Goal: Task Accomplishment & Management: Manage account settings

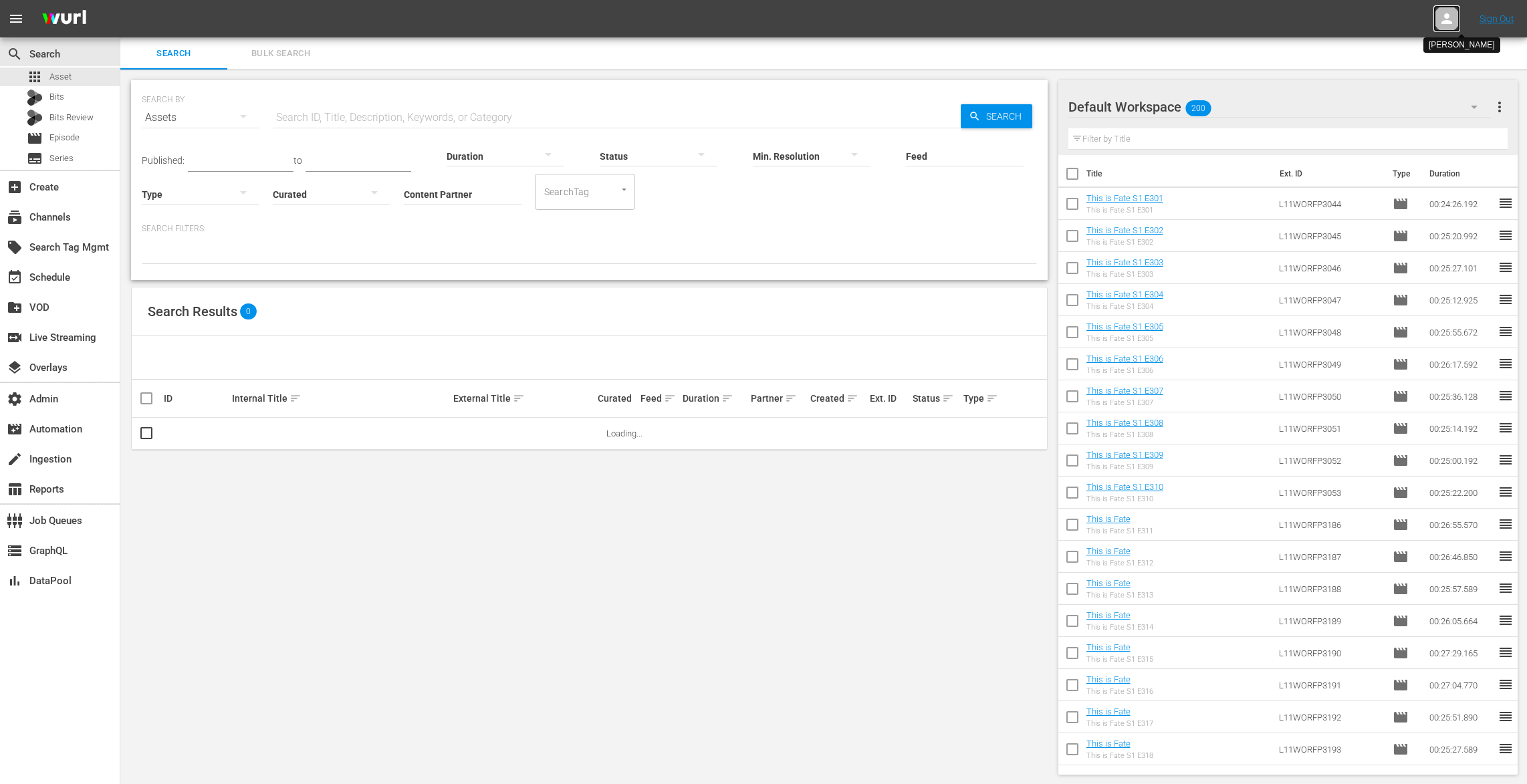
click at [1441, 18] on icon at bounding box center [1446, 19] width 16 height 16
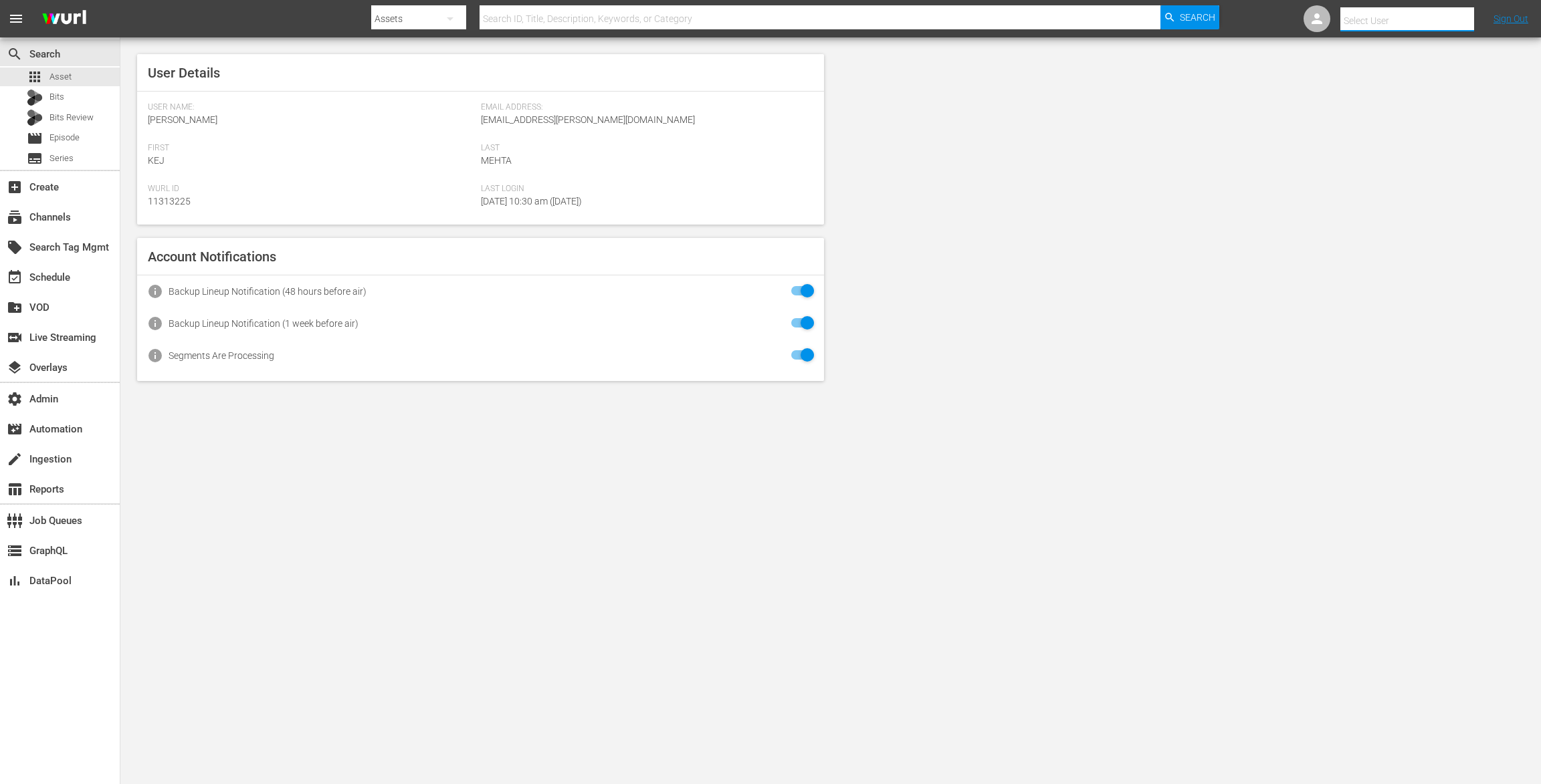
click at [1439, 17] on input "text" at bounding box center [1426, 21] width 171 height 32
click at [1417, 59] on div "tvbyprime-scheduling@wurl.com tvbyprime-scheduling@wurl.com <tvbyprime-scheduli…" at bounding box center [1383, 57] width 209 height 32
type input "tvbyprime-scheduling@wurl.com tvbyprime-scheduling@wurl.com (11314765)"
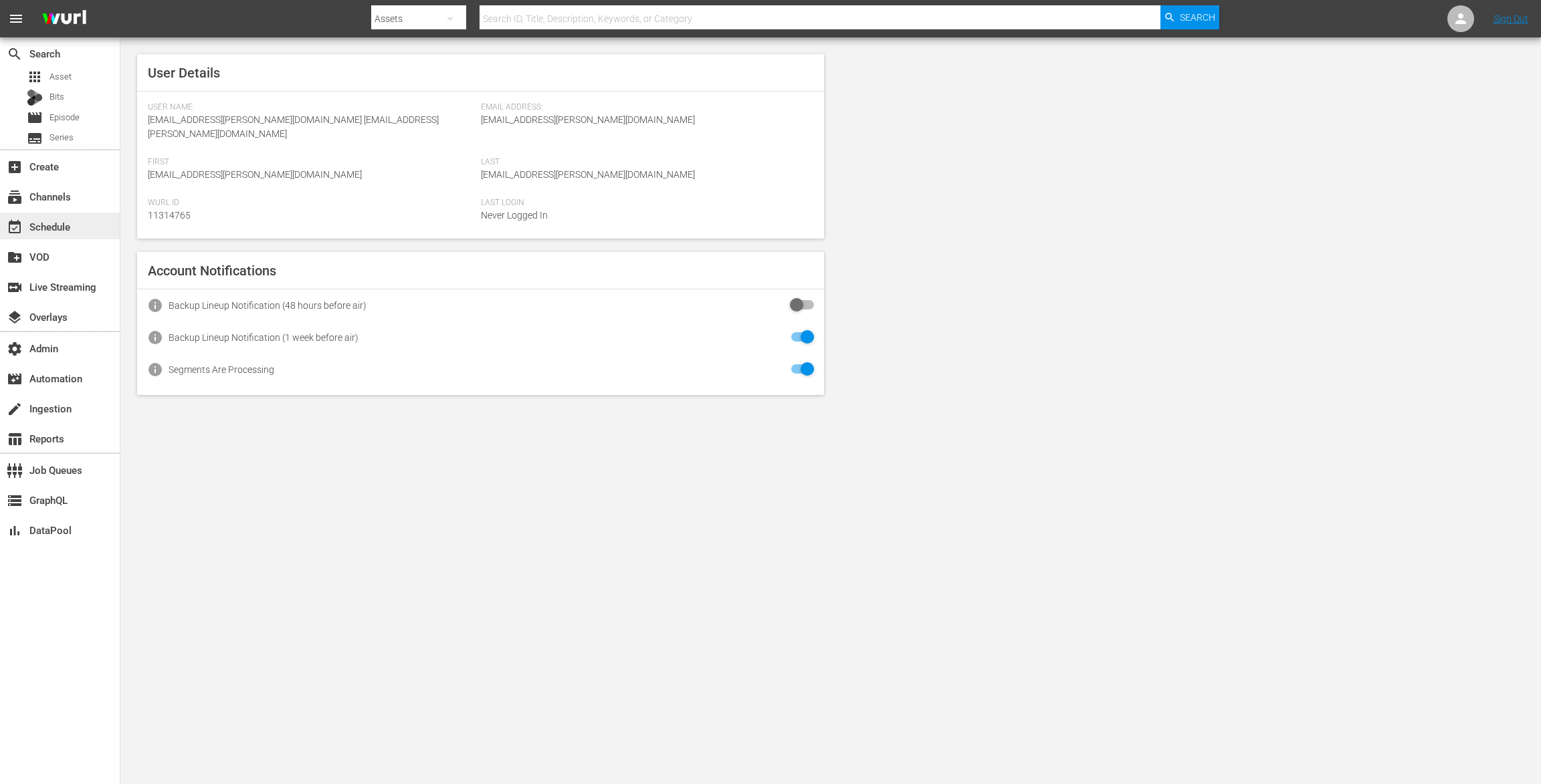
click at [55, 224] on div "event_available Schedule" at bounding box center [37, 224] width 75 height 12
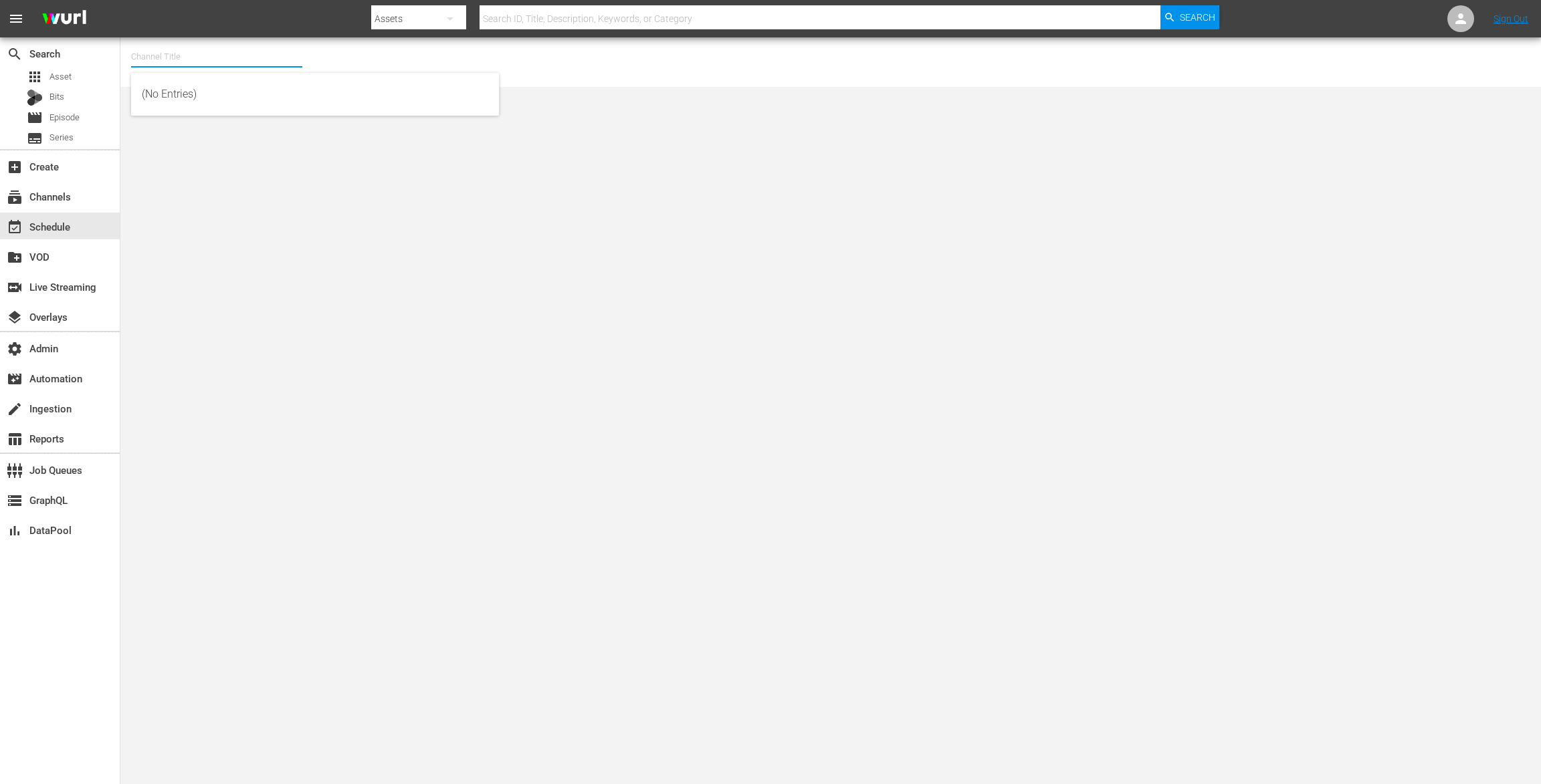
click at [159, 63] on input "text" at bounding box center [216, 57] width 171 height 32
click at [167, 107] on div "TV by Prime (1990 - amazon_de_tvbyprime_1)" at bounding box center [314, 94] width 347 height 32
type input "TV by Prime (1990 - amazon_de_tvbyprime_1)"
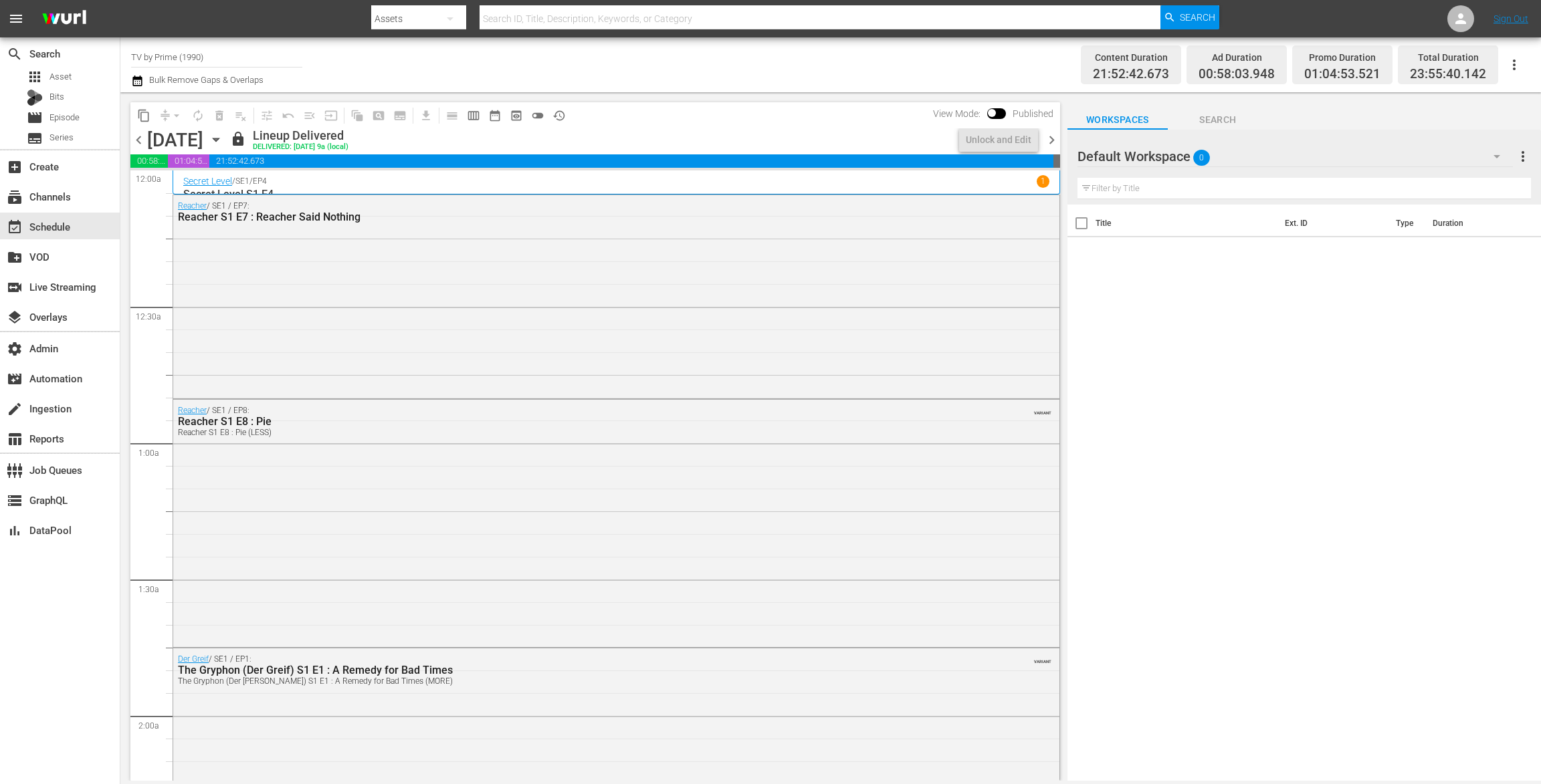
click at [219, 141] on icon "button" at bounding box center [216, 140] width 6 height 3
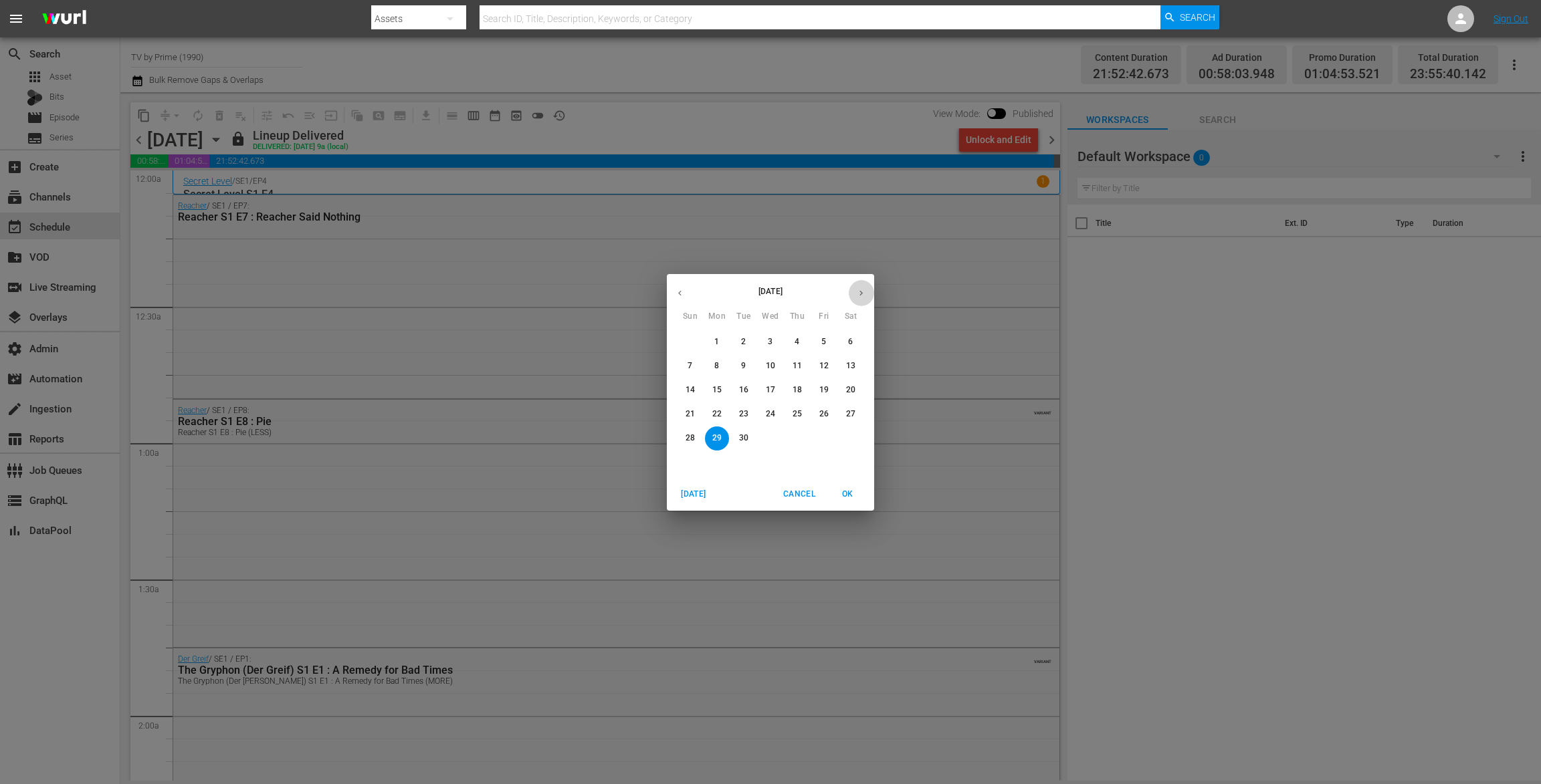
click at [863, 292] on icon "button" at bounding box center [861, 293] width 10 height 10
click at [795, 391] on p "13" at bounding box center [797, 390] width 9 height 11
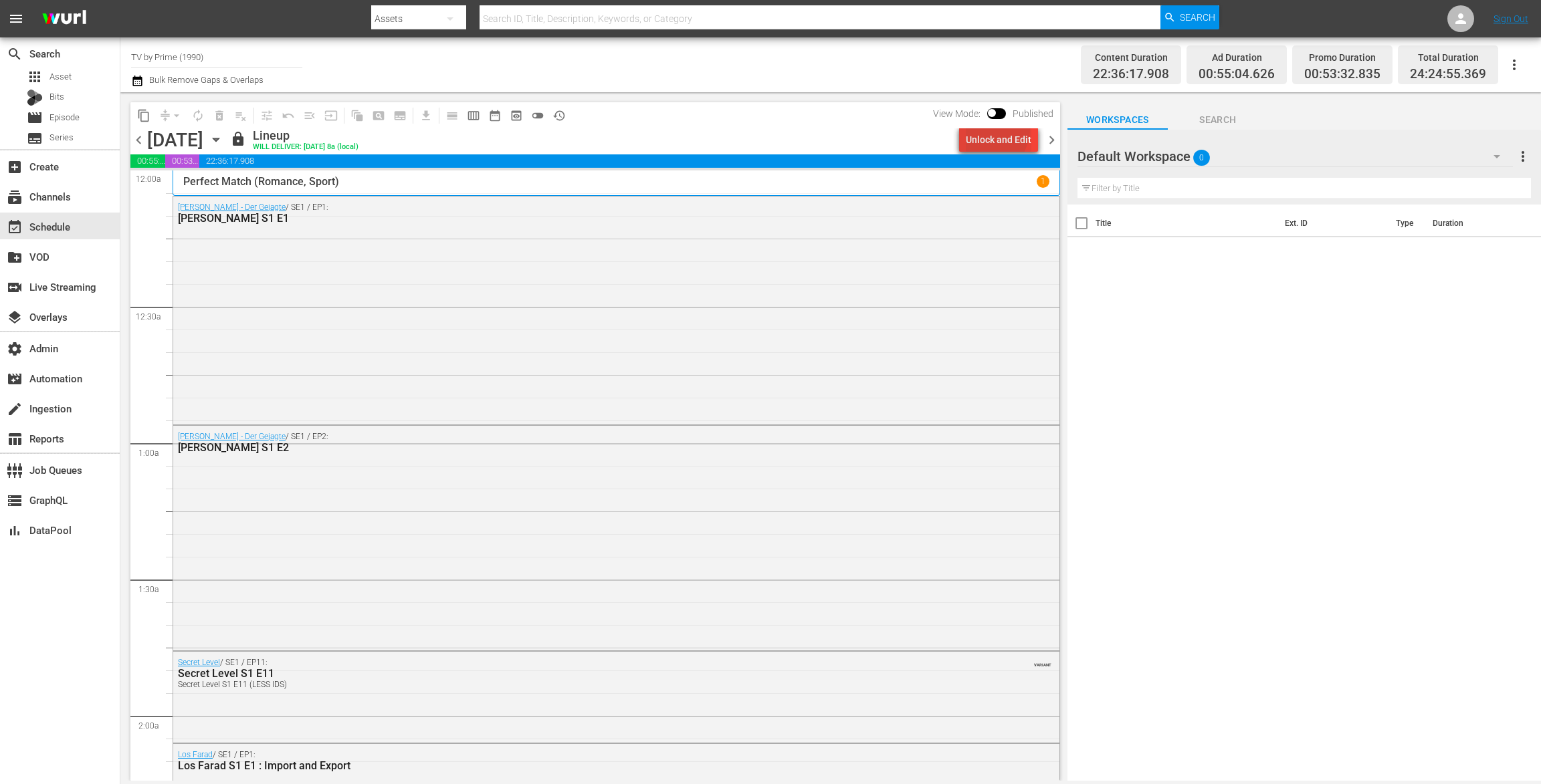
click at [985, 128] on div "Unlock and Edit" at bounding box center [998, 140] width 66 height 24
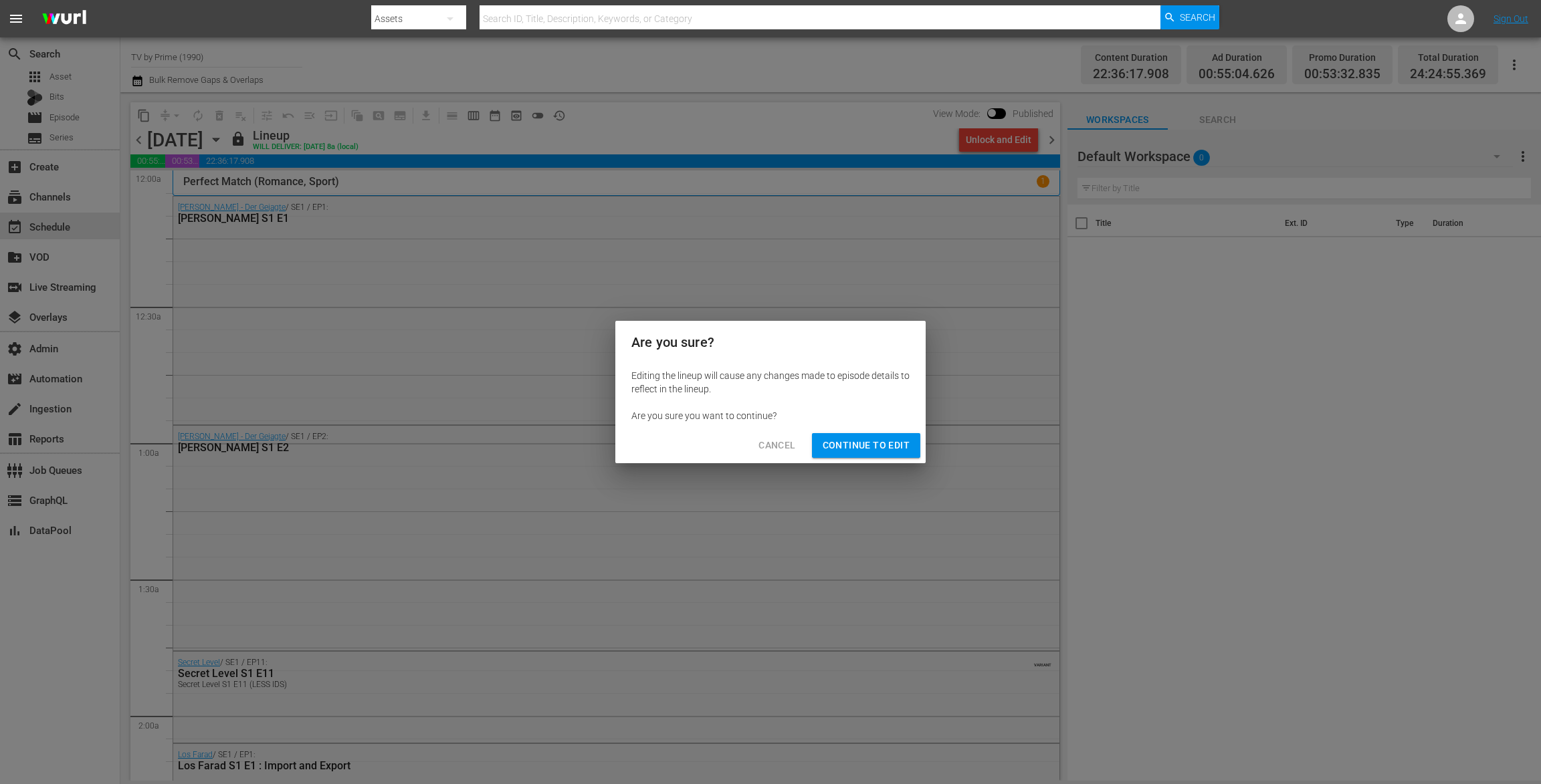
click at [859, 464] on div "Are you sure? Editing the lineup will cause any changes made to episode details…" at bounding box center [770, 392] width 1541 height 784
click at [871, 443] on span "Continue to Edit" at bounding box center [866, 445] width 87 height 17
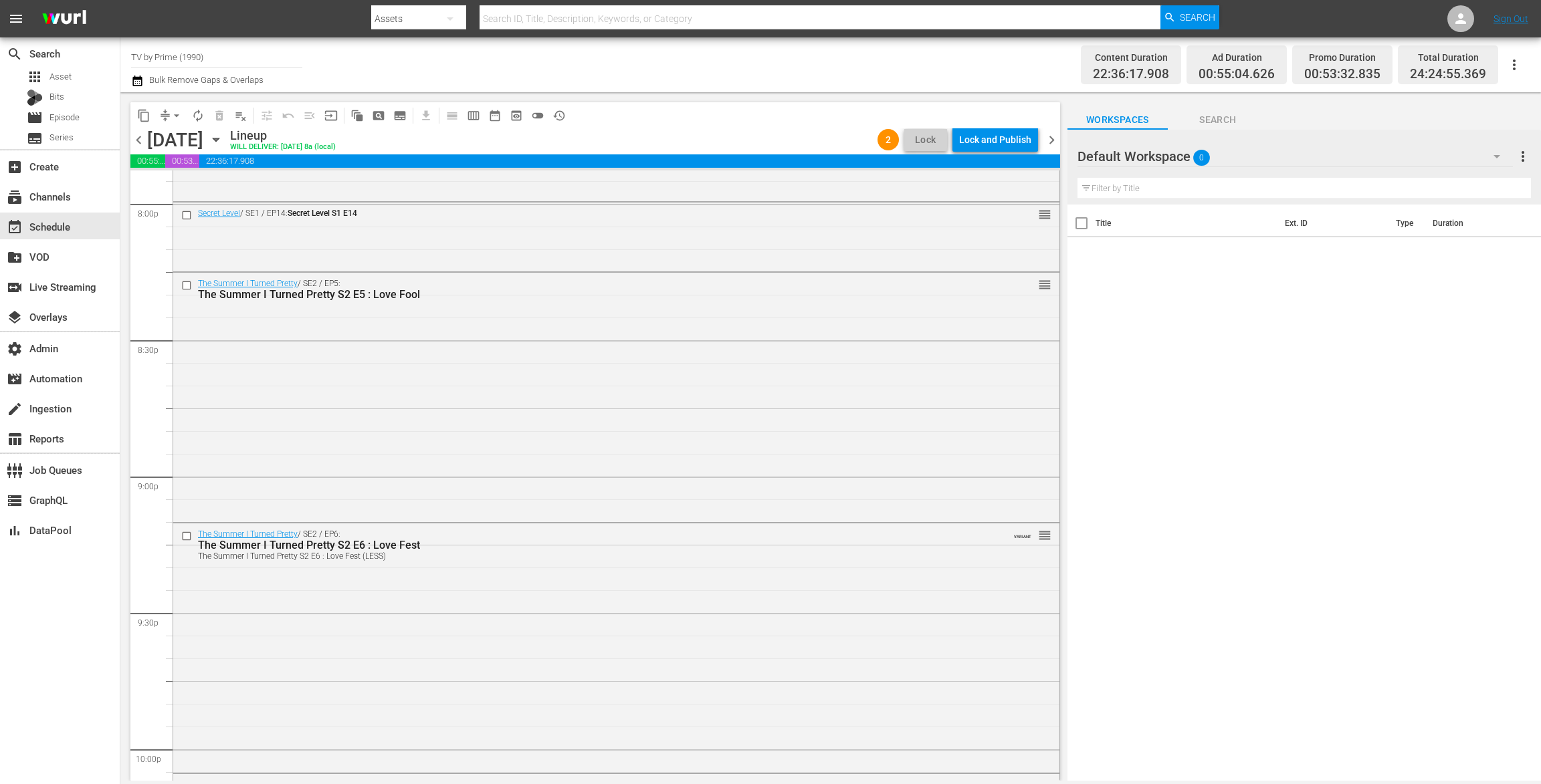
scroll to position [5416, 0]
click at [464, 438] on div "Delete Event" at bounding box center [475, 439] width 106 height 18
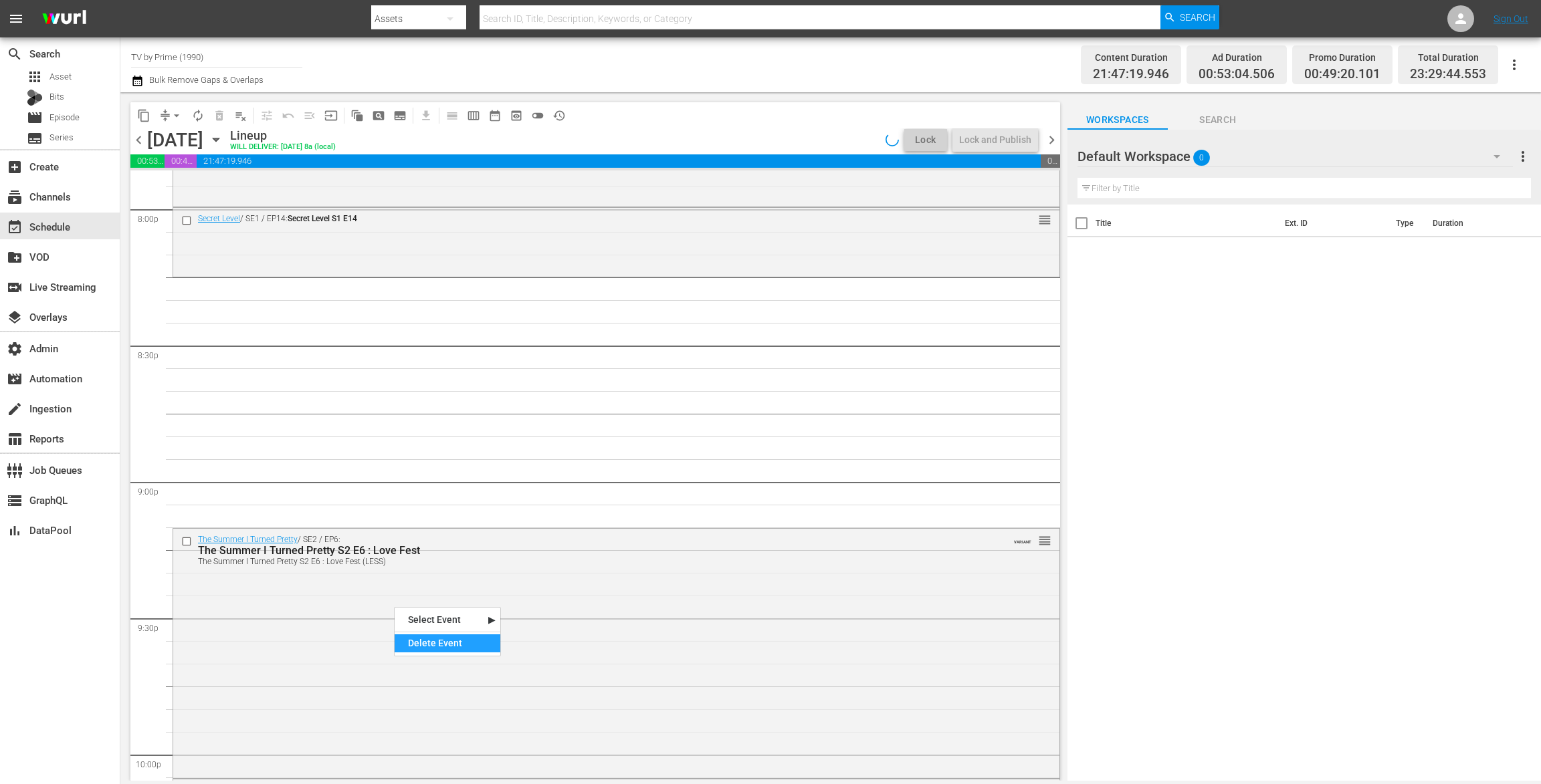
click at [435, 647] on div "Delete Event" at bounding box center [448, 643] width 106 height 18
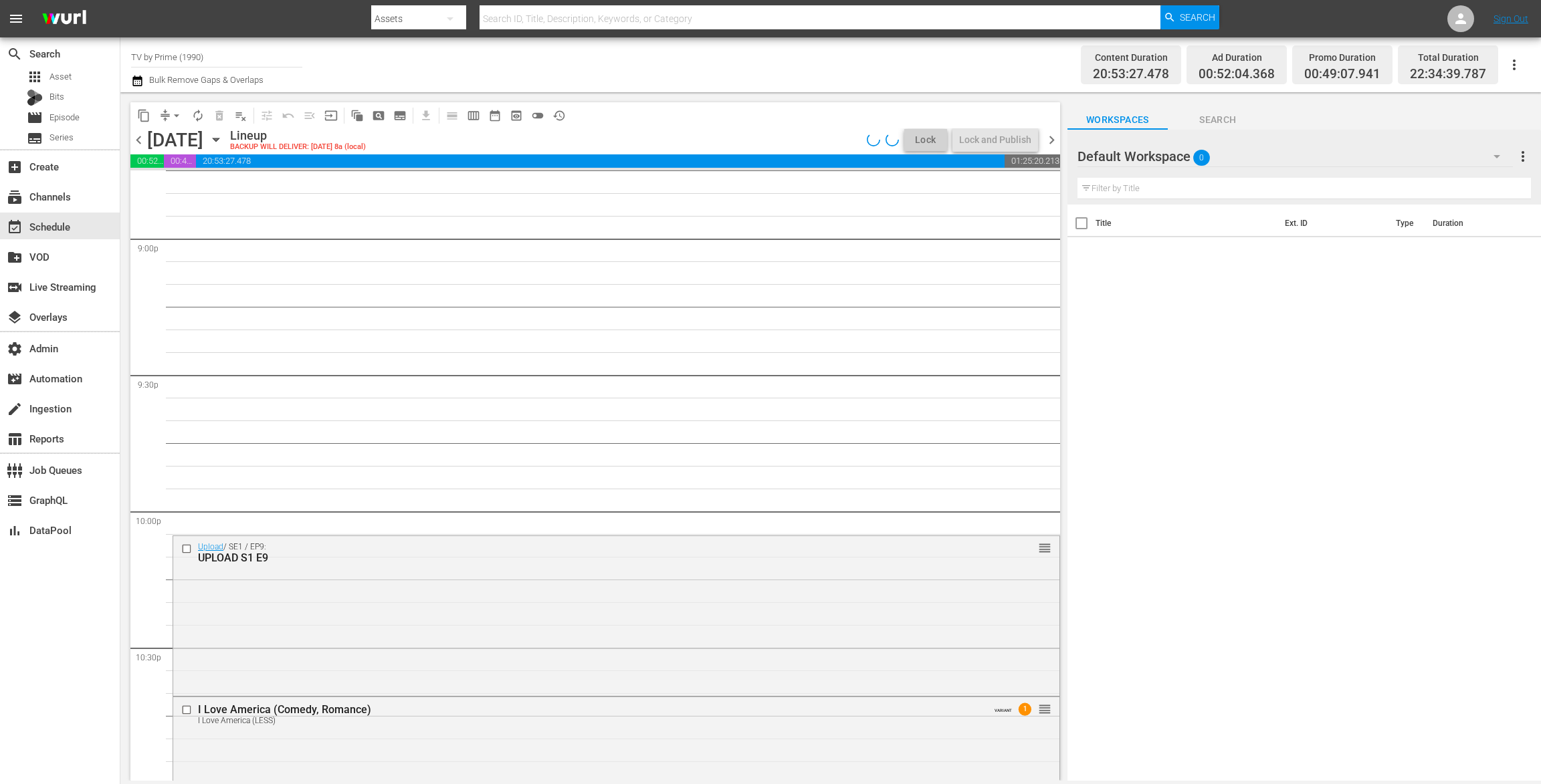
scroll to position [5891, 0]
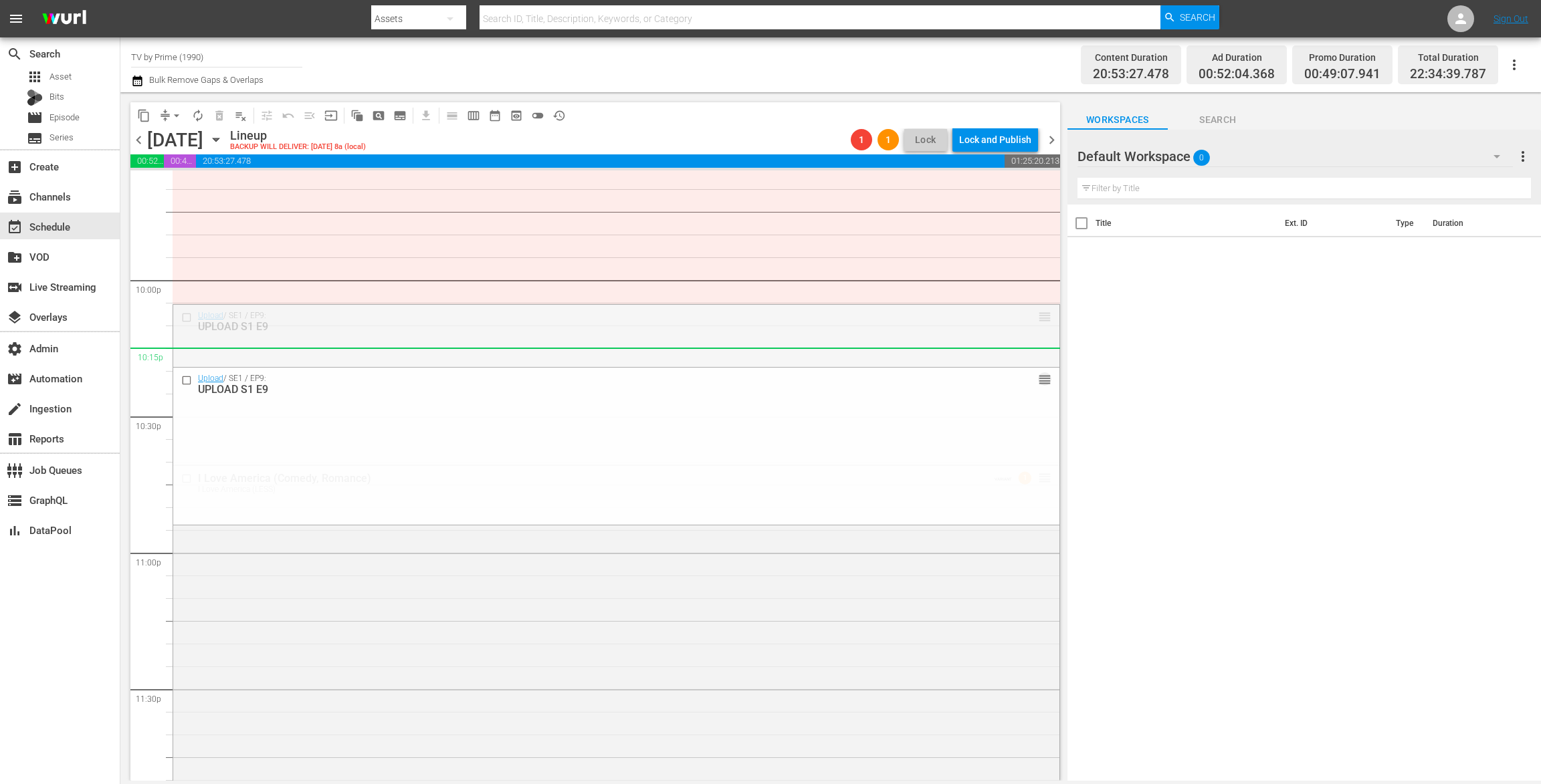
drag, startPoint x: 1032, startPoint y: 316, endPoint x: 1020, endPoint y: 355, distance: 40.8
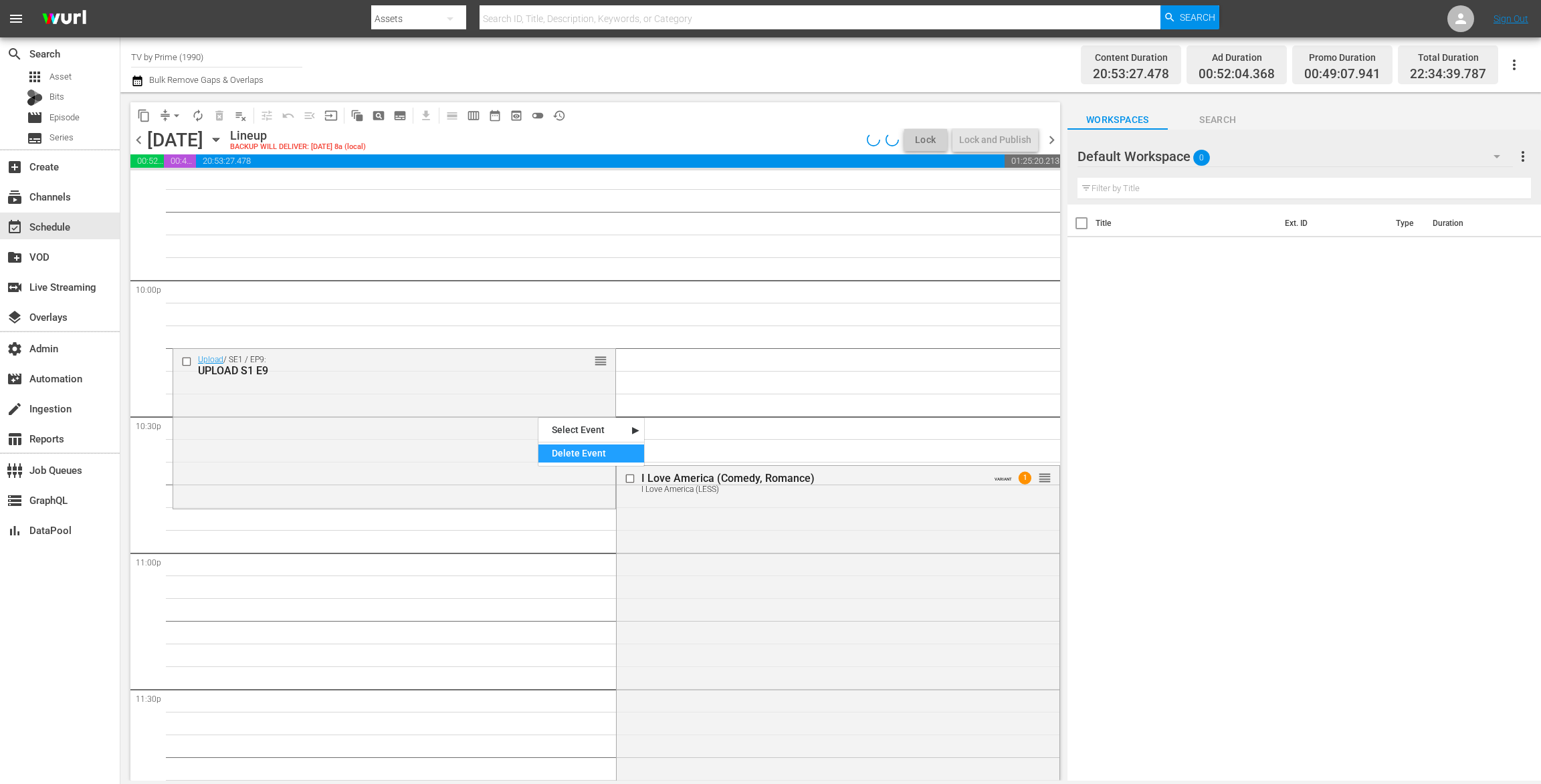
click at [569, 460] on div "Delete Event" at bounding box center [592, 453] width 106 height 18
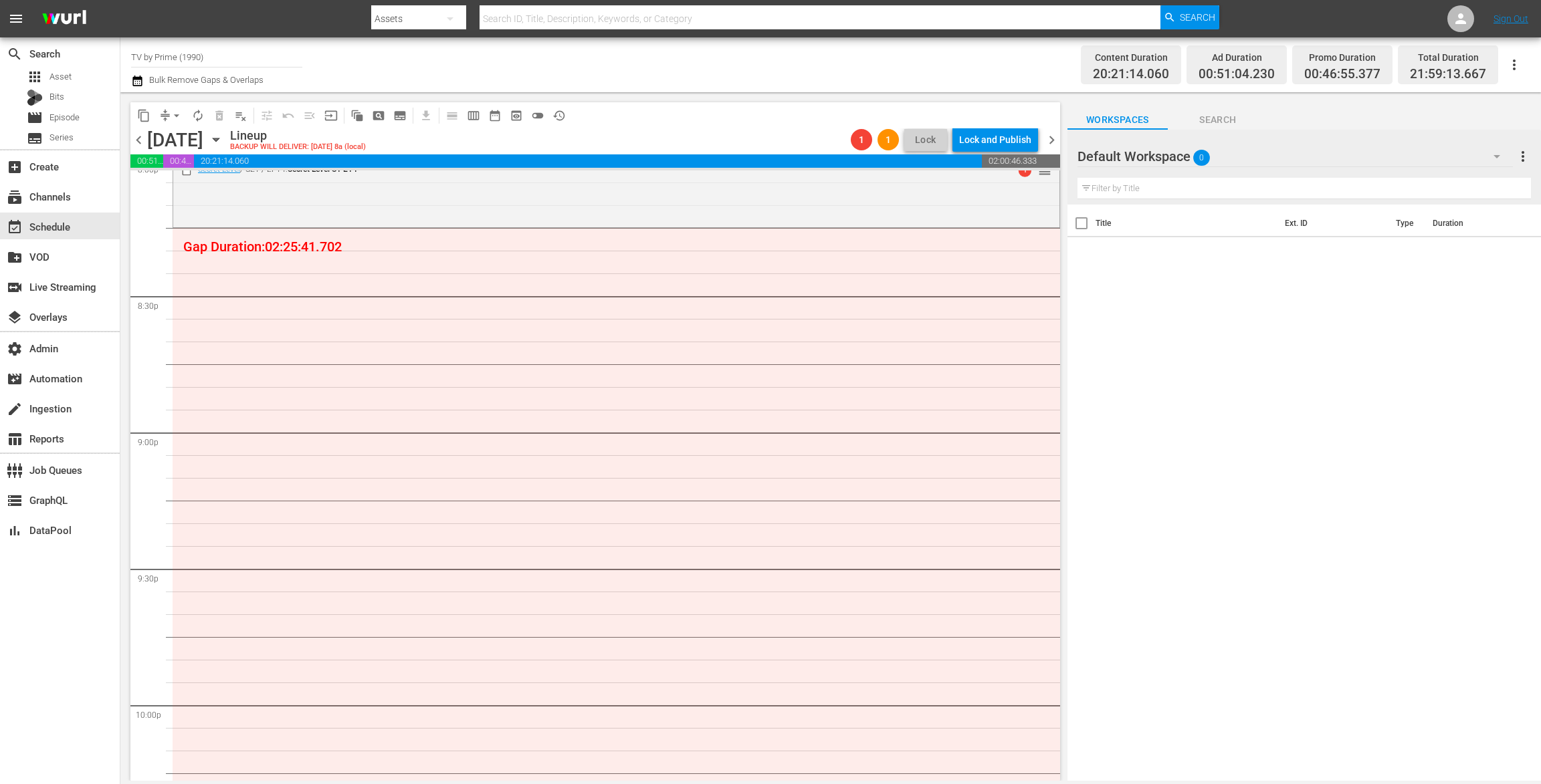
scroll to position [5442, 0]
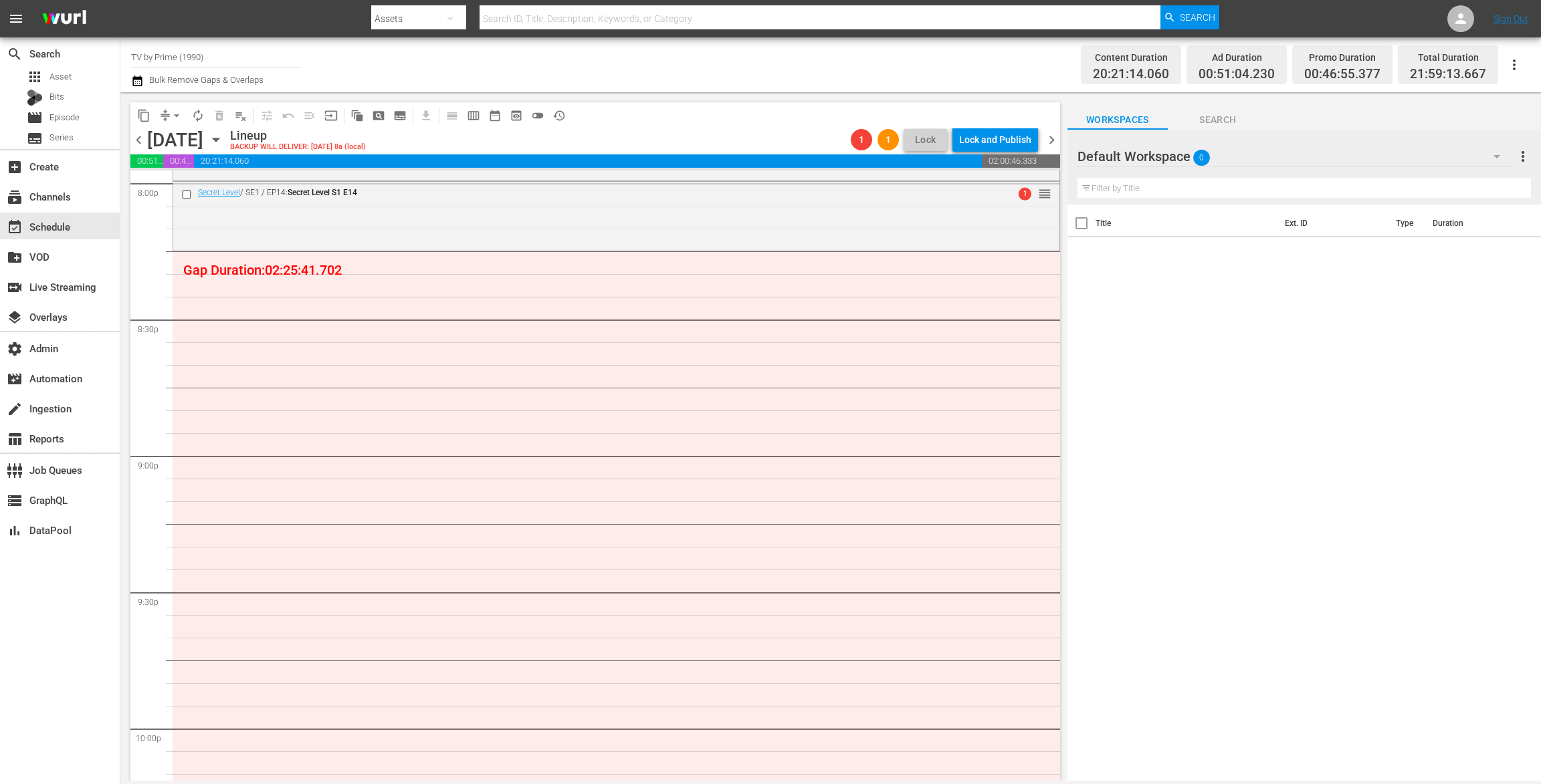
click at [1494, 156] on icon "button" at bounding box center [1497, 156] width 16 height 16
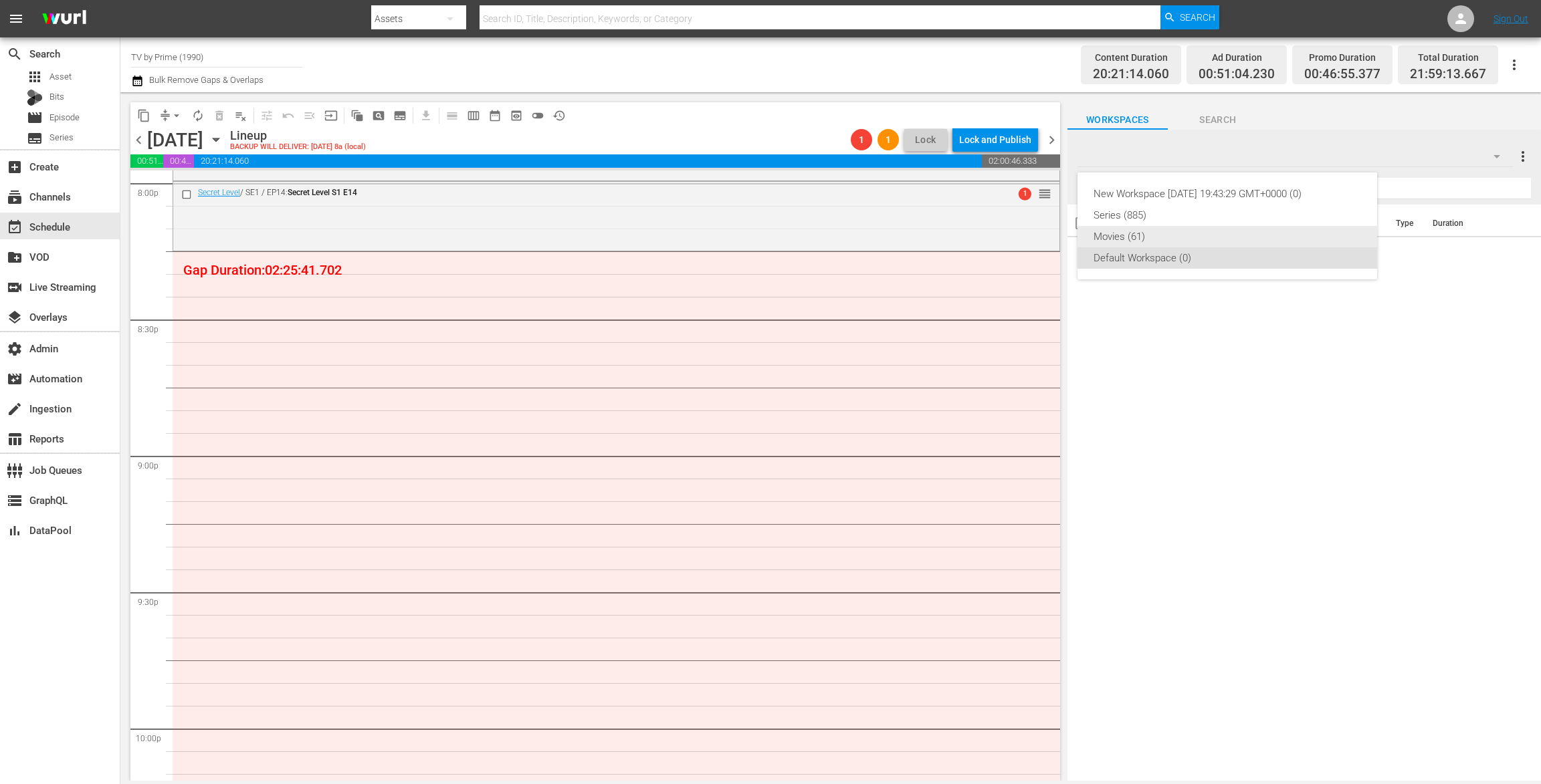
click at [1248, 234] on div "Movies (61)" at bounding box center [1227, 236] width 268 height 21
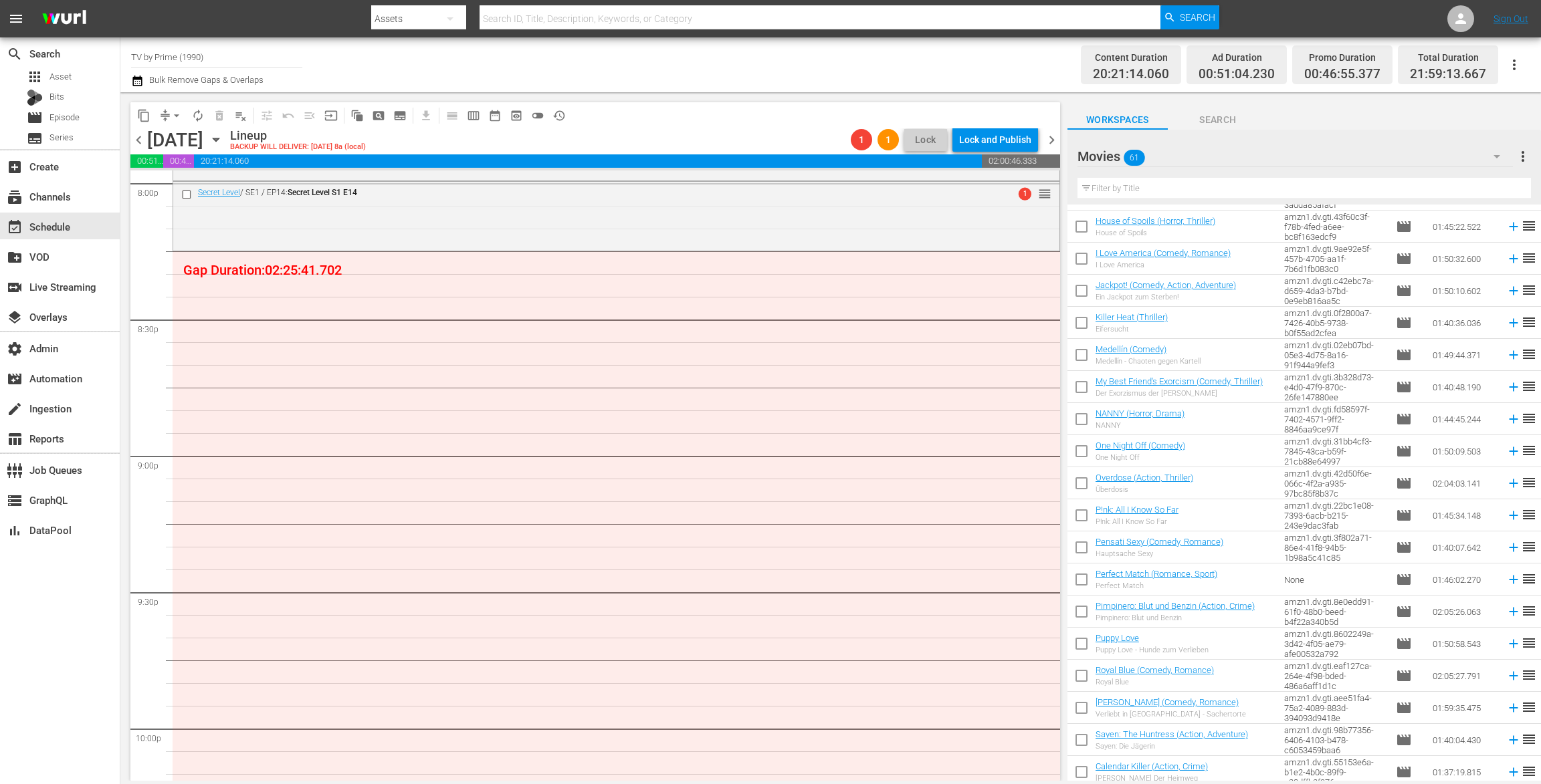
scroll to position [947, 0]
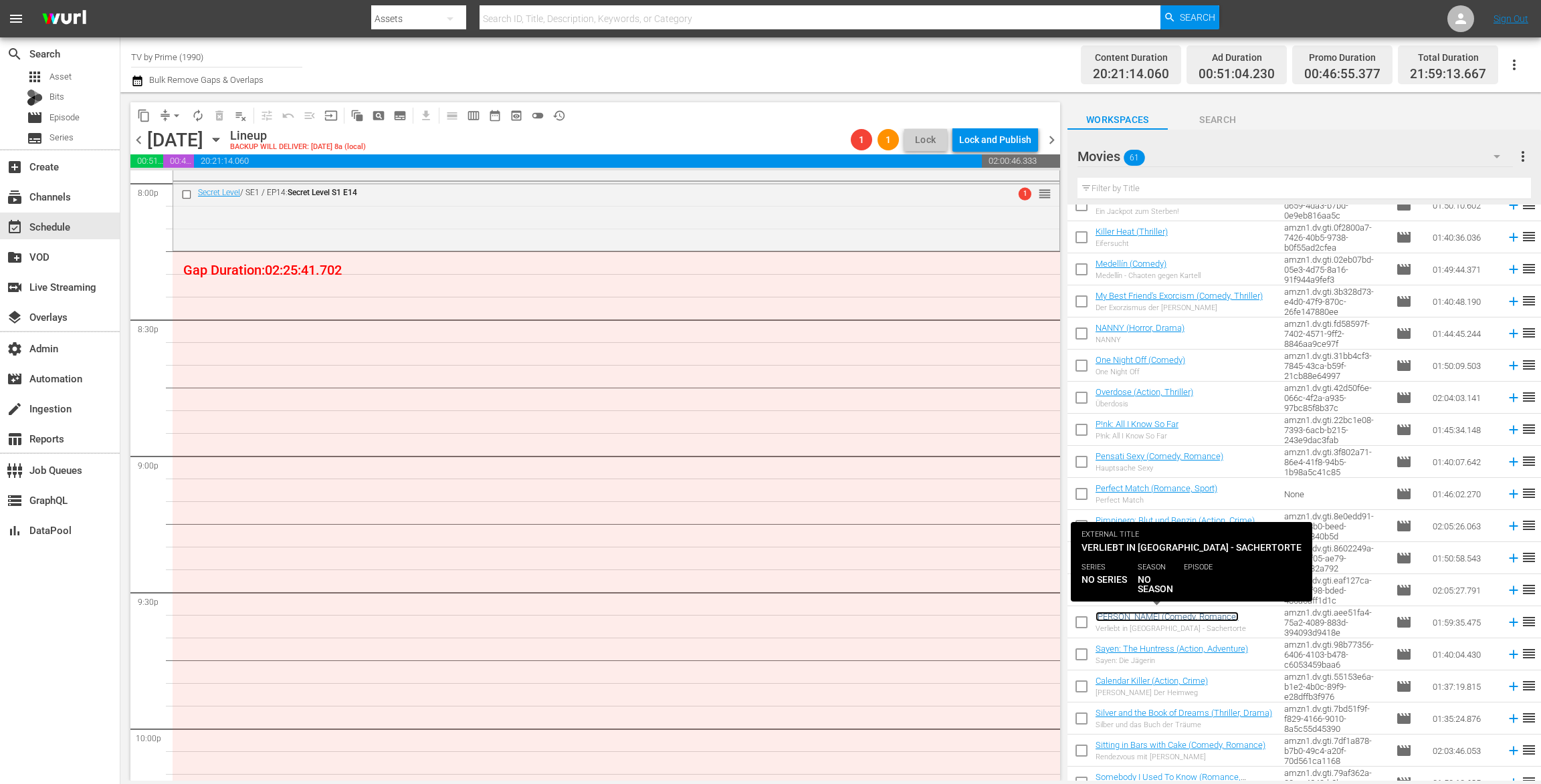
click at [1155, 612] on link "Sachertorte (Comedy, Romance)" at bounding box center [1167, 617] width 143 height 10
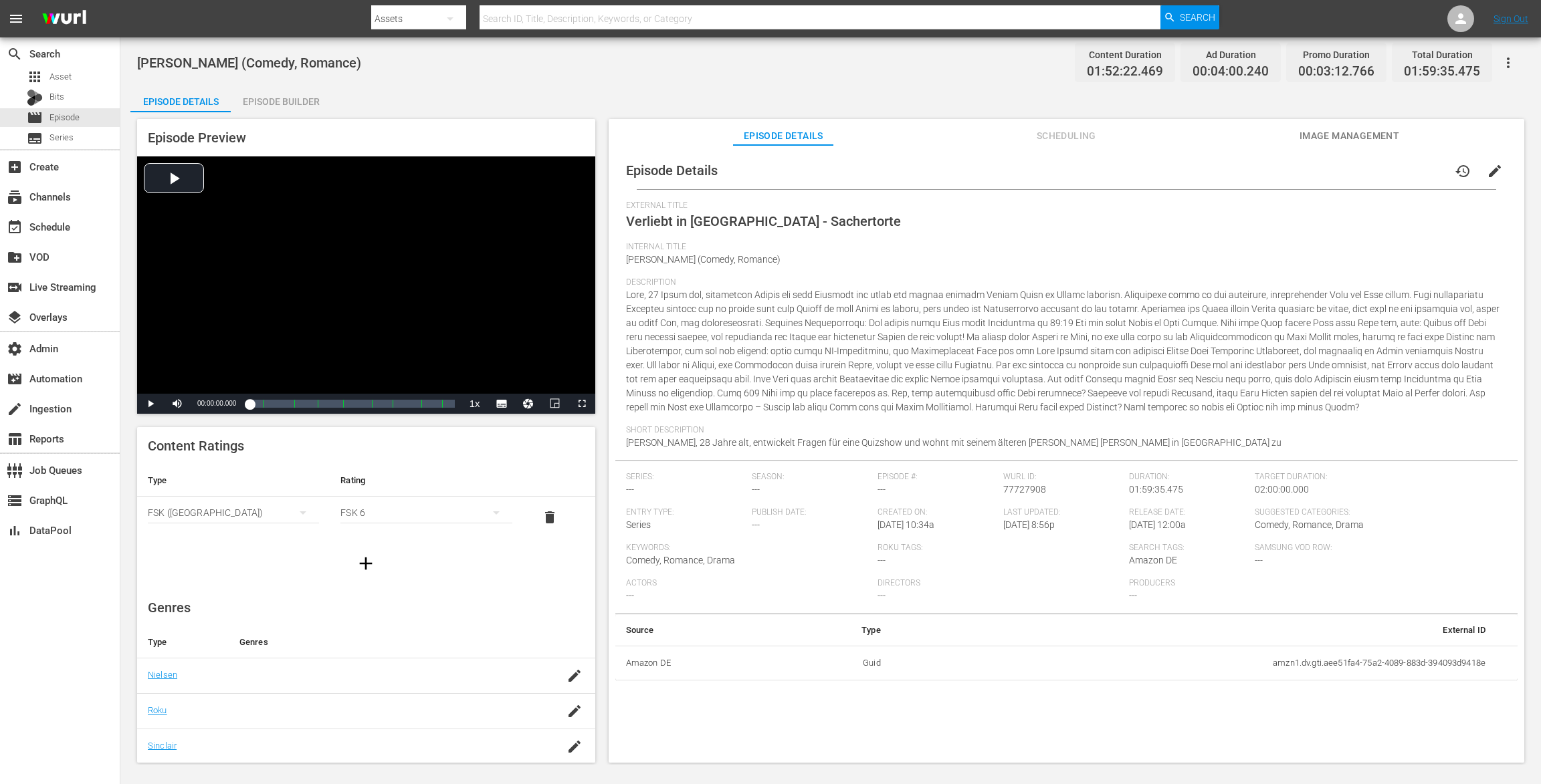
click at [1505, 59] on icon "button" at bounding box center [1508, 62] width 16 height 16
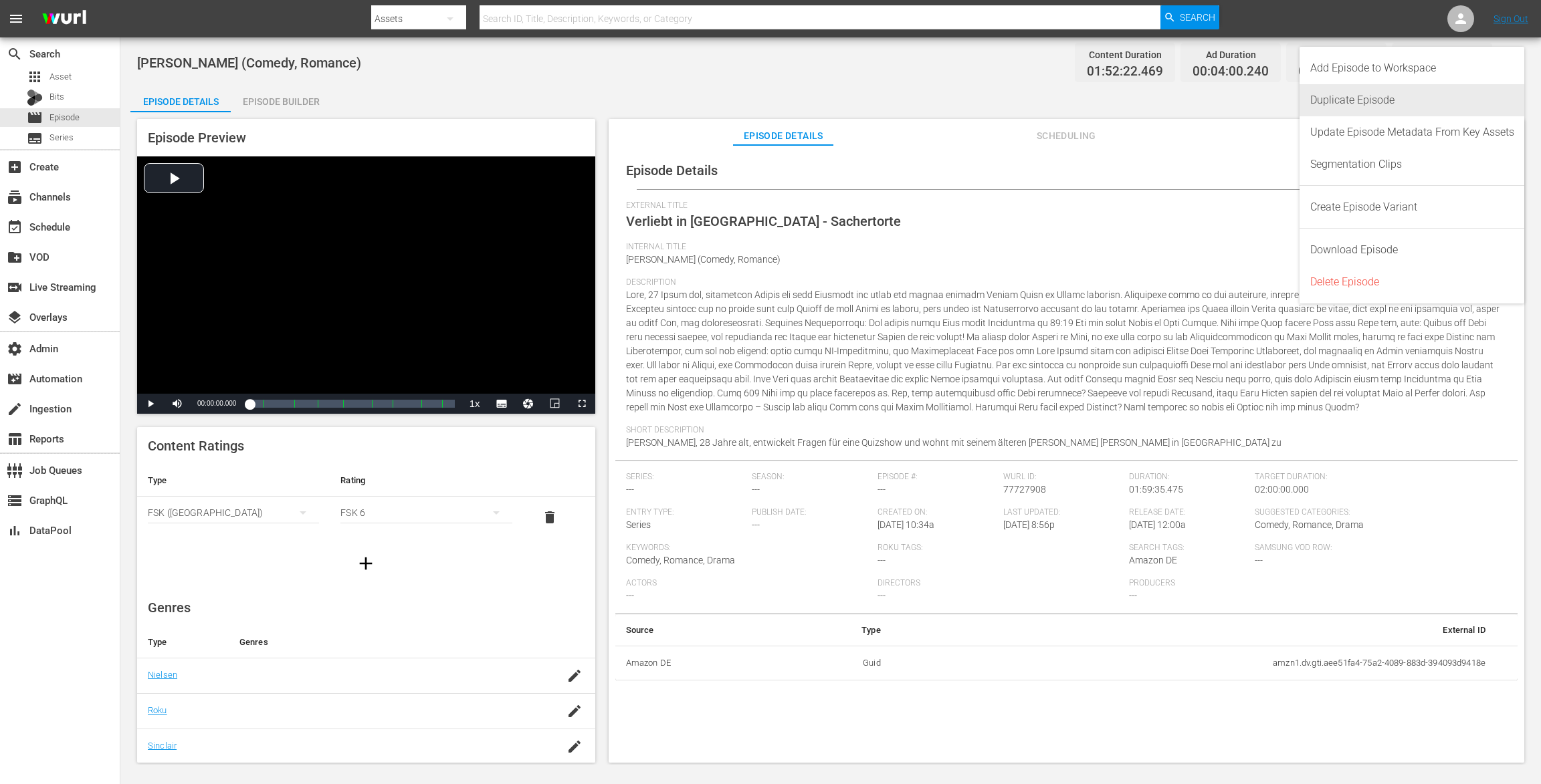
click at [1394, 103] on div "Duplicate Episode" at bounding box center [1412, 100] width 204 height 32
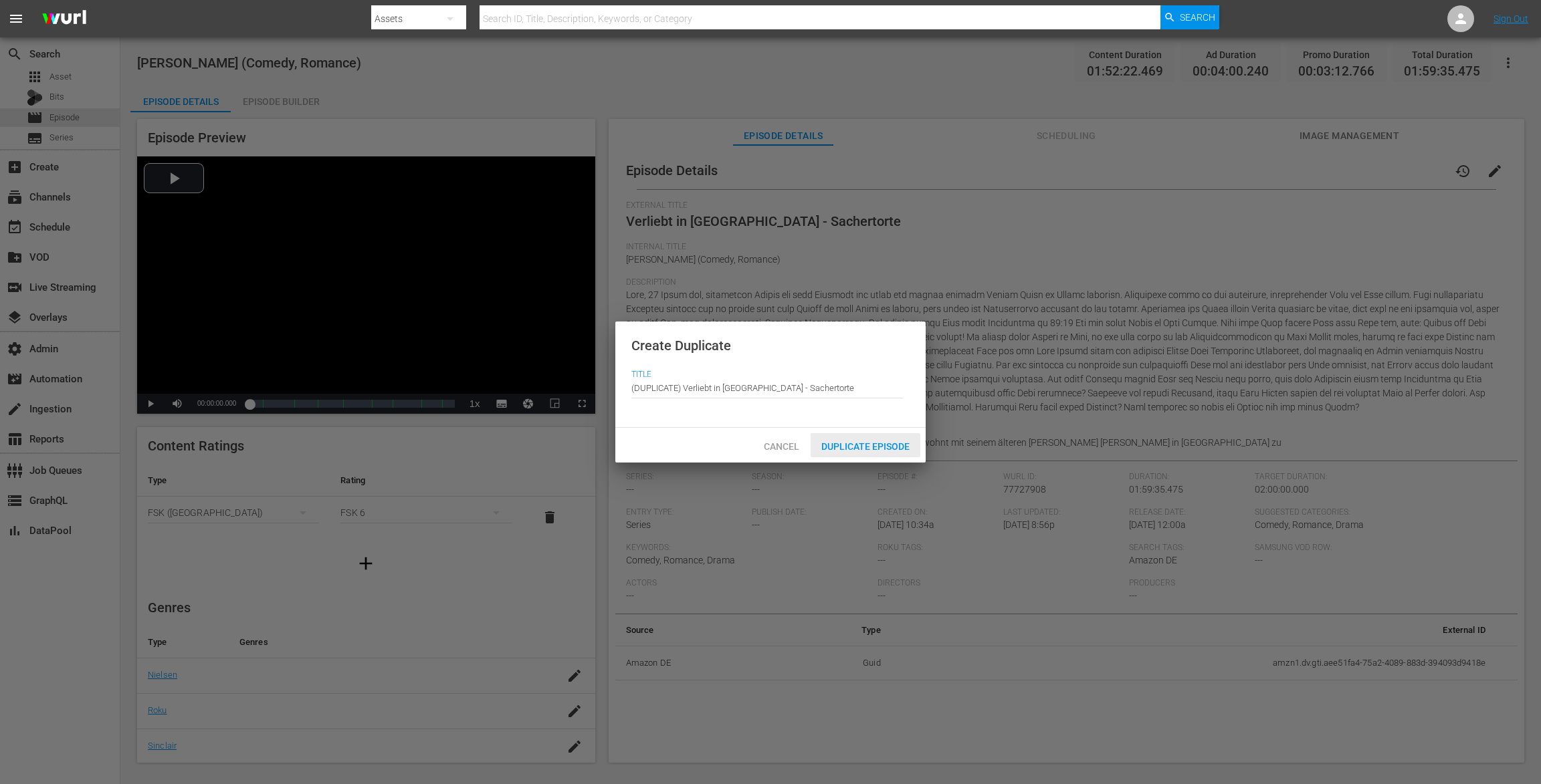
click at [855, 445] on span "Duplicate Episode" at bounding box center [865, 447] width 110 height 11
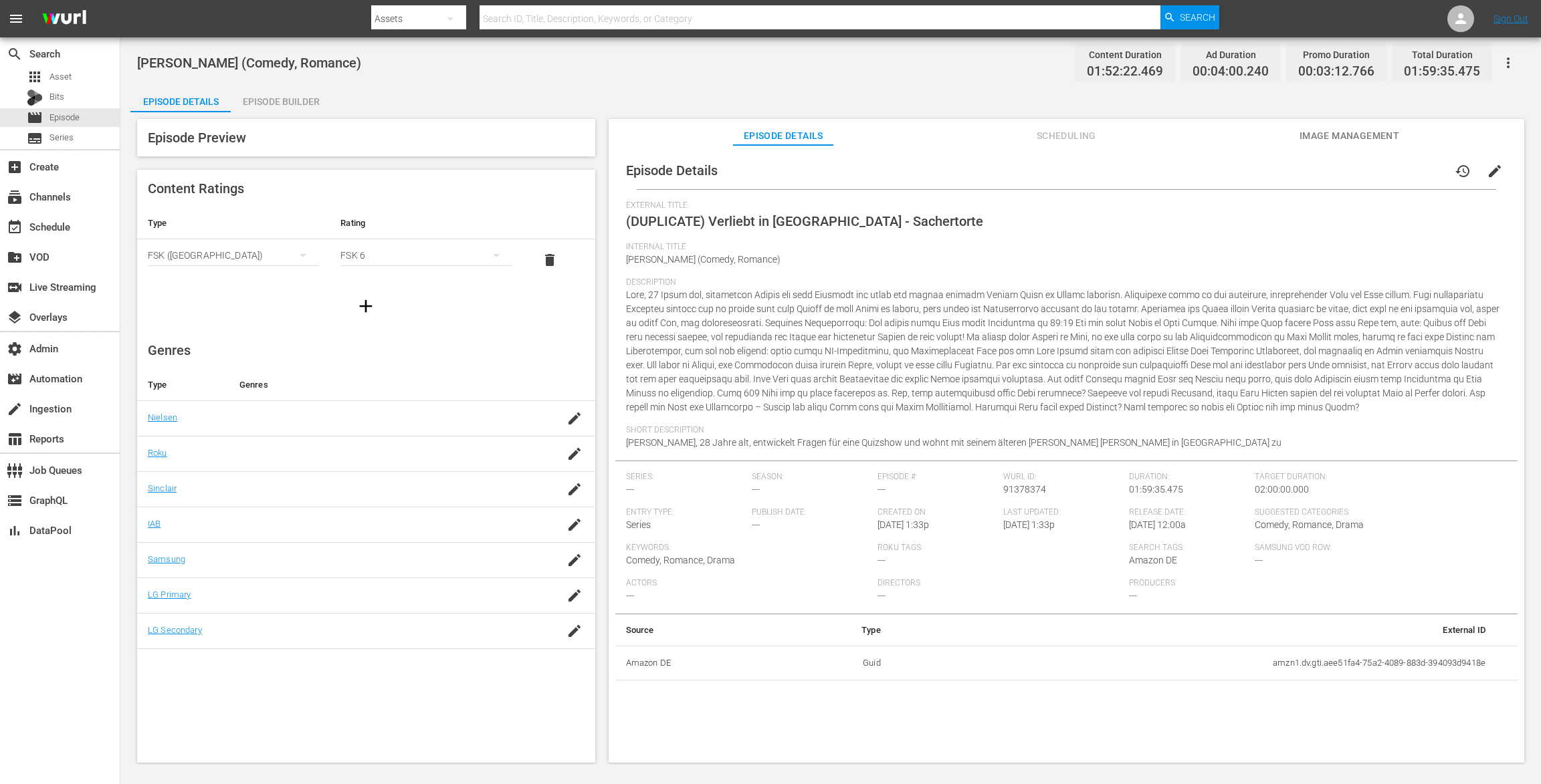
click at [1487, 168] on span "edit" at bounding box center [1494, 171] width 16 height 16
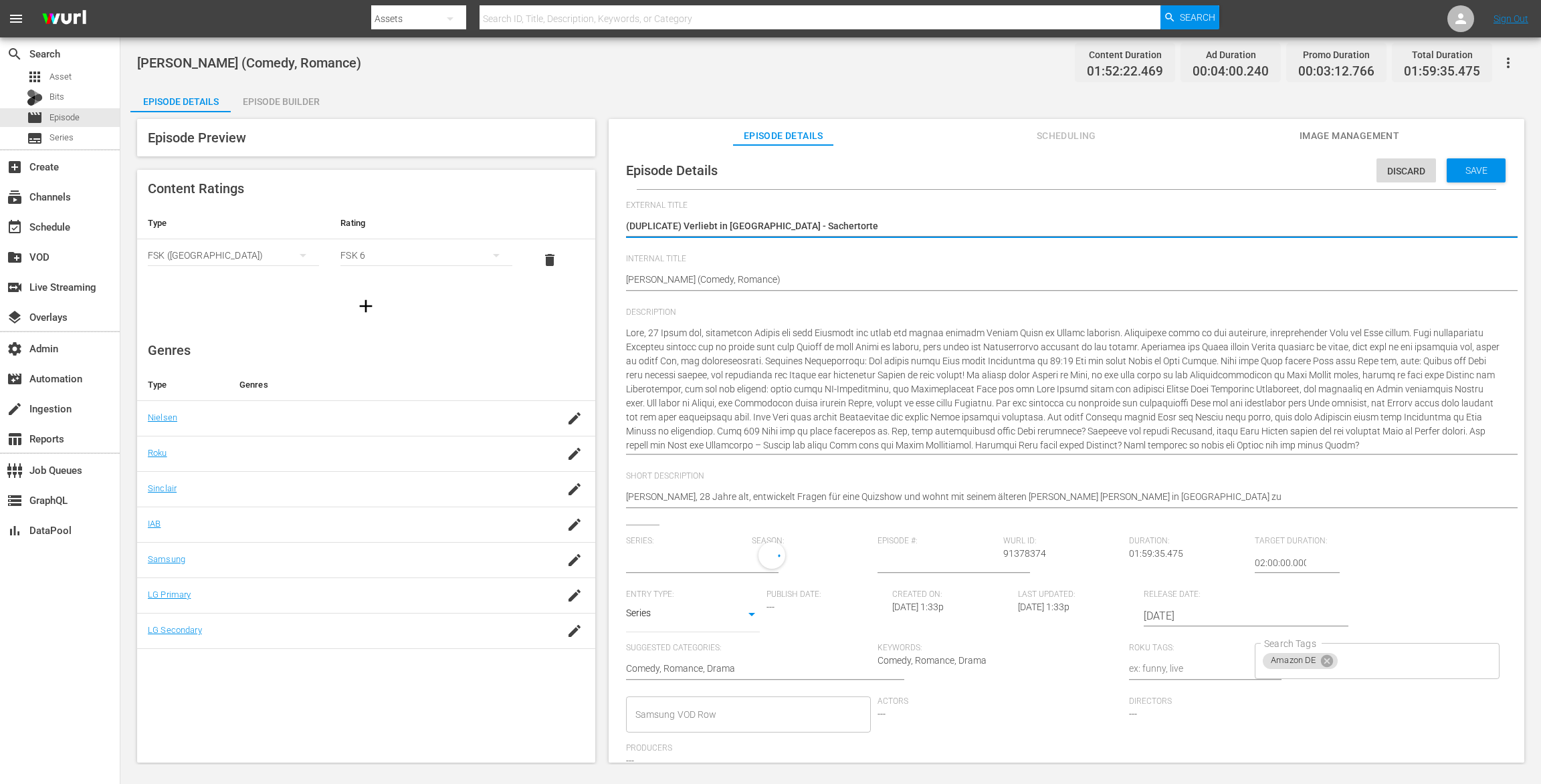
type input "No Series"
click at [678, 557] on input "text" at bounding box center [685, 563] width 119 height 32
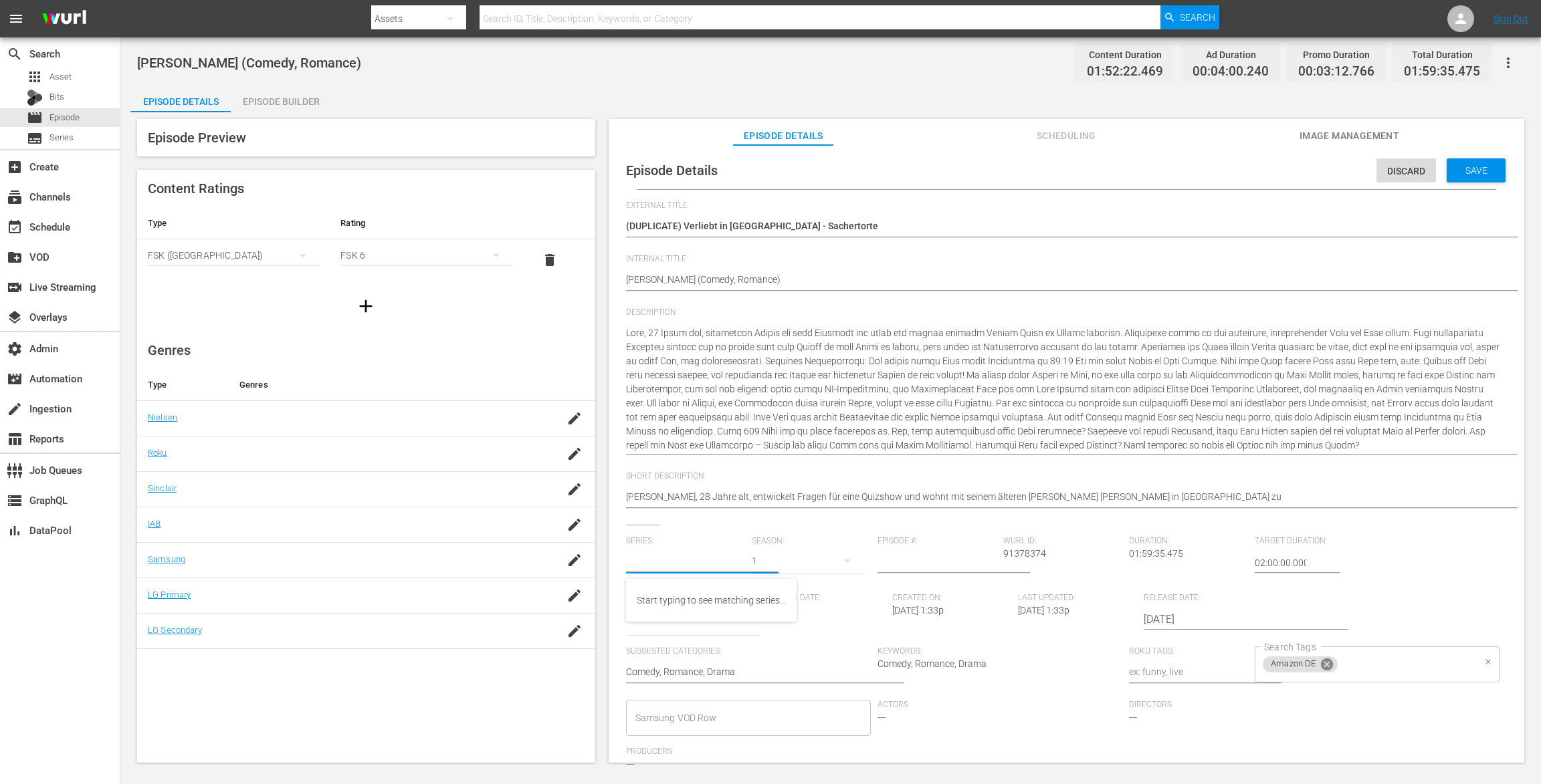
click at [1322, 668] on icon at bounding box center [1326, 664] width 12 height 12
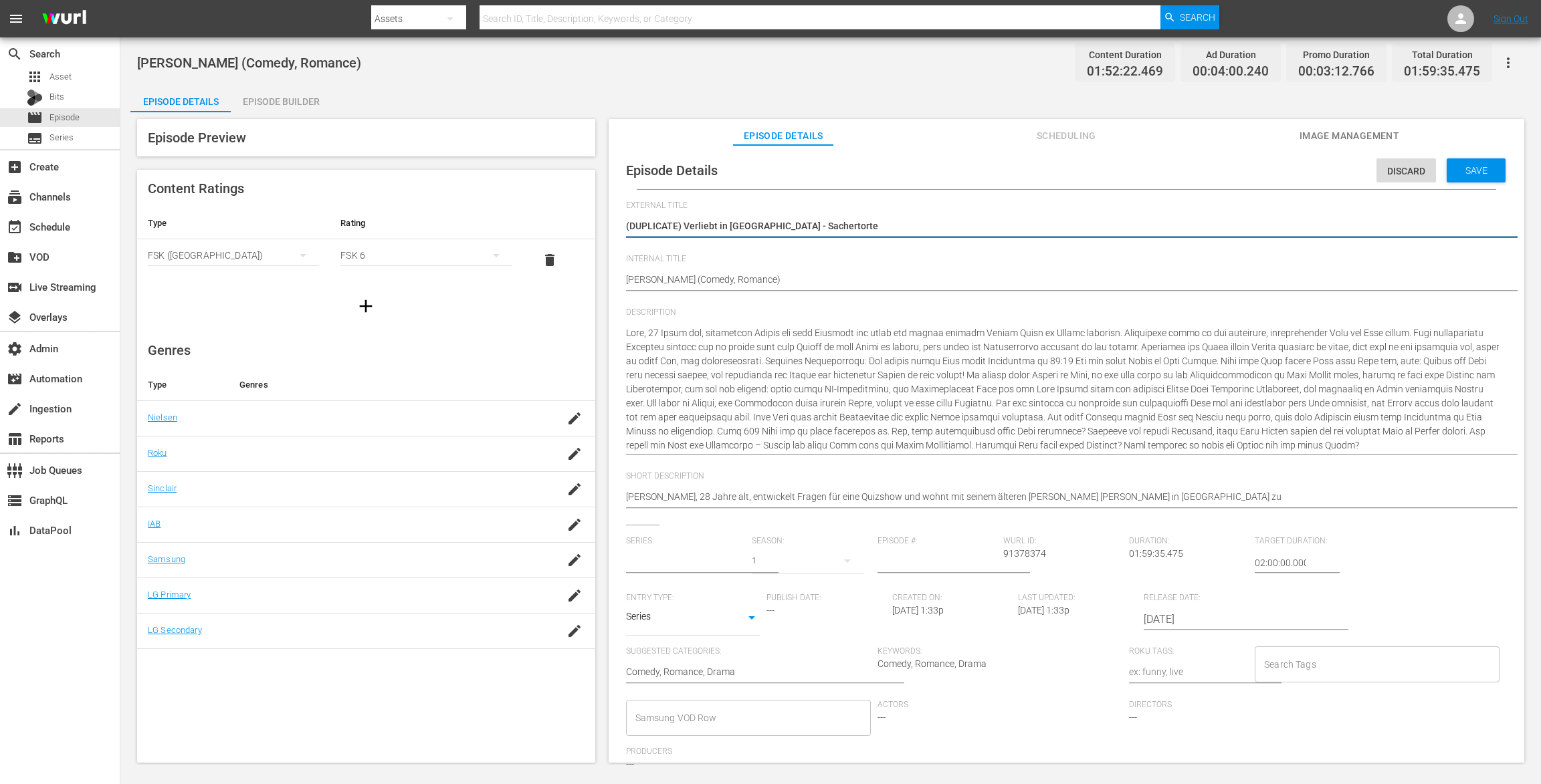
drag, startPoint x: 682, startPoint y: 228, endPoint x: 568, endPoint y: 218, distance: 114.4
paste textarea "BAMBI 2025"
type textarea "BAMBI 2025Verliebt in Wien - Sachertorte"
type textarea "BAMBI 2025 Verliebt in Wien - Sachertorte"
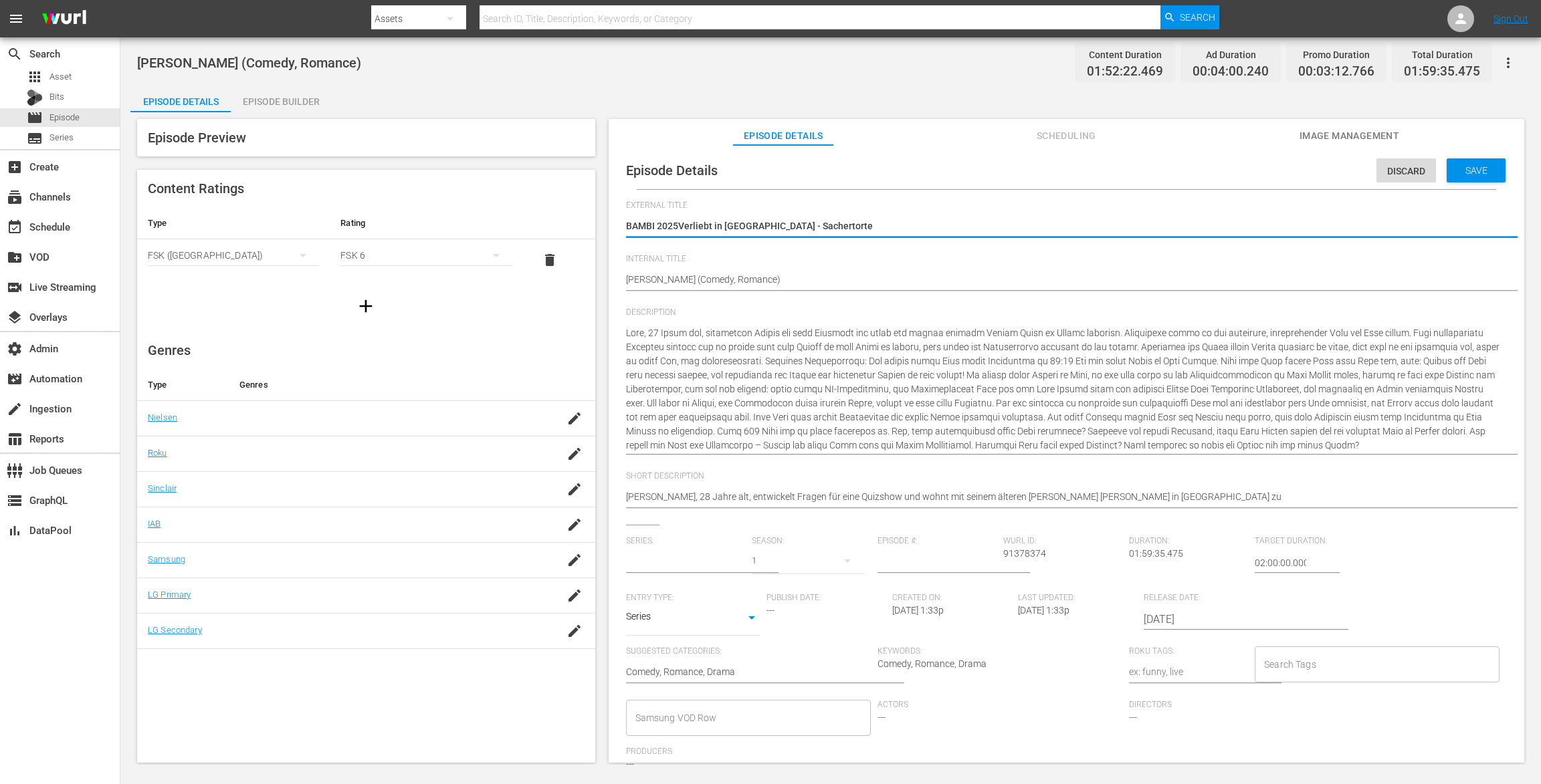
type textarea "BAMBI 2025 Verliebt in Wien - Sachertorte"
drag, startPoint x: 828, startPoint y: 226, endPoint x: 587, endPoint y: 216, distance: 241.2
click at [587, 216] on div "Episode Preview Content Ratings Type Rating Select Rating Type FSK (Germany) Se…" at bounding box center [830, 442] width 1400 height 661
paste textarea
type textarea "BAMBI 2025"
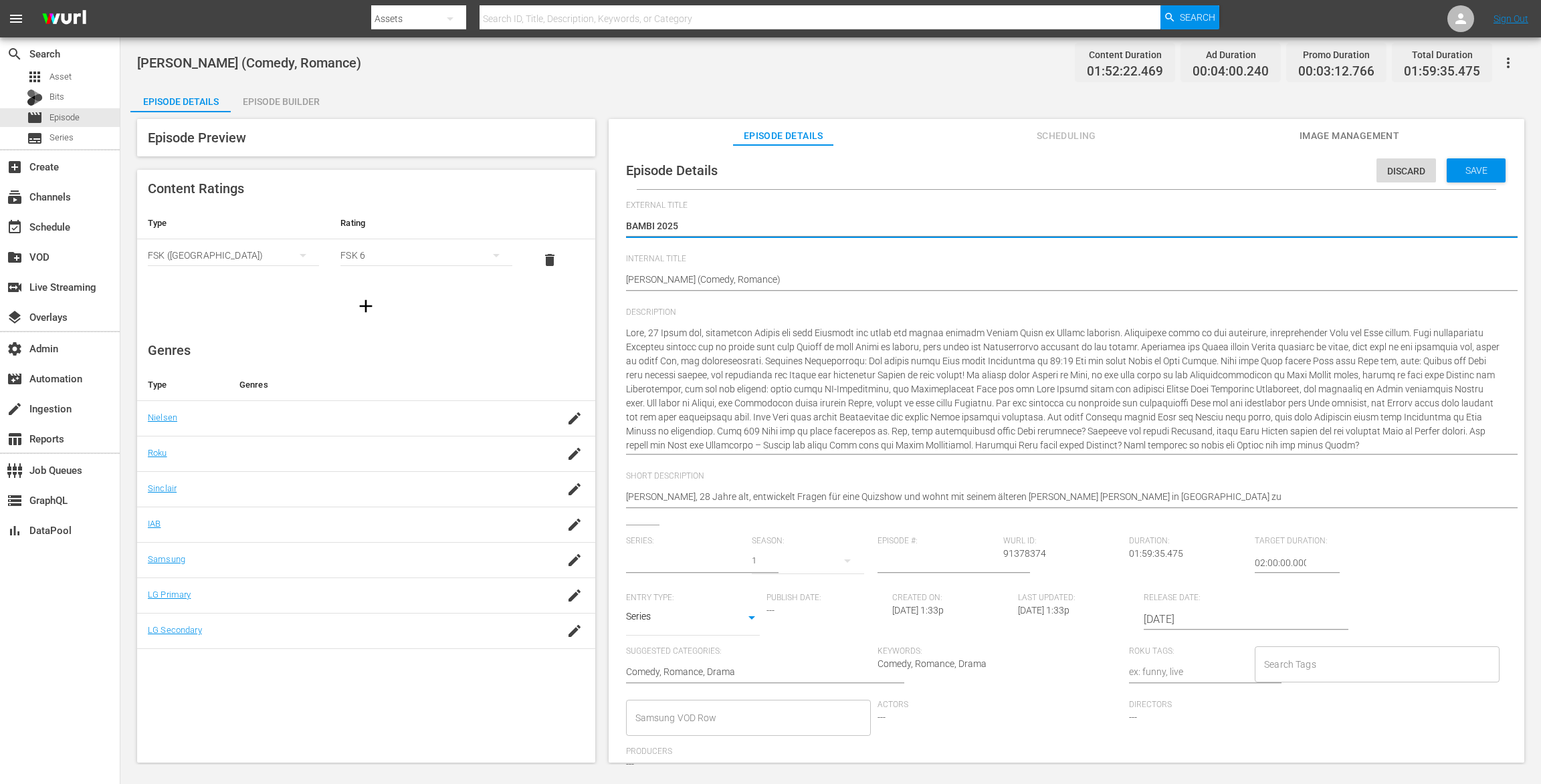
type textarea "BAMBI 2025"
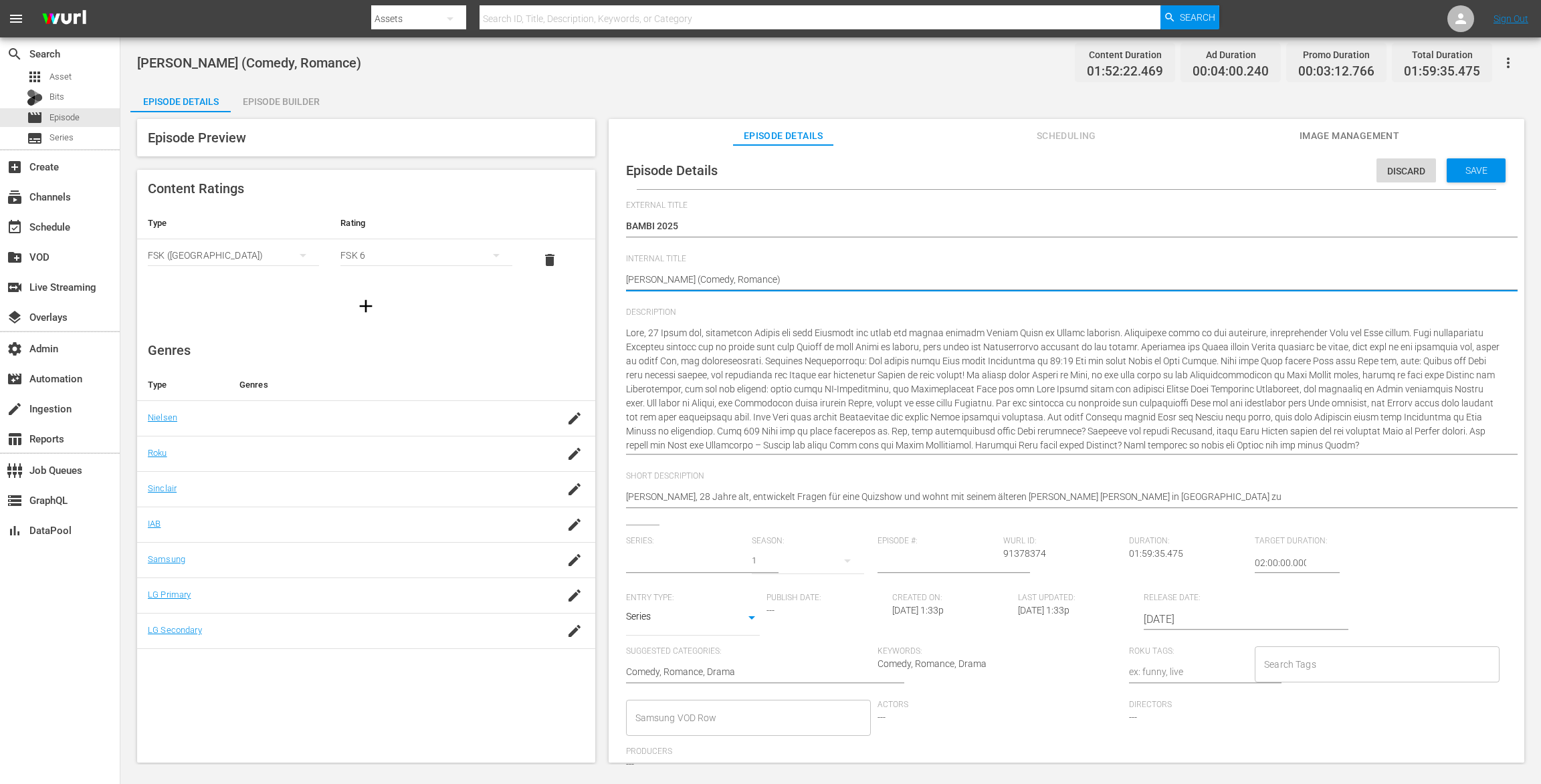
drag, startPoint x: 799, startPoint y: 282, endPoint x: 594, endPoint y: 268, distance: 205.5
paste textarea "BAMBI 2025"
type textarea "BAMBI 2025"
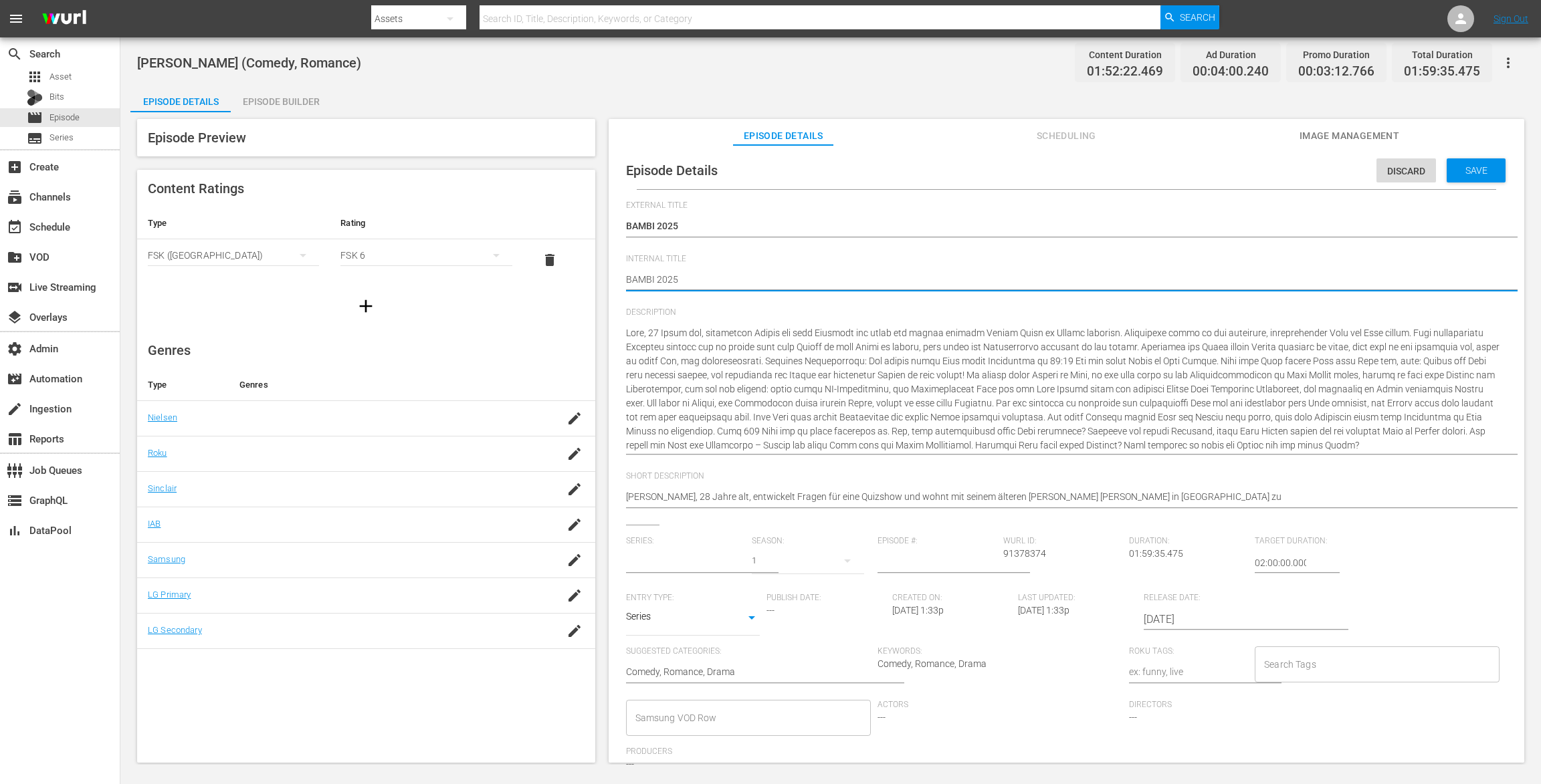
type textarea "BAMBI 2025 ("
type textarea "BAMBI 2025 (P"
type textarea "BAMBI 2025 (PL"
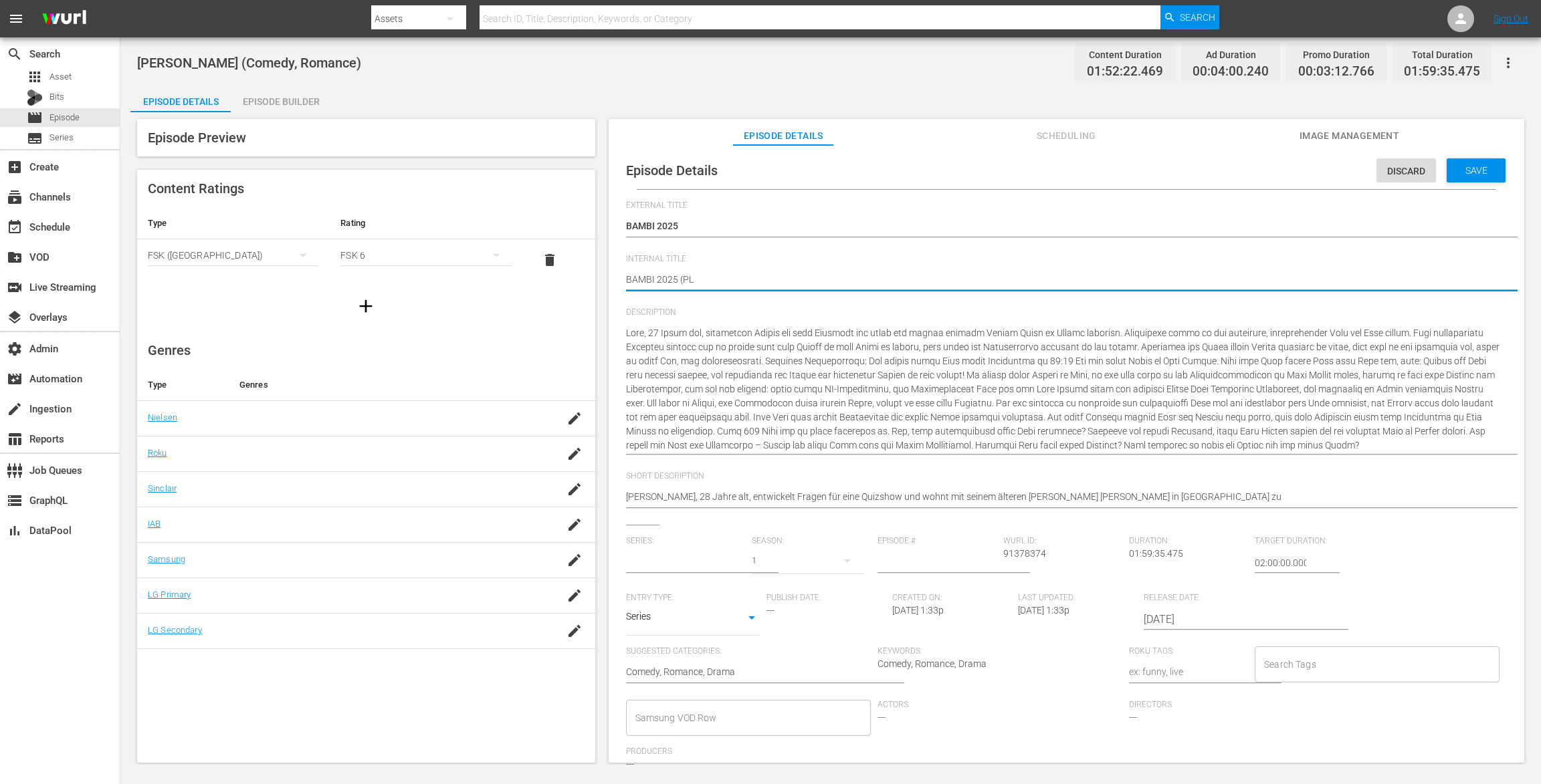
type textarea "BAMBI 2025 (PLA"
type textarea "BAMBI 2025 (PLAC"
type textarea "BAMBI 2025 (PLACE"
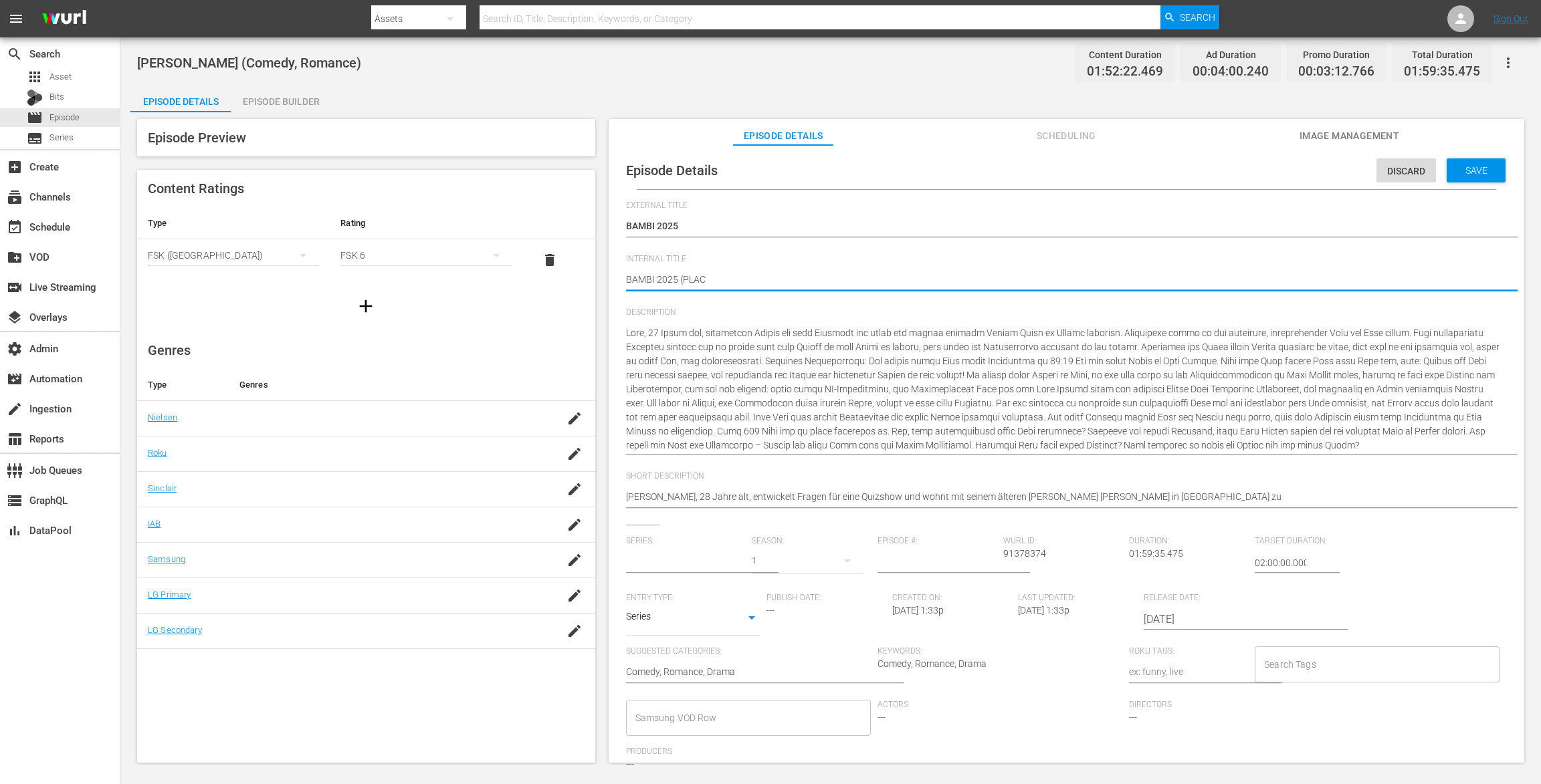
type textarea "BAMBI 2025 (PLACE"
type textarea "BAMBI 2025 (PLACEH"
type textarea "BAMBI 2025 (PLACEHO"
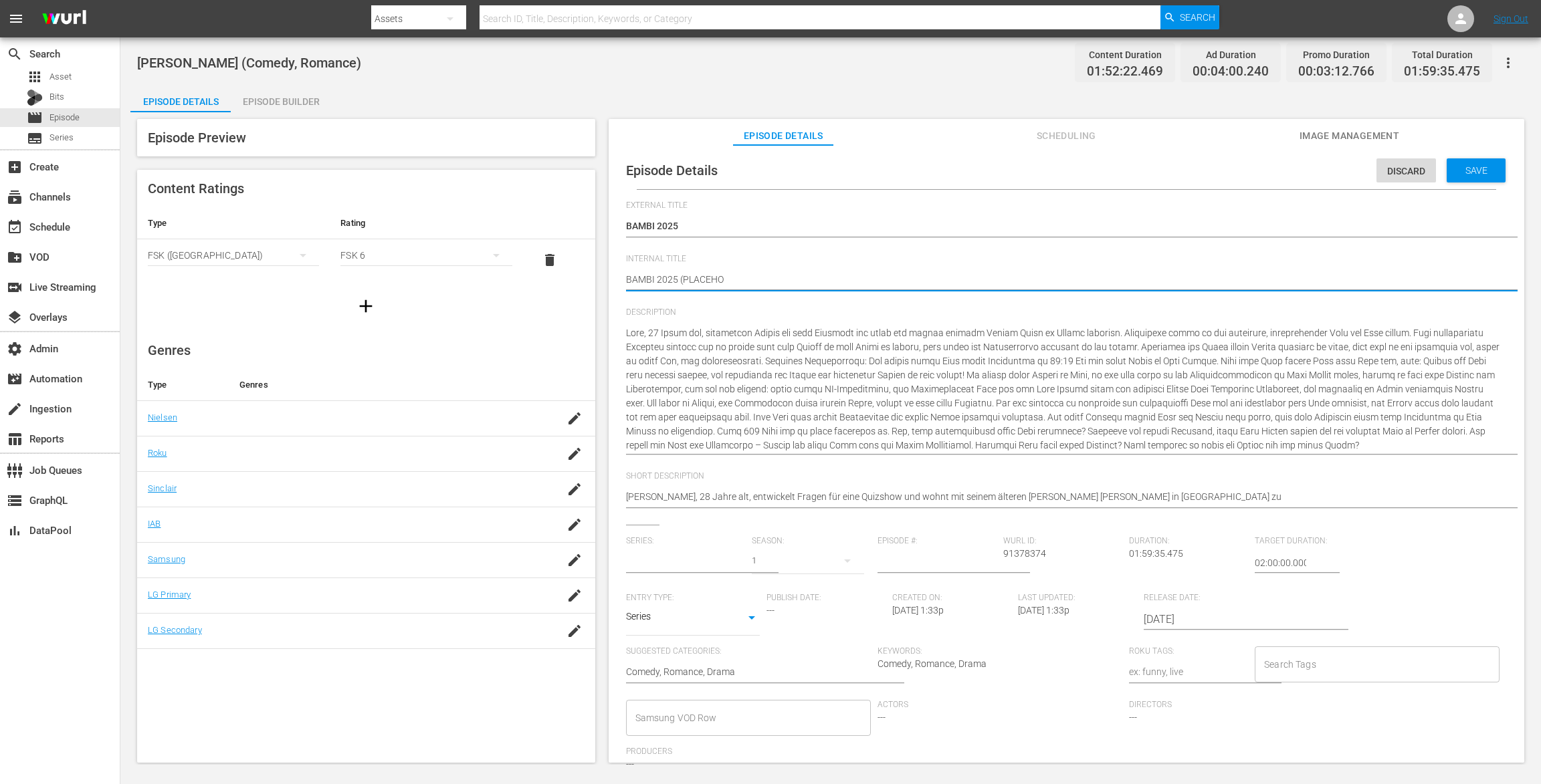
type textarea "BAMBI 2025 (PLACEHOL"
type textarea "BAMBI 2025 (PLACEHOLD"
type textarea "BAMBI 2025 (PLACEHOLDE"
type textarea "BAMBI 2025 (PLACEHOLDER"
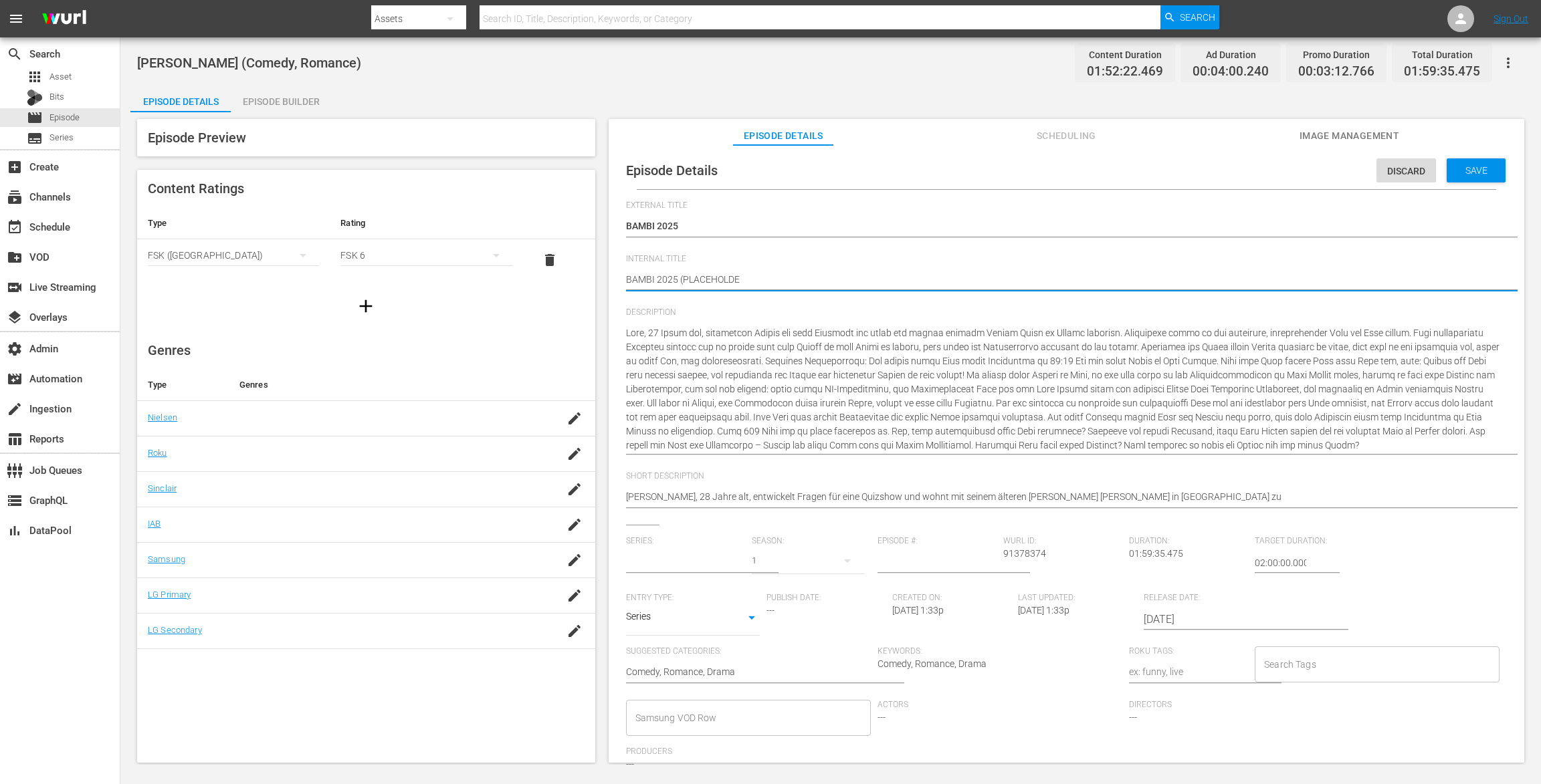
type textarea "BAMBI 2025 (PLACEHOLDER"
type textarea "BAMBI 2025 (PLACEHOLDER)"
click at [1478, 167] on span "Save" at bounding box center [1475, 171] width 43 height 11
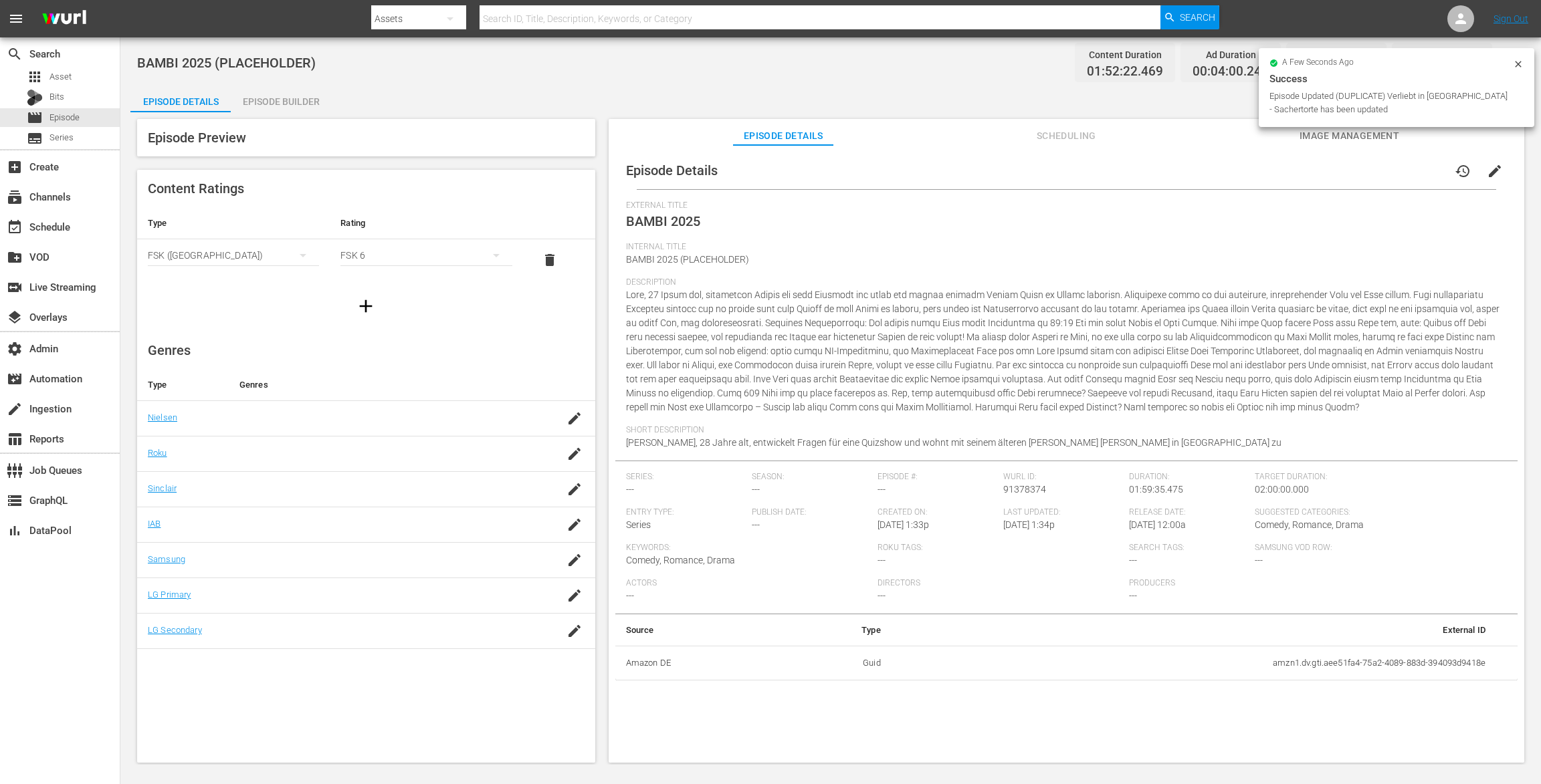
click at [280, 99] on div "Episode Builder" at bounding box center [280, 101] width 100 height 32
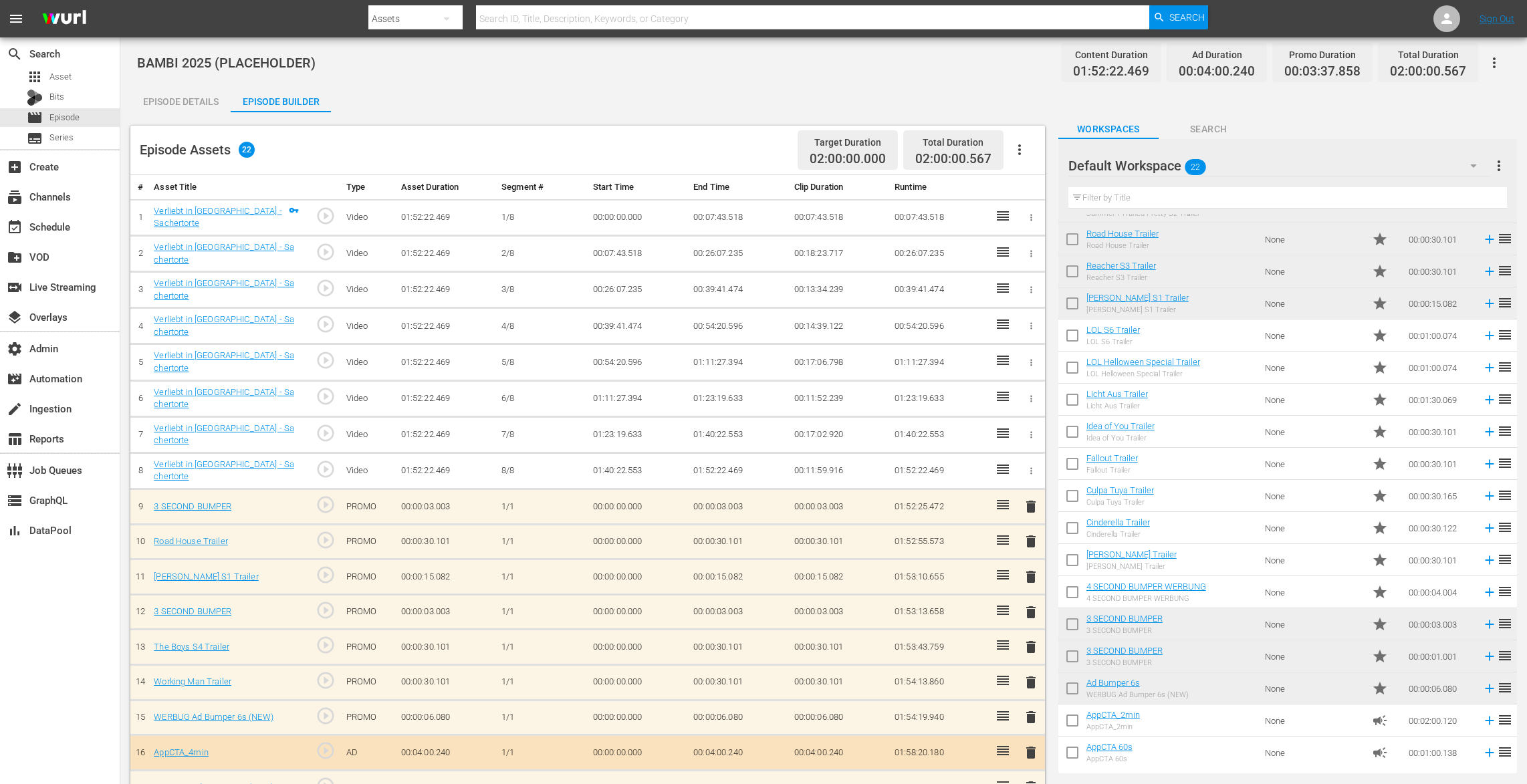
click at [1501, 62] on icon "button" at bounding box center [1494, 62] width 16 height 16
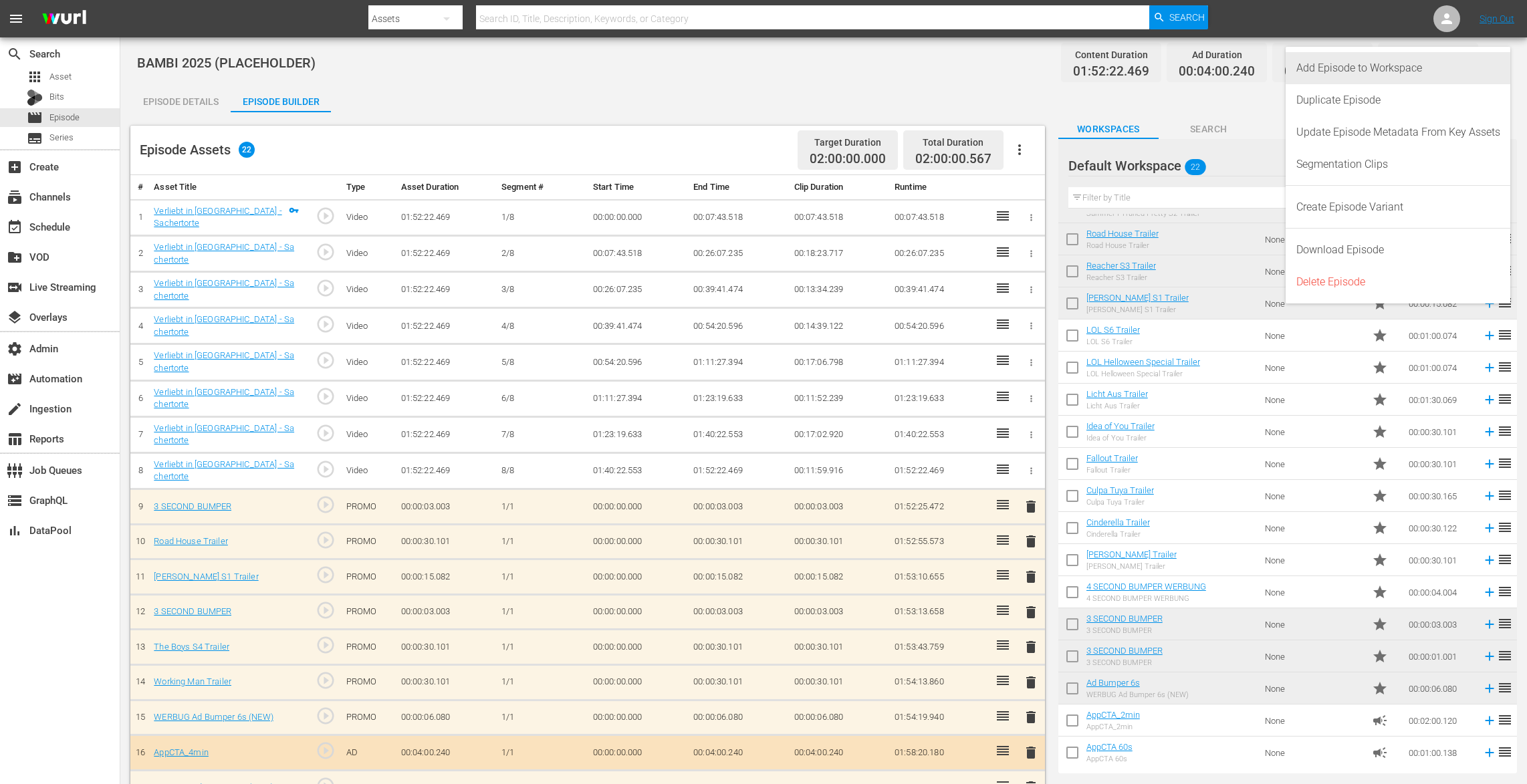
click at [1422, 62] on div "Add Episode to Workspace" at bounding box center [1398, 68] width 204 height 32
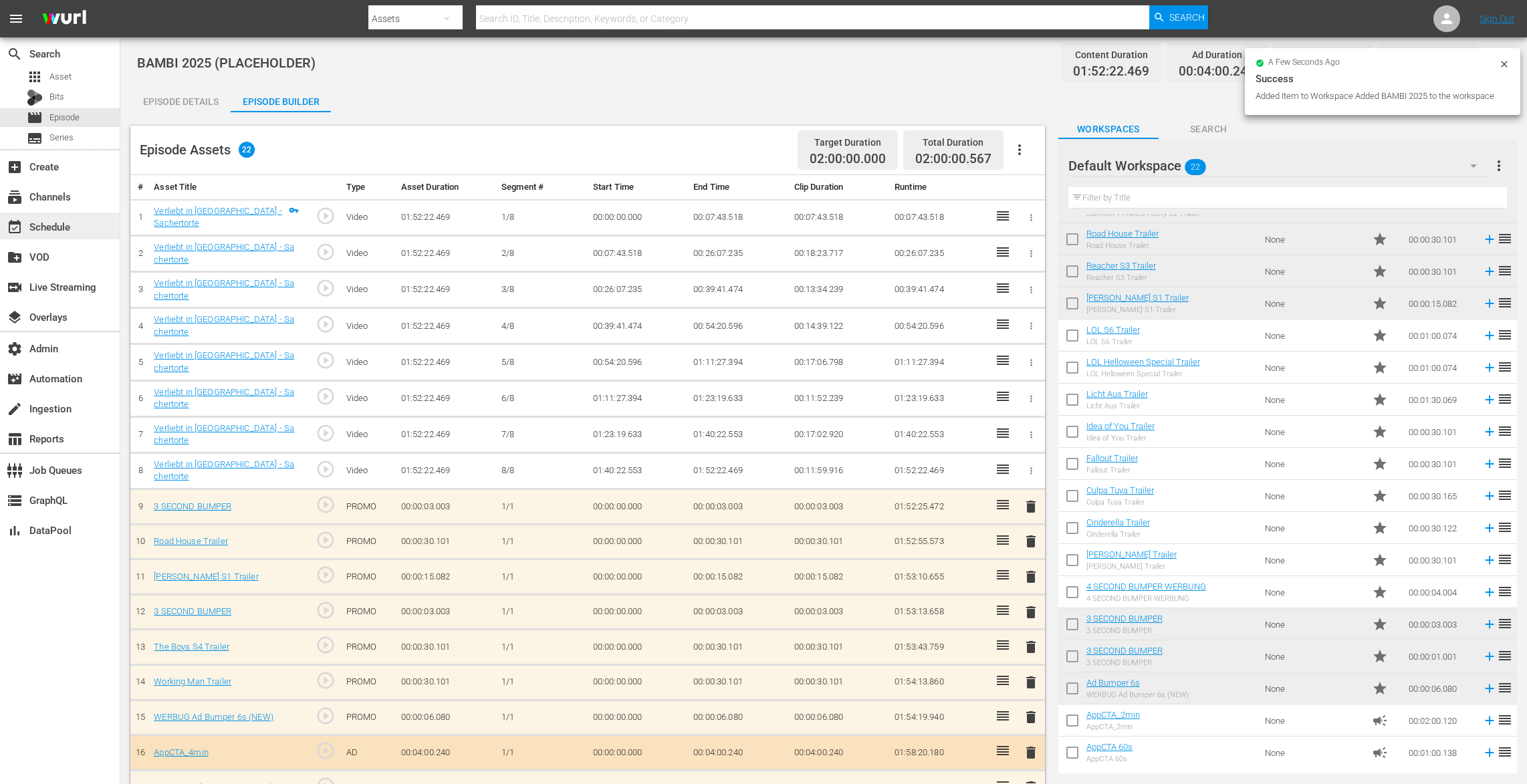
click at [37, 219] on div "event_available Schedule" at bounding box center [37, 224] width 75 height 12
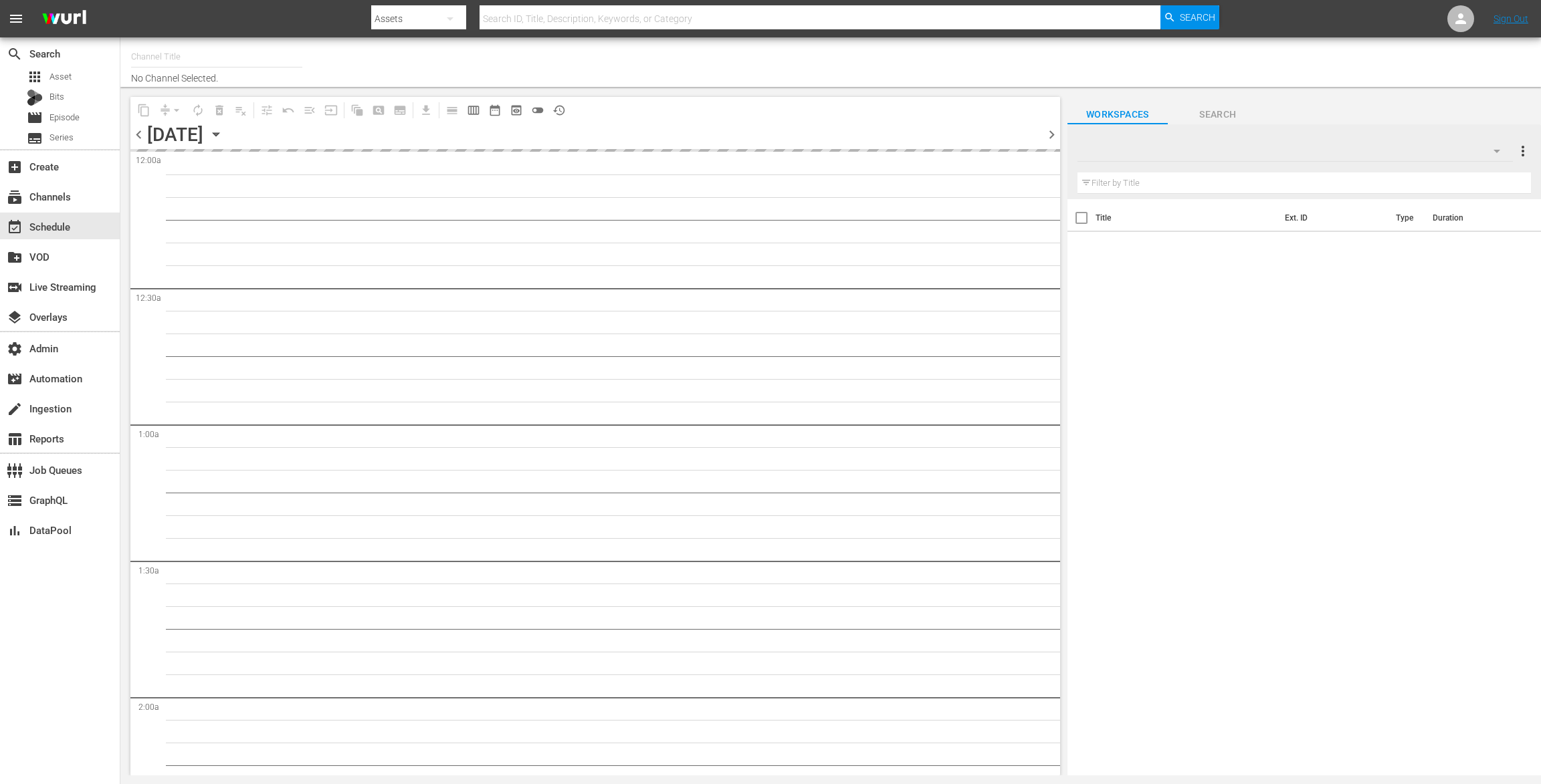
type input "TV by Prime (1990)"
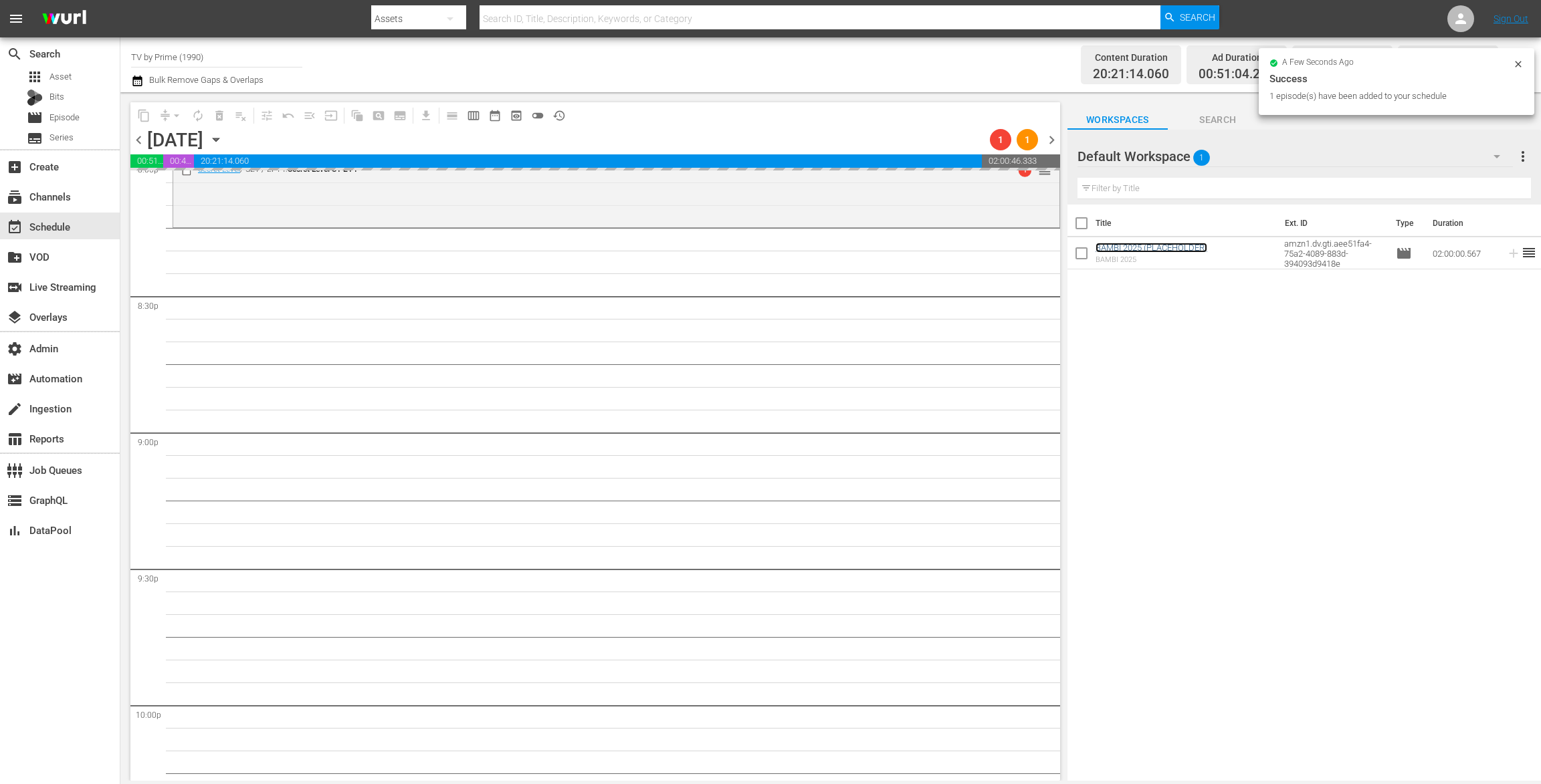
scroll to position [5663, 0]
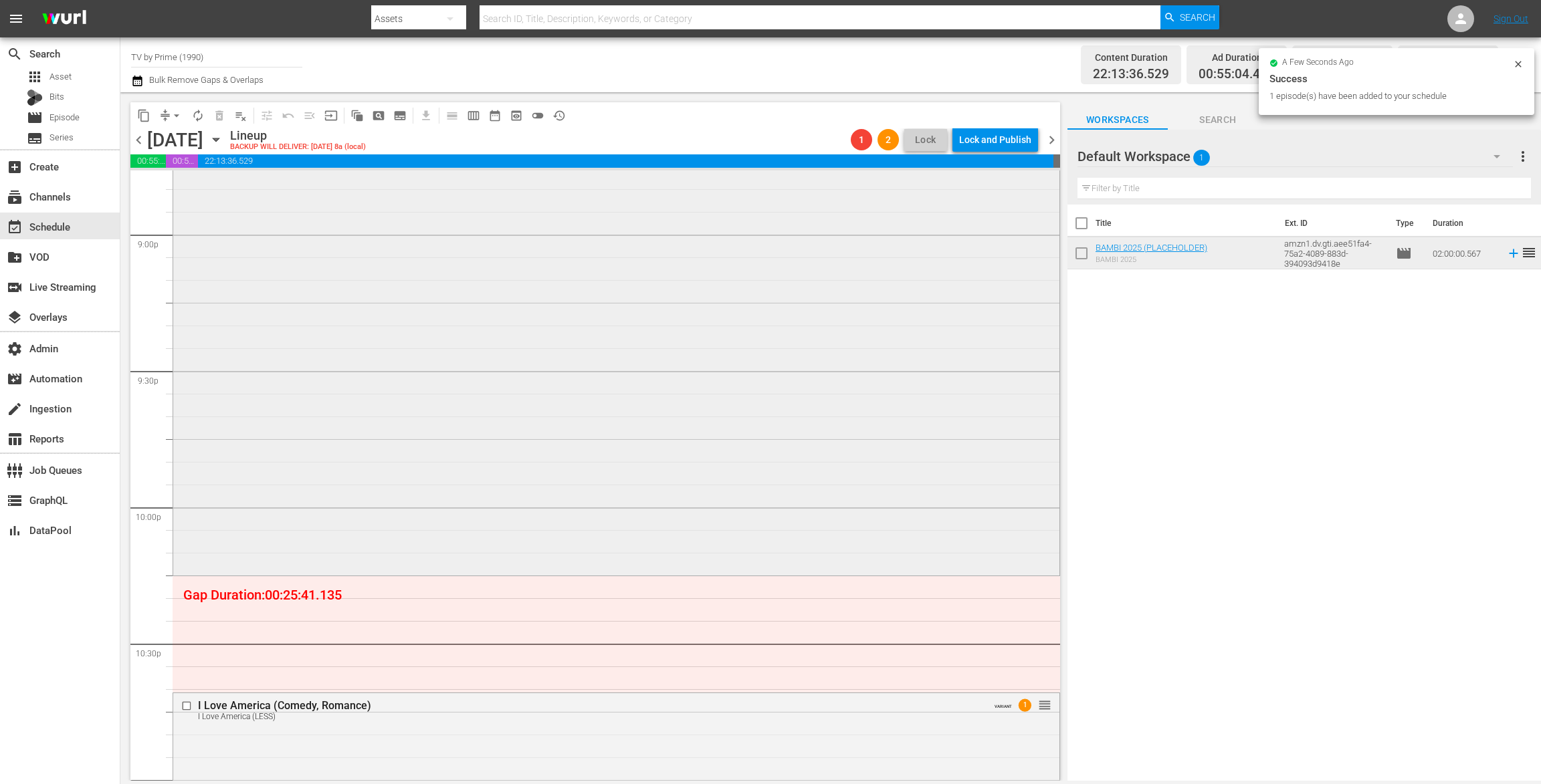
click at [591, 546] on div "BAMBI 2025 (PLACEHOLDER) 1 reorder" at bounding box center [616, 302] width 886 height 542
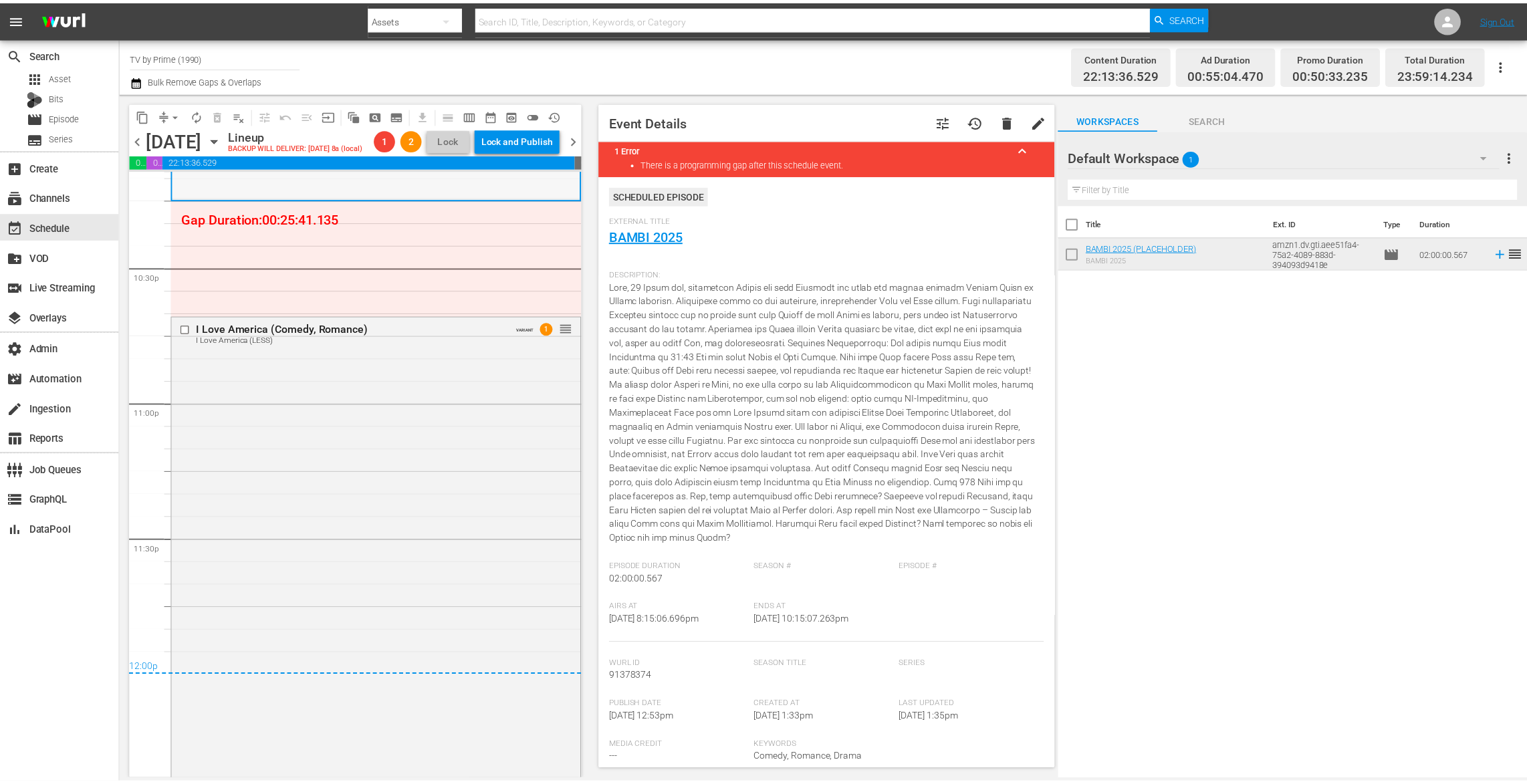
scroll to position [6028, 0]
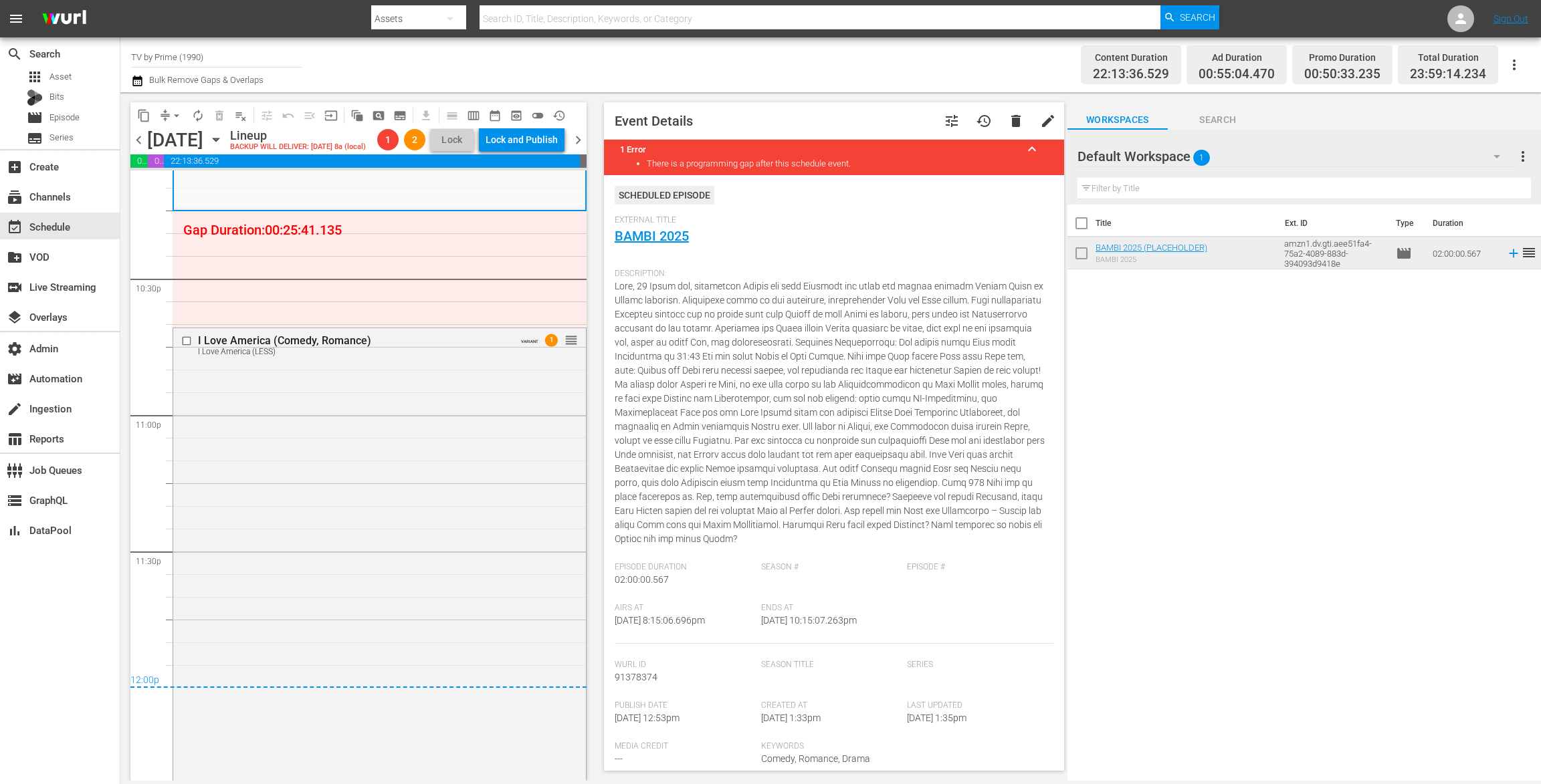
click at [1313, 186] on input "text" at bounding box center [1304, 188] width 453 height 21
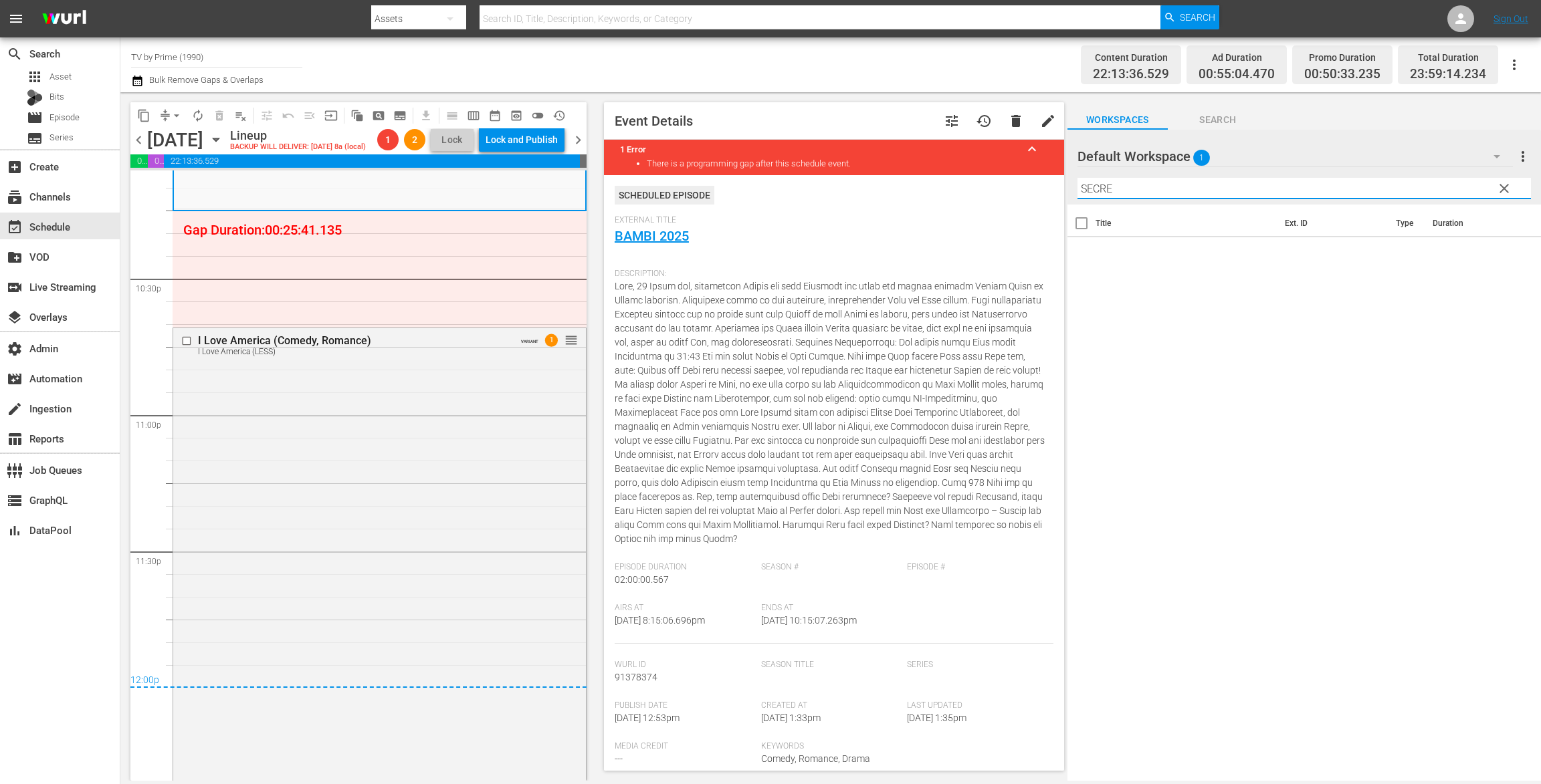
type input "SECRE"
click at [1489, 153] on icon "button" at bounding box center [1497, 156] width 16 height 16
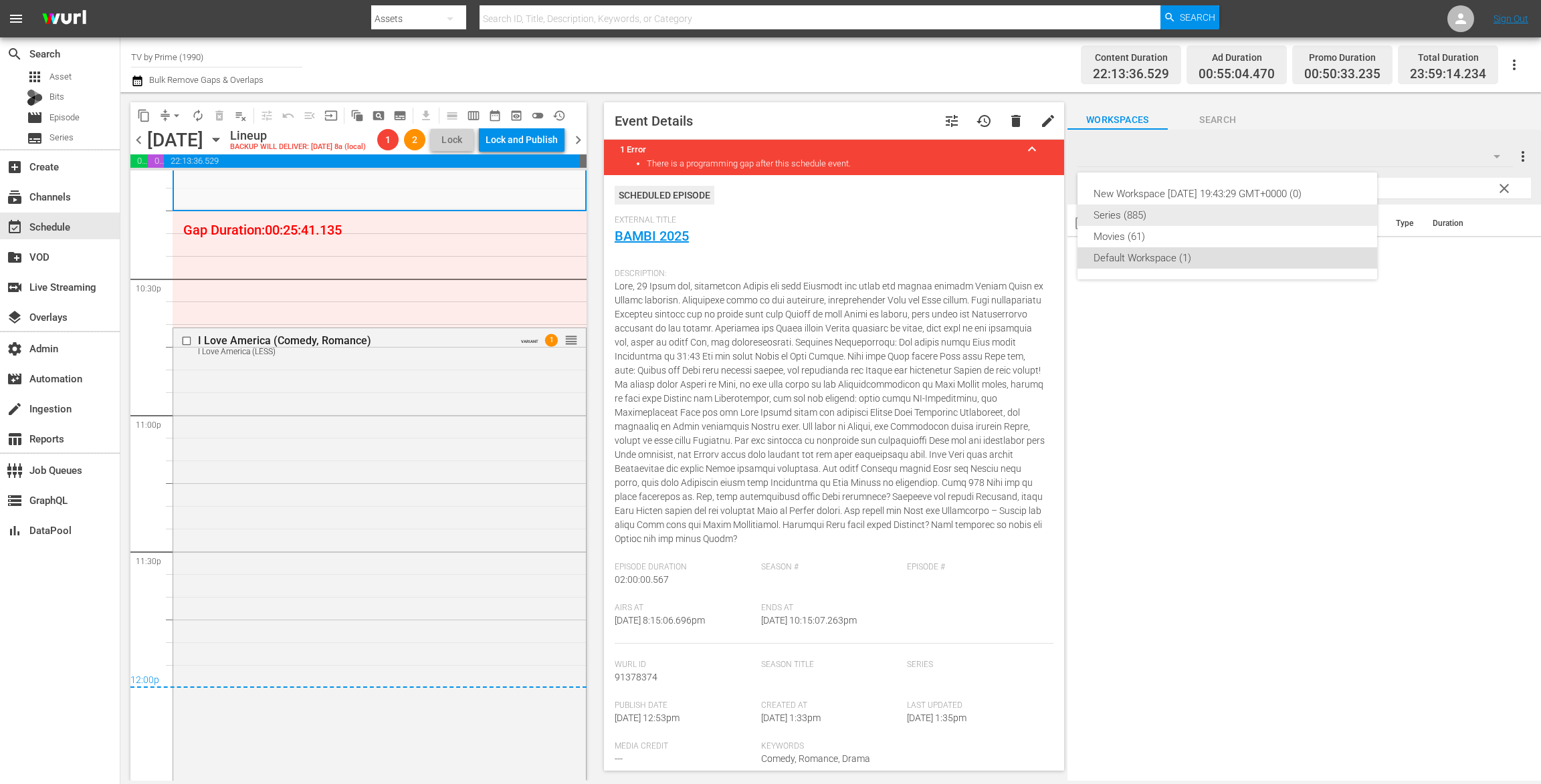
click at [1136, 215] on div "Series (885)" at bounding box center [1227, 215] width 268 height 21
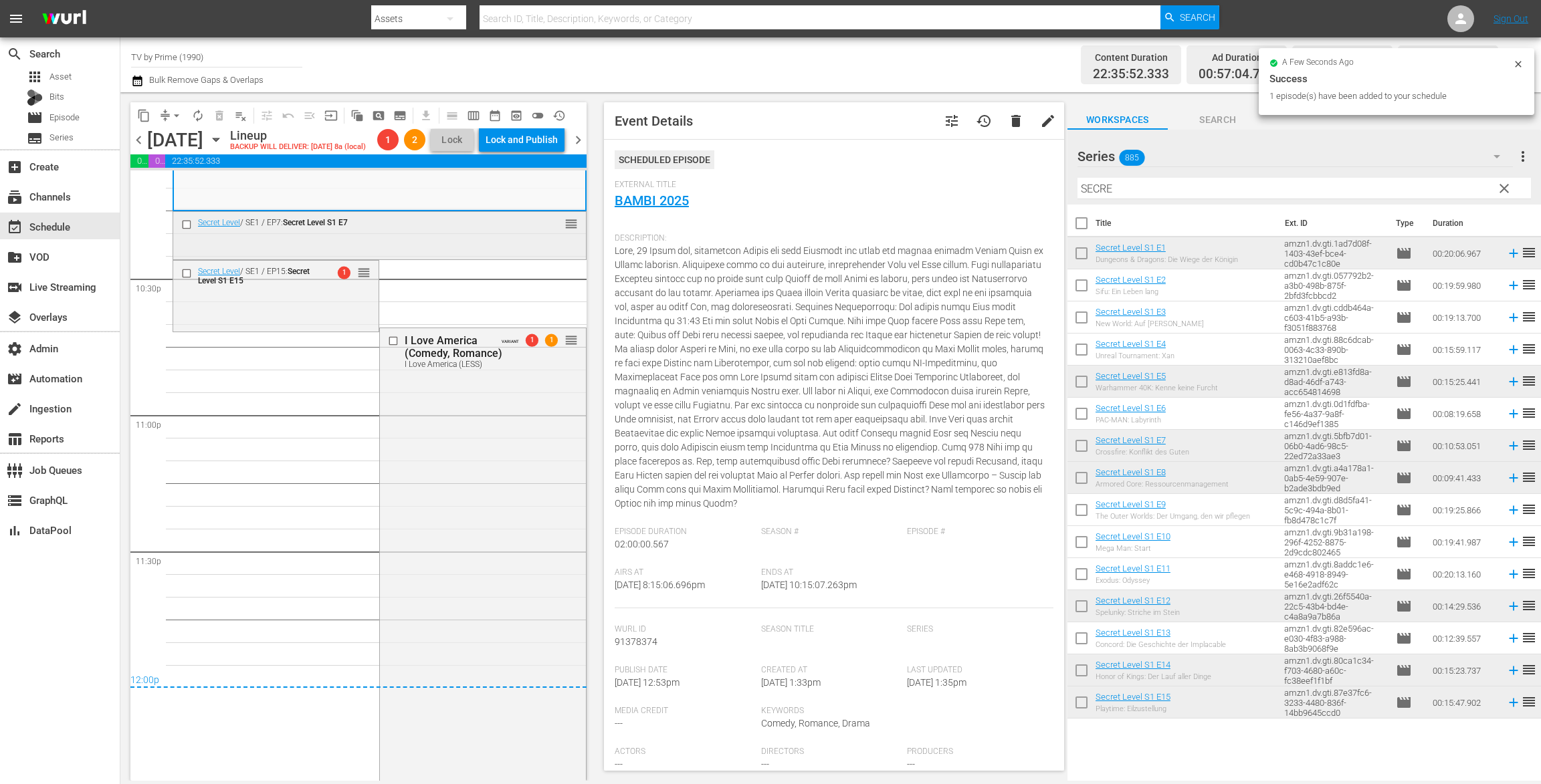
click at [329, 257] on div "Secret Level / SE1 / EP7: Secret Level S1 E7 reorder" at bounding box center [379, 234] width 412 height 46
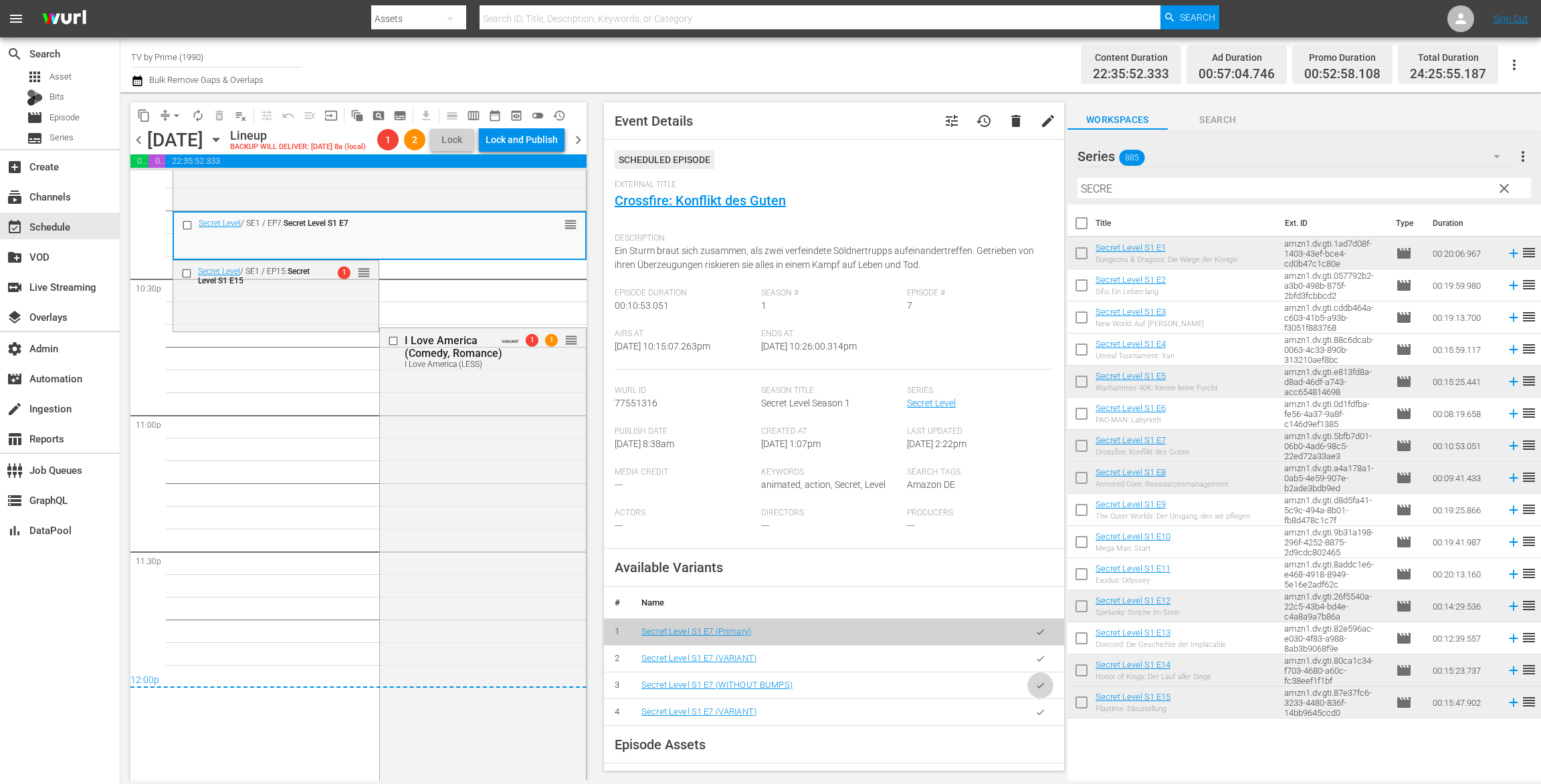
click at [1035, 688] on icon "button" at bounding box center [1040, 685] width 10 height 10
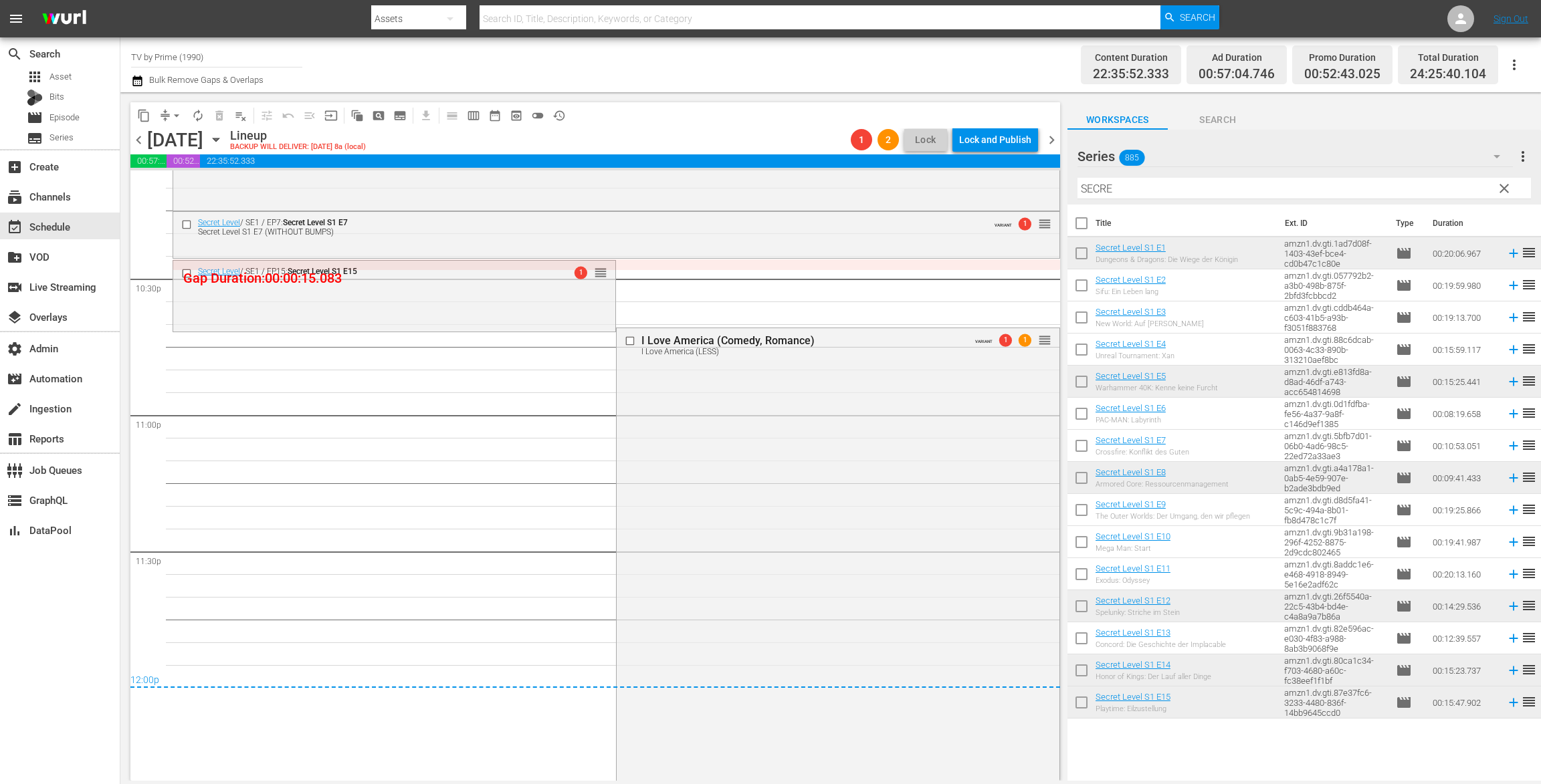
click at [381, 238] on div "Secret Level / SE1 / EP7: Secret Level S1 E7 Secret Level S1 E7 (WITHOUT BUMPS)…" at bounding box center [616, 226] width 886 height 29
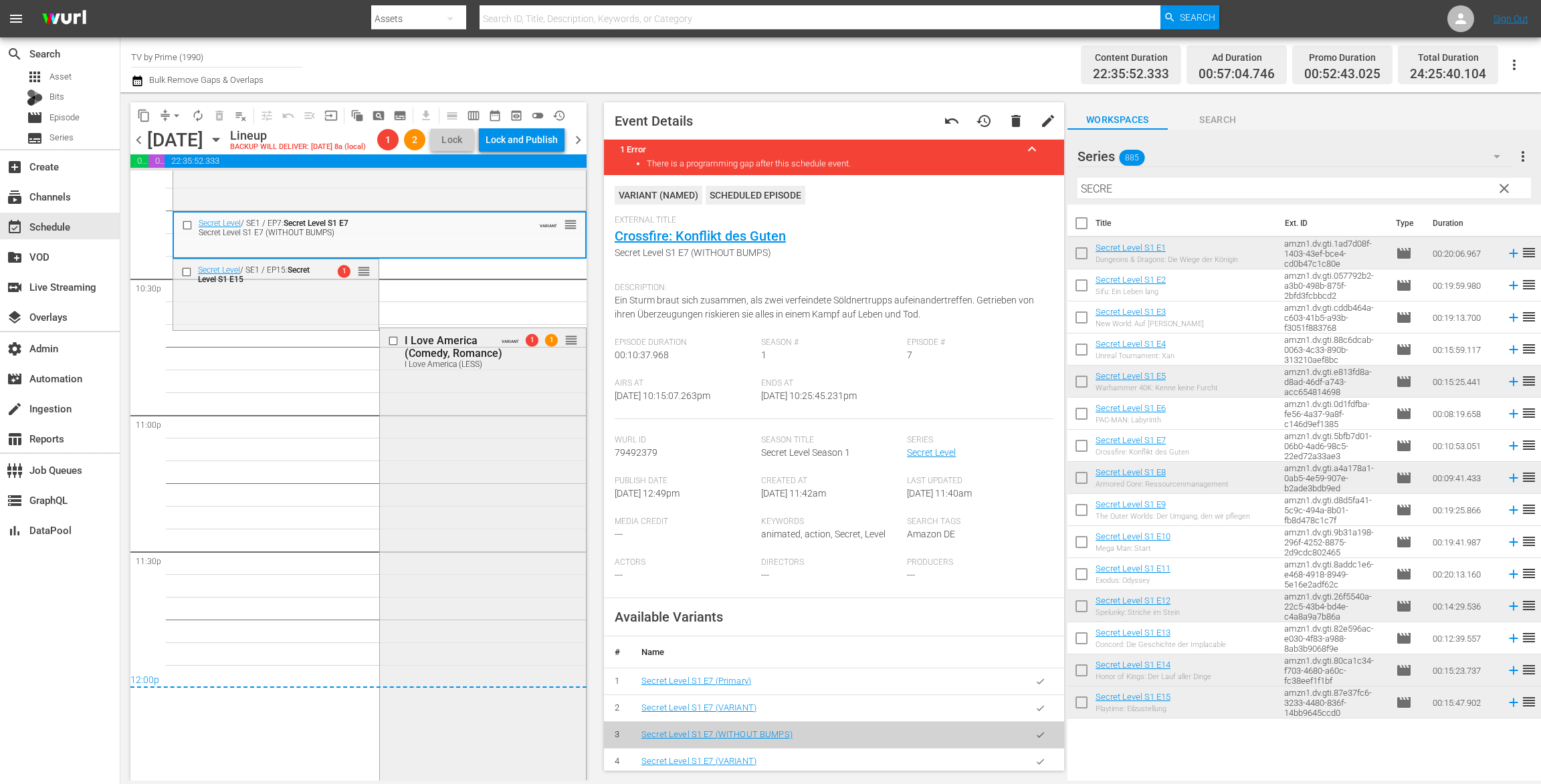
click at [528, 466] on div "I Love America (Comedy, Romance) I Love America (LESS) VARIANT 1 1 reorder" at bounding box center [483, 576] width 205 height 495
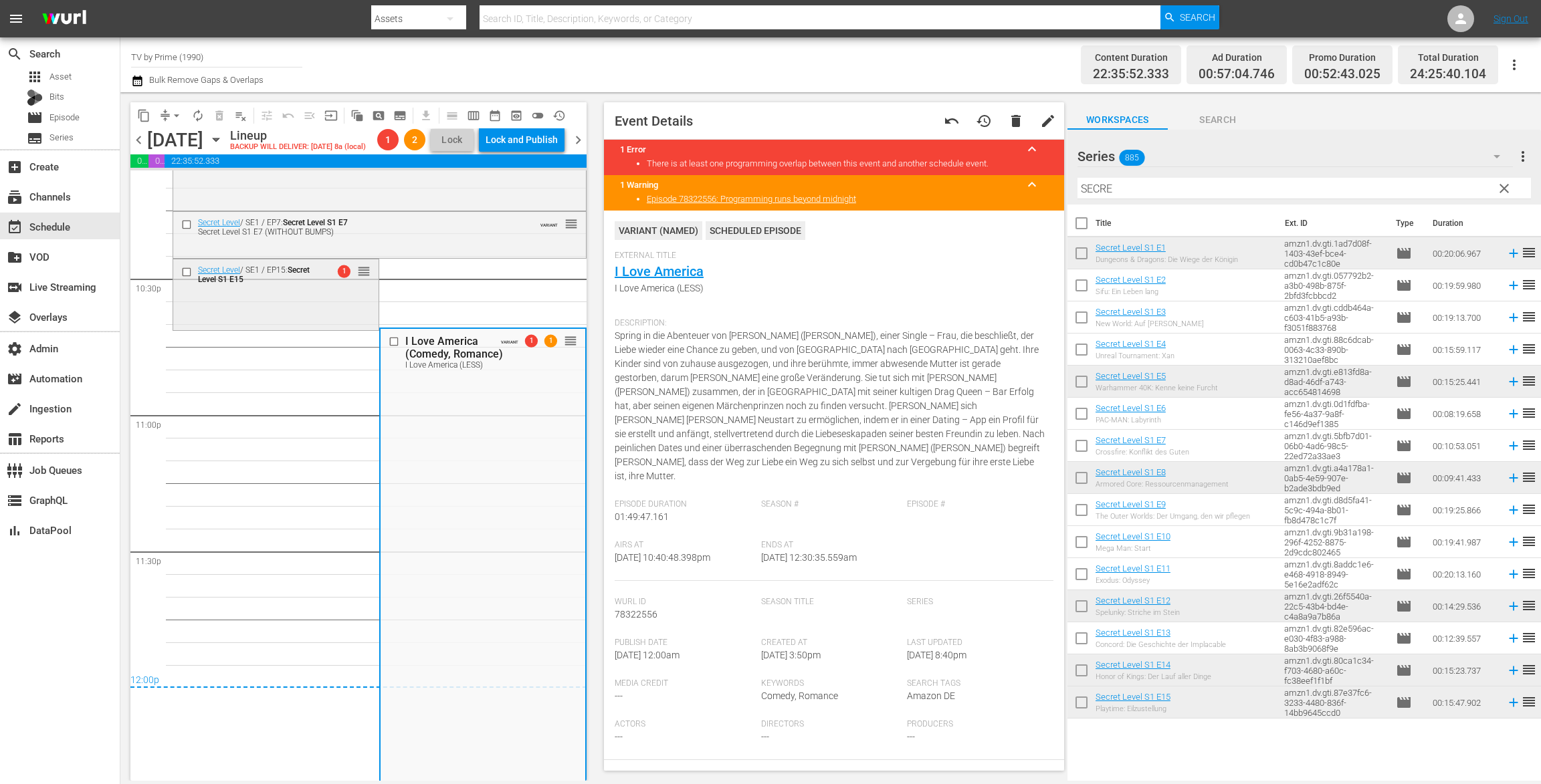
click at [323, 326] on div "Secret Level / SE1 / EP15: Secret Level S1 E15 1 reorder" at bounding box center [276, 294] width 205 height 68
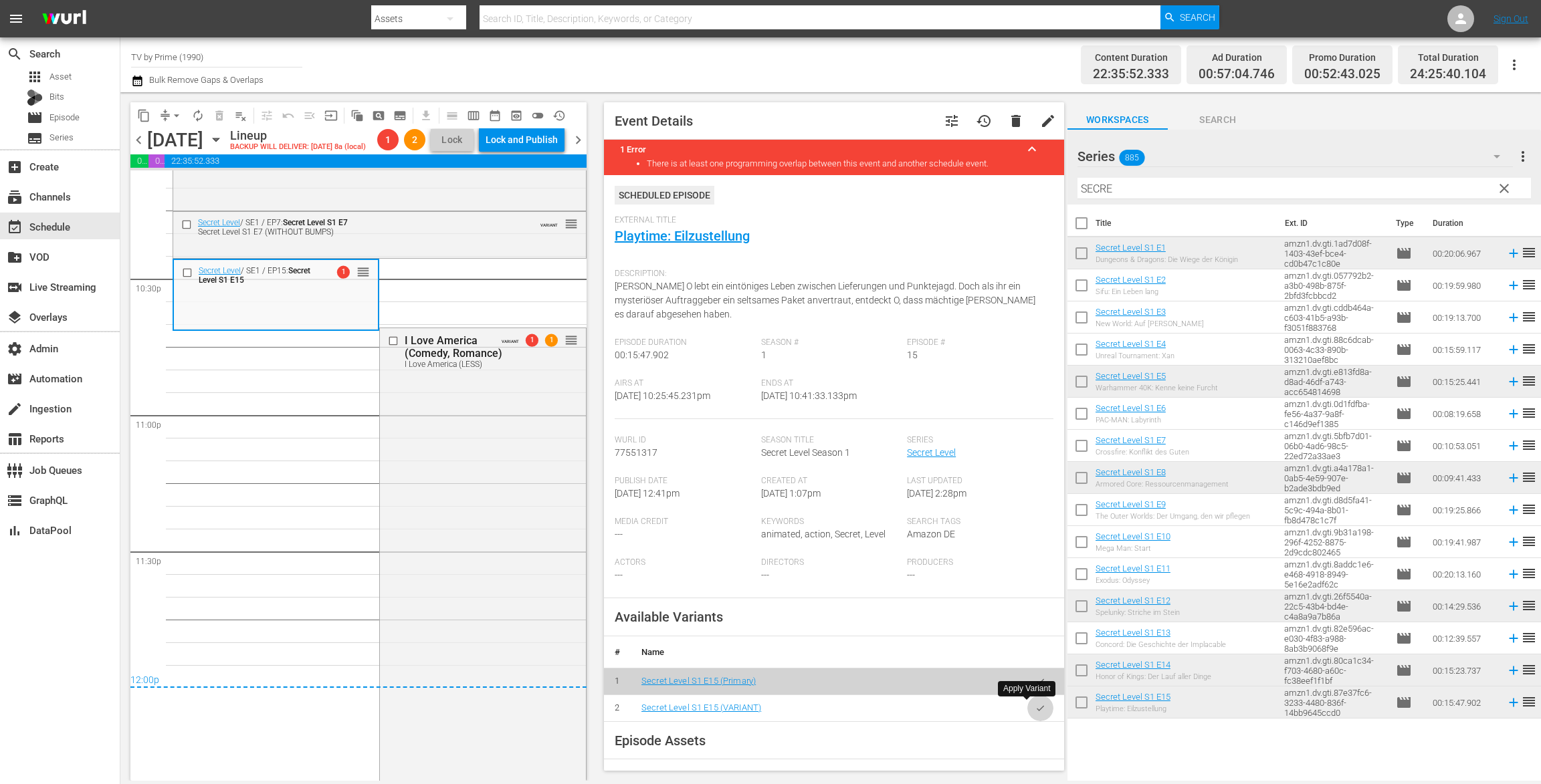
click at [1031, 701] on button "button" at bounding box center [1039, 708] width 26 height 26
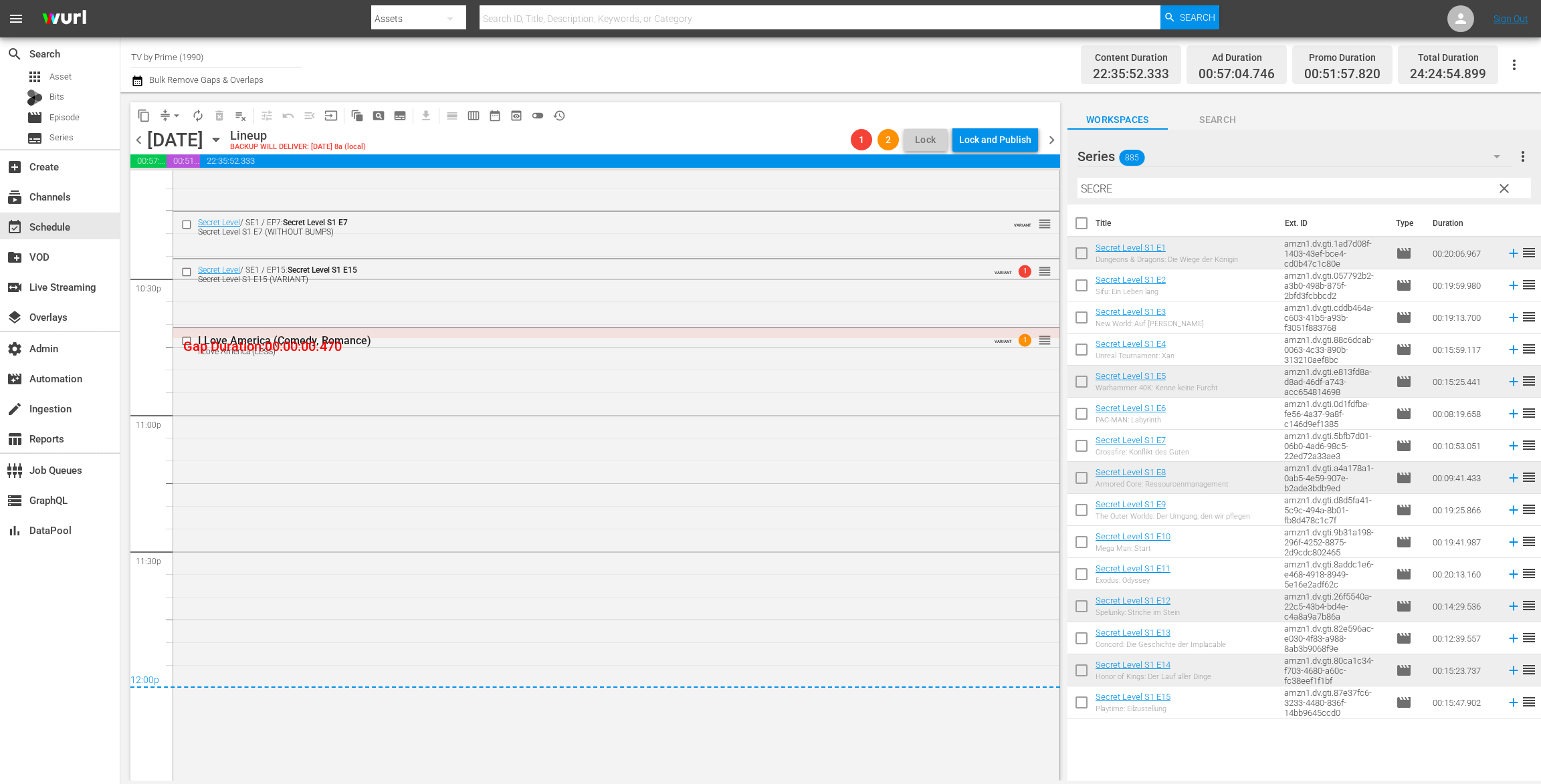
click at [286, 311] on div "Secret Level / SE1 / EP15: Secret Level S1 E15 Secret Level S1 E15 (VARIANT) VA…" at bounding box center [616, 291] width 886 height 64
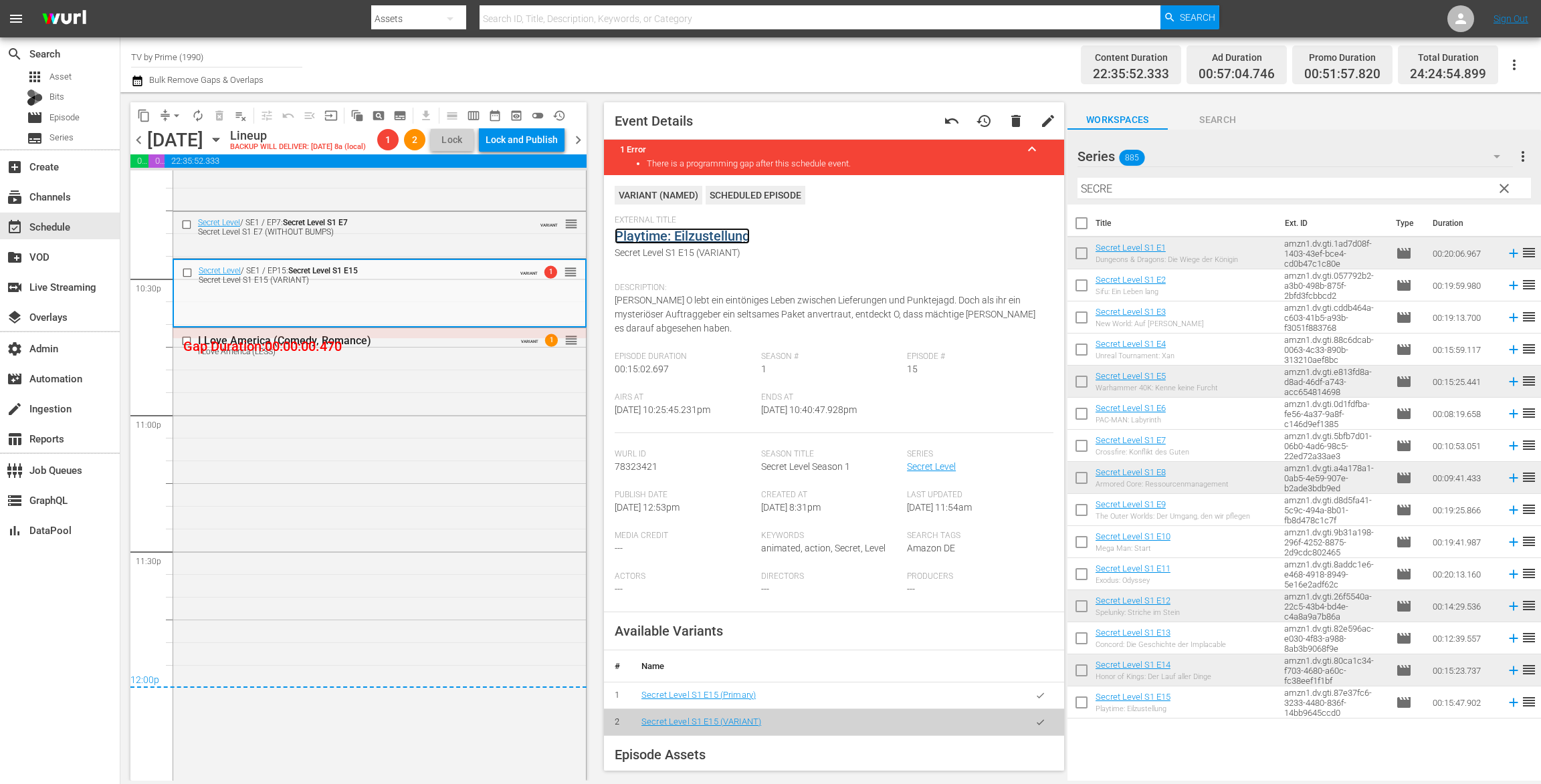
click at [705, 233] on link "Playtime: Eilzustellung" at bounding box center [682, 236] width 135 height 16
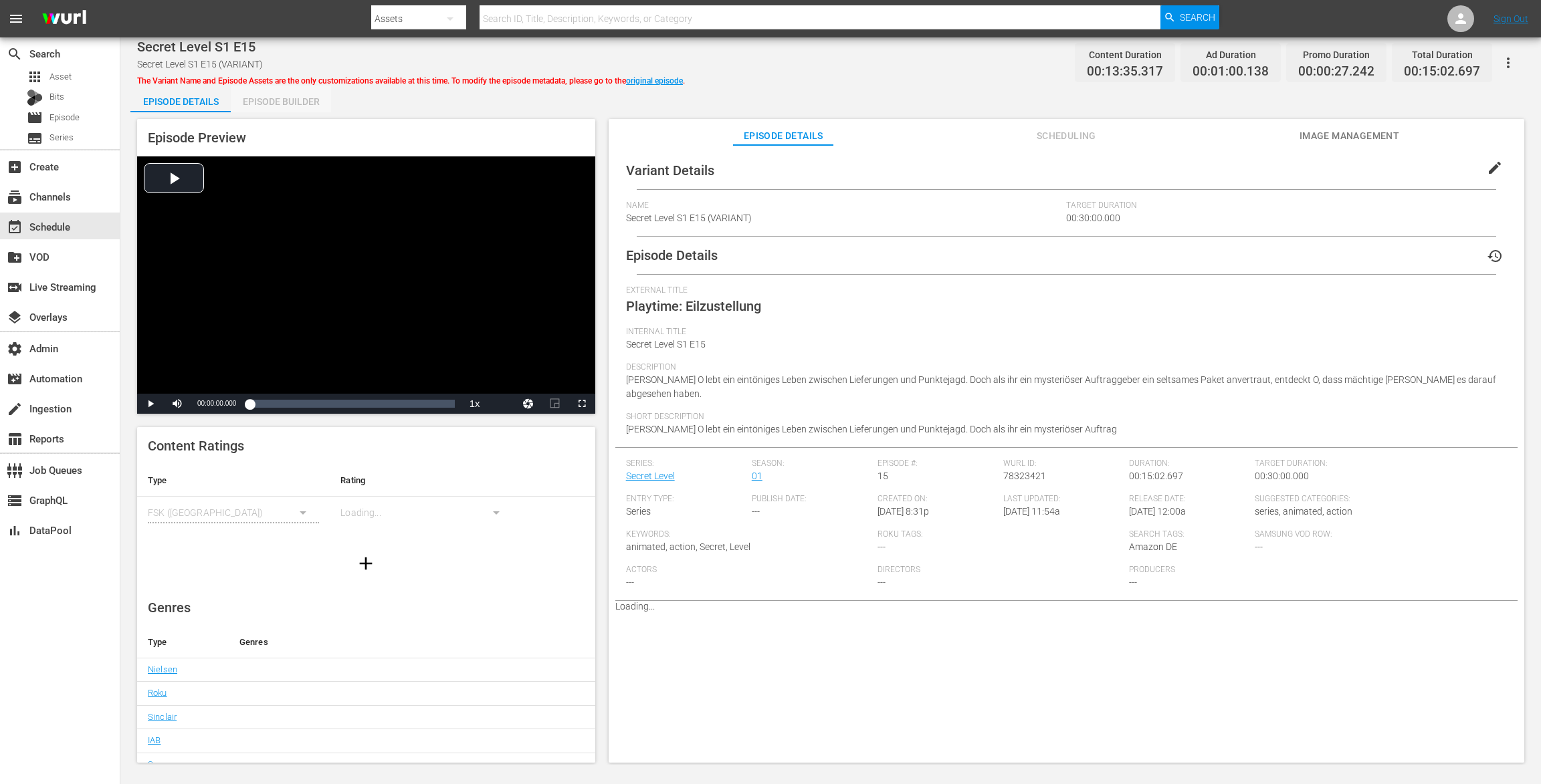
click at [276, 106] on div "Episode Builder" at bounding box center [280, 101] width 100 height 32
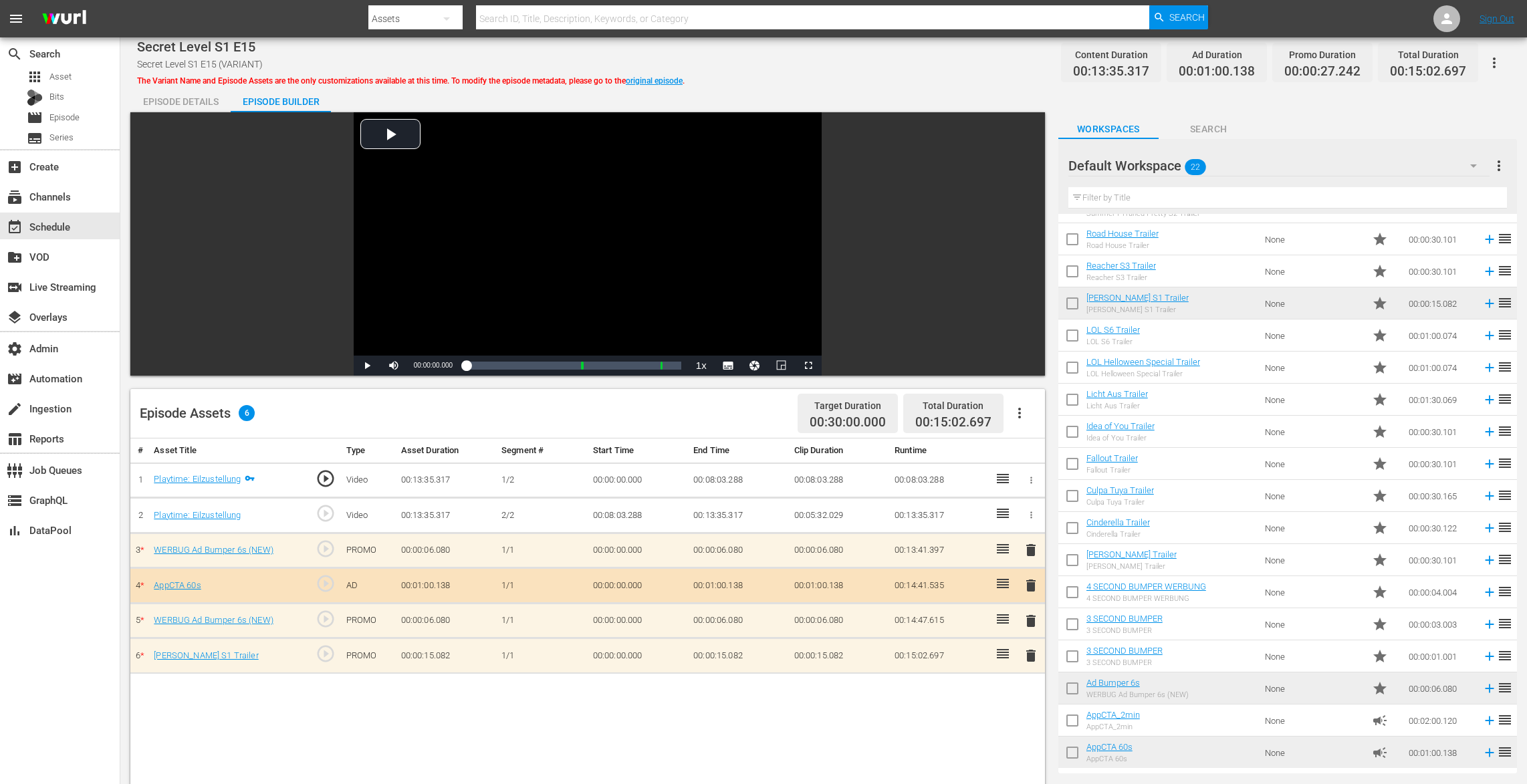
scroll to position [23, 0]
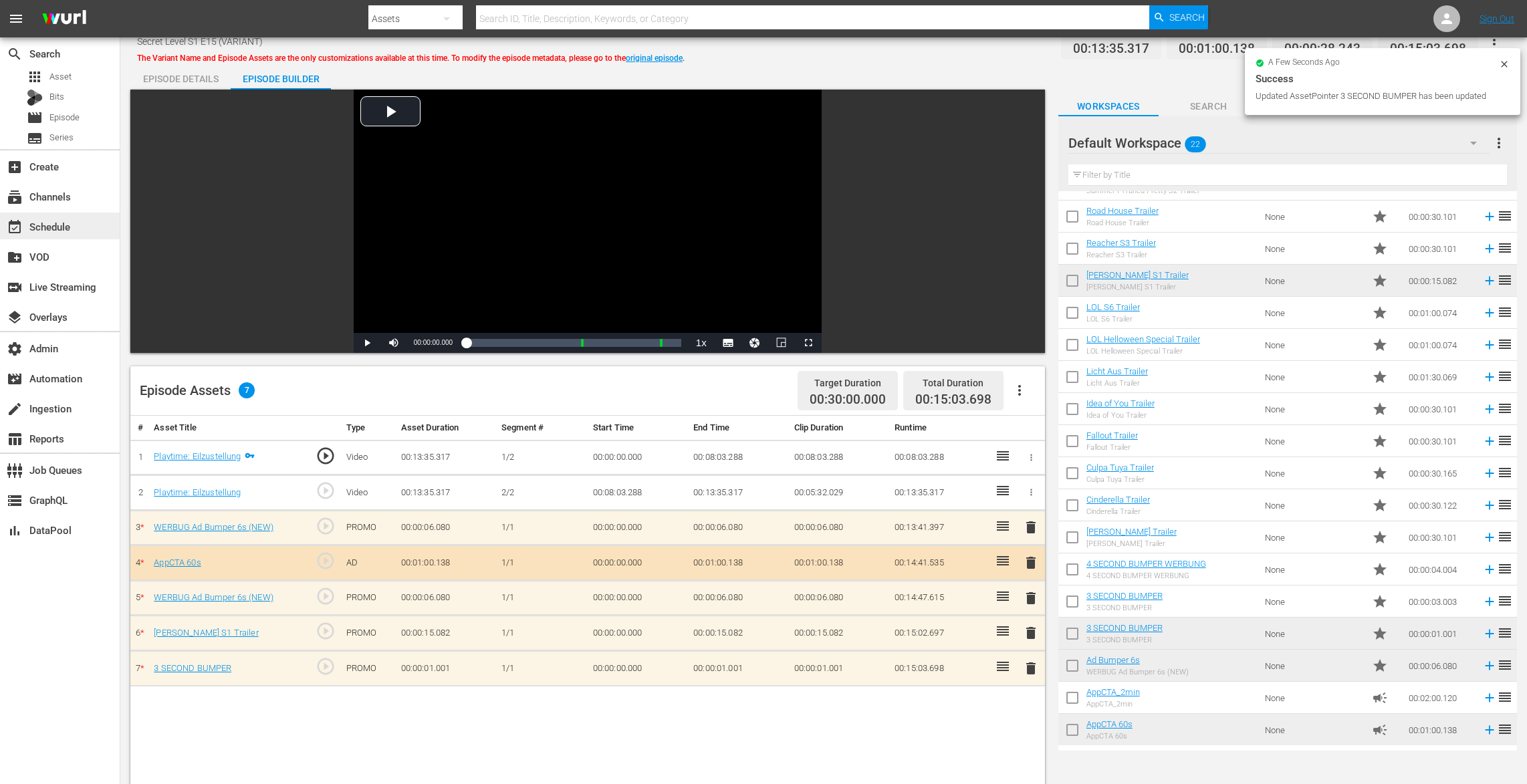
click at [42, 223] on div "event_available Schedule" at bounding box center [37, 224] width 75 height 12
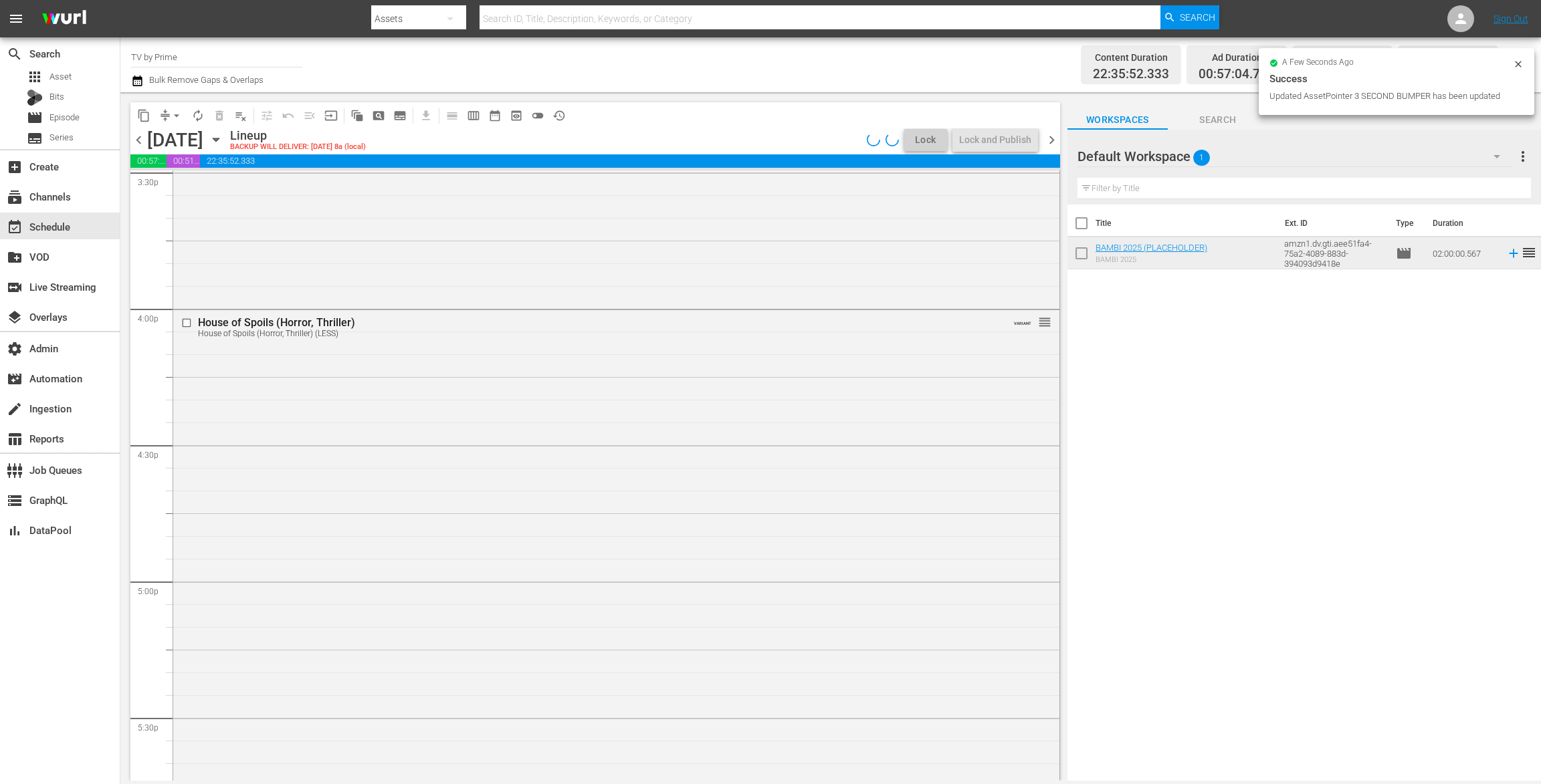
scroll to position [6073, 0]
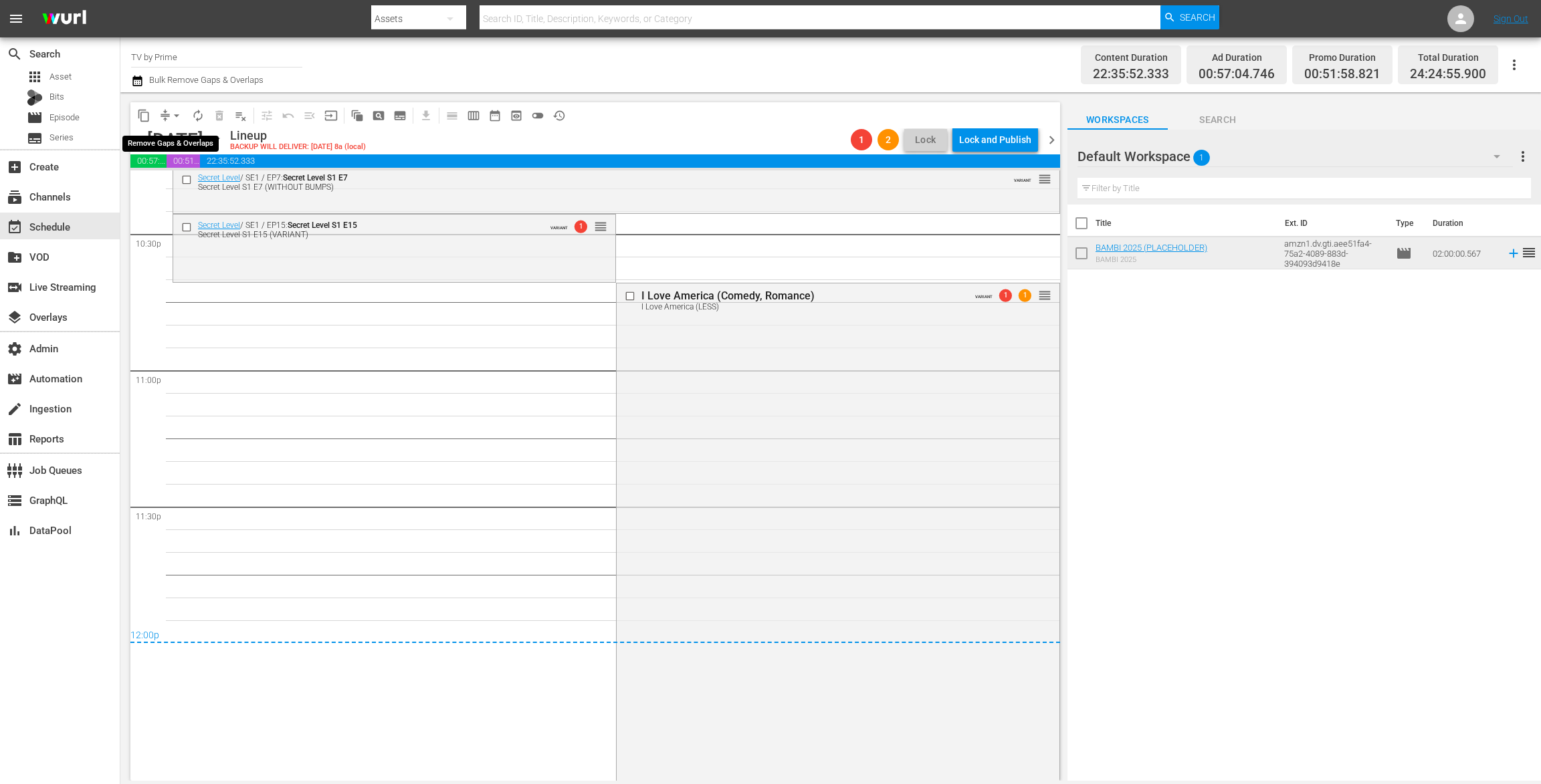
click at [174, 111] on span "arrow_drop_down" at bounding box center [176, 115] width 13 height 13
click at [178, 189] on li "Align to End of Previous Day" at bounding box center [177, 187] width 141 height 22
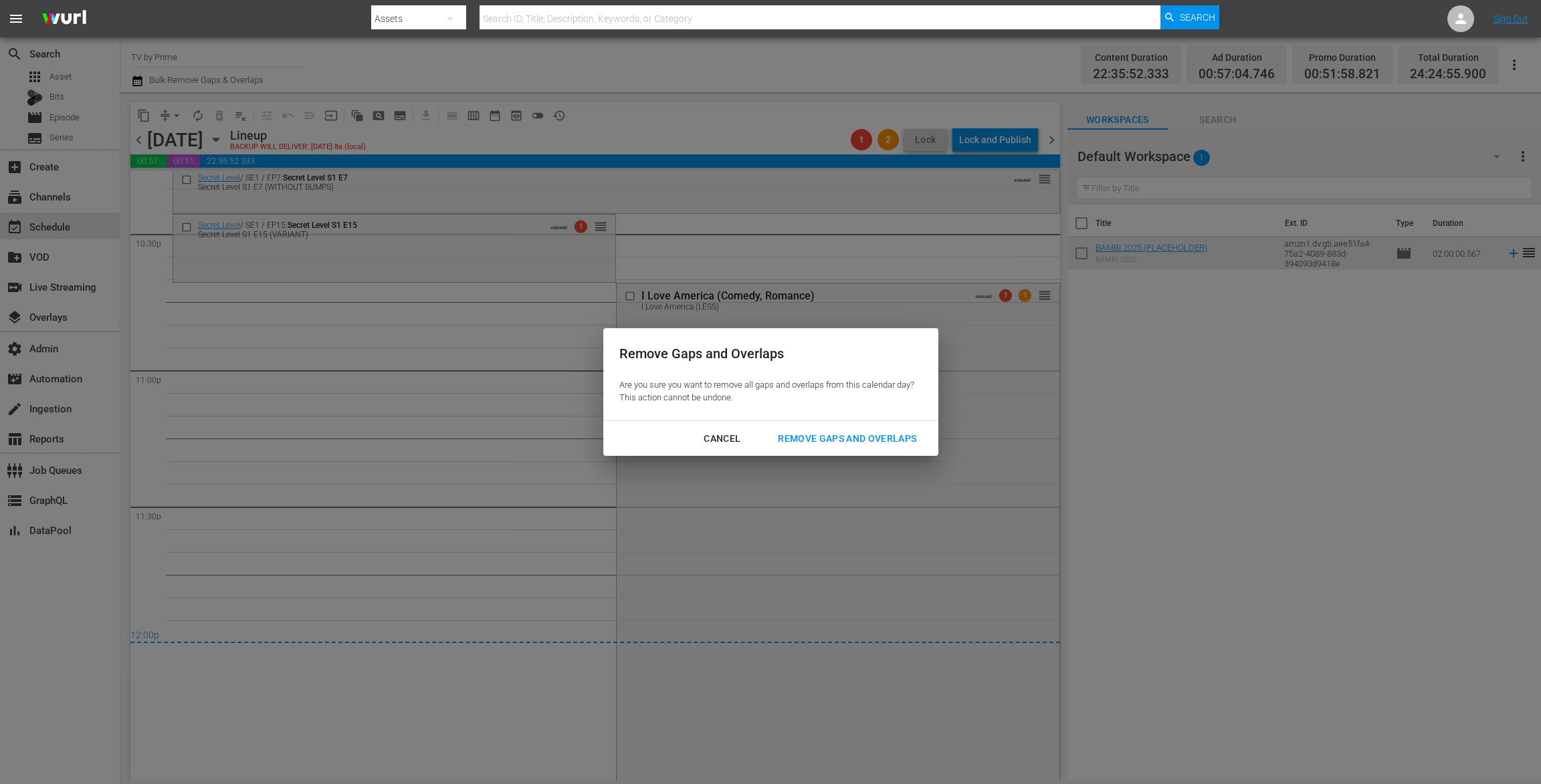
click at [833, 437] on div "Remove Gaps and Overlaps" at bounding box center [847, 438] width 160 height 17
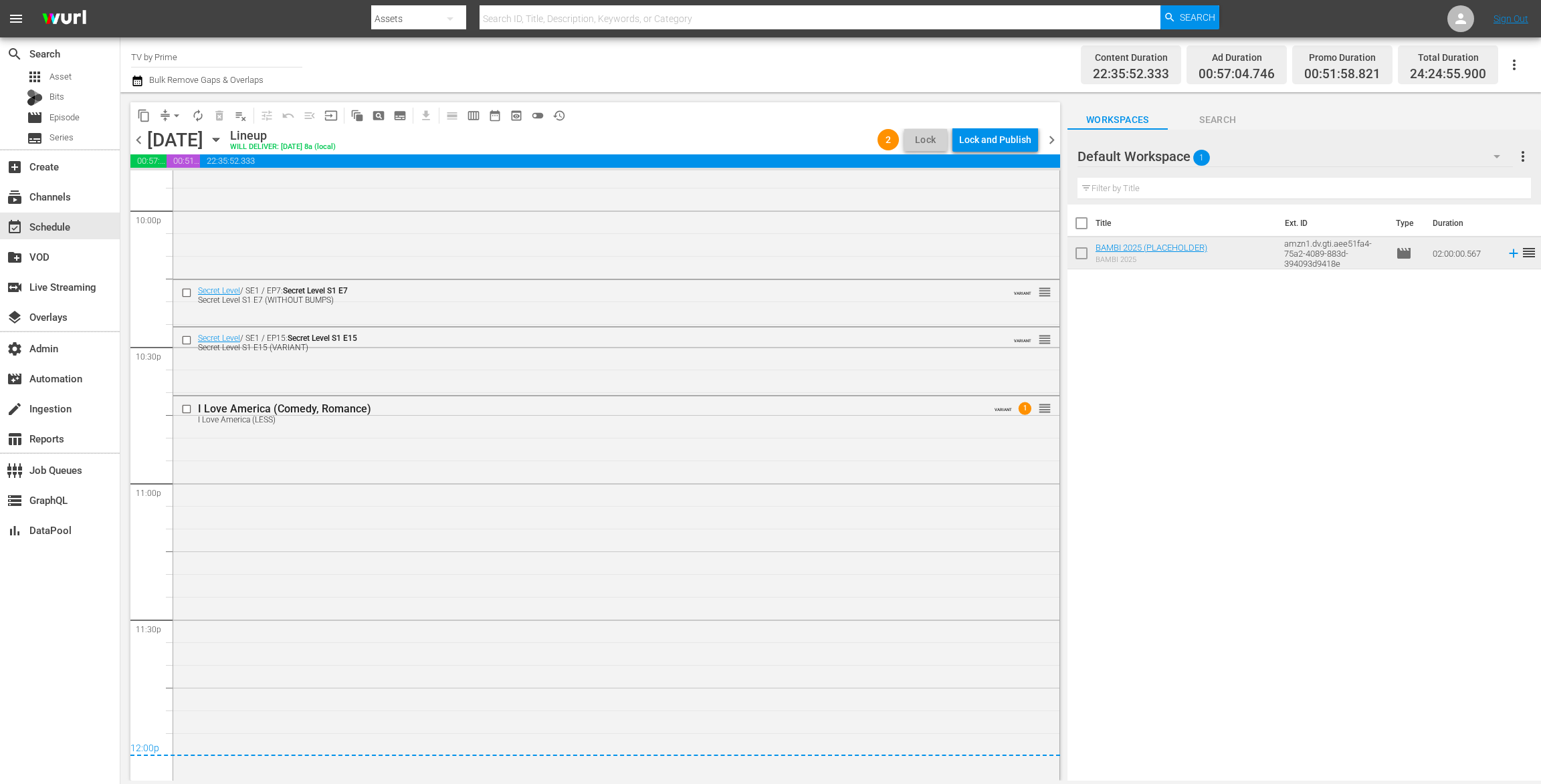
scroll to position [5875, 0]
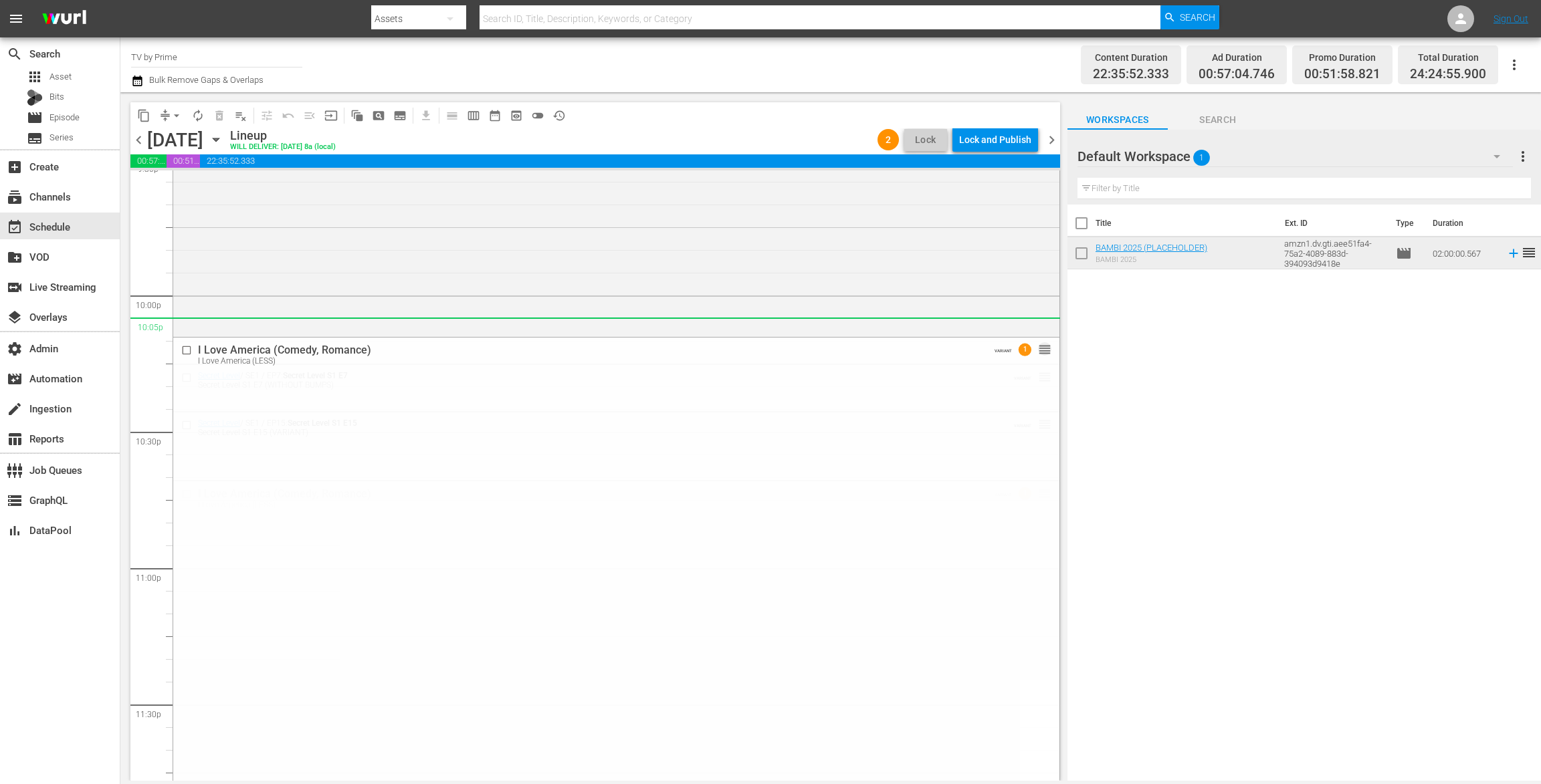
drag, startPoint x: 1029, startPoint y: 493, endPoint x: 978, endPoint y: 324, distance: 176.5
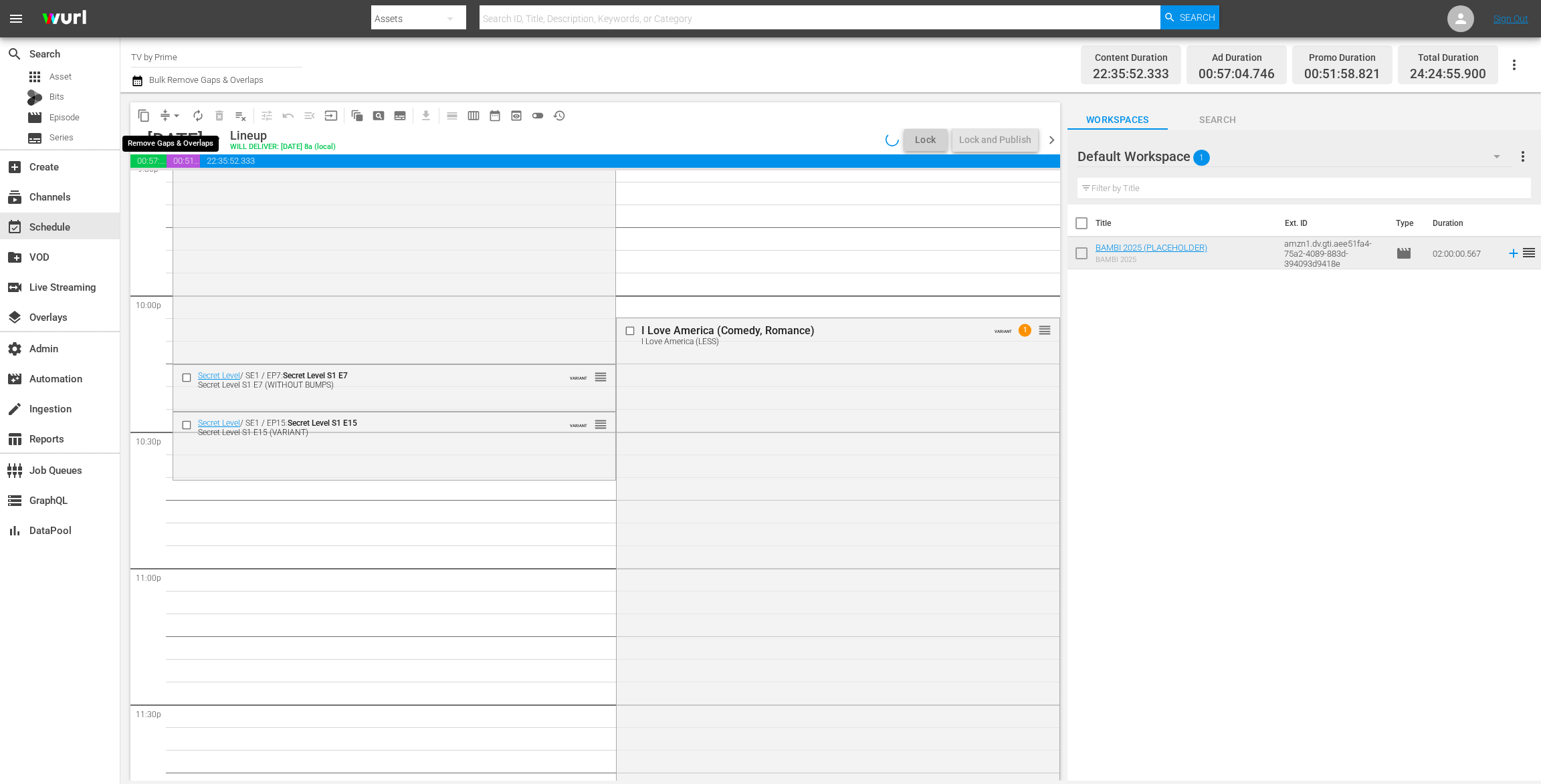
click at [168, 115] on button "arrow_drop_down" at bounding box center [176, 115] width 21 height 21
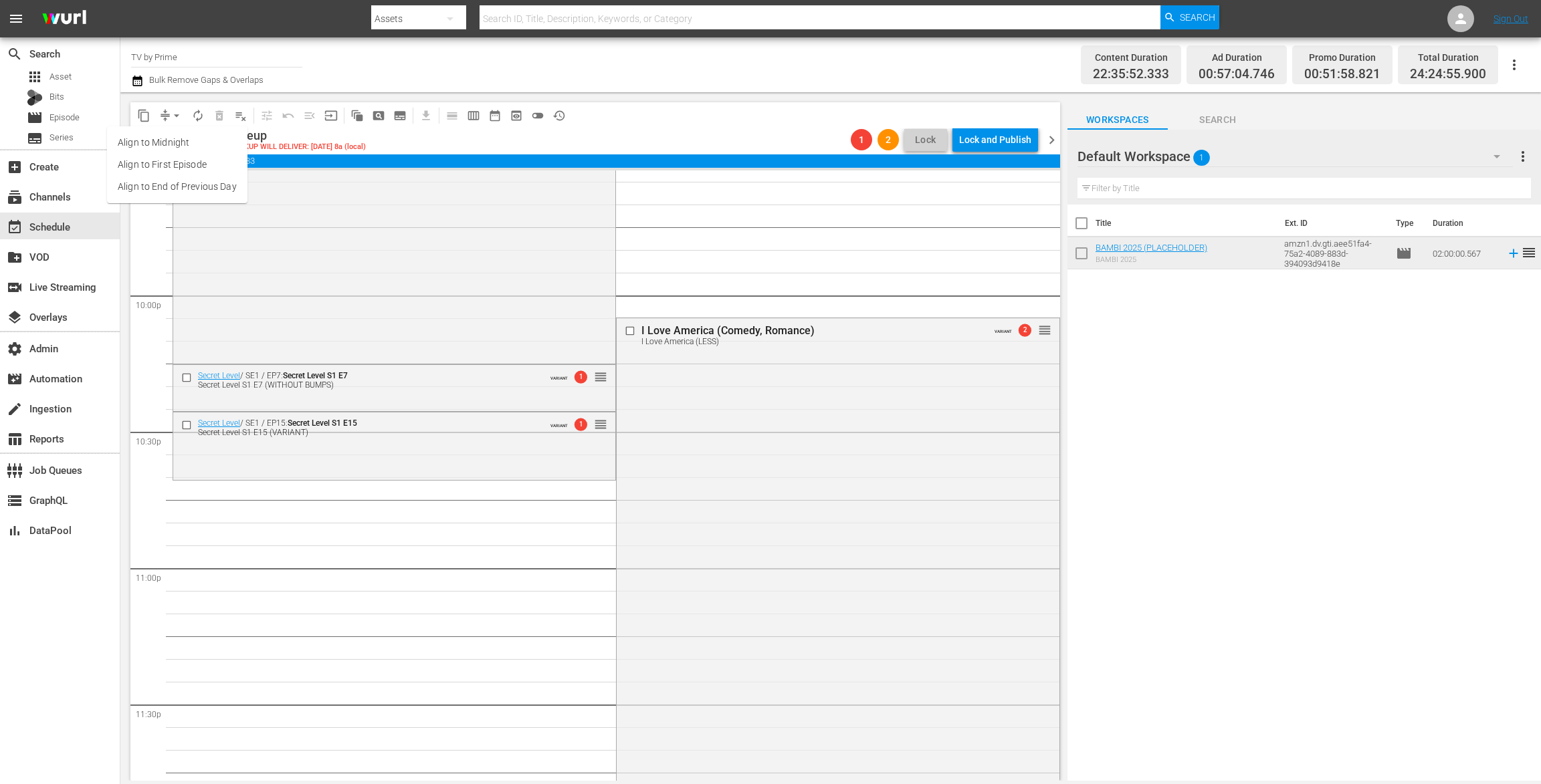
click at [194, 182] on li "Align to End of Previous Day" at bounding box center [177, 187] width 141 height 22
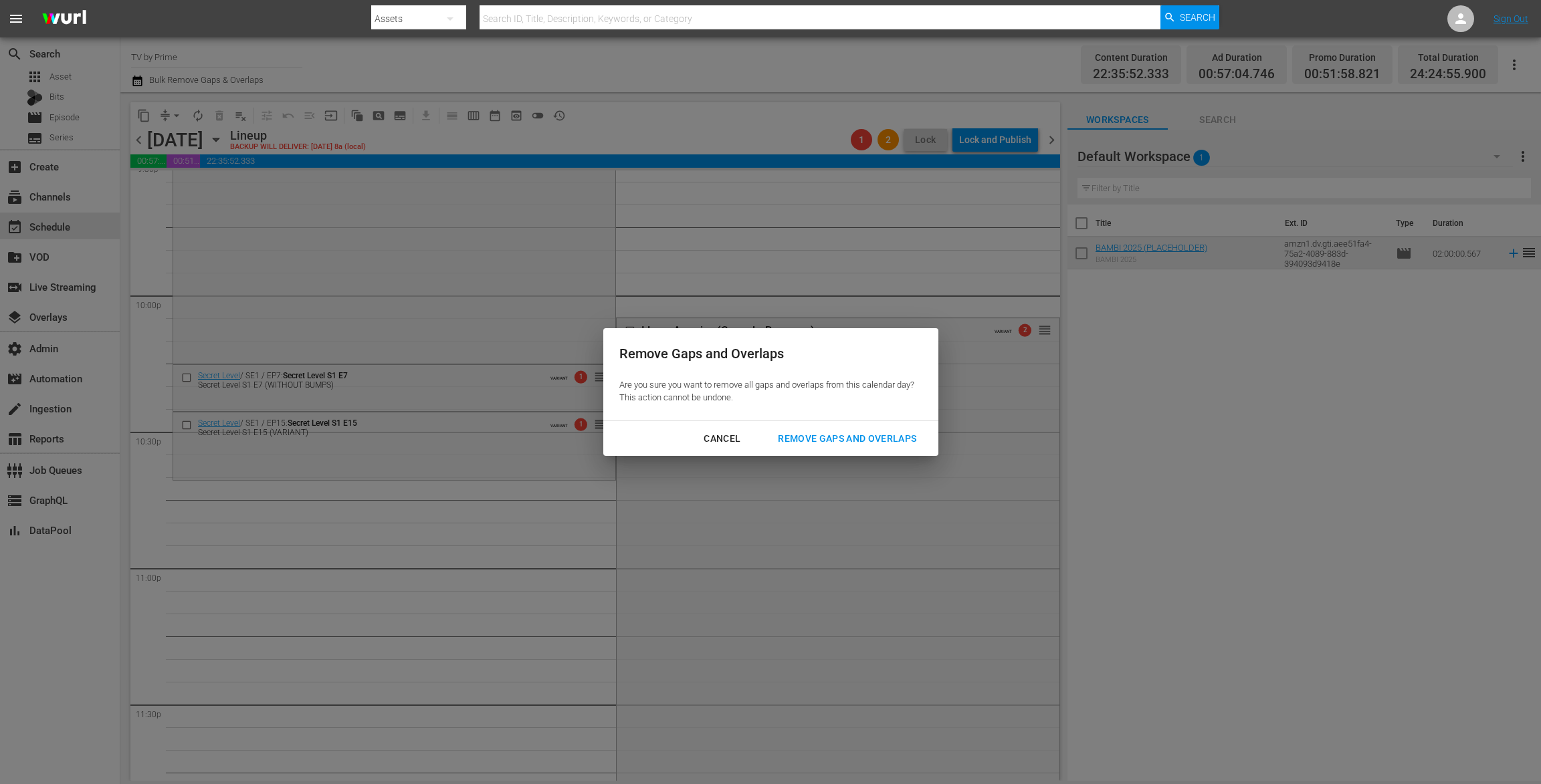
click at [870, 441] on div "Remove Gaps and Overlaps" at bounding box center [847, 438] width 160 height 17
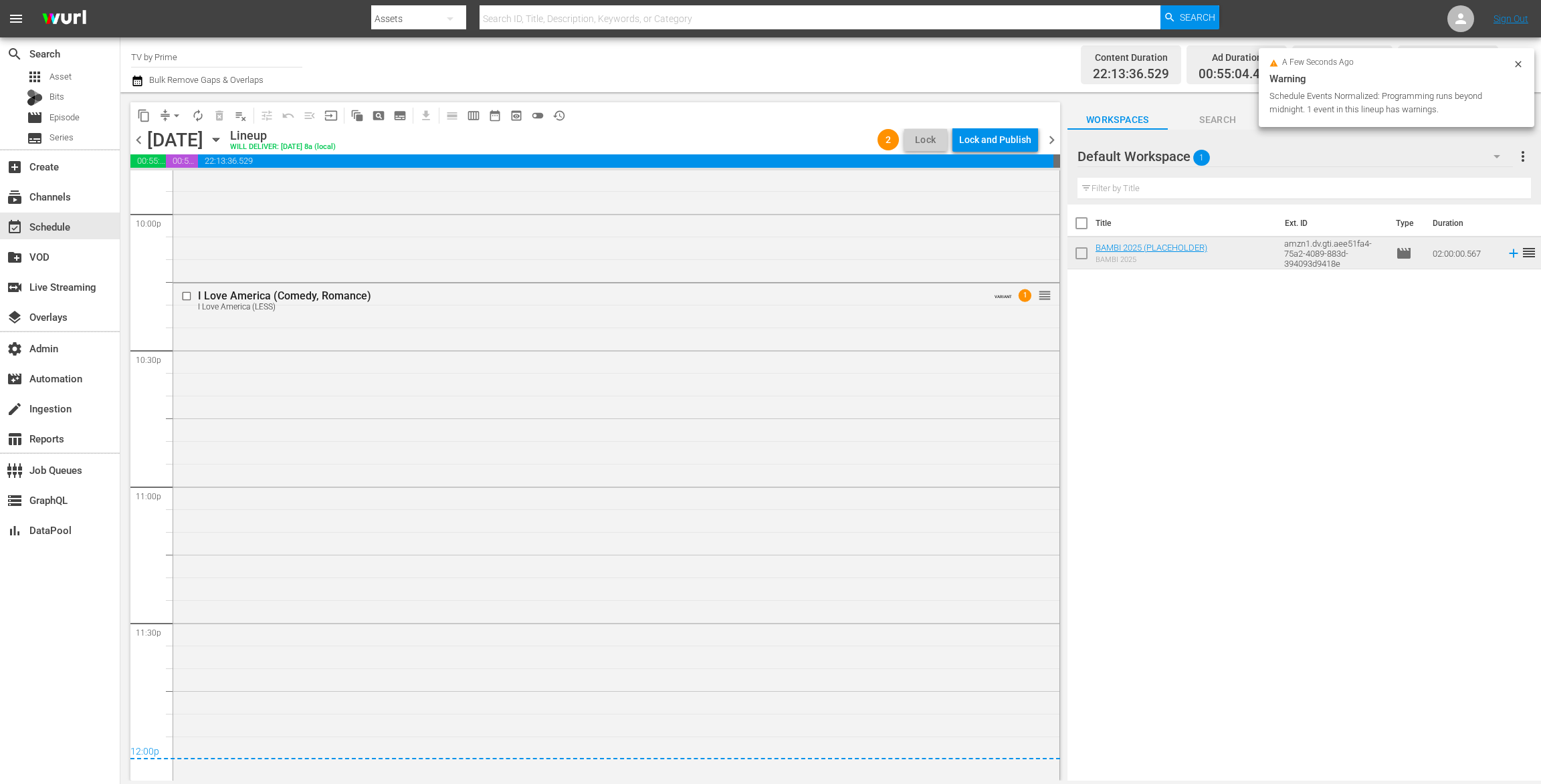
scroll to position [5503, 0]
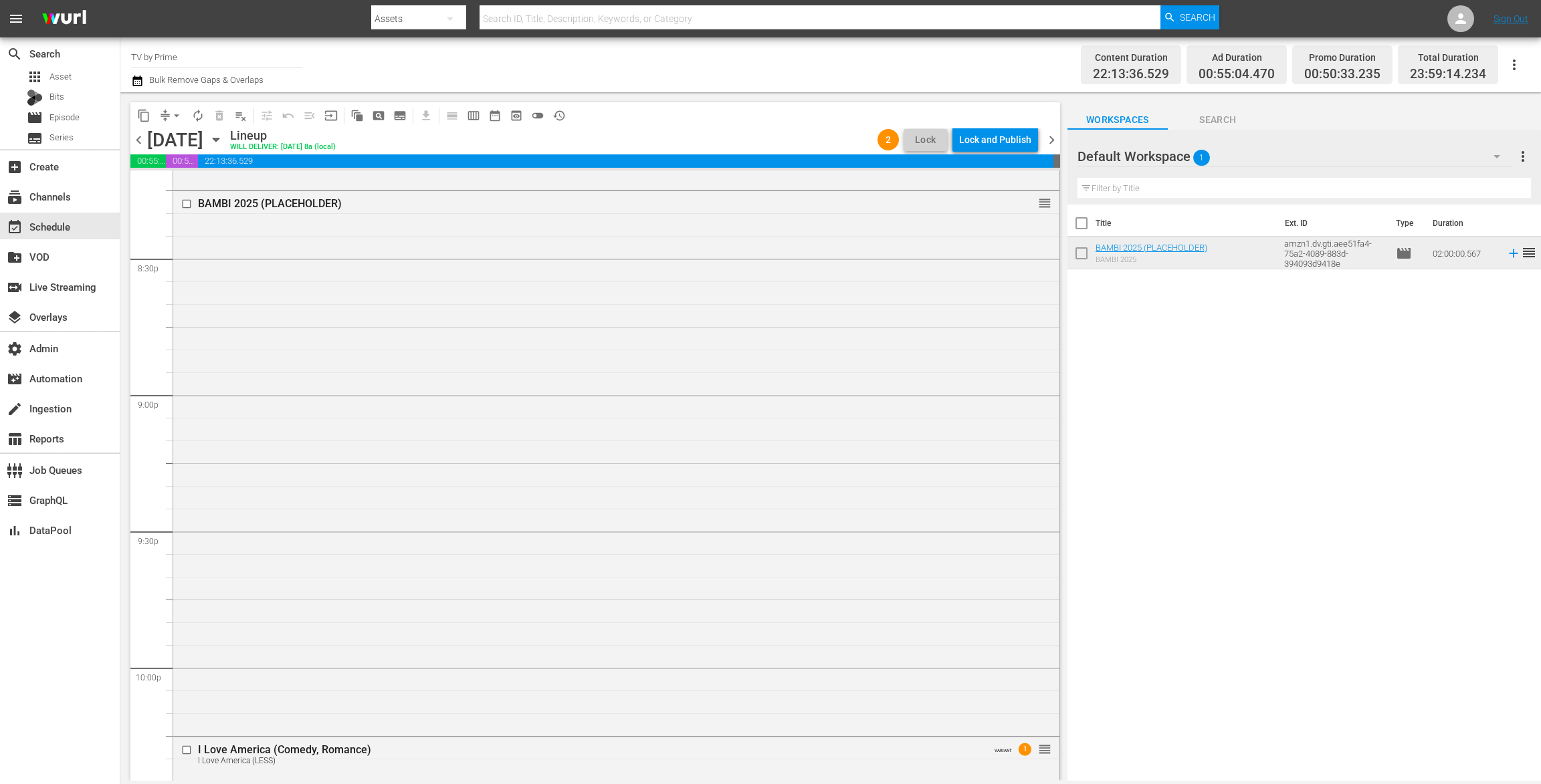
click at [1049, 137] on span "chevron_right" at bounding box center [1051, 140] width 17 height 17
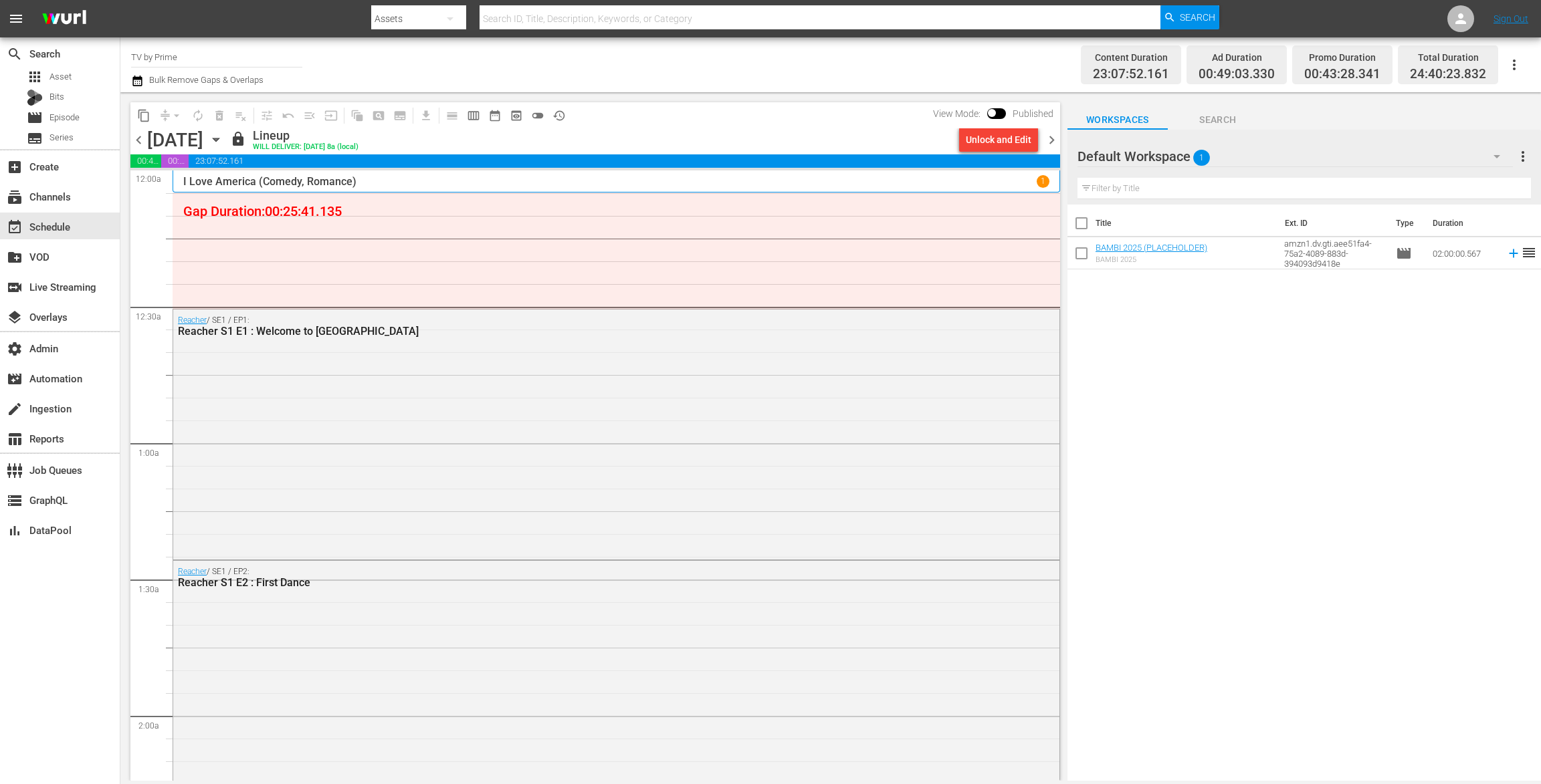
scroll to position [11, 0]
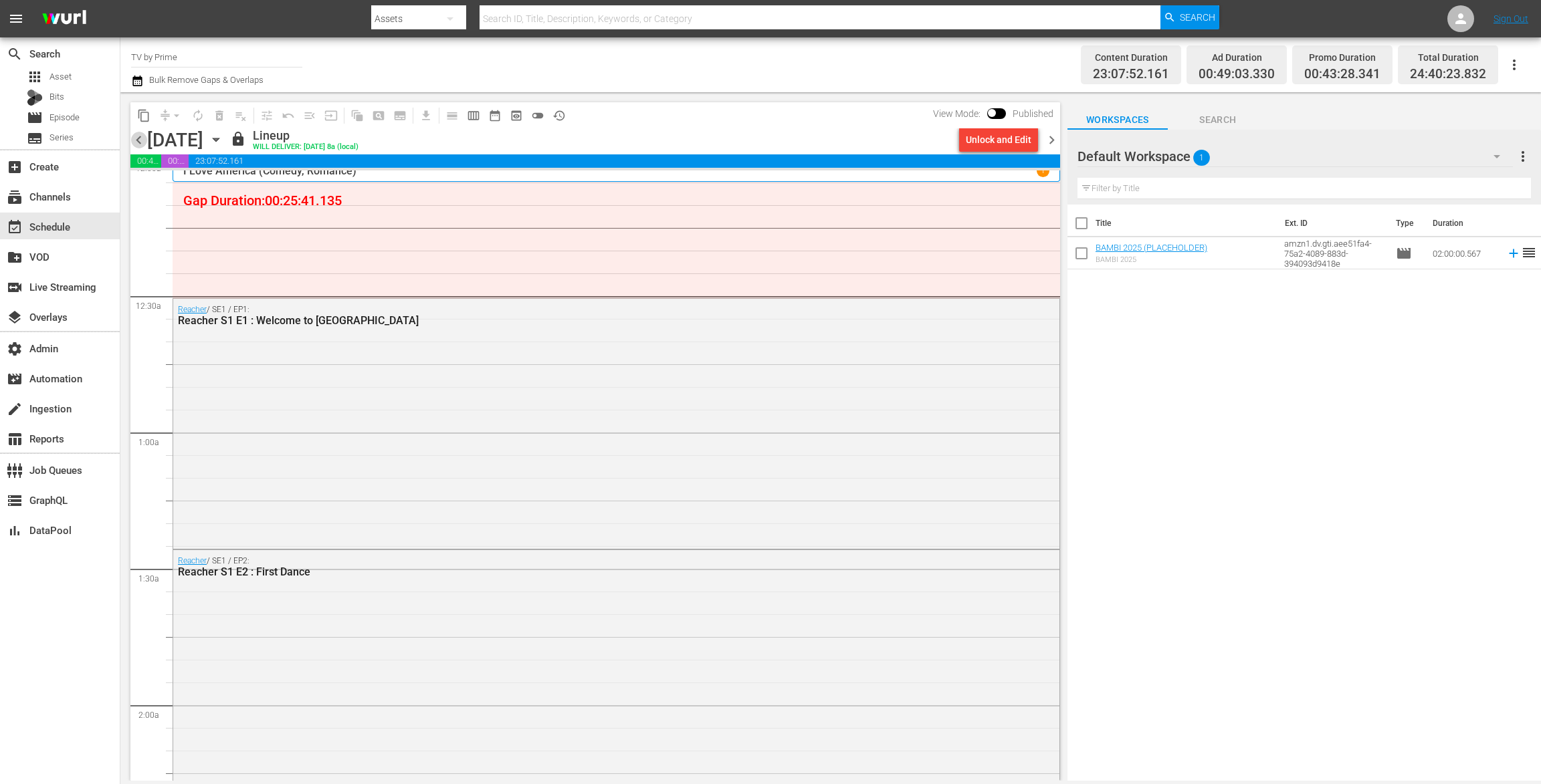
click at [137, 137] on span "chevron_left" at bounding box center [138, 140] width 17 height 17
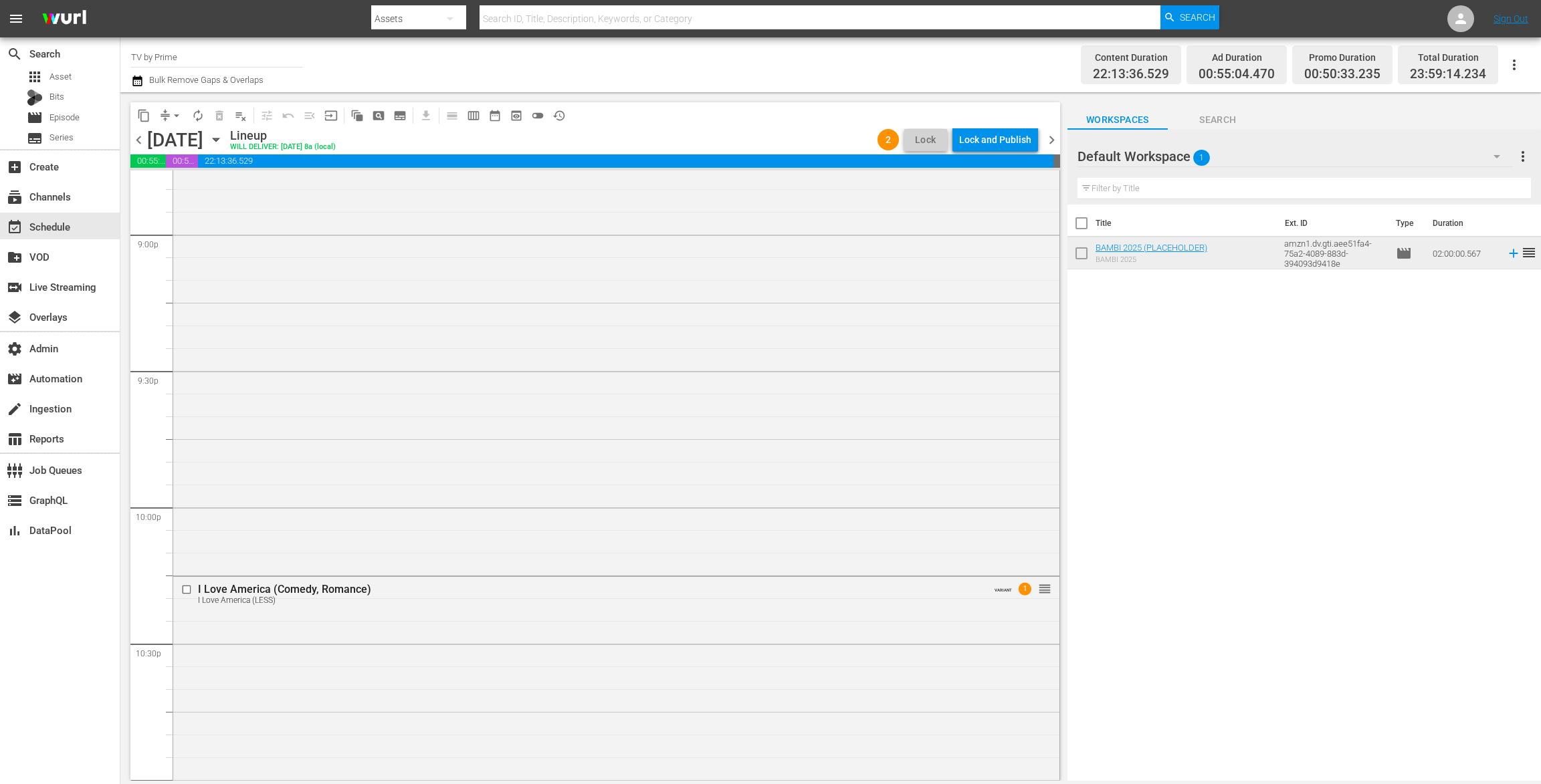
scroll to position [5957, 0]
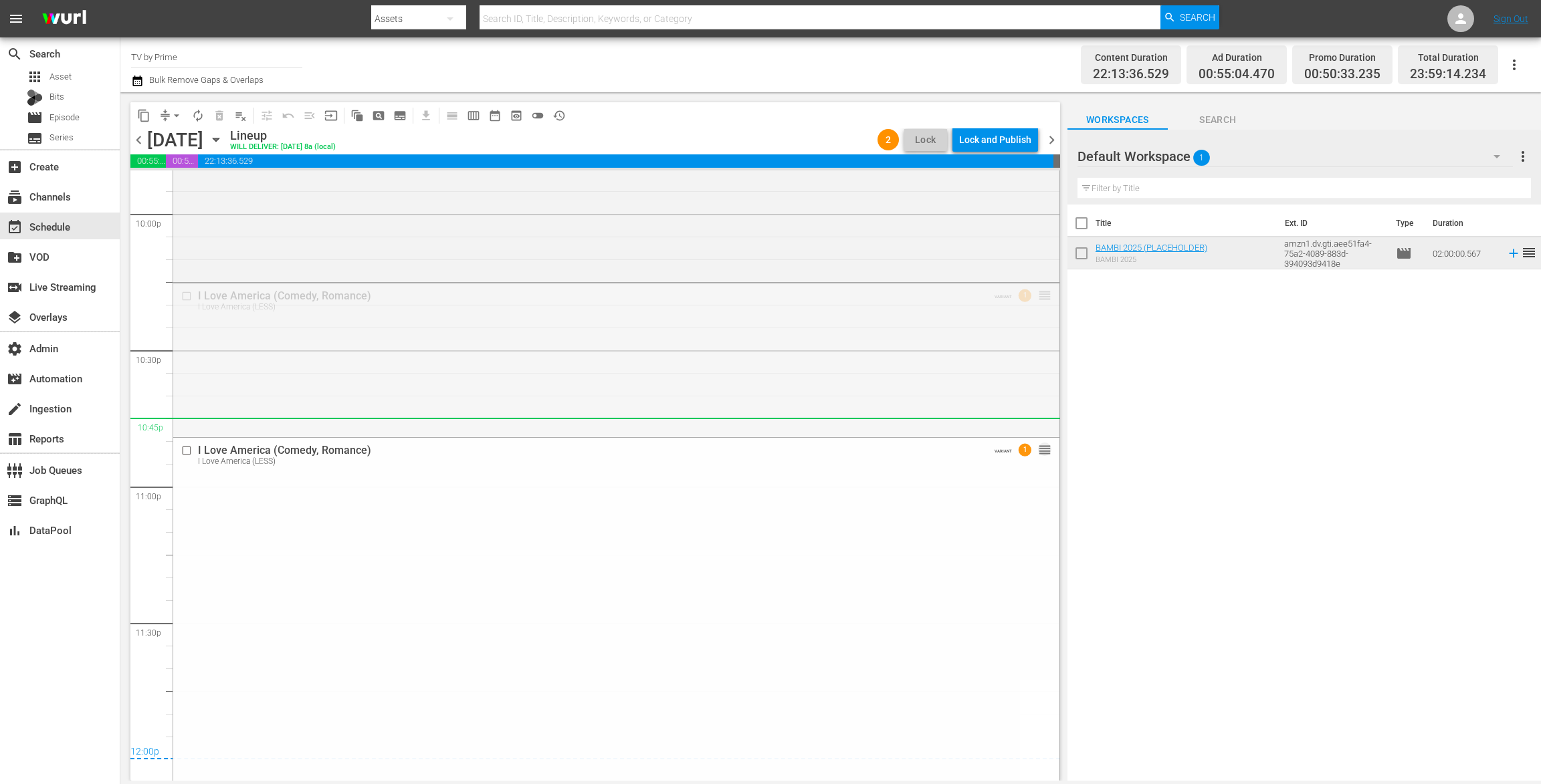
drag, startPoint x: 1032, startPoint y: 294, endPoint x: 994, endPoint y: 418, distance: 129.7
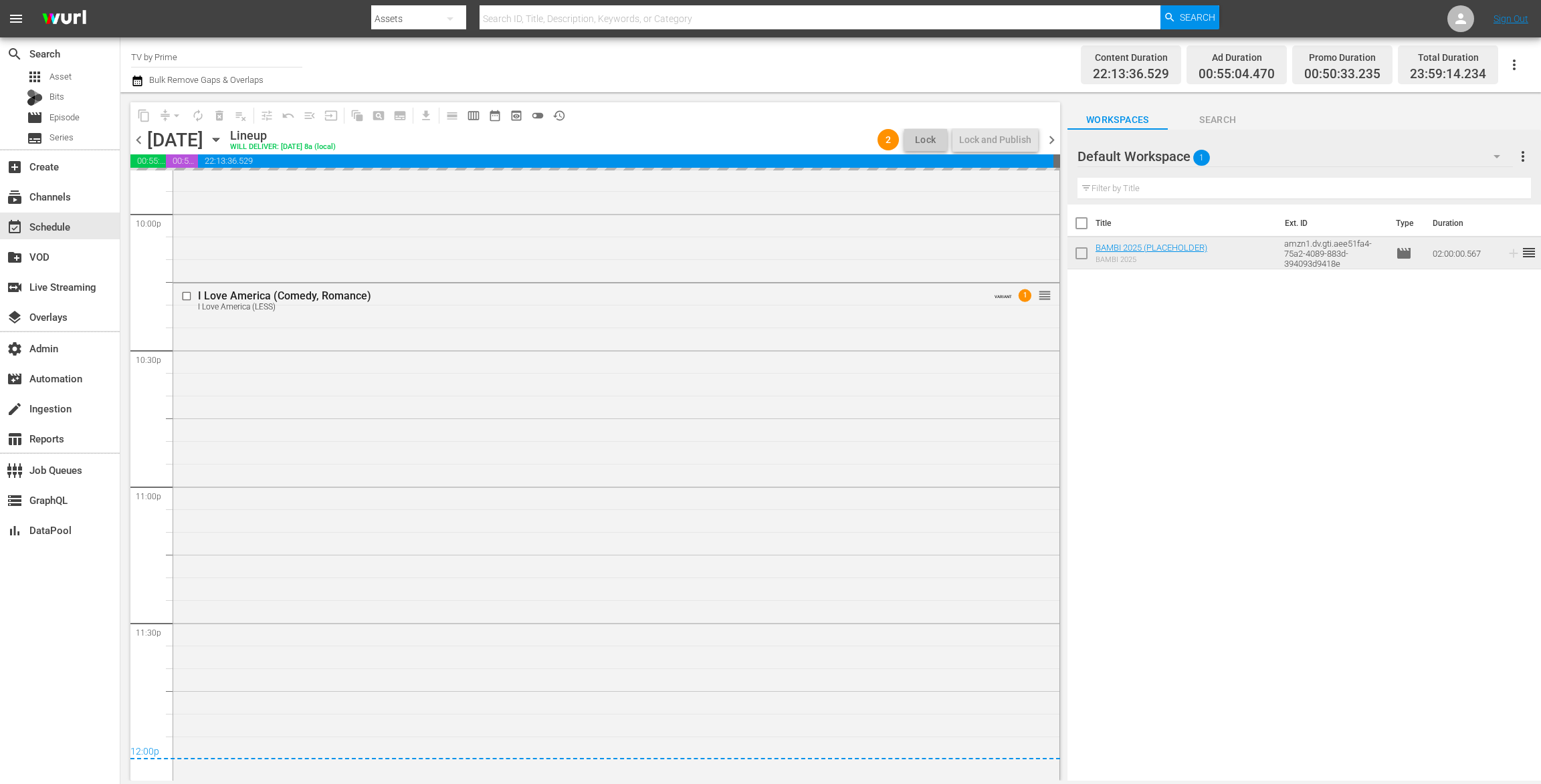
click at [1502, 152] on icon "button" at bounding box center [1497, 156] width 16 height 16
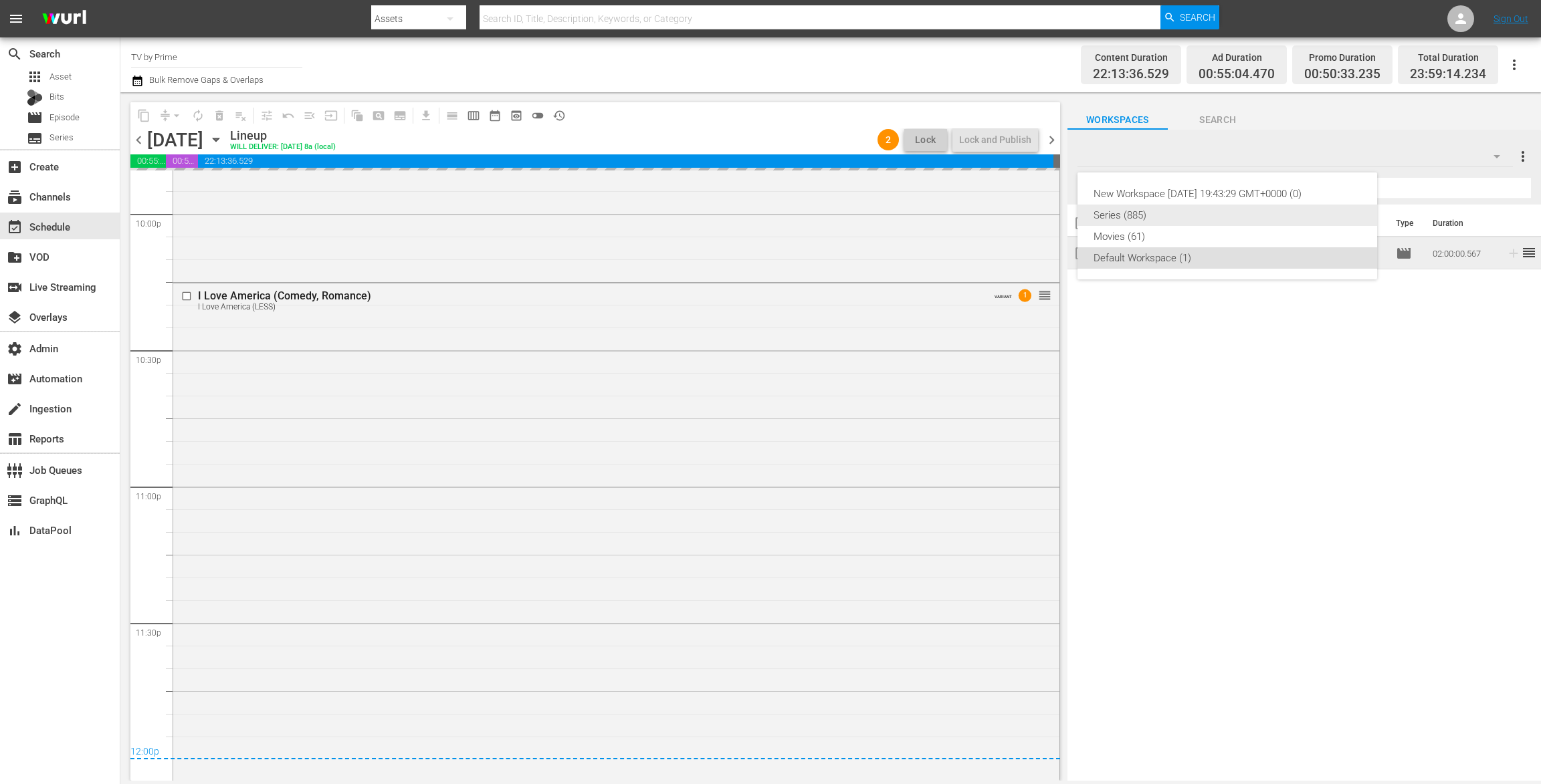
click at [1158, 216] on div "Series (885)" at bounding box center [1227, 215] width 268 height 21
click at [1114, 188] on input "text" at bounding box center [1304, 188] width 453 height 21
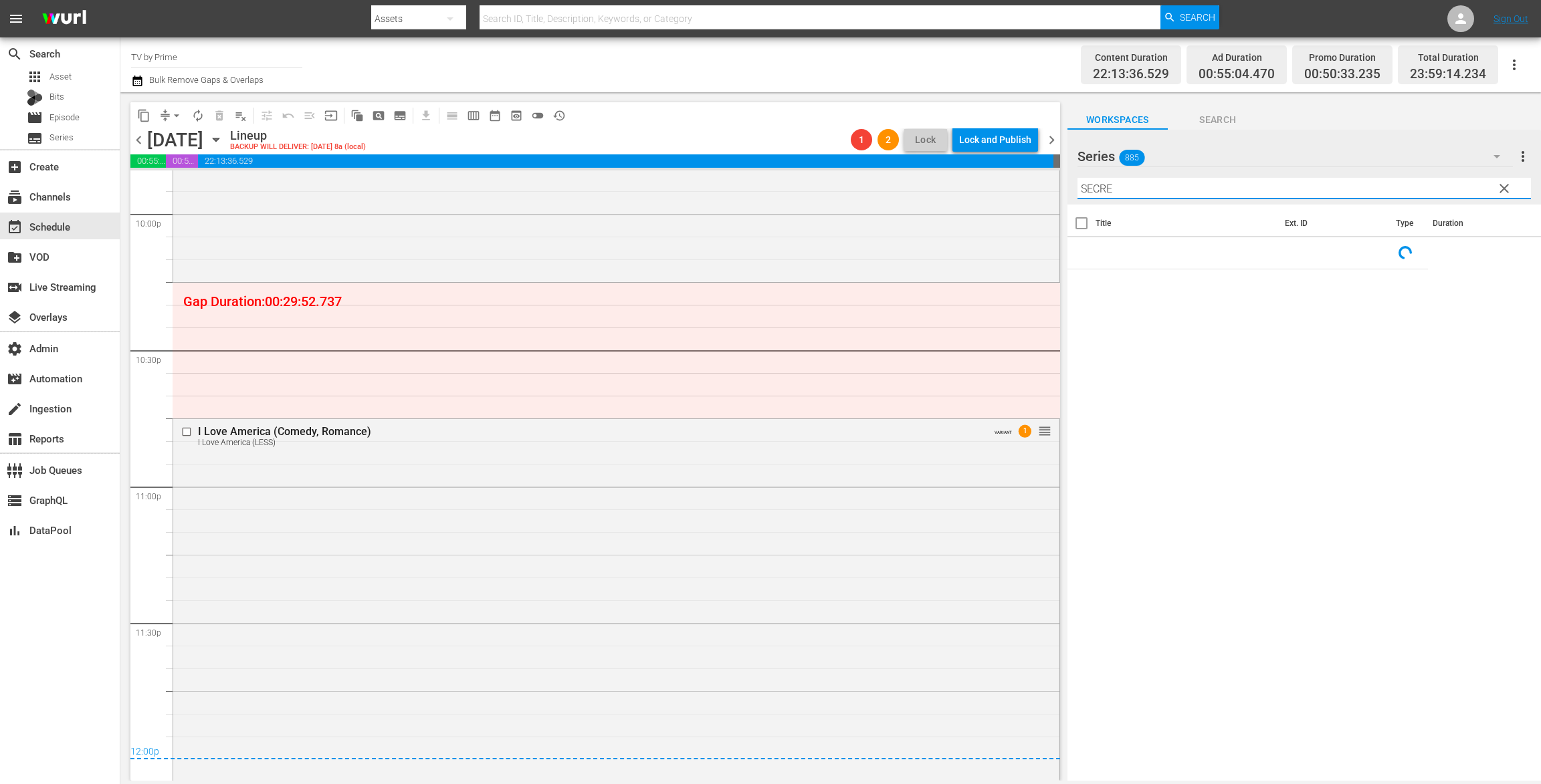
type input "SECRE"
click at [859, 73] on div "Channel Title TV by Prime Bulk Remove Gaps & Overlaps" at bounding box center [513, 65] width 763 height 48
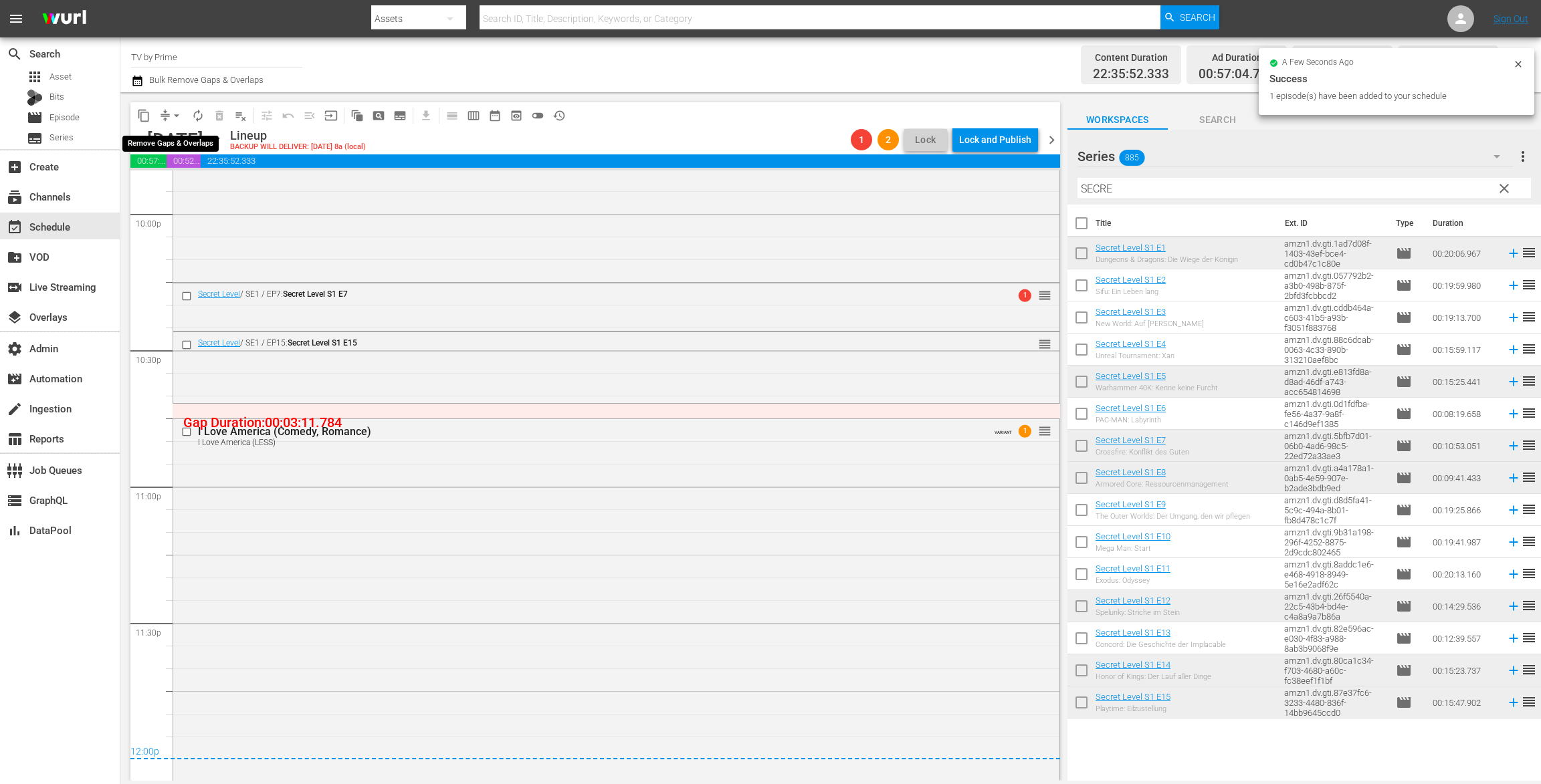
click at [175, 111] on span "arrow_drop_down" at bounding box center [176, 115] width 13 height 13
click at [181, 179] on li "Align to End of Previous Day" at bounding box center [177, 187] width 141 height 22
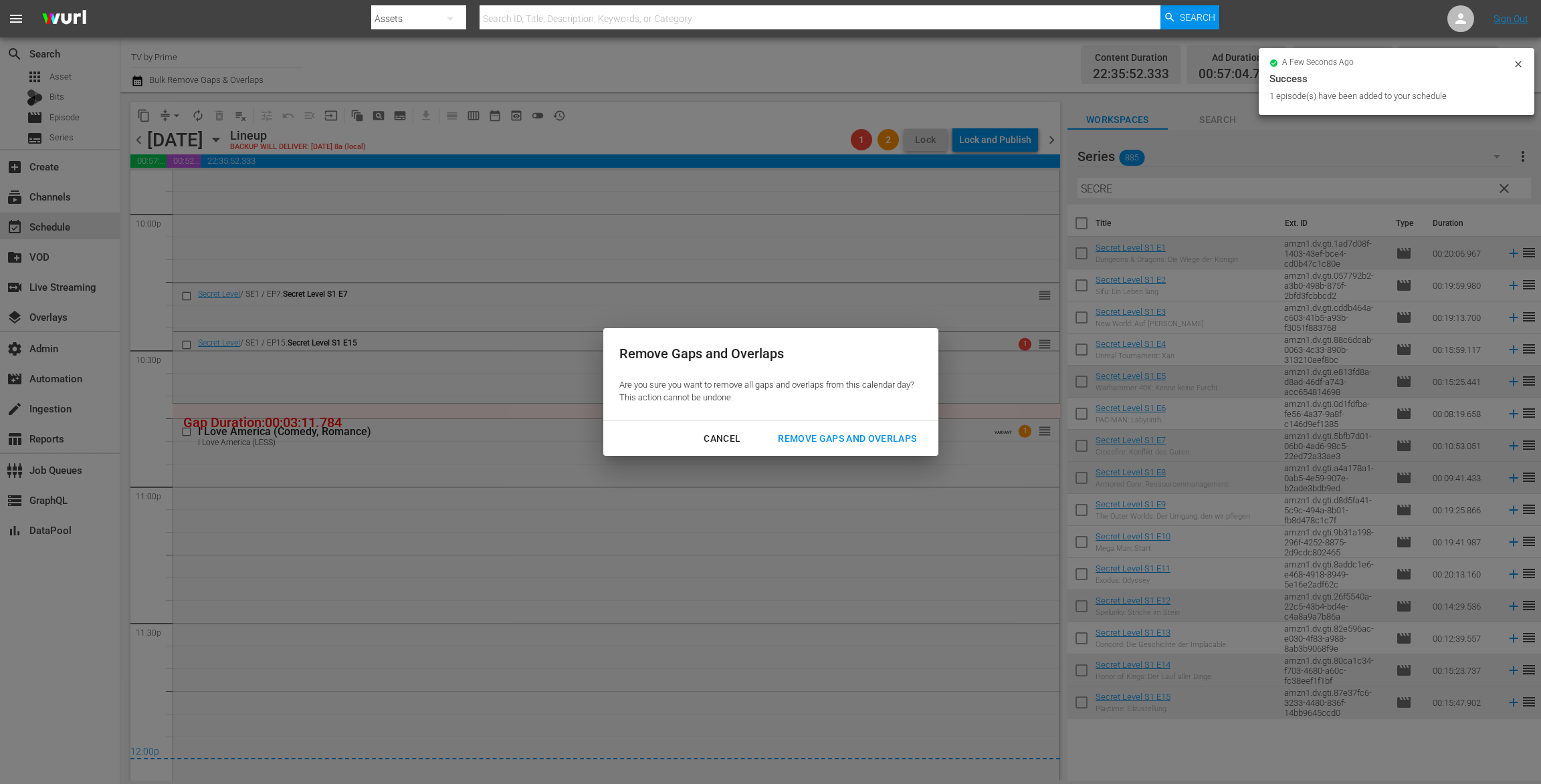
click at [827, 428] on button "Remove Gaps and Overlaps" at bounding box center [847, 438] width 171 height 24
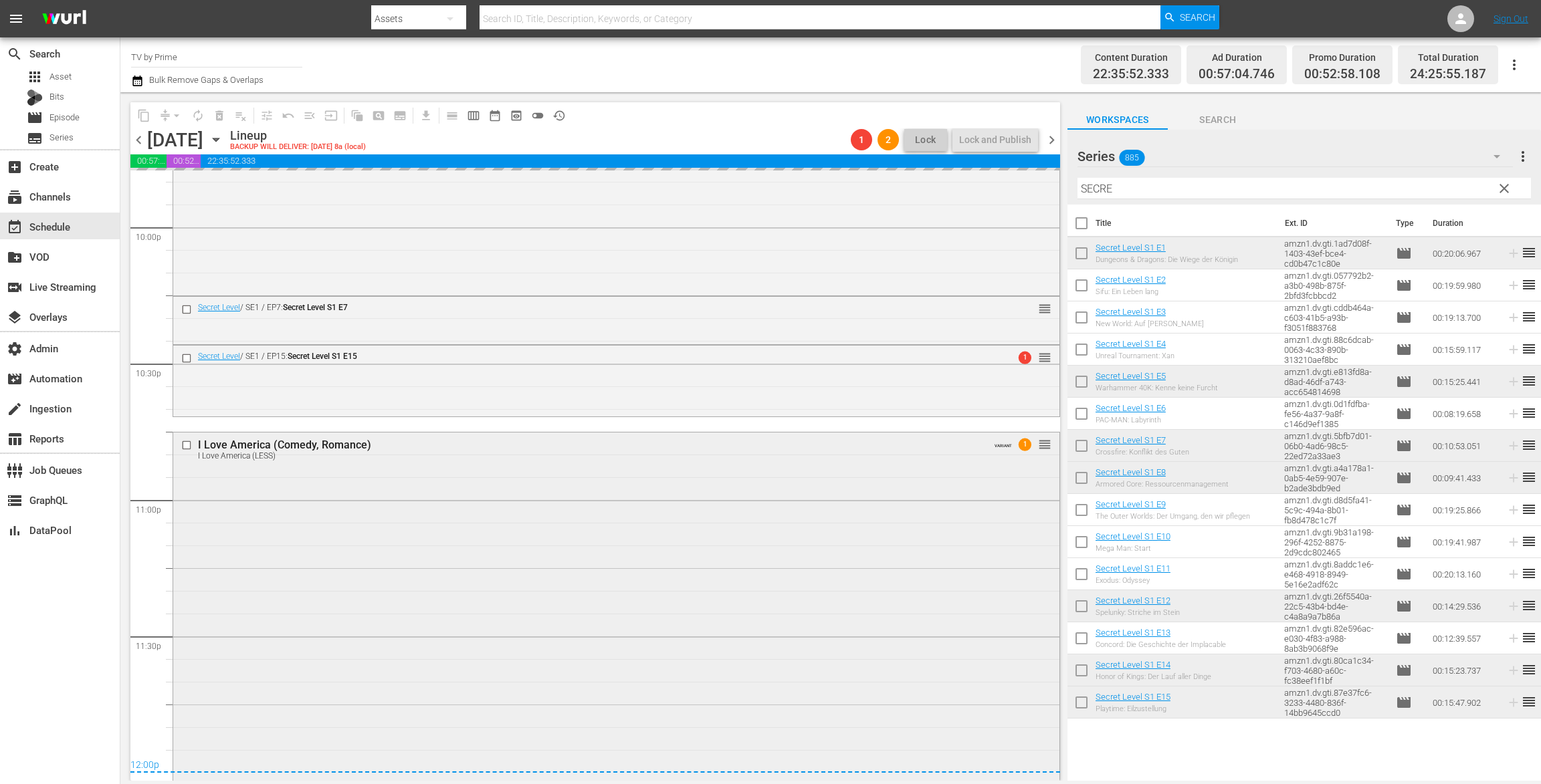
scroll to position [5893, 0]
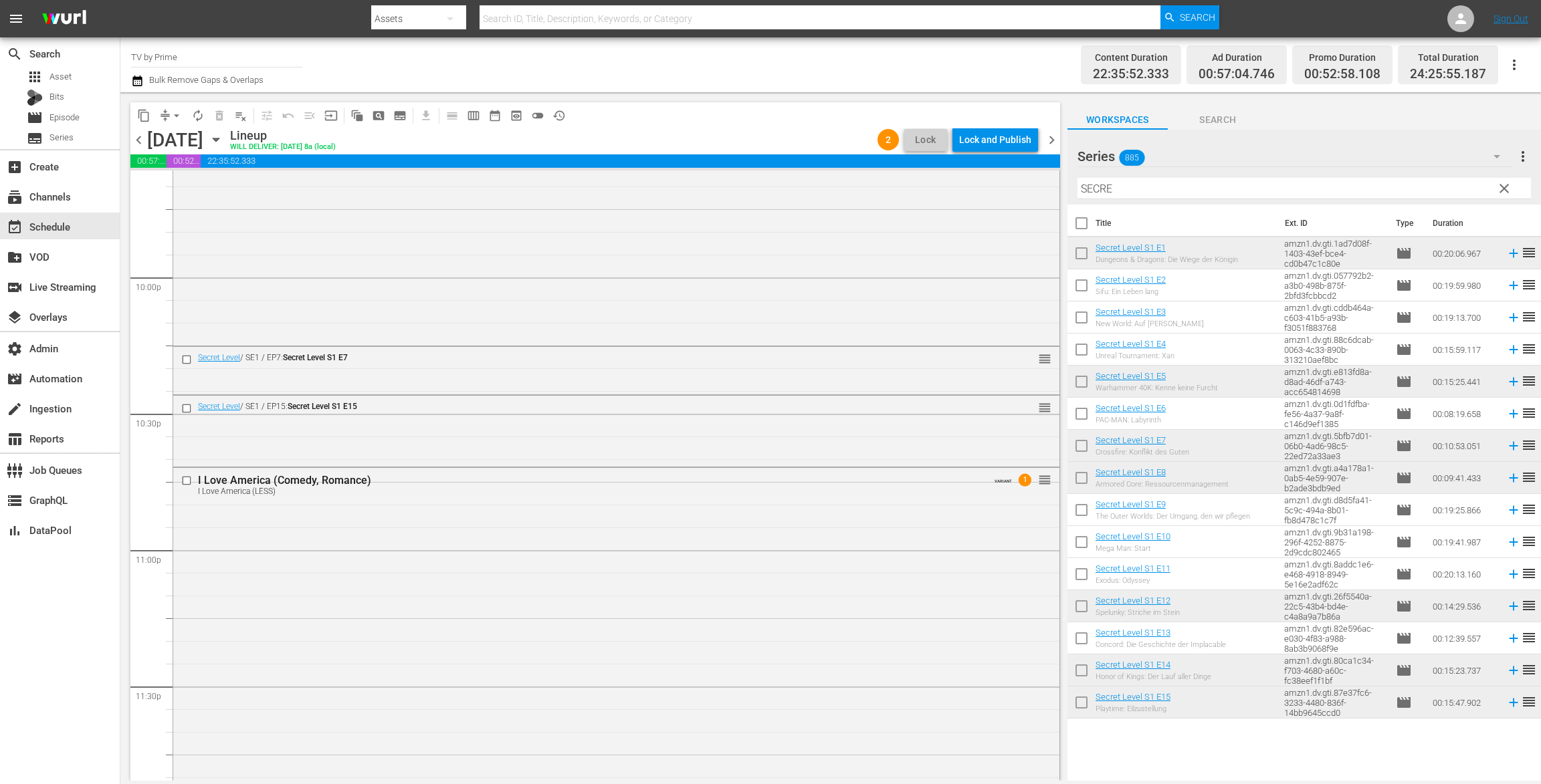
click at [809, 381] on div "Secret Level / SE1 / EP7: Secret Level S1 E7 reorder" at bounding box center [616, 369] width 886 height 46
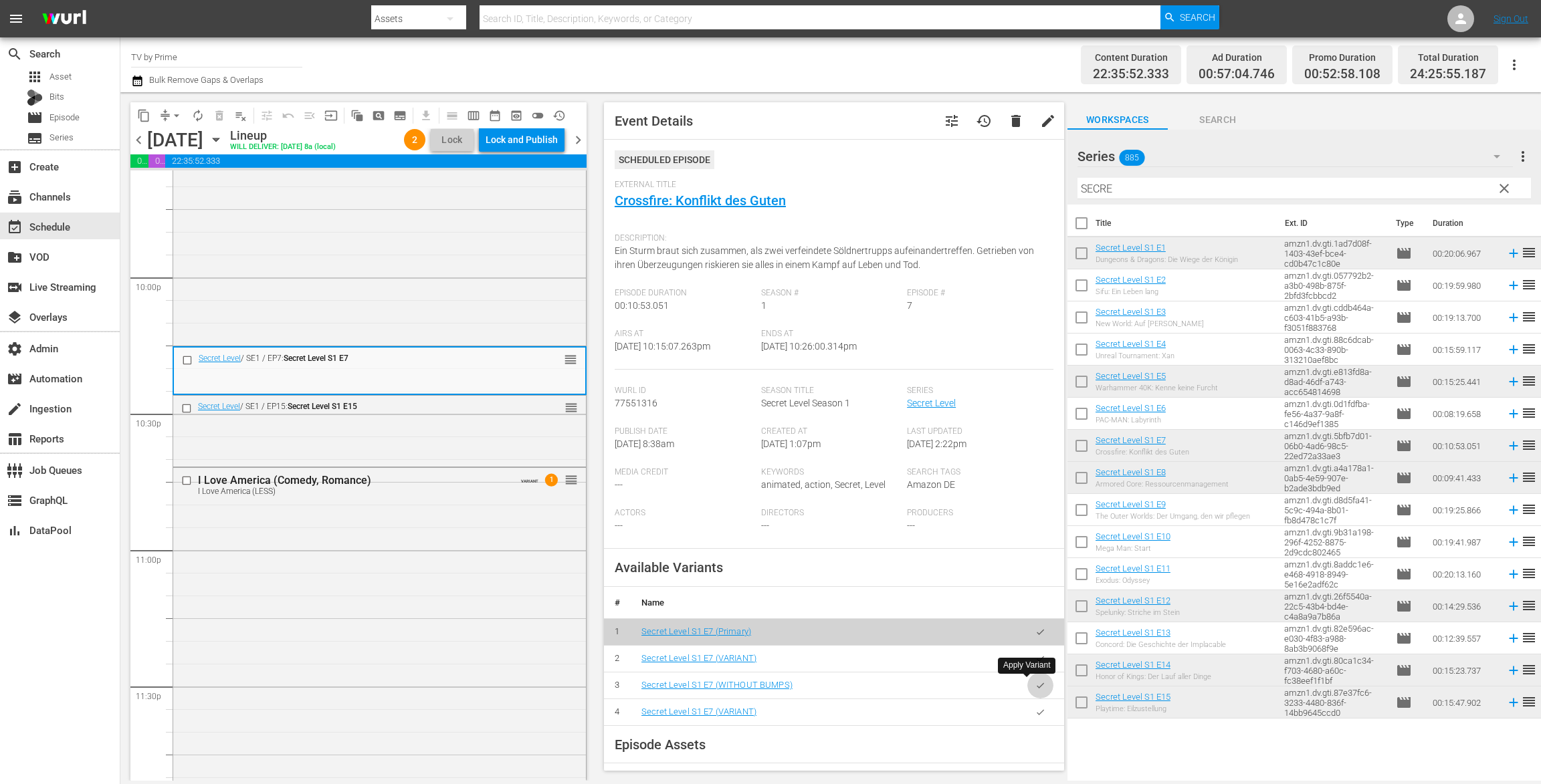
click at [1035, 682] on icon "button" at bounding box center [1040, 685] width 10 height 10
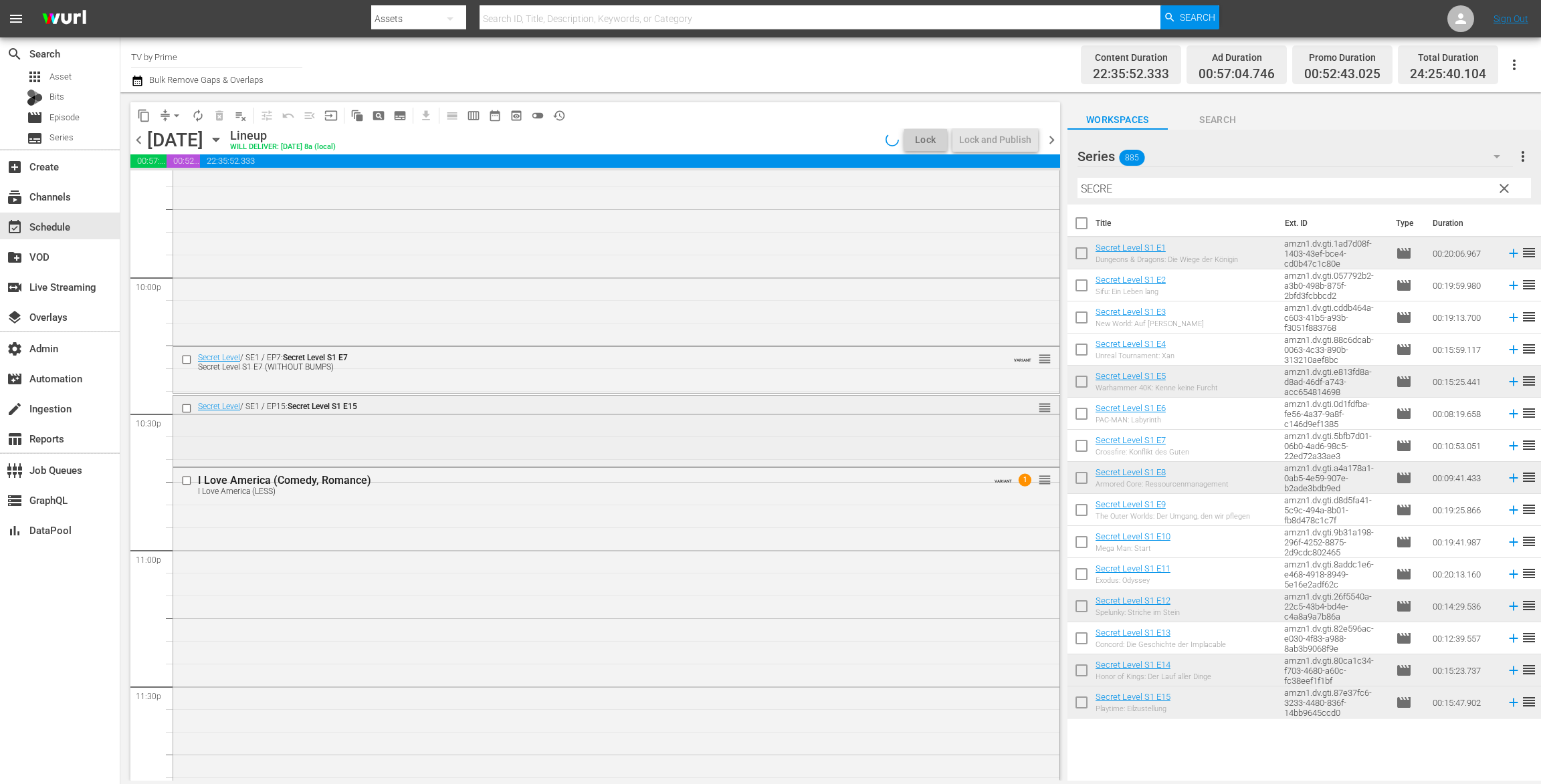
click at [203, 418] on div "Secret Level / SE1 / EP15: Secret Level S1 E15 reorder" at bounding box center [616, 408] width 886 height 25
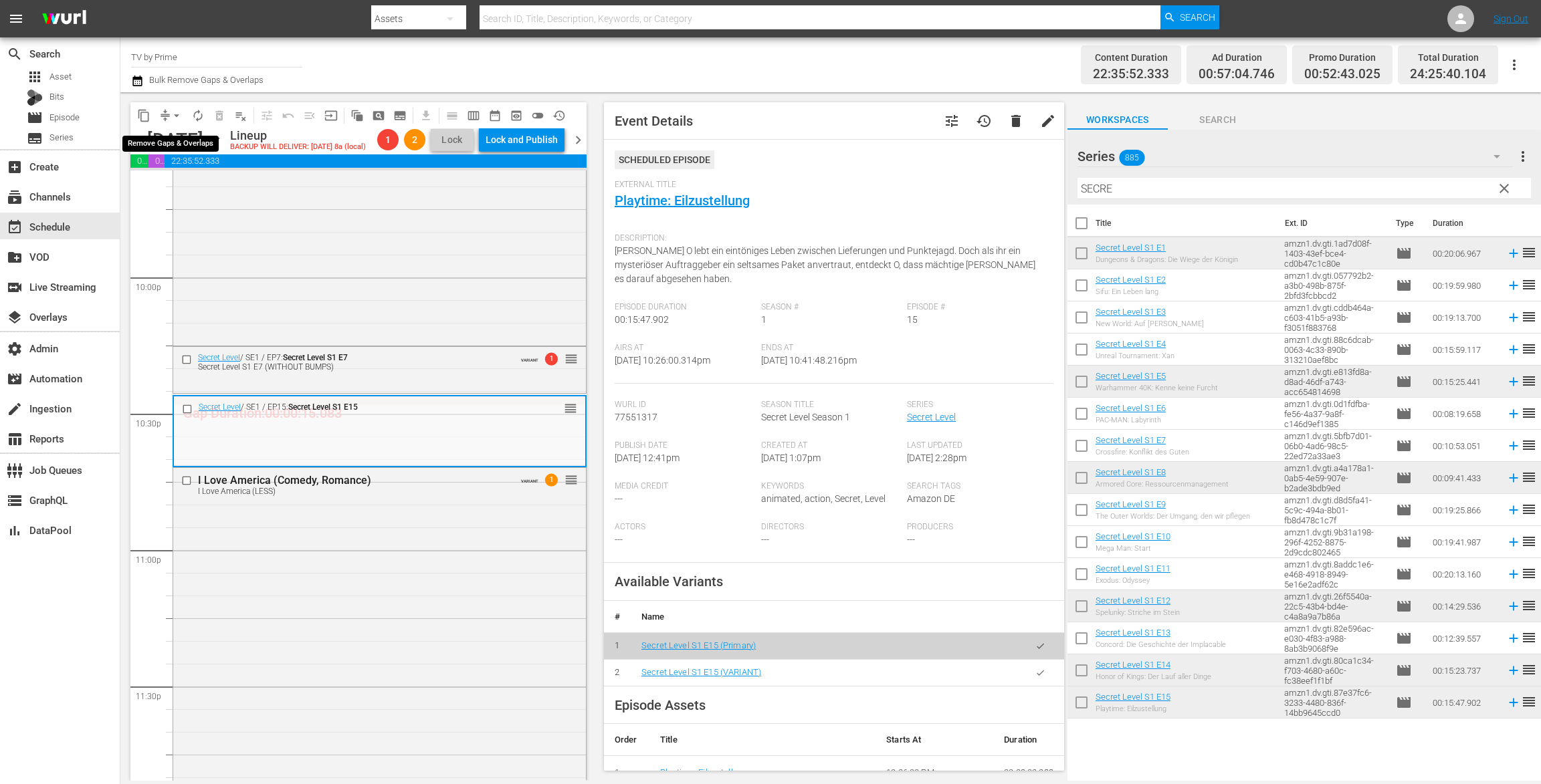
click at [175, 113] on span "arrow_drop_down" at bounding box center [176, 115] width 13 height 13
click at [172, 181] on li "Align to End of Previous Day" at bounding box center [177, 187] width 141 height 22
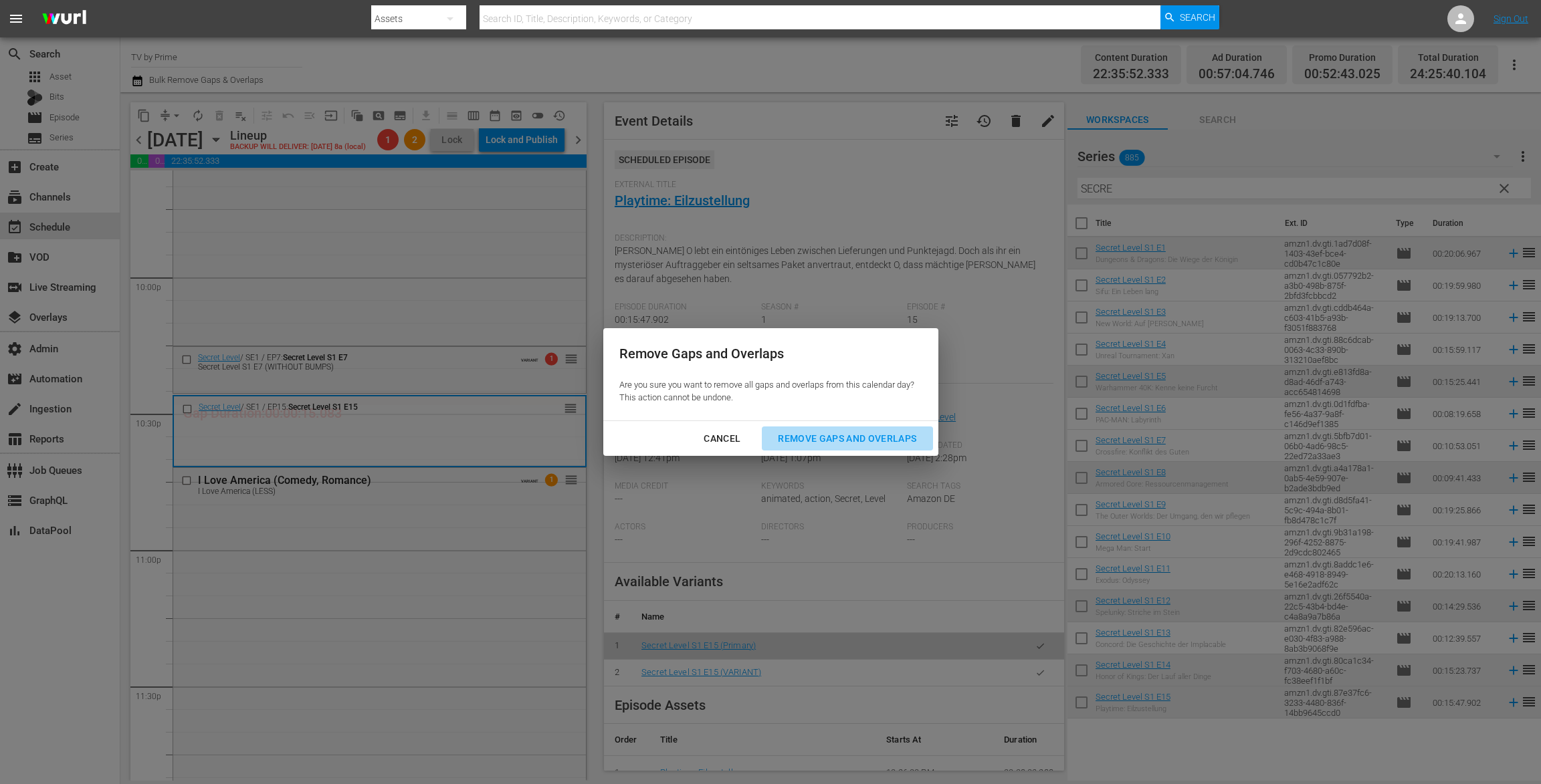
click at [817, 436] on div "Remove Gaps and Overlaps" at bounding box center [847, 438] width 160 height 17
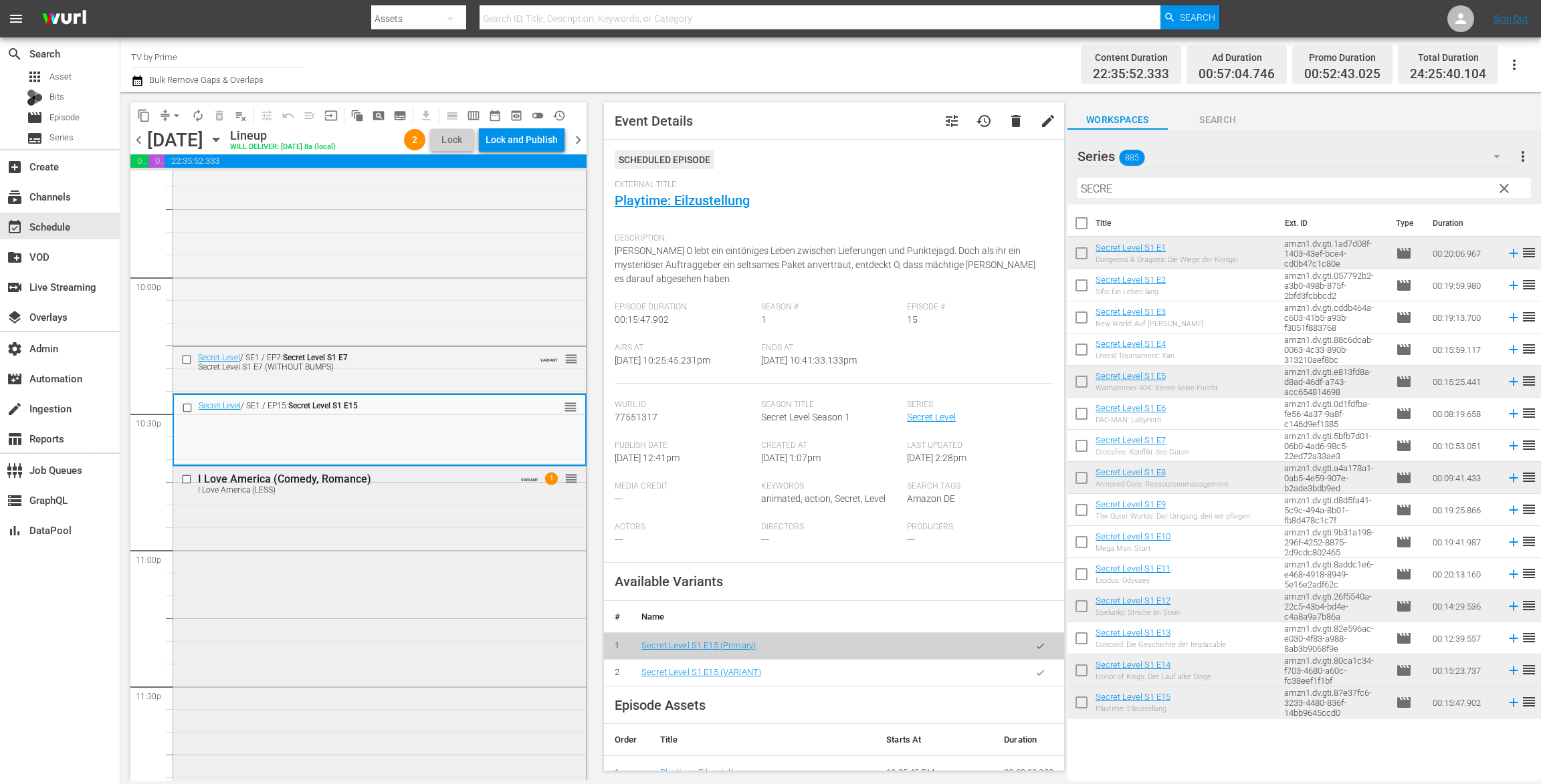
click at [441, 532] on div "I Love America (Comedy, Romance) I Love America (LESS) VARIANT 1 reorder" at bounding box center [379, 714] width 412 height 495
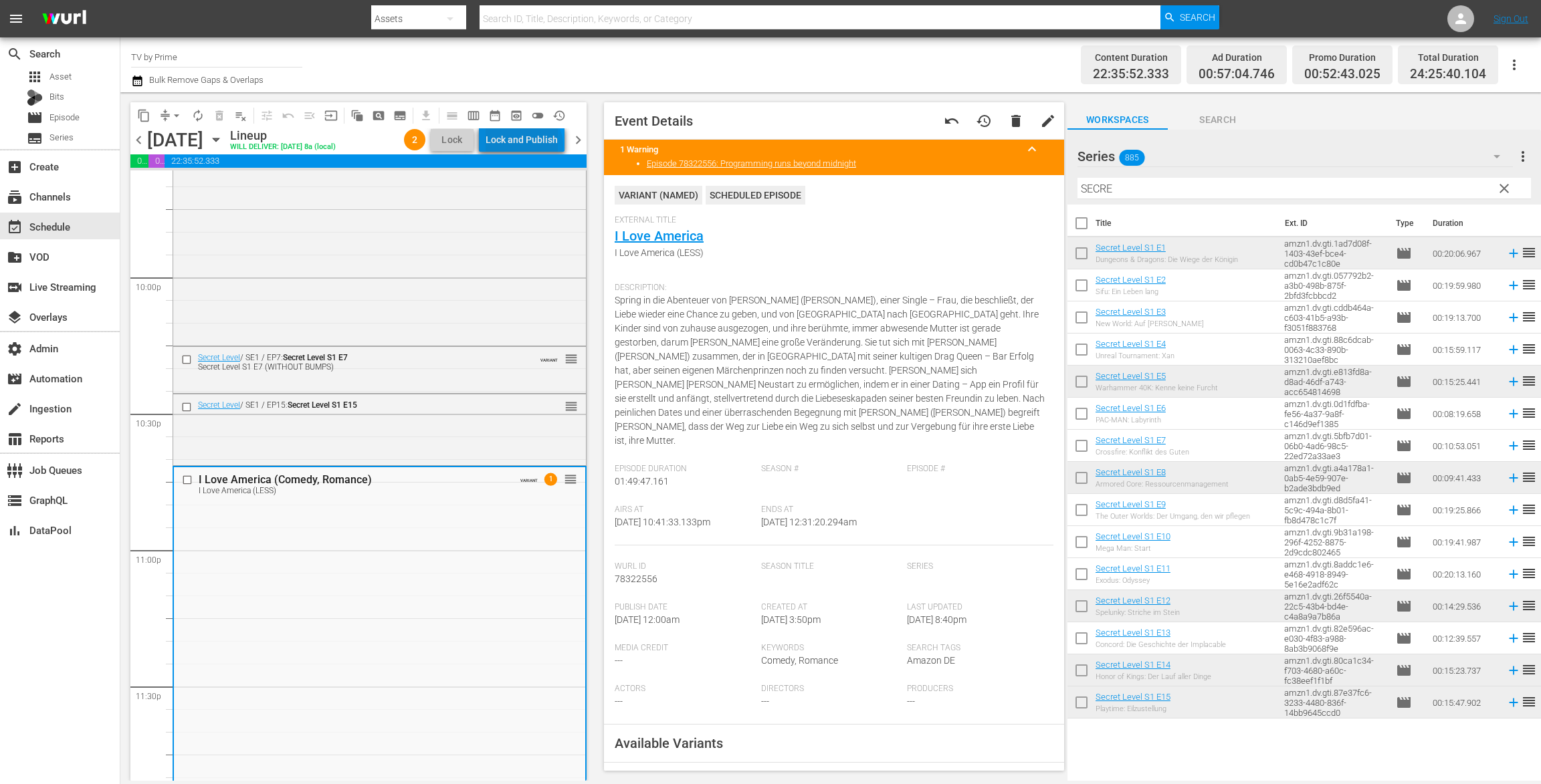
click at [526, 146] on div "Lock and Publish" at bounding box center [521, 140] width 72 height 24
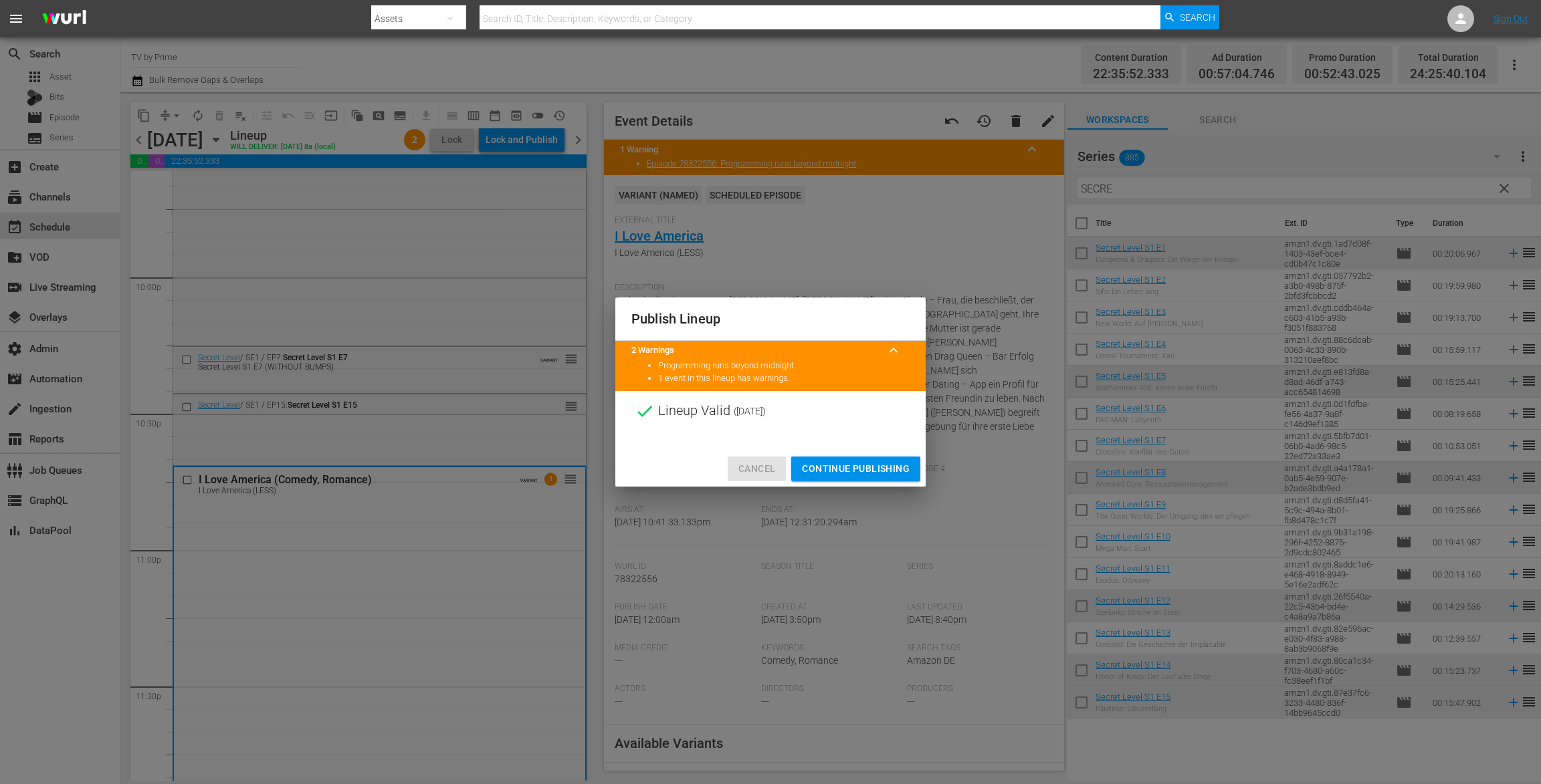
click at [770, 471] on span "Cancel" at bounding box center [757, 468] width 37 height 17
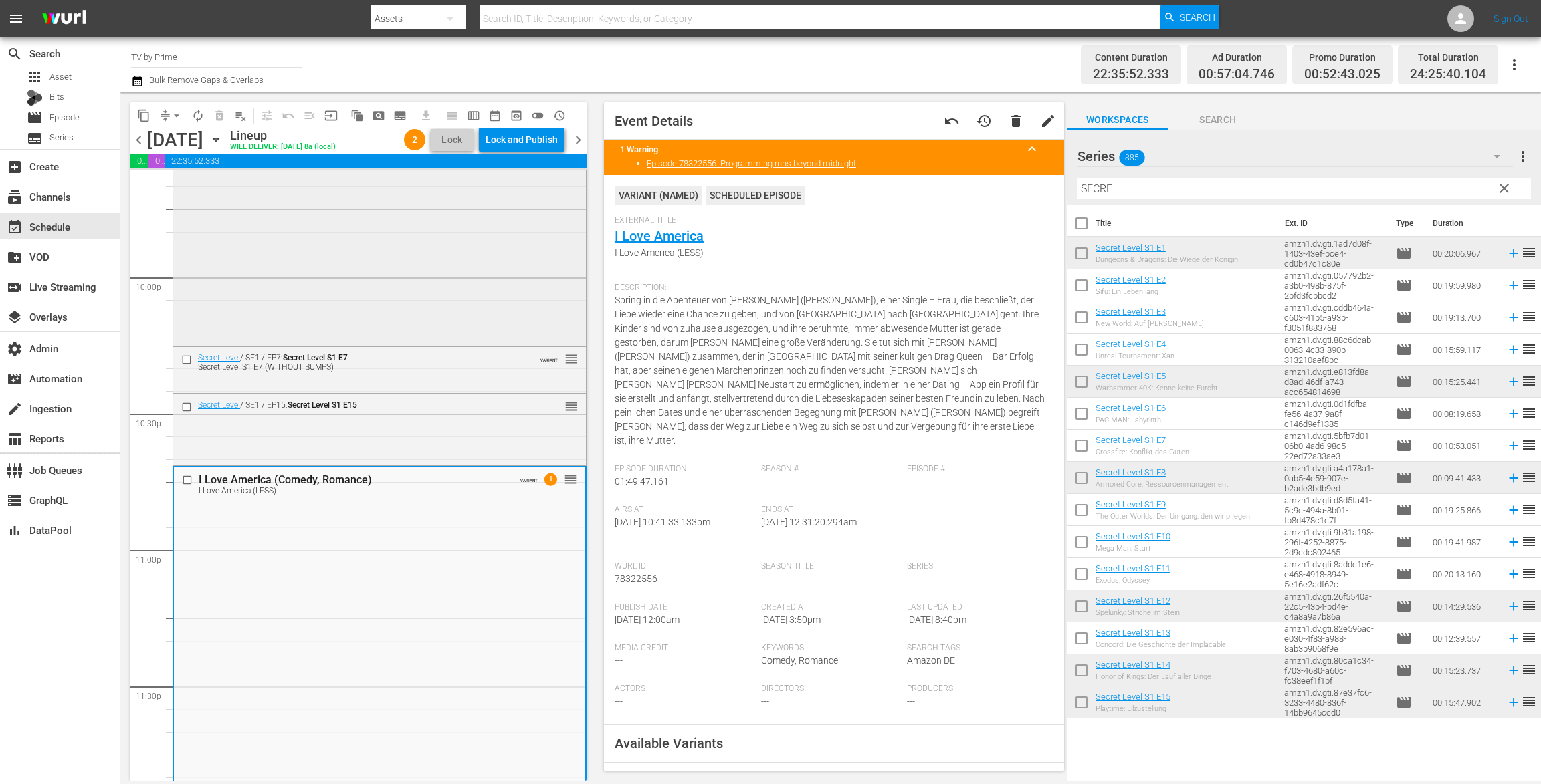
click at [375, 283] on div "BAMBI 2025 (PLACEHOLDER) reorder" at bounding box center [379, 72] width 412 height 542
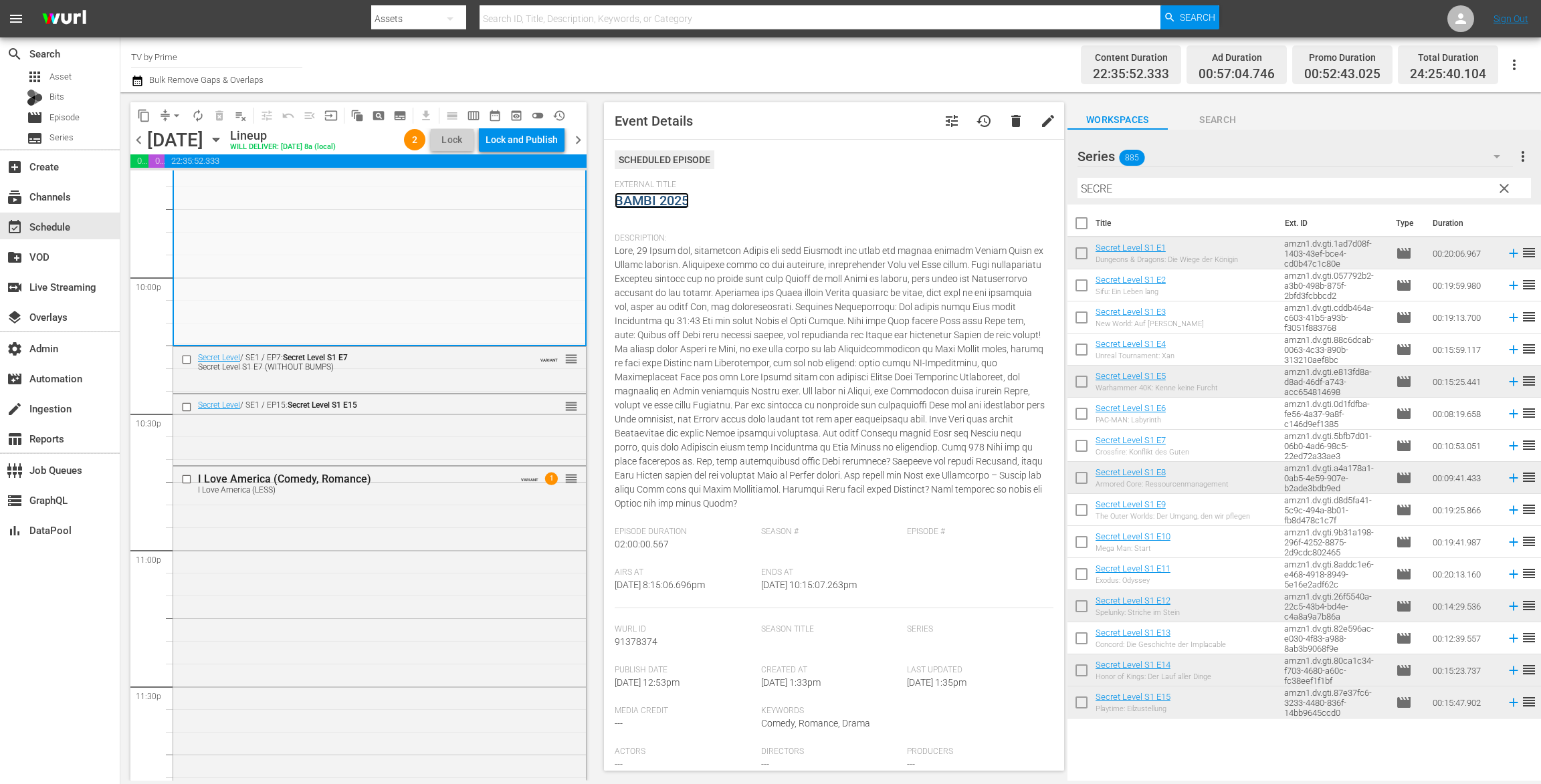
click at [669, 205] on link "BAMBI 2025" at bounding box center [652, 201] width 74 height 16
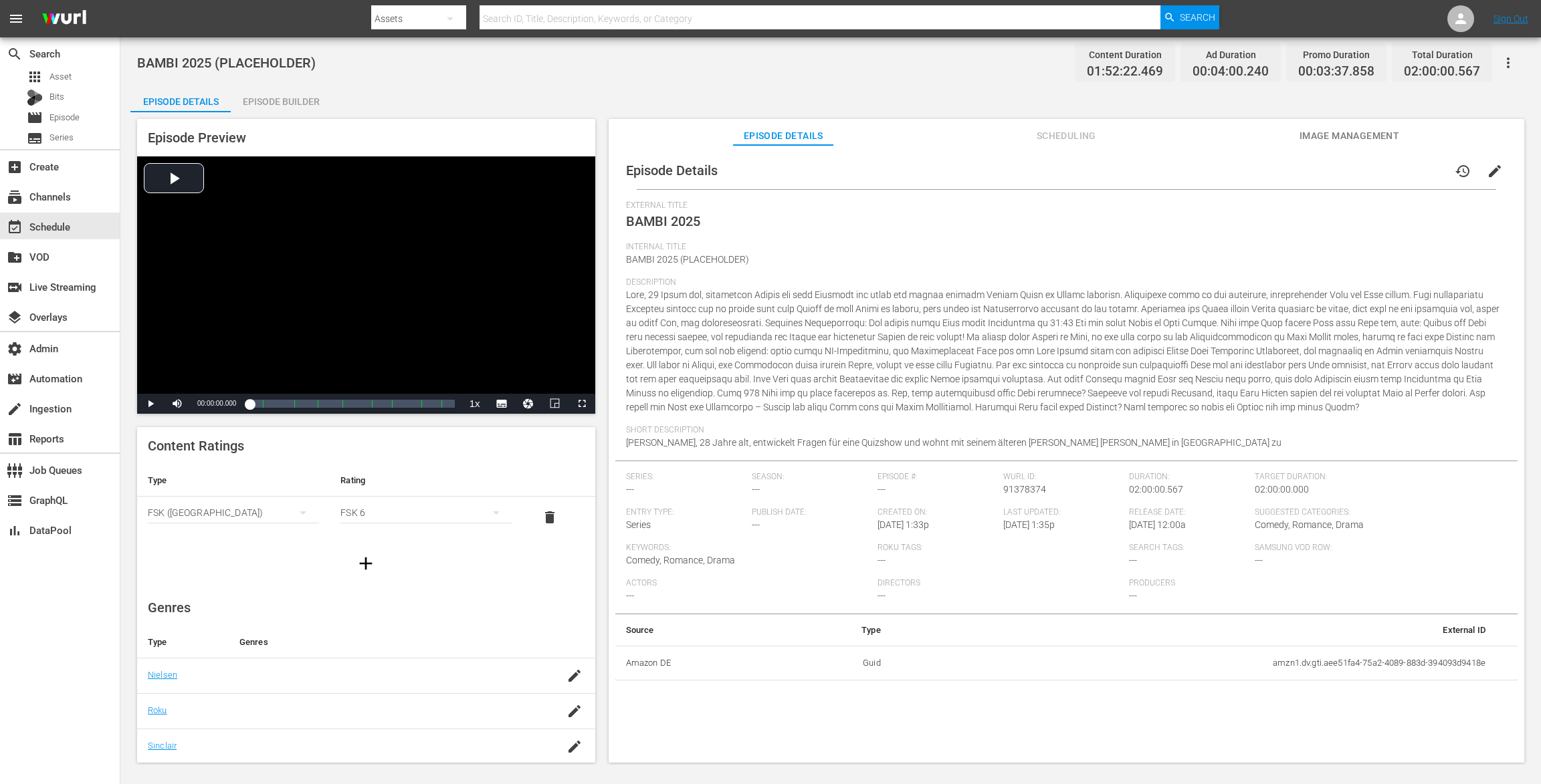
click at [1479, 157] on button "edit" at bounding box center [1494, 171] width 32 height 32
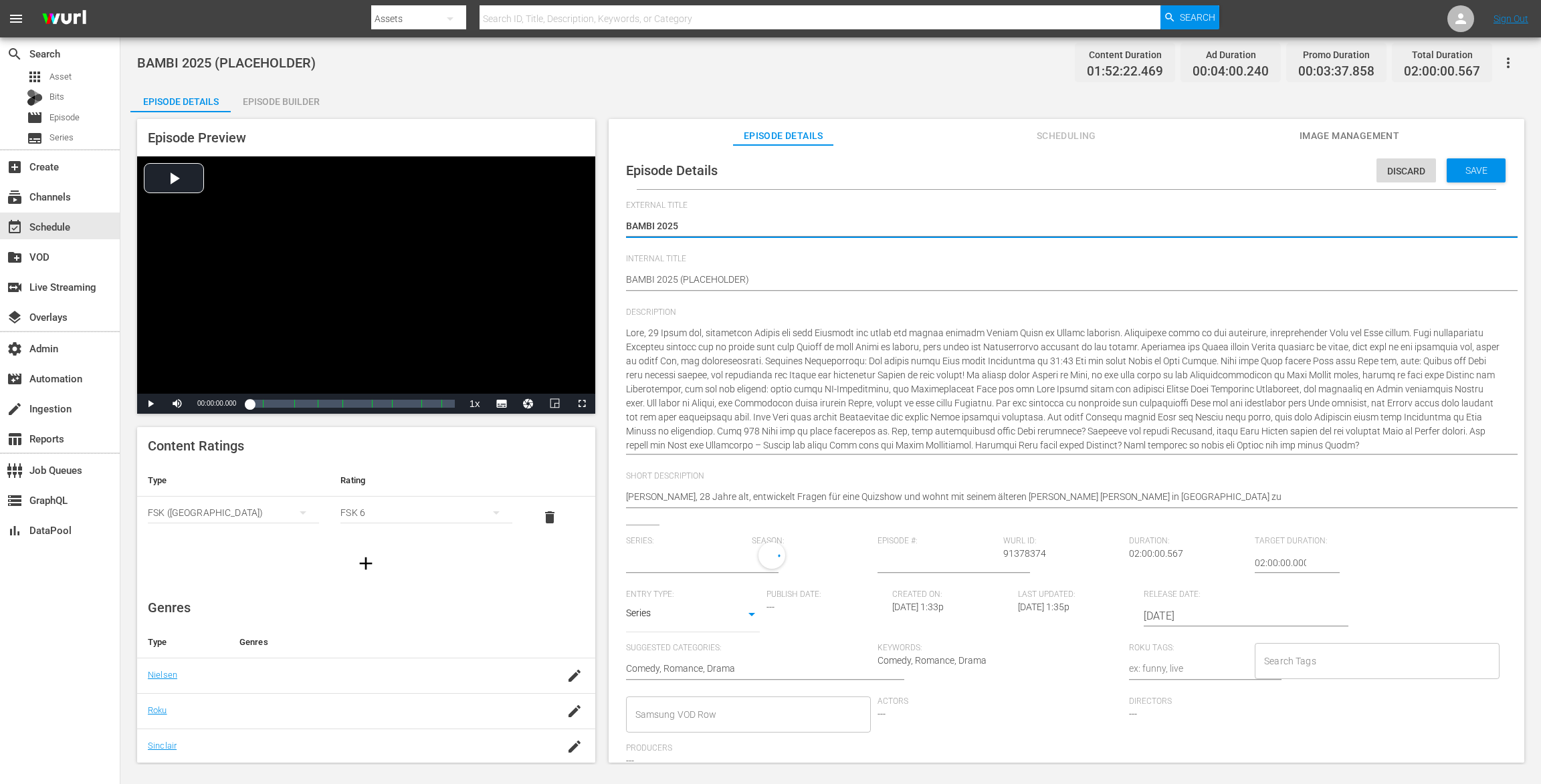
type input "No Series"
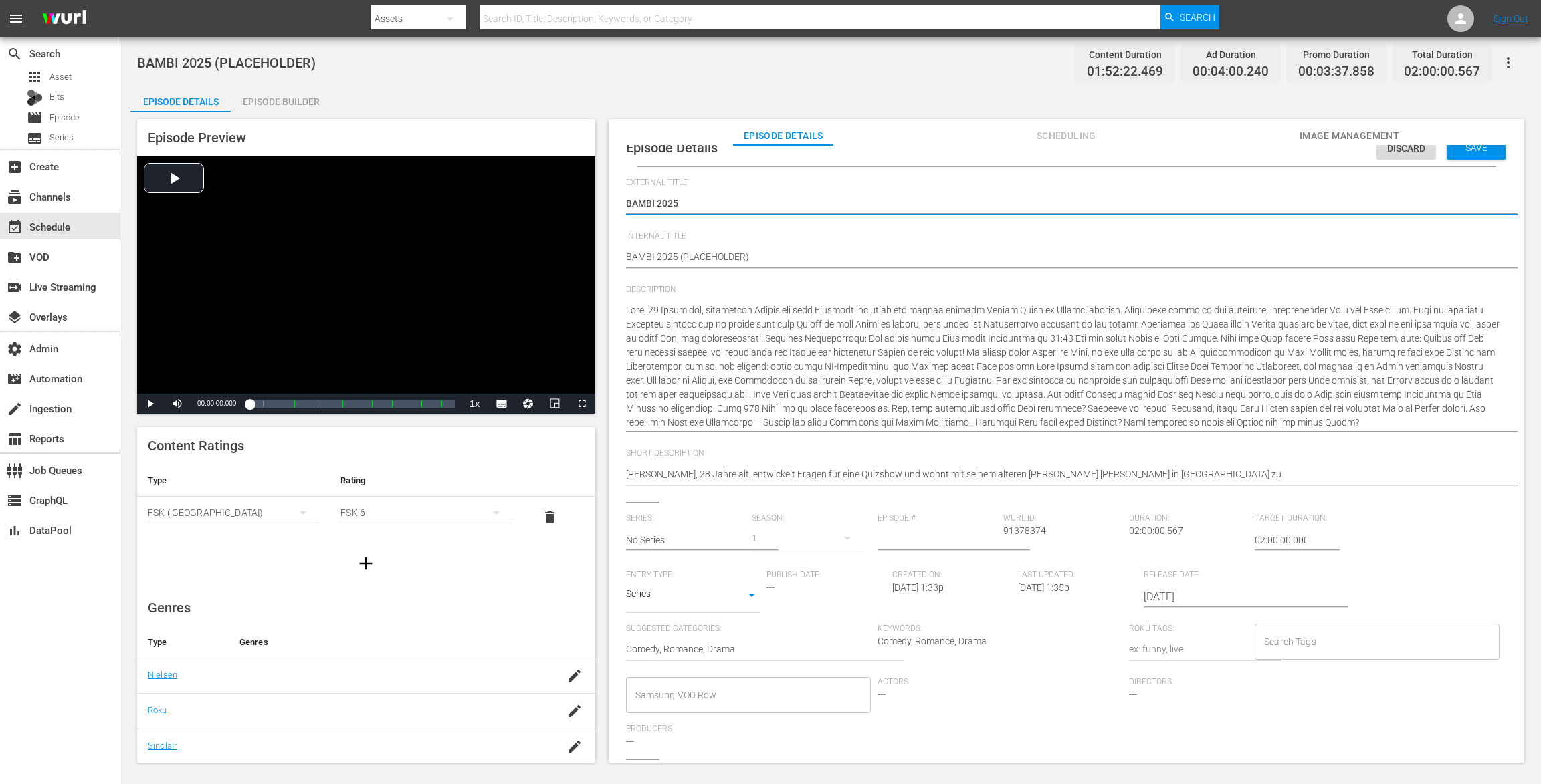
scroll to position [46, 0]
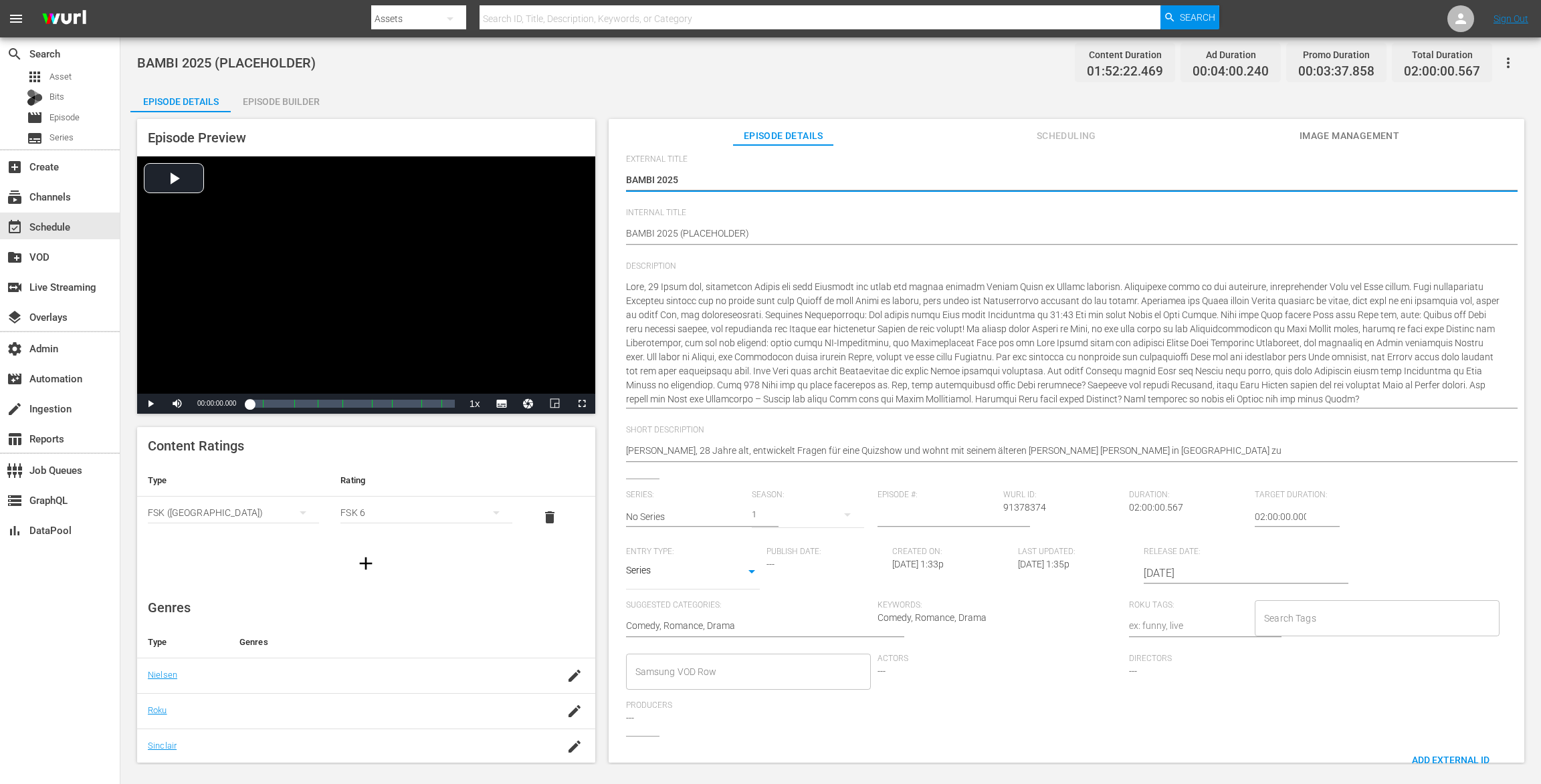
click at [969, 620] on span "Comedy, Romance, Drama" at bounding box center [932, 618] width 109 height 11
drag, startPoint x: 983, startPoint y: 617, endPoint x: 908, endPoint y: 611, distance: 75.2
click at [908, 611] on div "Keywords: Comedy, Romance, Drama" at bounding box center [1003, 627] width 251 height 54
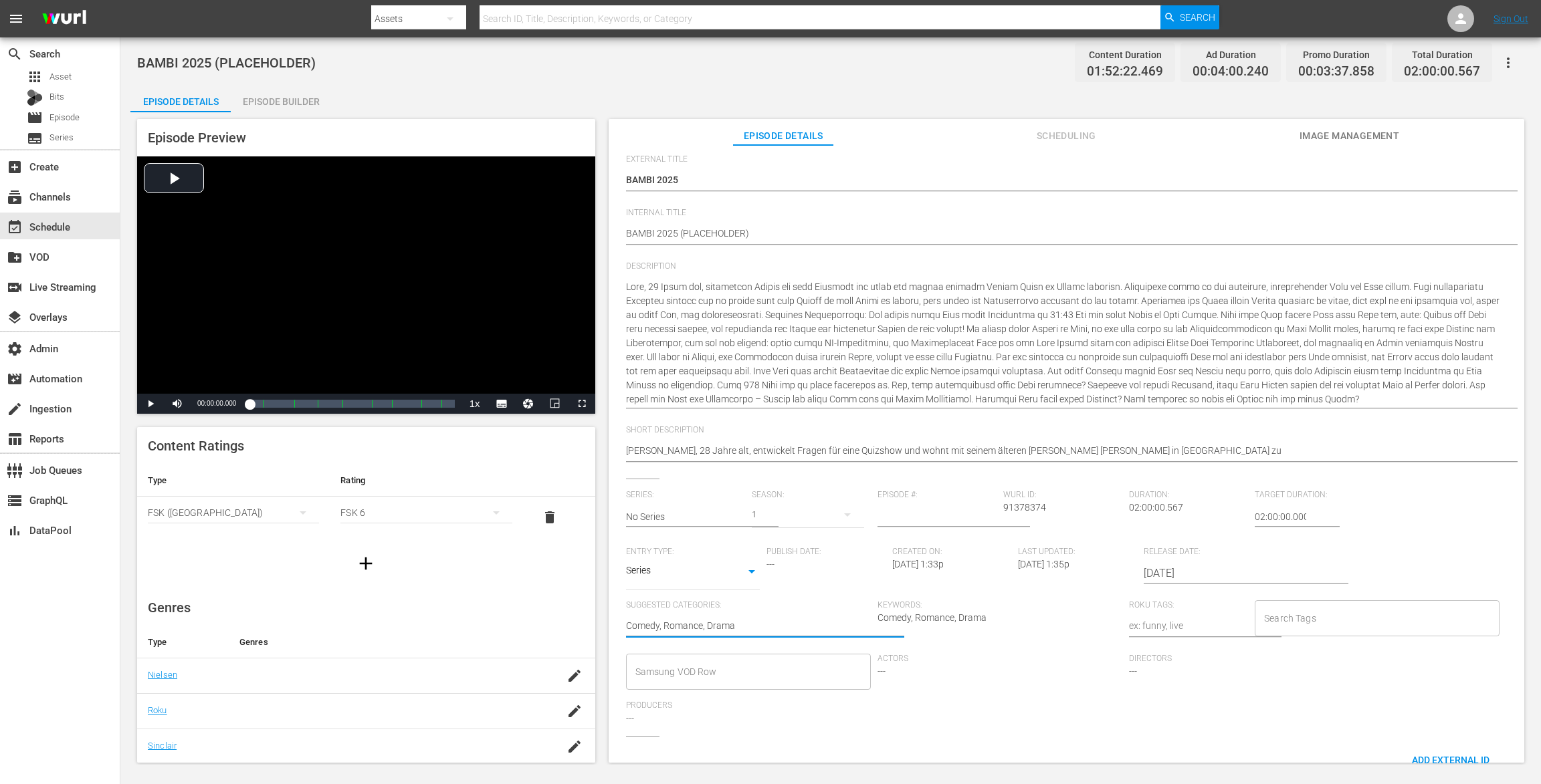
drag, startPoint x: 750, startPoint y: 625, endPoint x: 569, endPoint y: 607, distance: 181.9
click at [569, 607] on div "Episode Preview Video Player is loading. Play Video Play Mute Current Time 00:0…" at bounding box center [830, 442] width 1400 height 661
paste textarea "Preisverleihung"
type textarea "Preisverleihung"
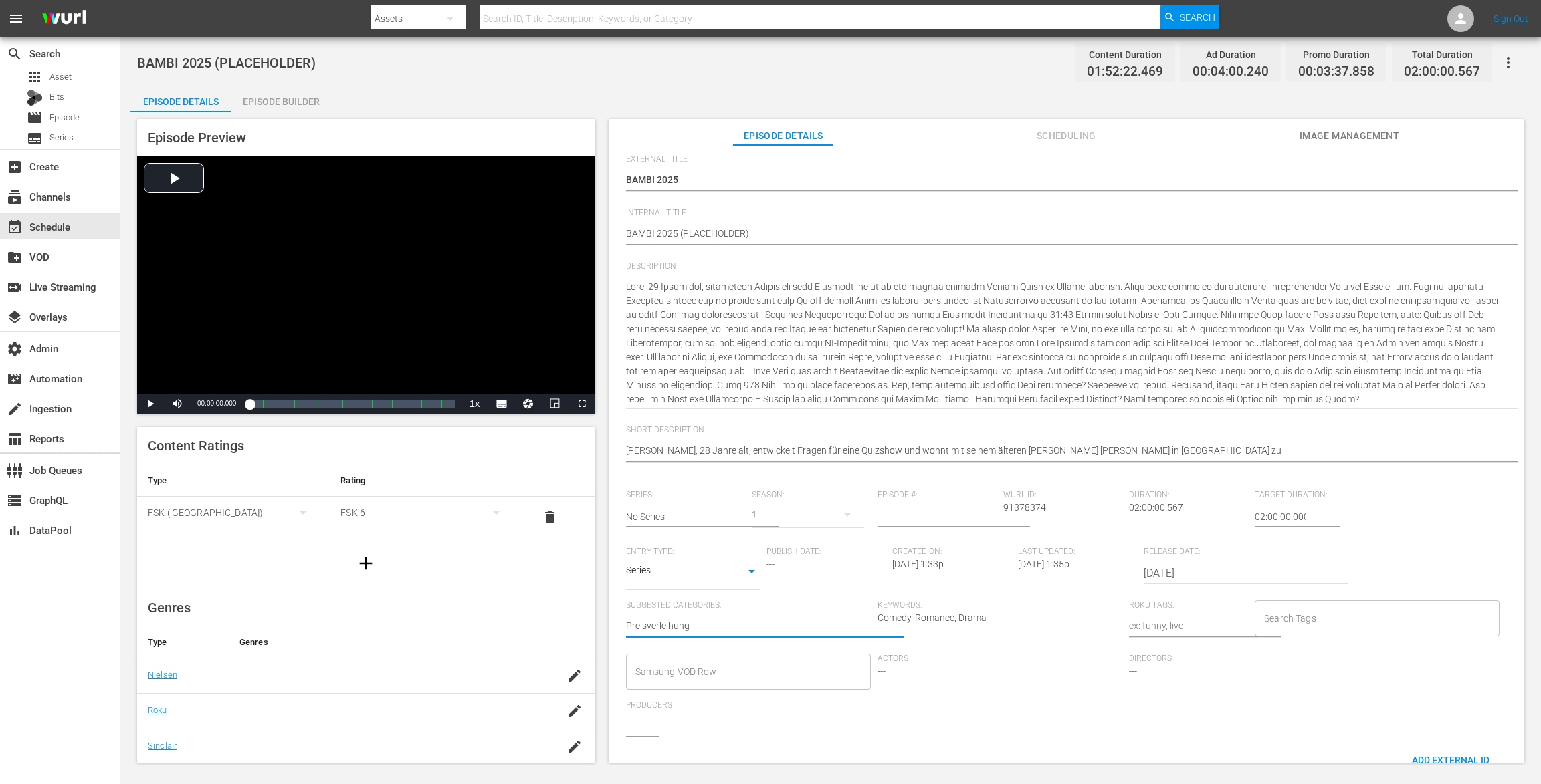
type textarea "Preisverleihung"
click at [683, 569] on body "menu Search By Assets Search ID, Title, Description, Keywords, or Category Sear…" at bounding box center [770, 392] width 1541 height 784
click at [687, 549] on li "TV Special" at bounding box center [692, 551] width 133 height 22
type input "TV_SPECIAL"
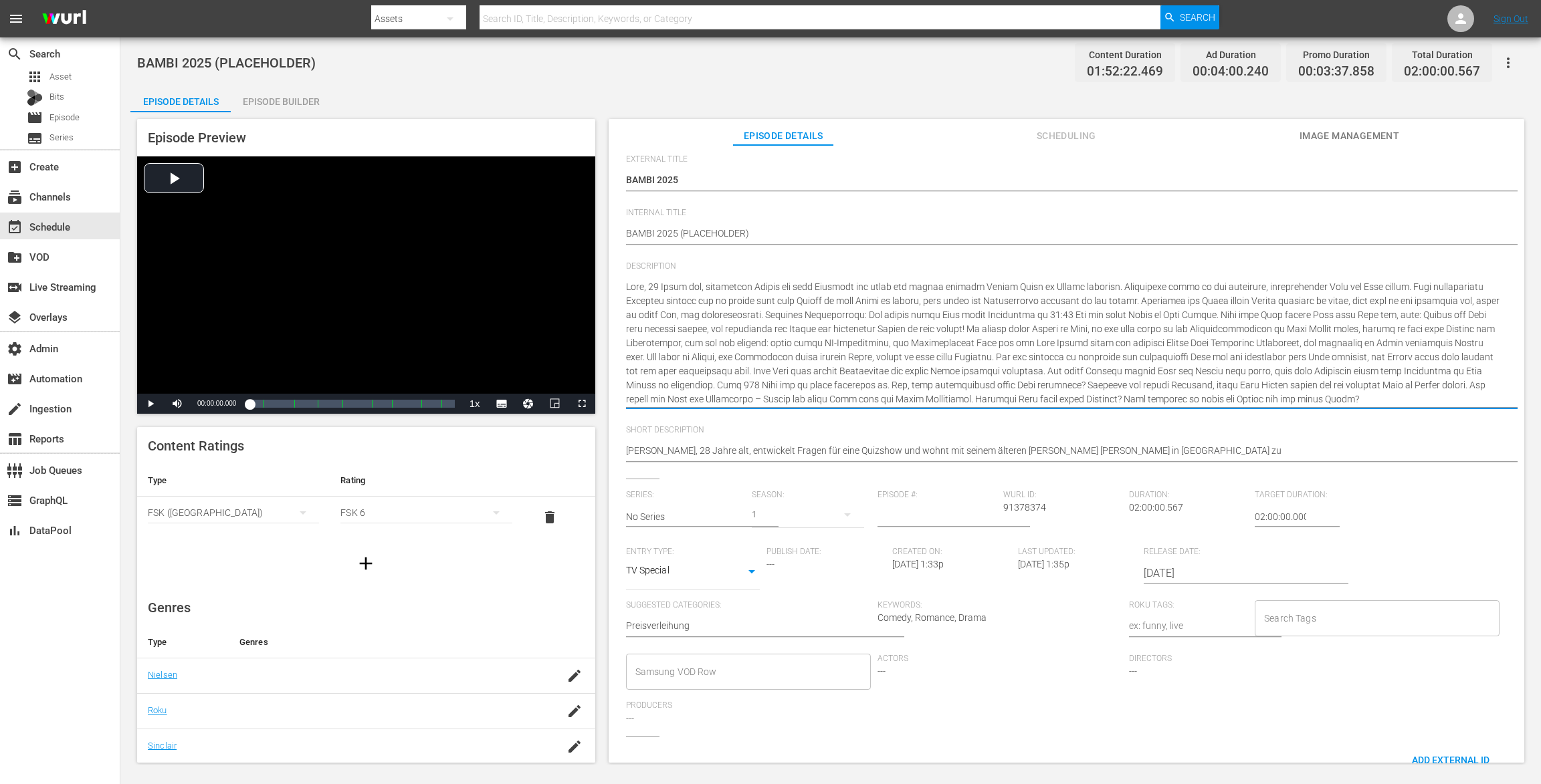
drag, startPoint x: 1398, startPoint y: 395, endPoint x: 671, endPoint y: 257, distance: 740.0
paste textarea "Es ist das Medienereignis des Jahres und ein Gradmesser für Erfolg und Populari…"
type textarea "Es ist das Medienereignis des Jahres und ein Gradmesser für Erfolg und Populari…"
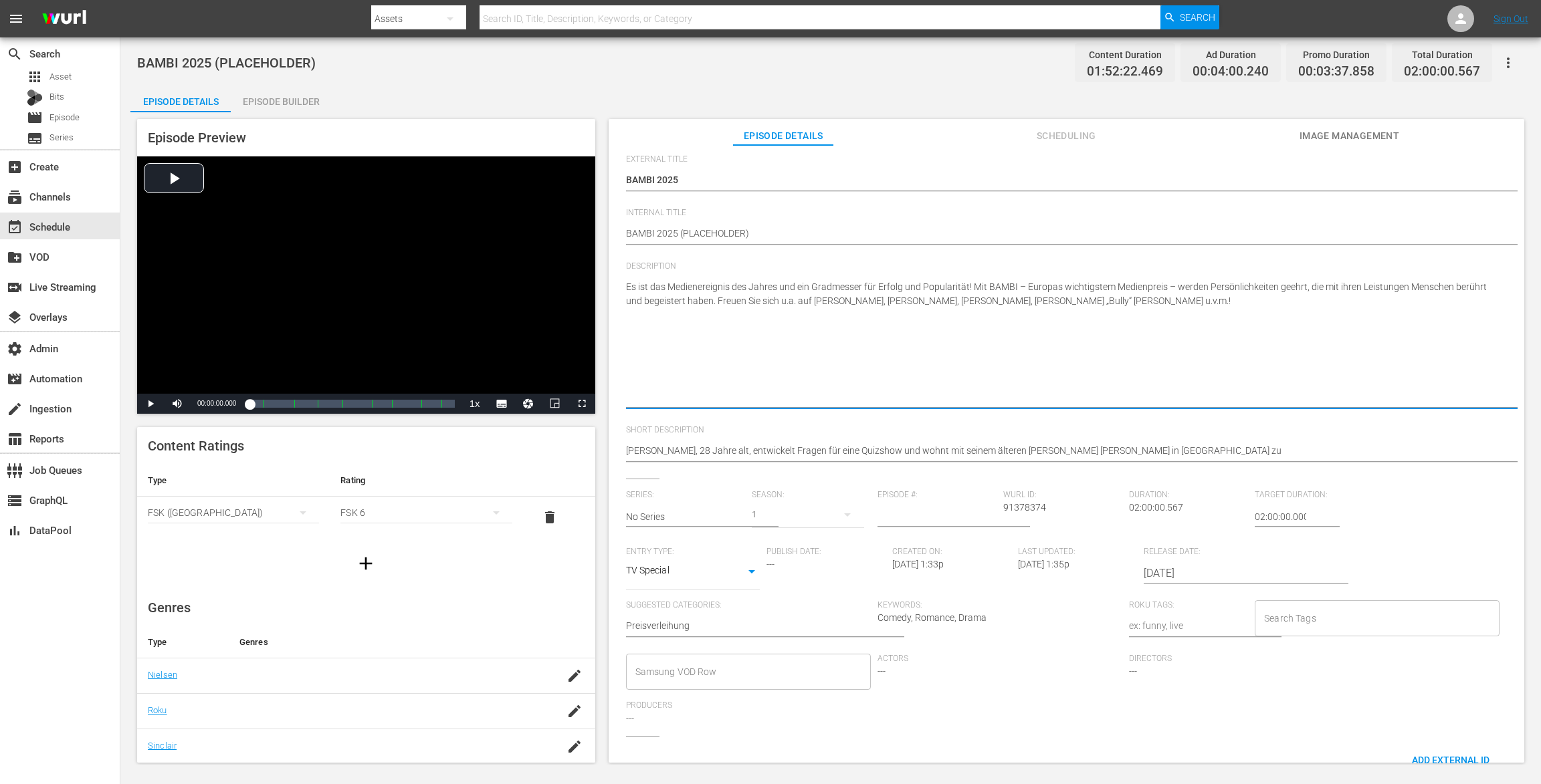
type textarea "Es ist das Medienereignis des Jahres und ein Gradmesser für Erfolg und Populari…"
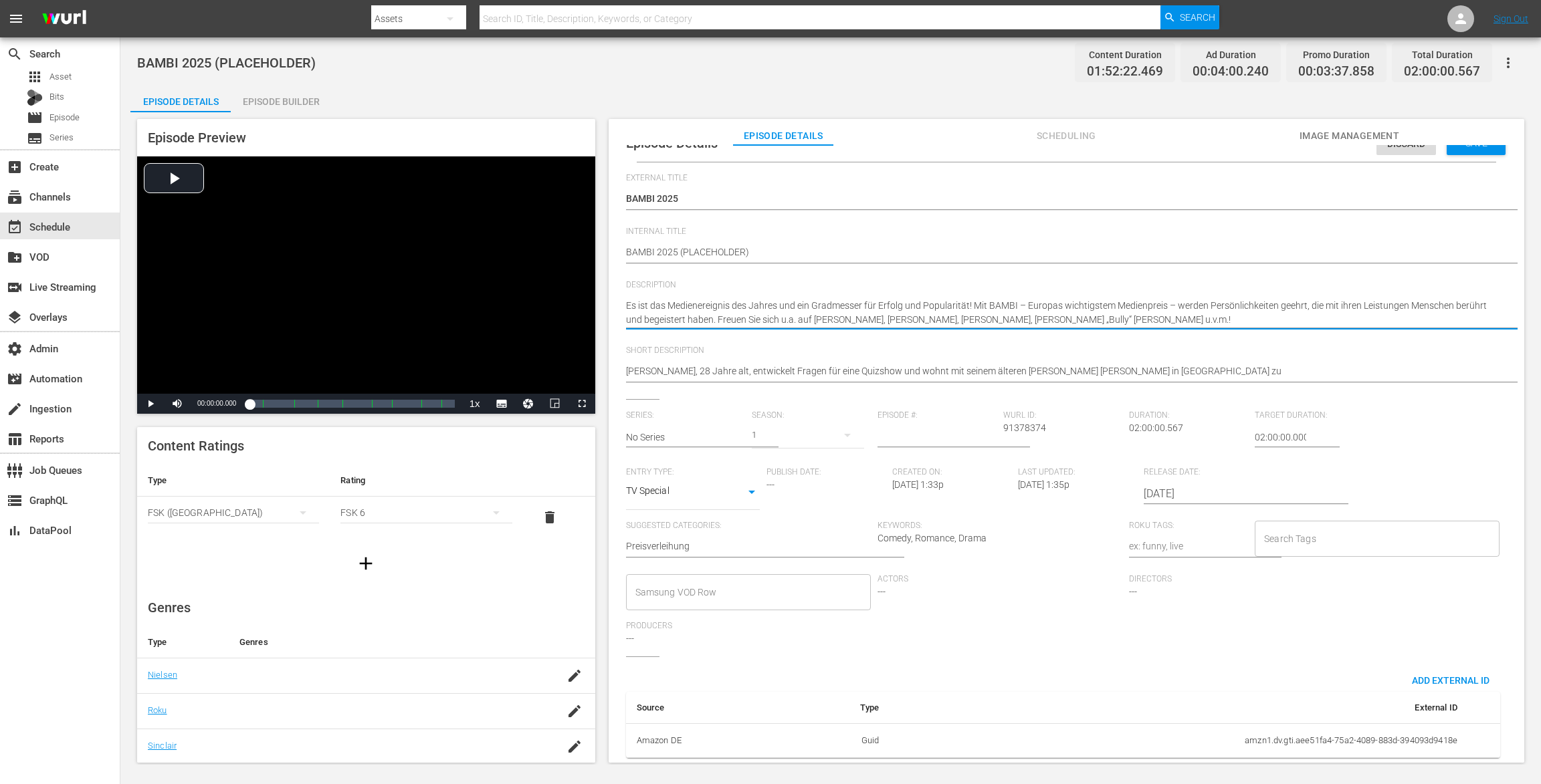
scroll to position [40, 0]
type textarea "Es ist das Medienereignis des Jahres und ein Gradmesser für Erfolg und Populari…"
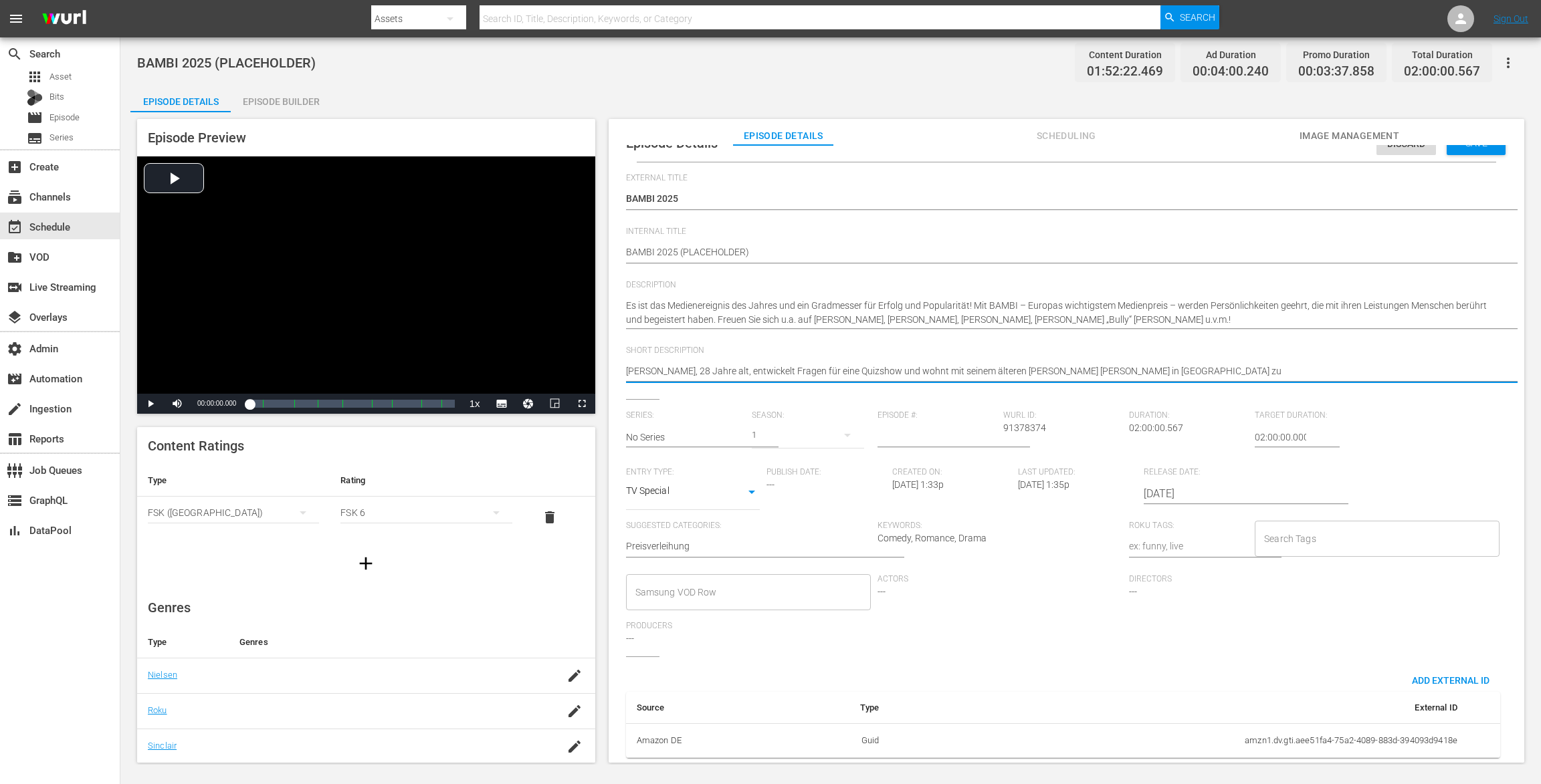
drag, startPoint x: 1091, startPoint y: 357, endPoint x: 652, endPoint y: 316, distance: 440.9
paste textarea "Es ist das Medienereignis des Jahres und ein Gradmesser für Erfolg und Populari…"
type textarea "Es ist das Medienereignis des Jahres und ein Gradmesser für Erfolg und Populari…"
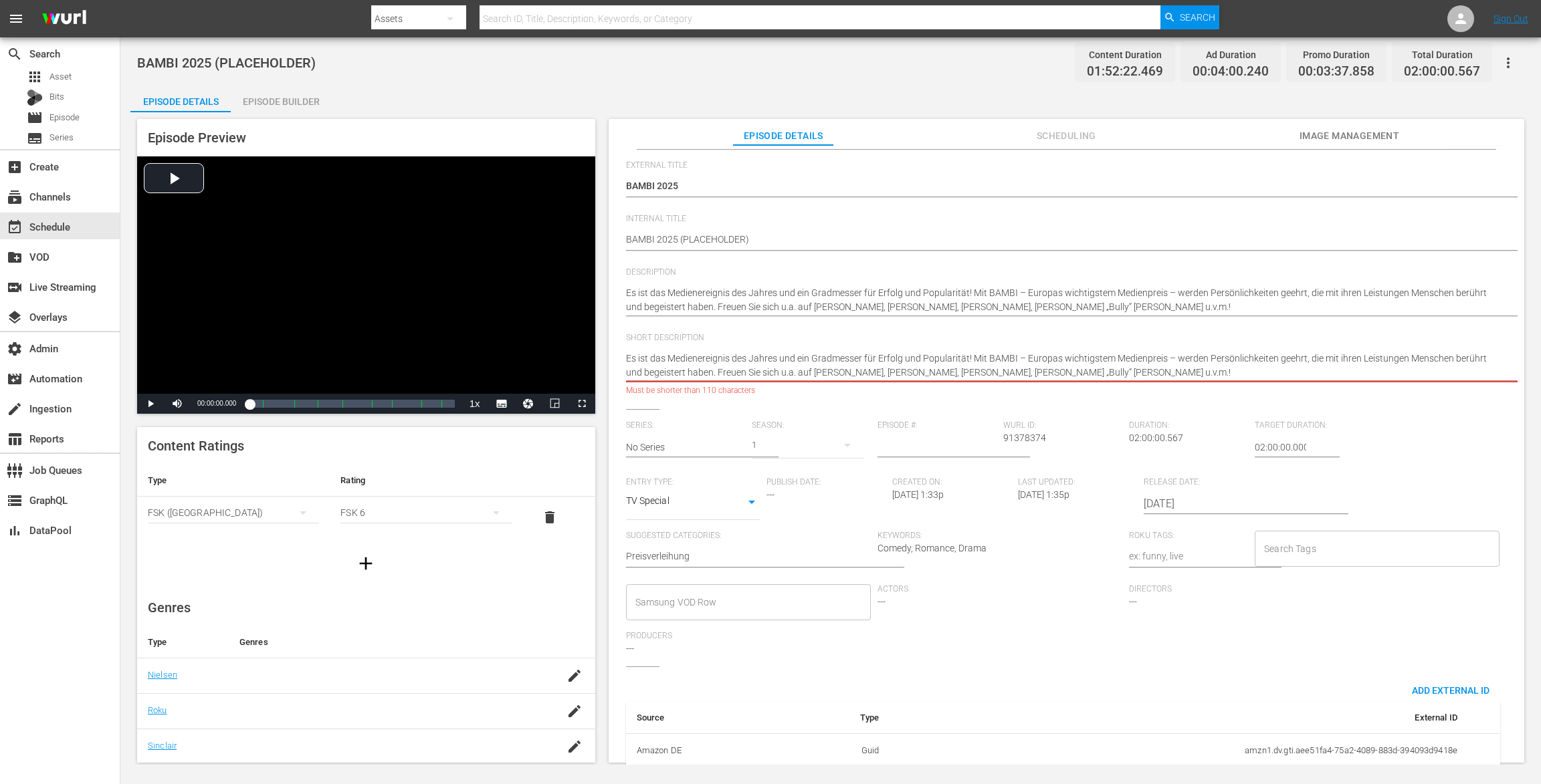
drag, startPoint x: 1167, startPoint y: 373, endPoint x: 970, endPoint y: 355, distance: 197.8
click at [970, 355] on textarea "Karl, 28 Jahre alt, entwickelt Fragen für eine Quizshow und wohnt mit seinem äl…" at bounding box center [1062, 366] width 874 height 28
type textarea "Es ist das Medienereignis des Jahres und ein Gradmesser für Erfolg und Populari…"
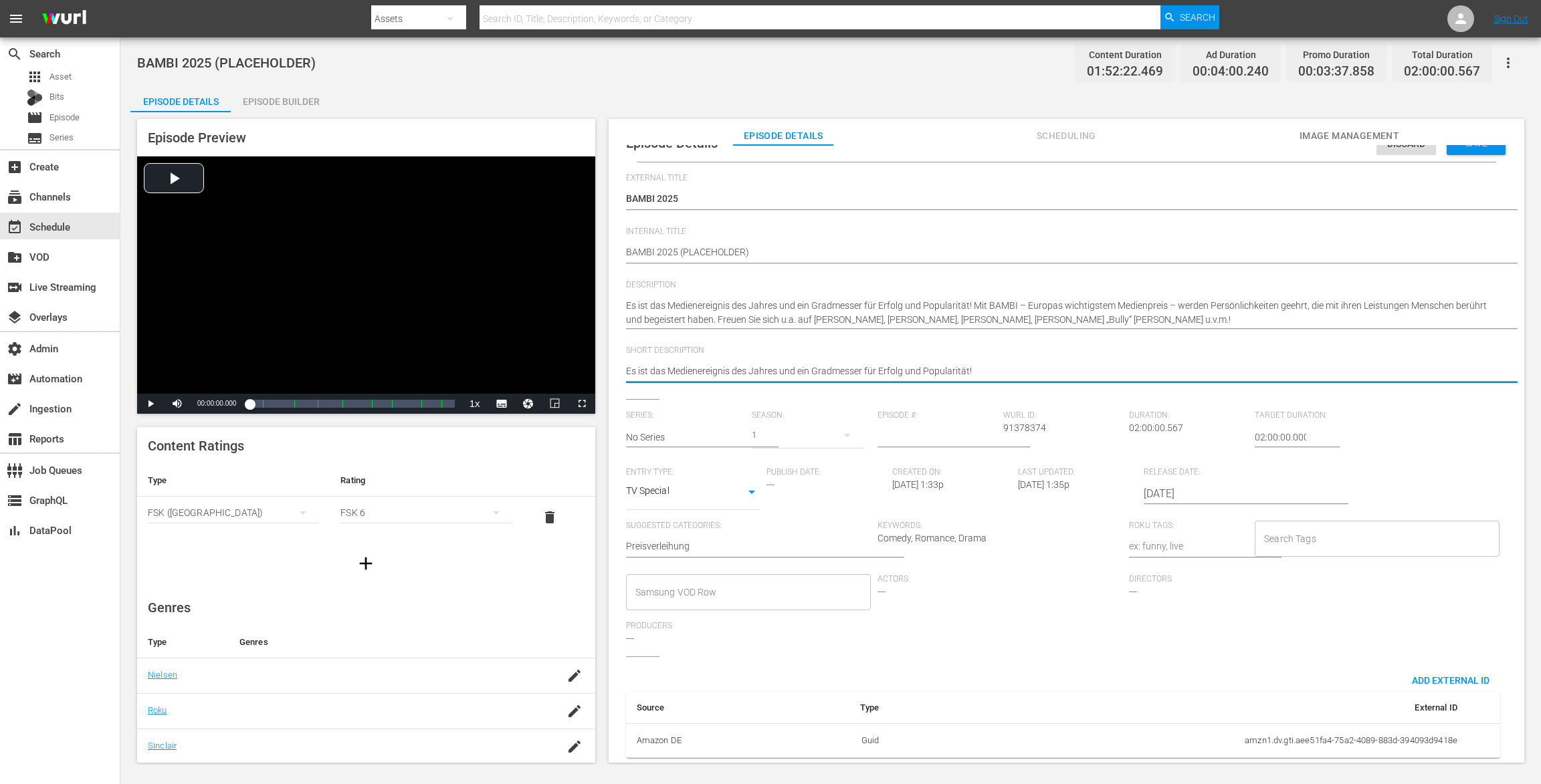
scroll to position [0, 0]
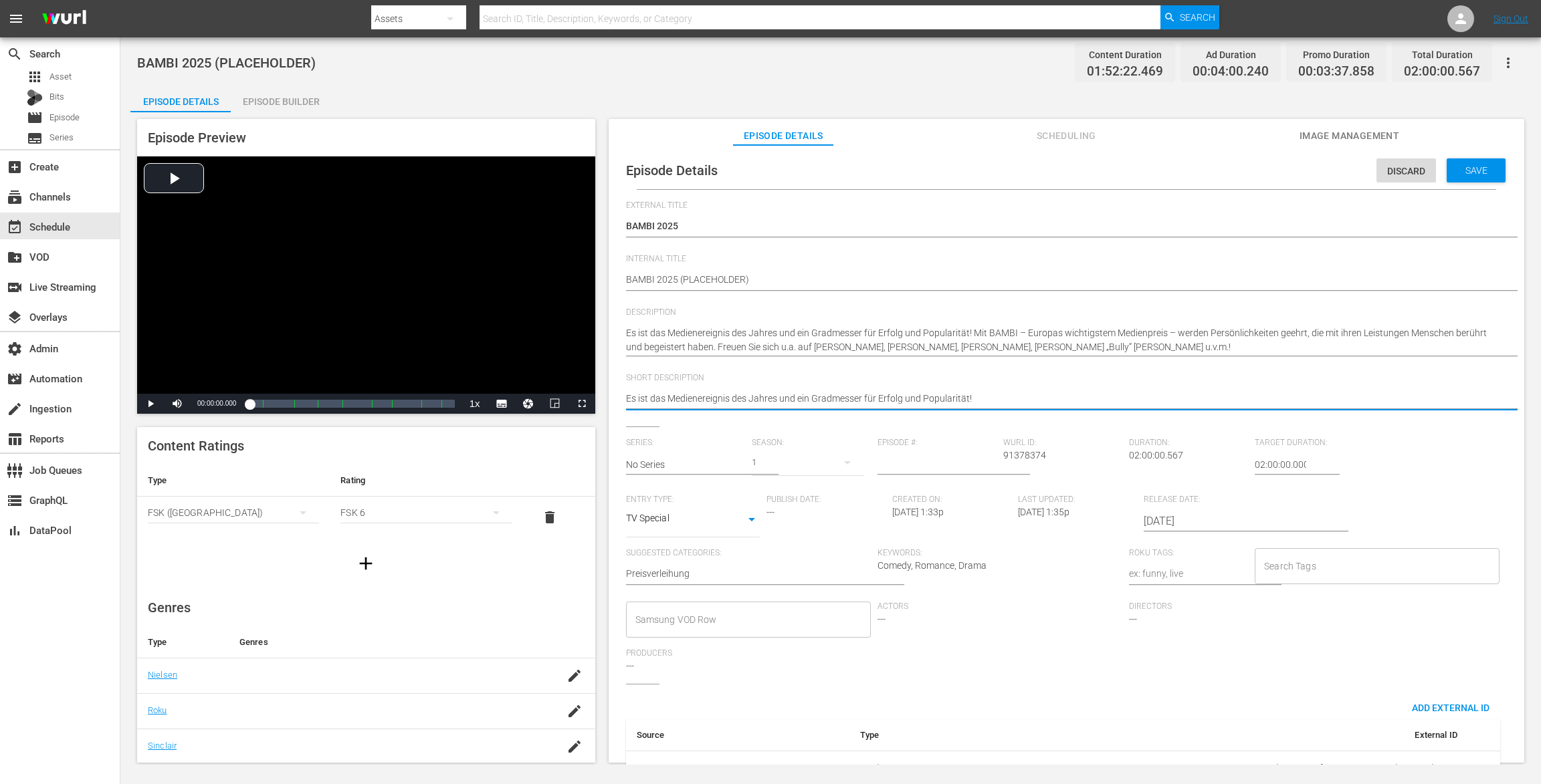
type textarea "Es ist das Medienereignis des Jahres und ein Gradmesser für Erfolg und Populari…"
click at [1463, 173] on span "Save" at bounding box center [1475, 171] width 43 height 11
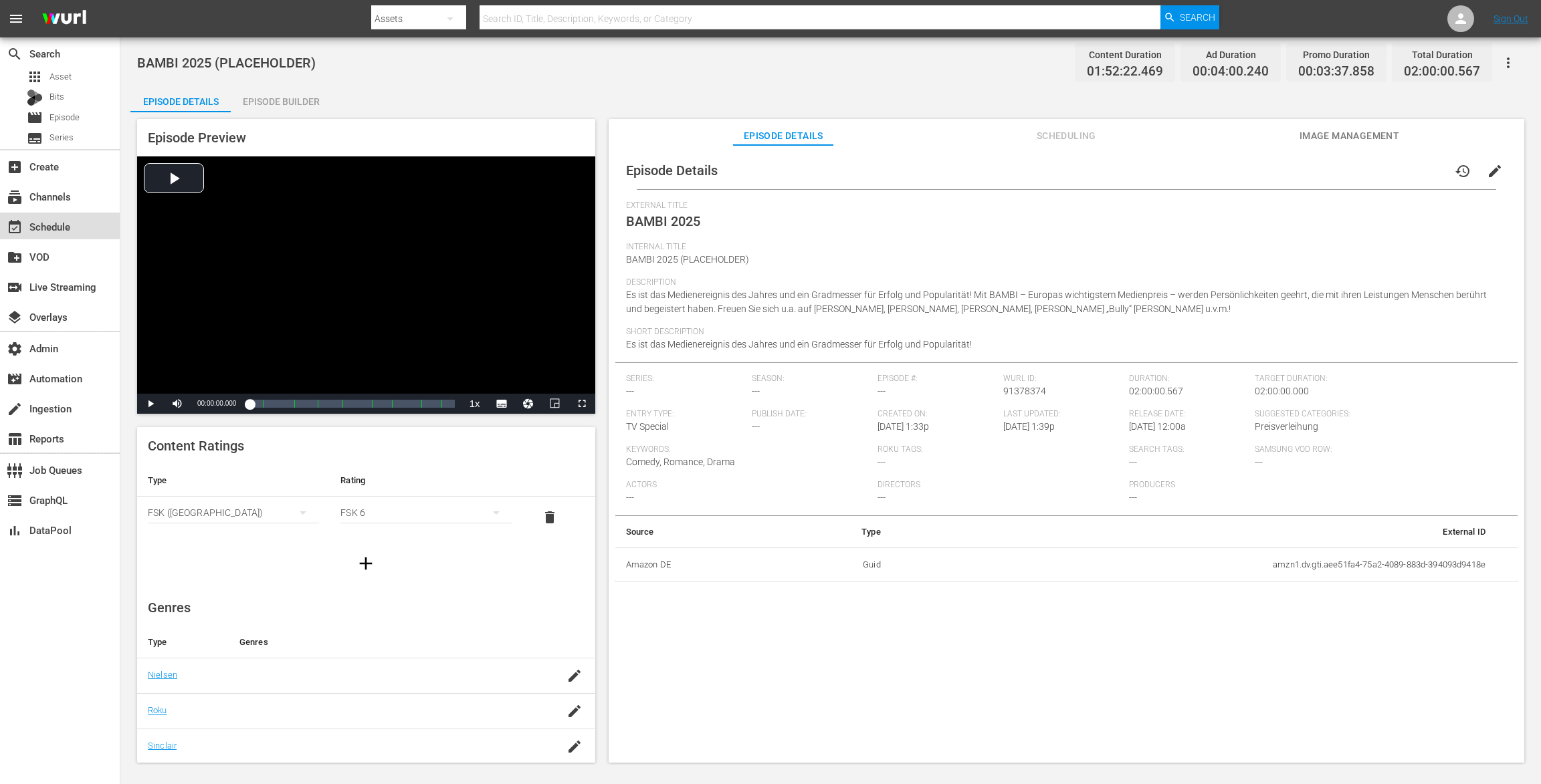
click at [58, 222] on div "event_available Schedule" at bounding box center [37, 224] width 75 height 12
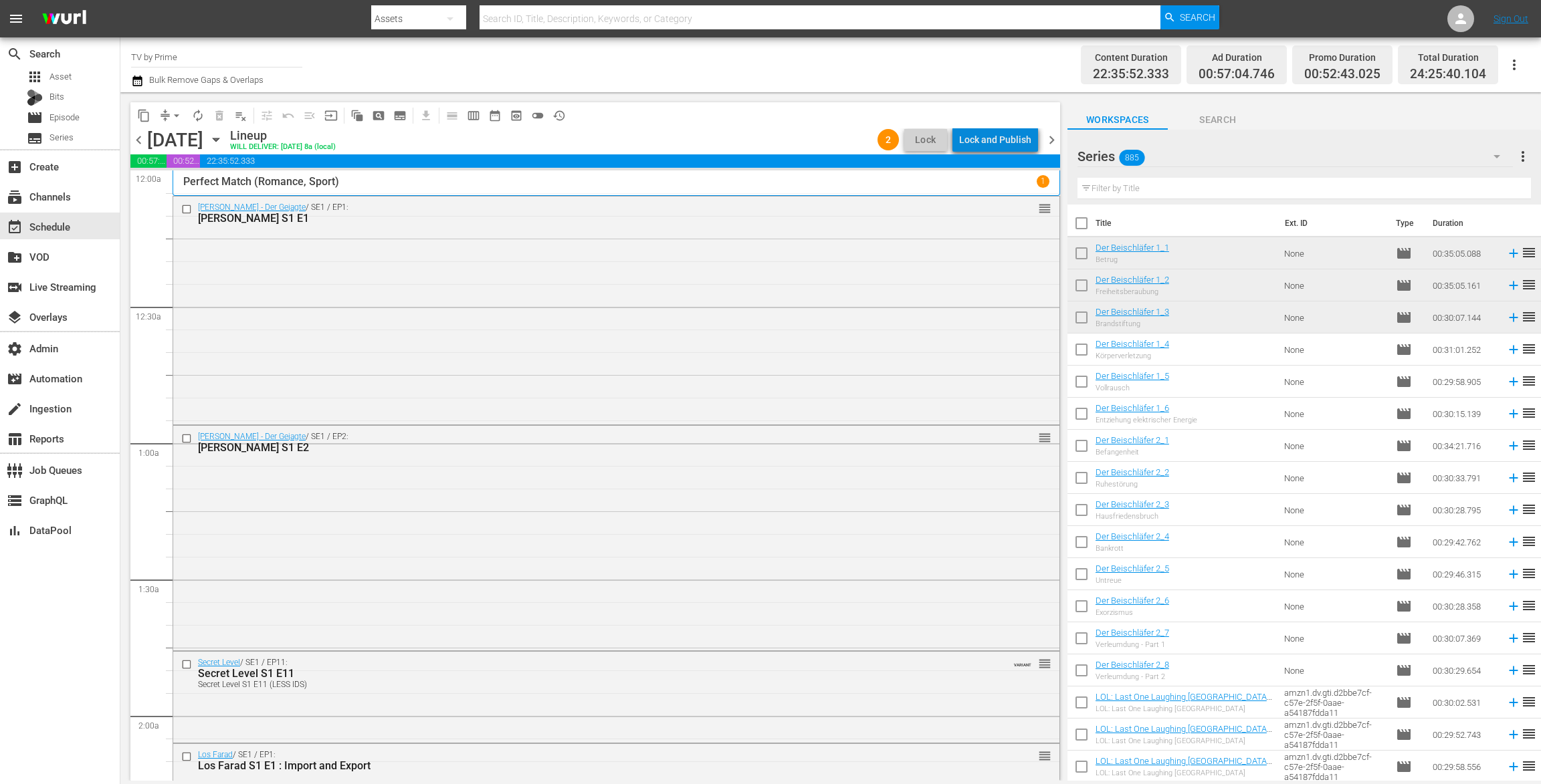
click at [1009, 140] on div "Lock and Publish" at bounding box center [994, 140] width 72 height 24
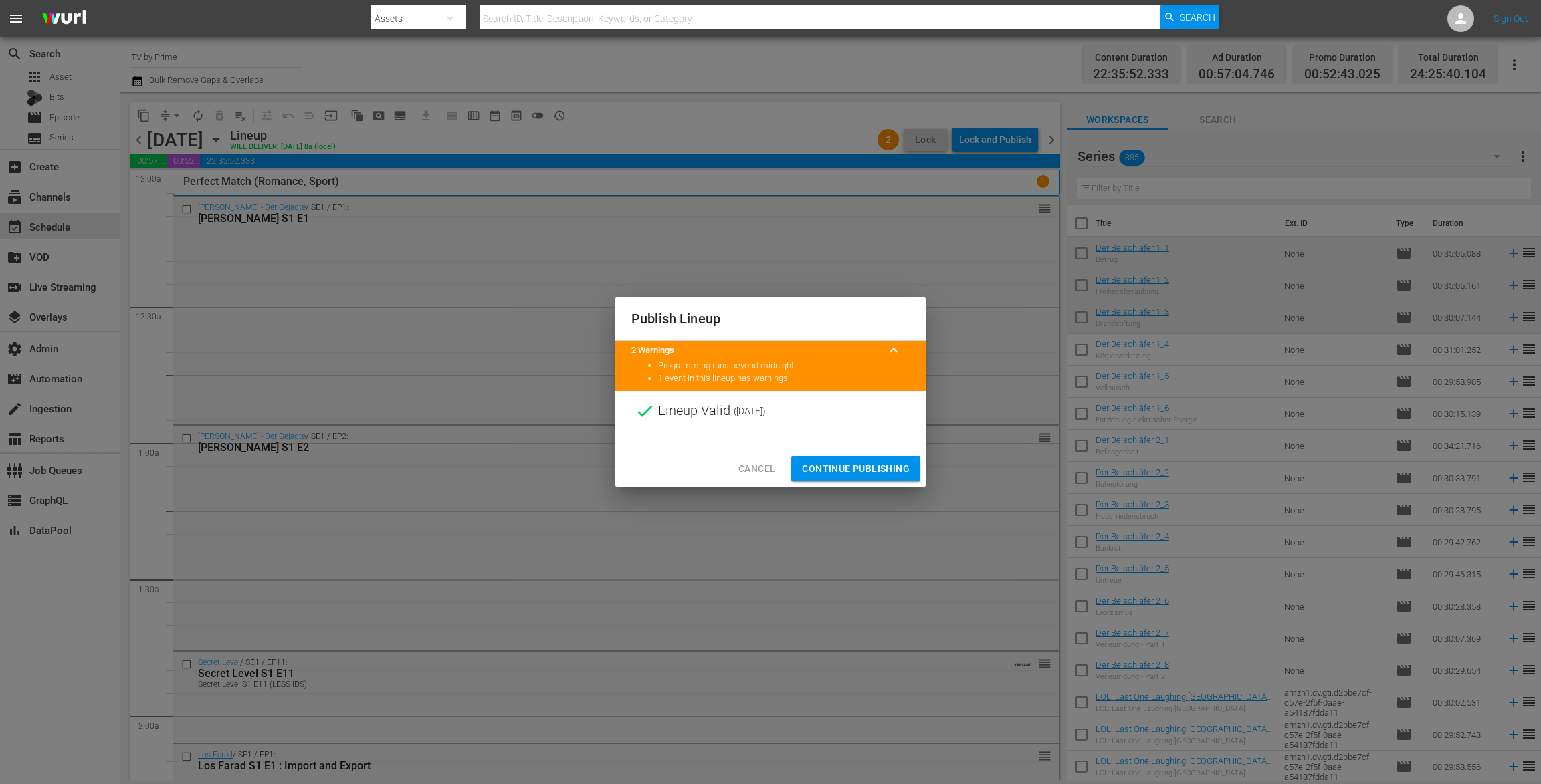
click at [886, 463] on span "Continue Publishing" at bounding box center [855, 468] width 107 height 17
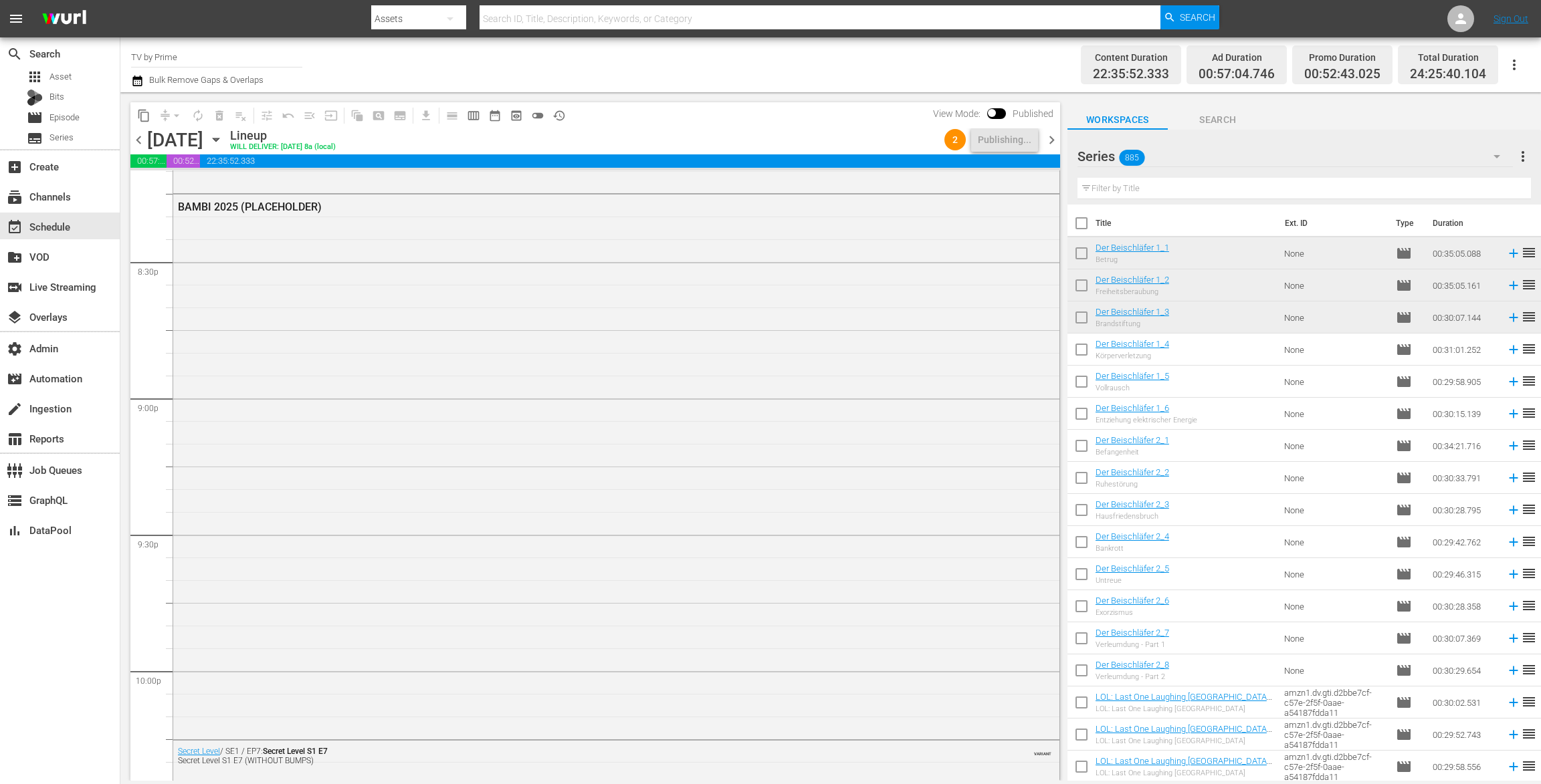
scroll to position [5451, 0]
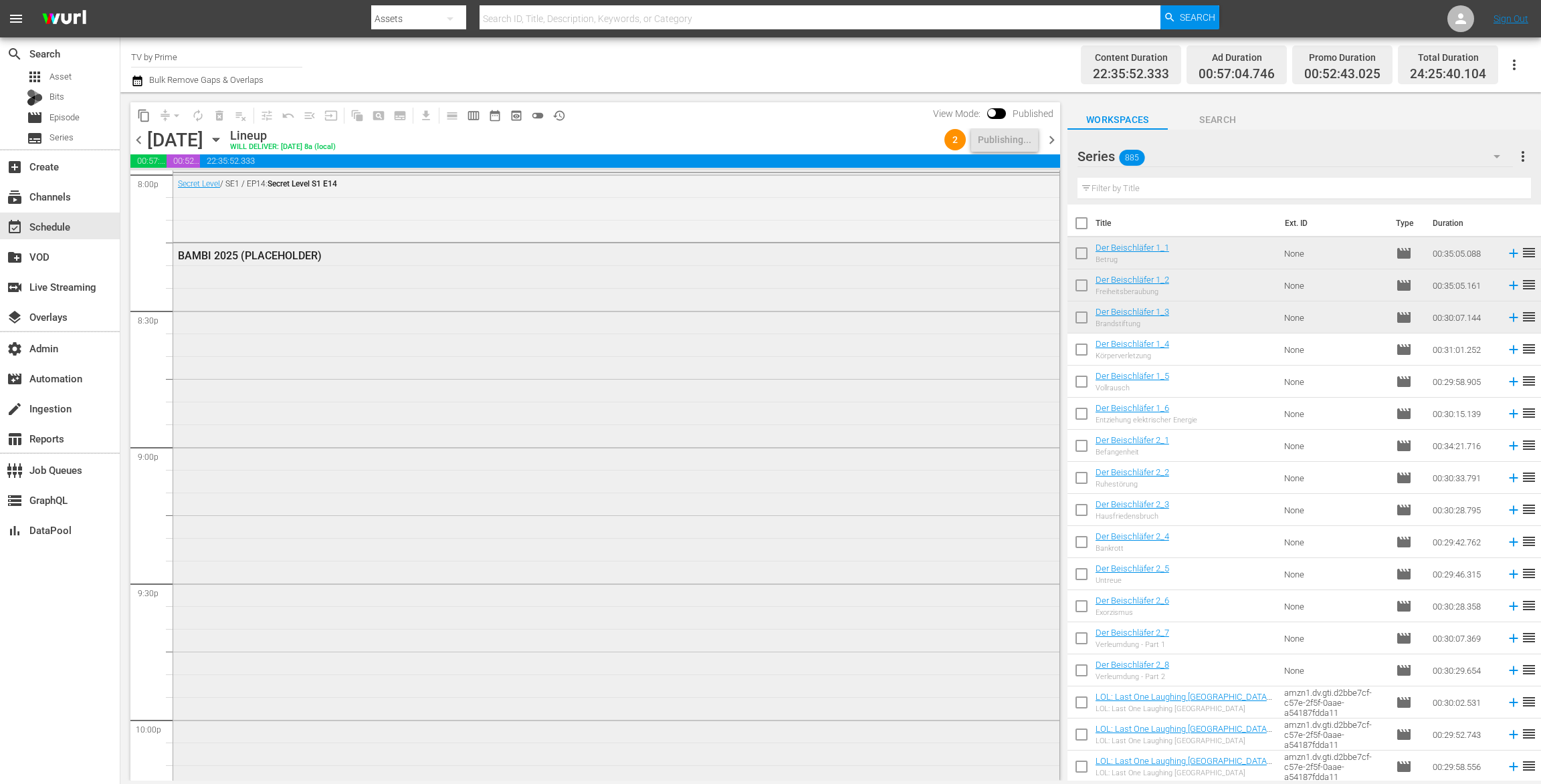
click at [465, 494] on div "BAMBI 2025 (PLACEHOLDER)" at bounding box center [616, 514] width 886 height 542
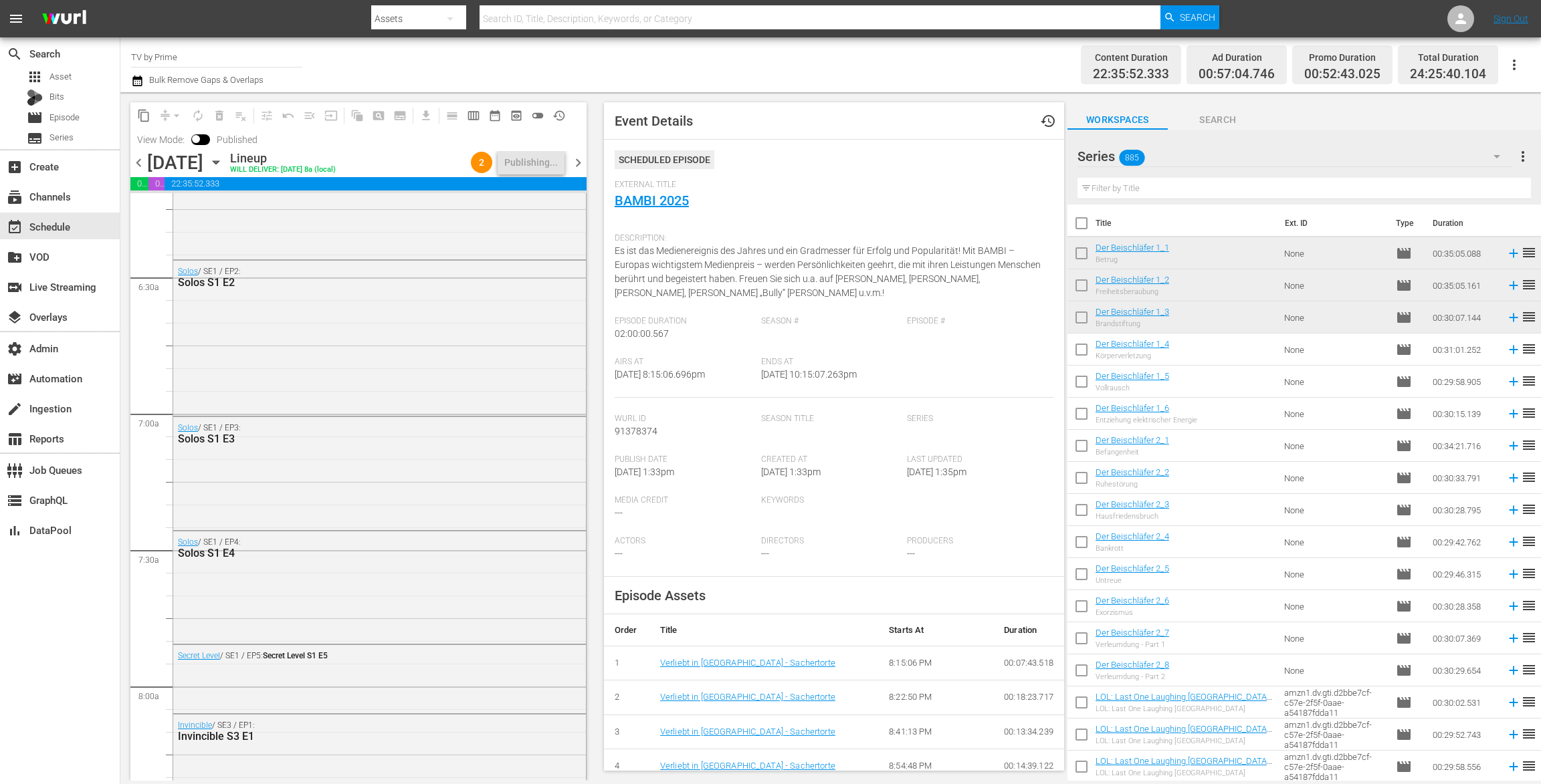
scroll to position [0, 0]
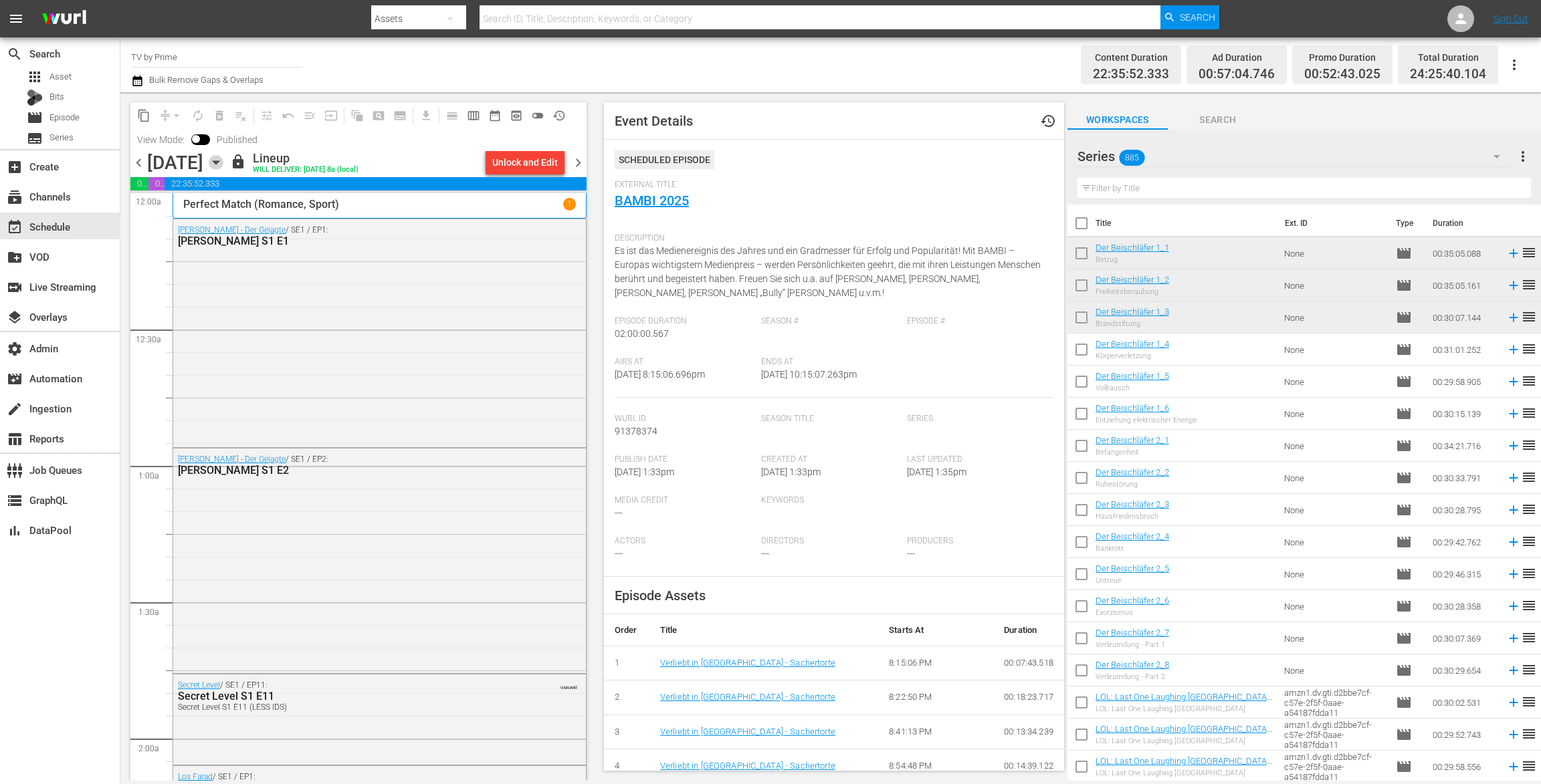
click at [224, 159] on icon "button" at bounding box center [216, 162] width 15 height 15
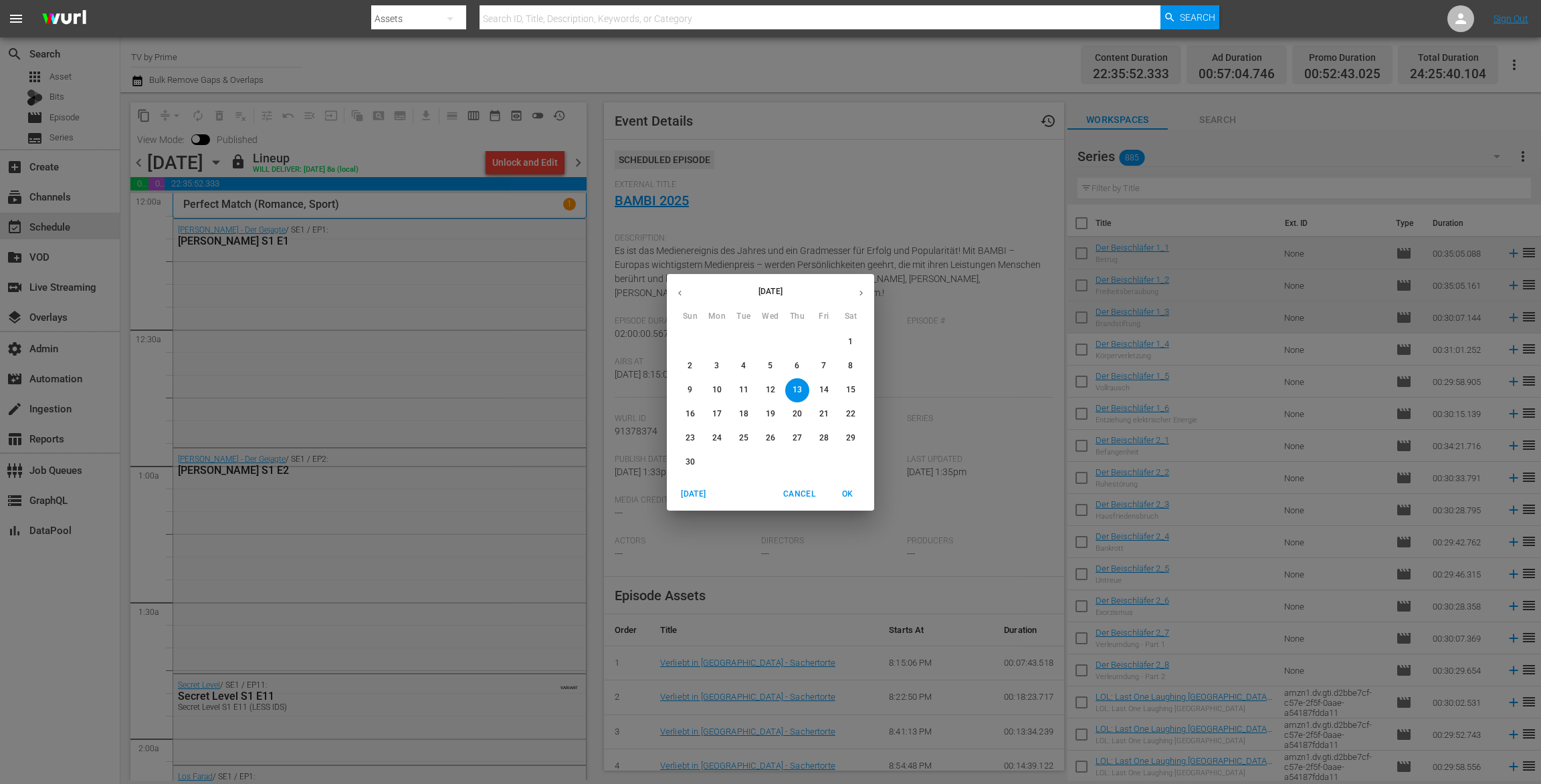
click at [795, 413] on p "20" at bounding box center [797, 414] width 9 height 11
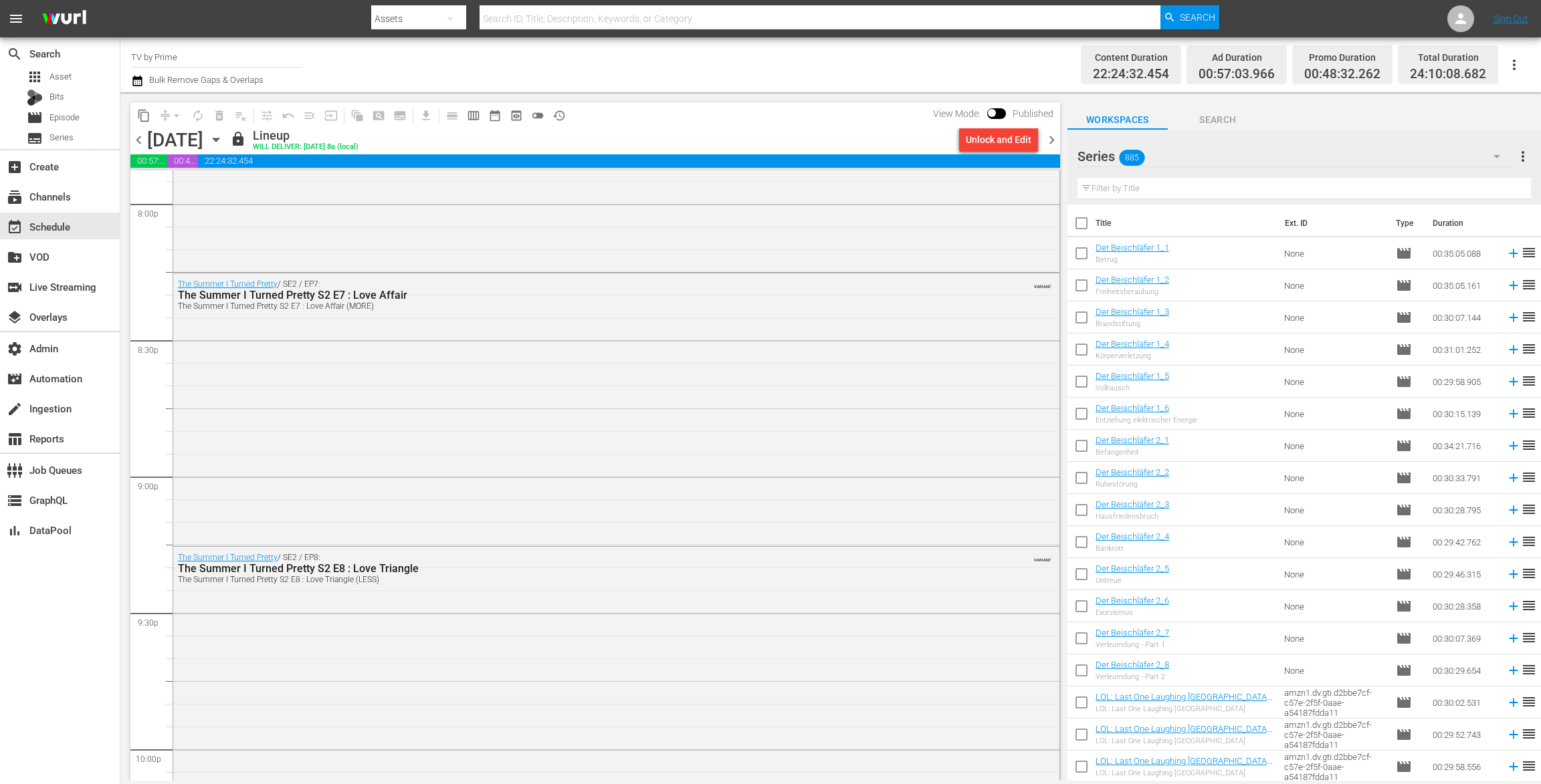
scroll to position [5441, 0]
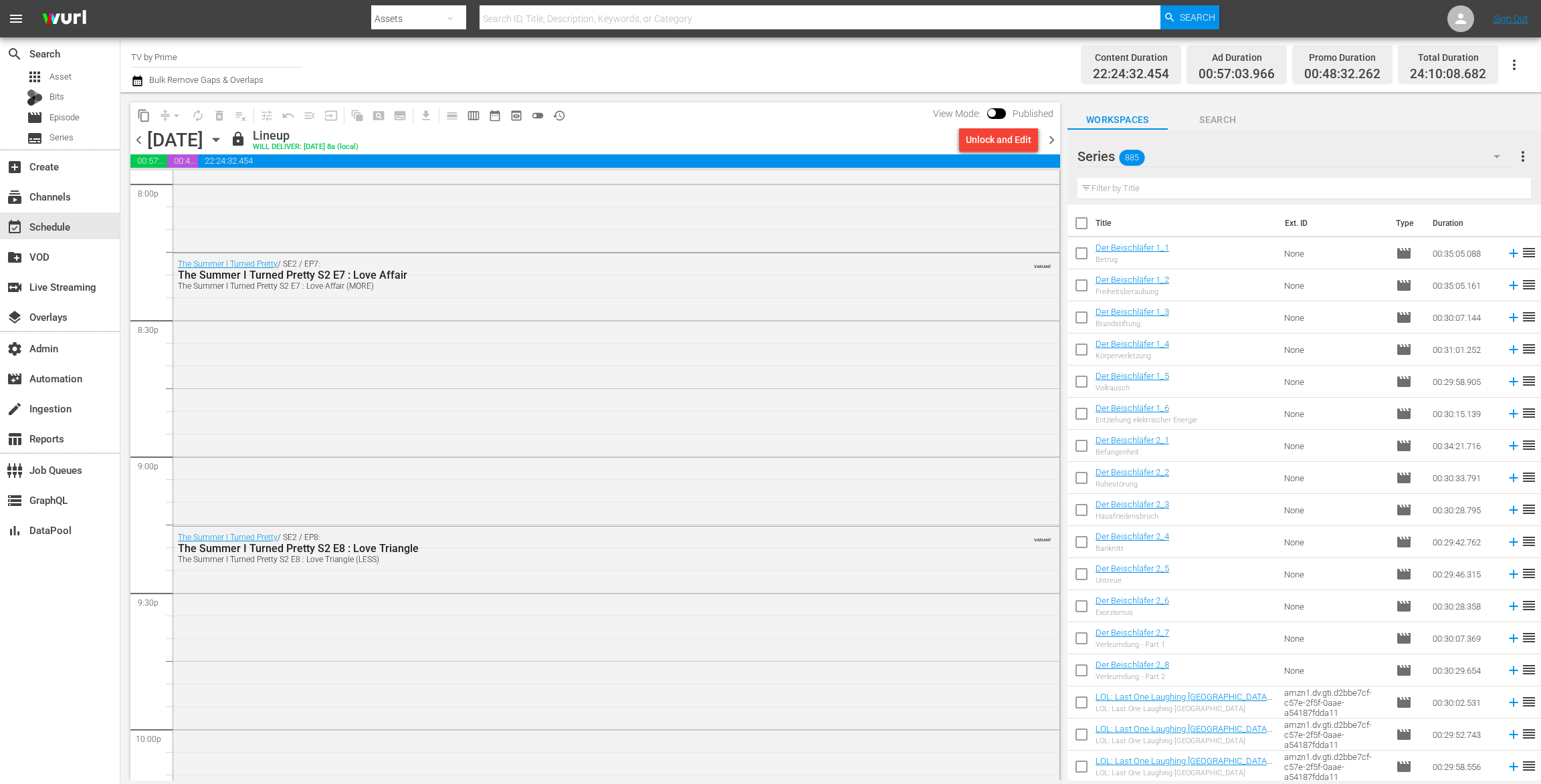
click at [1180, 191] on input "text" at bounding box center [1304, 188] width 453 height 21
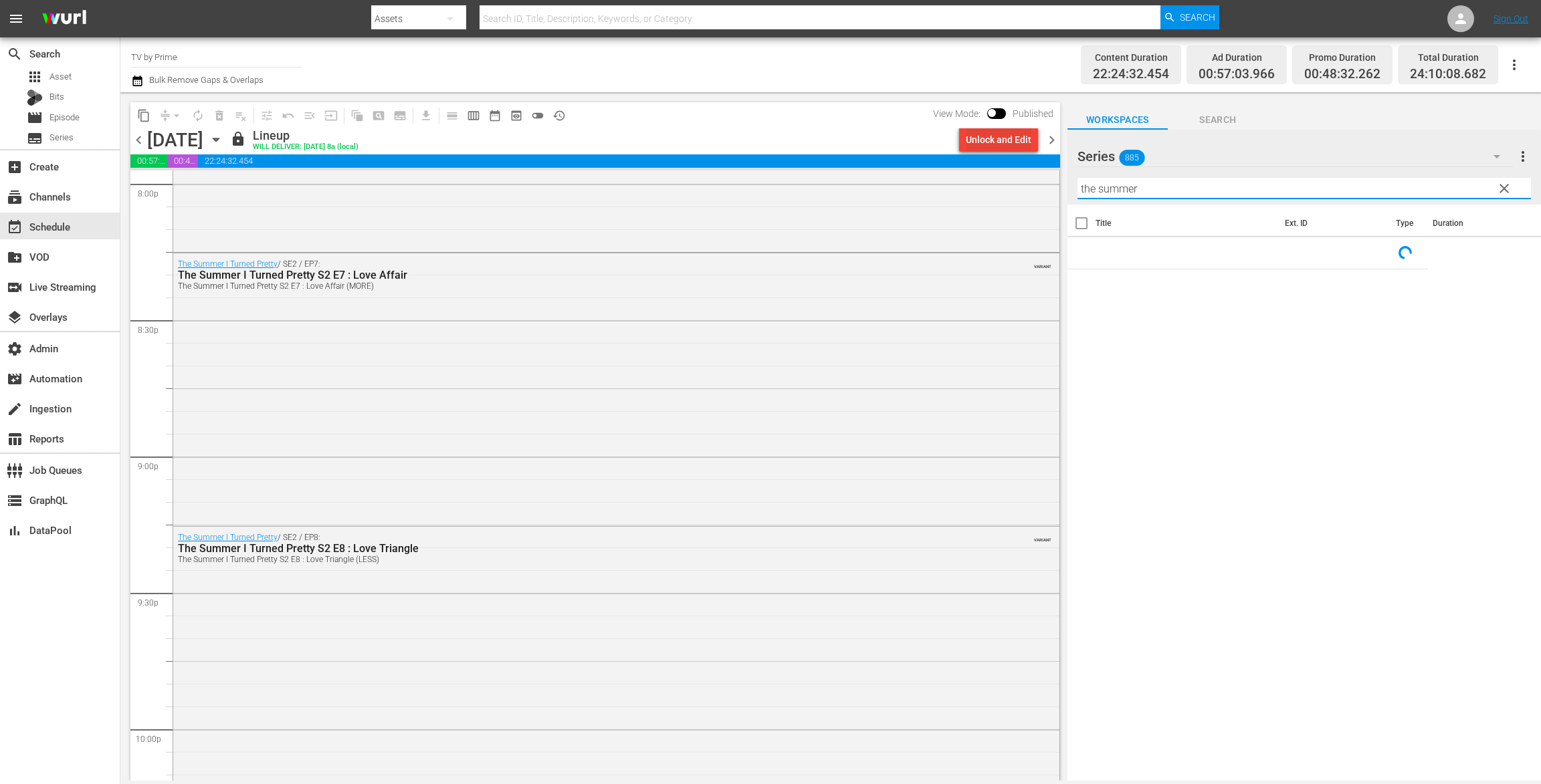
click at [992, 141] on div "Unlock and Edit" at bounding box center [998, 140] width 66 height 24
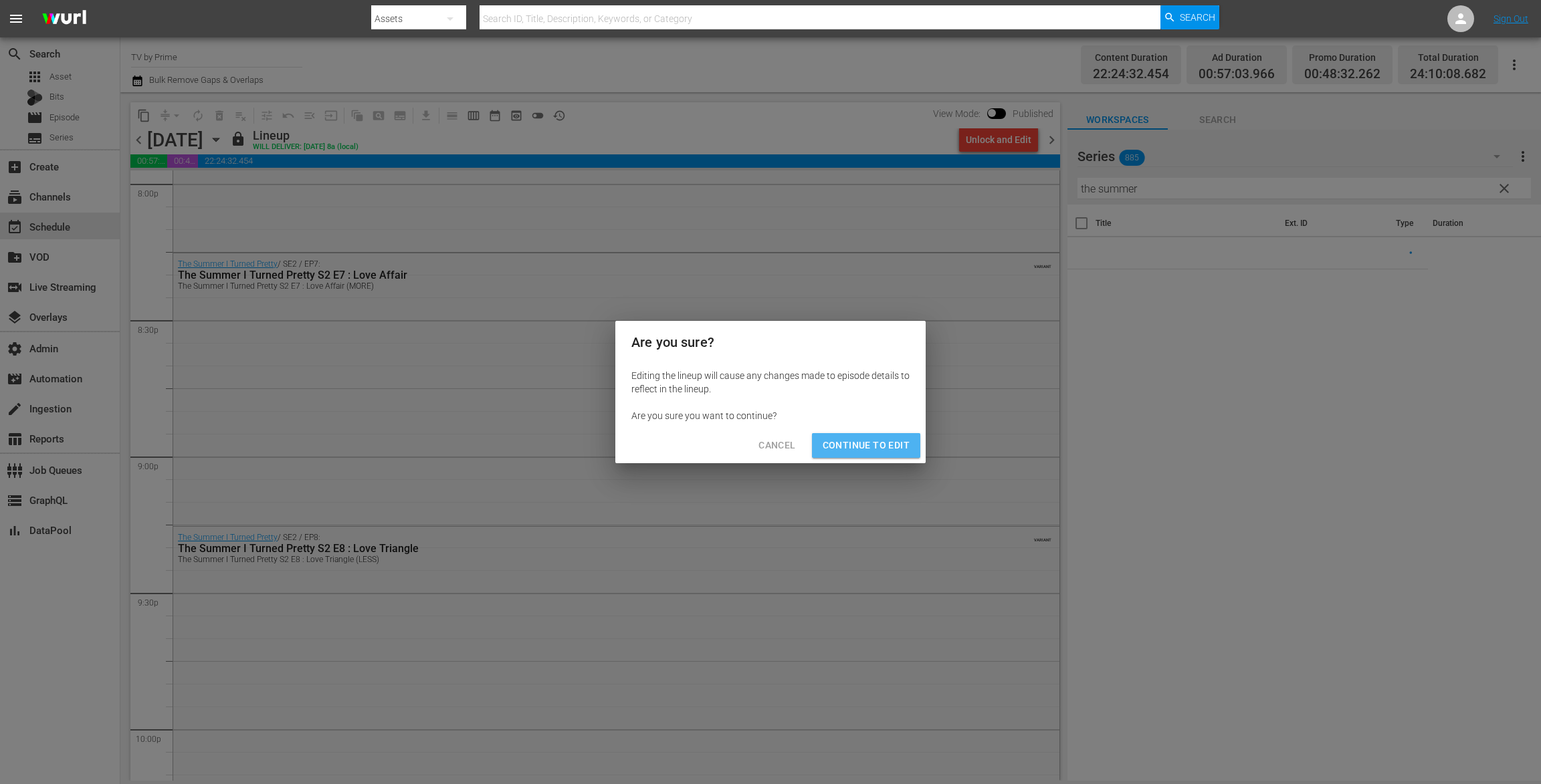
click at [877, 441] on span "Continue to Edit" at bounding box center [866, 445] width 87 height 17
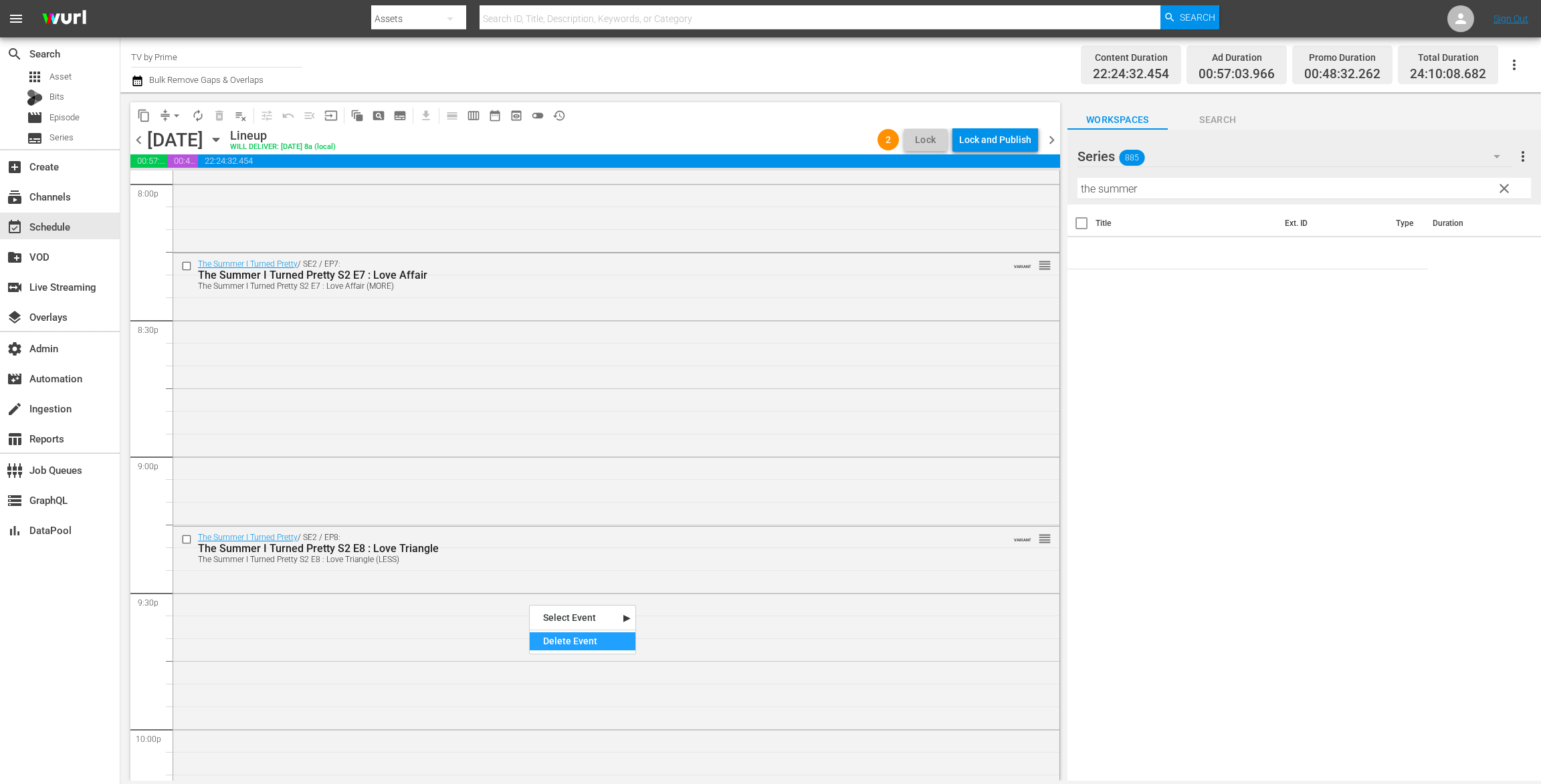
click at [558, 637] on div "Delete Event" at bounding box center [583, 641] width 106 height 18
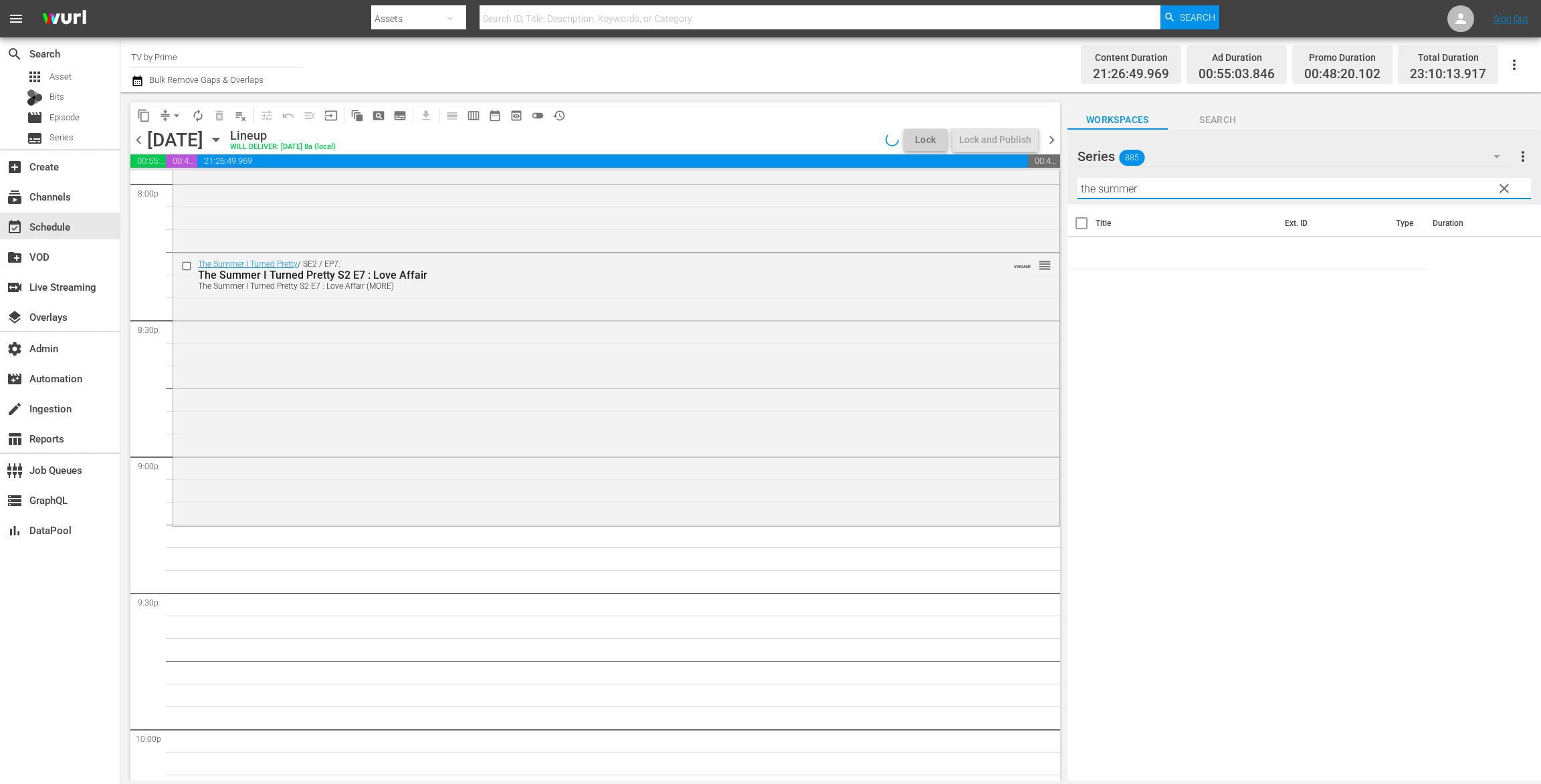
drag, startPoint x: 1099, startPoint y: 186, endPoint x: 975, endPoint y: 167, distance: 125.4
click at [1013, 172] on div "content_copy compress arrow_drop_down autorenew_outlined delete_forever_outline…" at bounding box center [830, 437] width 1420 height 688
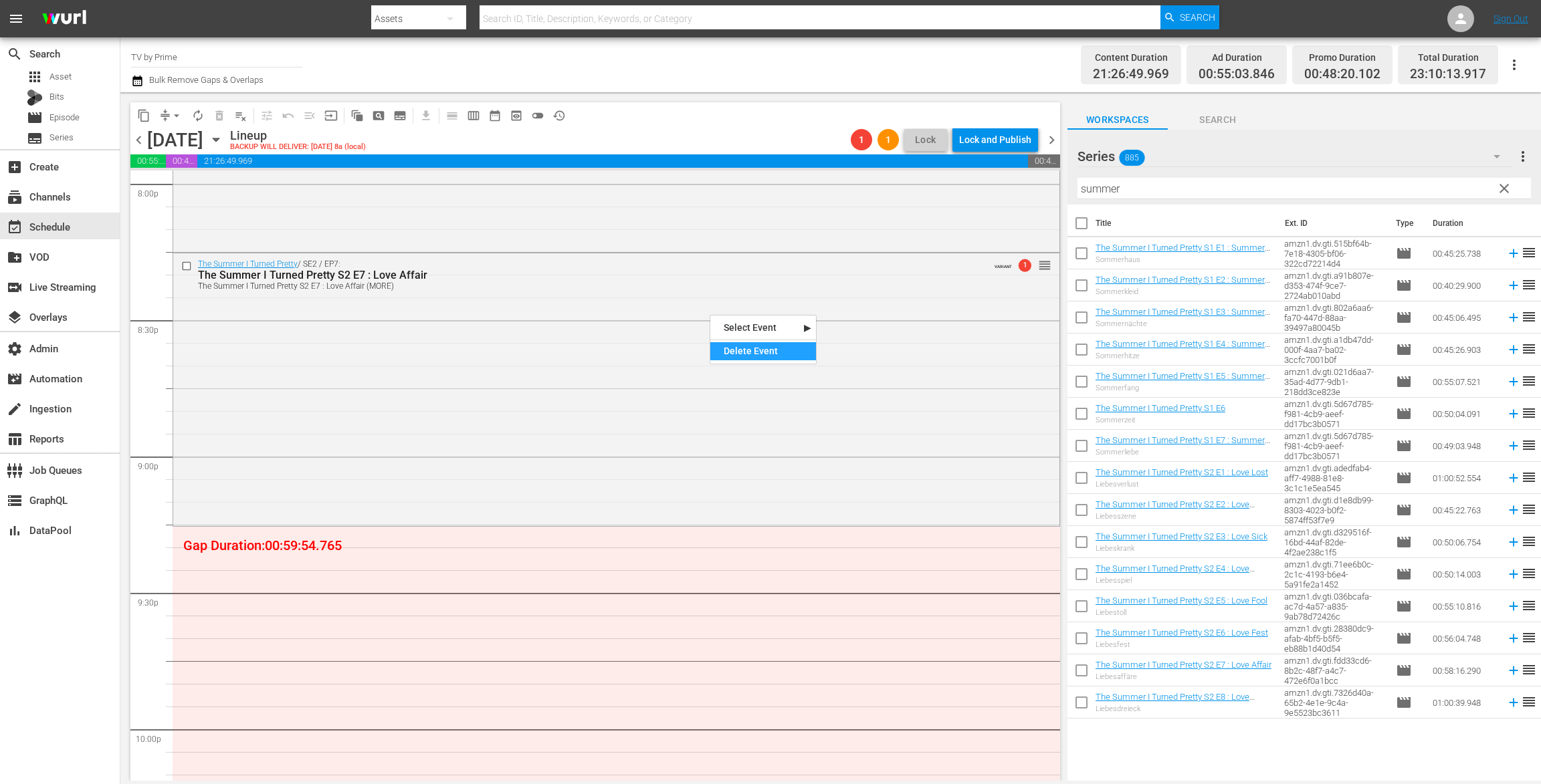
click at [782, 353] on div "Delete Event" at bounding box center [763, 351] width 106 height 18
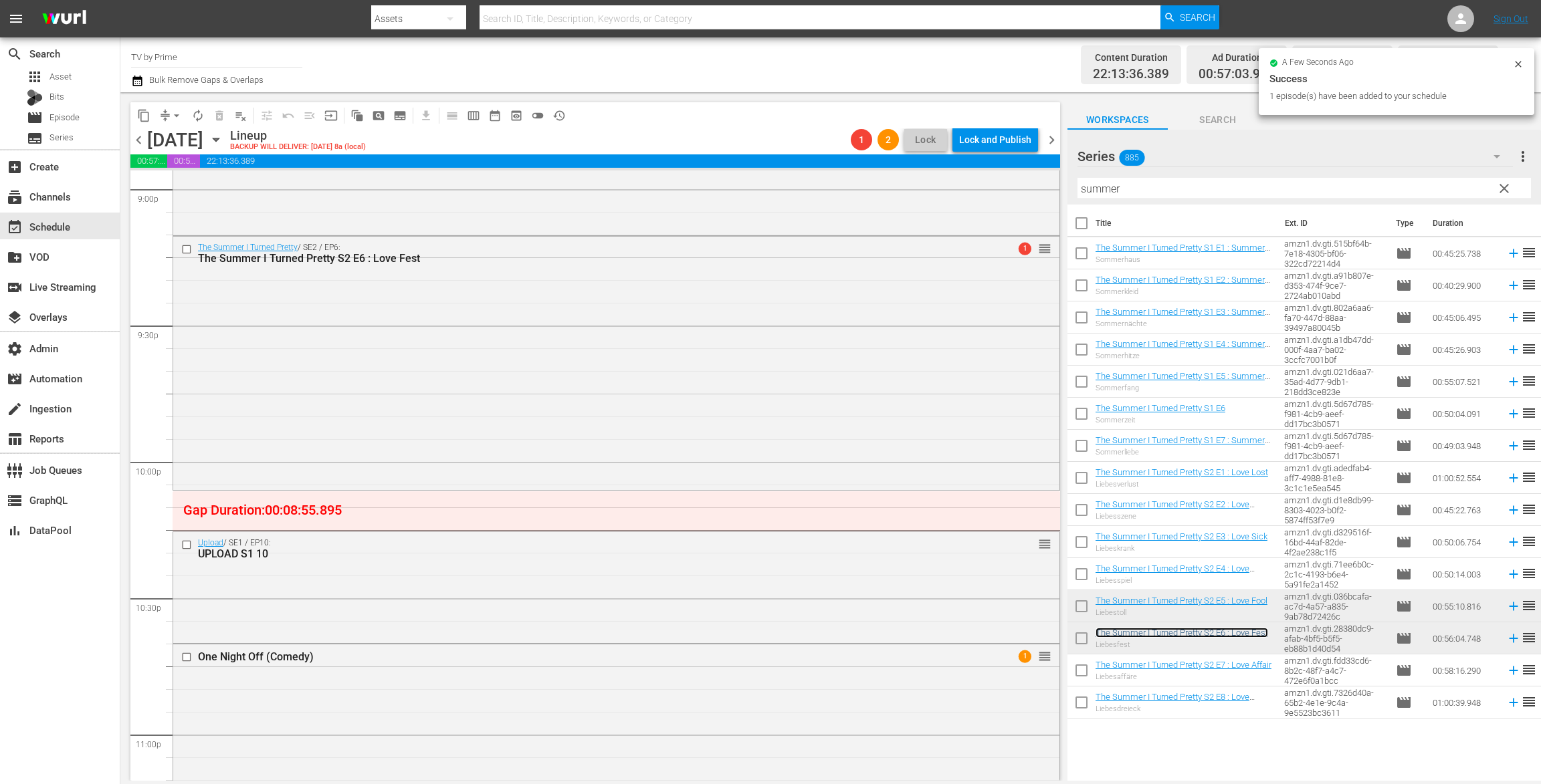
scroll to position [5726, 0]
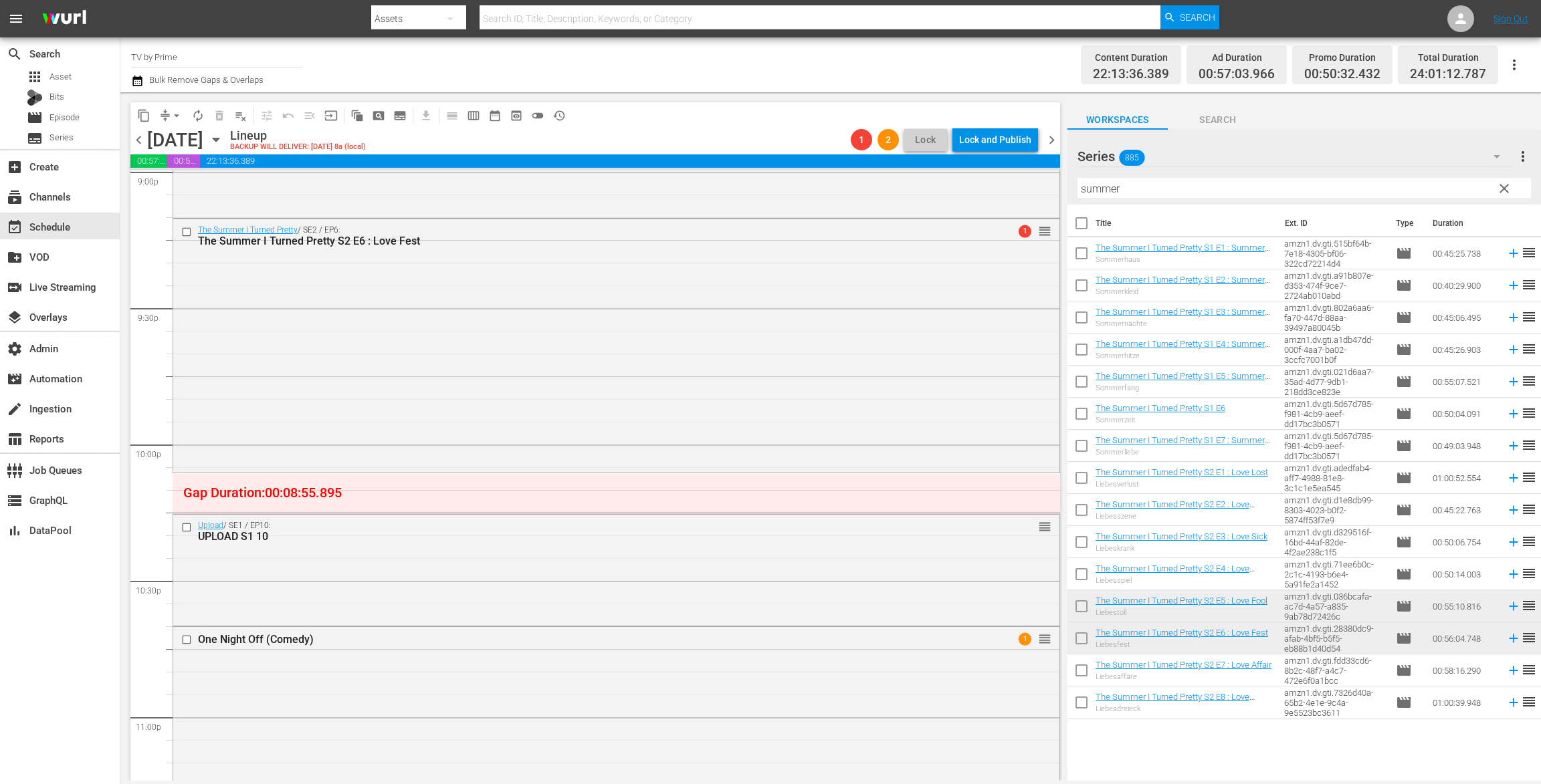
drag, startPoint x: 1175, startPoint y: 633, endPoint x: 645, endPoint y: 565, distance: 534.3
click at [701, 598] on div "Delete Event" at bounding box center [699, 603] width 106 height 18
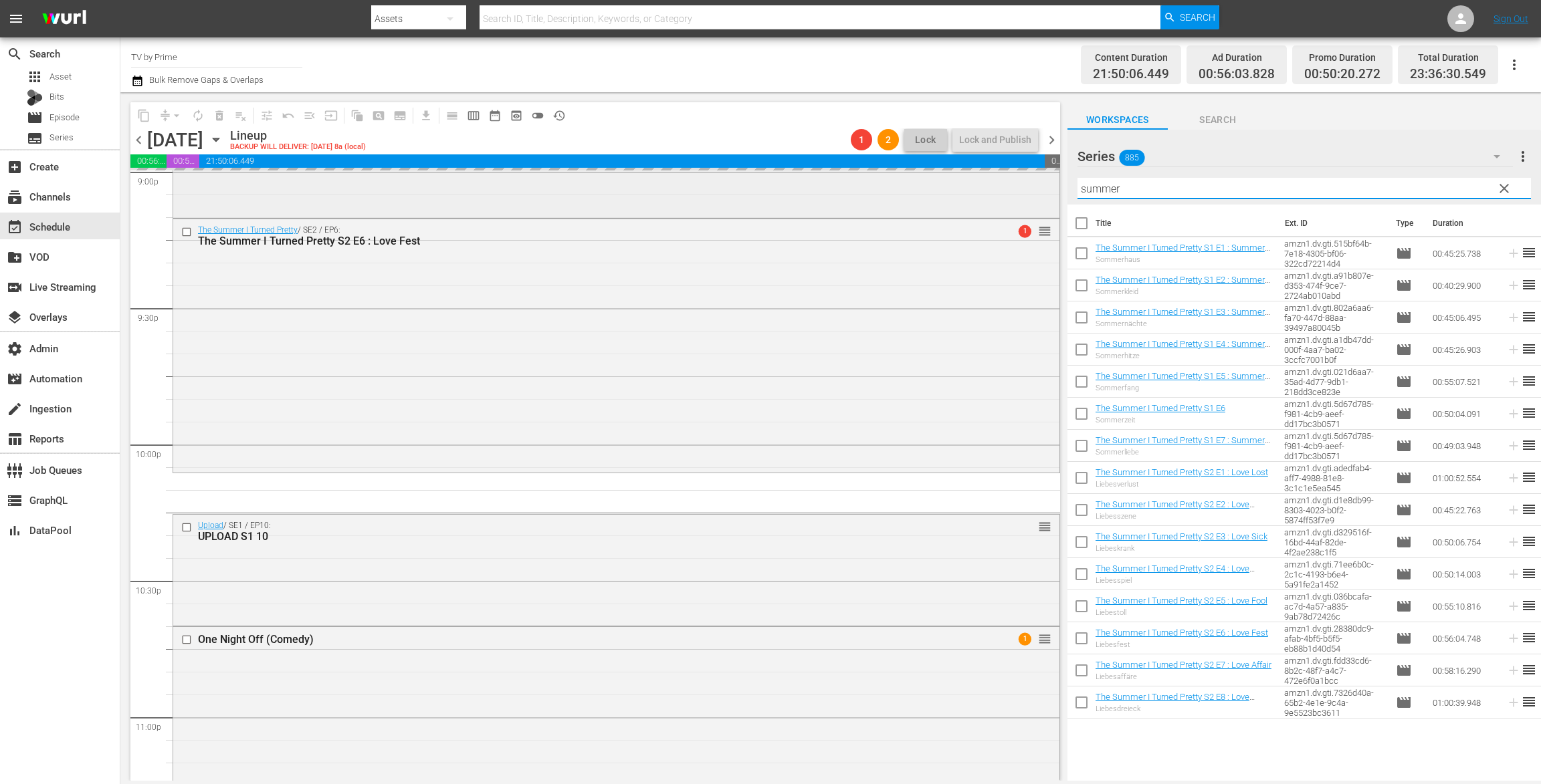
drag, startPoint x: 1134, startPoint y: 190, endPoint x: 998, endPoint y: 170, distance: 137.5
click at [1011, 172] on div "content_copy compress arrow_drop_down autorenew_outlined delete_forever_outline…" at bounding box center [830, 437] width 1420 height 688
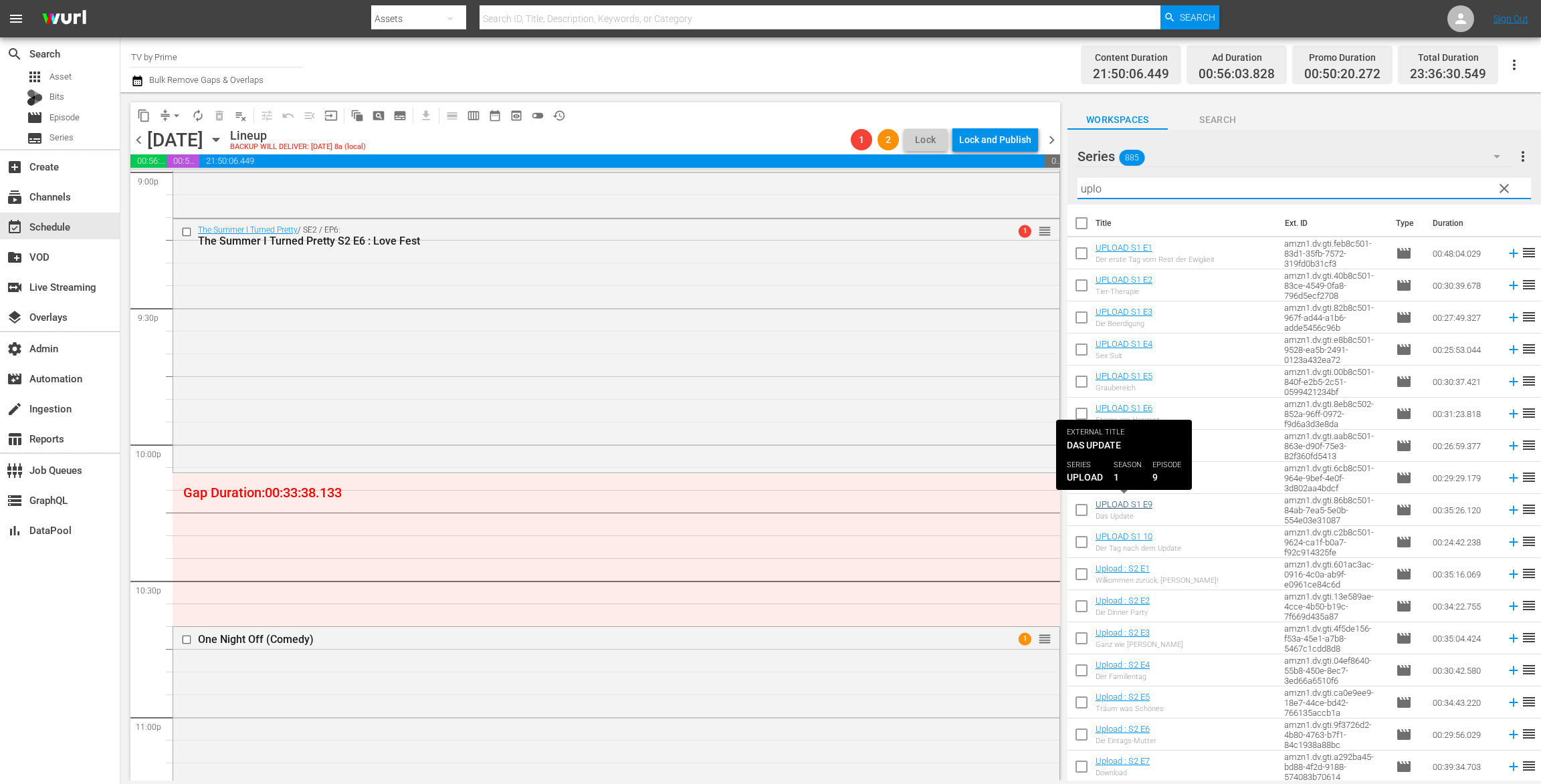
type input "uplo"
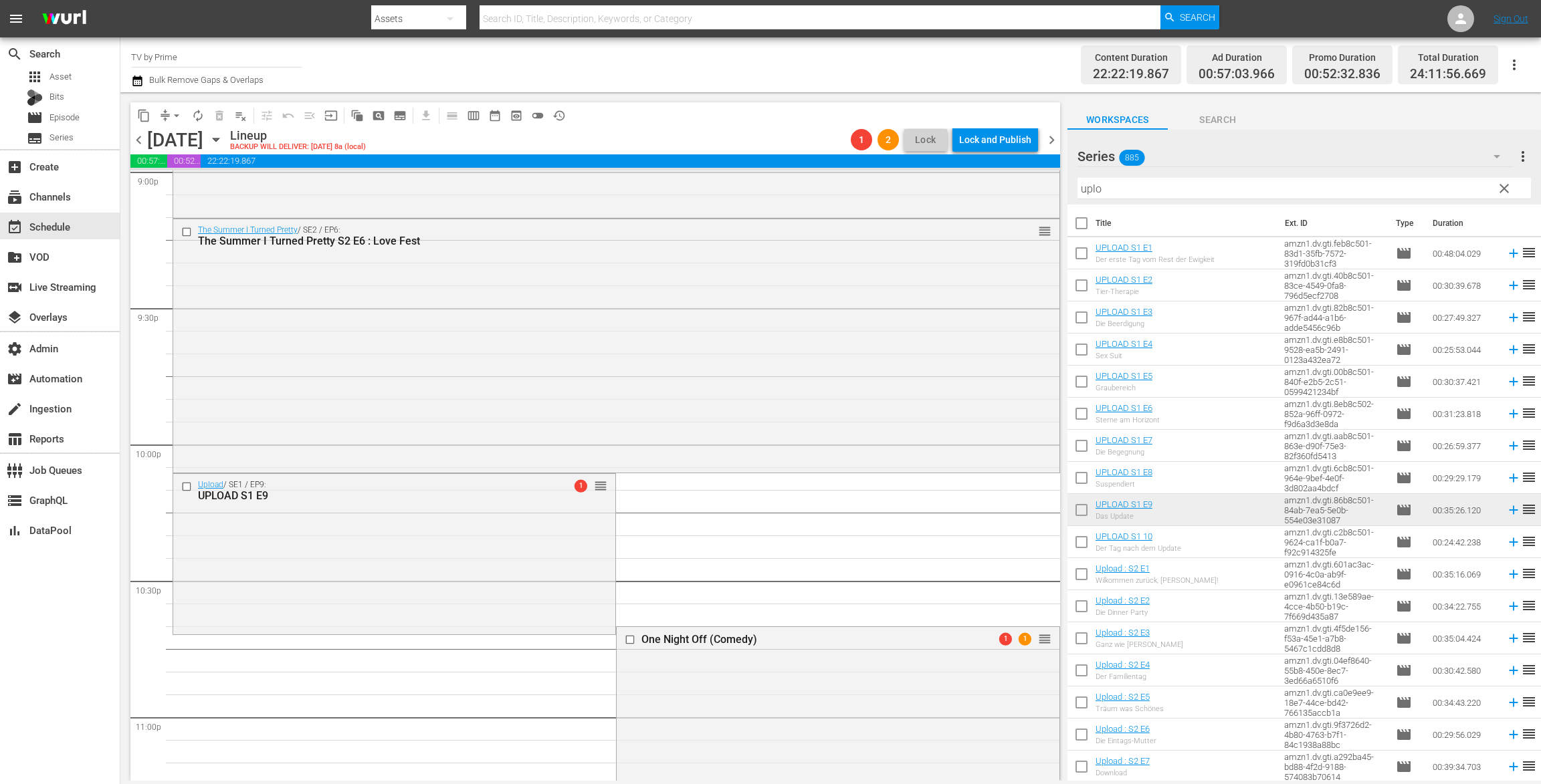
click at [469, 582] on div "Upload / SE1 / EP9: UPLOAD S1 E9 1 reorder" at bounding box center [394, 552] width 442 height 157
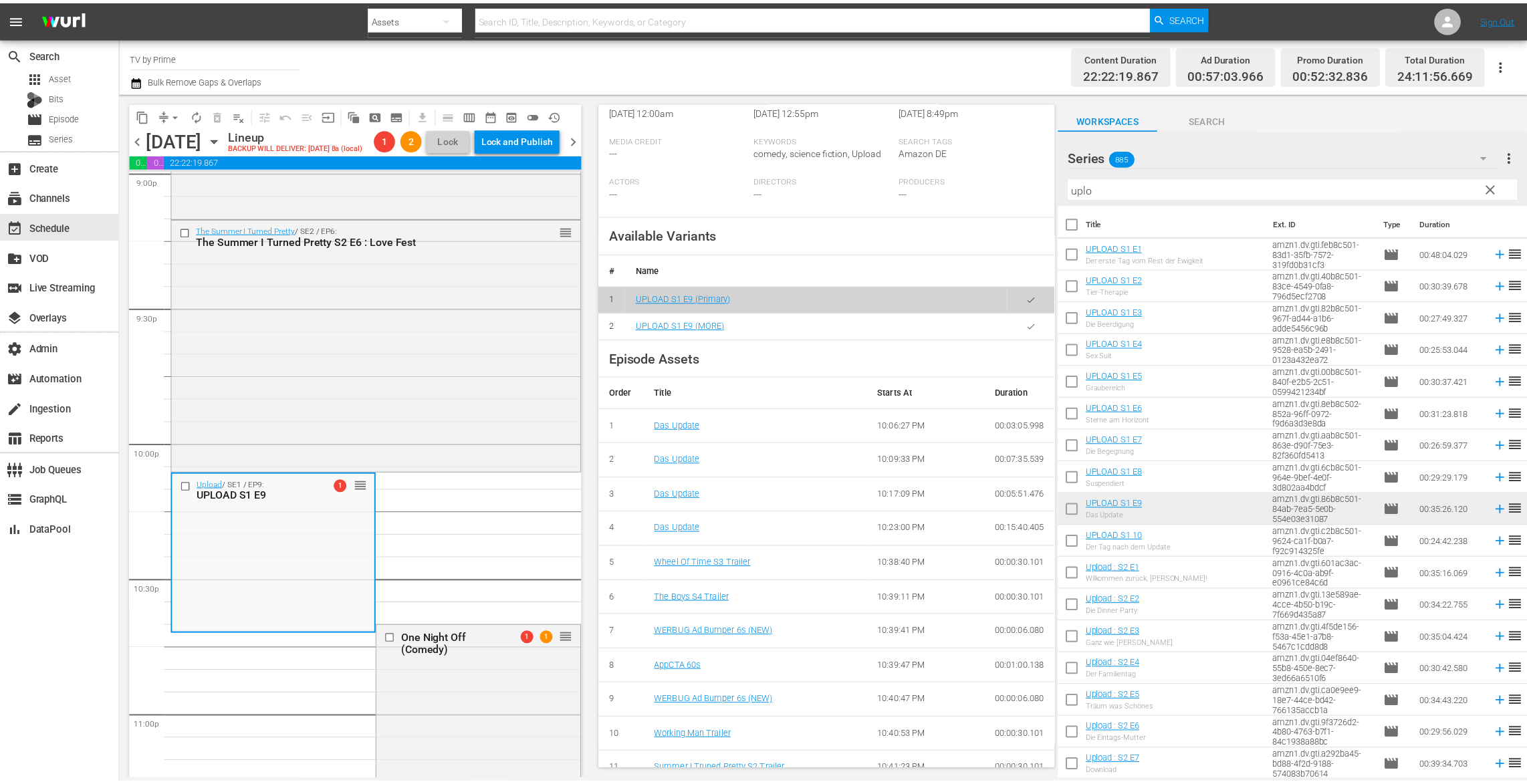
scroll to position [0, 0]
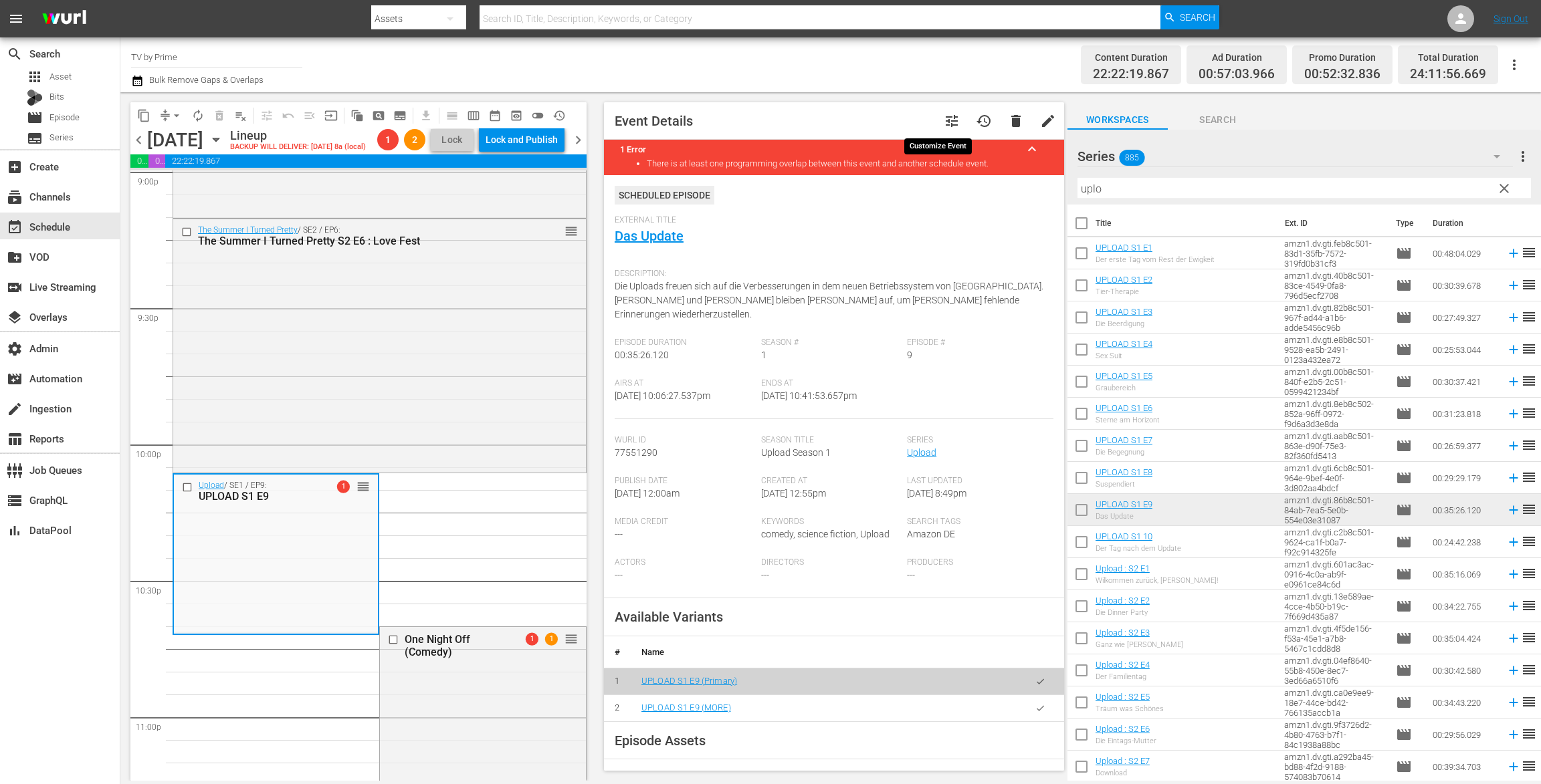
click at [944, 125] on span "tune" at bounding box center [952, 121] width 16 height 16
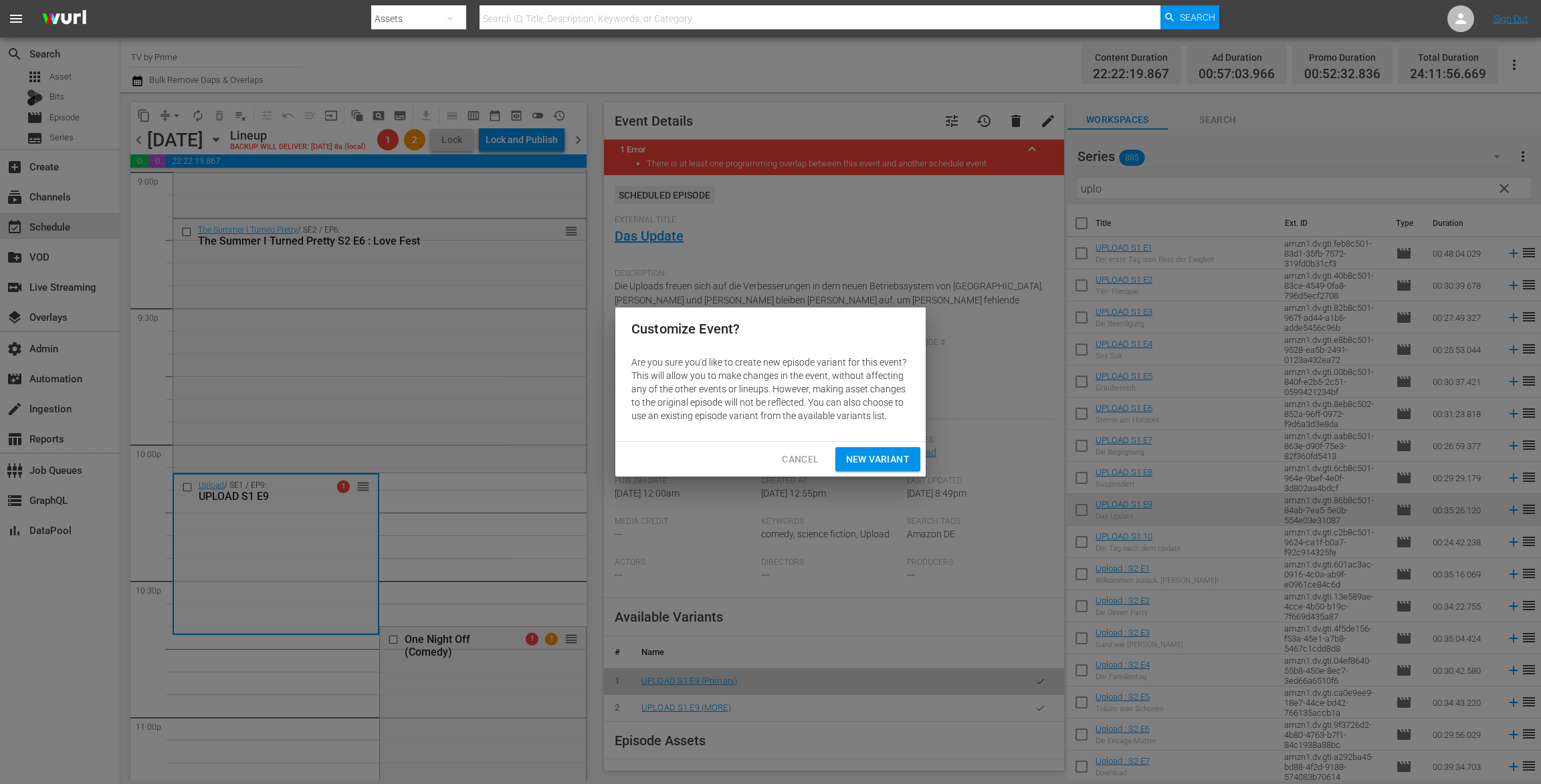
click at [875, 463] on span "New Variant" at bounding box center [878, 459] width 63 height 17
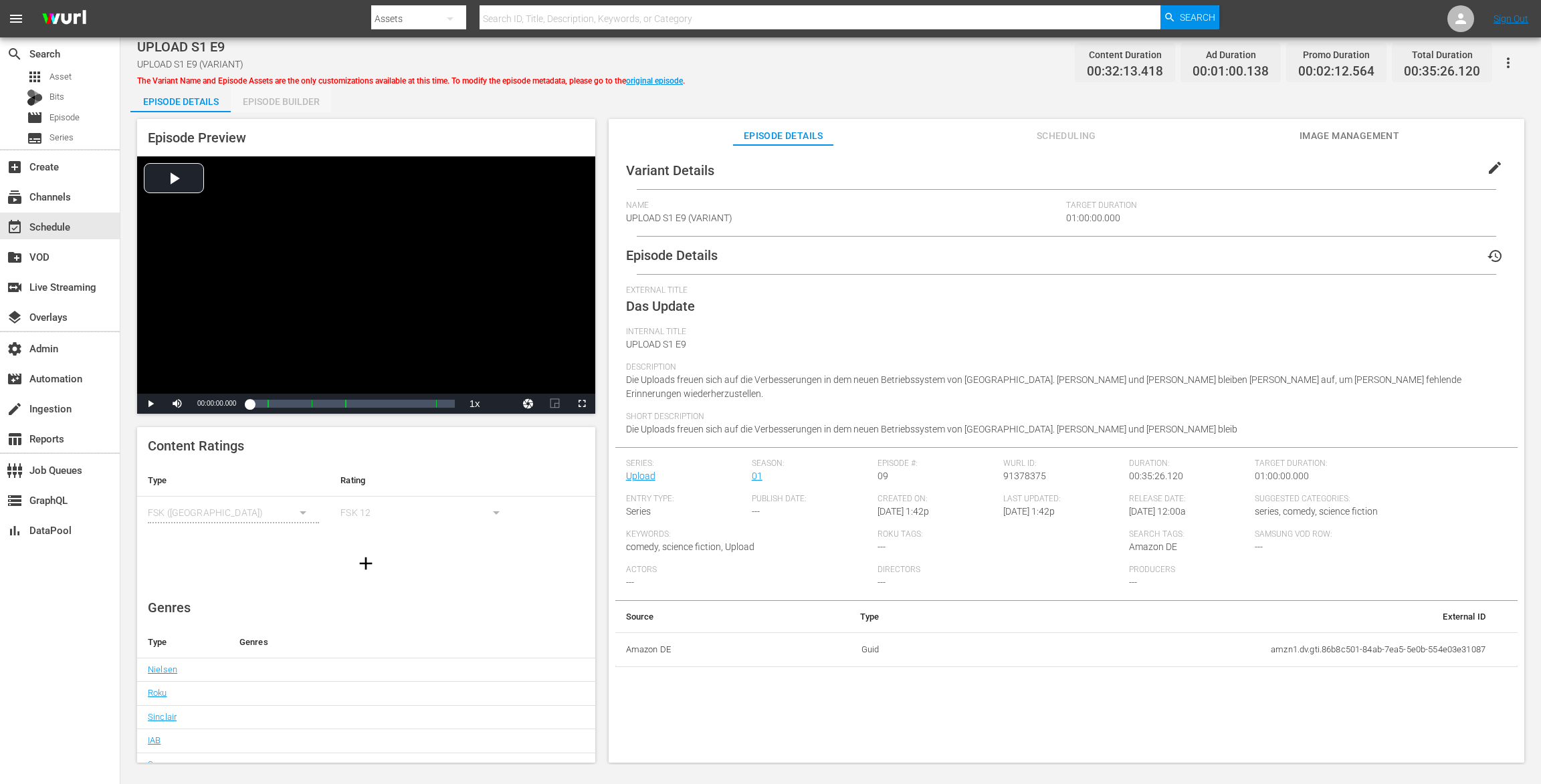
click at [265, 95] on div "Episode Builder" at bounding box center [280, 101] width 100 height 32
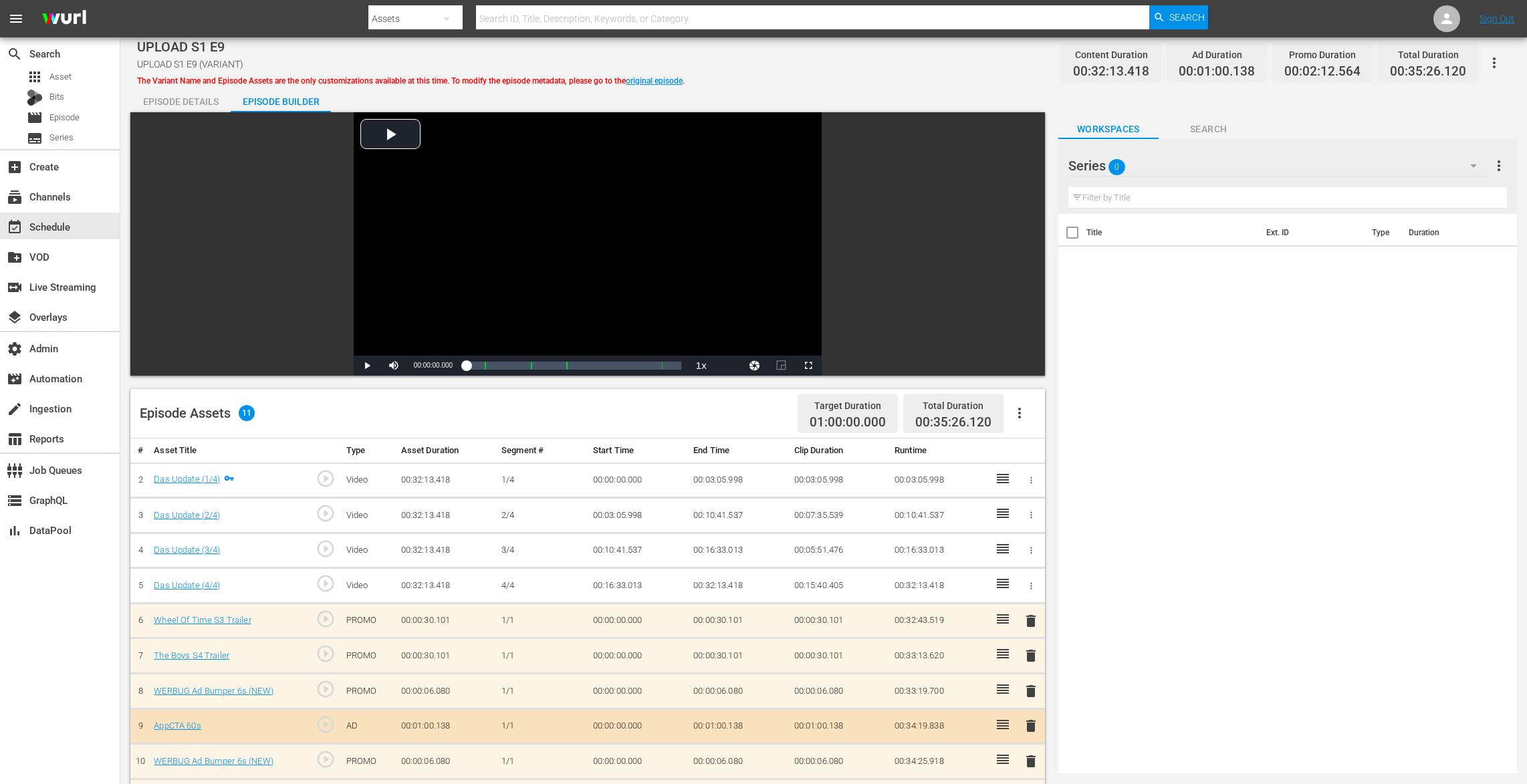
scroll to position [329, 0]
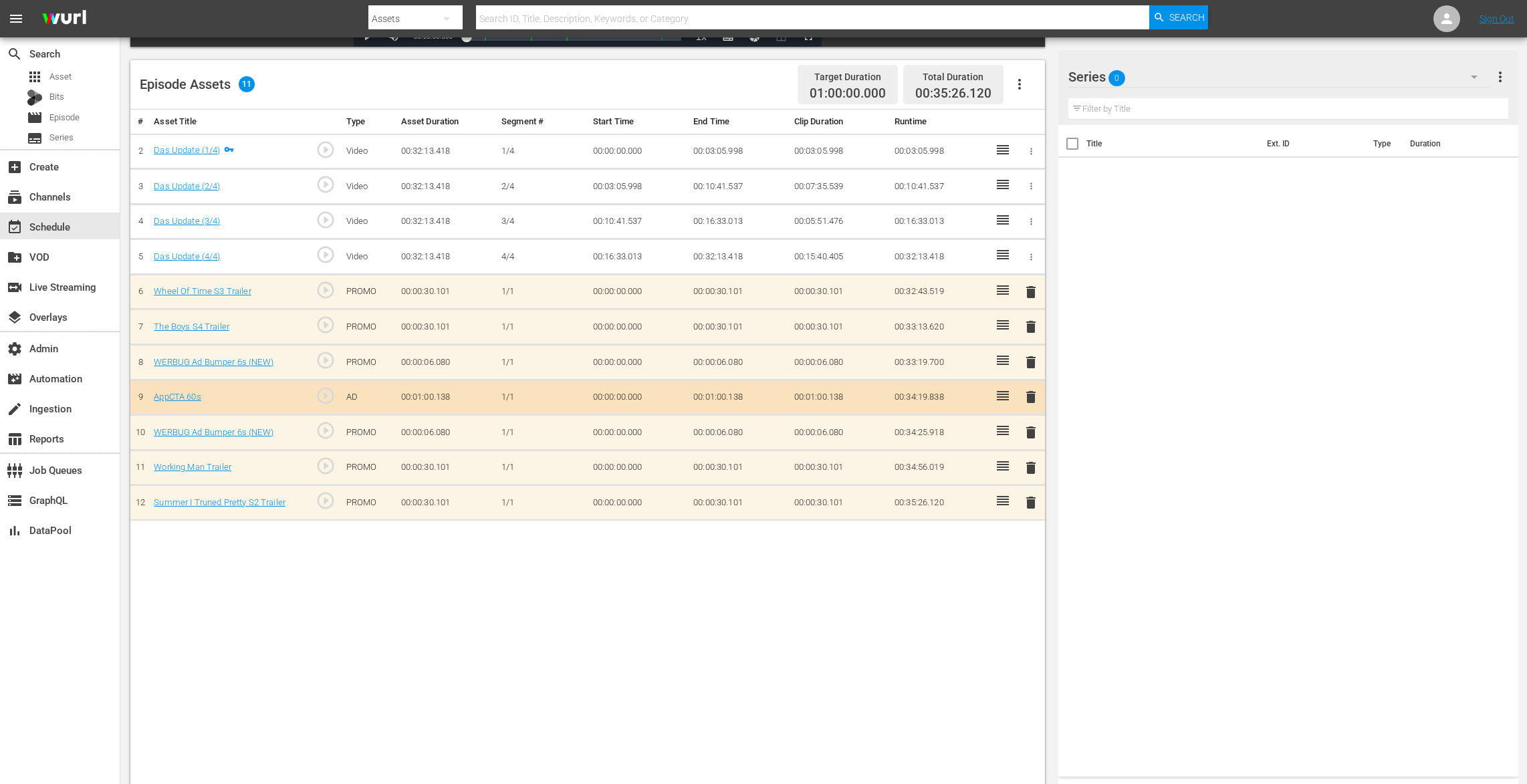
click at [1030, 284] on span "delete" at bounding box center [1030, 292] width 16 height 16
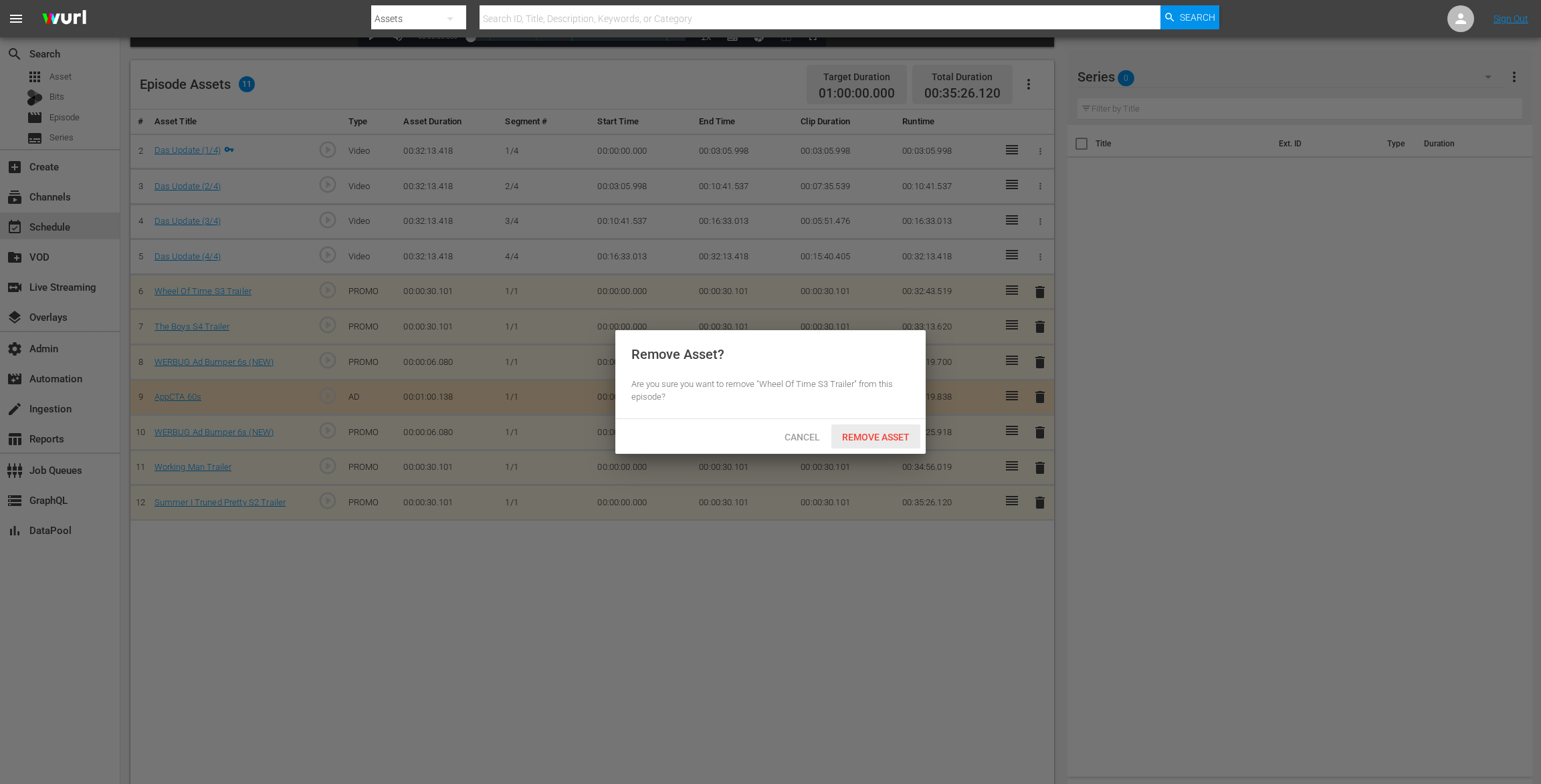
click at [901, 437] on span "Remove Asset" at bounding box center [875, 437] width 89 height 11
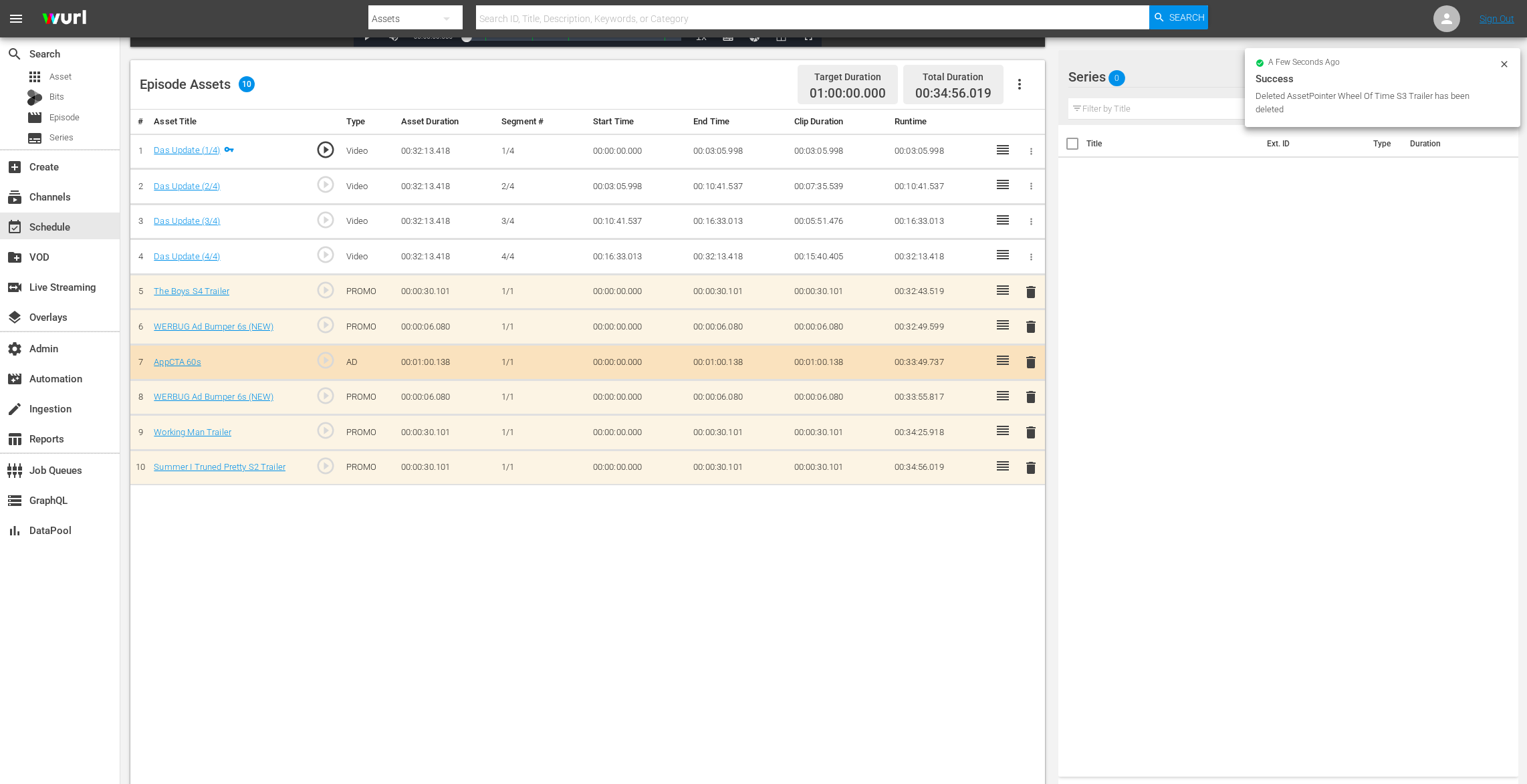
click at [1035, 275] on td "delete" at bounding box center [1031, 291] width 28 height 36
click at [1029, 286] on span "delete" at bounding box center [1030, 292] width 16 height 16
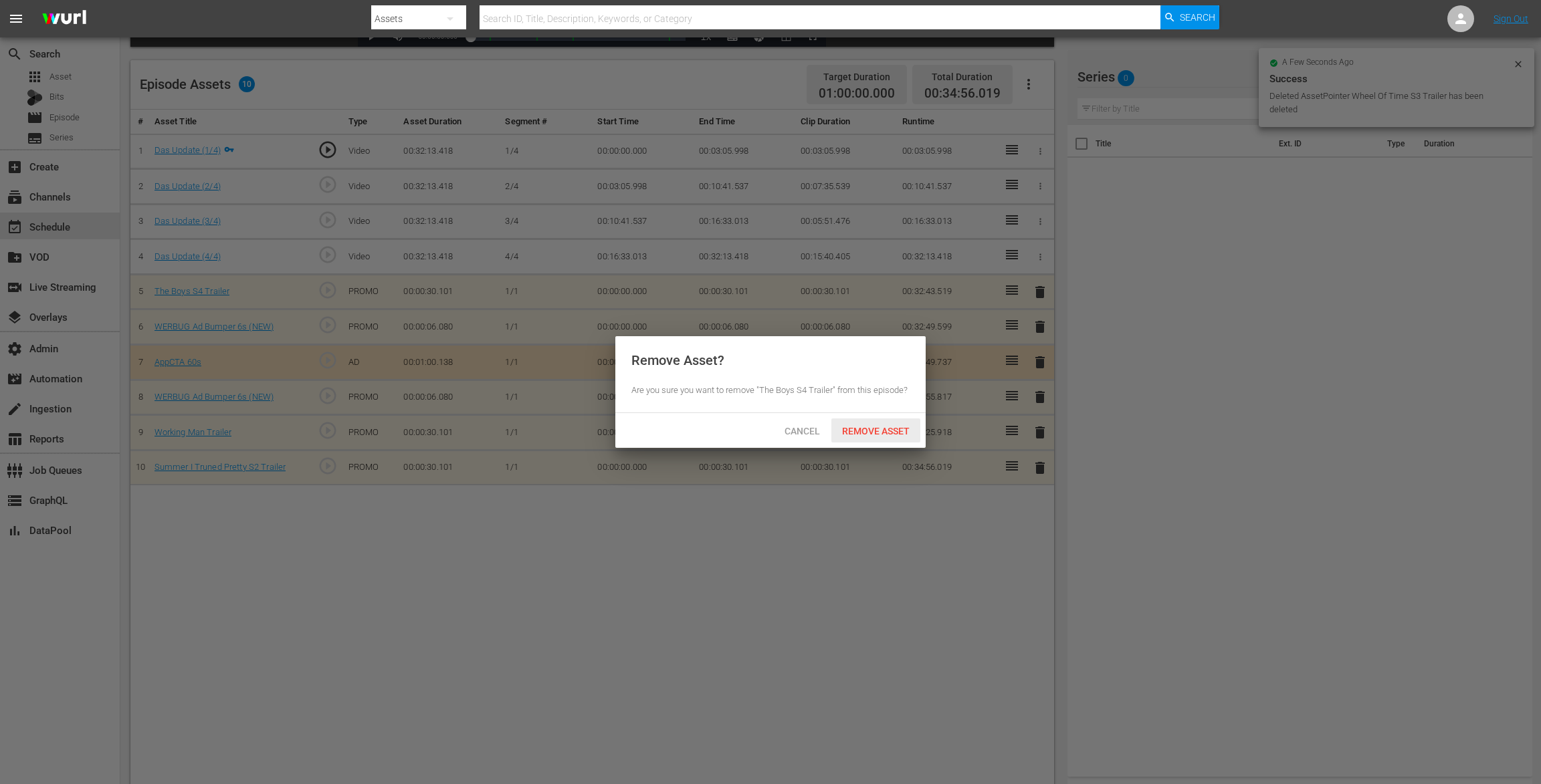
click at [890, 422] on div "Remove Asset" at bounding box center [875, 430] width 89 height 24
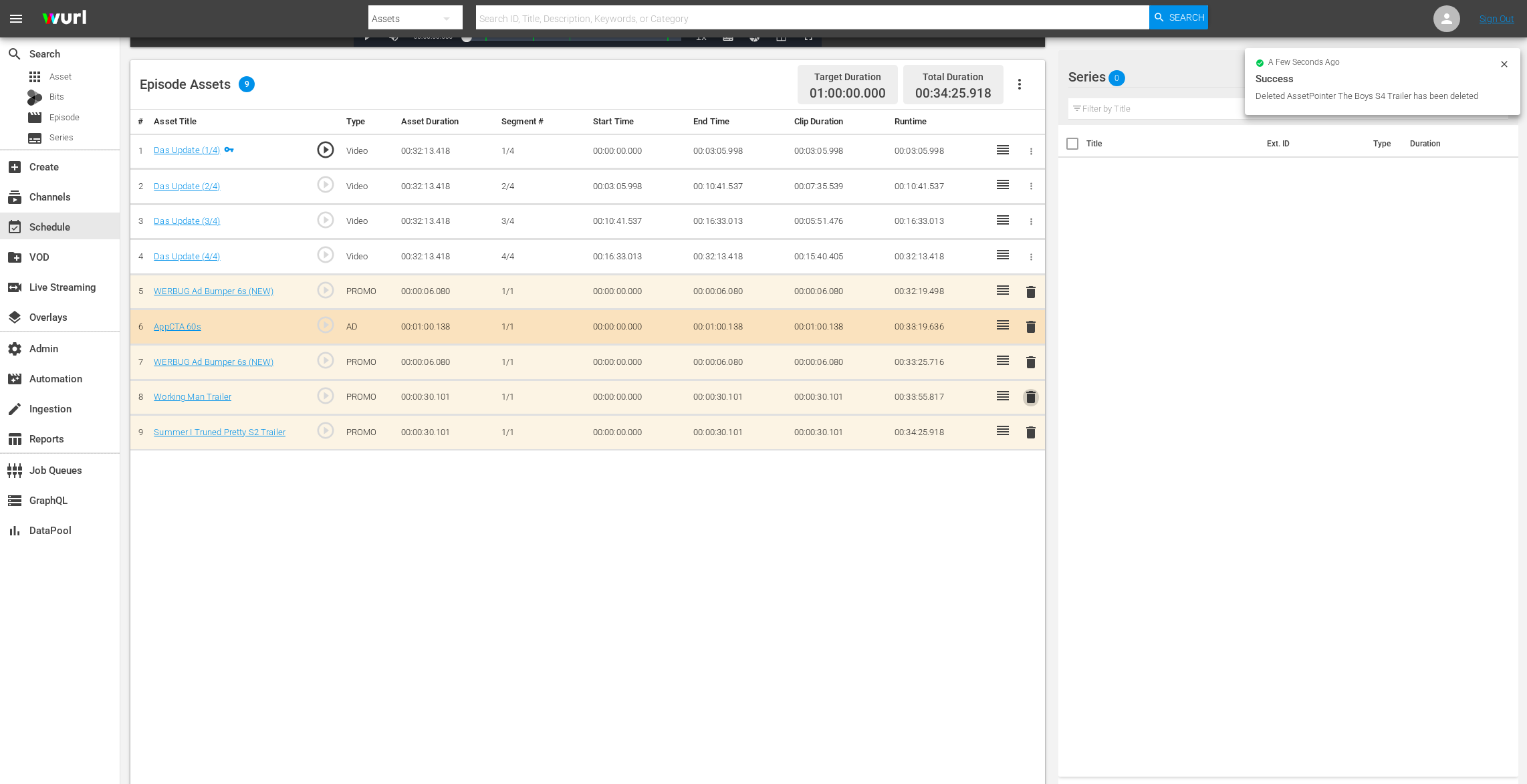
click at [1034, 389] on span "delete" at bounding box center [1030, 397] width 16 height 16
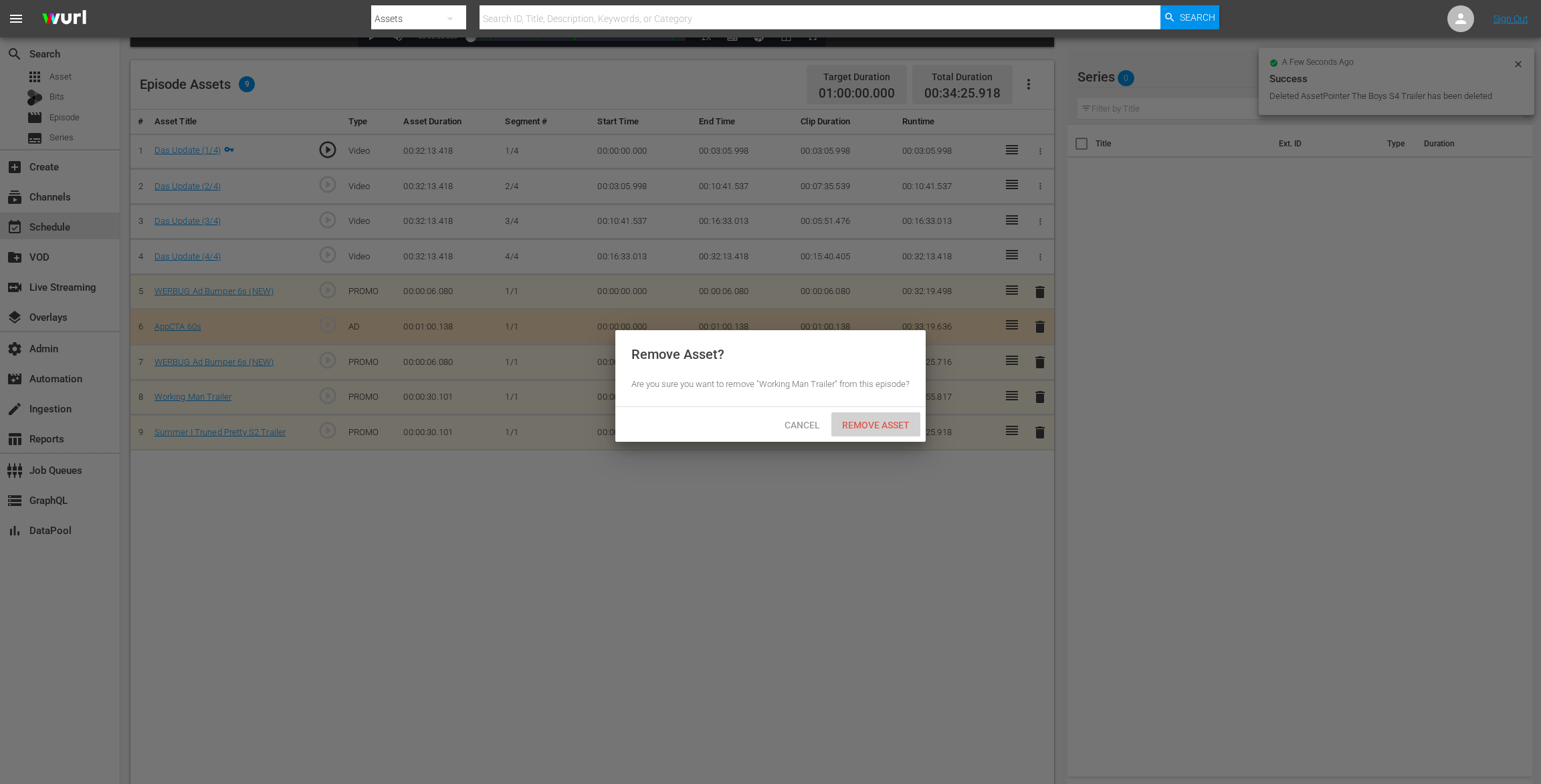
click at [901, 430] on span "Remove Asset" at bounding box center [875, 426] width 89 height 11
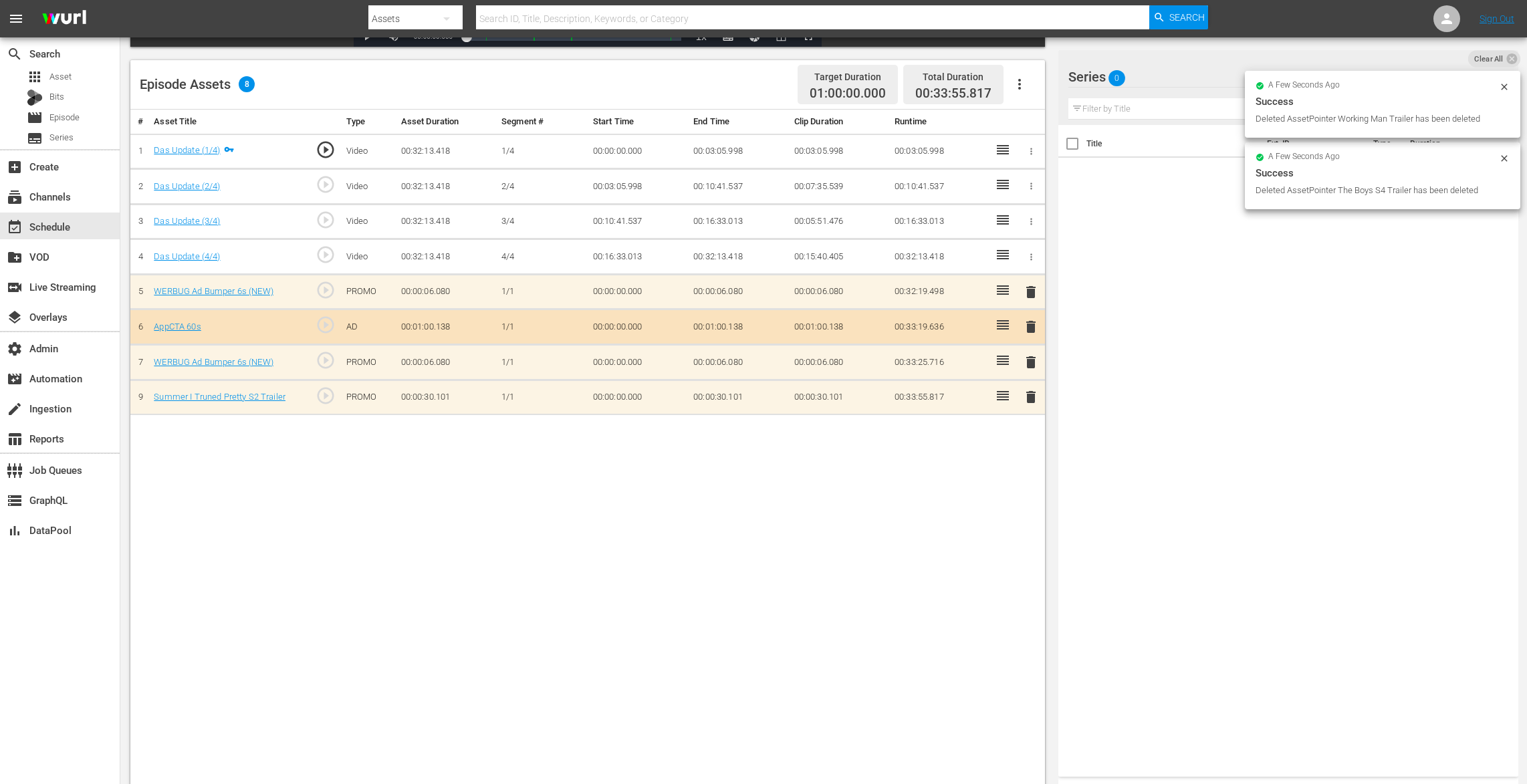
click at [1031, 399] on span "delete" at bounding box center [1030, 397] width 16 height 16
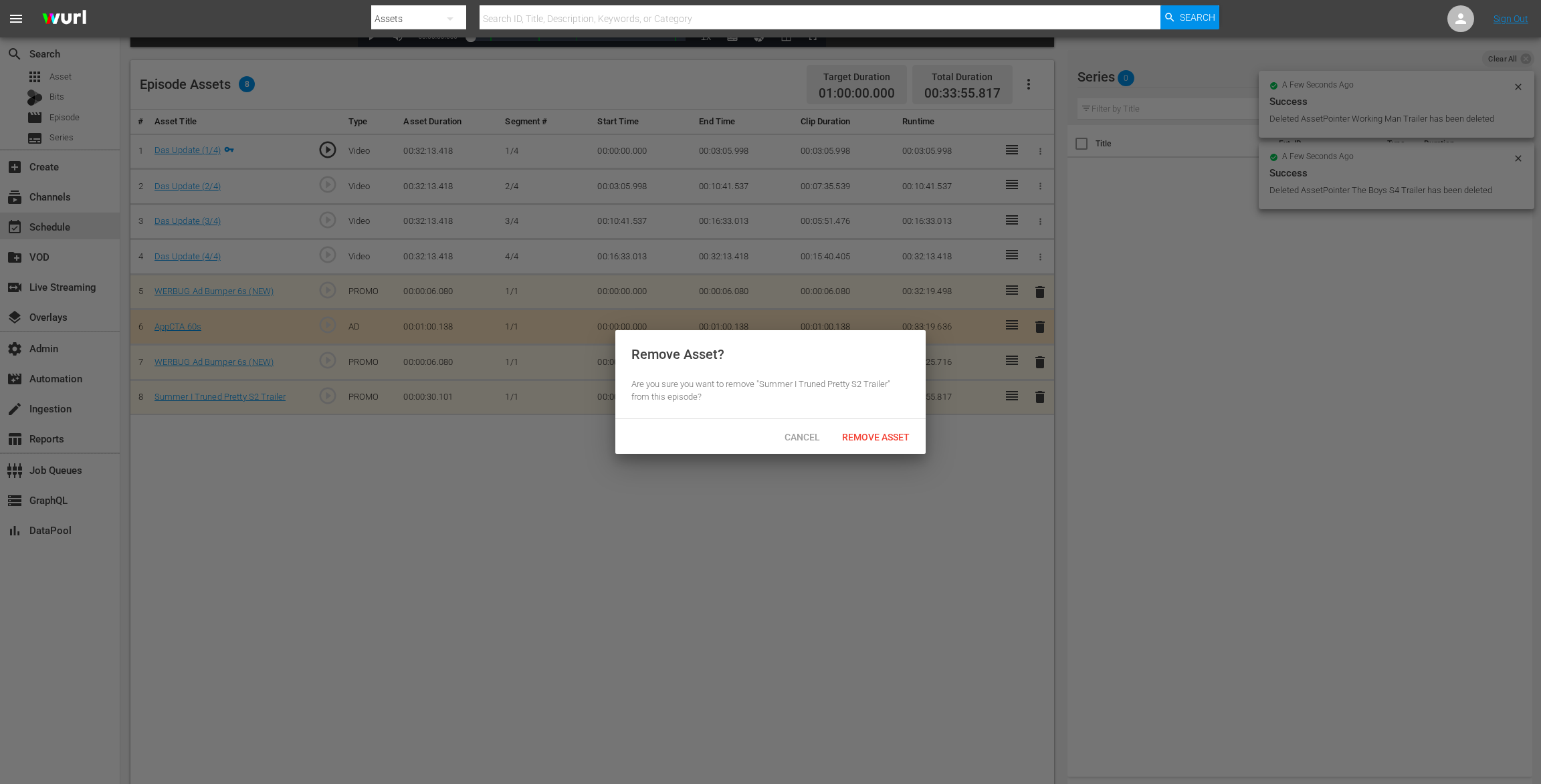
click at [858, 441] on span "Remove Asset" at bounding box center [875, 437] width 89 height 11
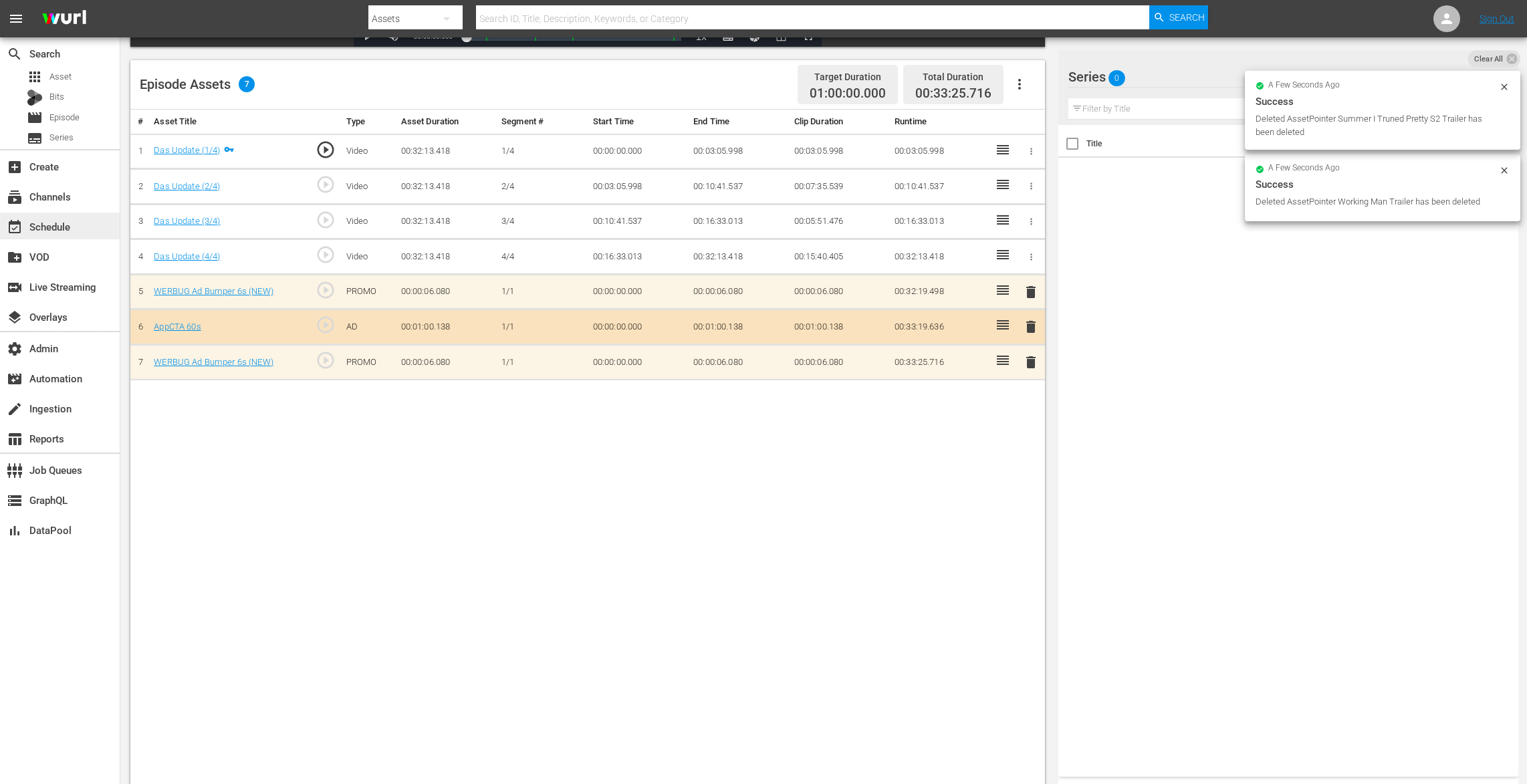
click at [77, 229] on div "event_available Schedule" at bounding box center [60, 226] width 120 height 27
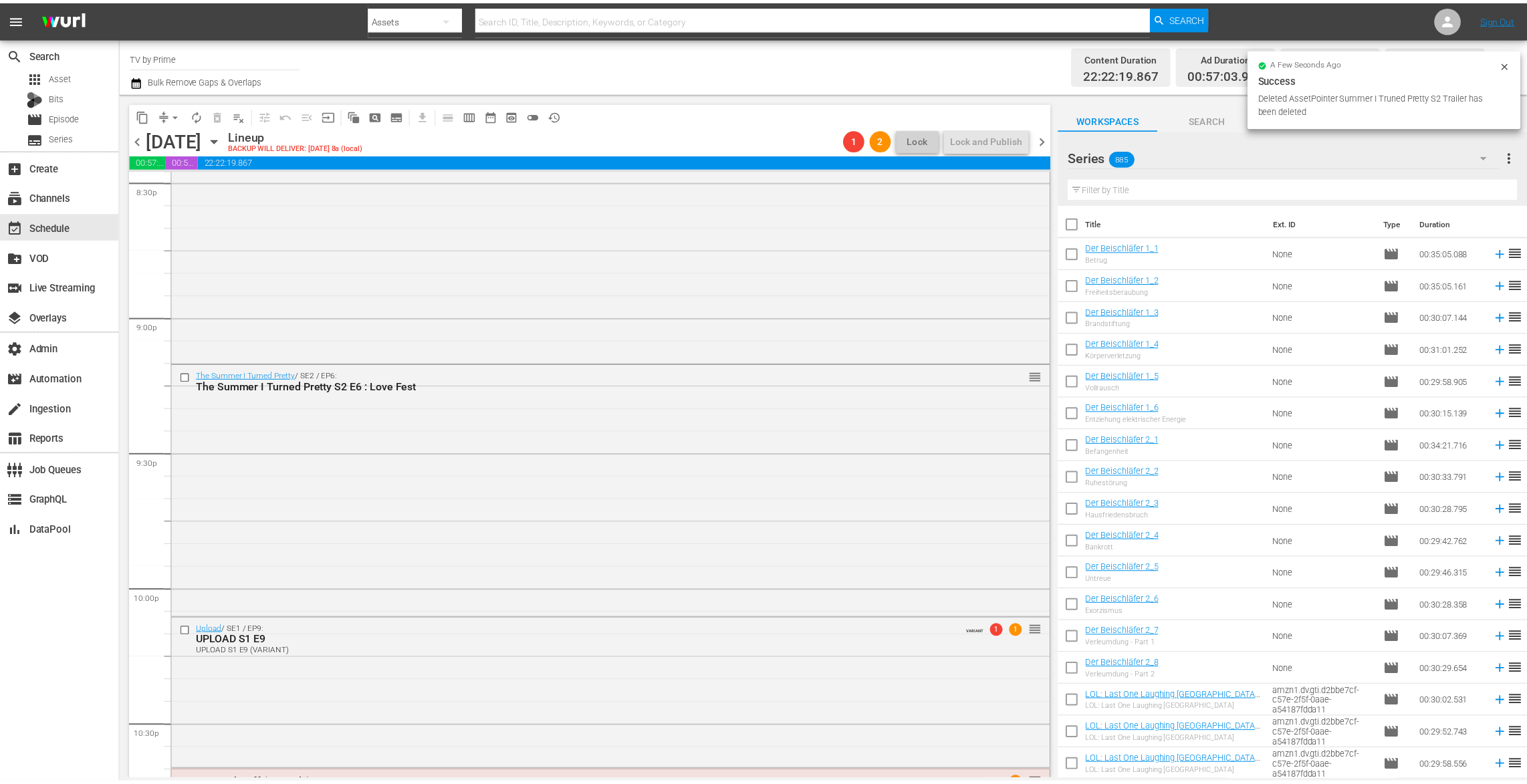
scroll to position [5910, 0]
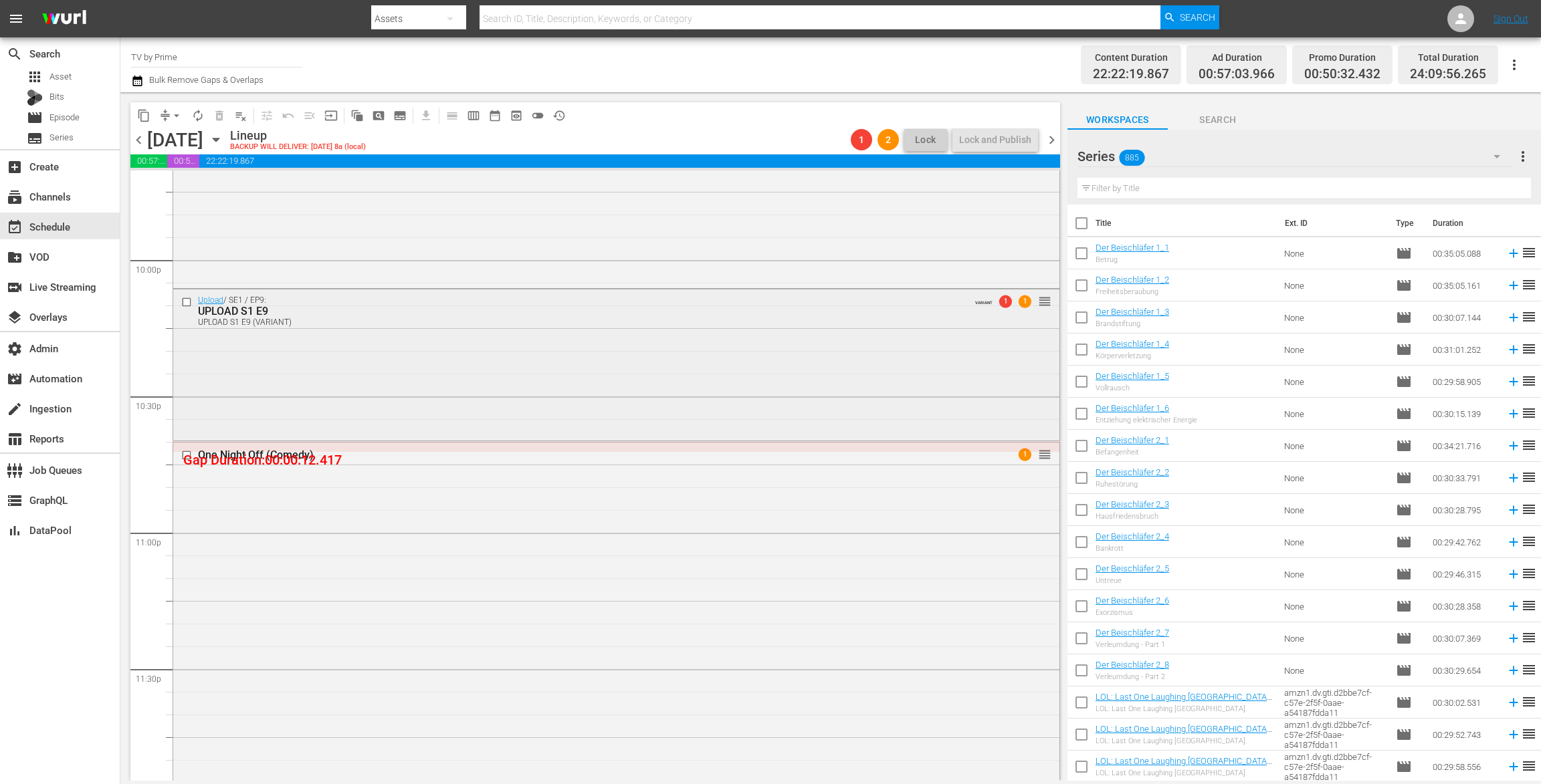
click at [310, 386] on div "Upload / SE1 / EP9: UPLOAD S1 E9 UPLOAD S1 E9 (VARIANT) VARIANT 1 1 reorder" at bounding box center [616, 363] width 886 height 148
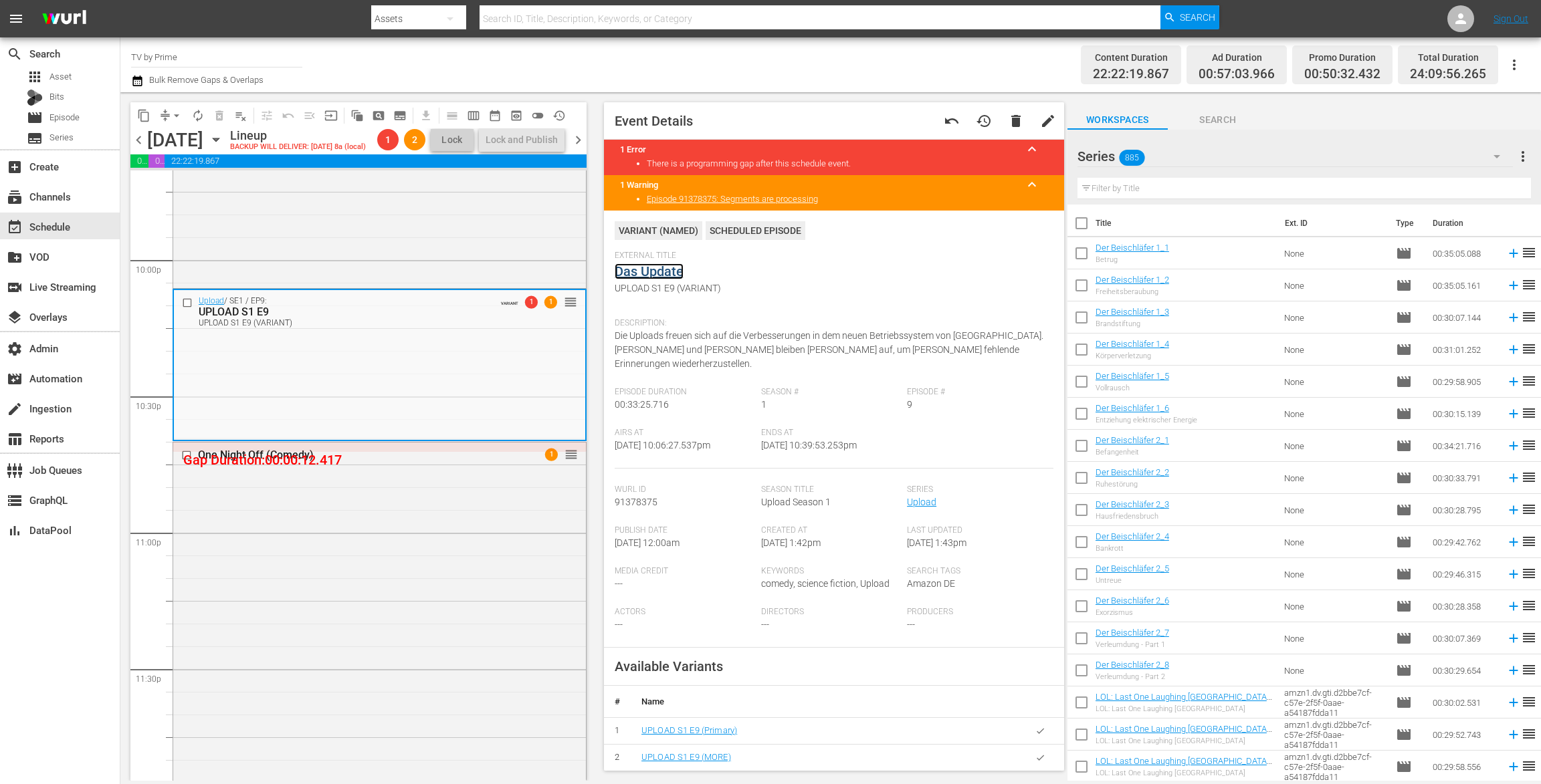
click at [670, 276] on link "Das Update" at bounding box center [648, 272] width 69 height 16
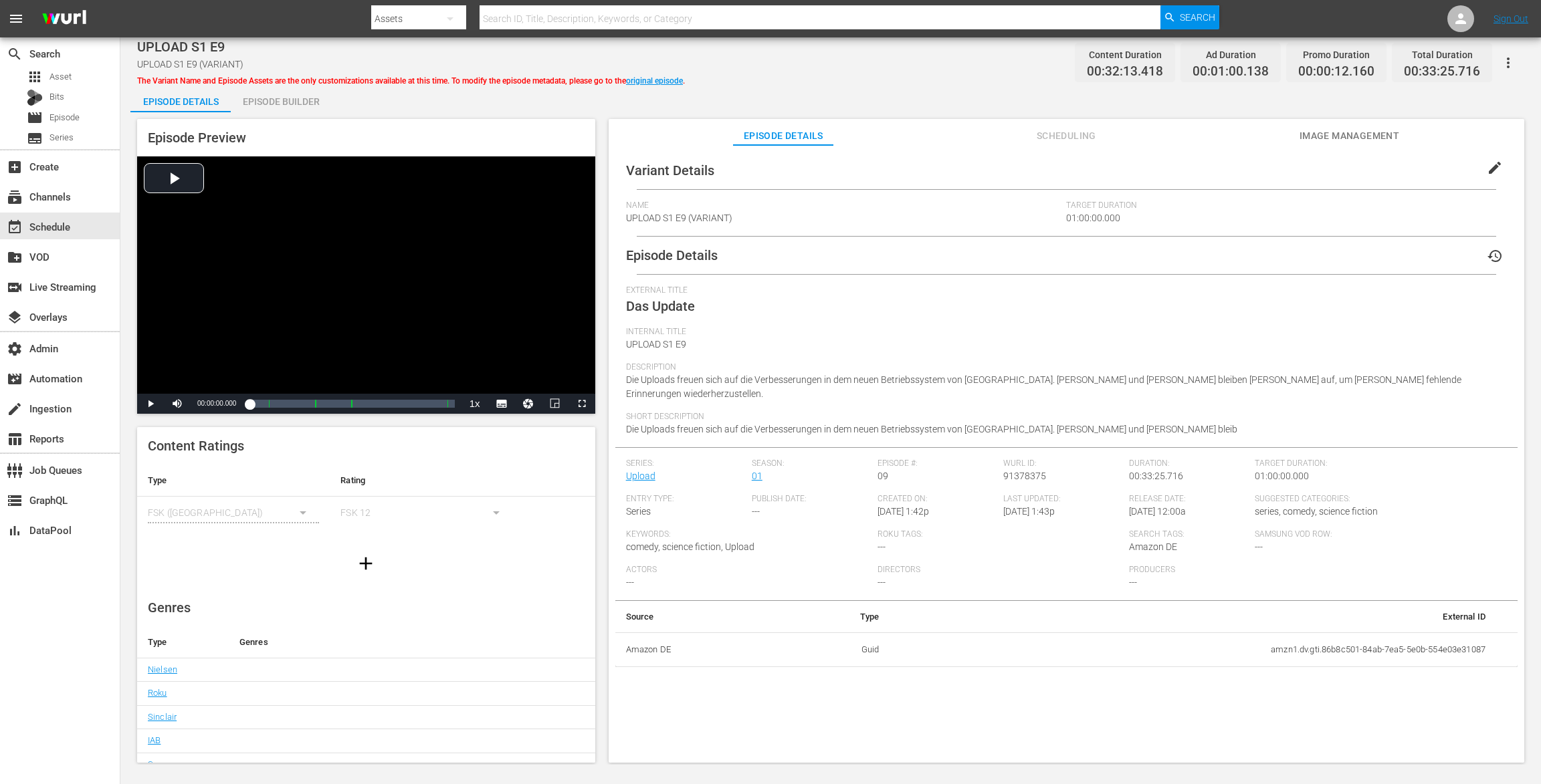
click at [257, 99] on div "Episode Builder" at bounding box center [280, 101] width 100 height 32
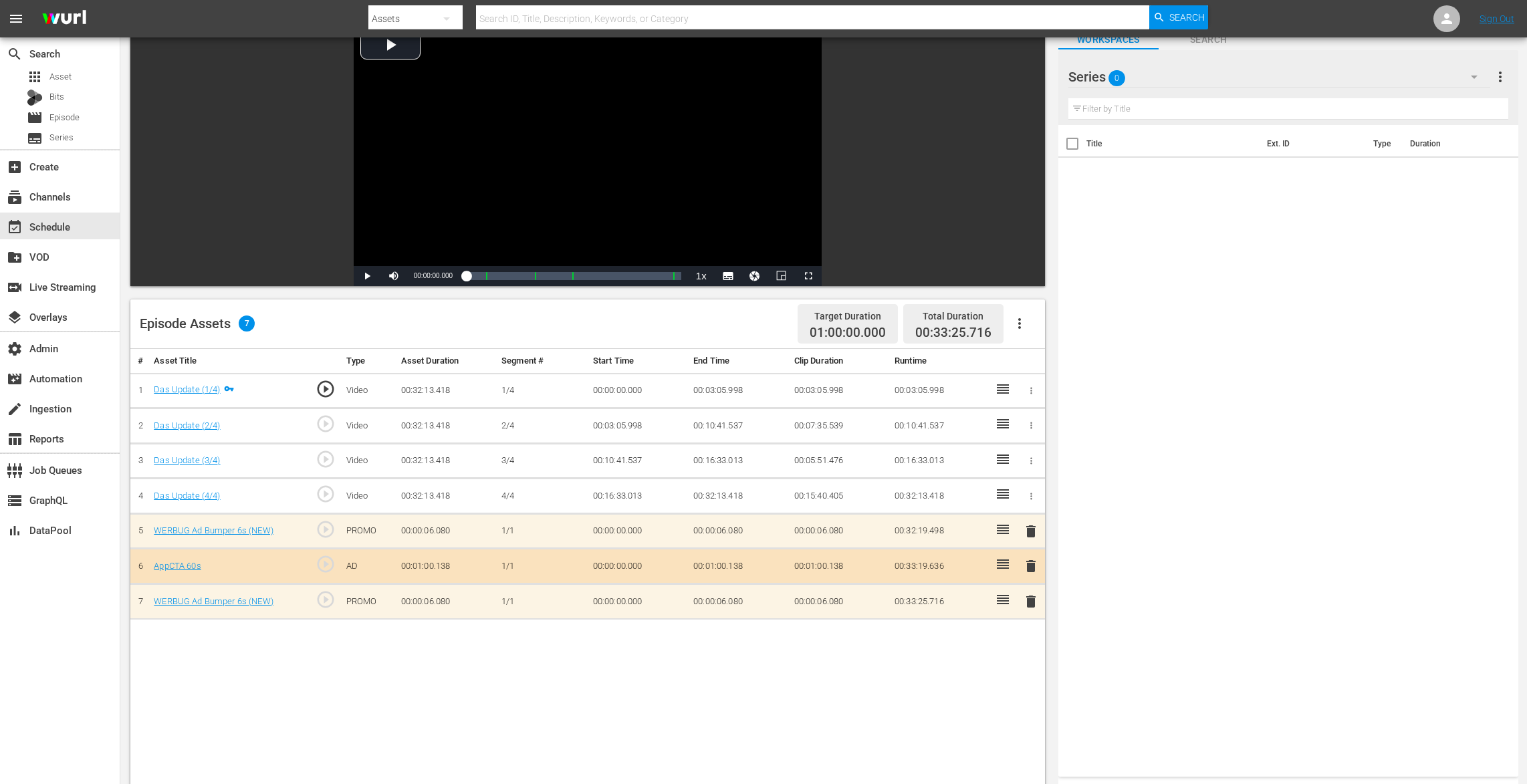
scroll to position [189, 0]
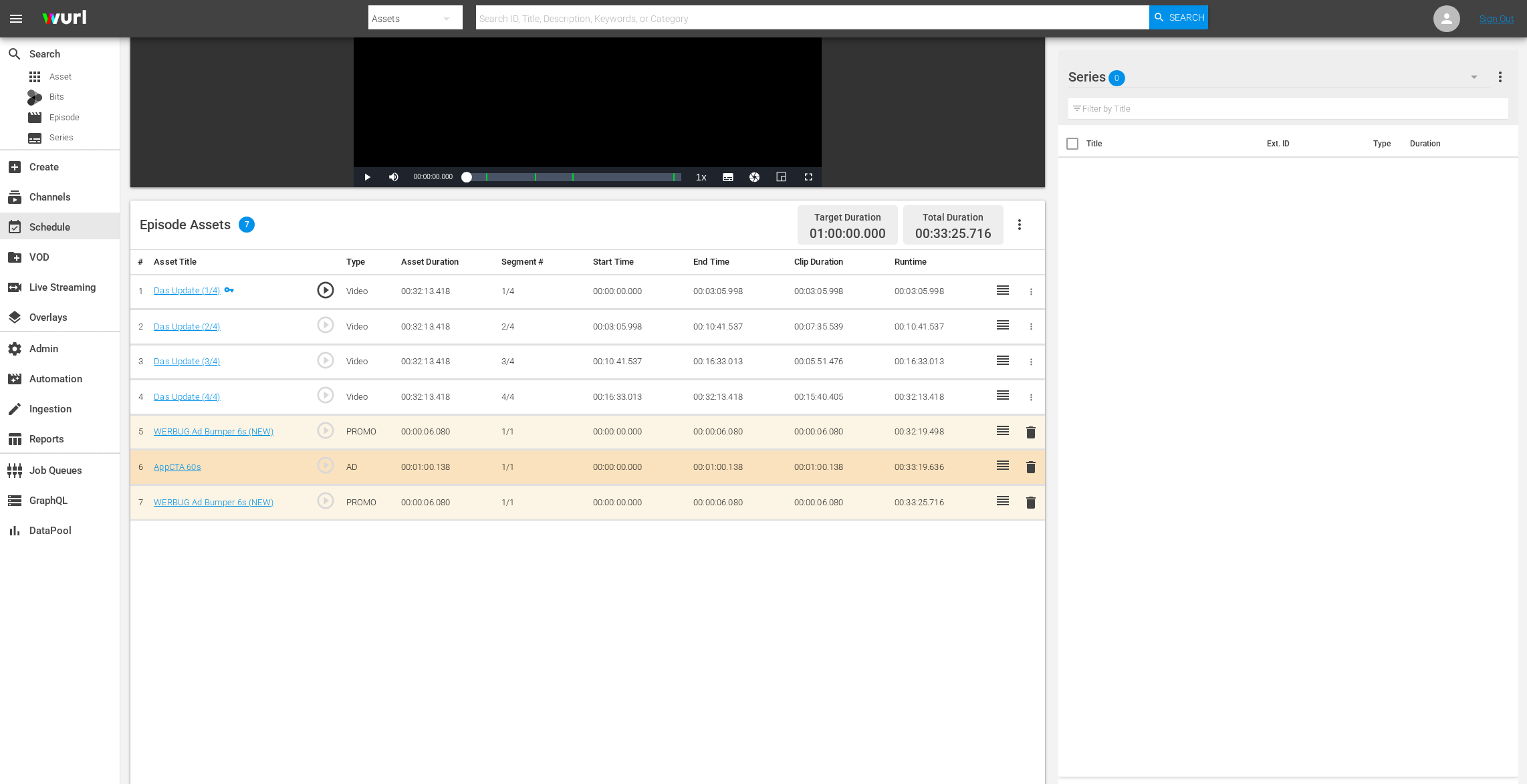
click at [1469, 77] on icon "button" at bounding box center [1474, 77] width 16 height 16
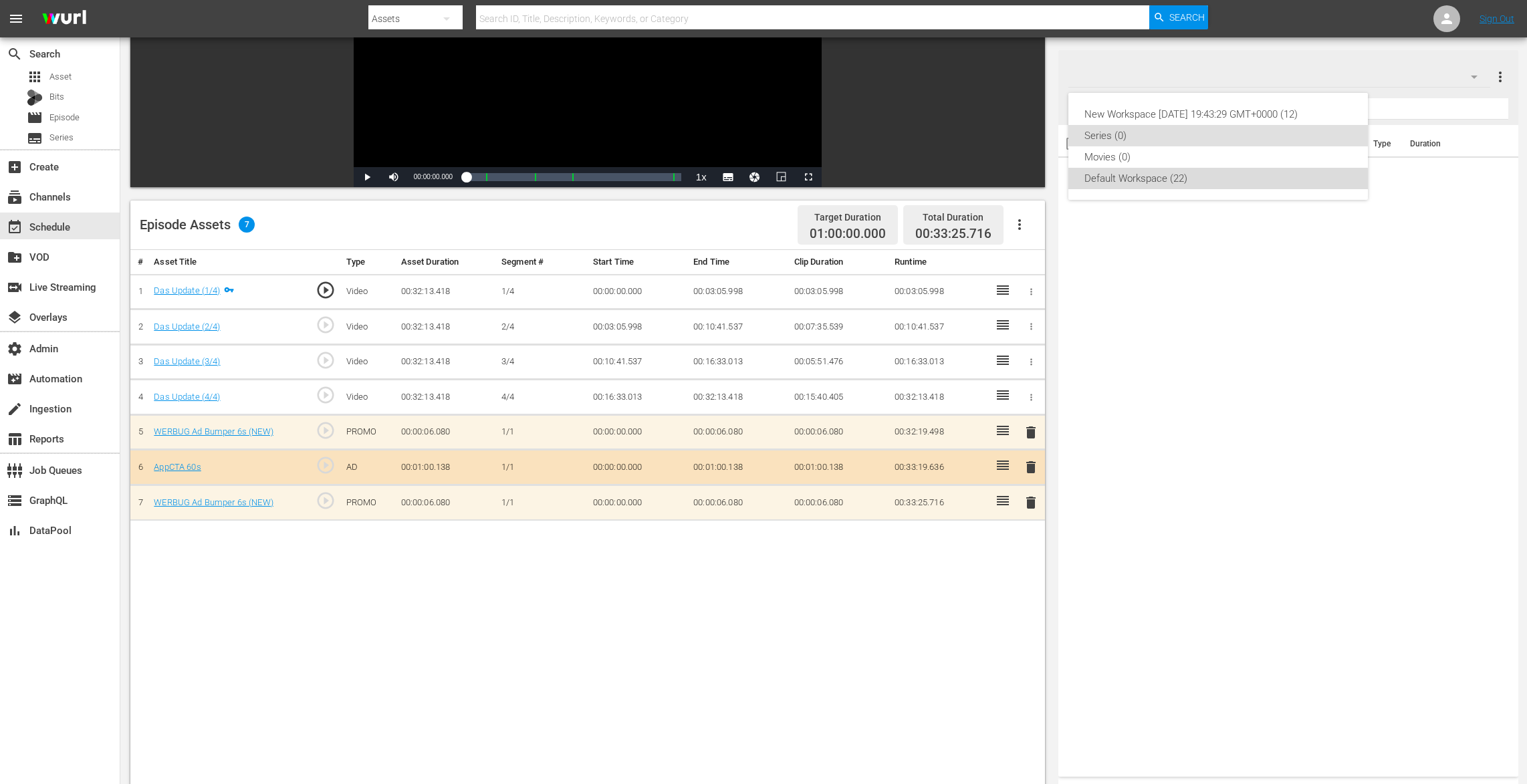
click at [1161, 168] on div "Default Workspace (22)" at bounding box center [1217, 178] width 268 height 21
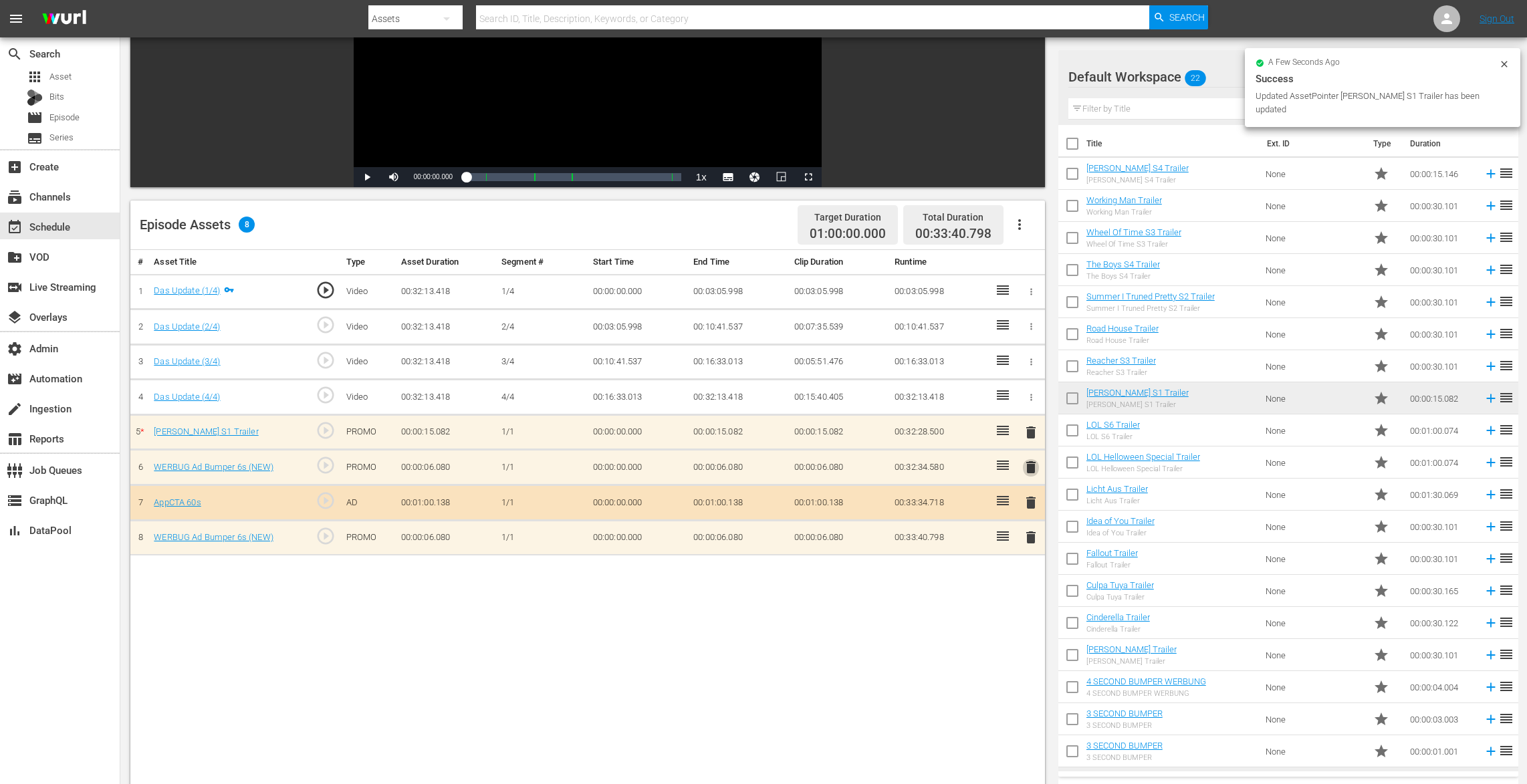
click at [1035, 467] on span "delete" at bounding box center [1030, 467] width 16 height 16
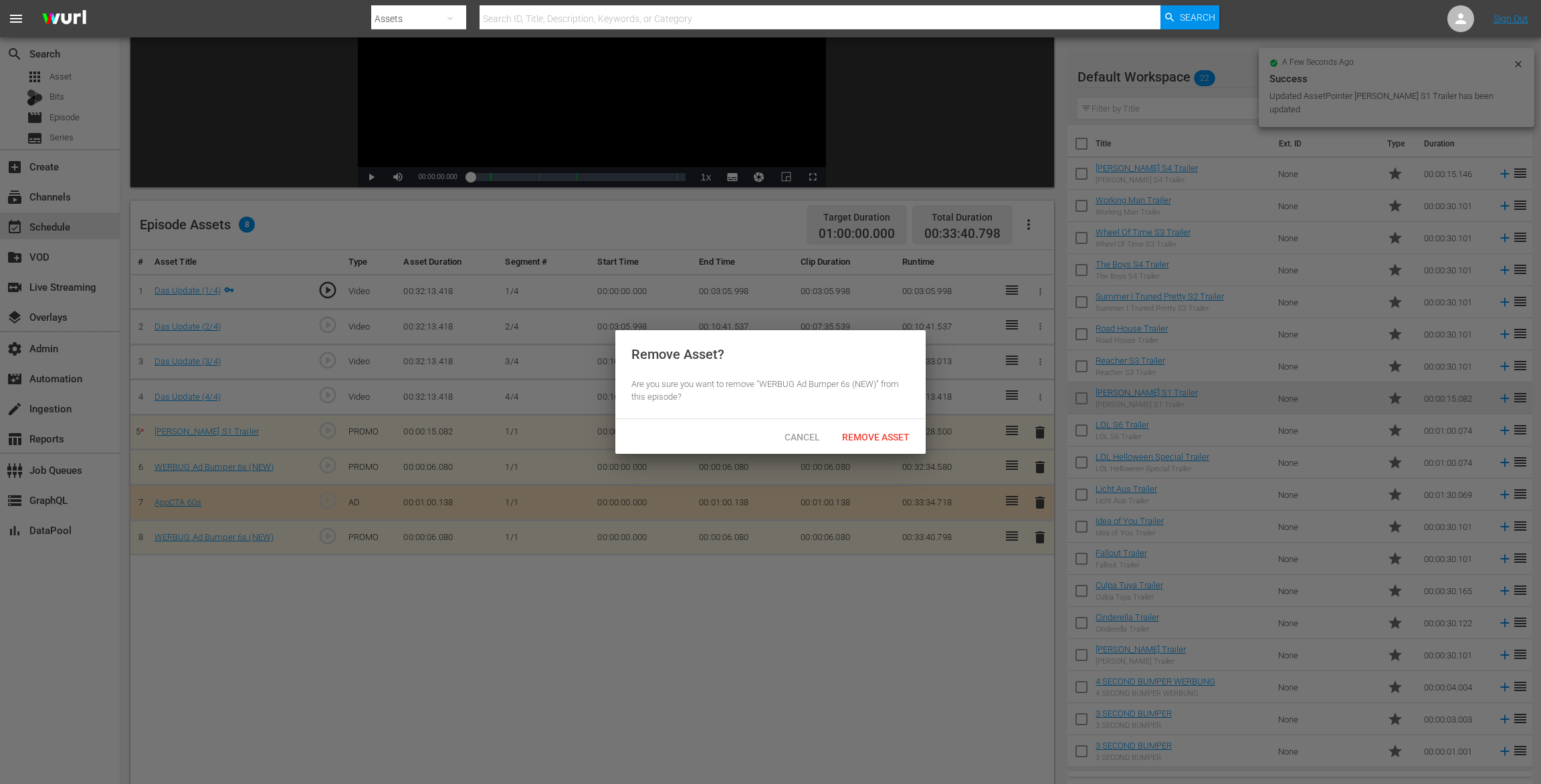
click at [885, 442] on span "Remove Asset" at bounding box center [875, 437] width 89 height 11
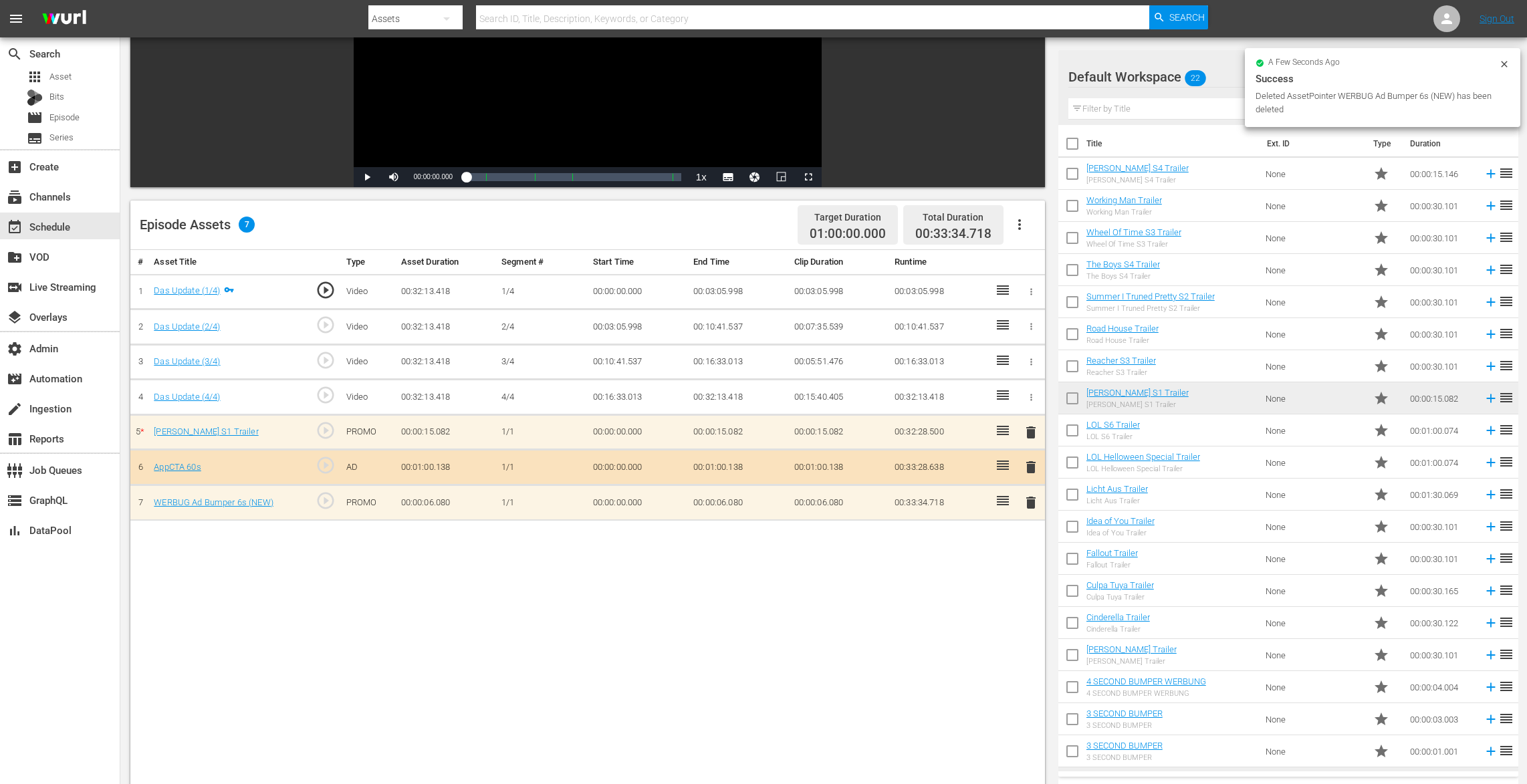
scroll to position [11, 0]
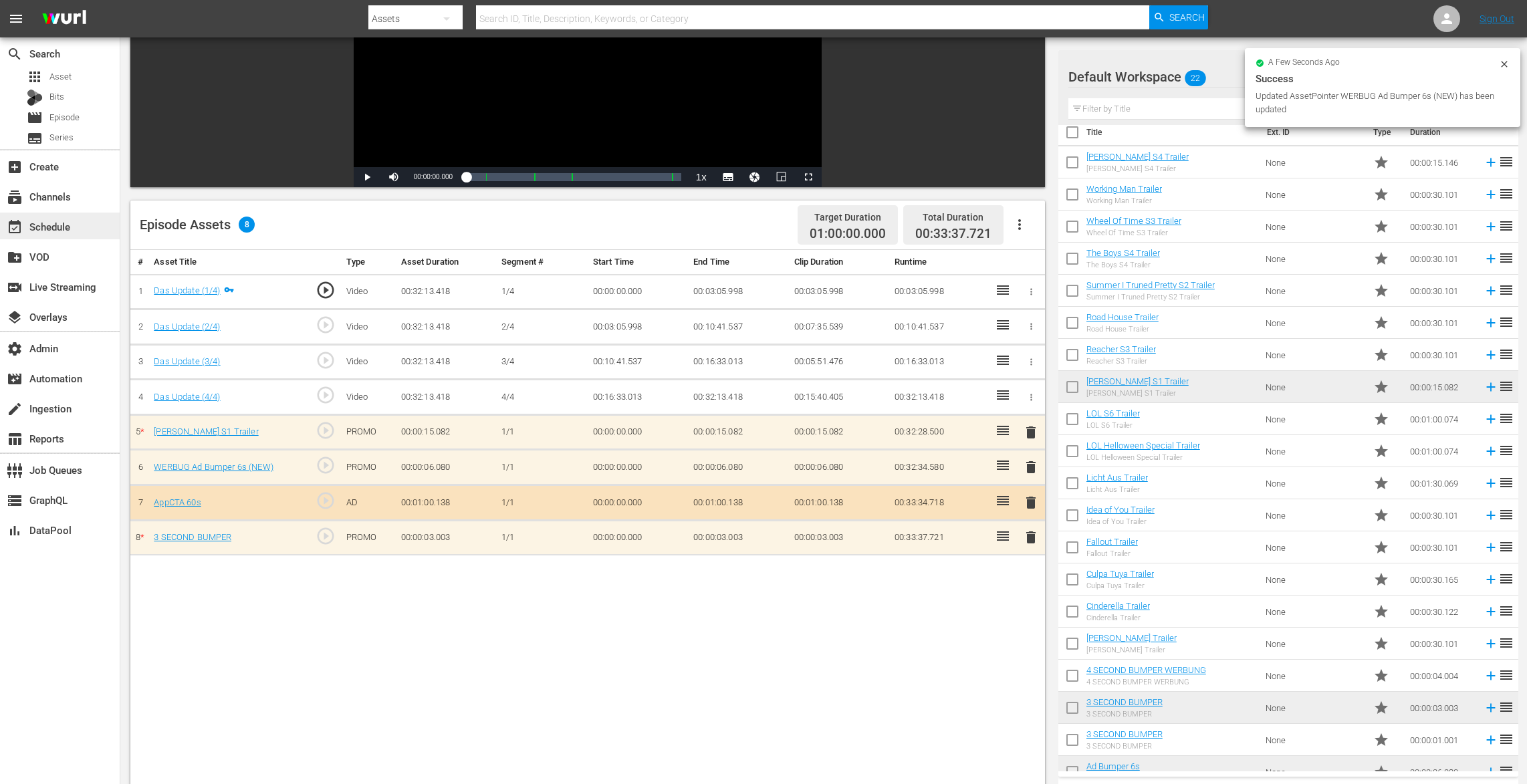
click at [66, 221] on div "event_available Schedule" at bounding box center [37, 224] width 75 height 12
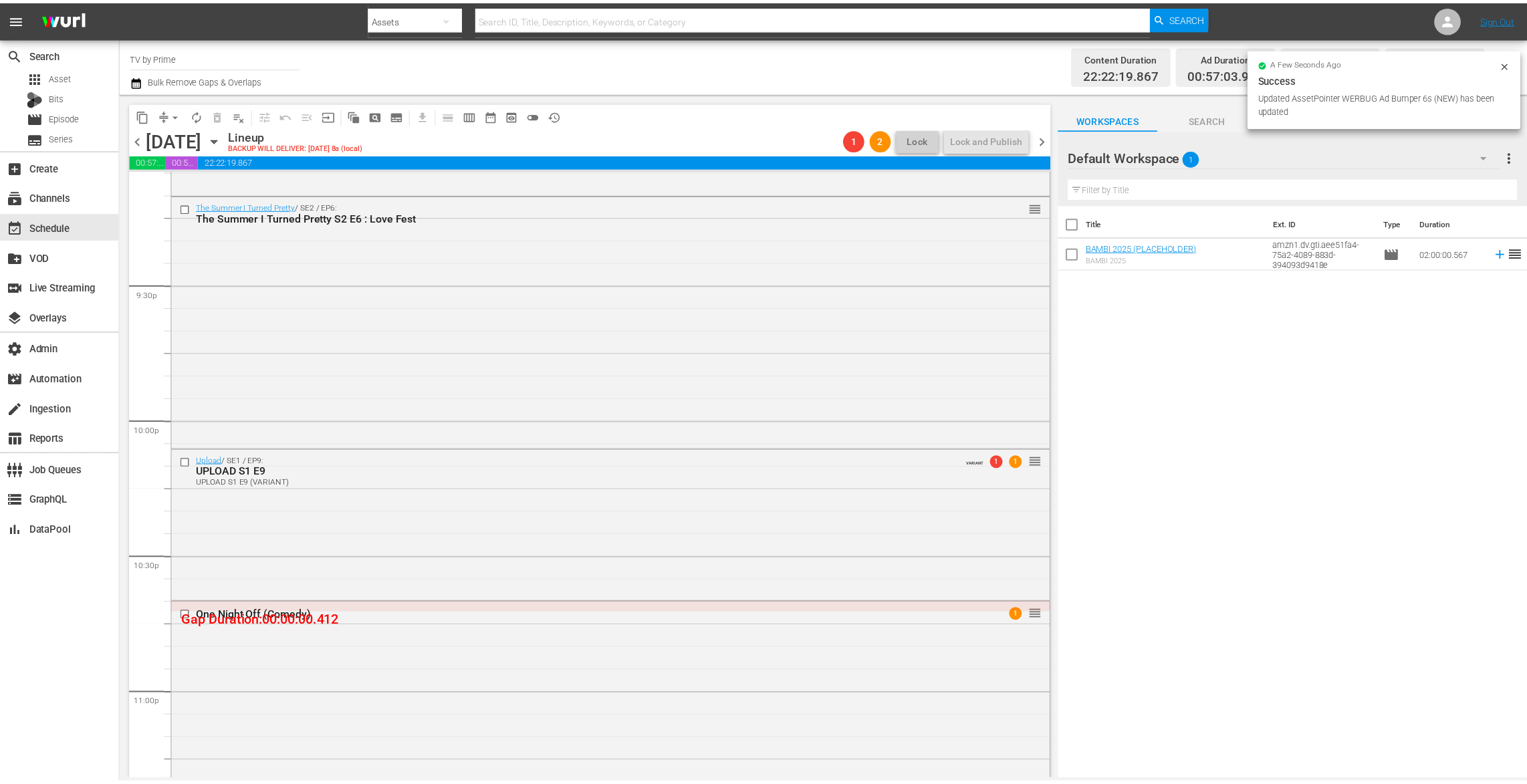
scroll to position [5804, 0]
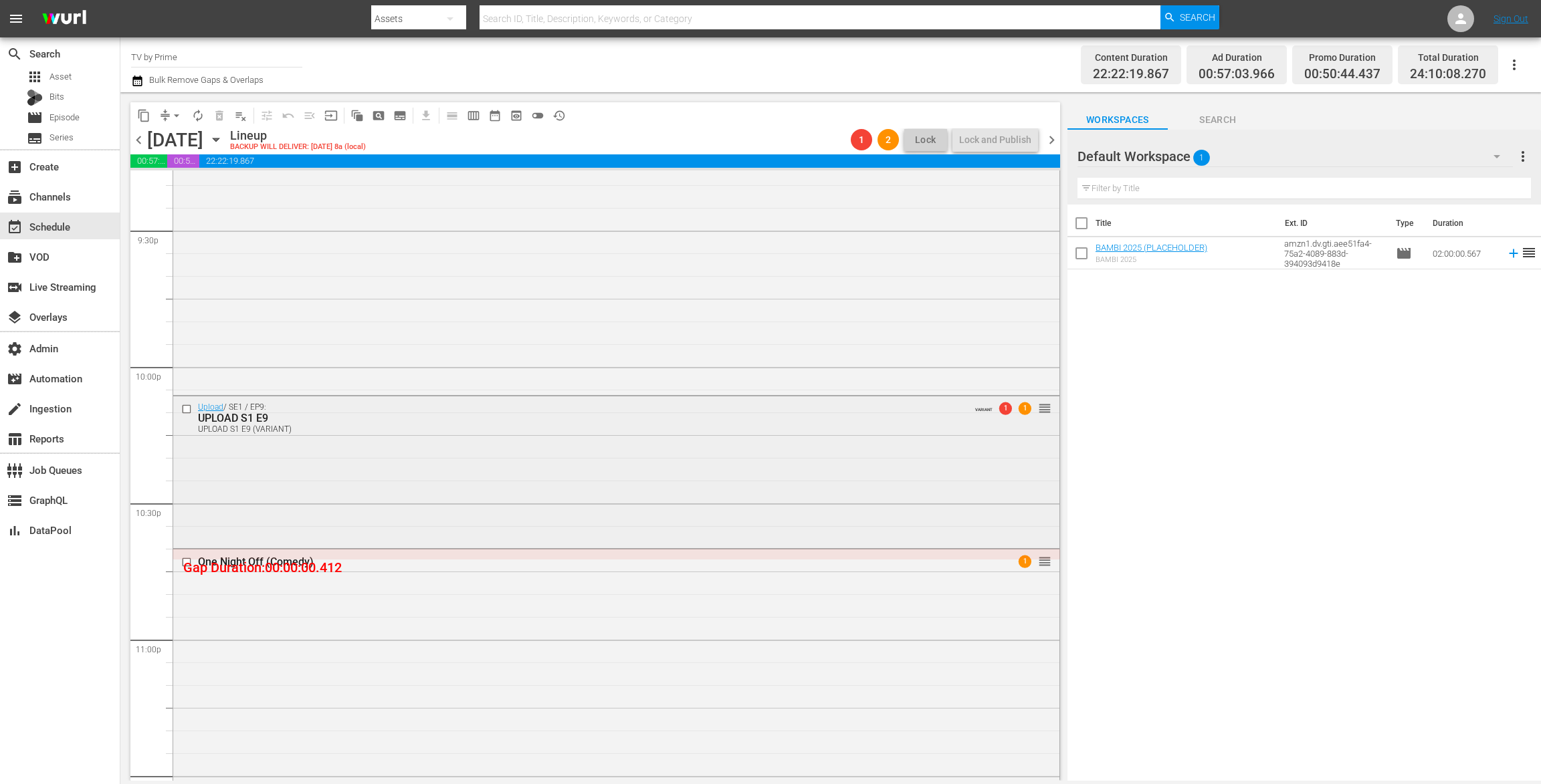
click at [336, 475] on div "Upload / SE1 / EP9: UPLOAD S1 E9 UPLOAD S1 E9 (VARIANT) VARIANT 1 1 reorder" at bounding box center [616, 471] width 886 height 149
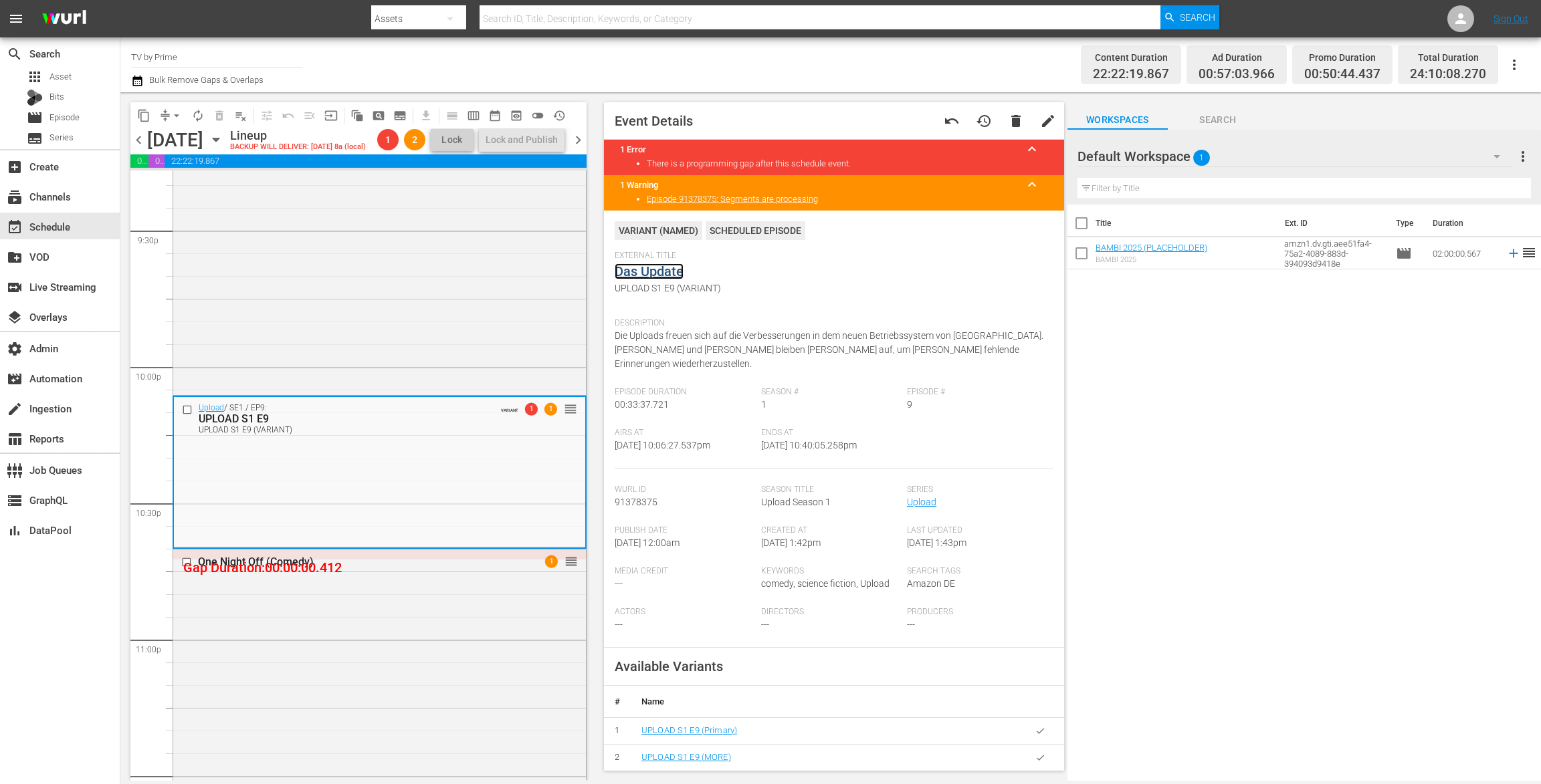
click at [648, 273] on link "Das Update" at bounding box center [648, 272] width 69 height 16
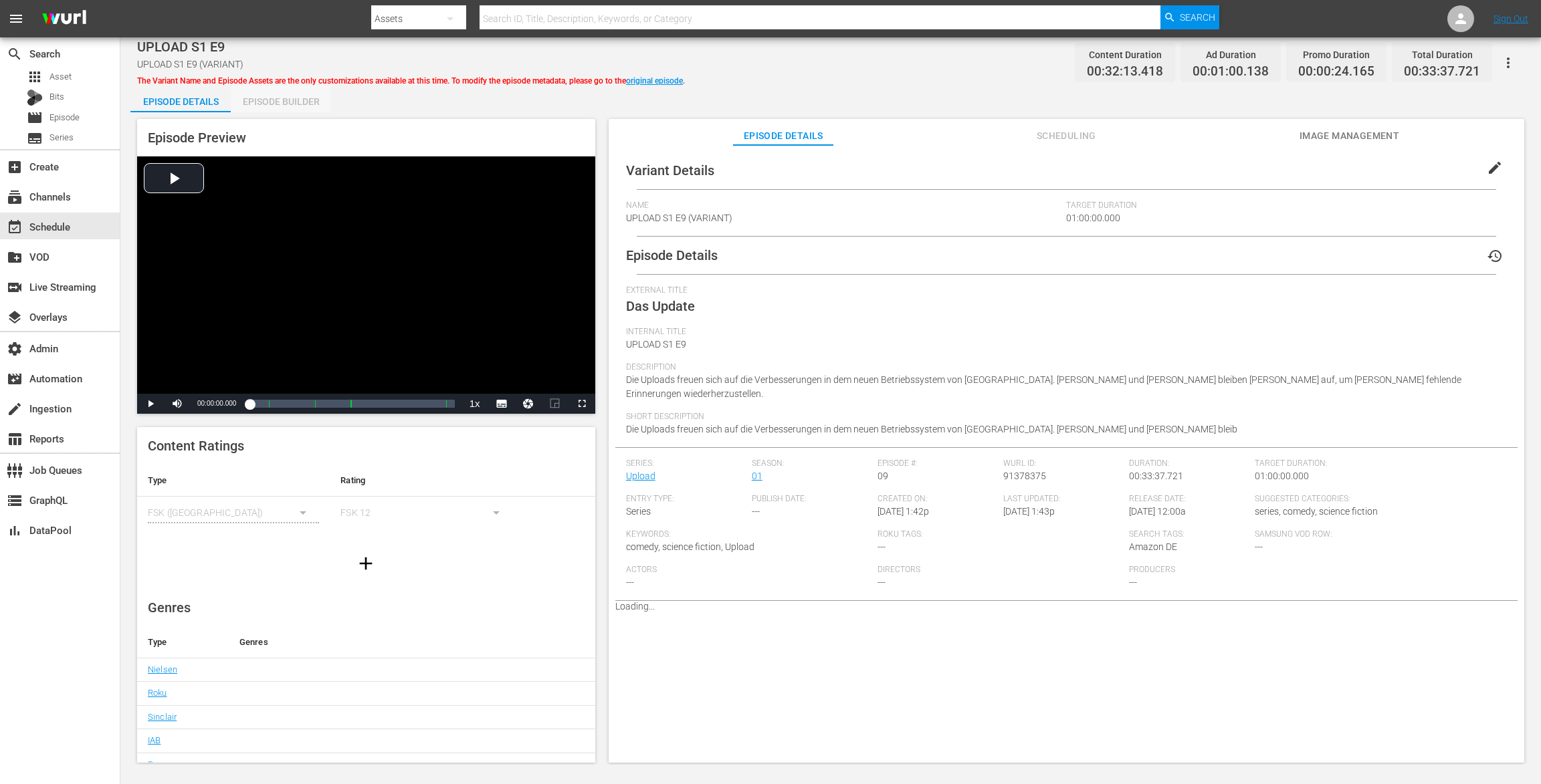
click at [269, 96] on div "Episode Builder" at bounding box center [280, 101] width 100 height 32
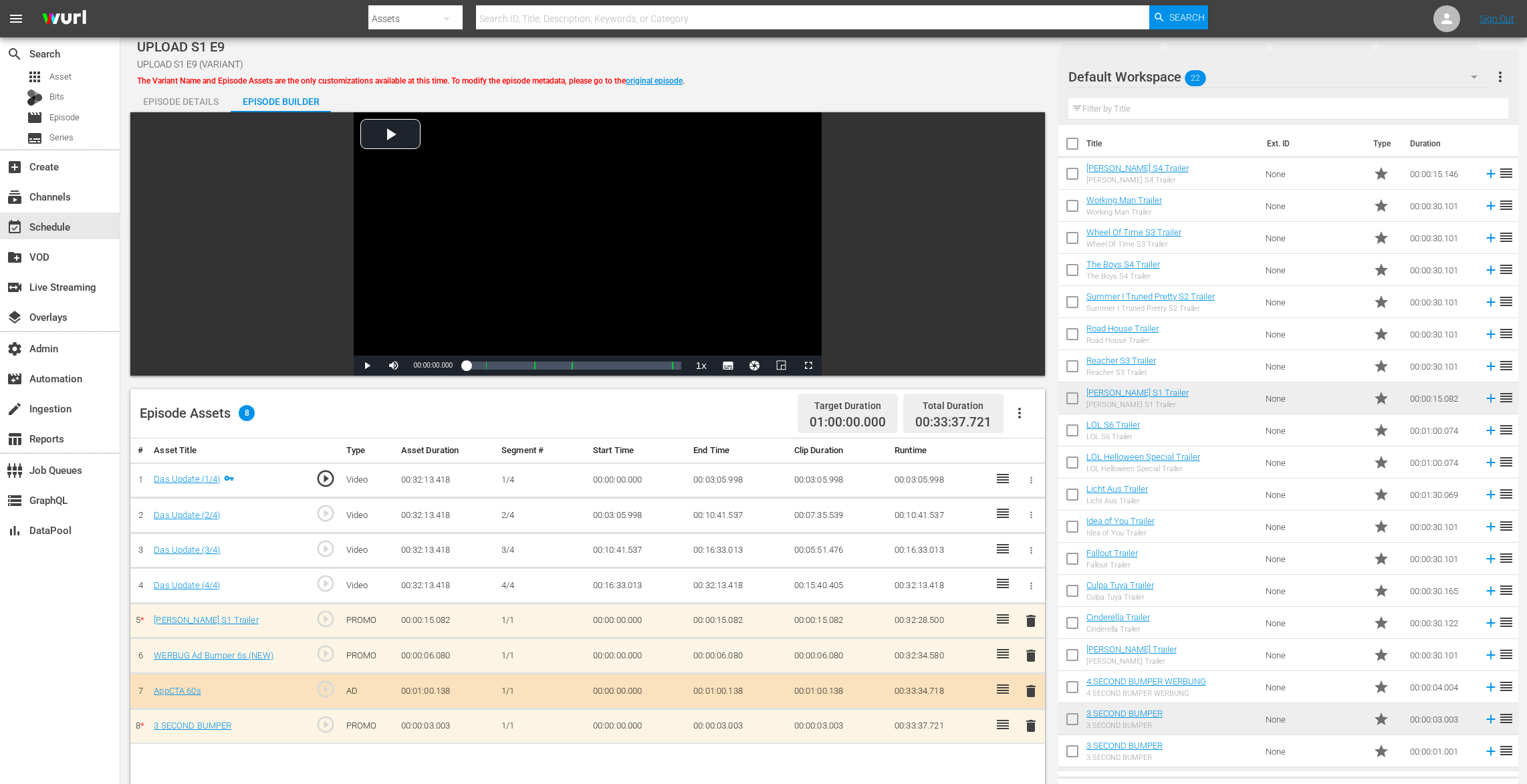
scroll to position [231, 0]
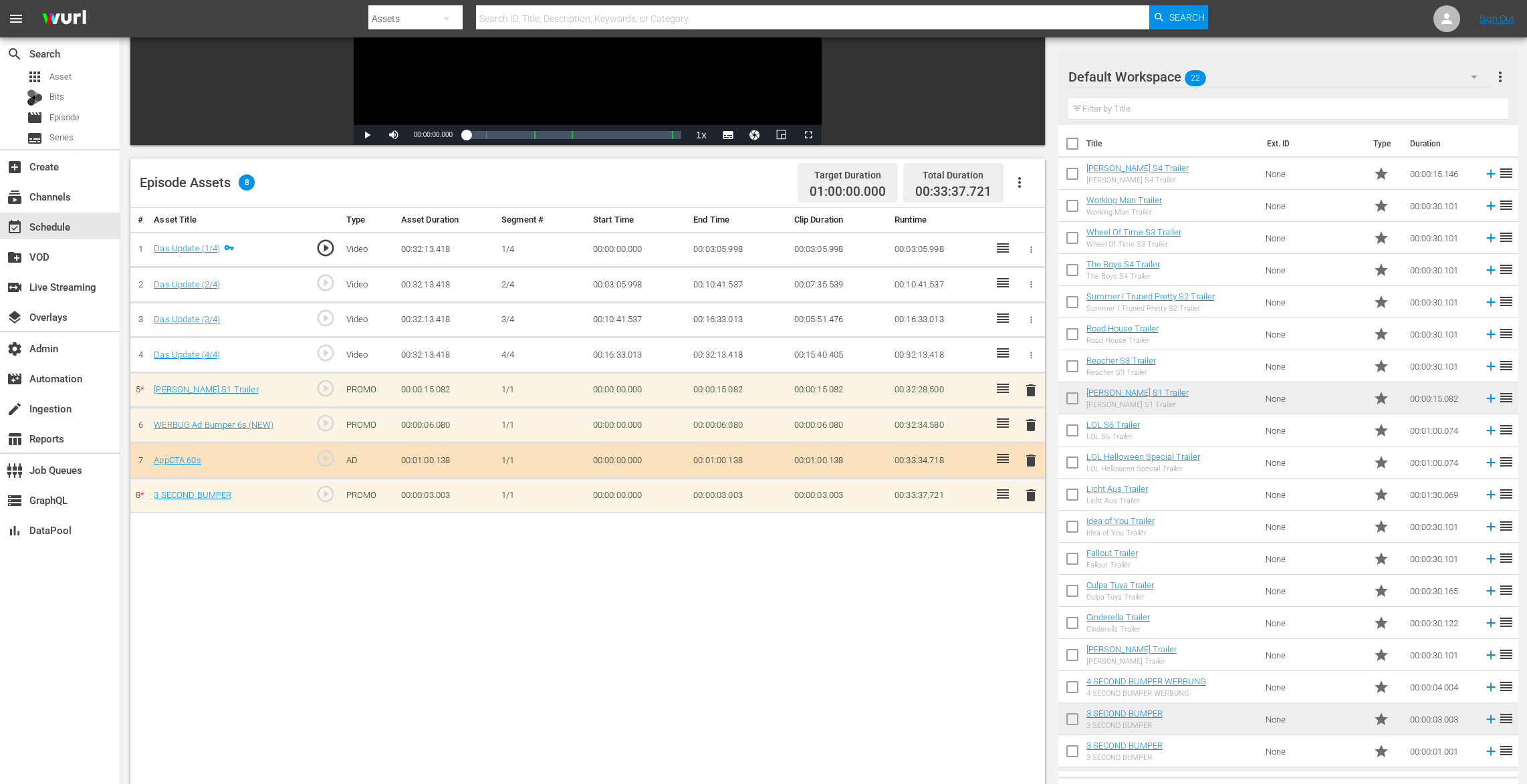
click at [1024, 488] on span "delete" at bounding box center [1030, 495] width 16 height 16
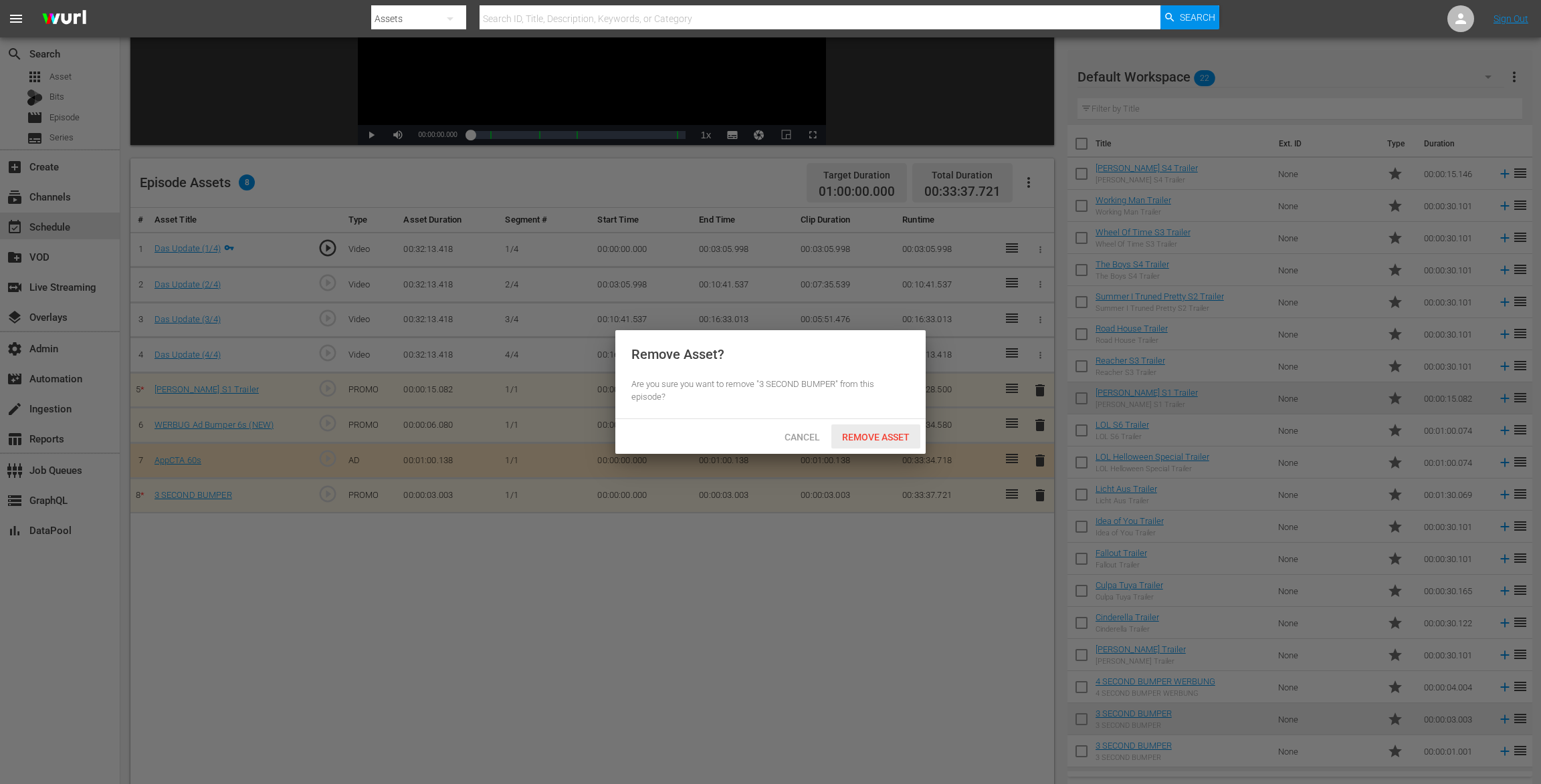
click at [896, 433] on span "Remove Asset" at bounding box center [875, 437] width 89 height 11
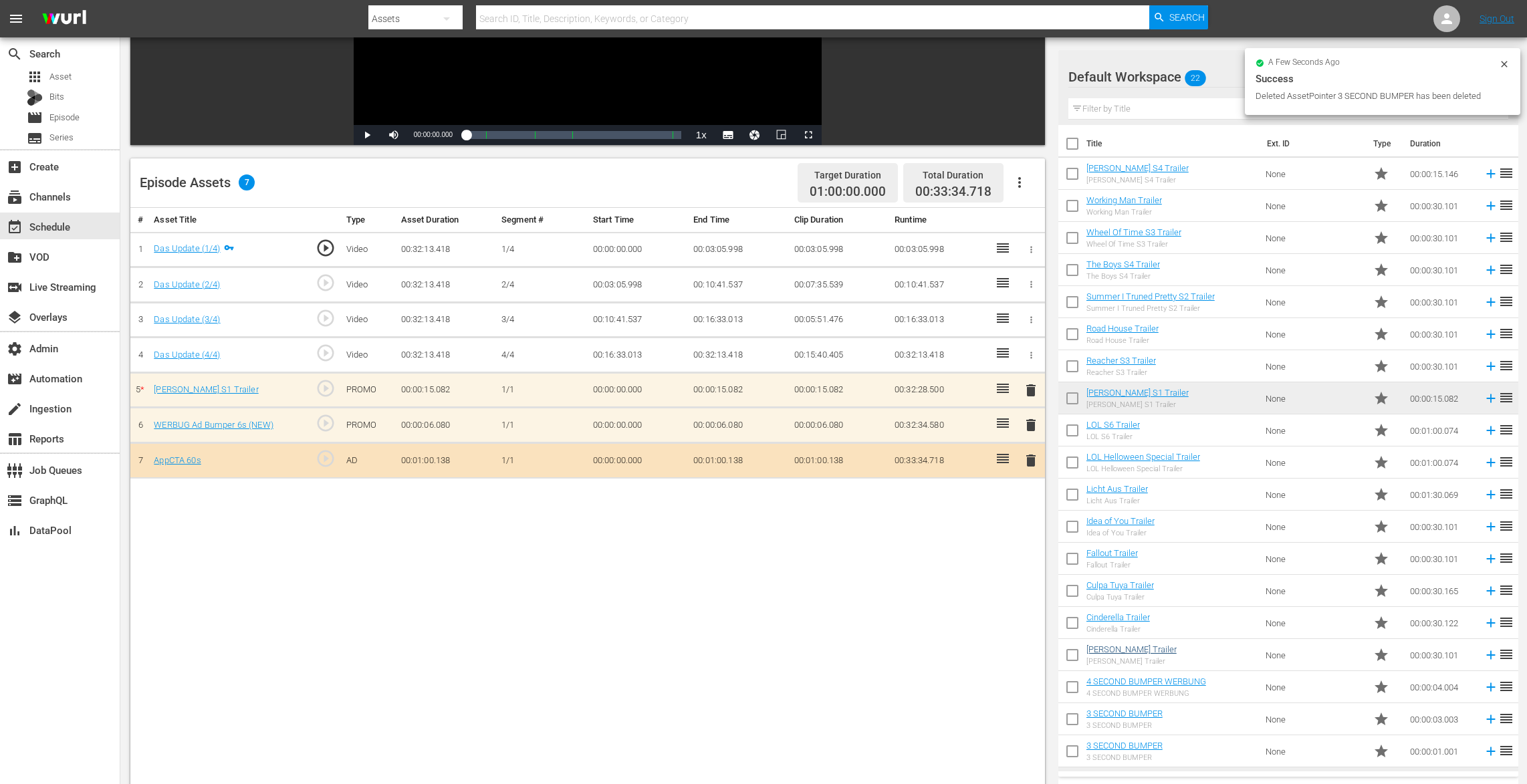
scroll to position [23, 0]
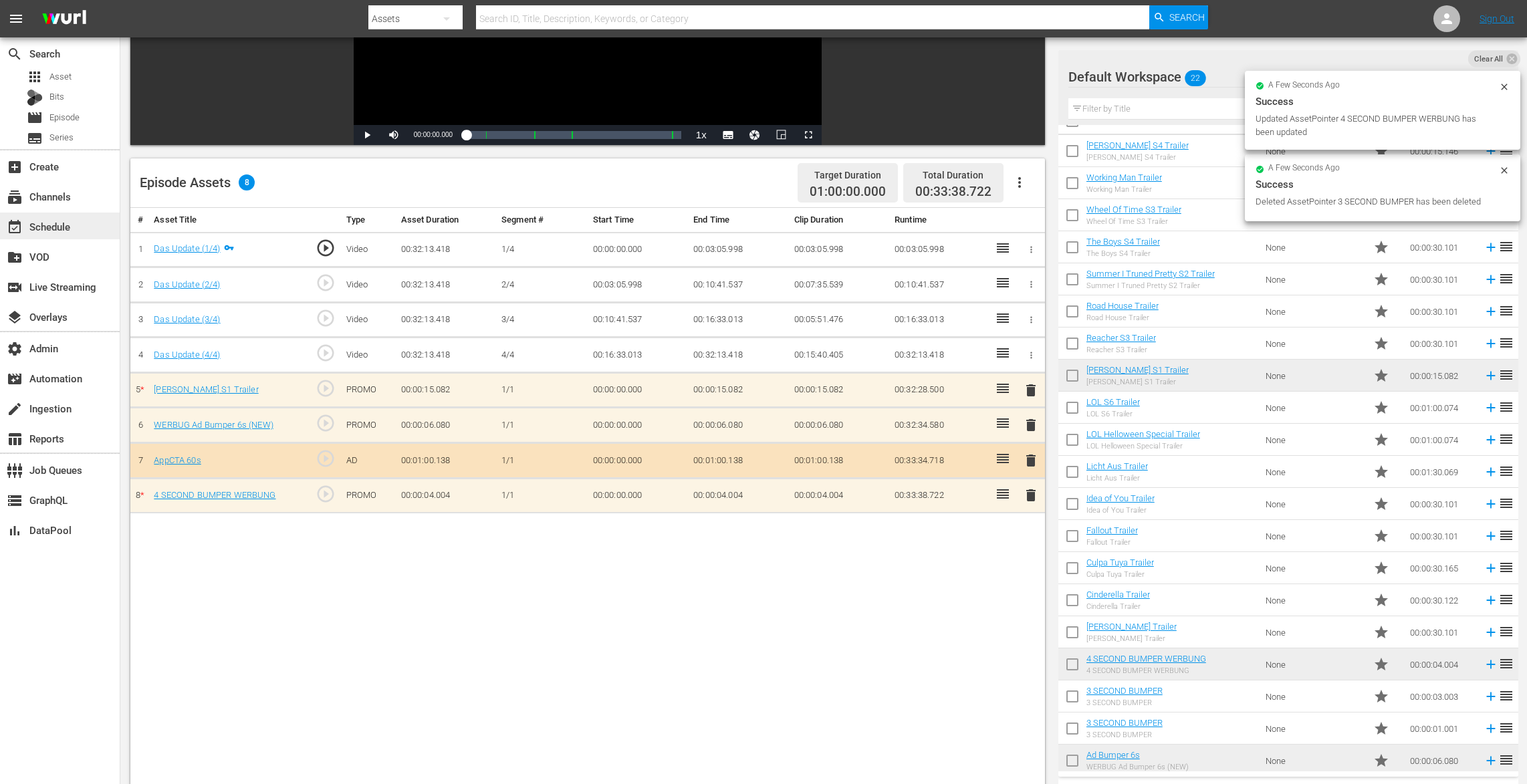
click at [54, 228] on div "event_available Schedule" at bounding box center [37, 224] width 75 height 12
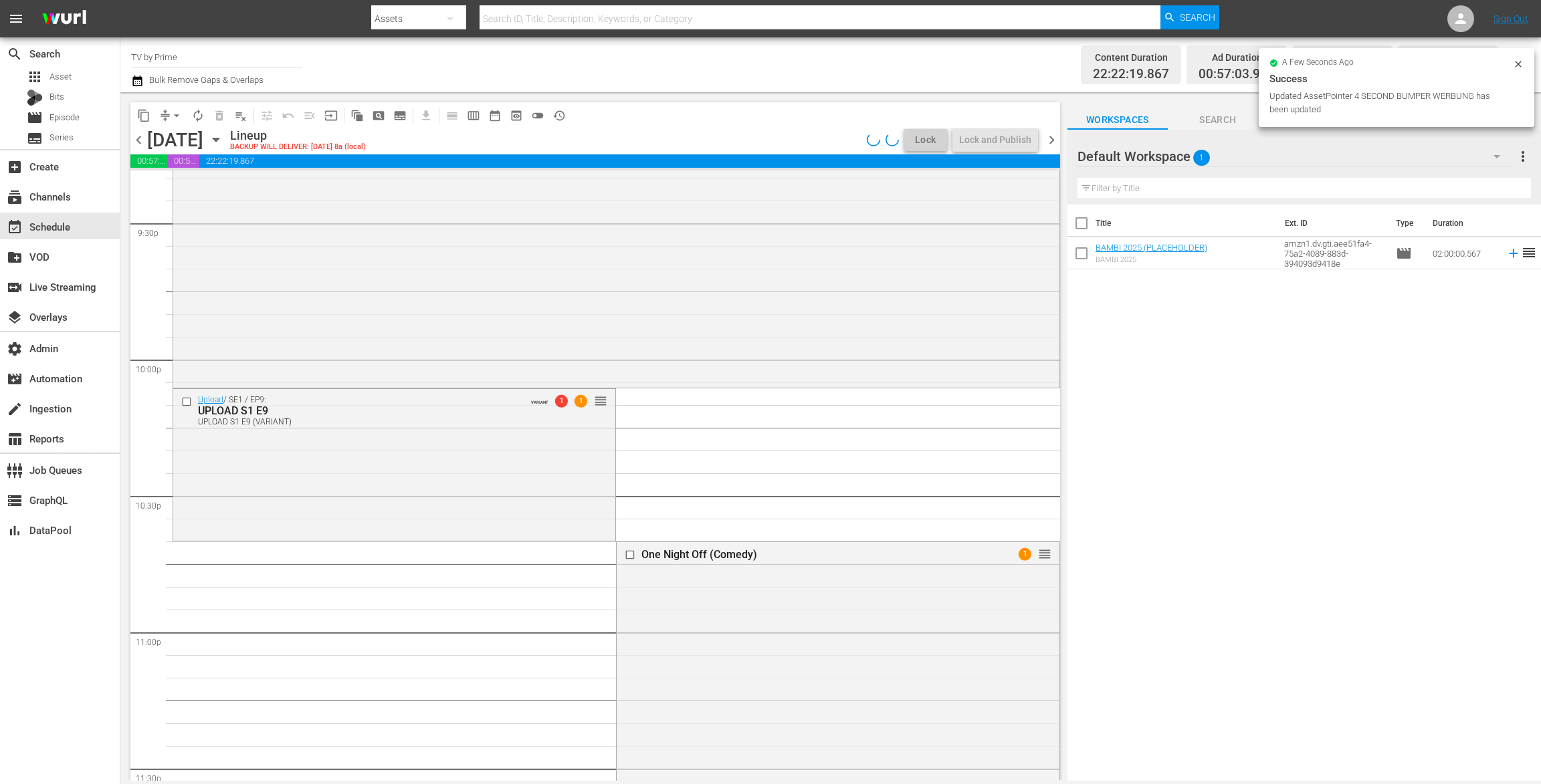
scroll to position [5895, 0]
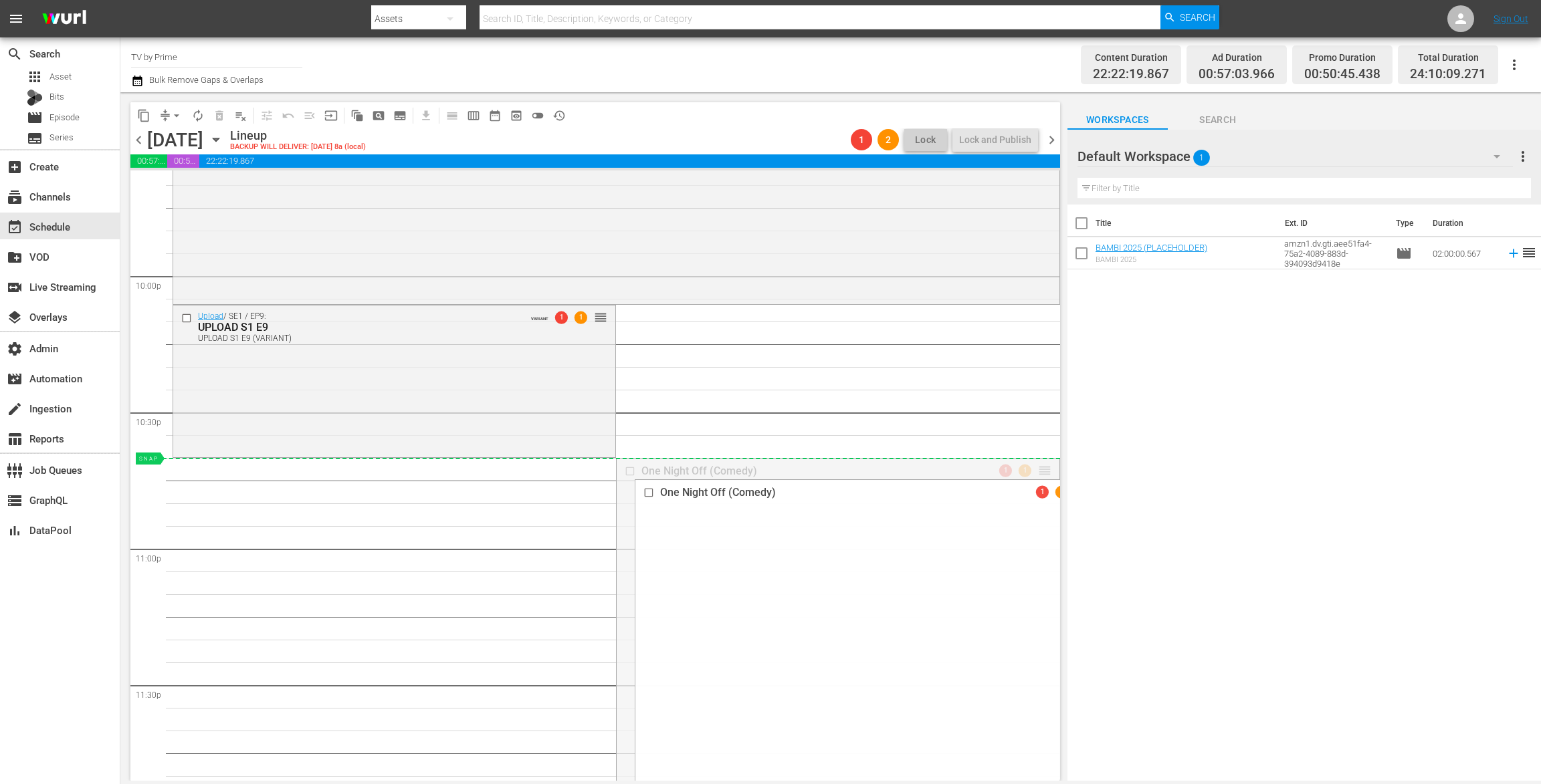
drag, startPoint x: 1032, startPoint y: 472, endPoint x: 1021, endPoint y: 471, distance: 11.0
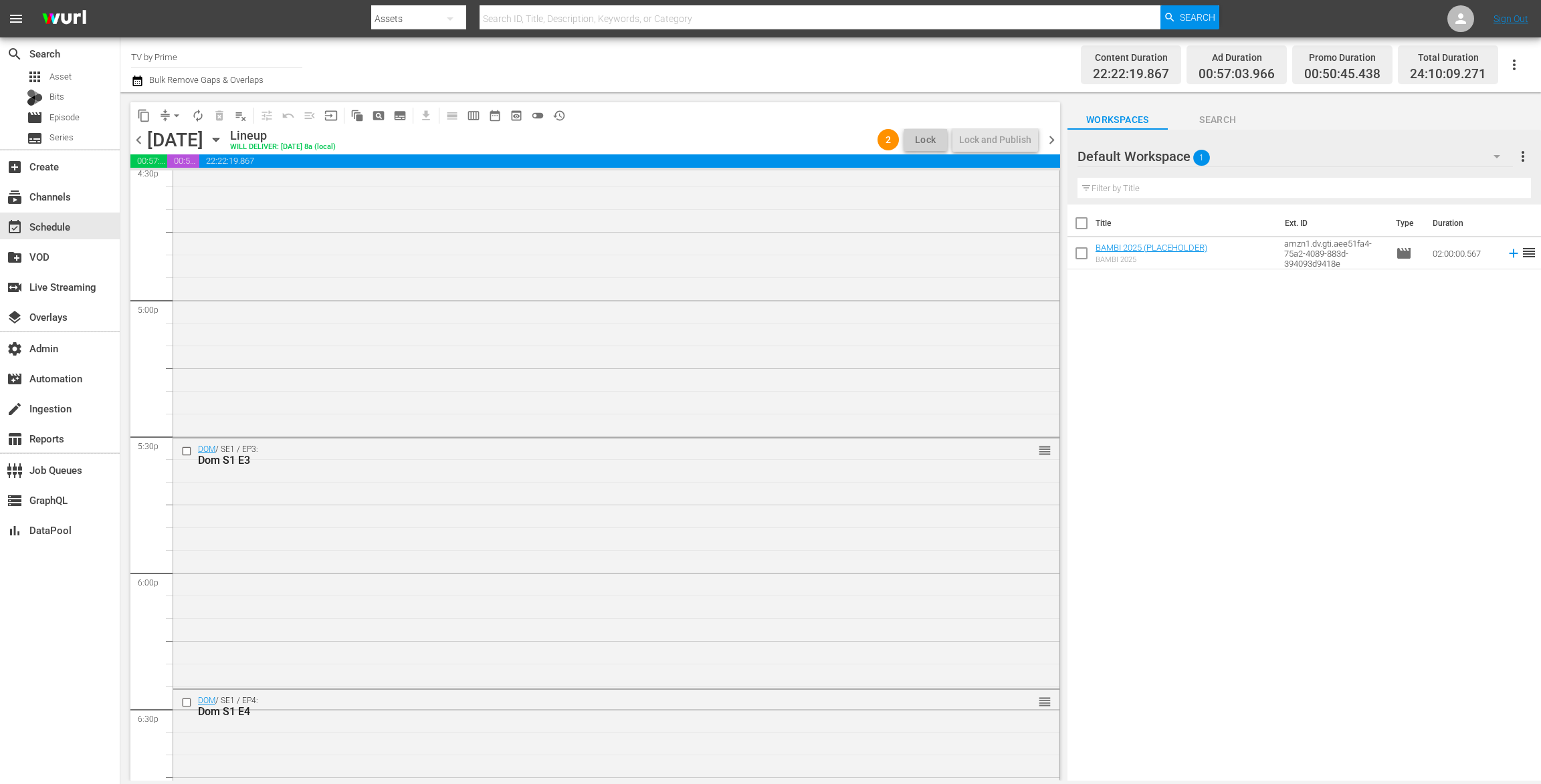
scroll to position [4039, 0]
click at [1047, 137] on span "chevron_right" at bounding box center [1051, 140] width 17 height 17
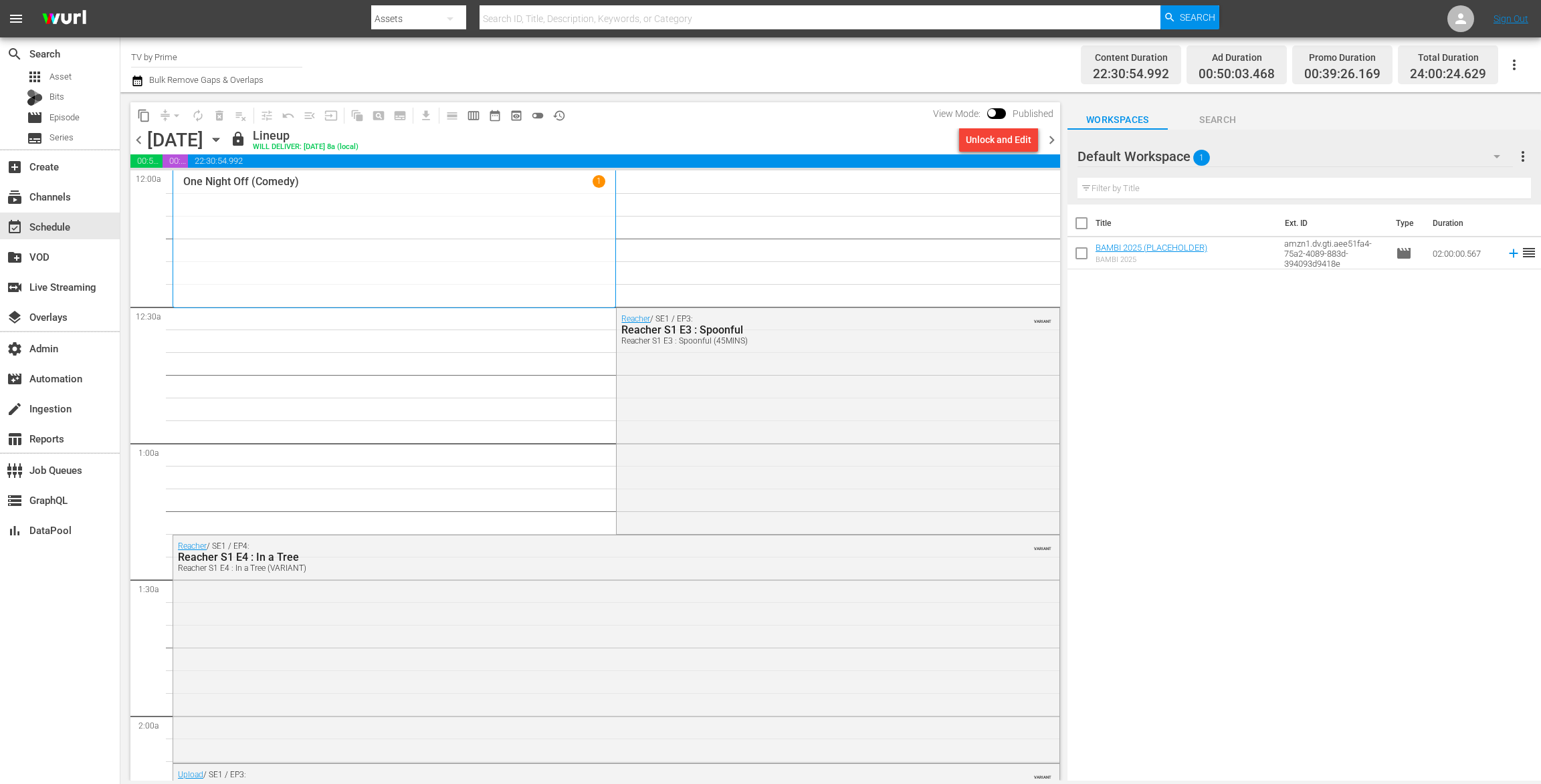
click at [139, 137] on span "chevron_left" at bounding box center [138, 140] width 17 height 17
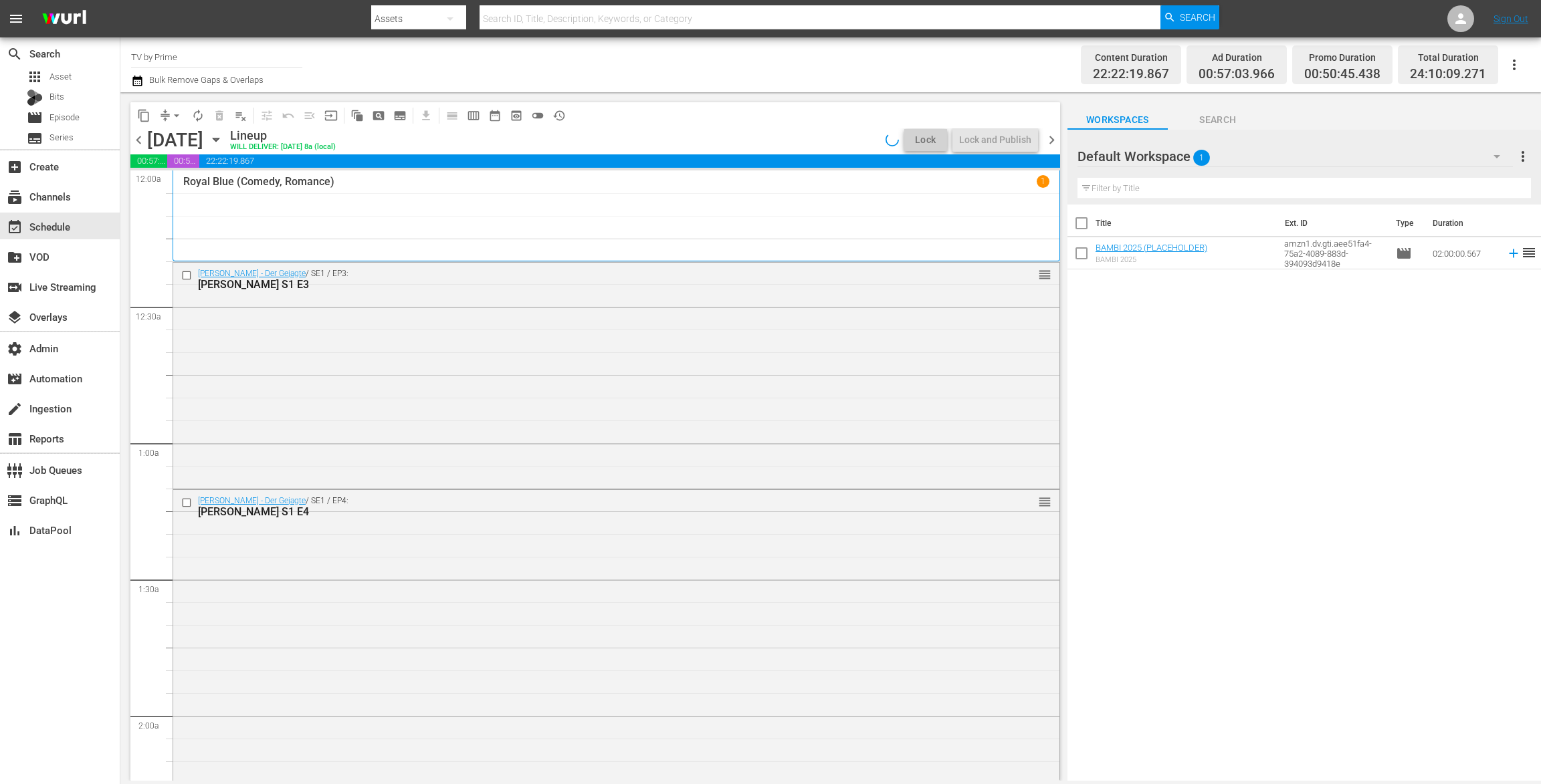
click at [224, 140] on div "[DATE]" at bounding box center [212, 140] width 20 height 0
click at [224, 140] on icon "button" at bounding box center [216, 140] width 15 height 15
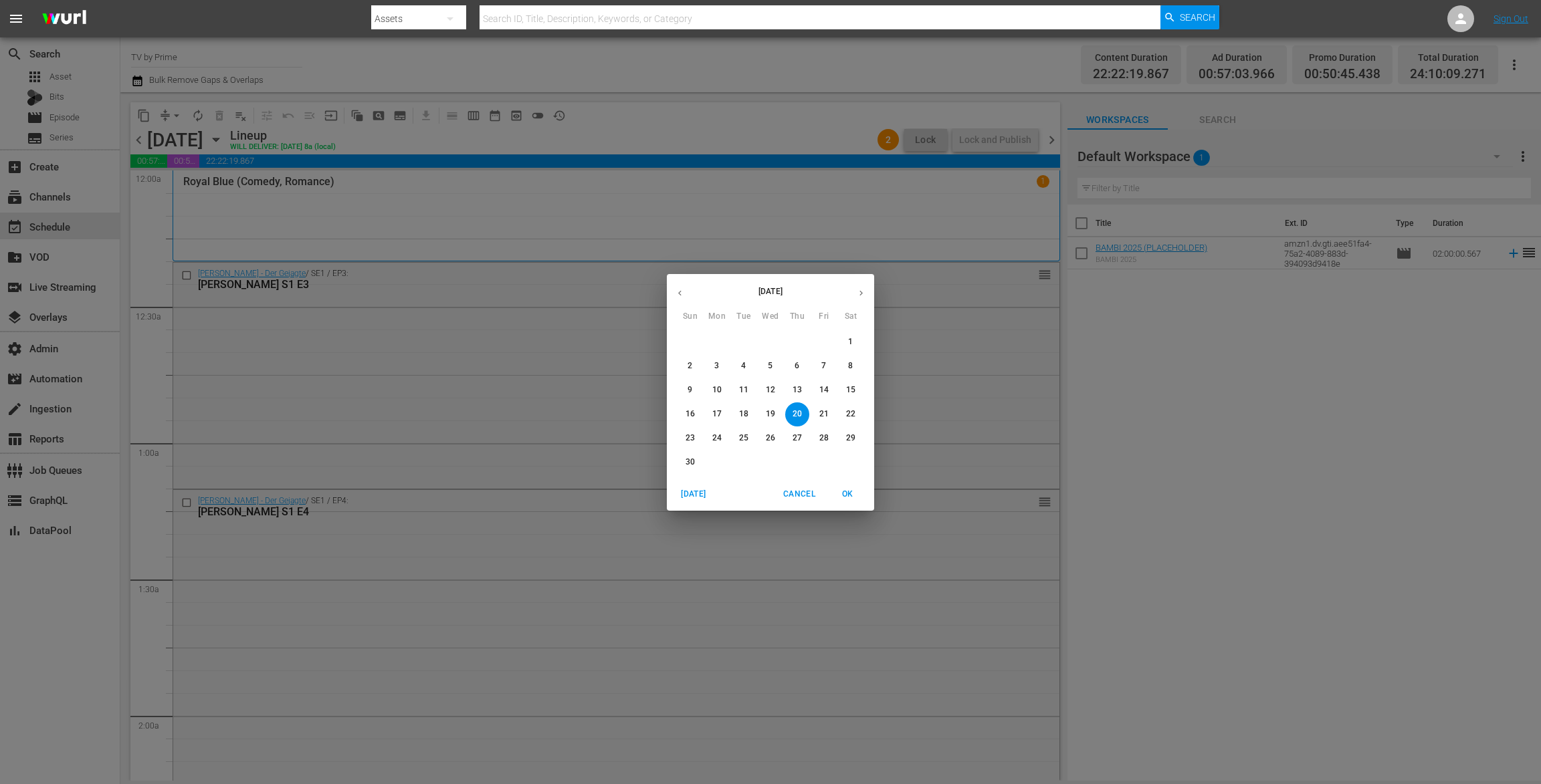
click at [799, 437] on p "27" at bounding box center [797, 438] width 9 height 11
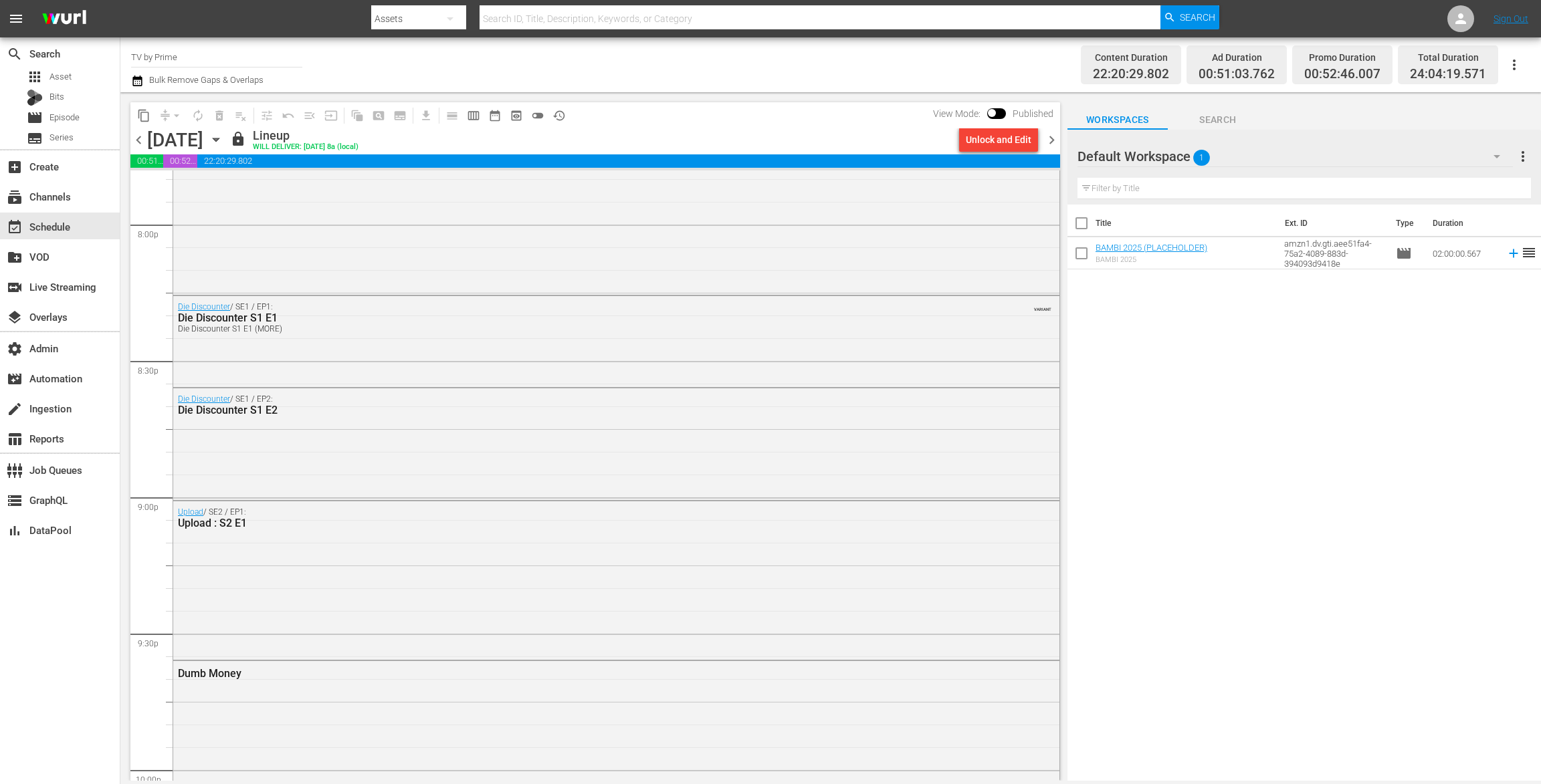
scroll to position [5405, 0]
click at [979, 141] on div "Unlock and Edit" at bounding box center [998, 140] width 66 height 24
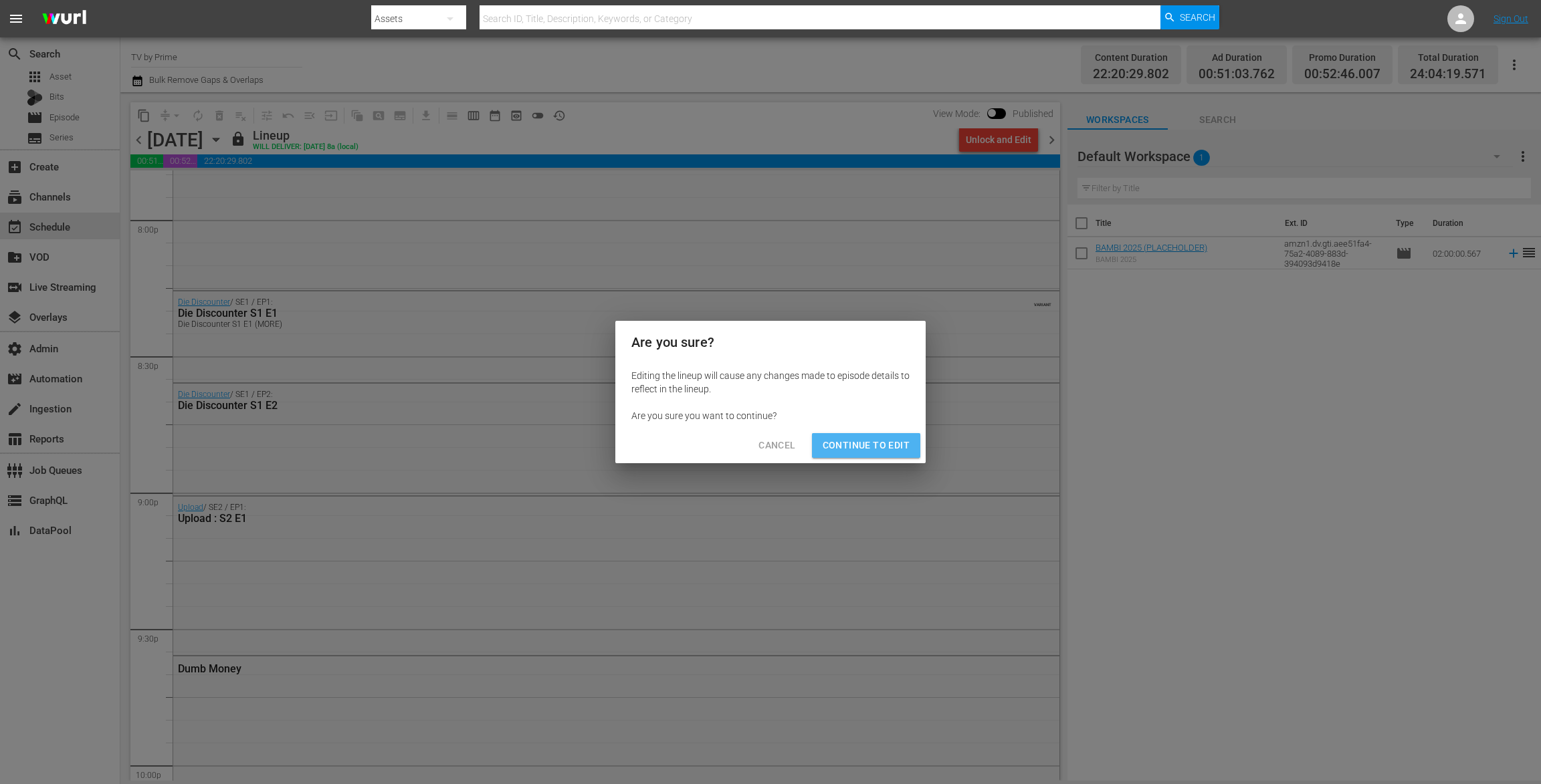
click at [881, 442] on span "Continue to Edit" at bounding box center [866, 445] width 87 height 17
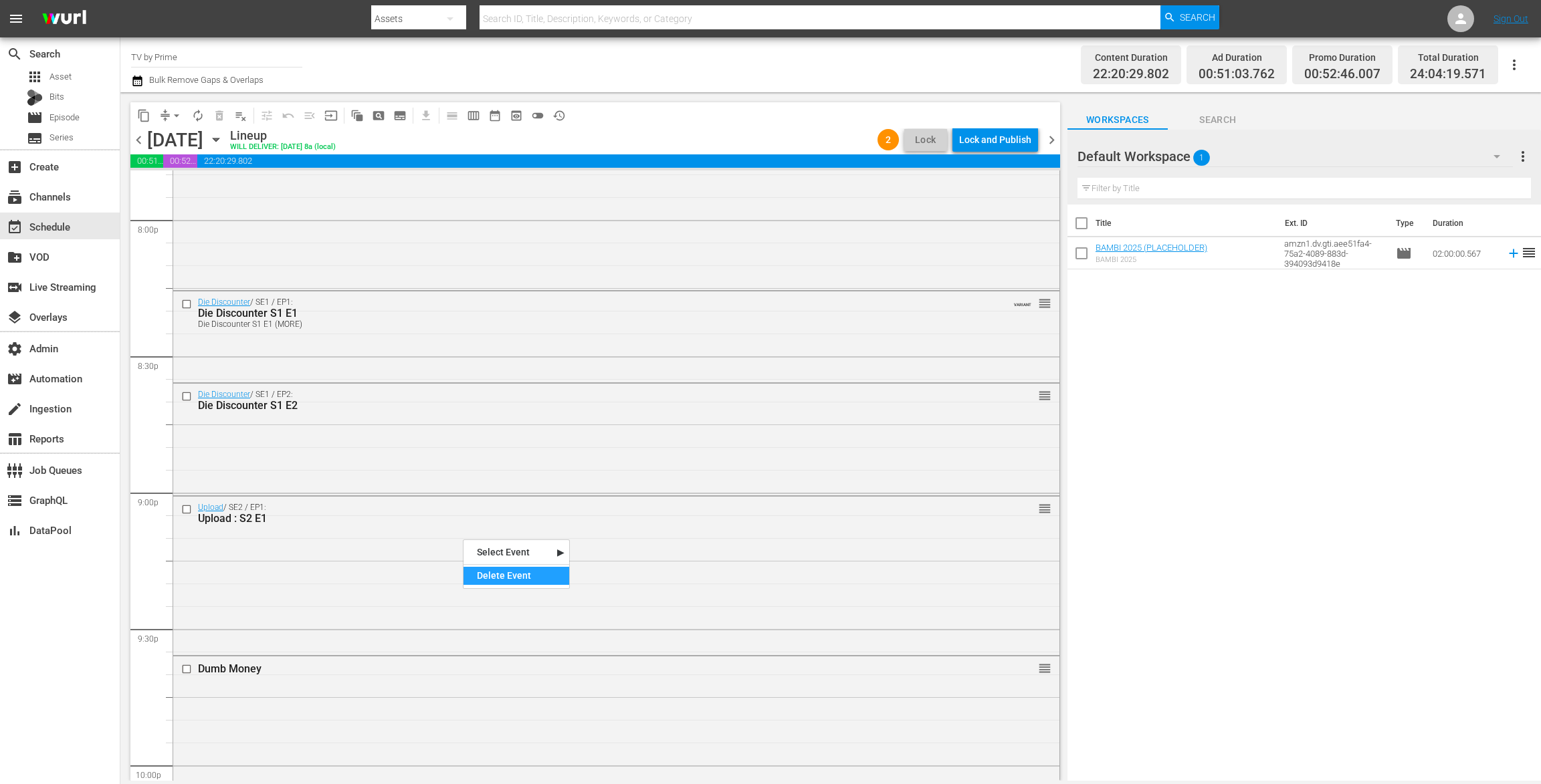
click at [501, 569] on div "Delete Event" at bounding box center [517, 576] width 106 height 18
click at [1118, 190] on input "text" at bounding box center [1304, 188] width 453 height 21
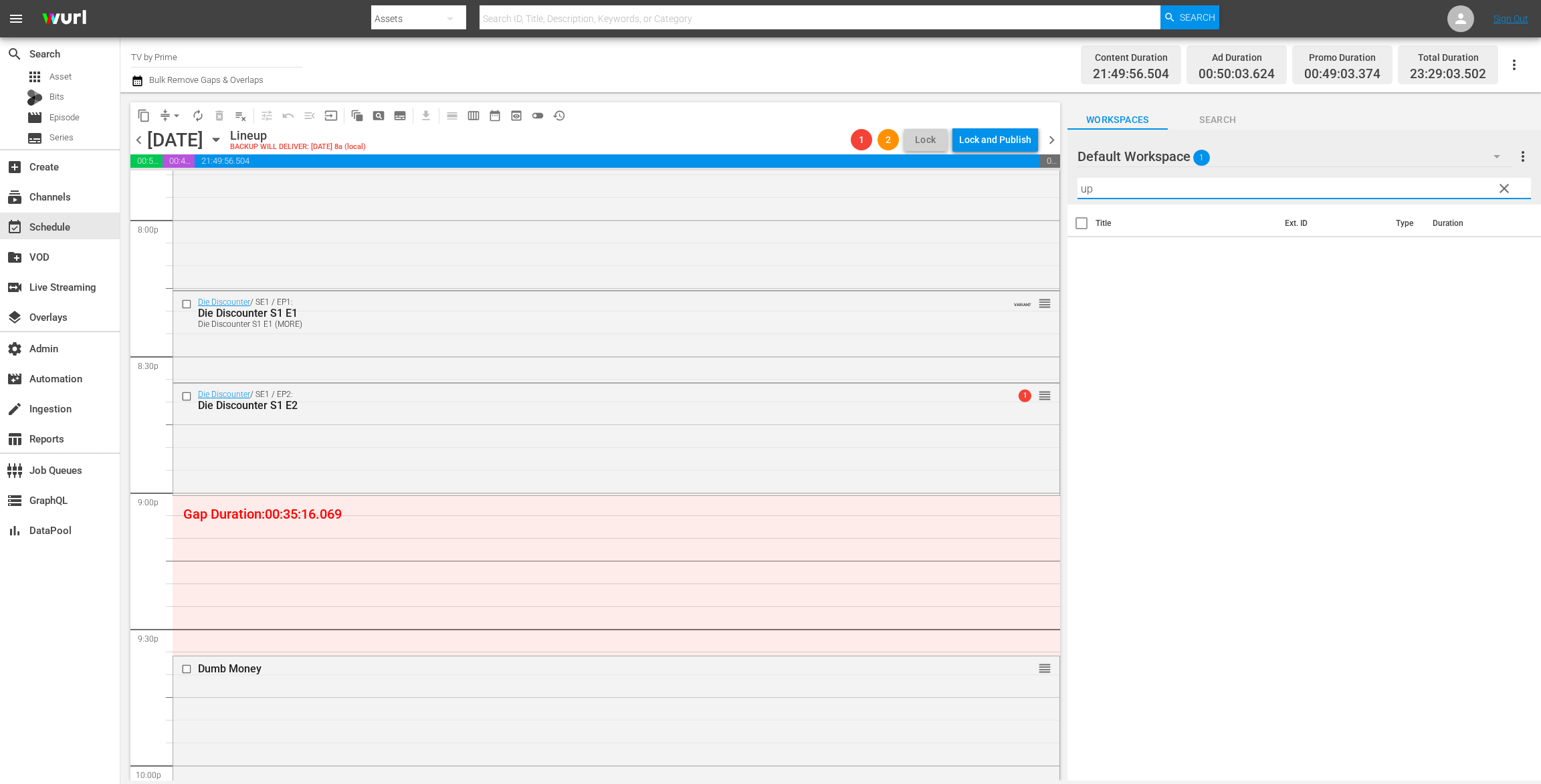
type input "u"
type input "t"
click at [1493, 153] on icon "button" at bounding box center [1497, 156] width 16 height 16
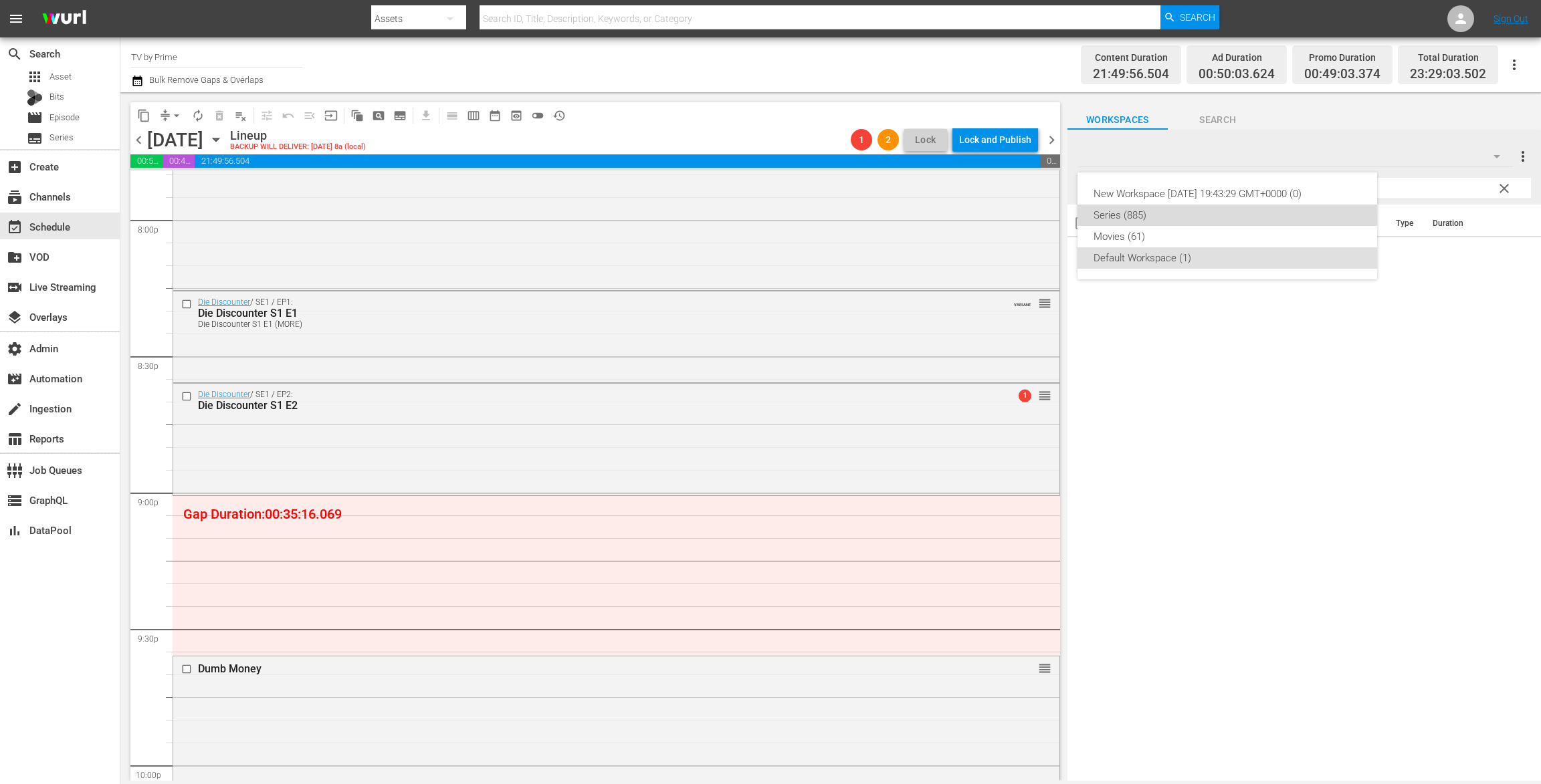
click at [1114, 218] on div "Series (885)" at bounding box center [1227, 215] width 268 height 21
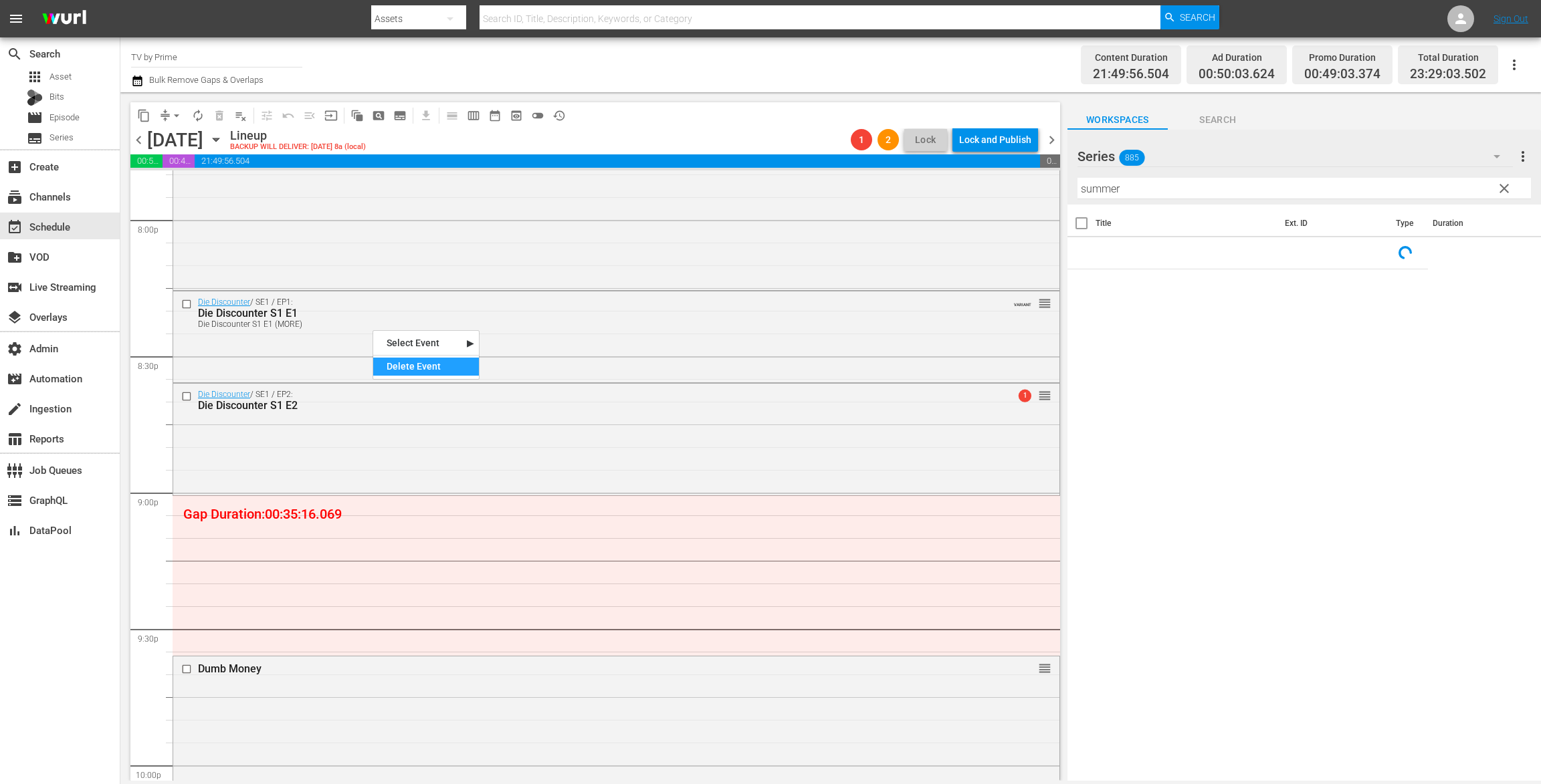
click at [389, 364] on div "Delete Event" at bounding box center [426, 366] width 106 height 18
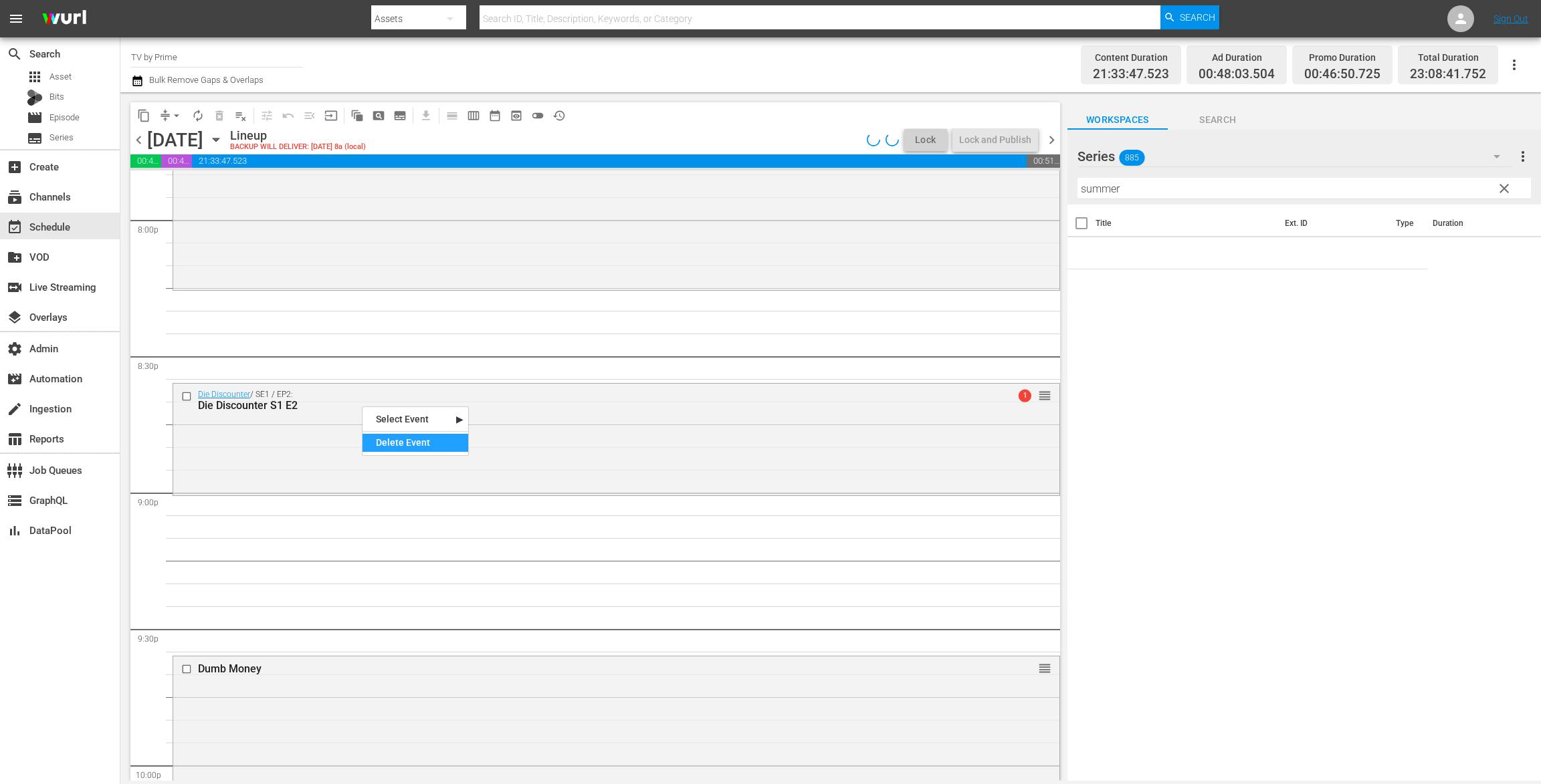
click at [388, 444] on div "Delete Event" at bounding box center [415, 442] width 106 height 18
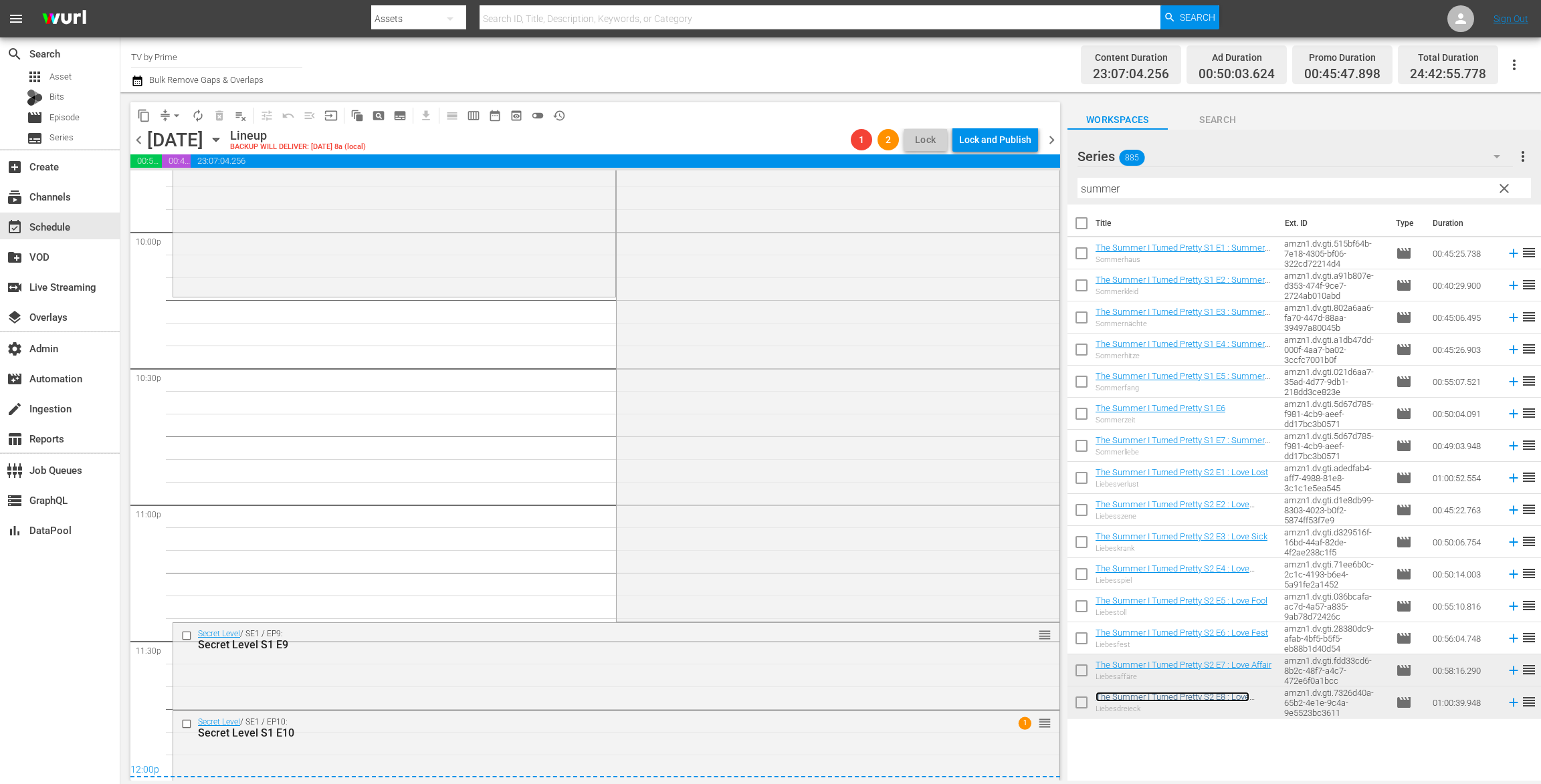
scroll to position [5957, 0]
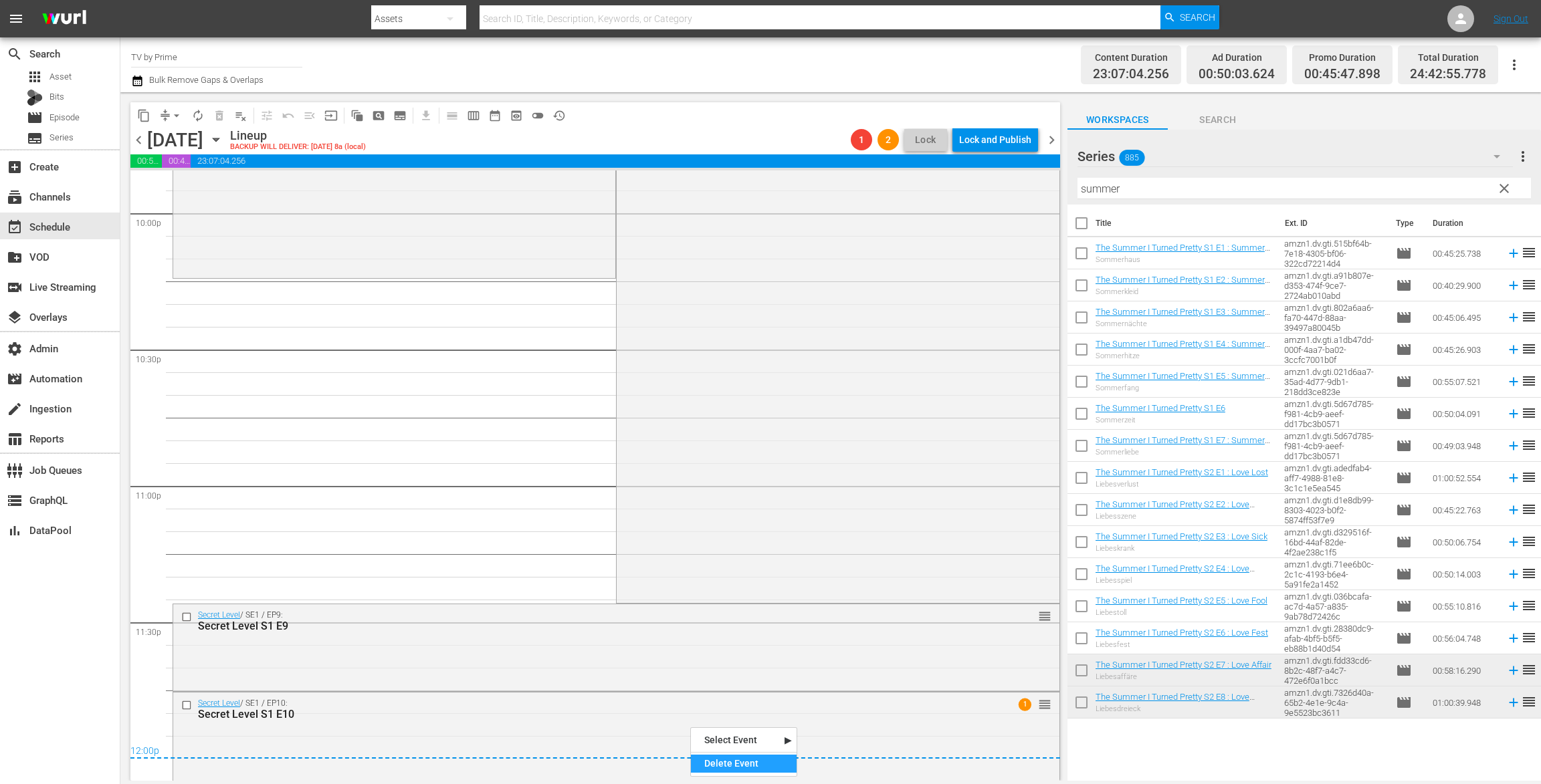
click at [731, 759] on div "Delete Event" at bounding box center [744, 763] width 106 height 18
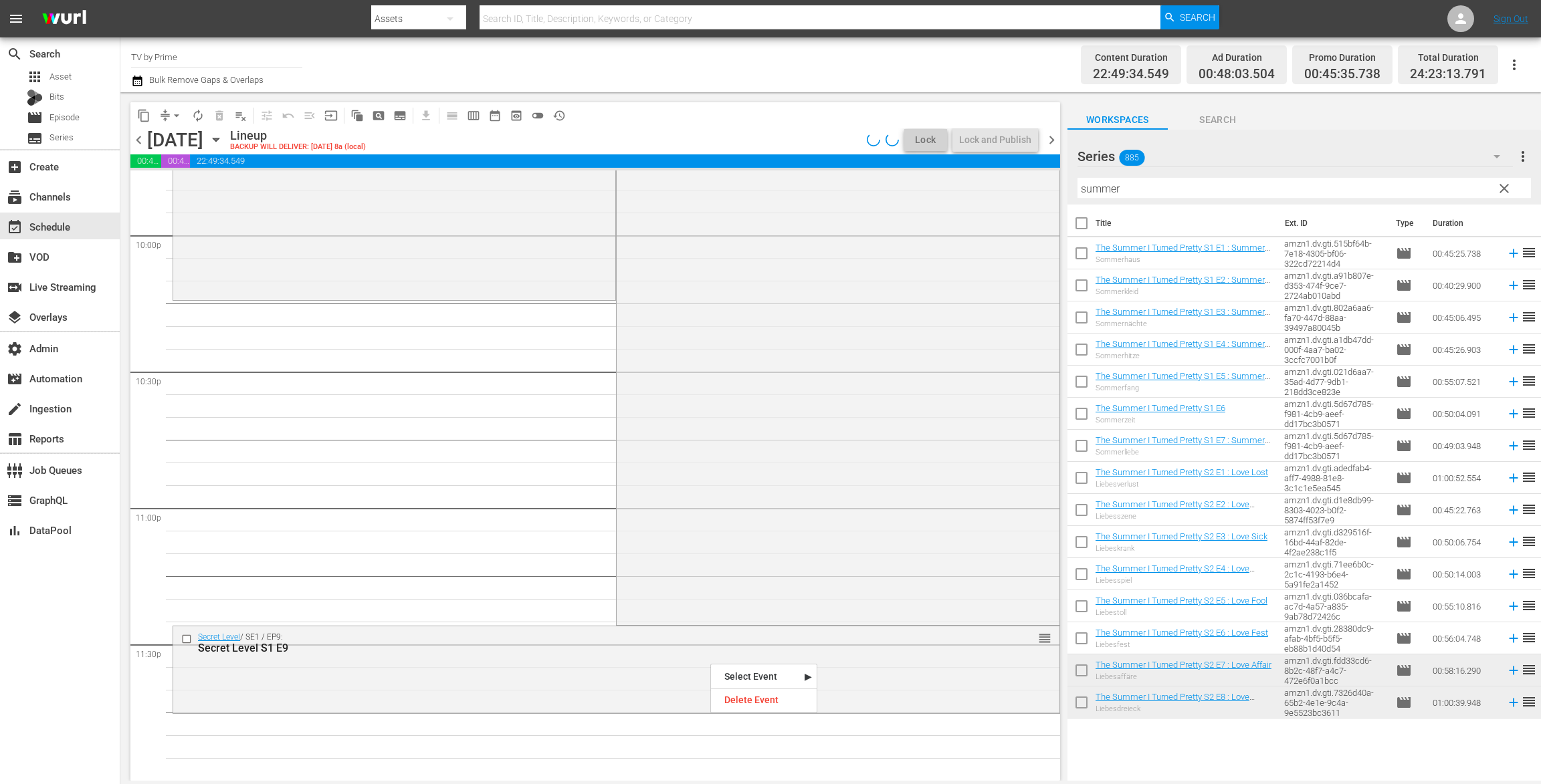
scroll to position [5935, 0]
click at [739, 696] on div "Delete Event" at bounding box center [764, 700] width 106 height 18
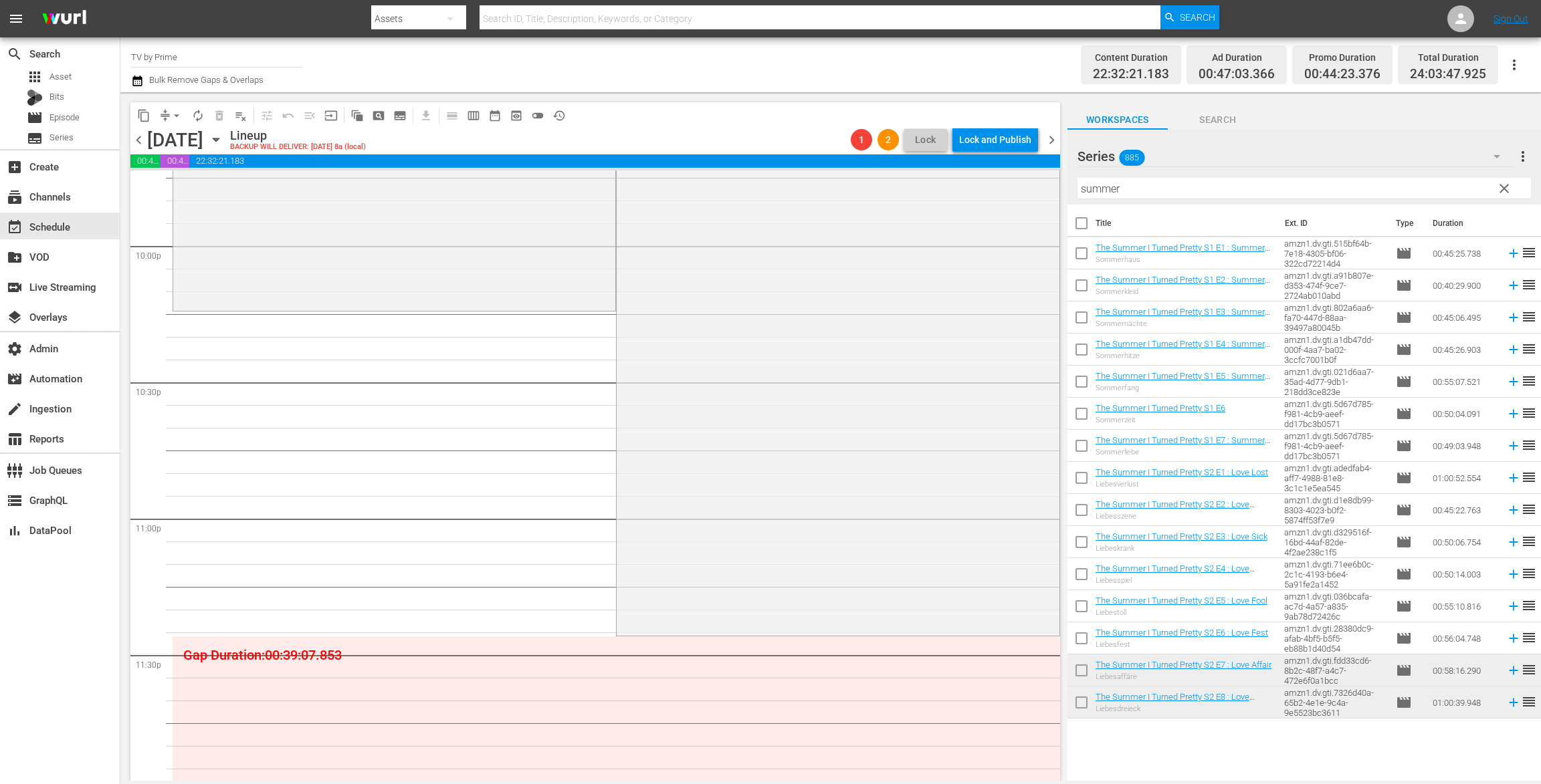
scroll to position [5847, 0]
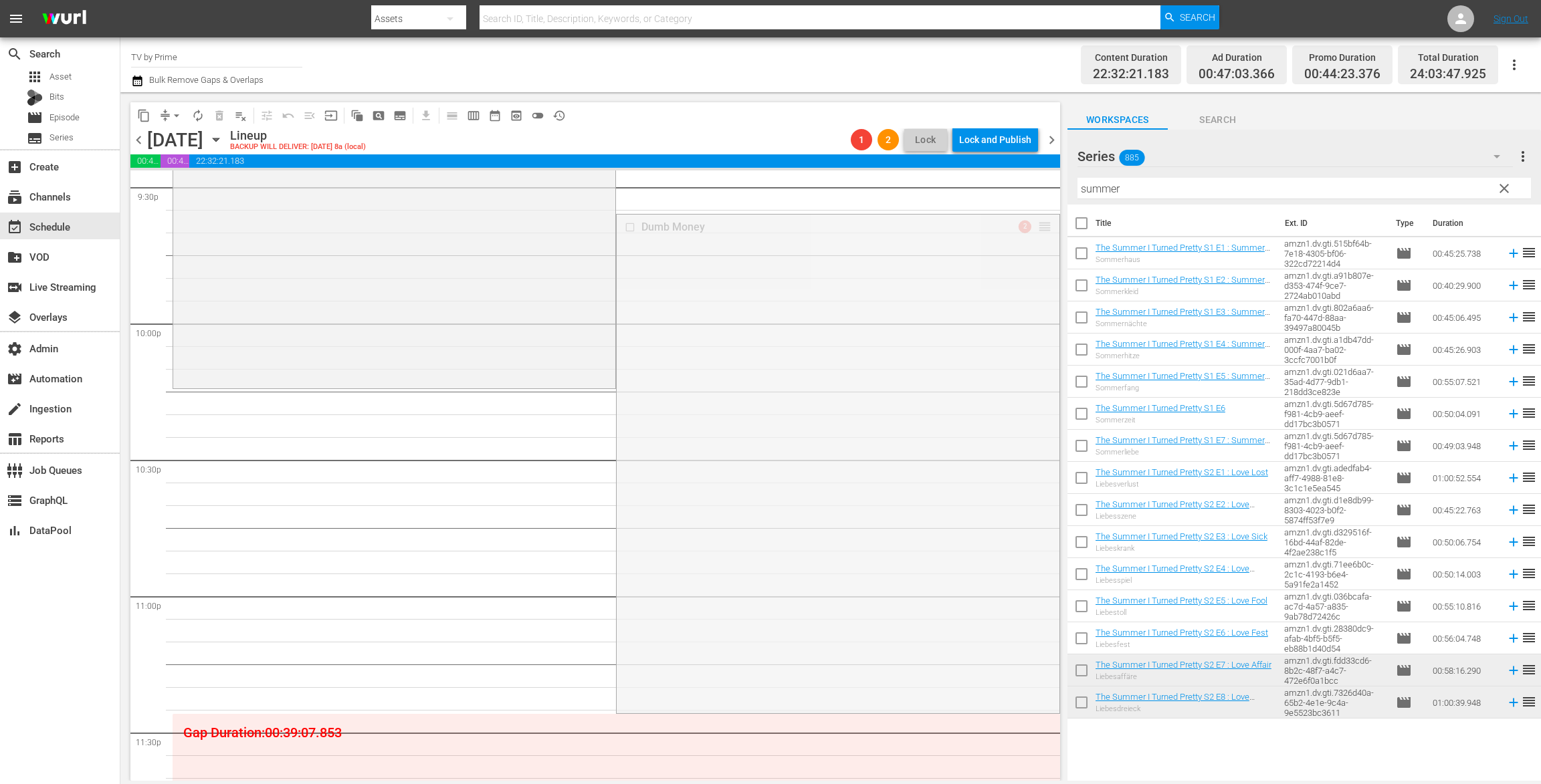
drag, startPoint x: 1035, startPoint y: 226, endPoint x: 913, endPoint y: 613, distance: 405.8
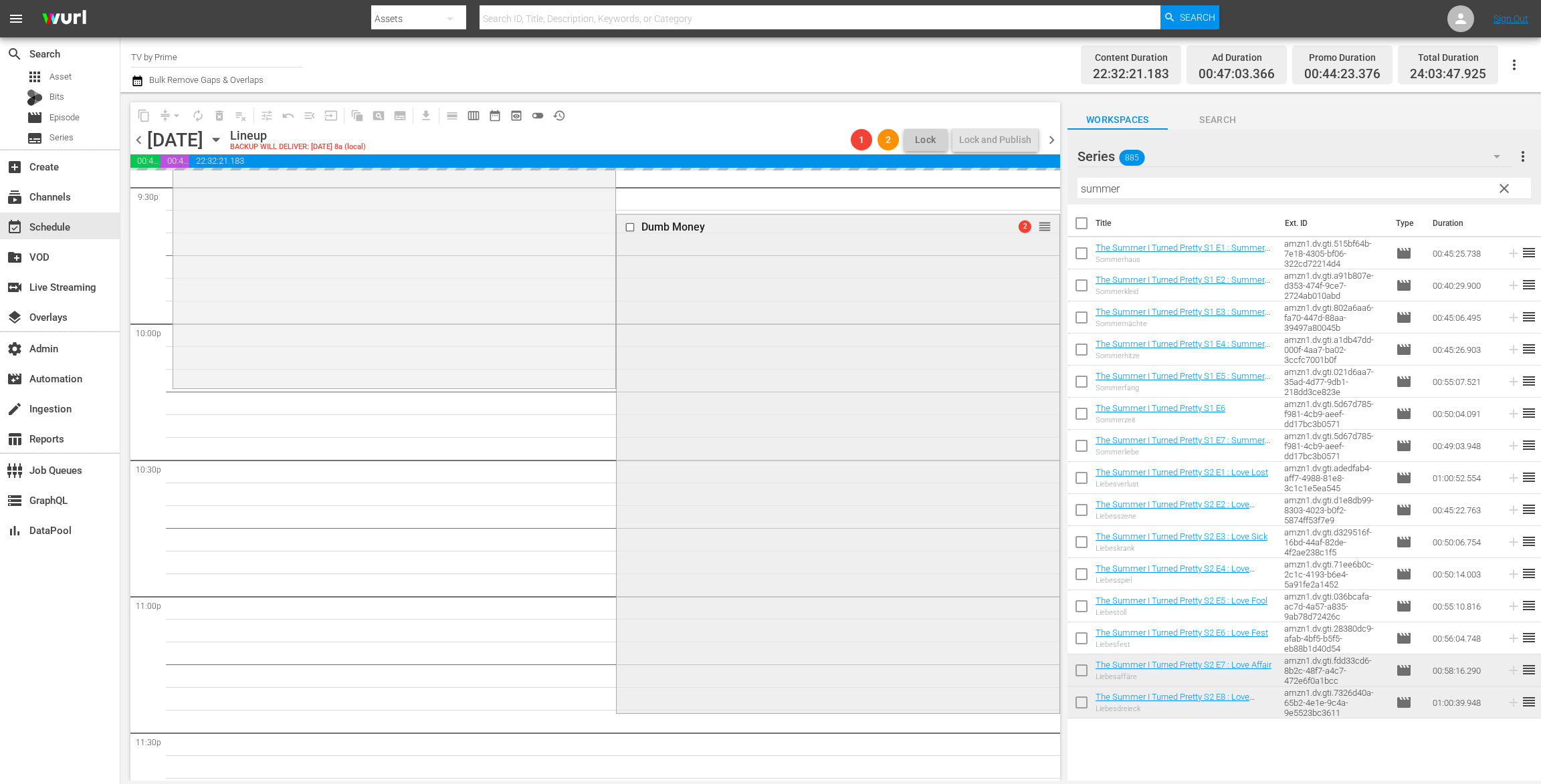
scroll to position [5957, 0]
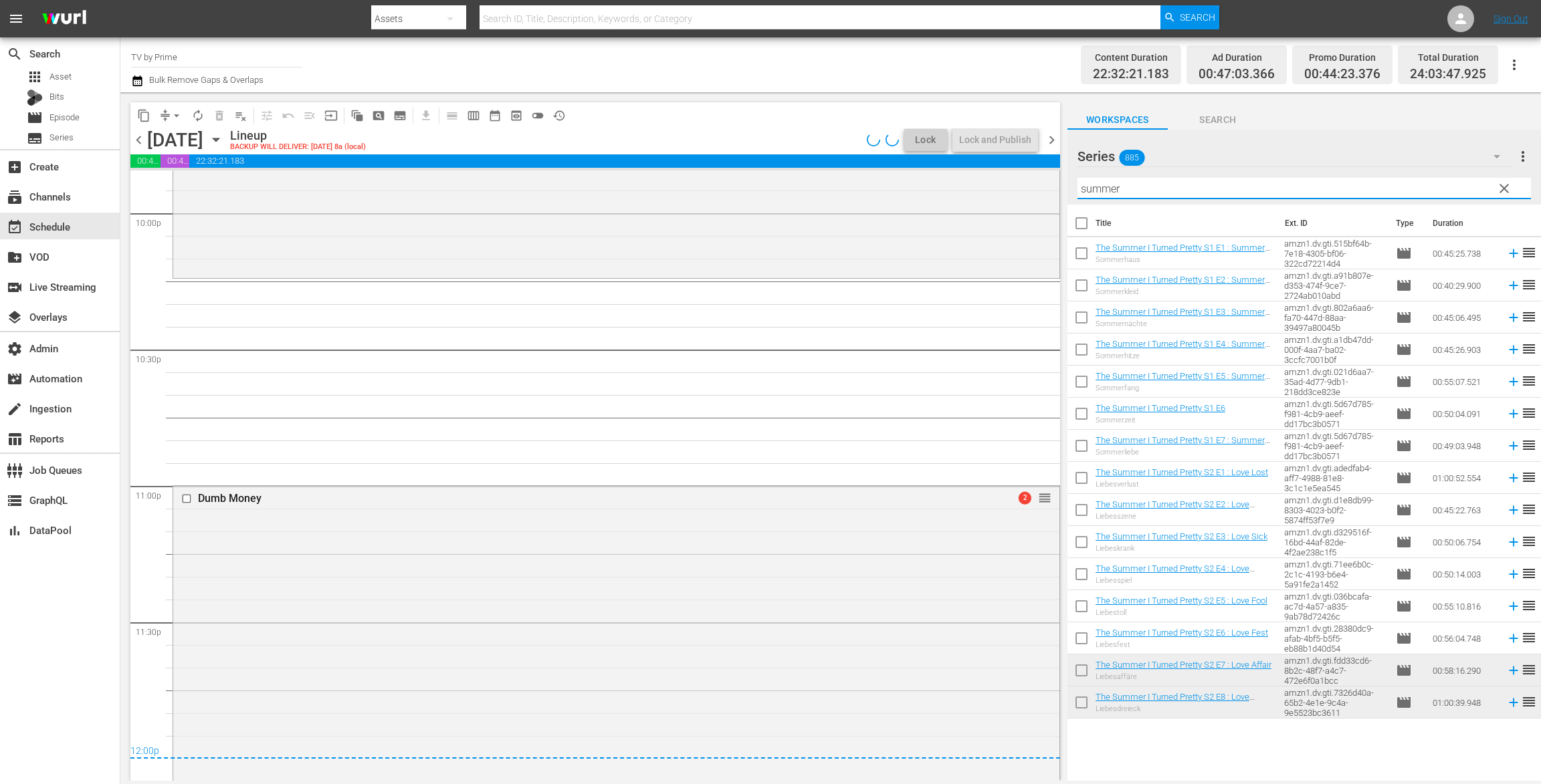
drag, startPoint x: 1134, startPoint y: 193, endPoint x: 975, endPoint y: 167, distance: 161.1
click at [975, 167] on div "content_copy compress arrow_drop_down autorenew_outlined delete_forever_outline…" at bounding box center [830, 437] width 1420 height 688
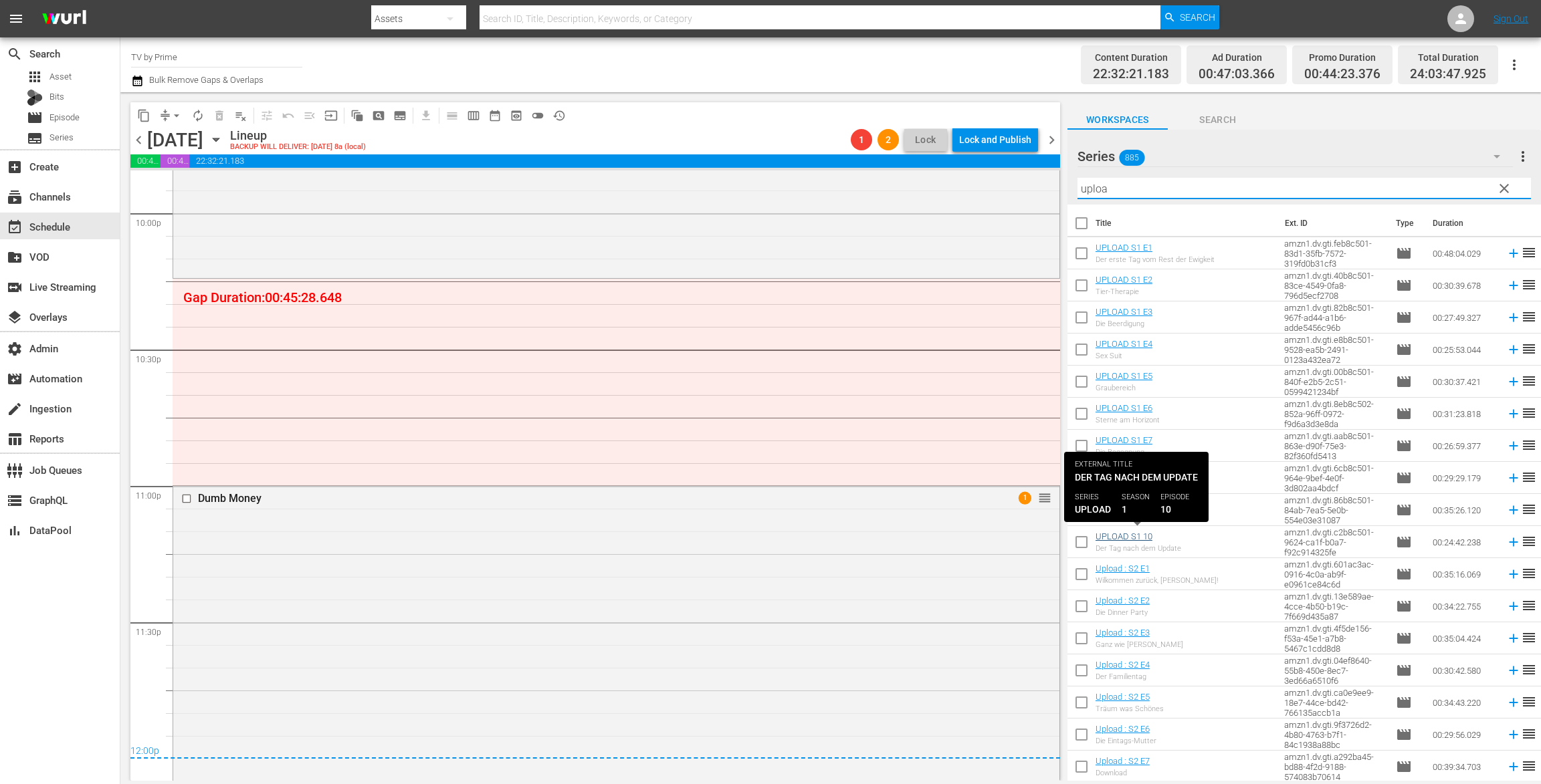
type input "uploa"
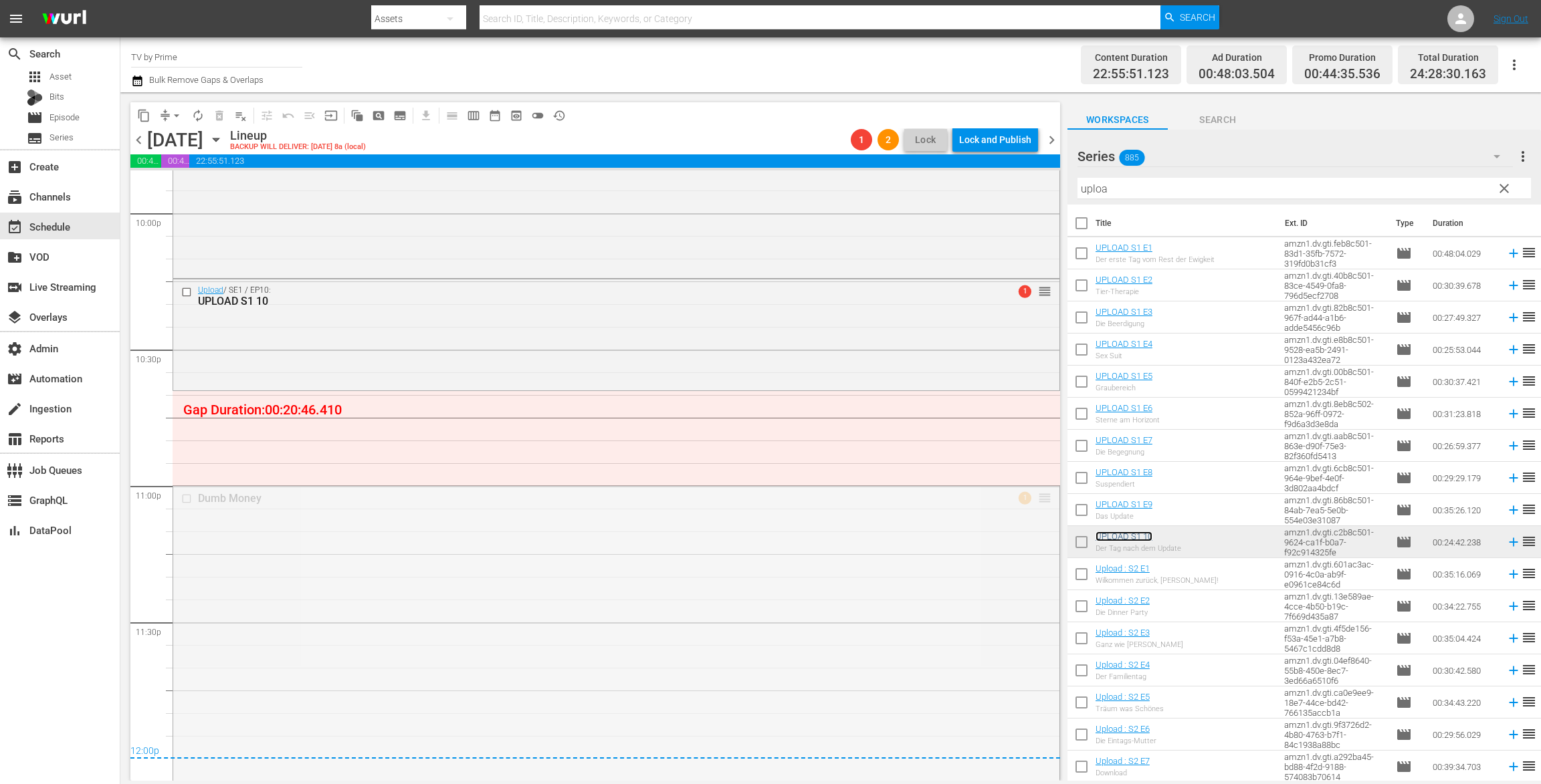
drag, startPoint x: 1027, startPoint y: 464, endPoint x: 1011, endPoint y: 397, distance: 68.9
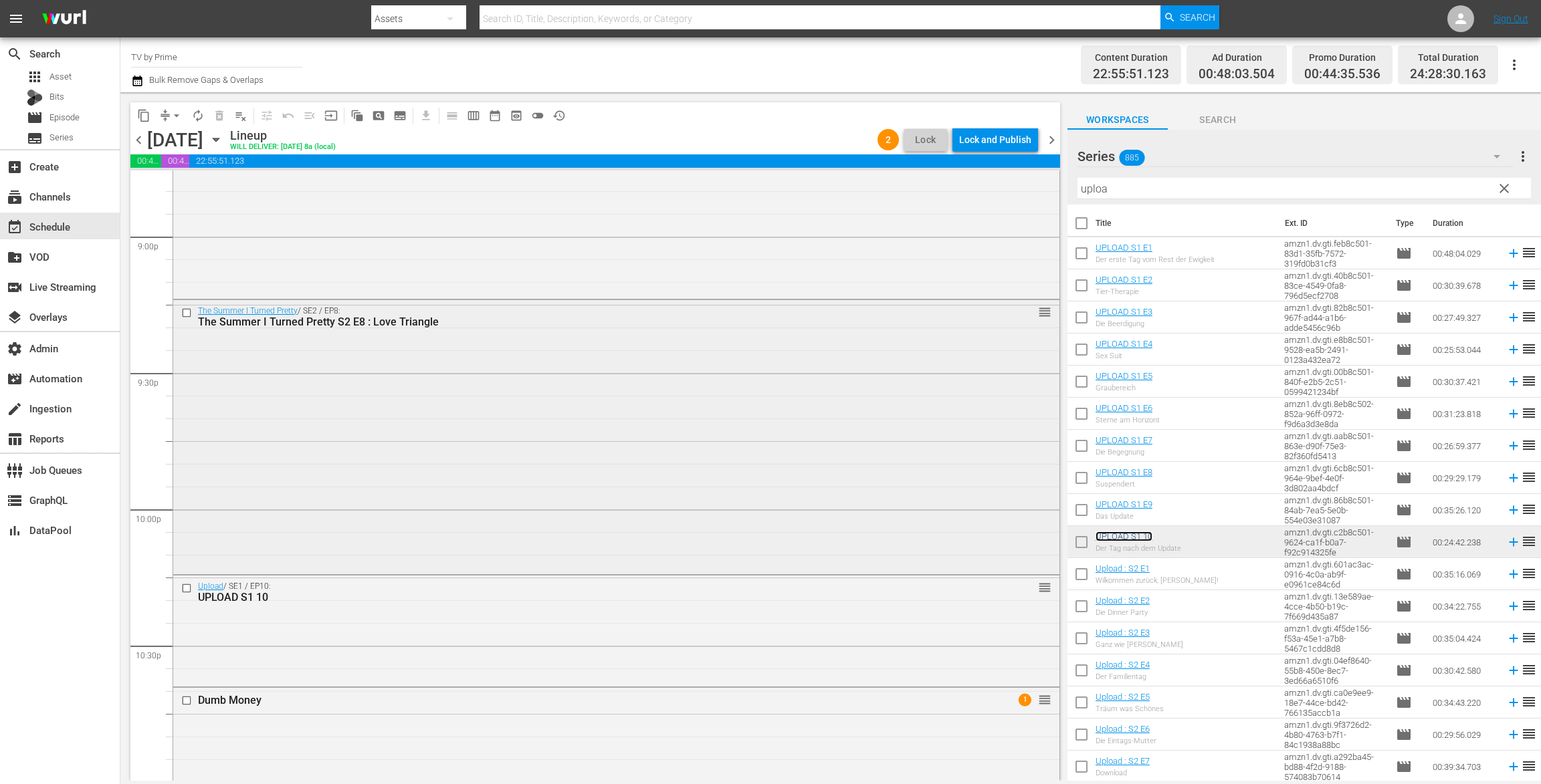
scroll to position [5551, 0]
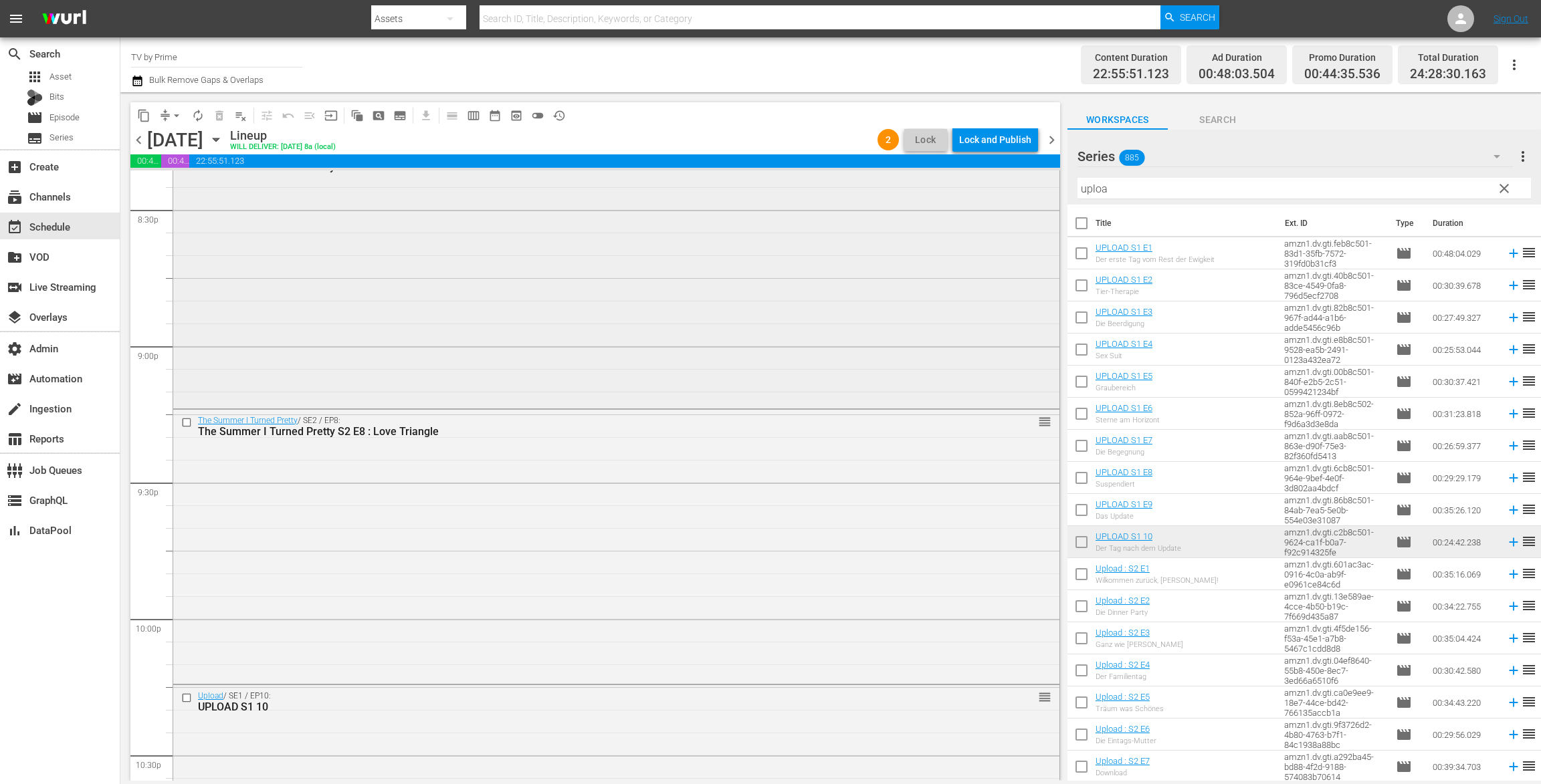
click at [502, 304] on div "The Summer I Turned Pretty / SE2 / EP7: The Summer I Turned Pretty S2 E7 : Love…" at bounding box center [616, 276] width 886 height 261
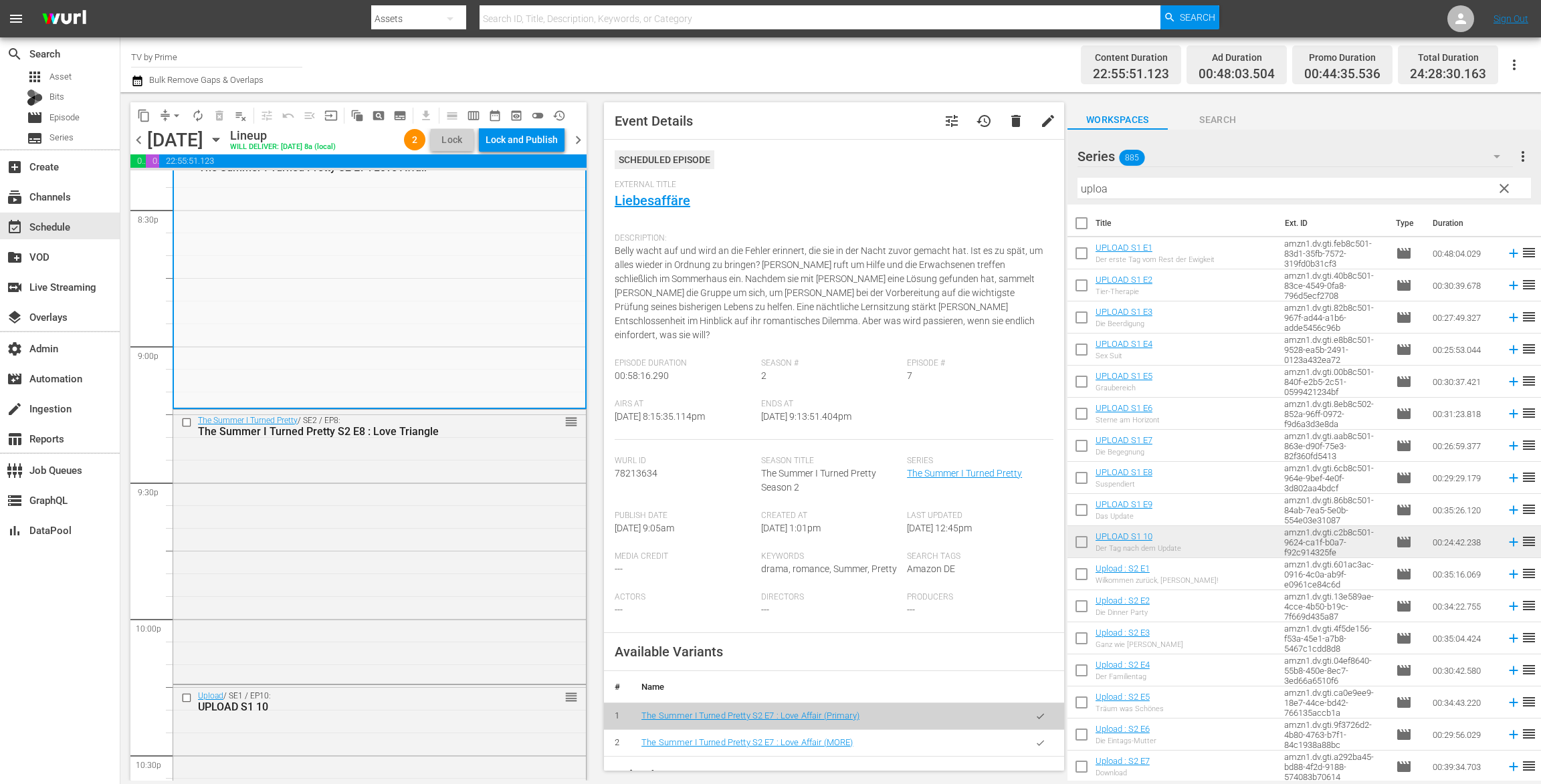
click at [1035, 738] on icon "button" at bounding box center [1040, 743] width 10 height 10
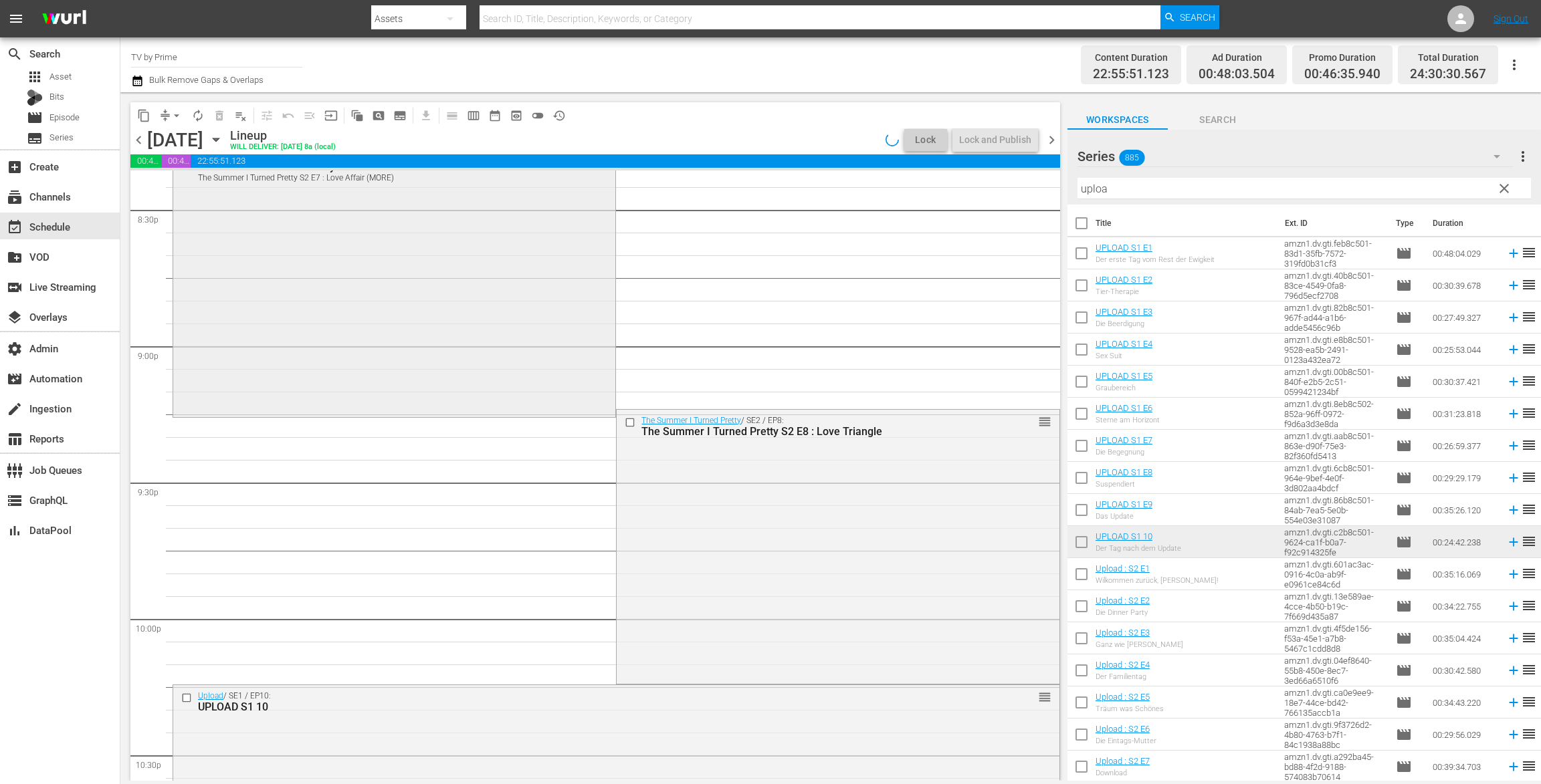
click at [408, 366] on div "The Summer I Turned Pretty / SE2 / EP7: The Summer I Turned Pretty S2 E7 : Love…" at bounding box center [394, 280] width 442 height 270
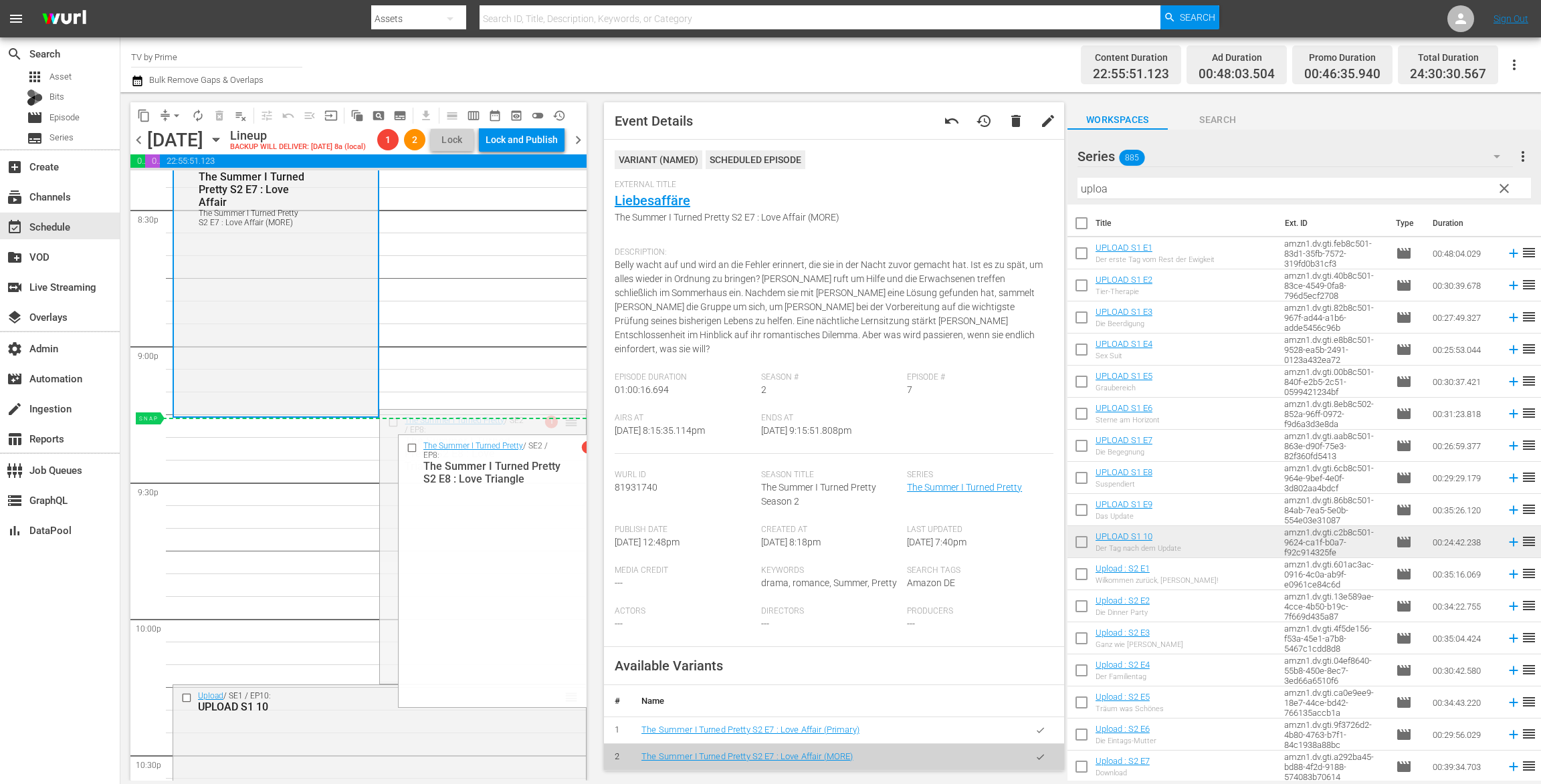
drag, startPoint x: 561, startPoint y: 439, endPoint x: 556, endPoint y: 446, distance: 8.6
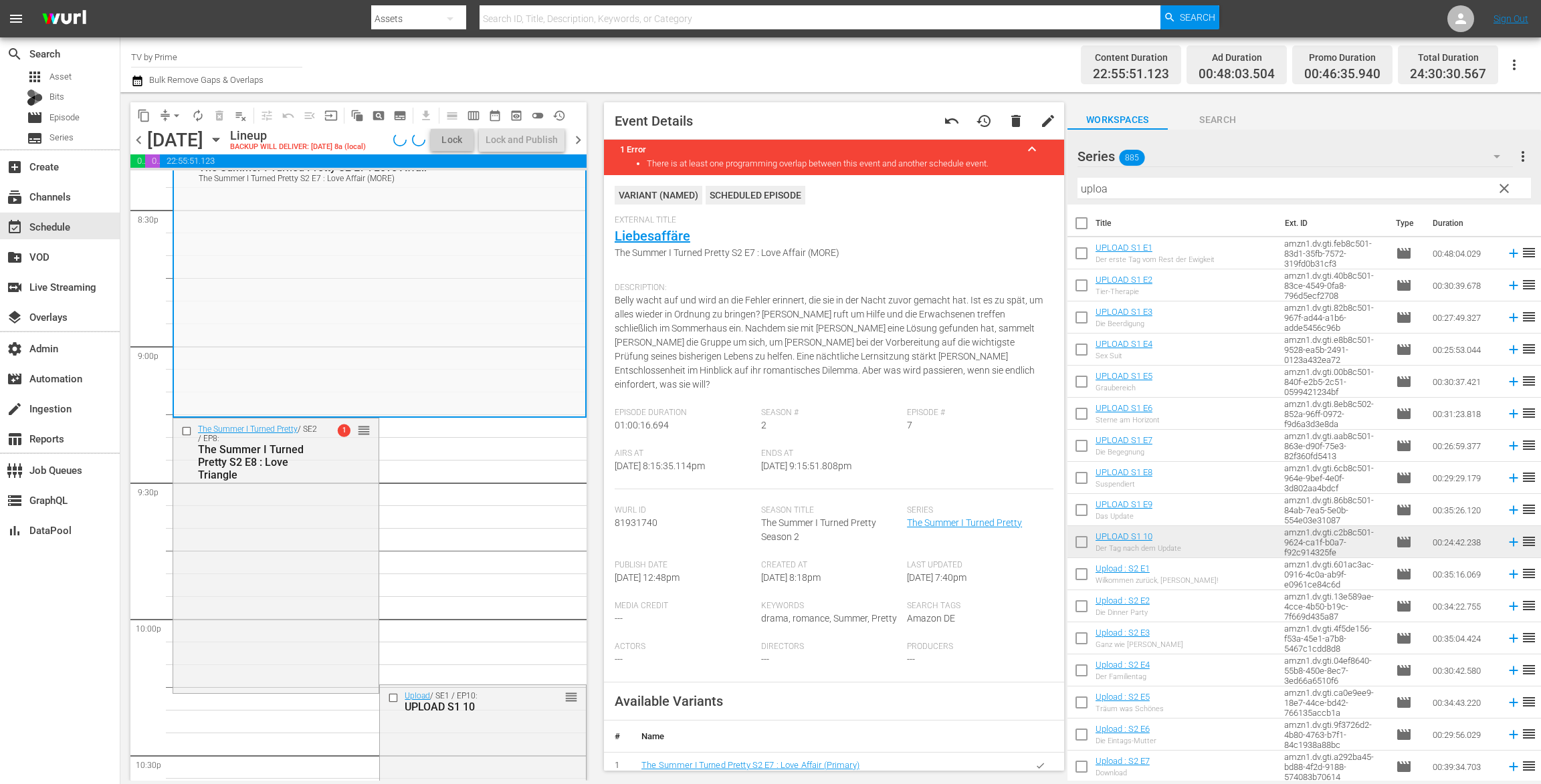
click at [267, 573] on div "The Summer I Turned Pretty / SE2 / EP8: The Summer I Turned Pretty S2 E8 : Love…" at bounding box center [276, 554] width 205 height 272
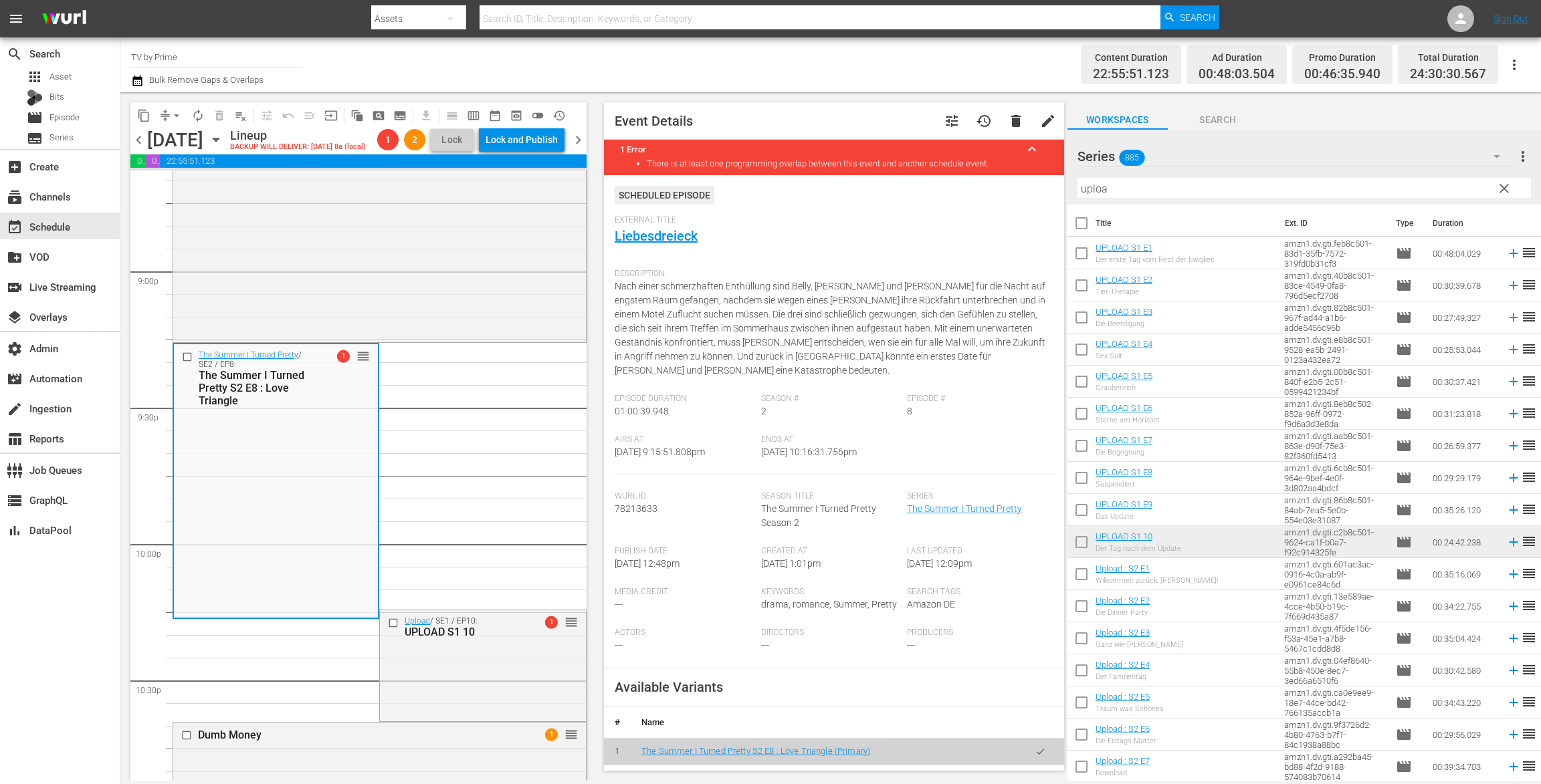
scroll to position [278, 0]
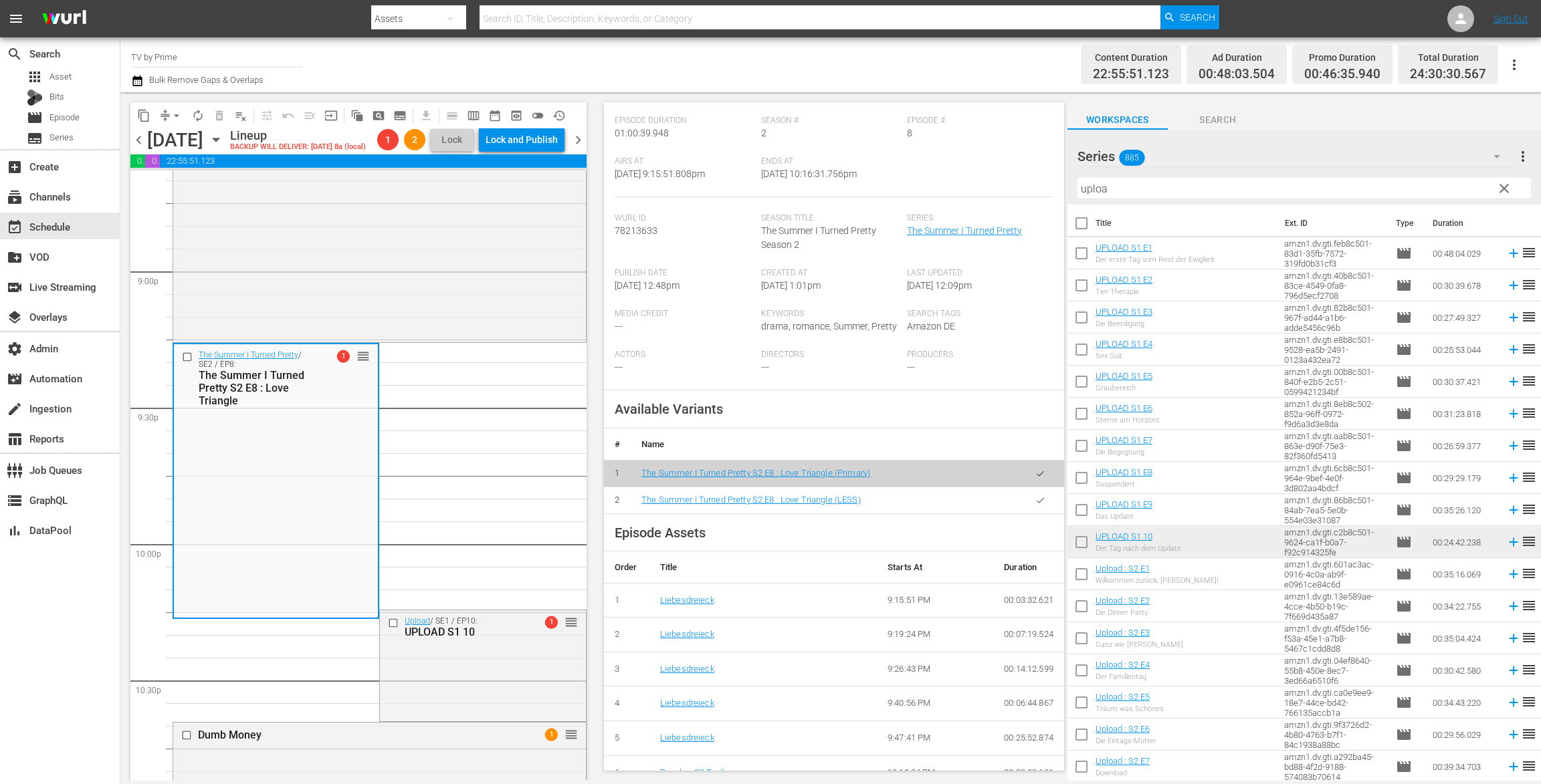
click at [1035, 501] on icon "button" at bounding box center [1040, 500] width 10 height 10
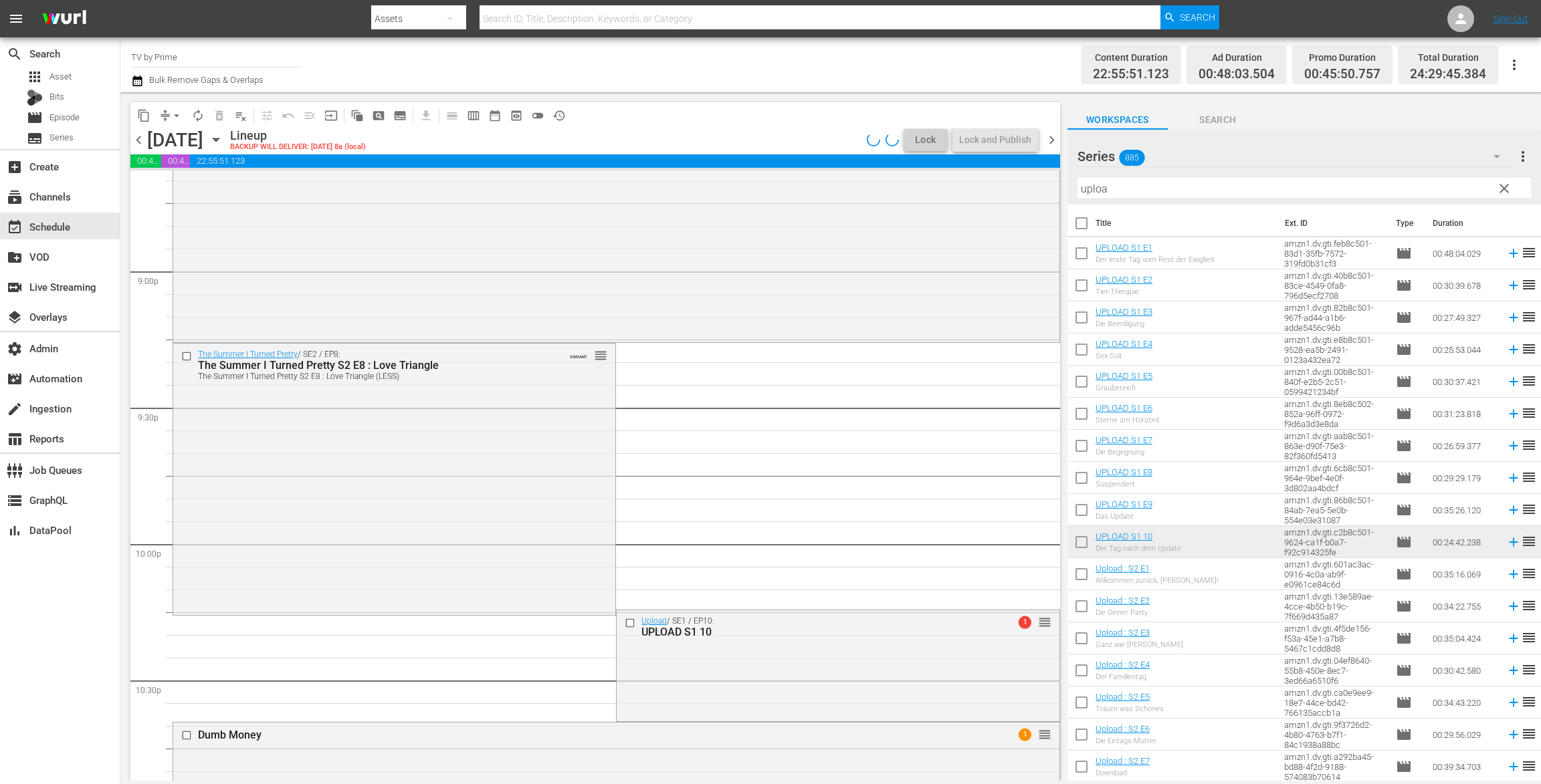
click at [291, 505] on div "The Summer I Turned Pretty / SE2 / EP8: The Summer I Turned Pretty S2 E8 : Love…" at bounding box center [394, 478] width 442 height 268
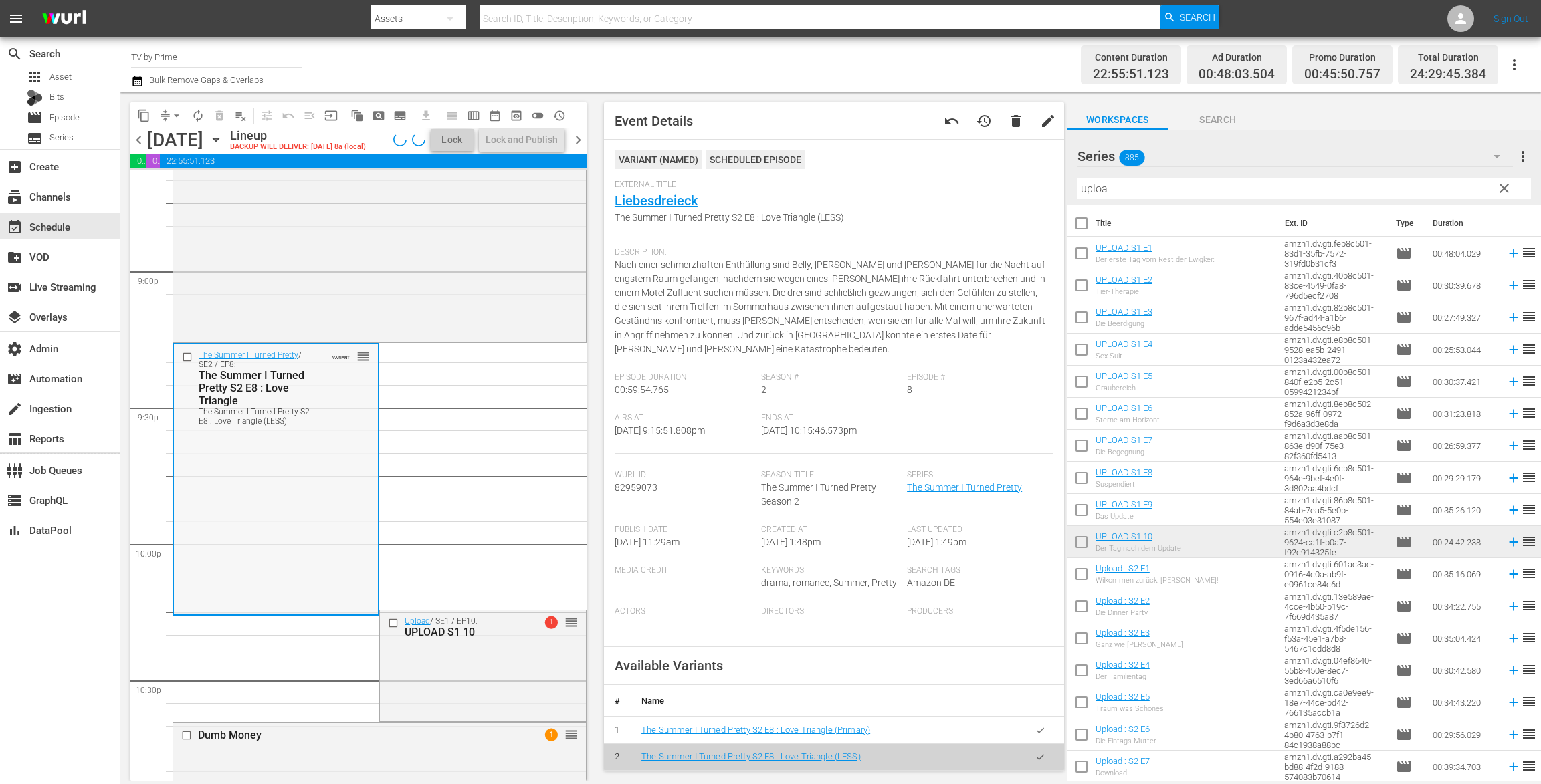
scroll to position [5910, 0]
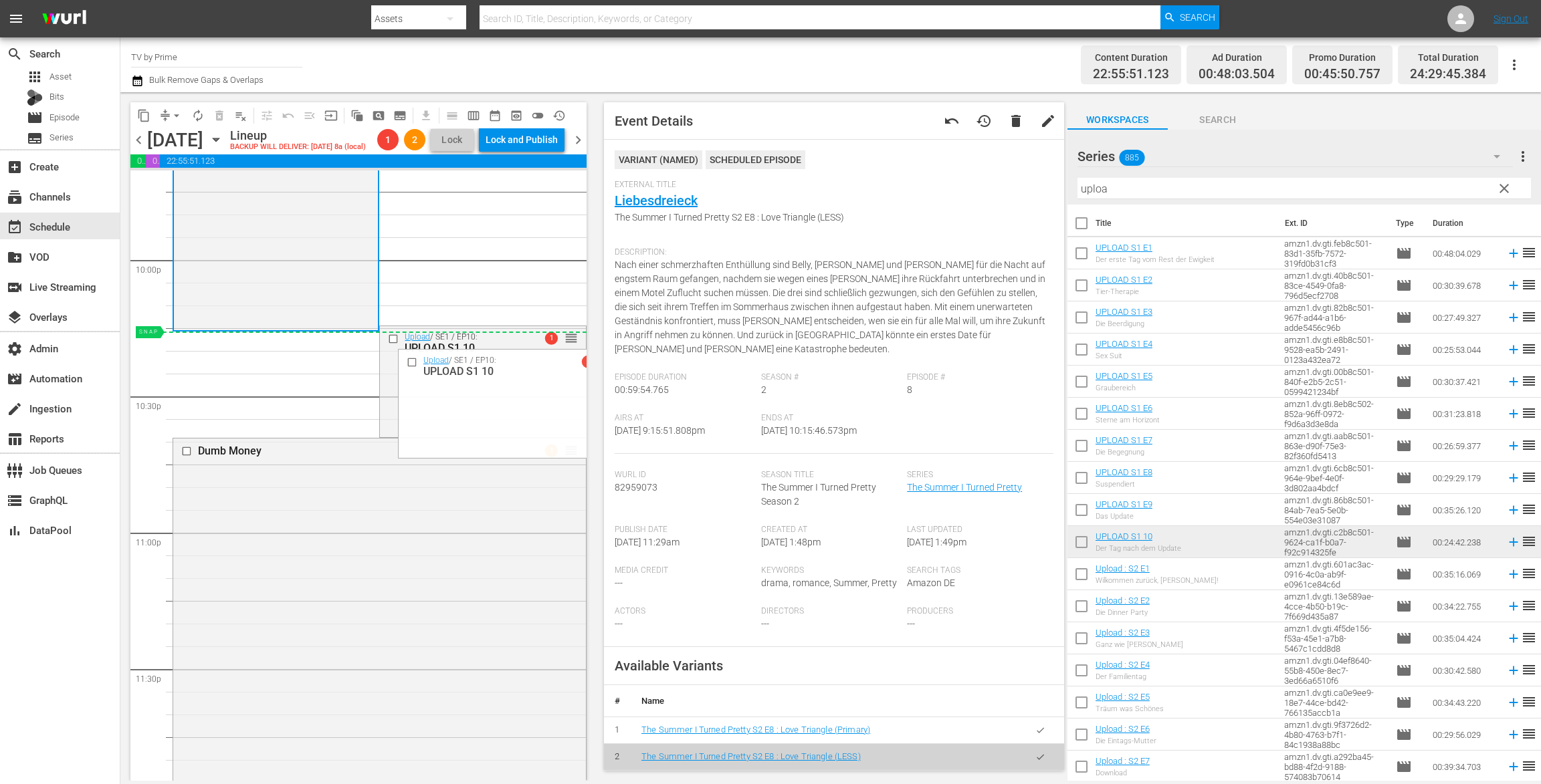
drag, startPoint x: 559, startPoint y: 360, endPoint x: 548, endPoint y: 362, distance: 11.2
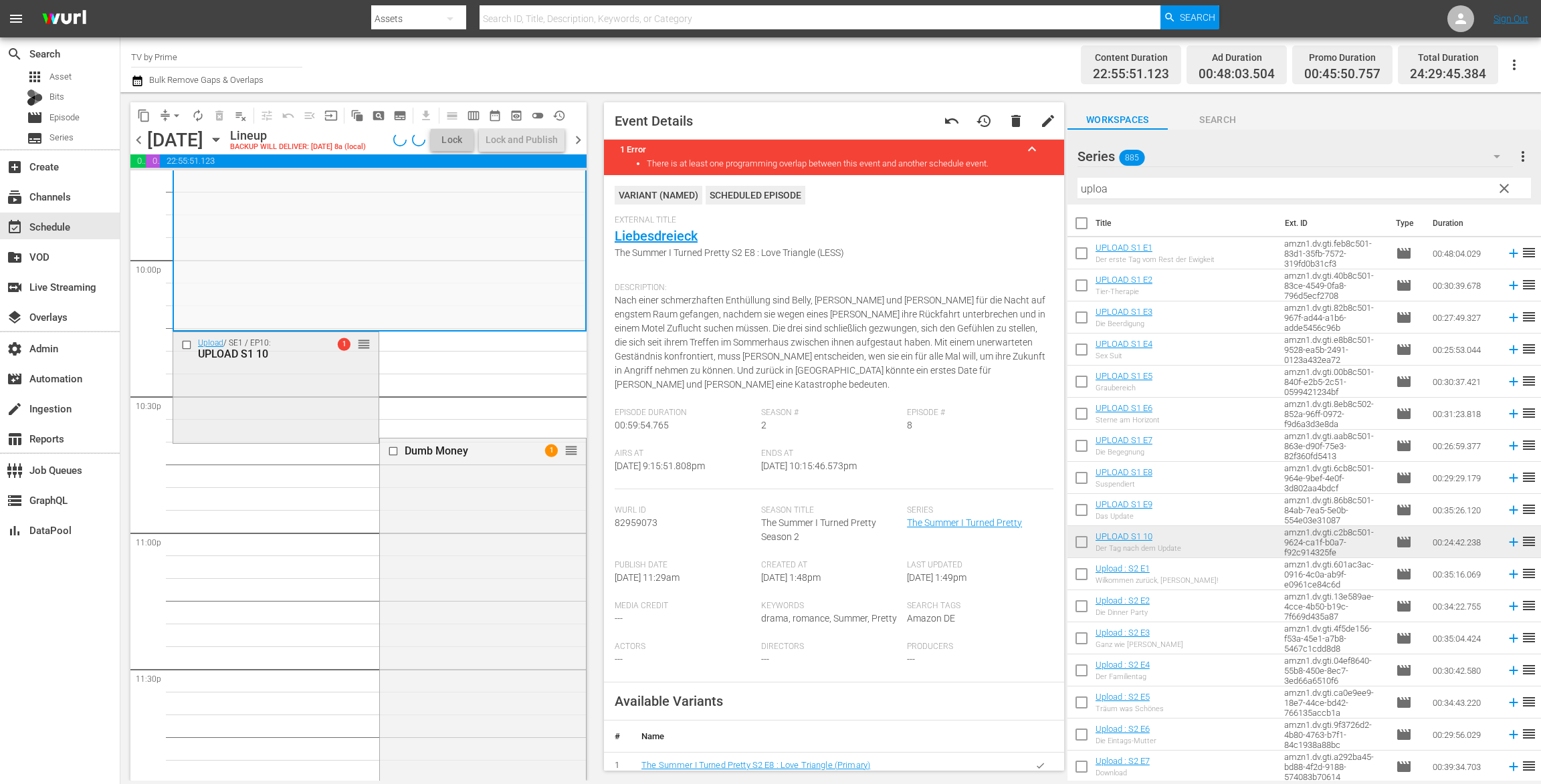
click at [290, 425] on div "Upload / SE1 / EP10: UPLOAD S1 10 1 reorder" at bounding box center [276, 386] width 205 height 108
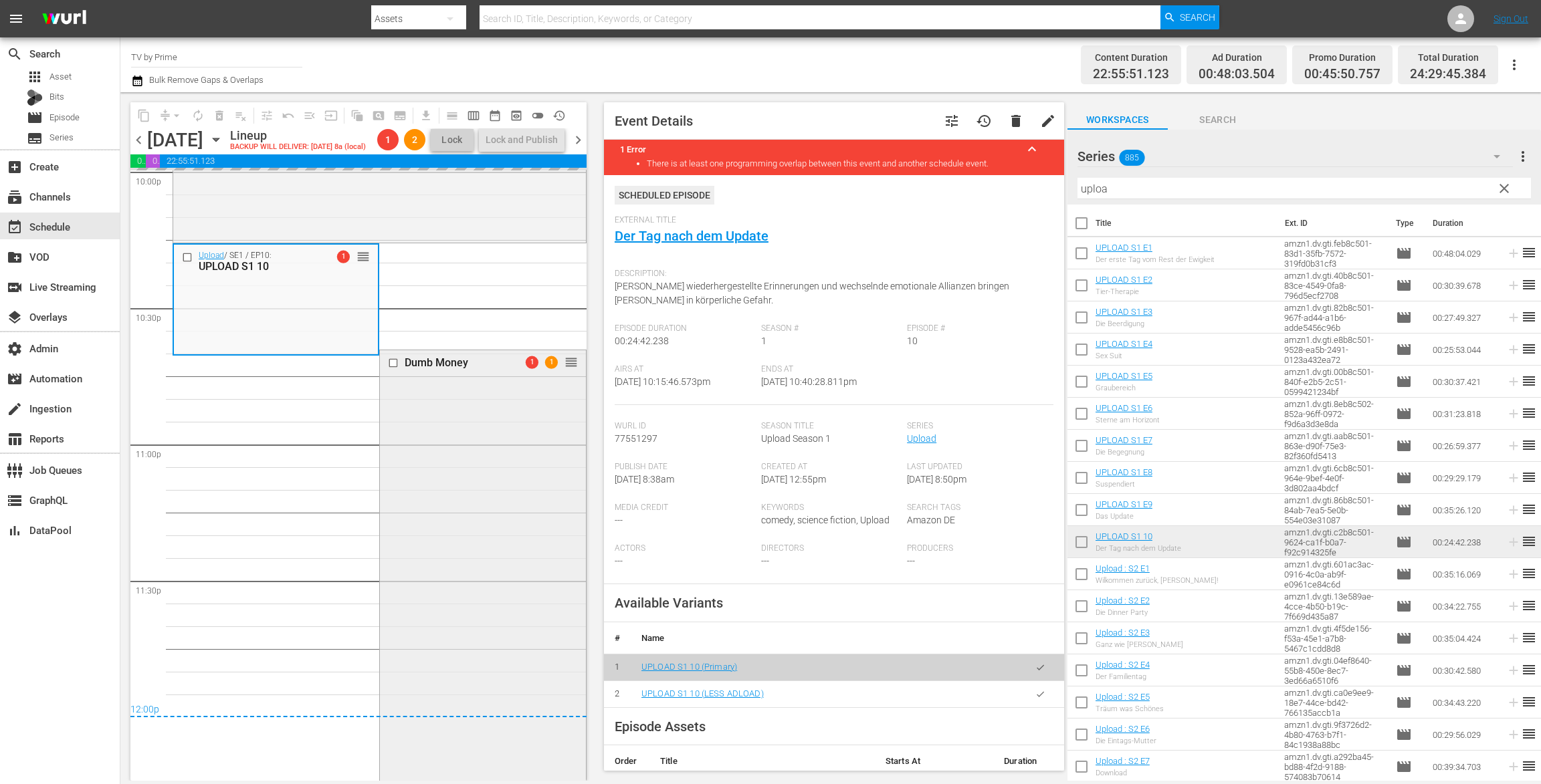
scroll to position [6065, 0]
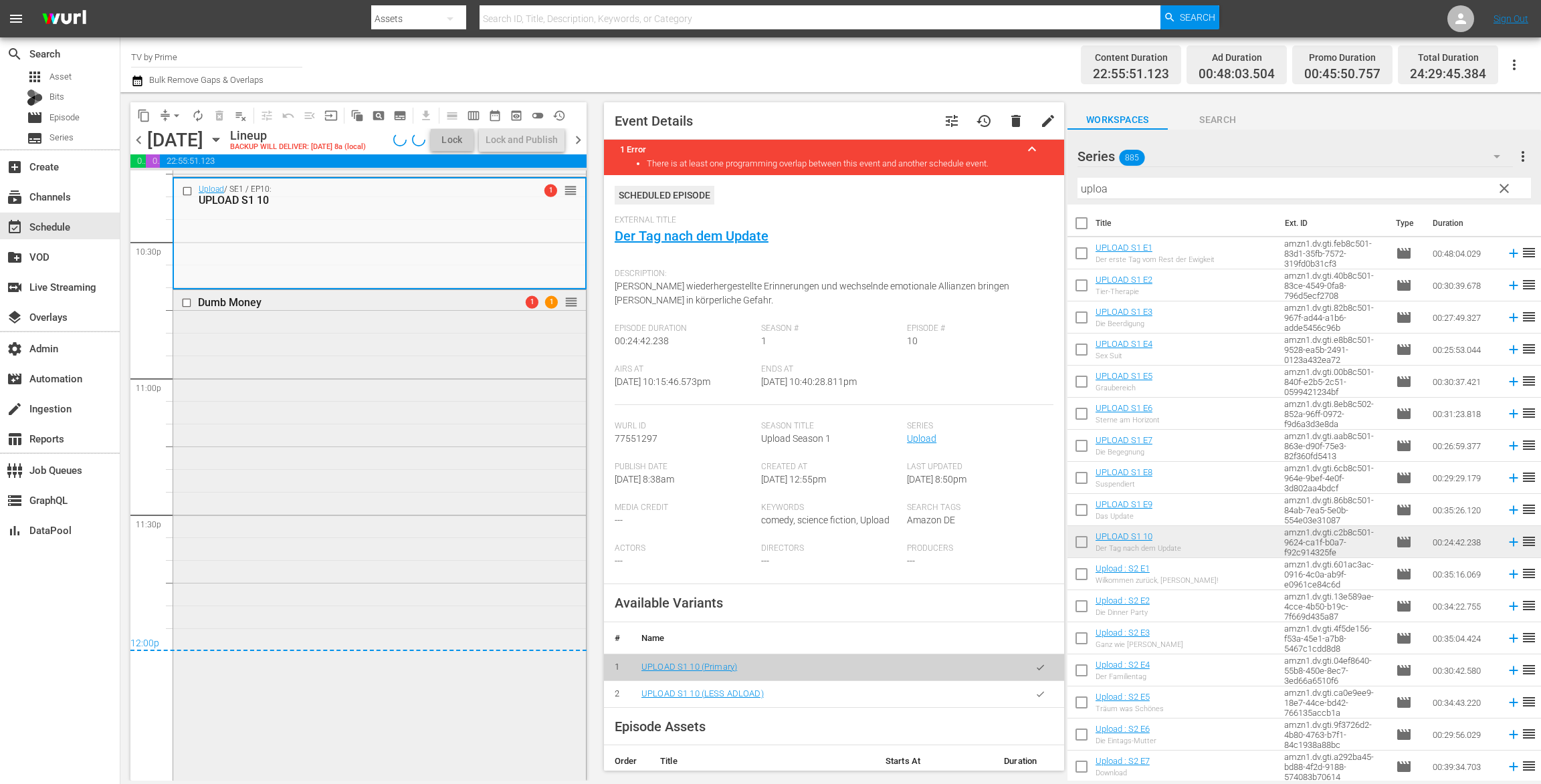
click at [318, 495] on div "Dumb Money 1 1 reorder" at bounding box center [379, 538] width 412 height 496
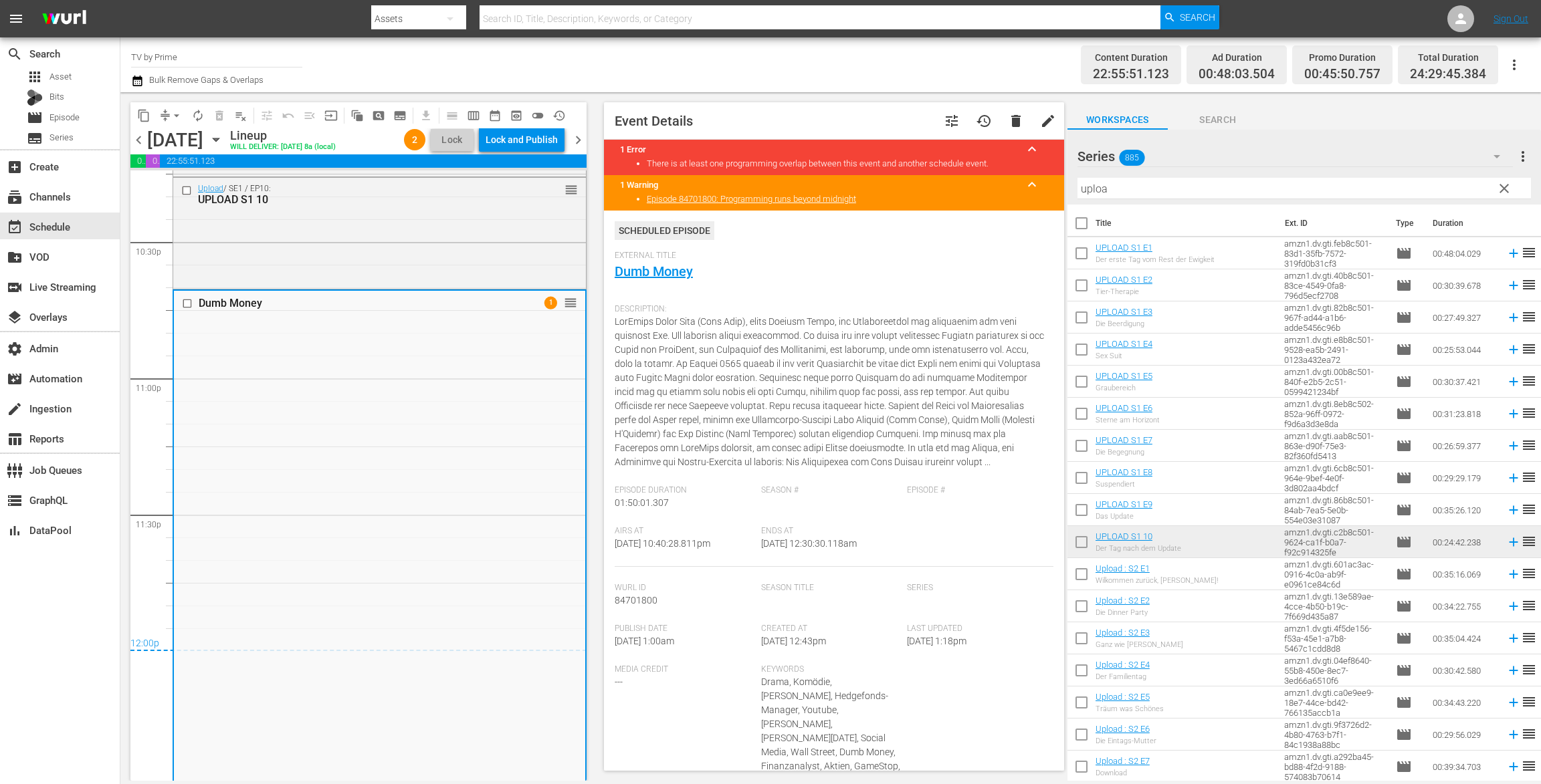
click at [575, 141] on span "chevron_right" at bounding box center [577, 140] width 17 height 17
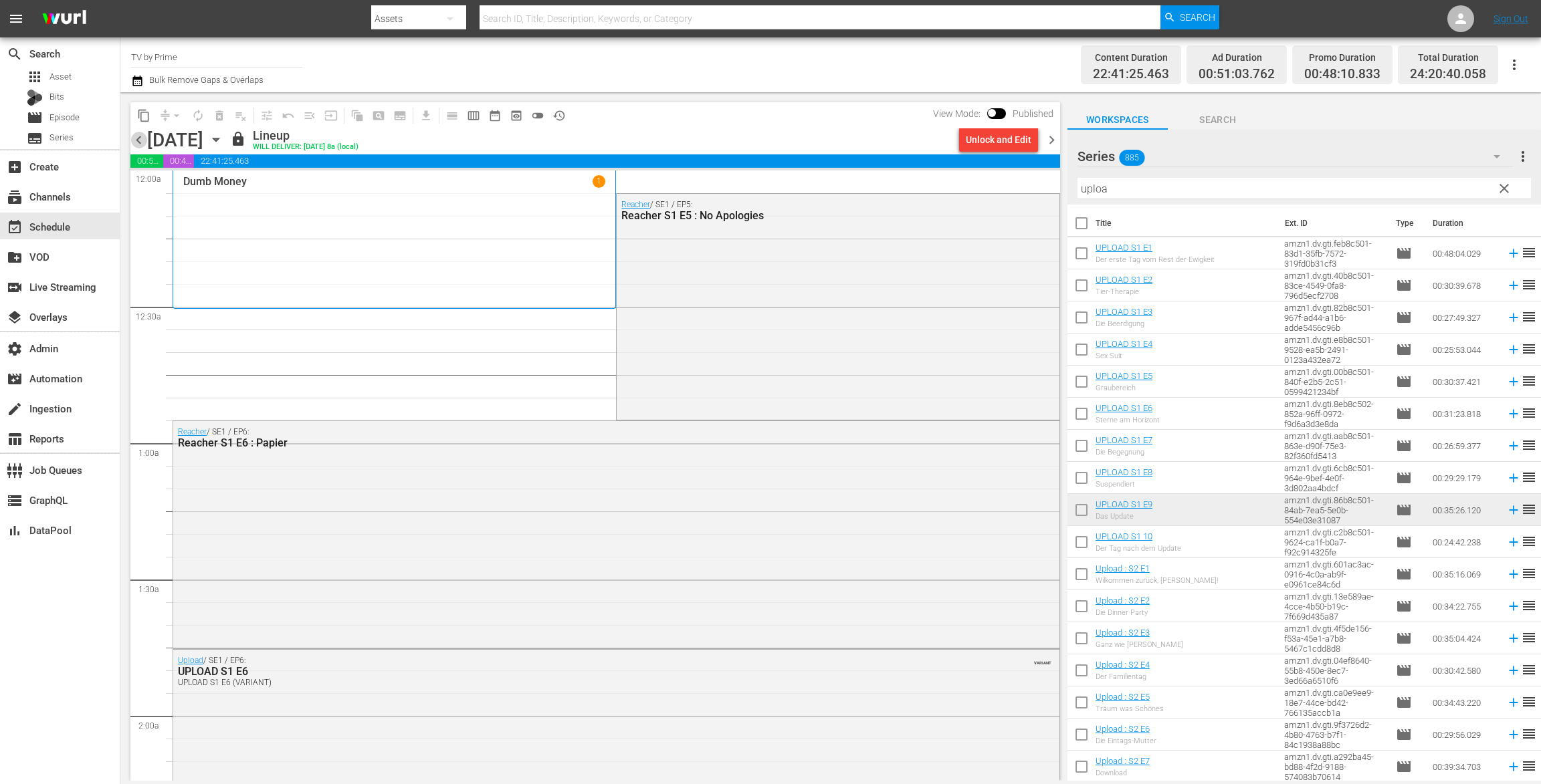
click at [141, 137] on span "chevron_left" at bounding box center [138, 140] width 17 height 17
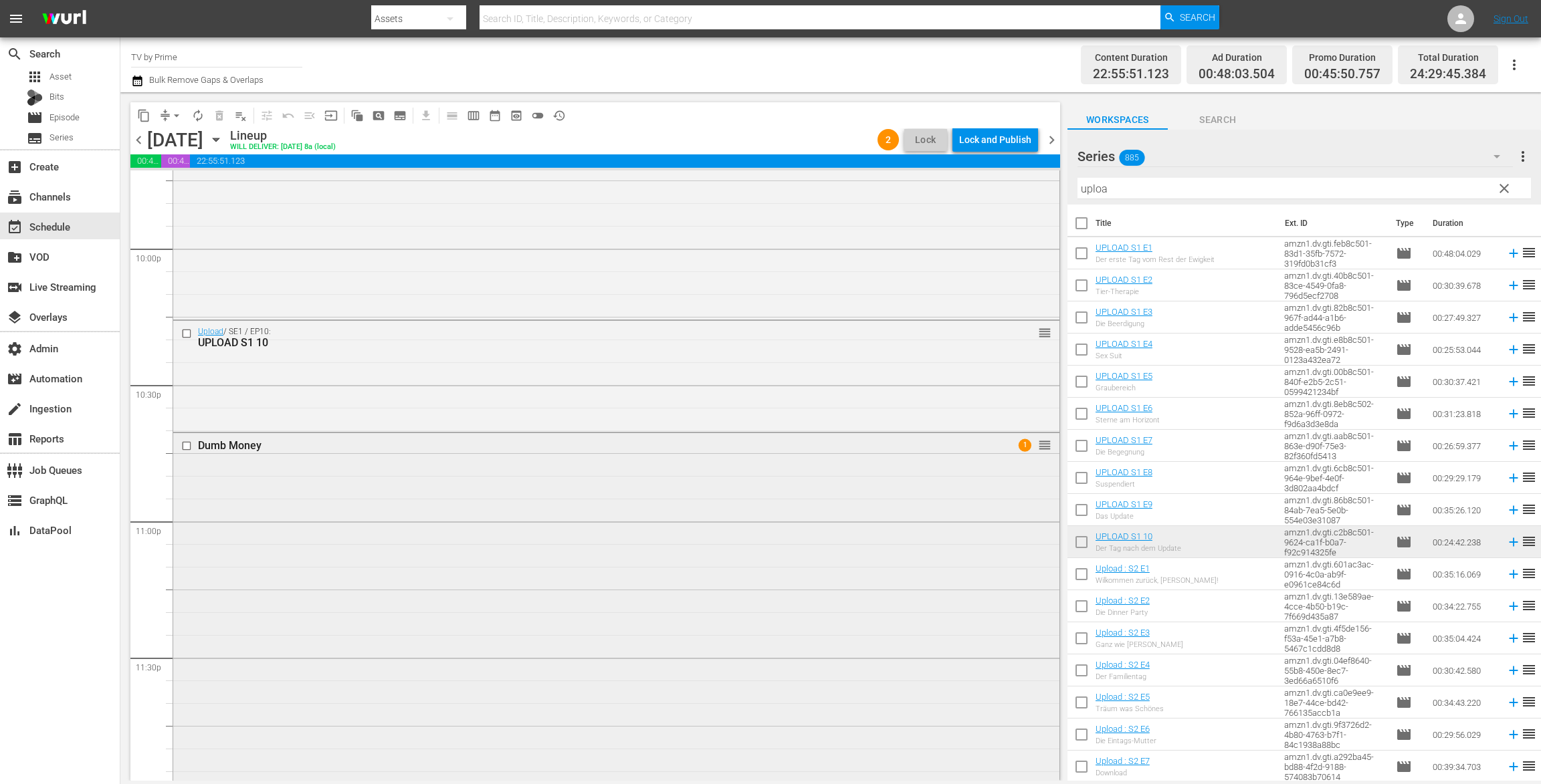
scroll to position [5945, 0]
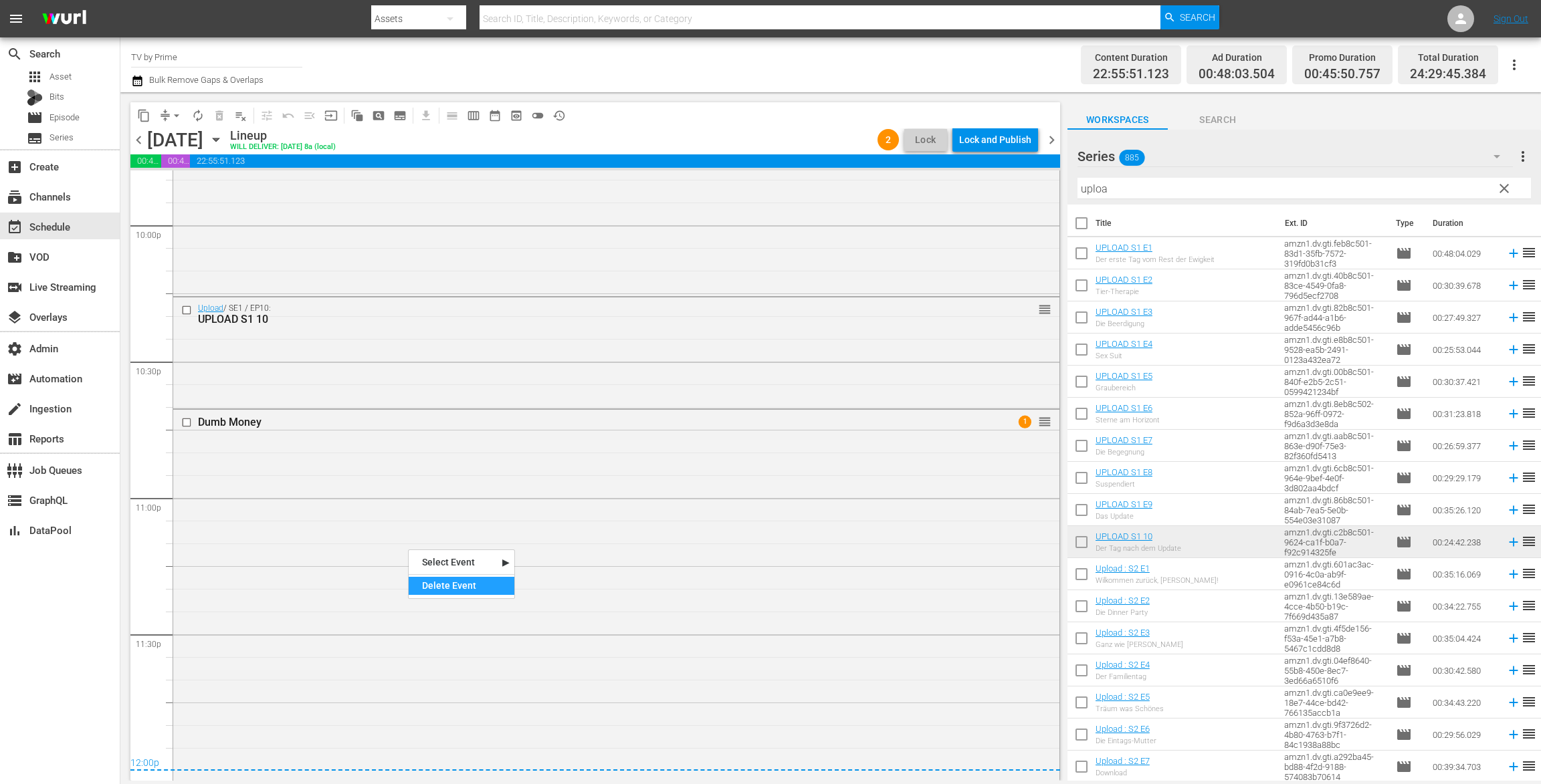
click at [456, 589] on div "Delete Event" at bounding box center [461, 586] width 106 height 18
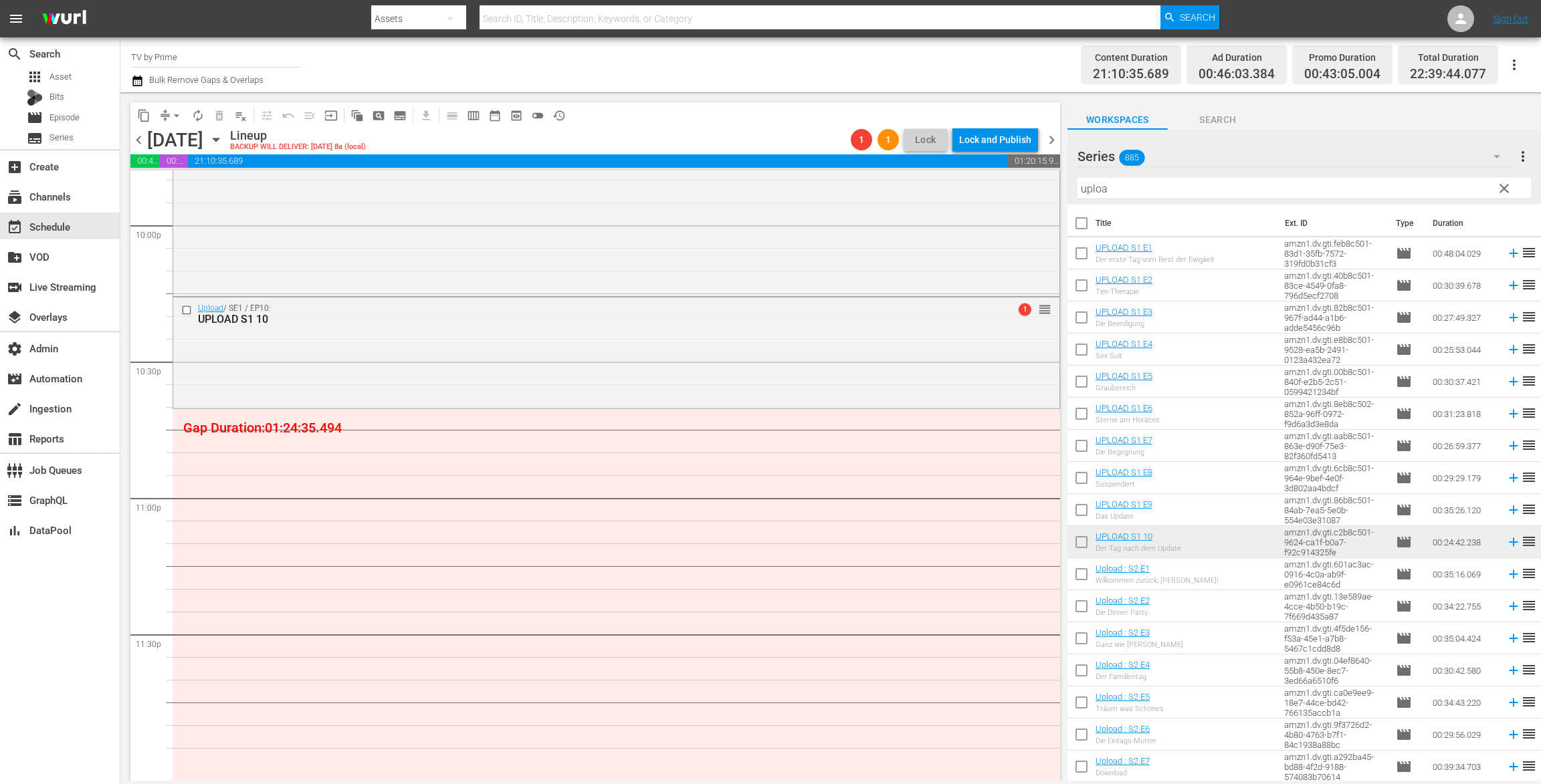
click at [1507, 186] on span "clear" at bounding box center [1504, 189] width 16 height 16
click at [1498, 155] on icon "button" at bounding box center [1497, 156] width 6 height 3
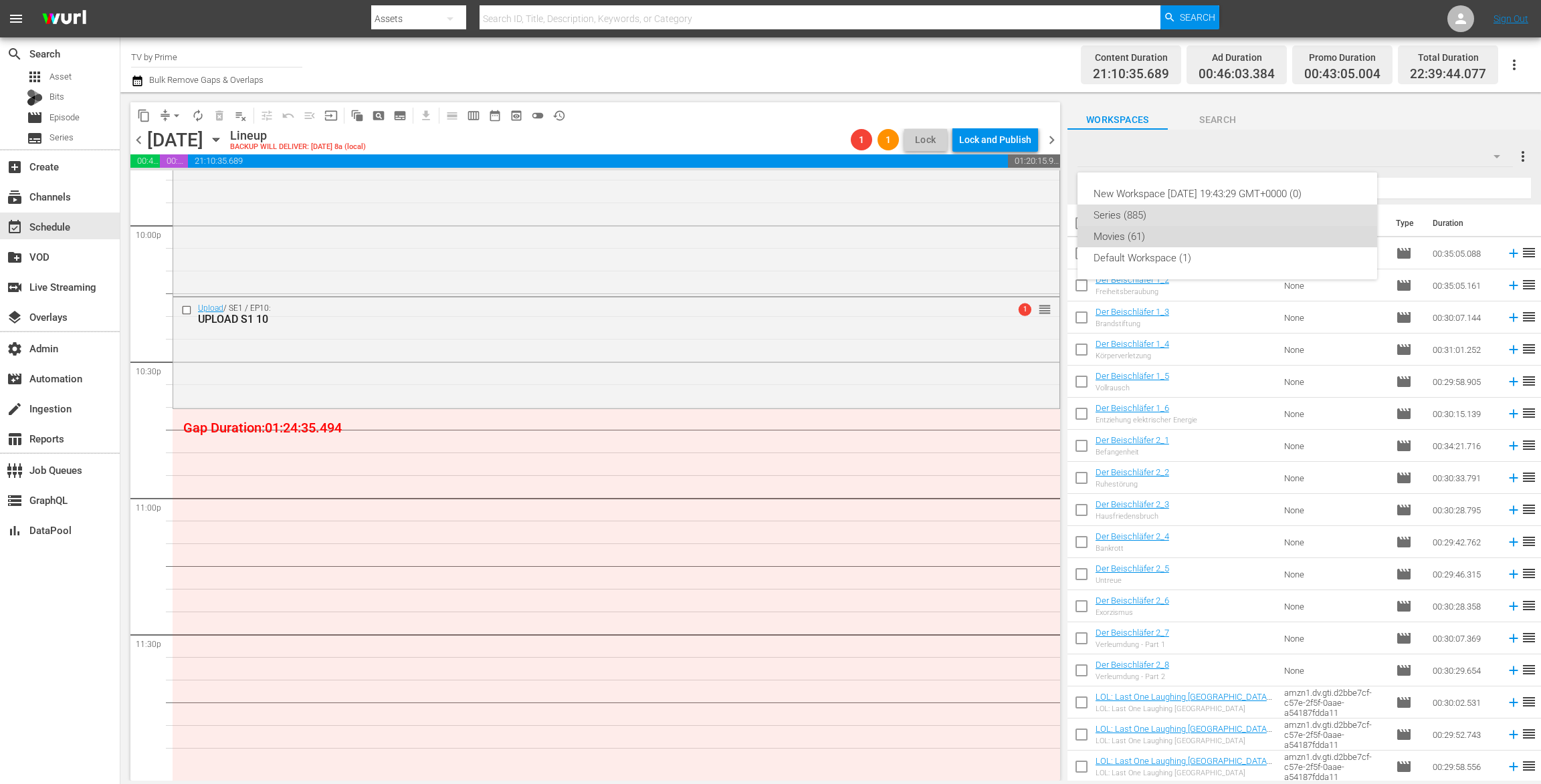
click at [1144, 241] on div "Movies (61)" at bounding box center [1227, 236] width 268 height 21
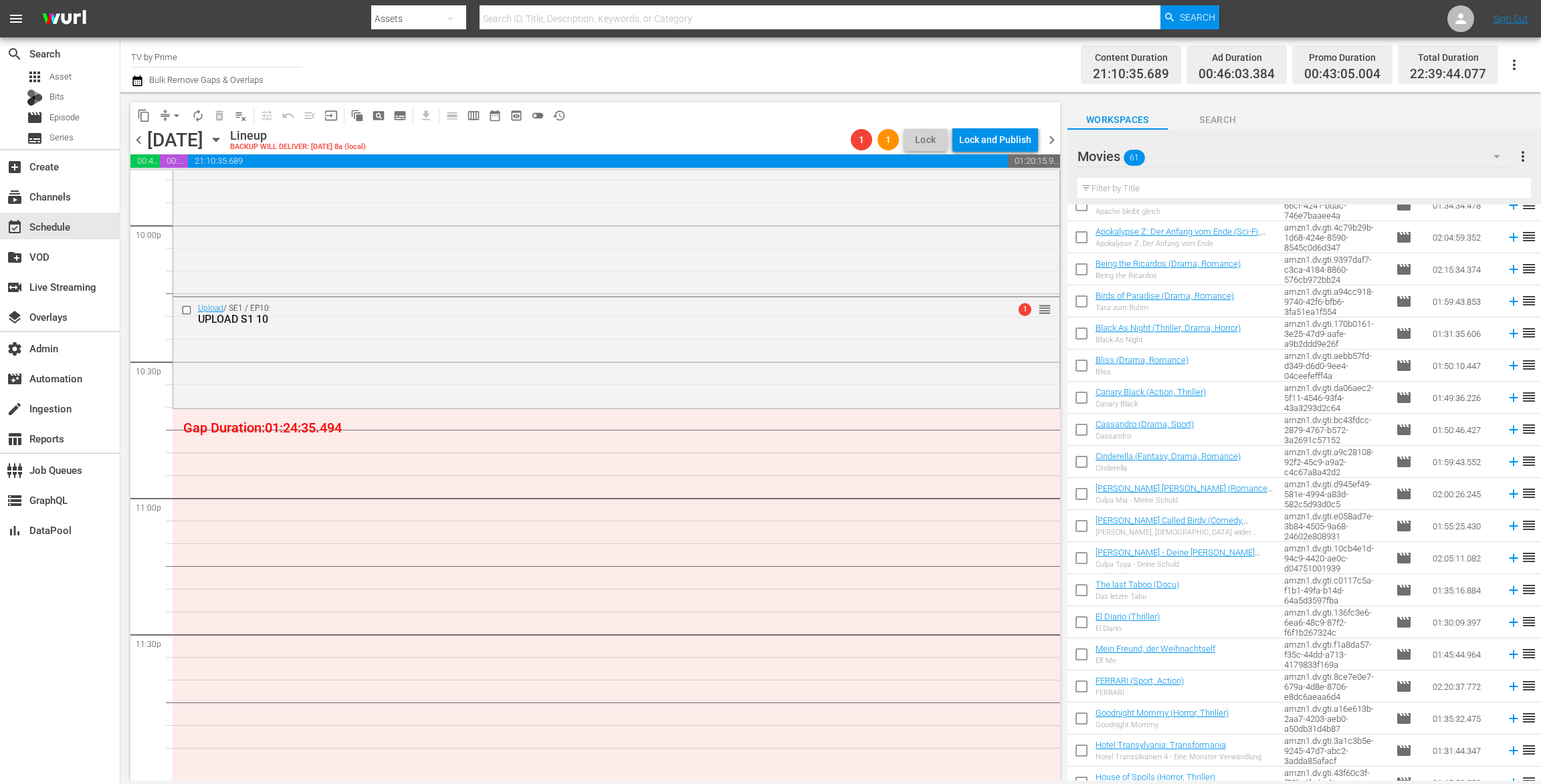
scroll to position [316, 0]
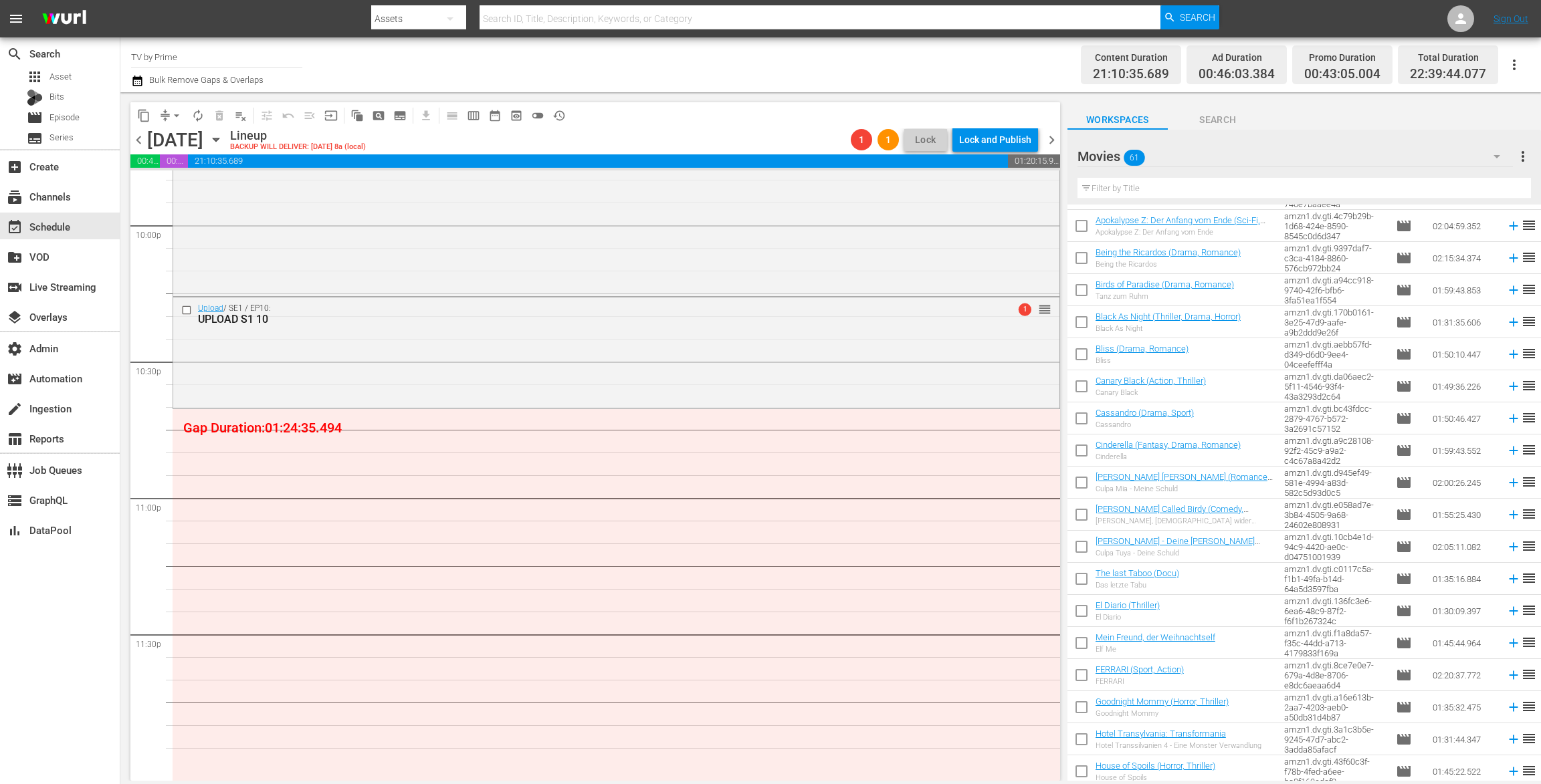
click at [1124, 189] on input "text" at bounding box center [1304, 188] width 453 height 21
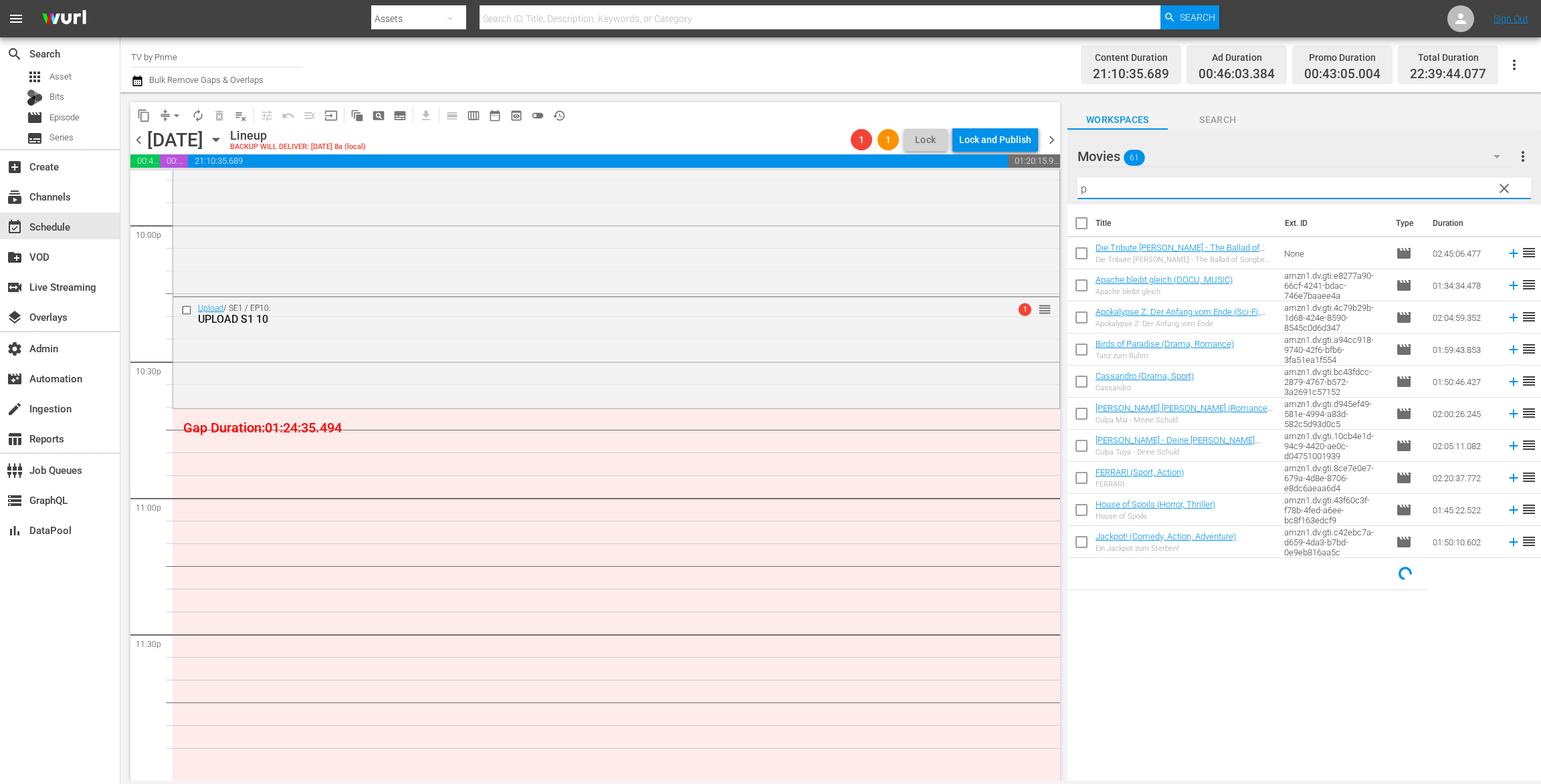
scroll to position [0, 0]
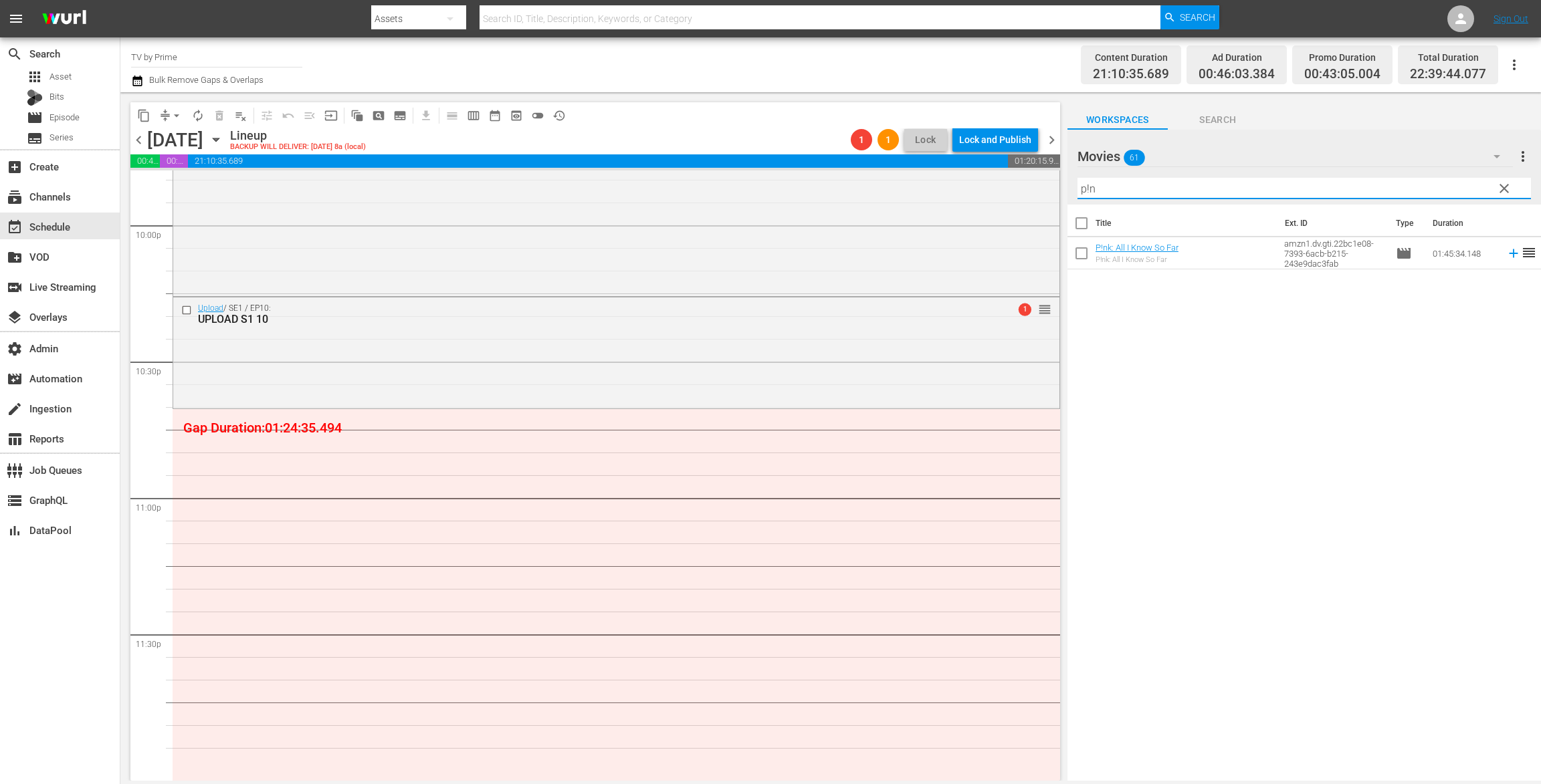
type input "p!n"
click at [1509, 187] on span "clear" at bounding box center [1504, 189] width 16 height 16
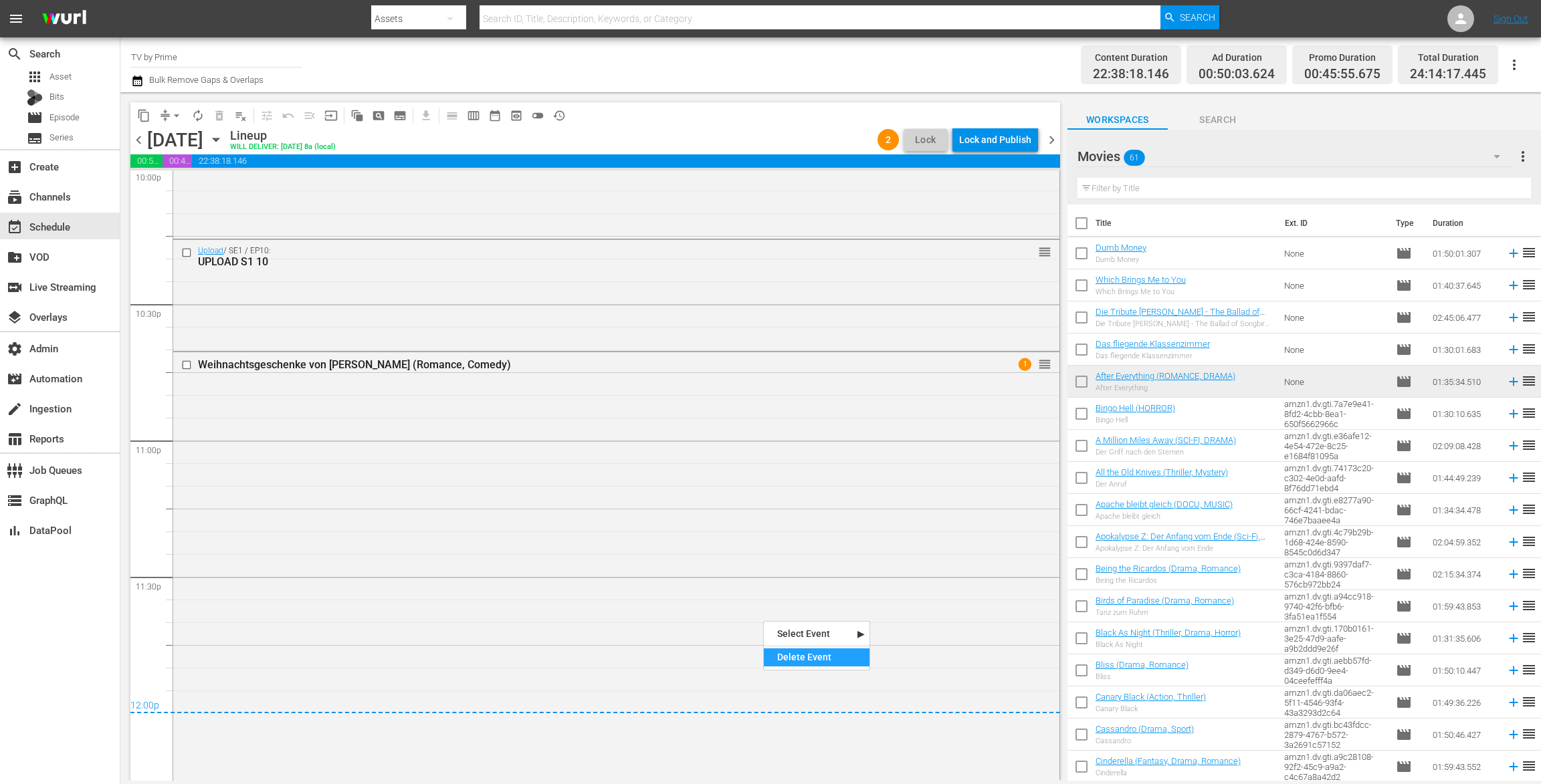
click at [796, 652] on div "Delete Event" at bounding box center [817, 657] width 106 height 18
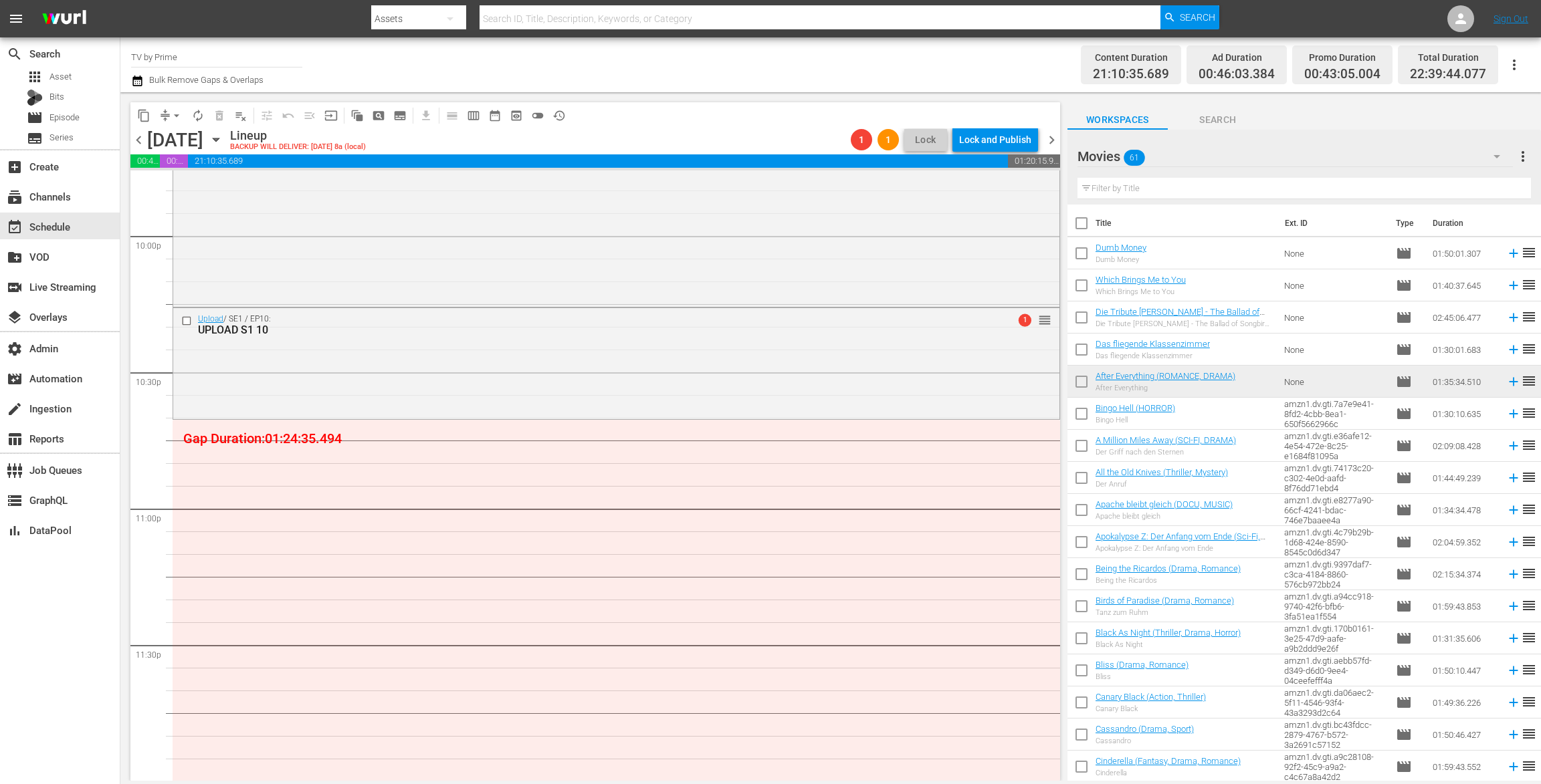
scroll to position [5957, 0]
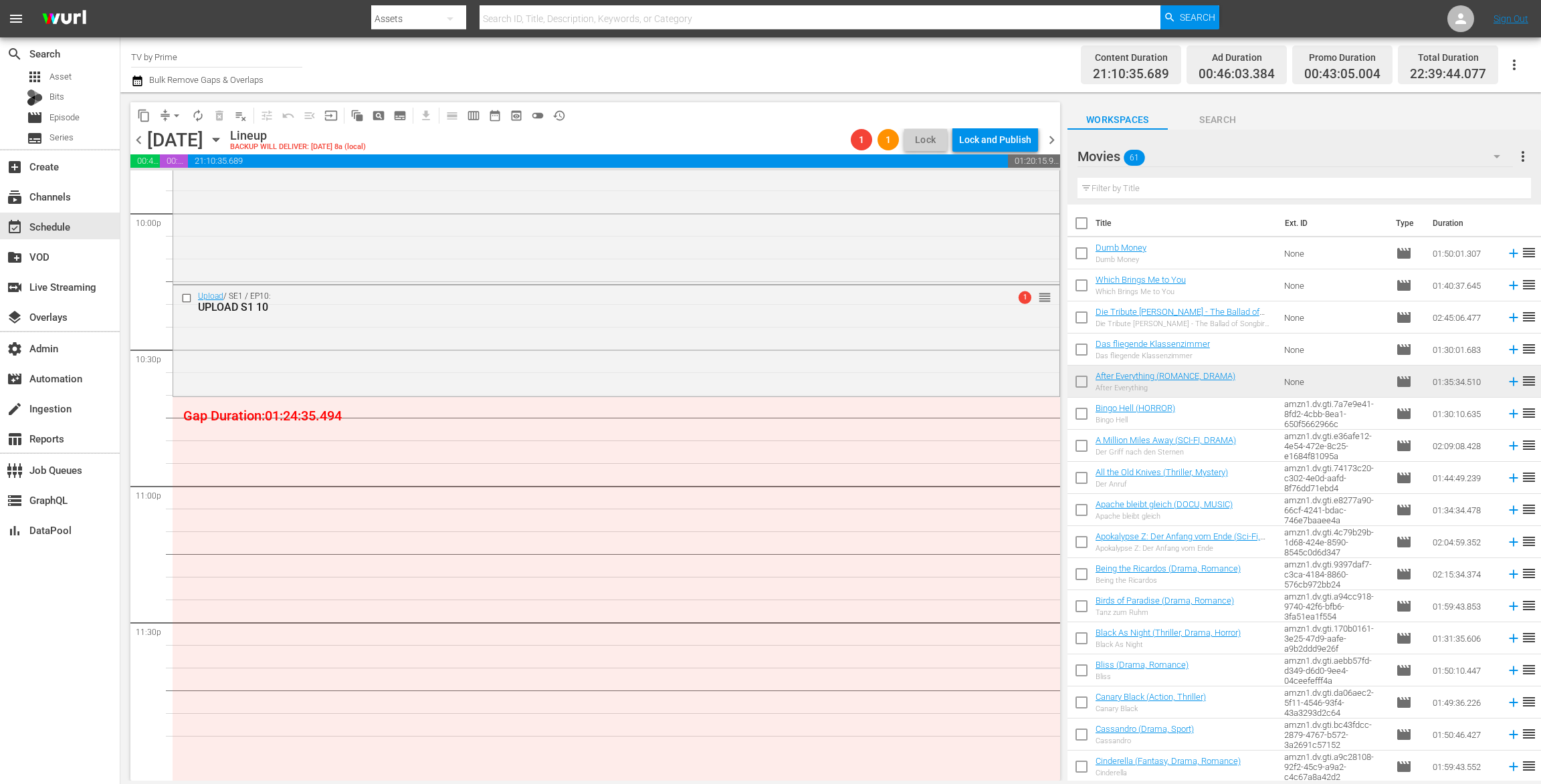
click at [1051, 141] on span "chevron_right" at bounding box center [1051, 140] width 17 height 17
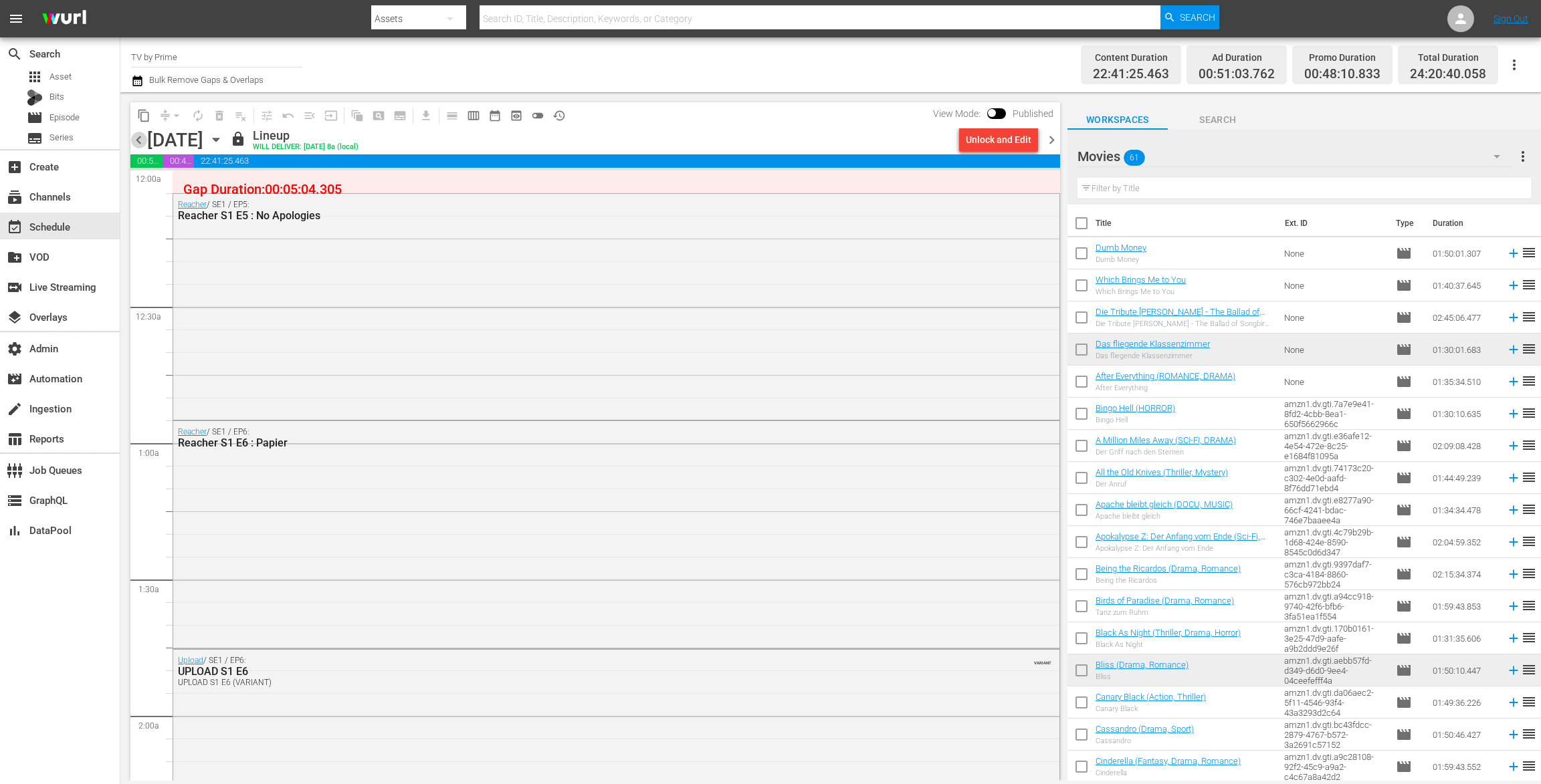
click at [137, 140] on span "chevron_left" at bounding box center [138, 140] width 17 height 17
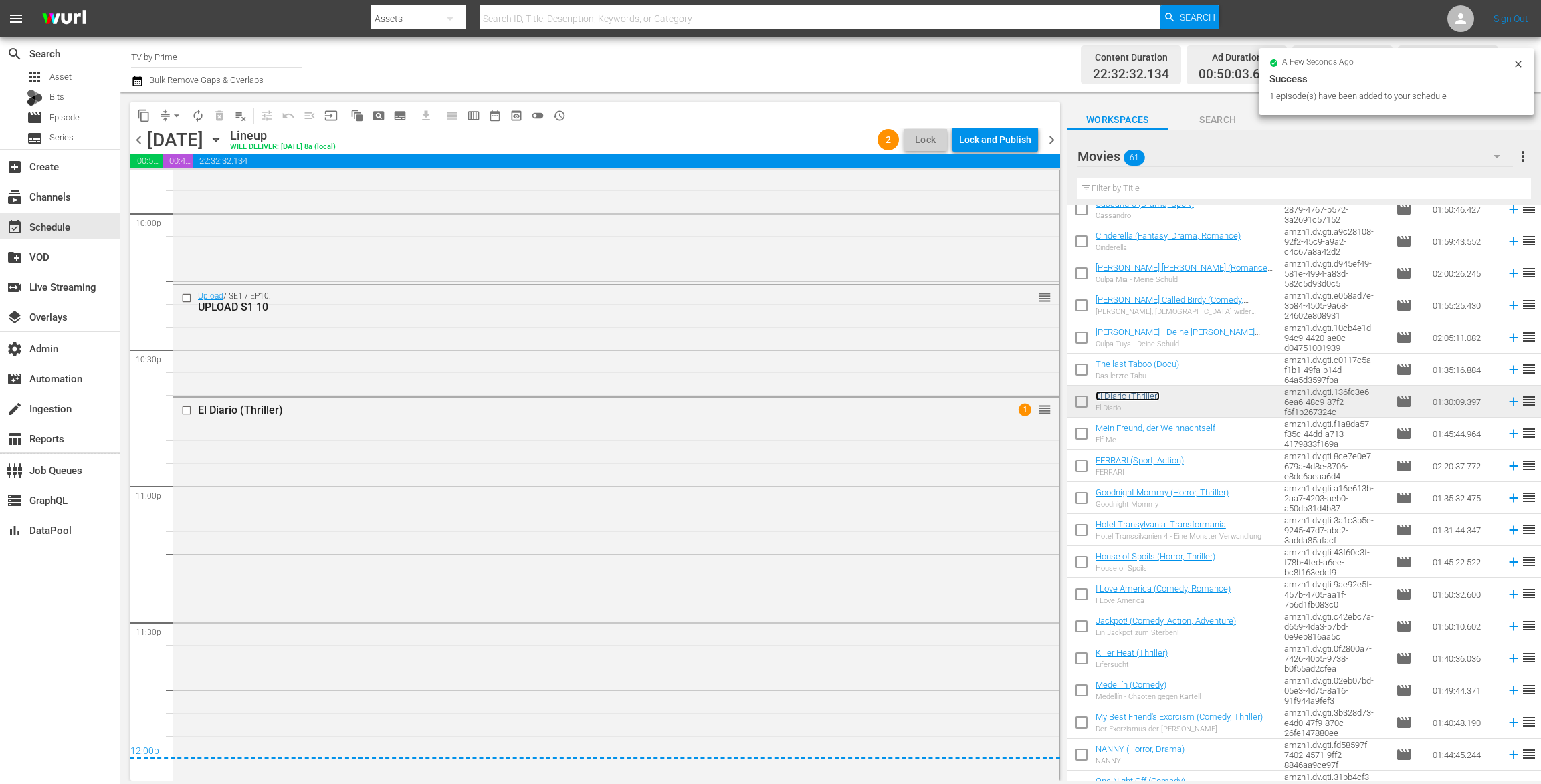
scroll to position [5970, 0]
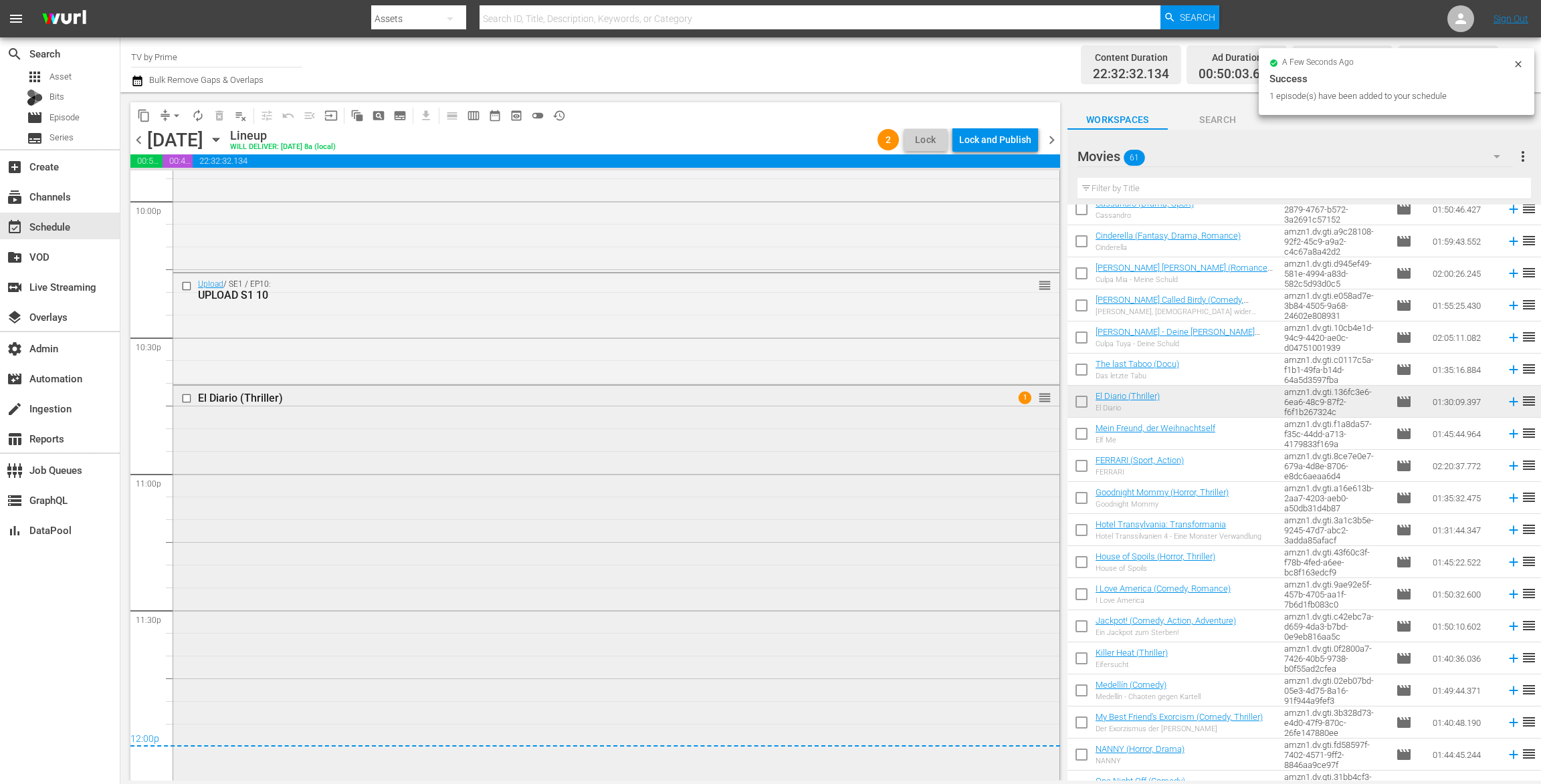
click at [569, 603] on div "El Diario (Thriller) 1 reorder" at bounding box center [616, 589] width 886 height 406
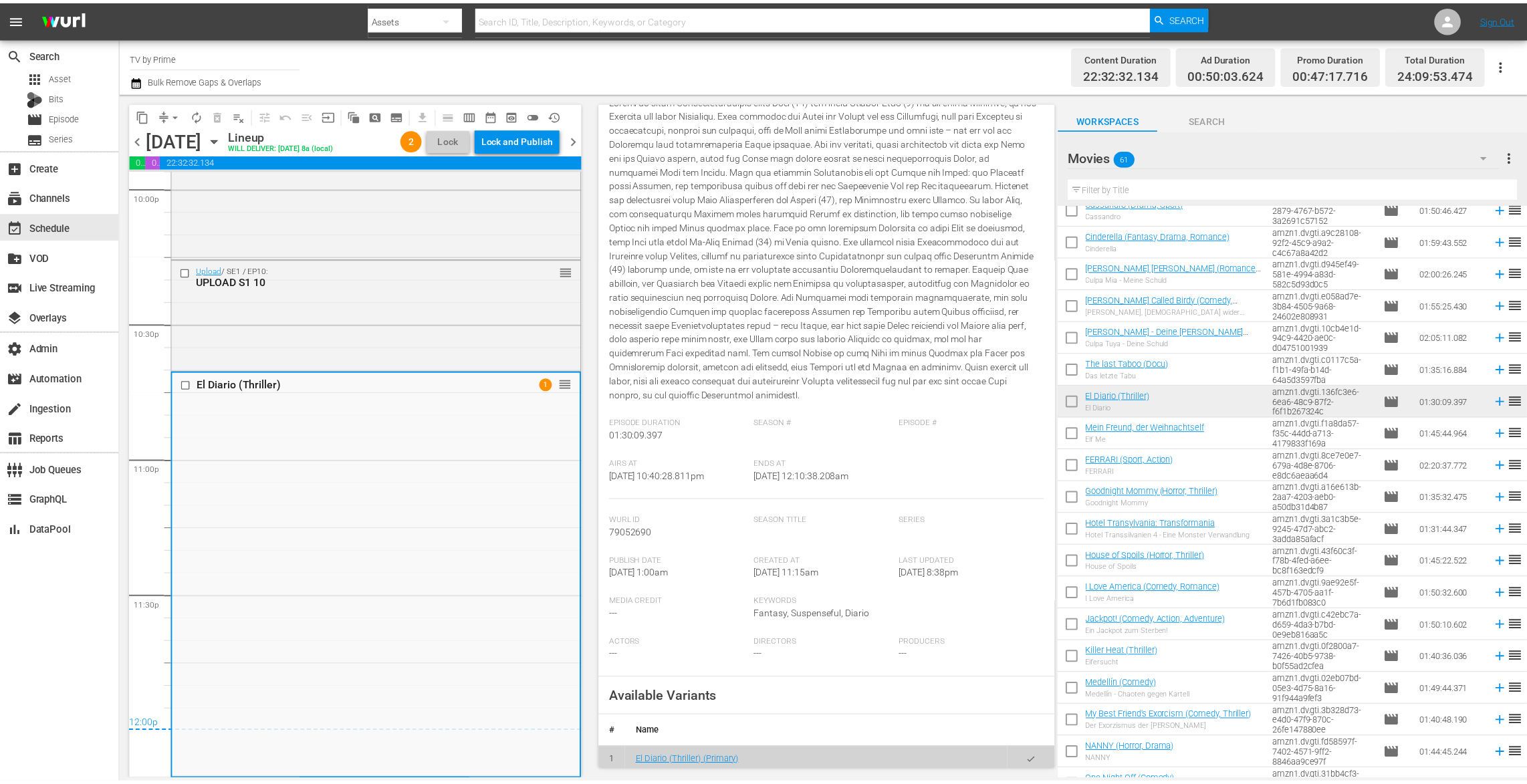
scroll to position [0, 0]
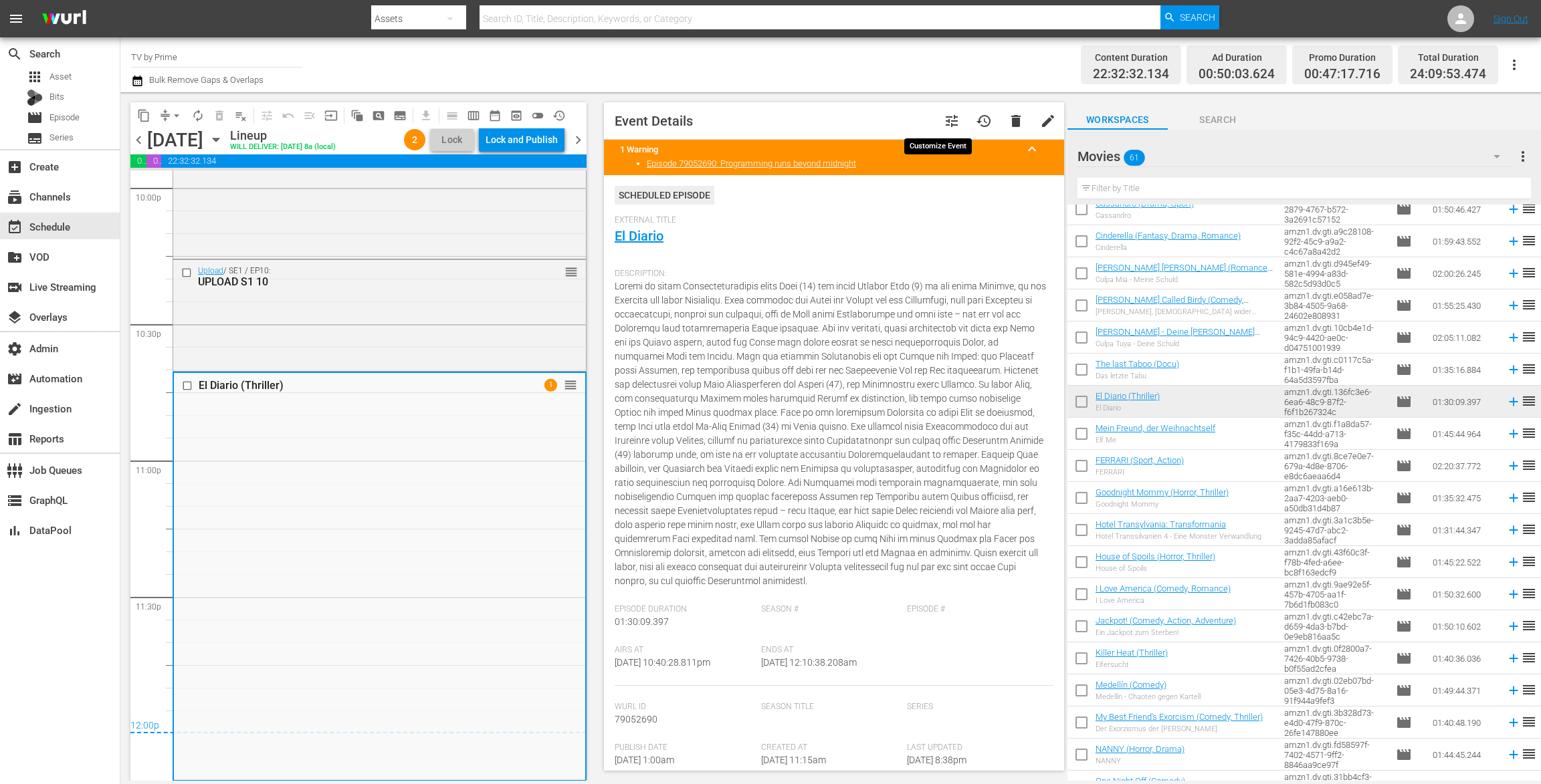
click at [944, 115] on span "tune" at bounding box center [952, 121] width 16 height 16
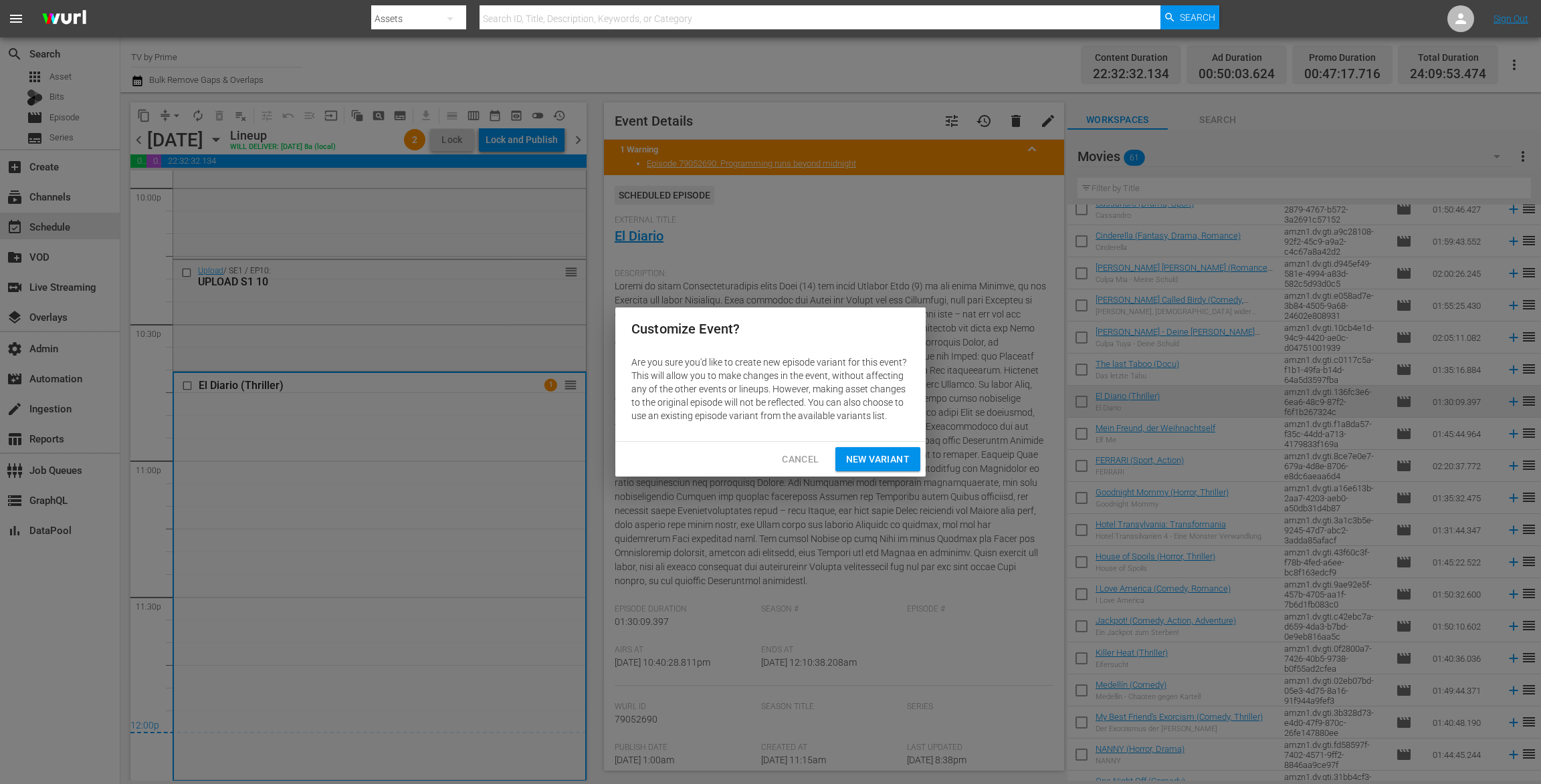
click at [908, 454] on span "New Variant" at bounding box center [878, 459] width 63 height 17
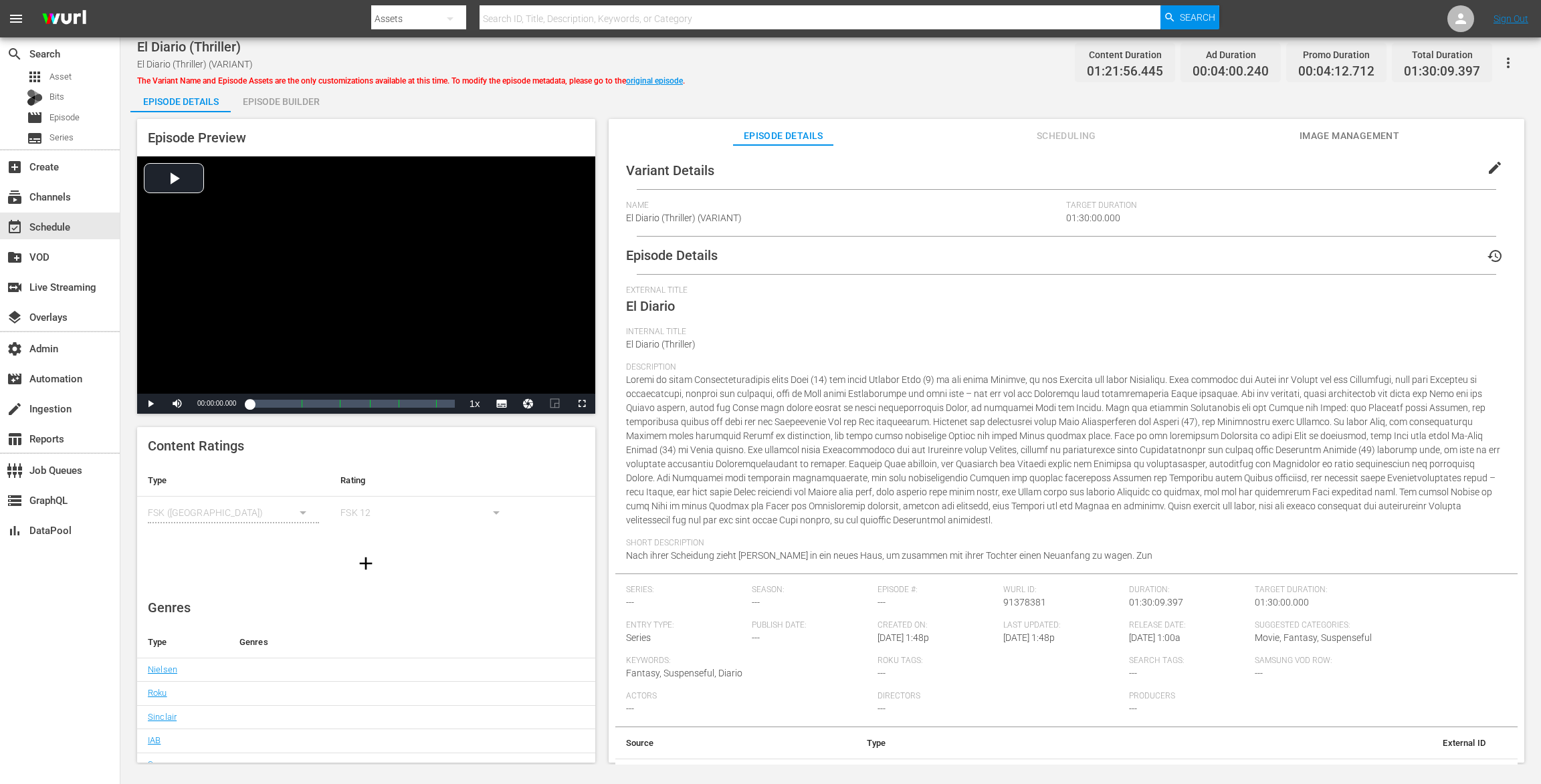
click at [282, 96] on div "Episode Builder" at bounding box center [280, 101] width 100 height 32
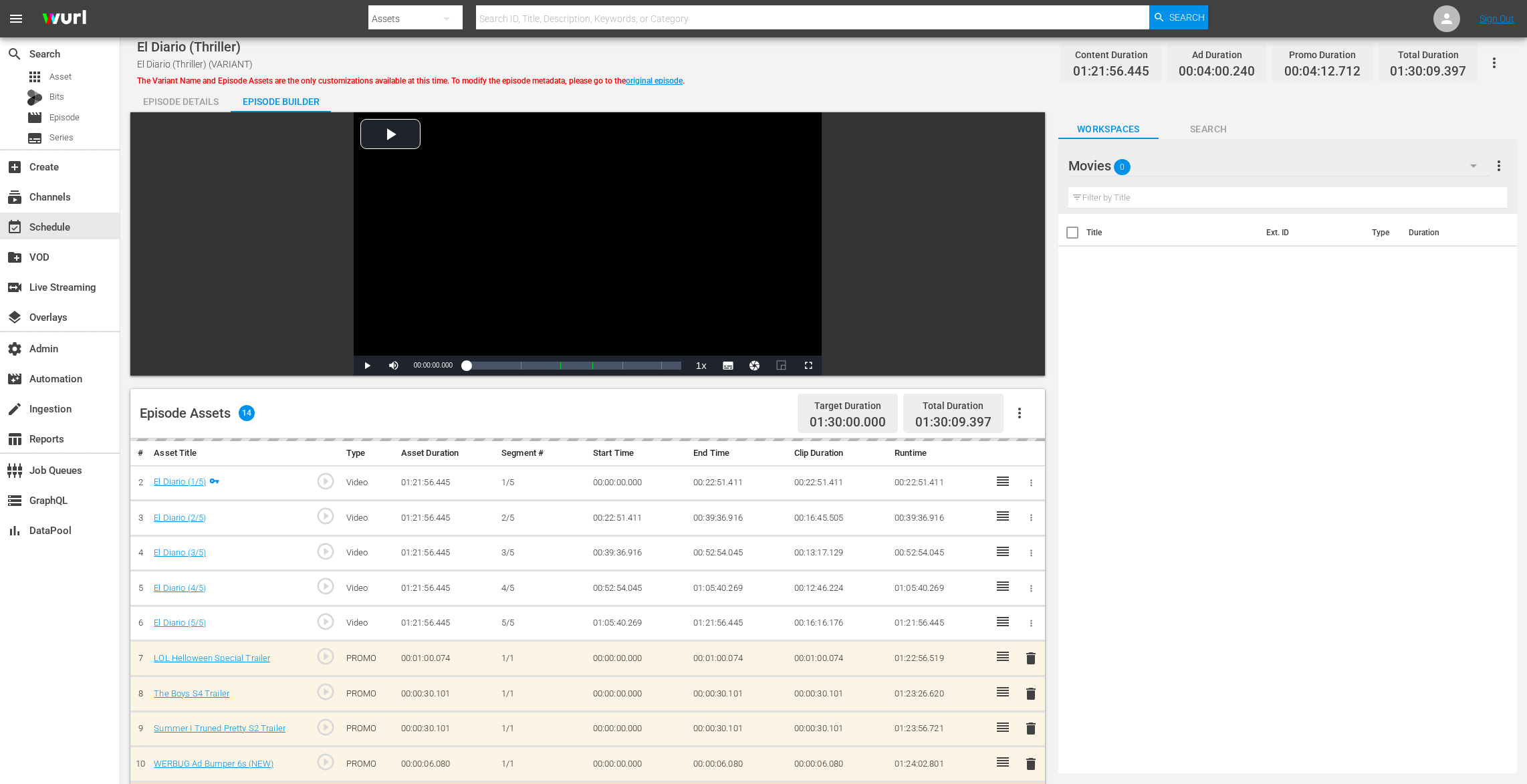
scroll to position [272, 0]
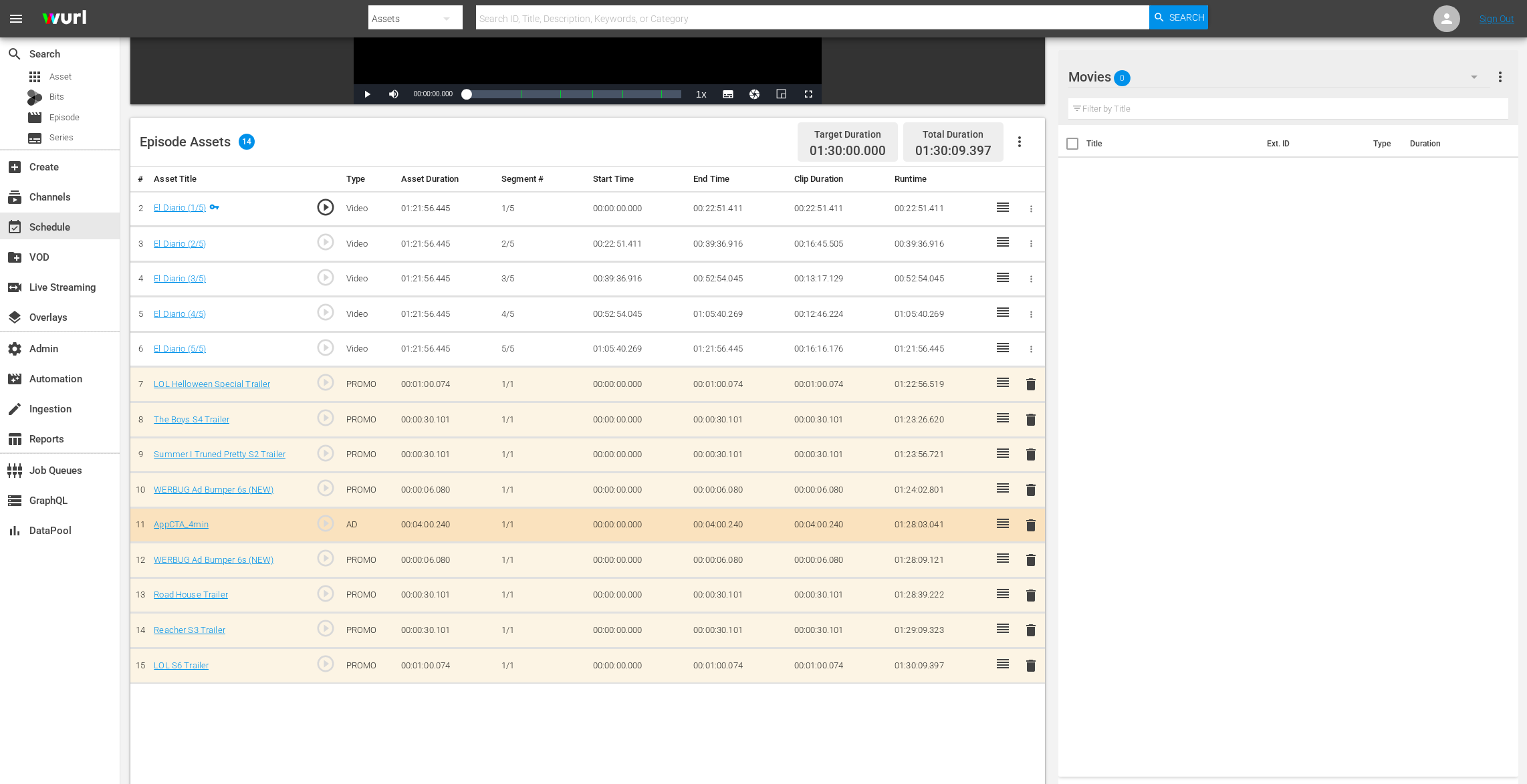
click at [1031, 384] on span "delete" at bounding box center [1030, 384] width 16 height 16
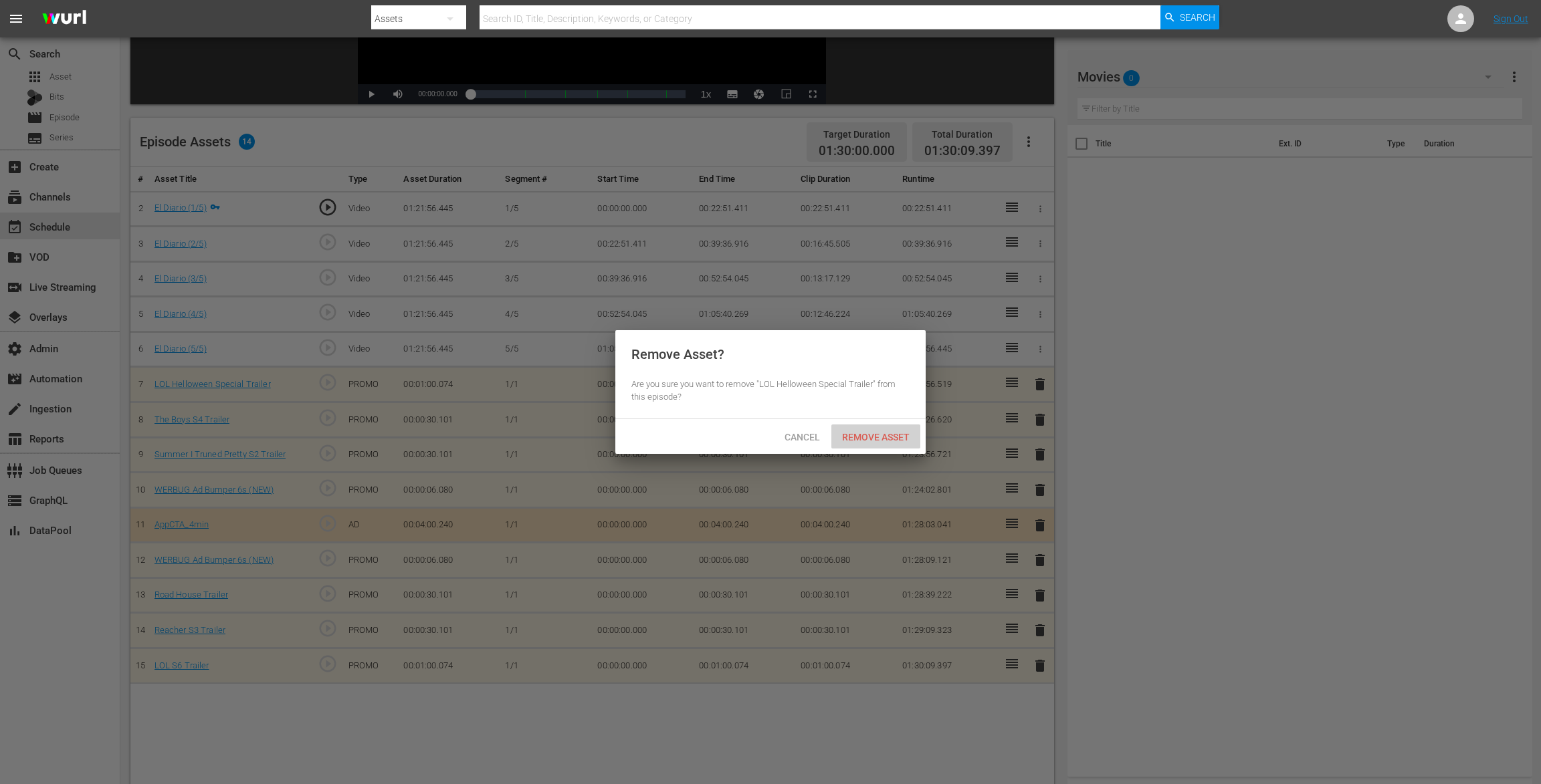
click at [880, 441] on span "Remove Asset" at bounding box center [875, 437] width 89 height 11
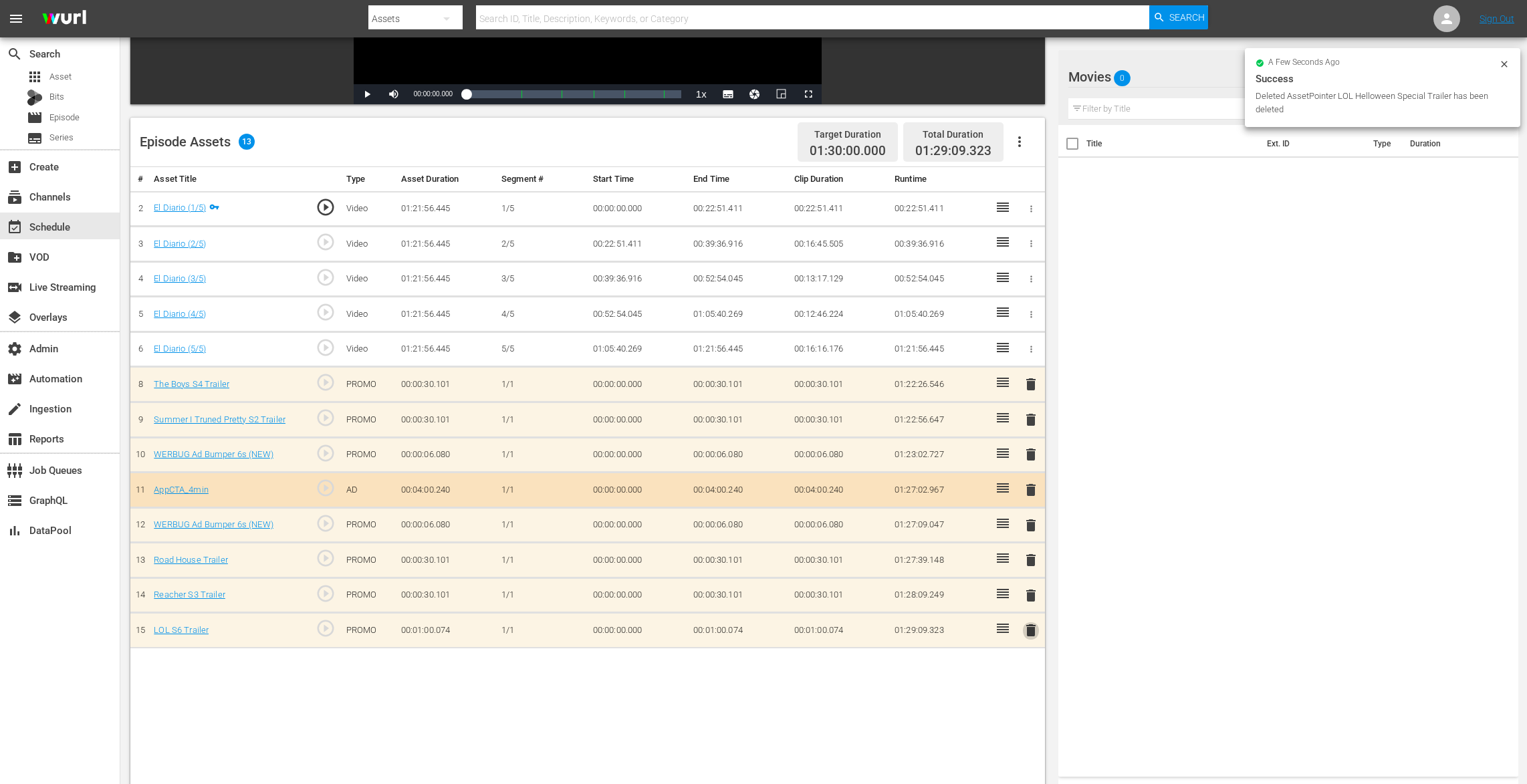
click at [1032, 625] on span "delete" at bounding box center [1030, 630] width 16 height 16
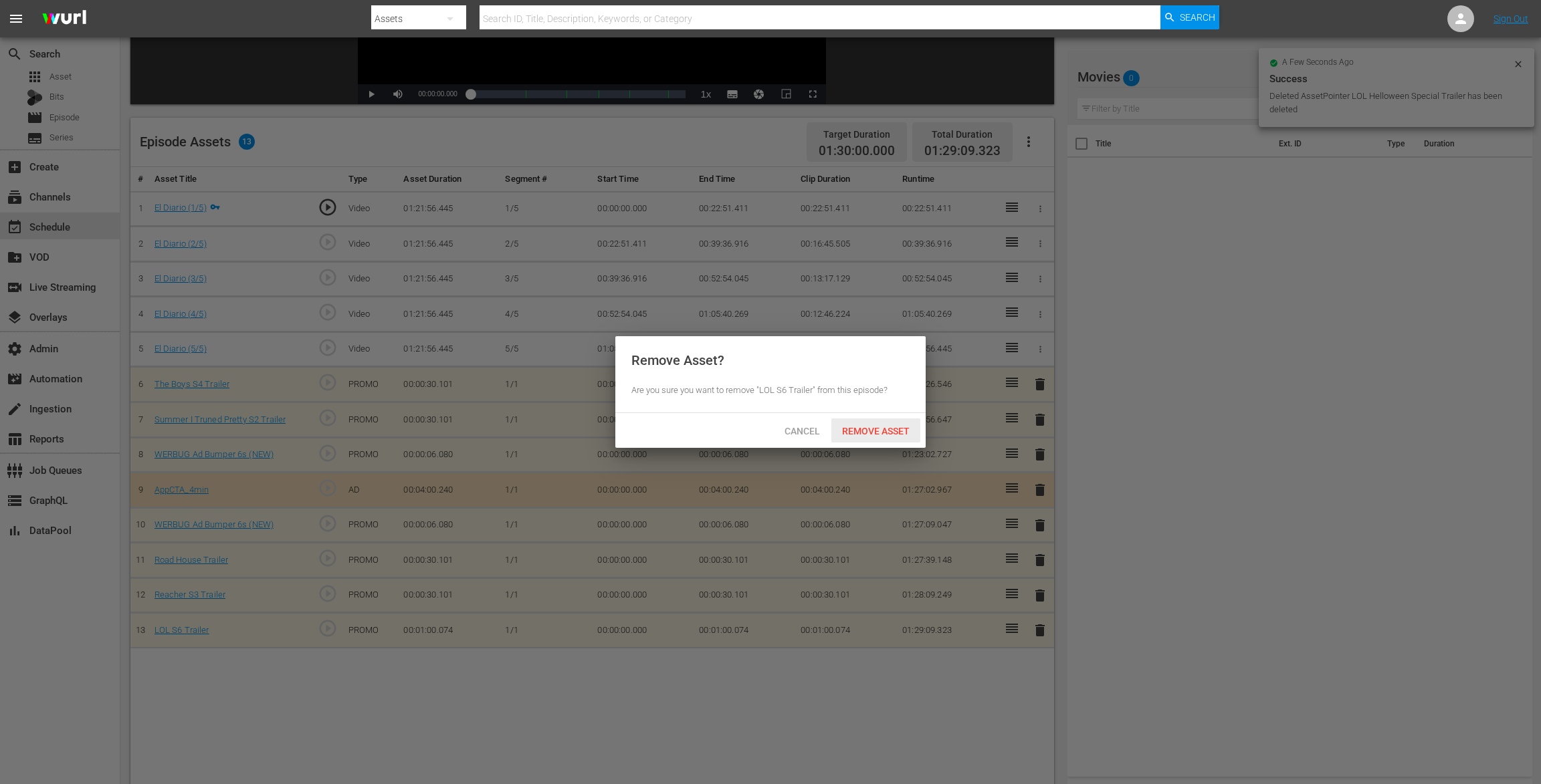
click at [872, 423] on div "Remove Asset" at bounding box center [875, 430] width 89 height 24
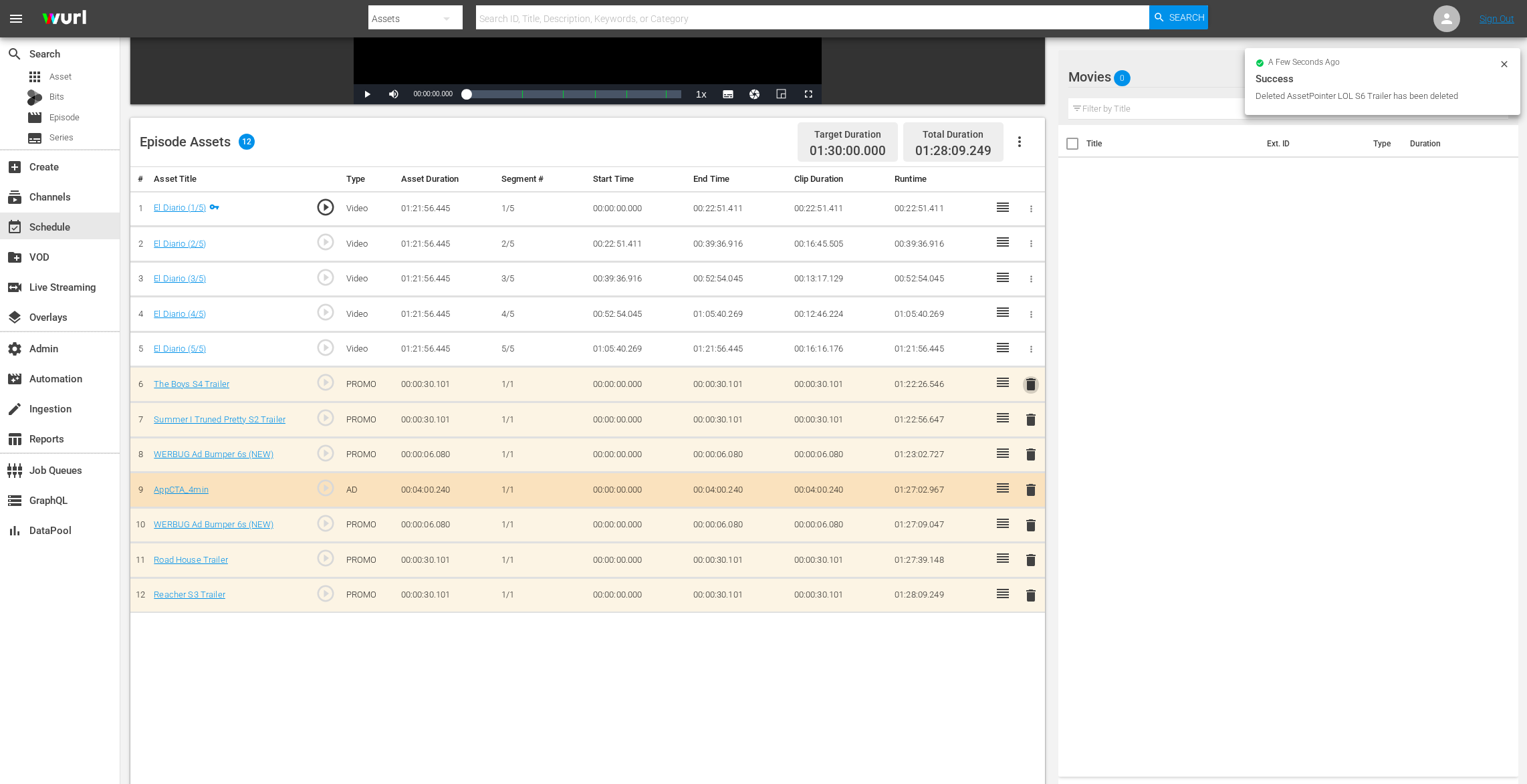
click at [1031, 377] on span "delete" at bounding box center [1030, 384] width 16 height 16
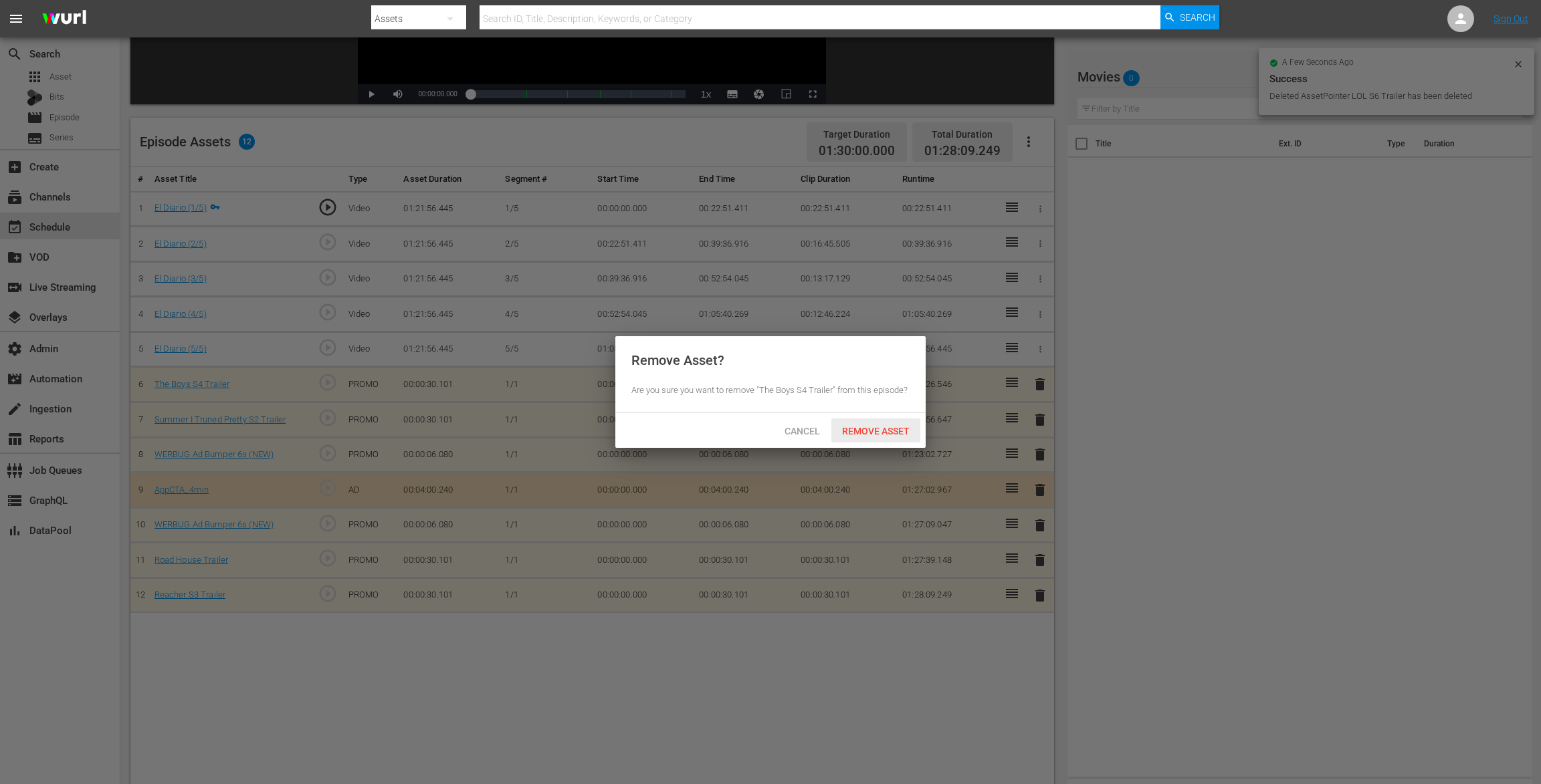
click at [872, 433] on span "Remove Asset" at bounding box center [875, 431] width 89 height 11
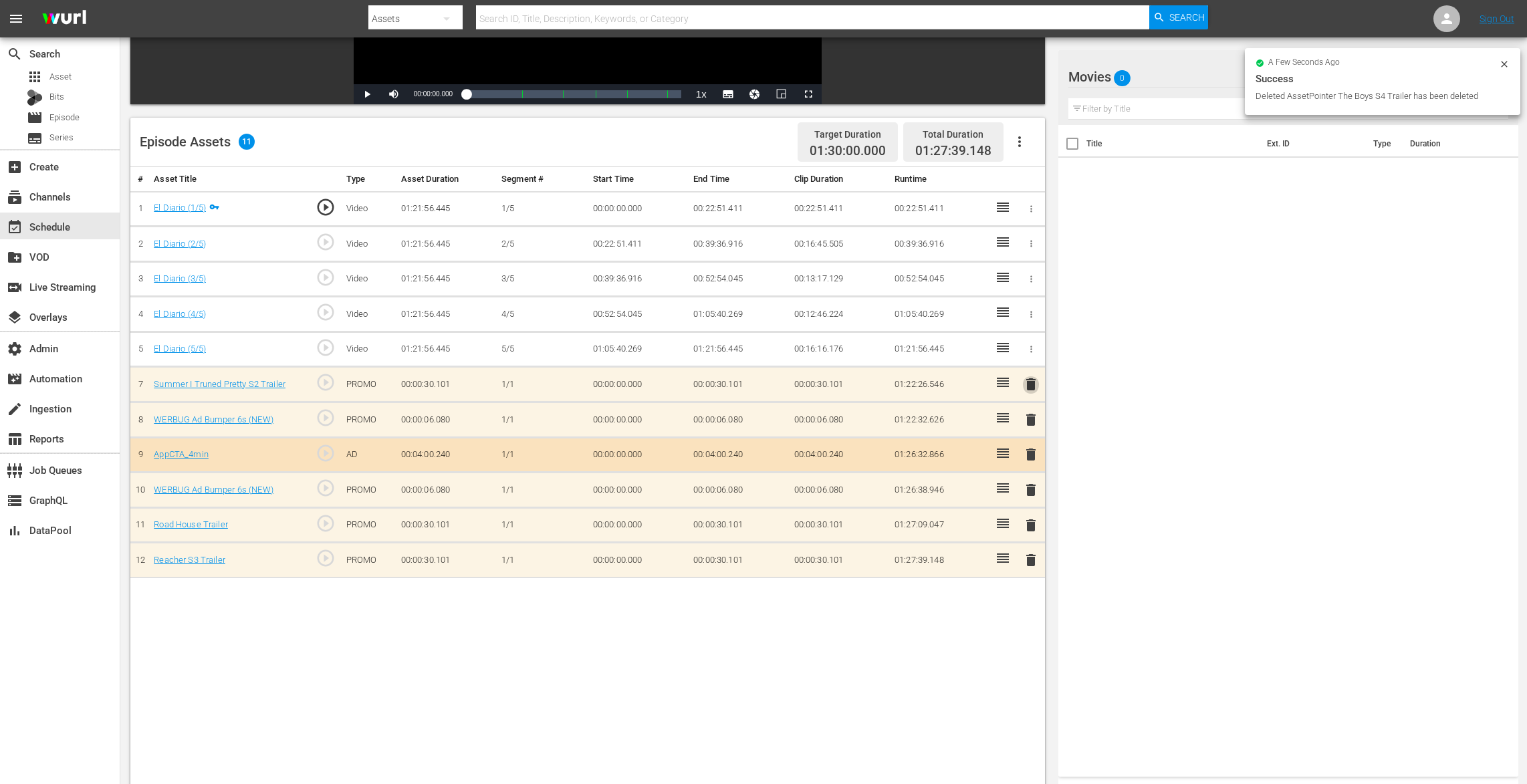
click at [1031, 381] on span "delete" at bounding box center [1030, 384] width 16 height 16
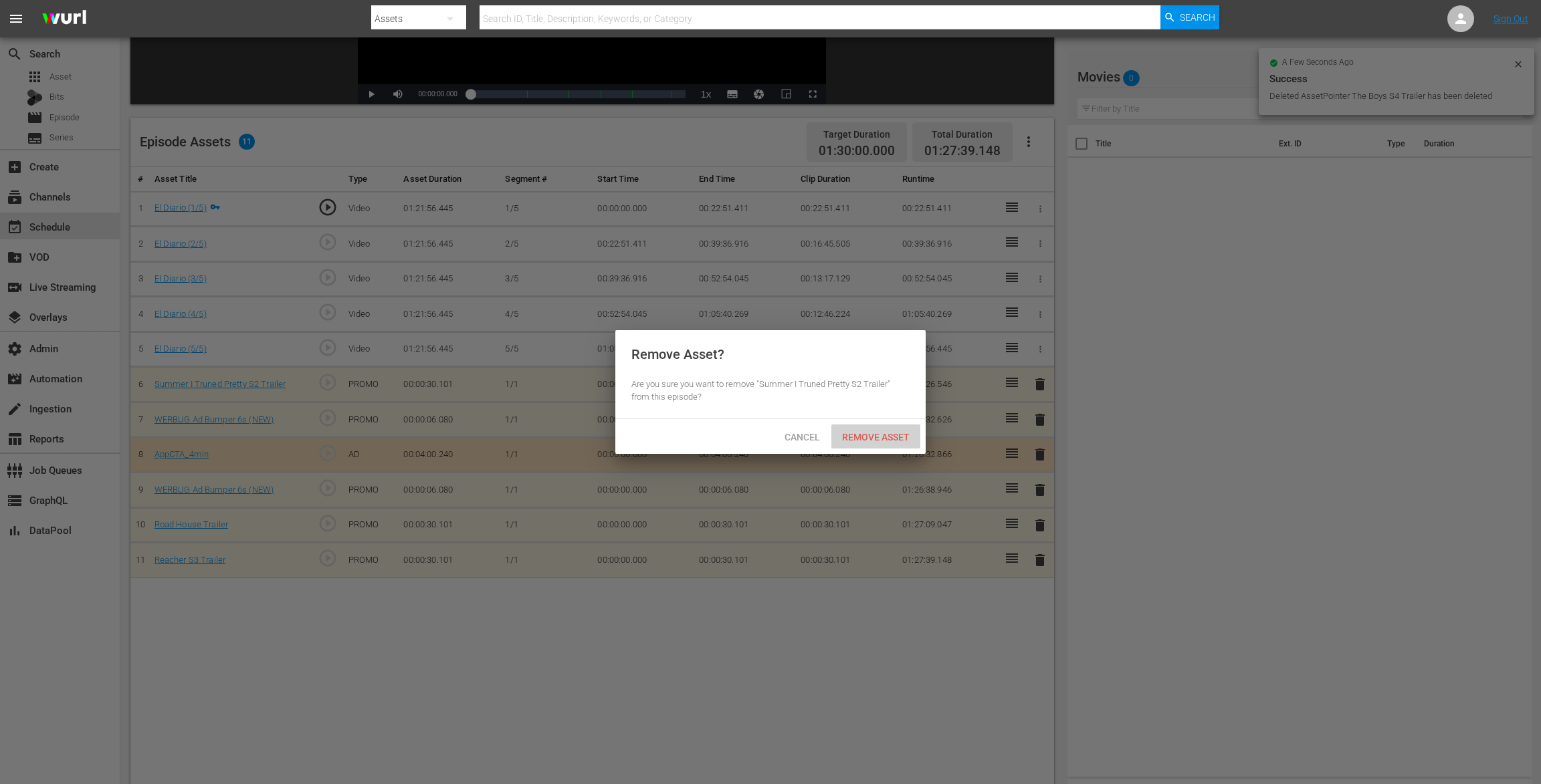
click at [892, 438] on span "Remove Asset" at bounding box center [875, 437] width 89 height 11
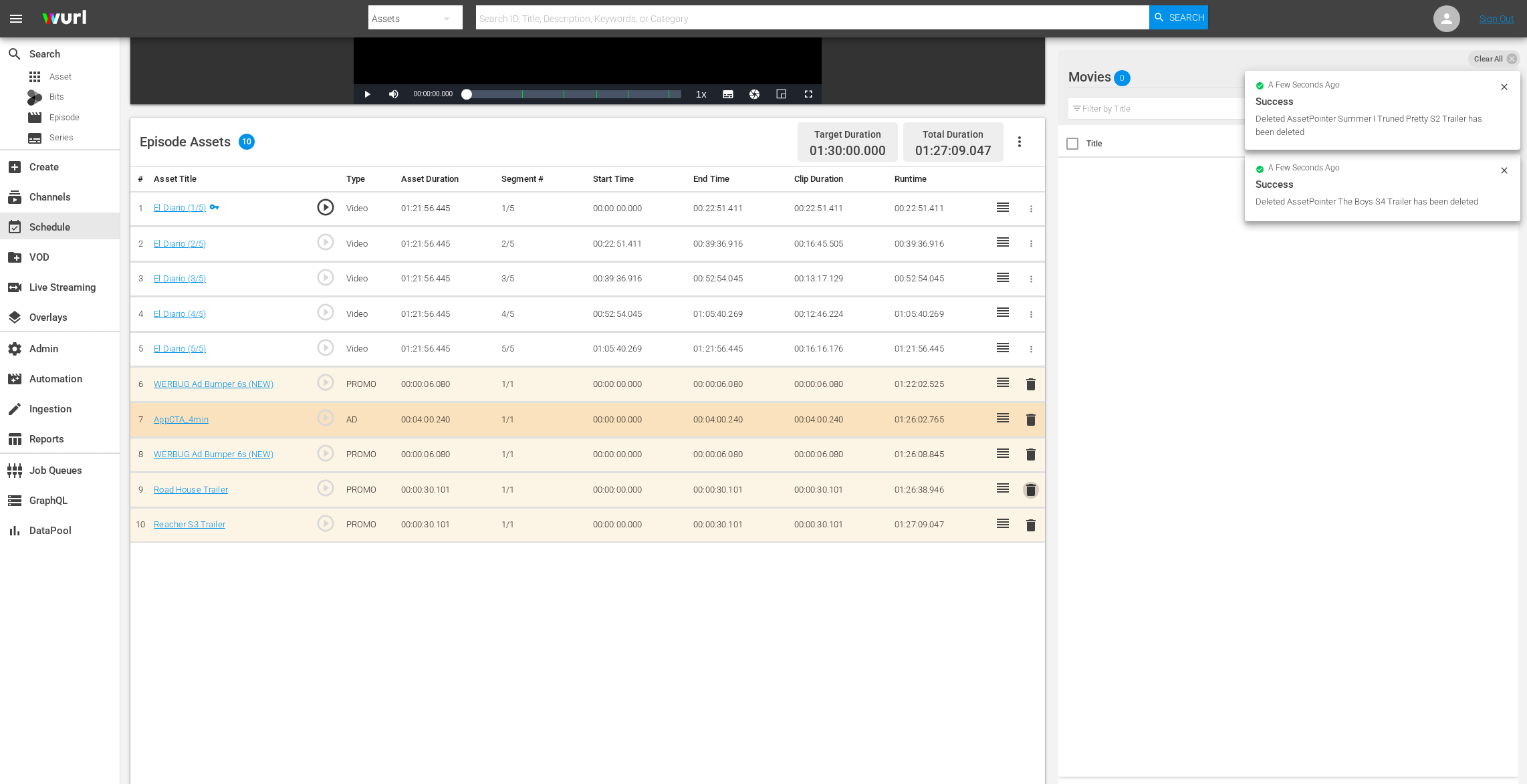
click at [1032, 482] on span "delete" at bounding box center [1030, 490] width 16 height 16
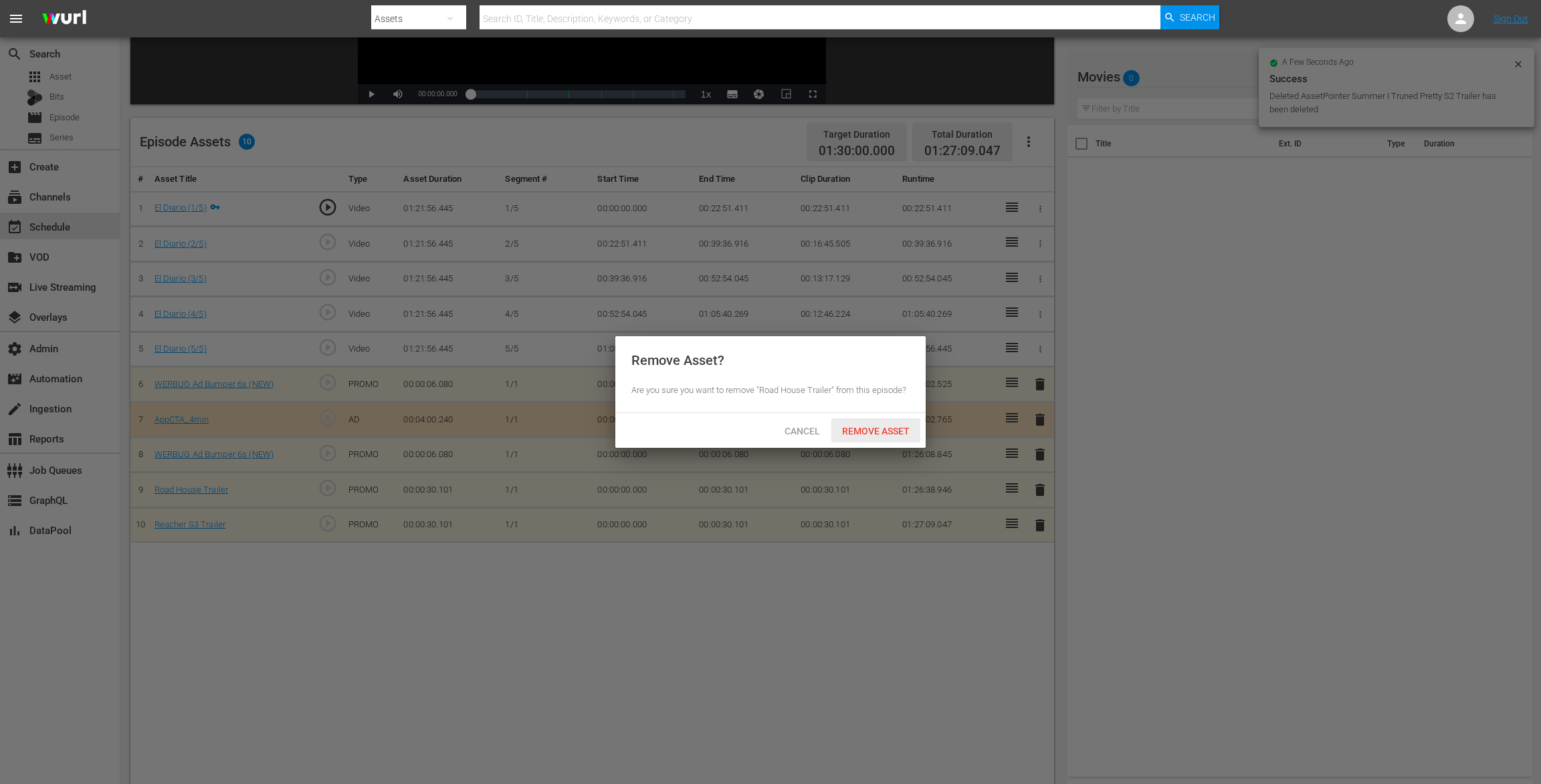
click at [896, 426] on span "Remove Asset" at bounding box center [875, 431] width 89 height 11
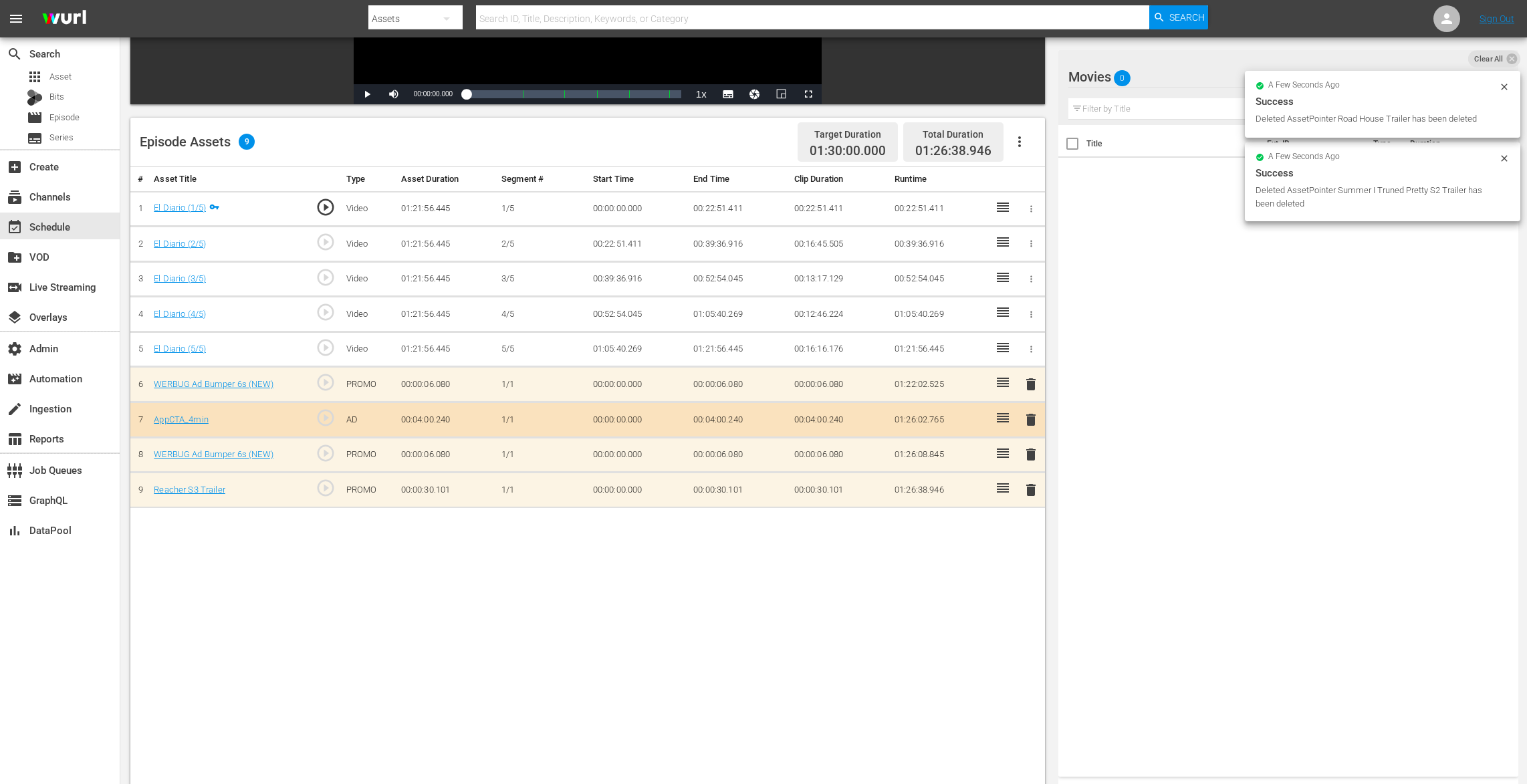
click at [1031, 488] on span "delete" at bounding box center [1030, 490] width 16 height 16
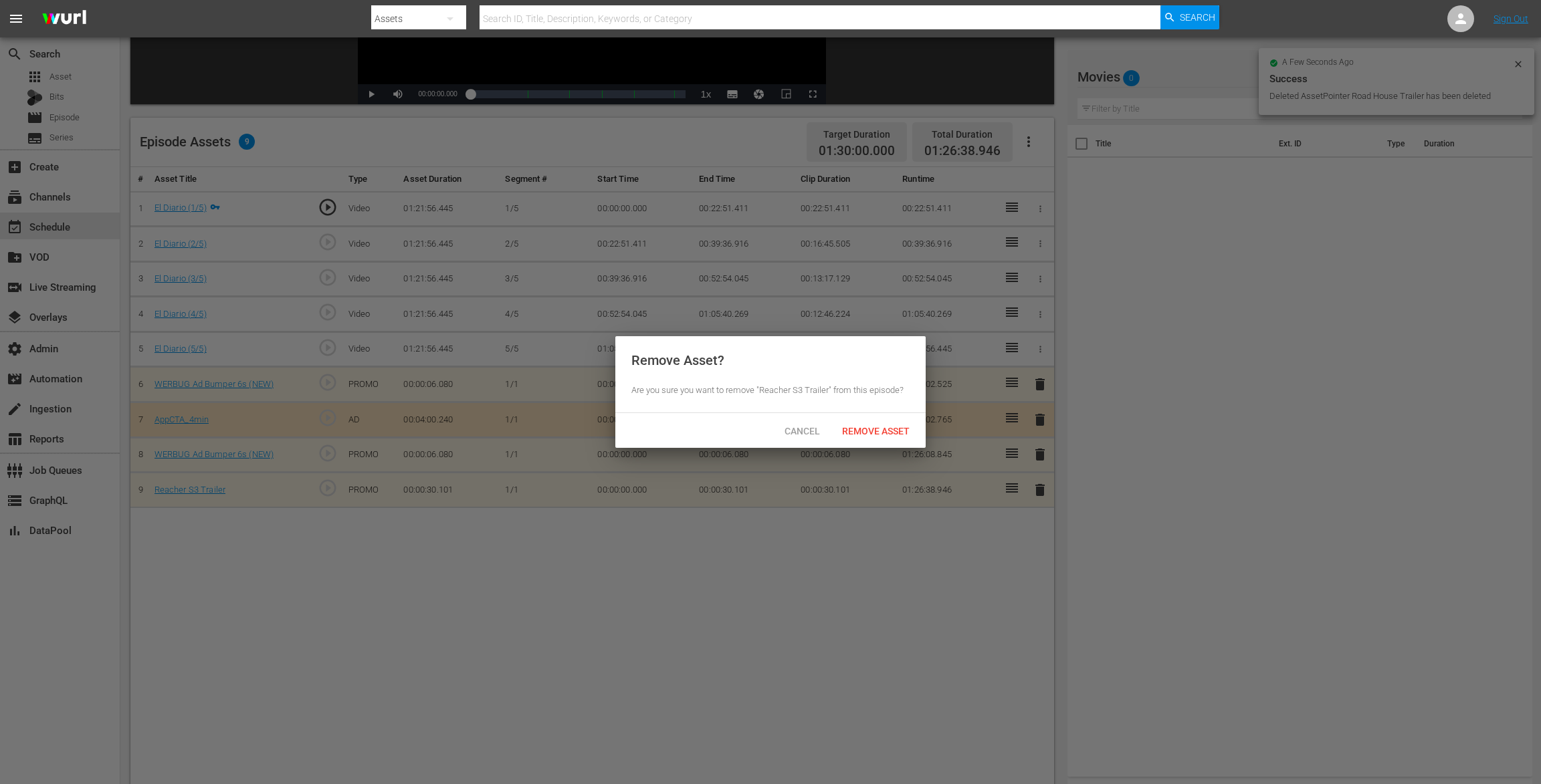
click at [894, 441] on div "Remove Asset" at bounding box center [875, 430] width 89 height 24
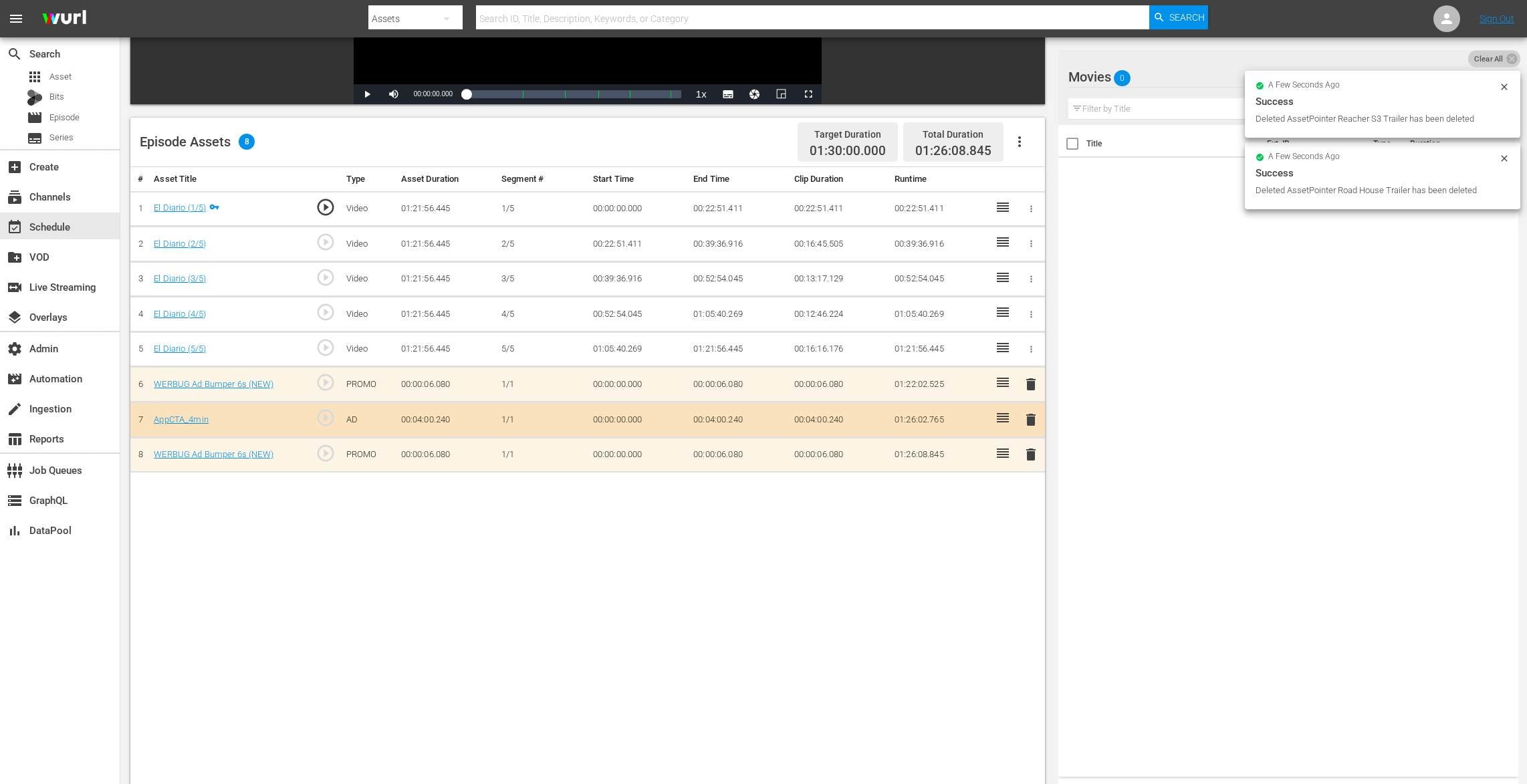
click at [1504, 59] on span "Clear All" at bounding box center [1488, 58] width 41 height 17
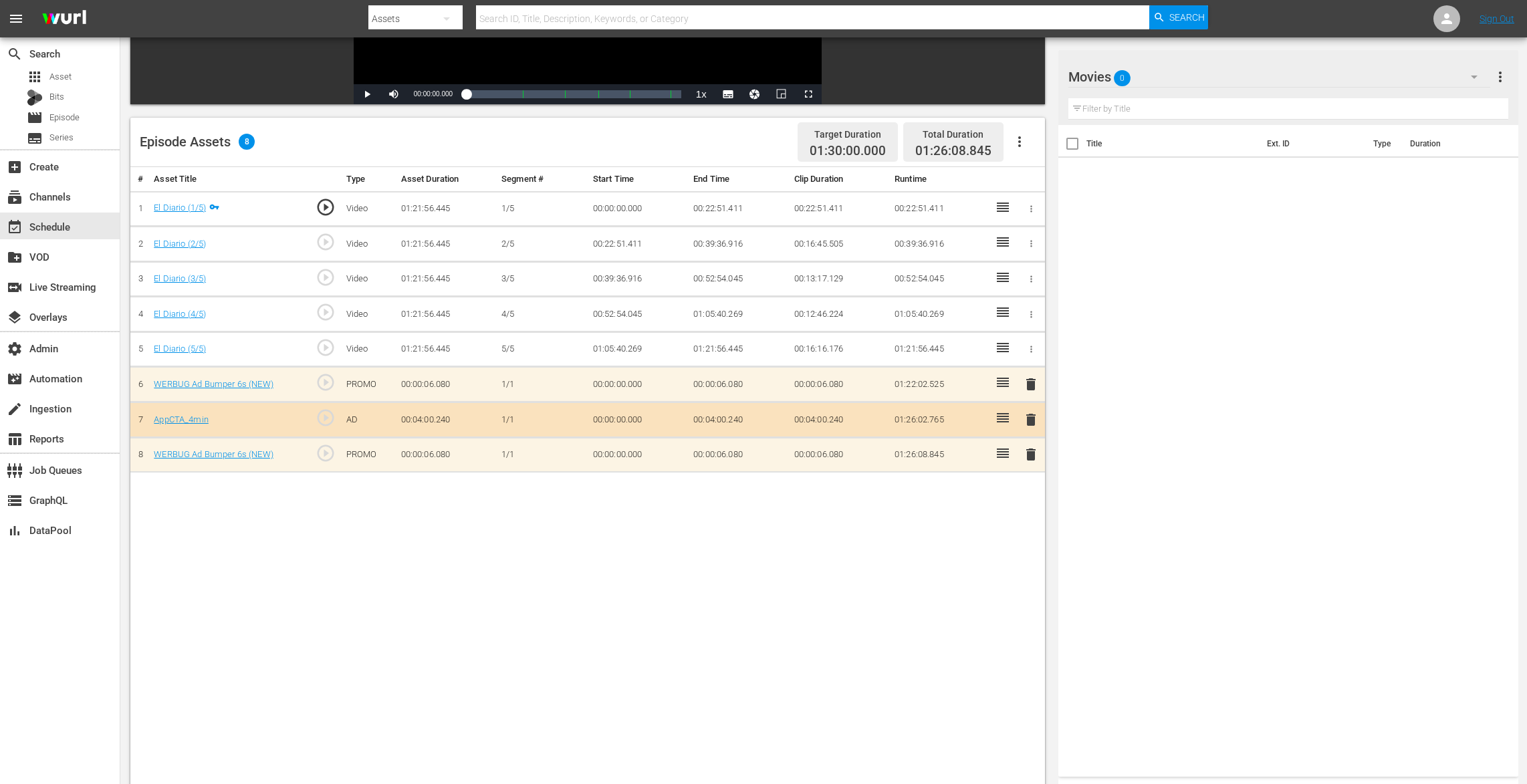
click at [1473, 72] on icon "button" at bounding box center [1474, 77] width 16 height 16
click at [1184, 182] on div "Default Workspace (22)" at bounding box center [1217, 178] width 268 height 21
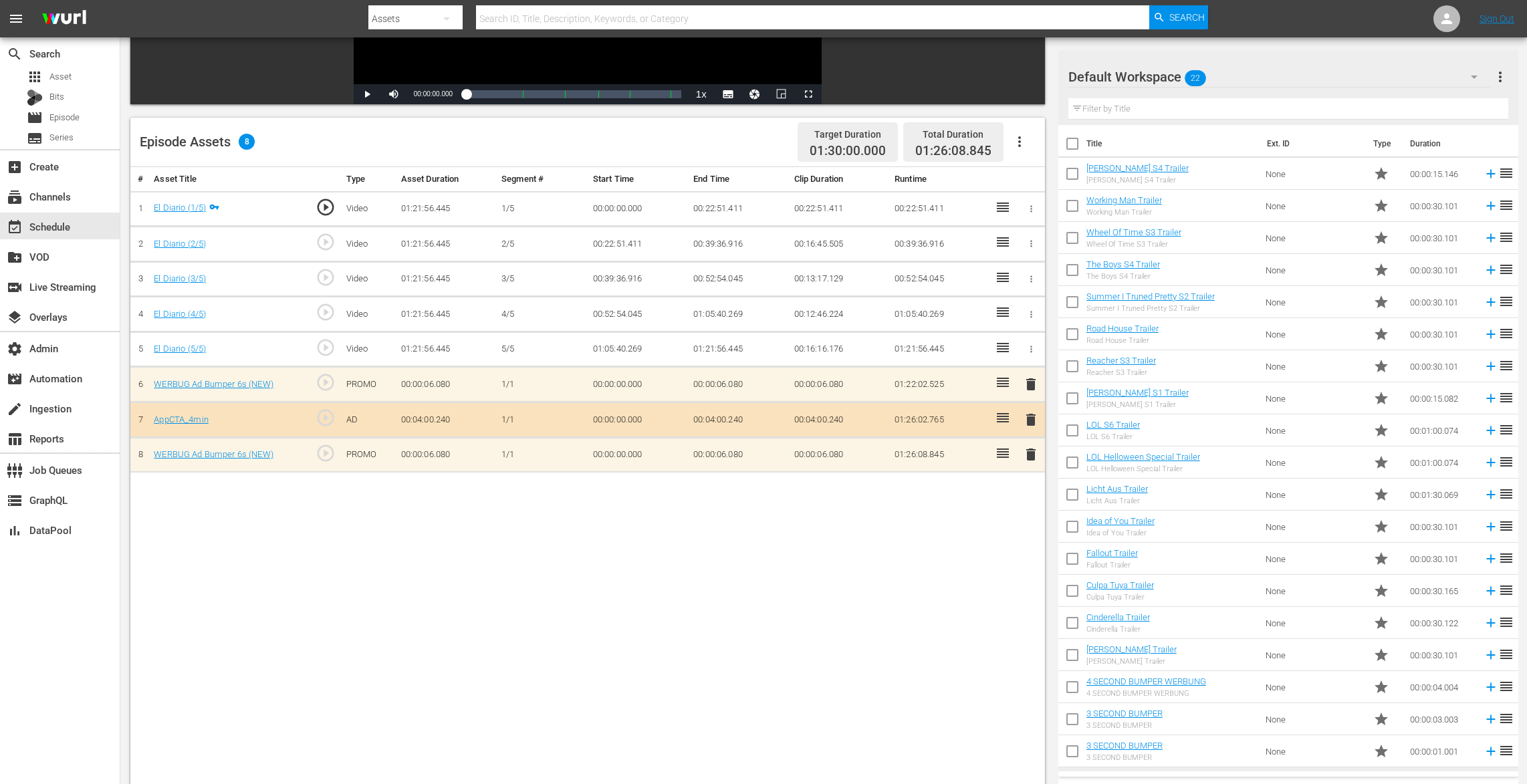
click at [1031, 415] on span "delete" at bounding box center [1030, 420] width 16 height 16
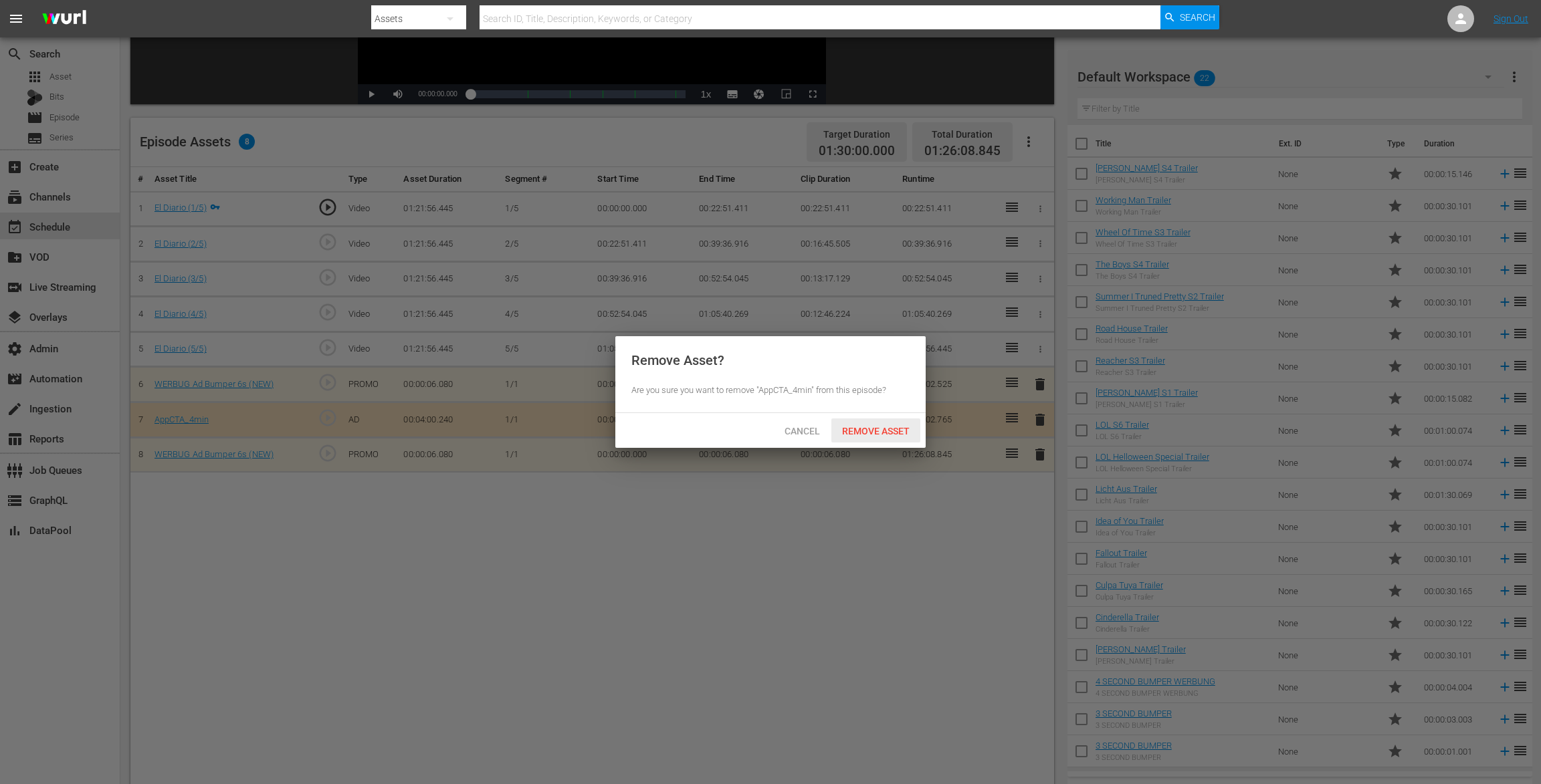
click at [914, 435] on span "Remove Asset" at bounding box center [875, 431] width 89 height 11
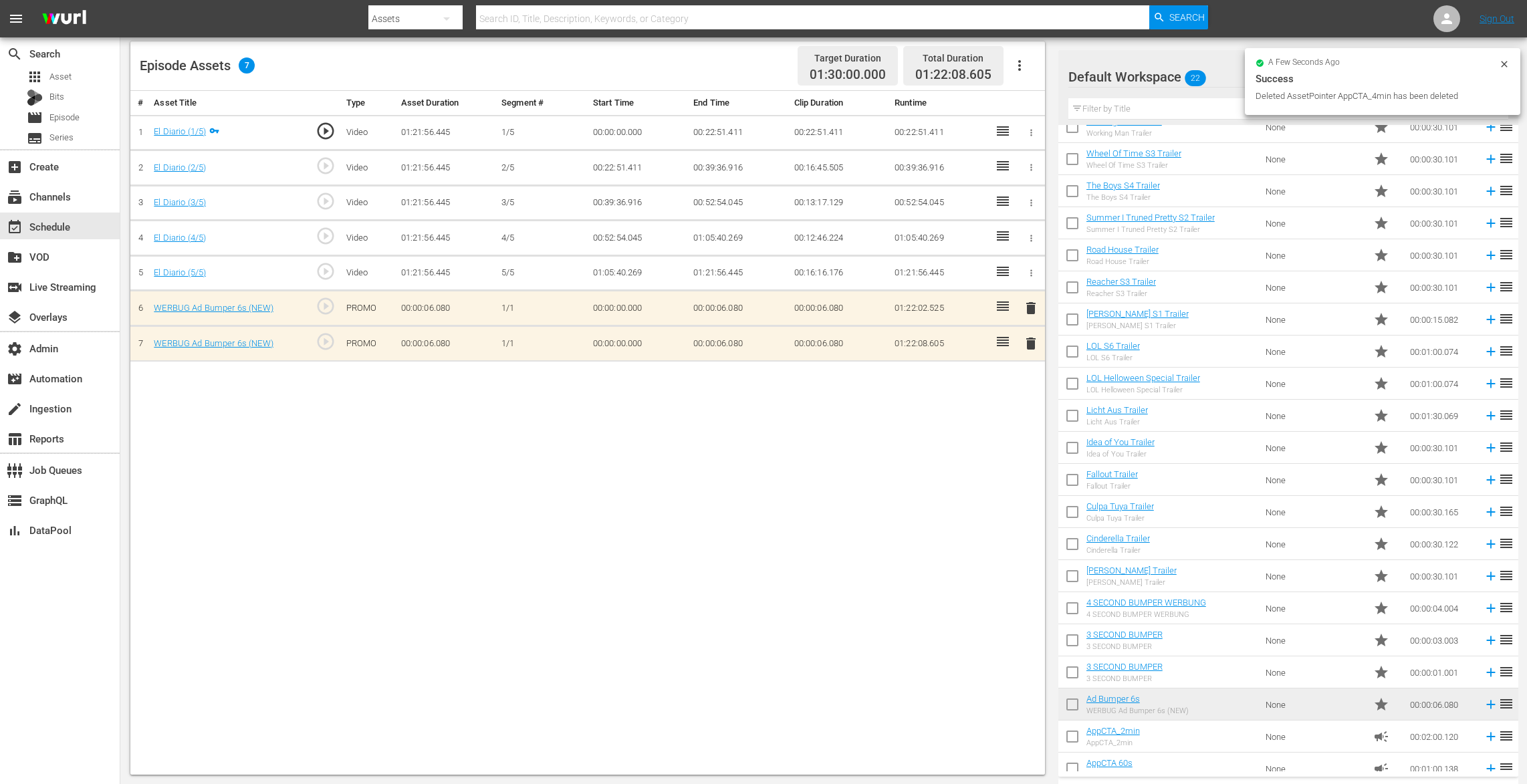
scroll to position [92, 0]
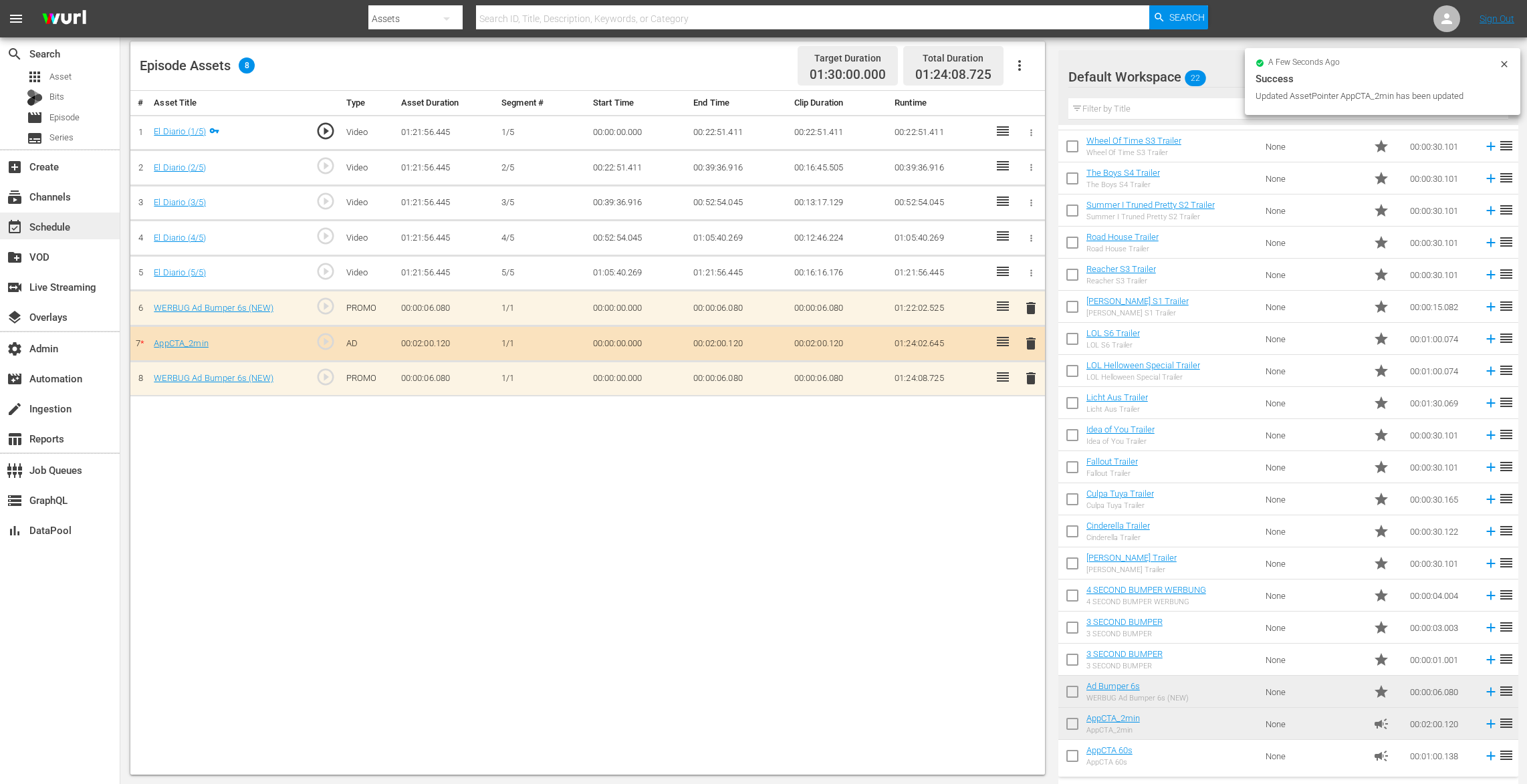
click at [66, 224] on div "event_available Schedule" at bounding box center [37, 224] width 75 height 12
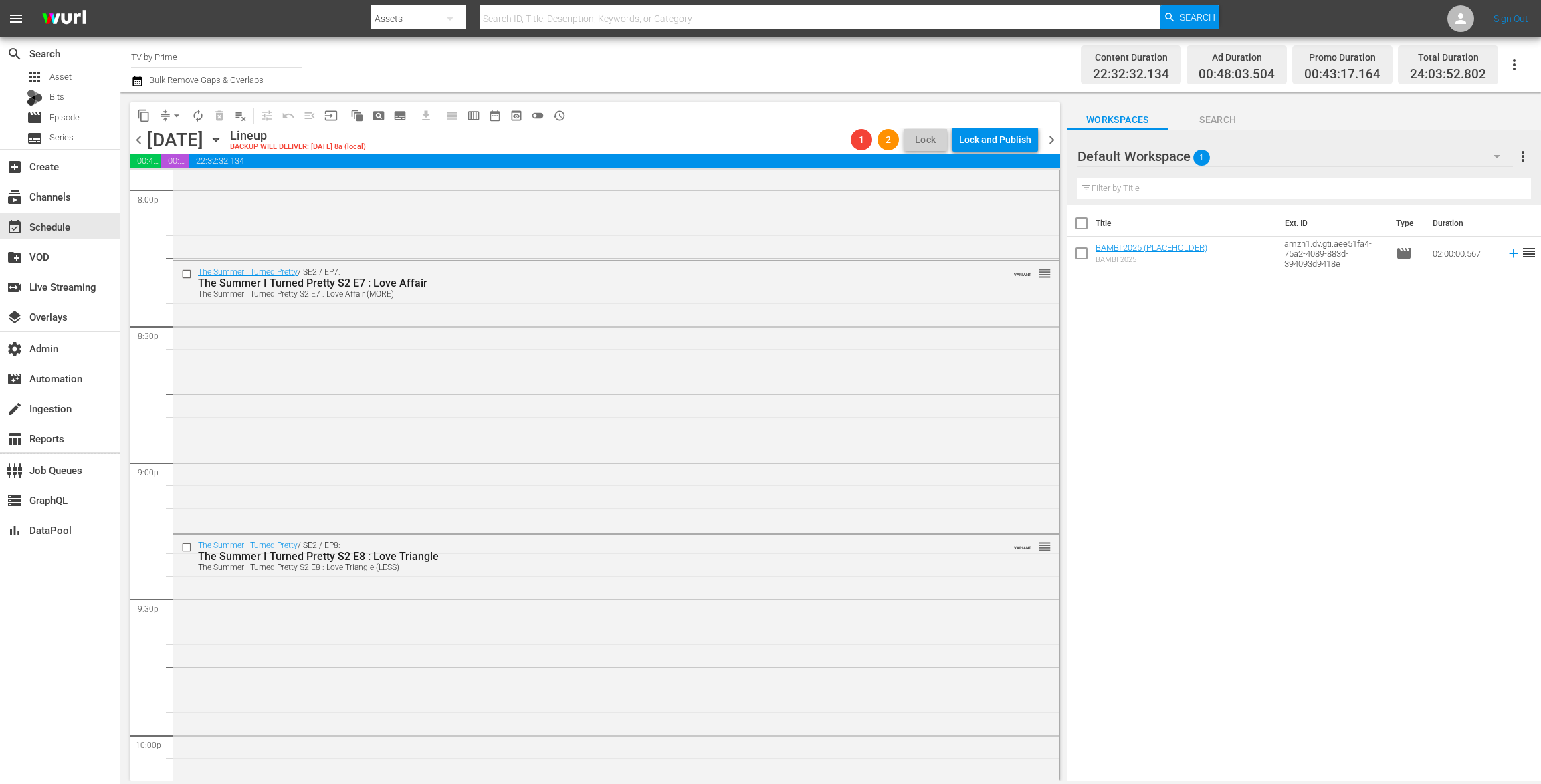
scroll to position [5955, 0]
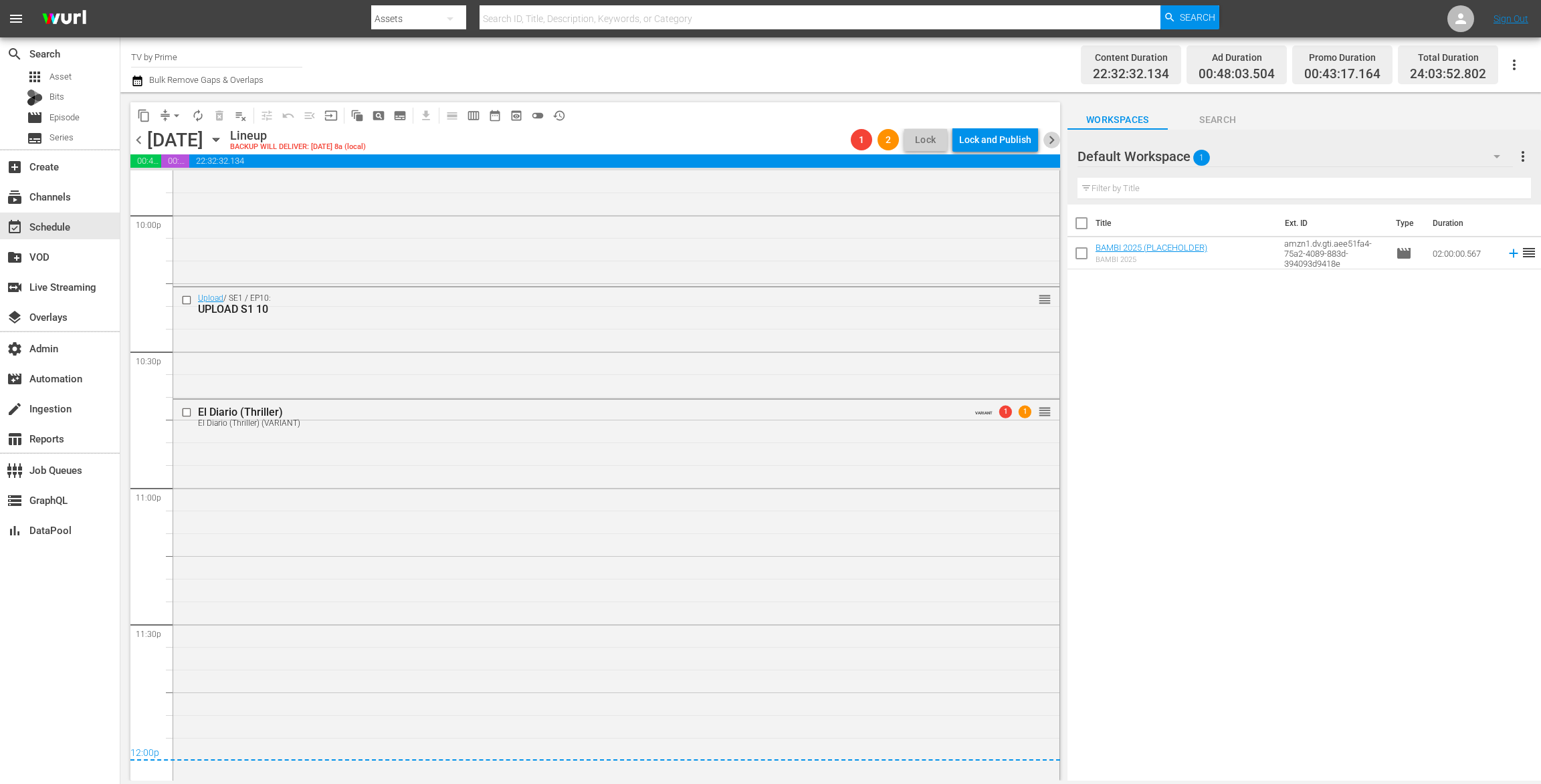
click at [1051, 137] on span "chevron_right" at bounding box center [1051, 140] width 17 height 17
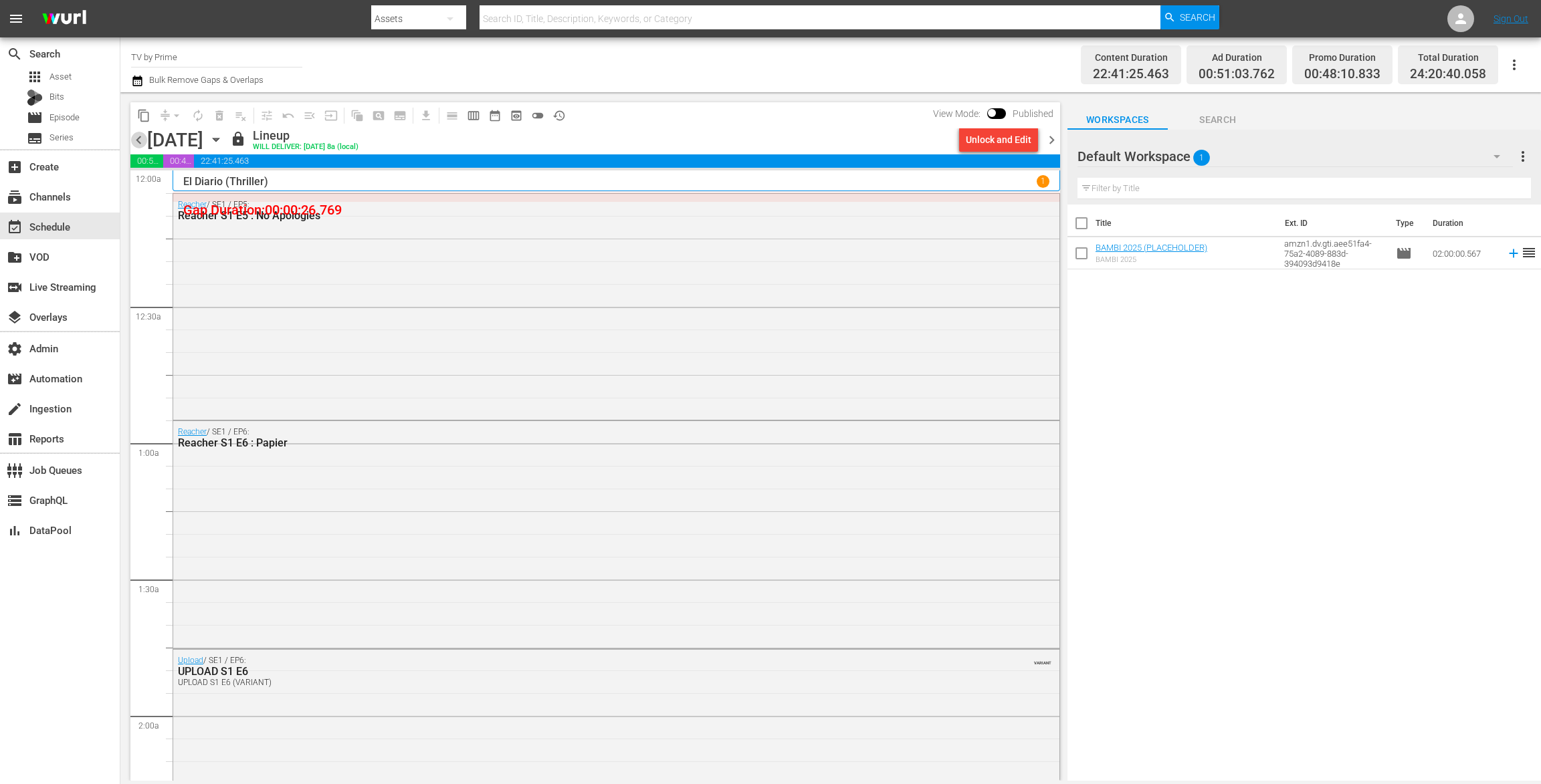
click at [134, 140] on span "chevron_left" at bounding box center [138, 140] width 17 height 17
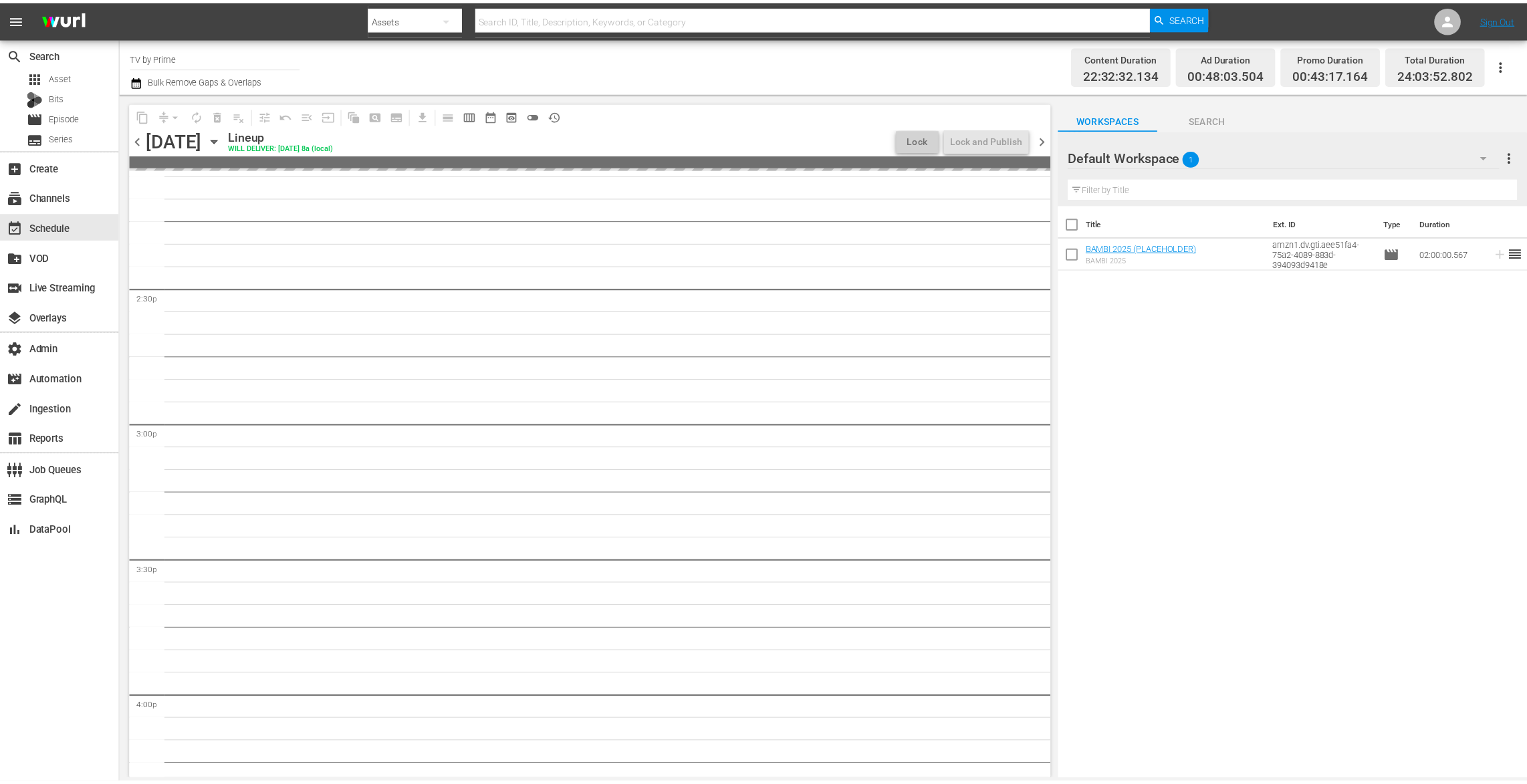
scroll to position [5955, 0]
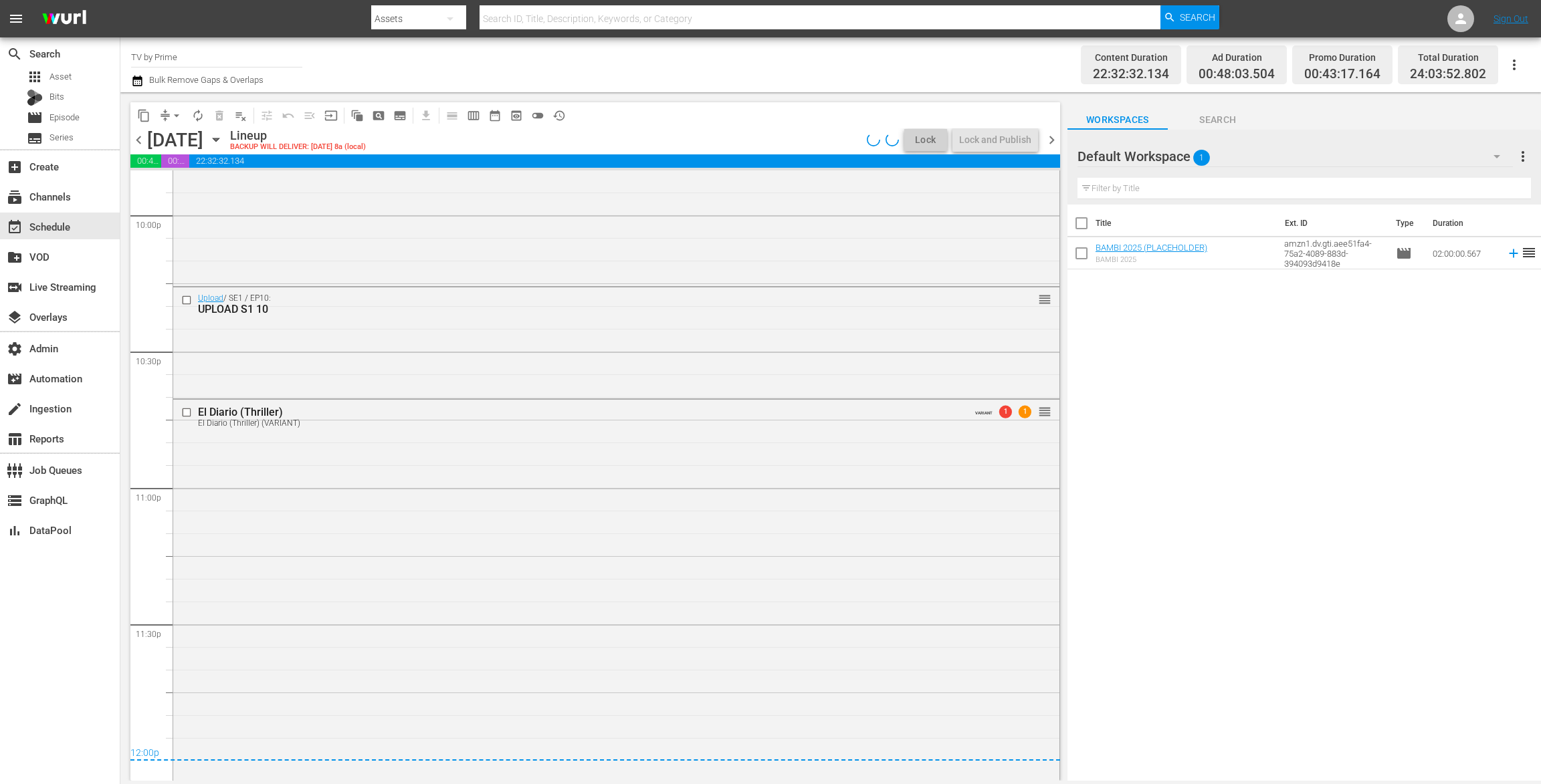
click at [656, 583] on div "El Diario (Thriller) El Diario (Thriller) (VARIANT) VARIANT 1 1 reorder" at bounding box center [616, 588] width 886 height 378
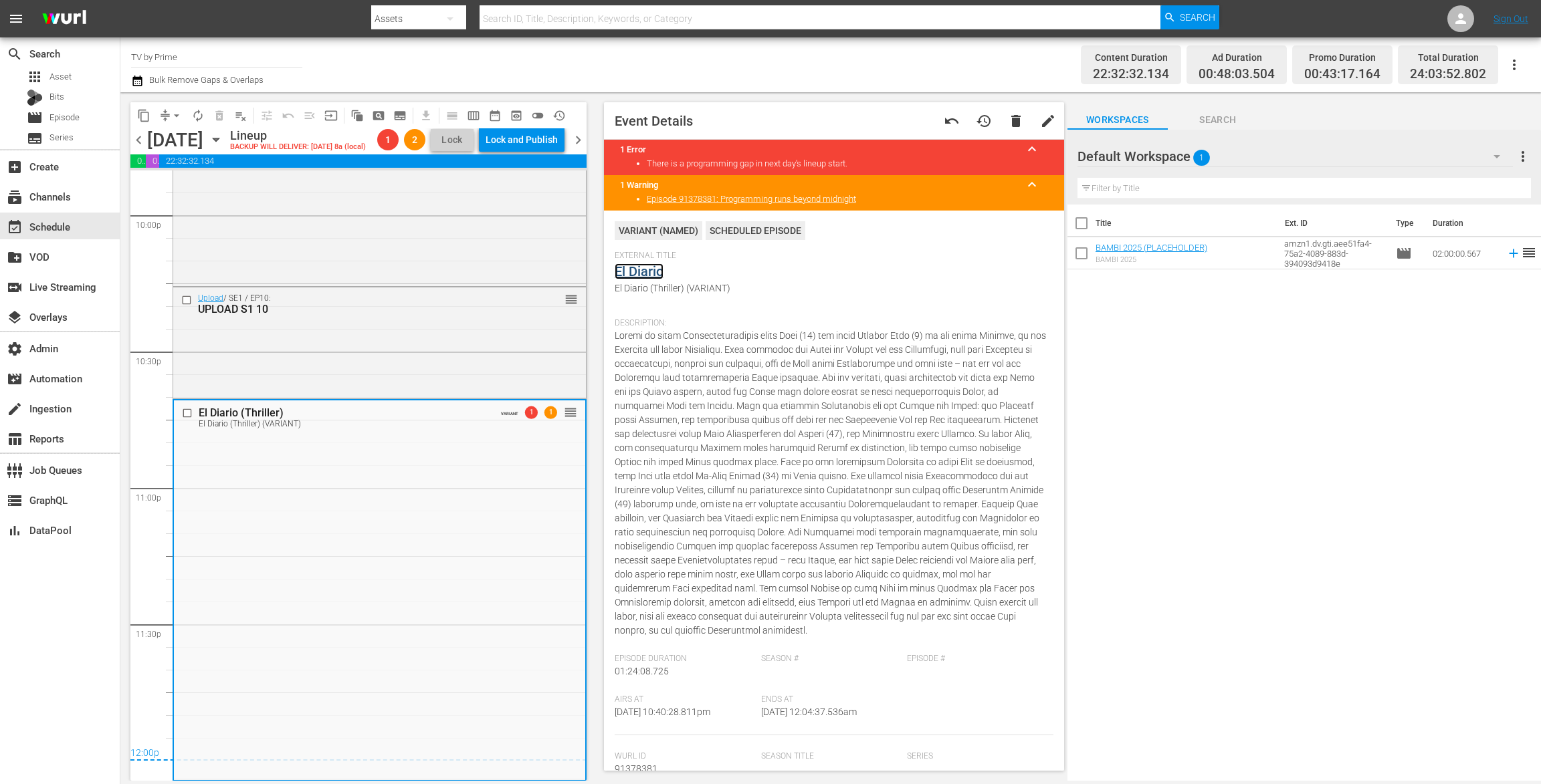
click at [643, 268] on link "El Diario" at bounding box center [639, 272] width 49 height 16
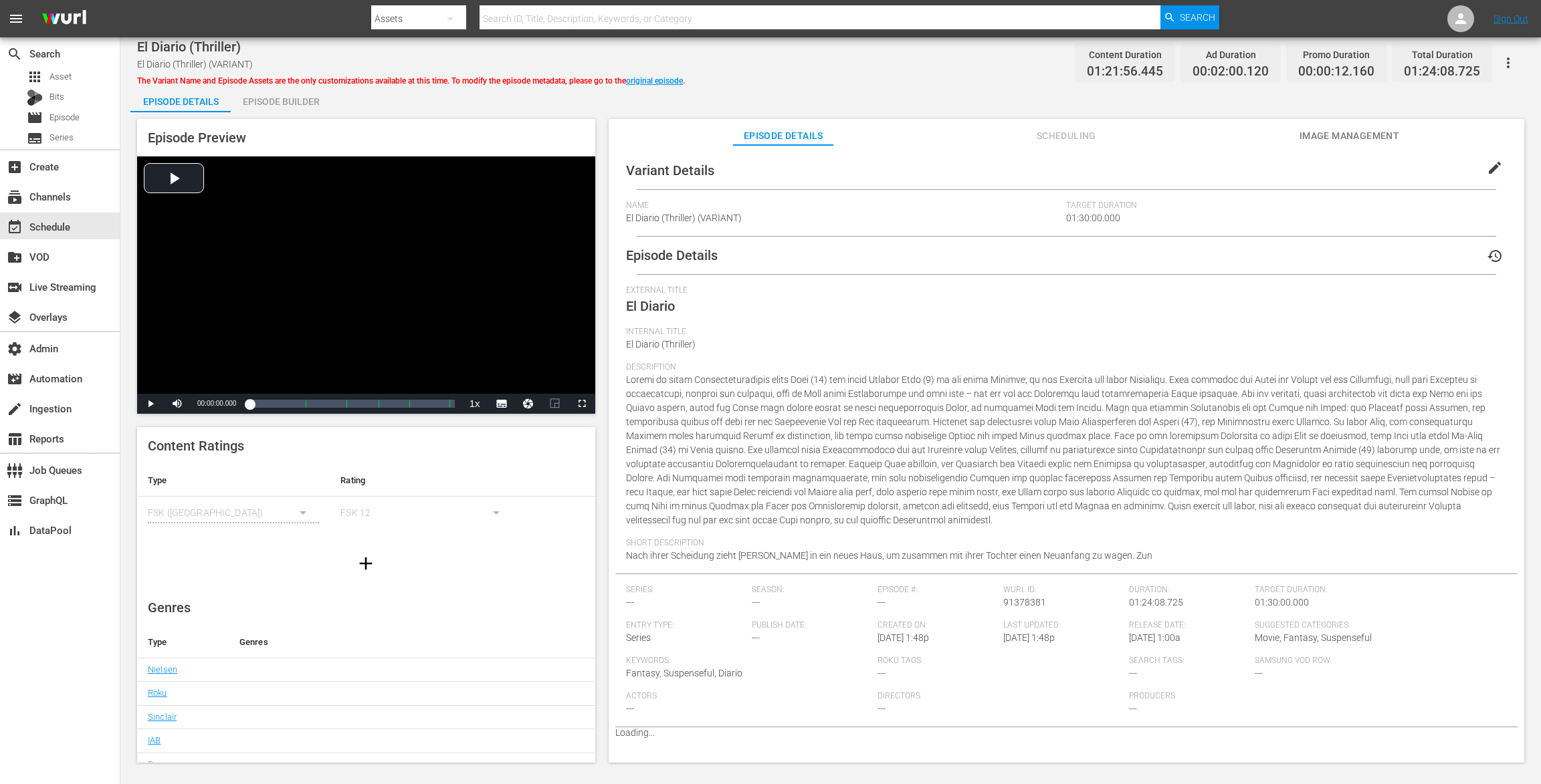
click at [303, 106] on div "Episode Builder" at bounding box center [280, 101] width 100 height 32
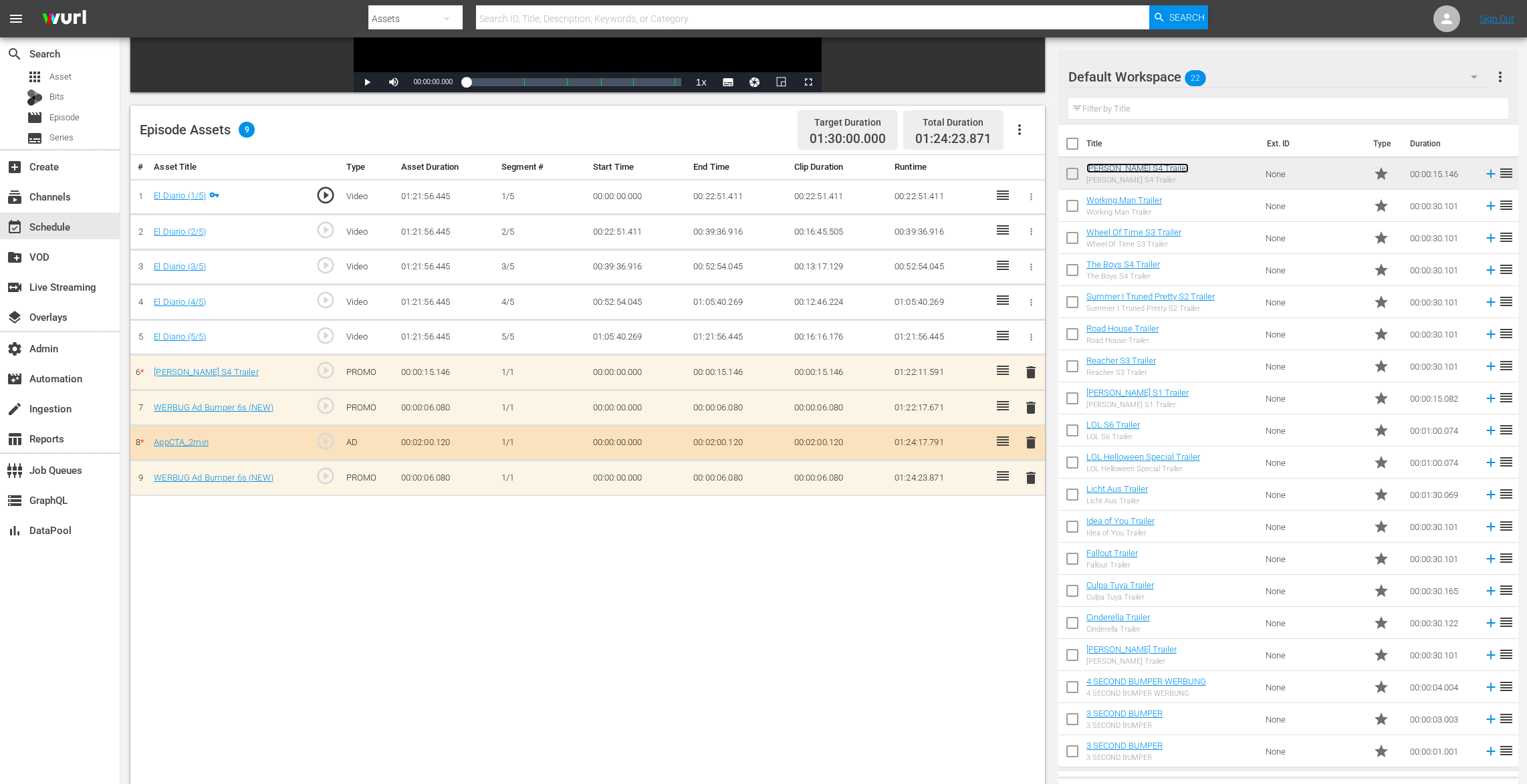
scroll to position [92, 0]
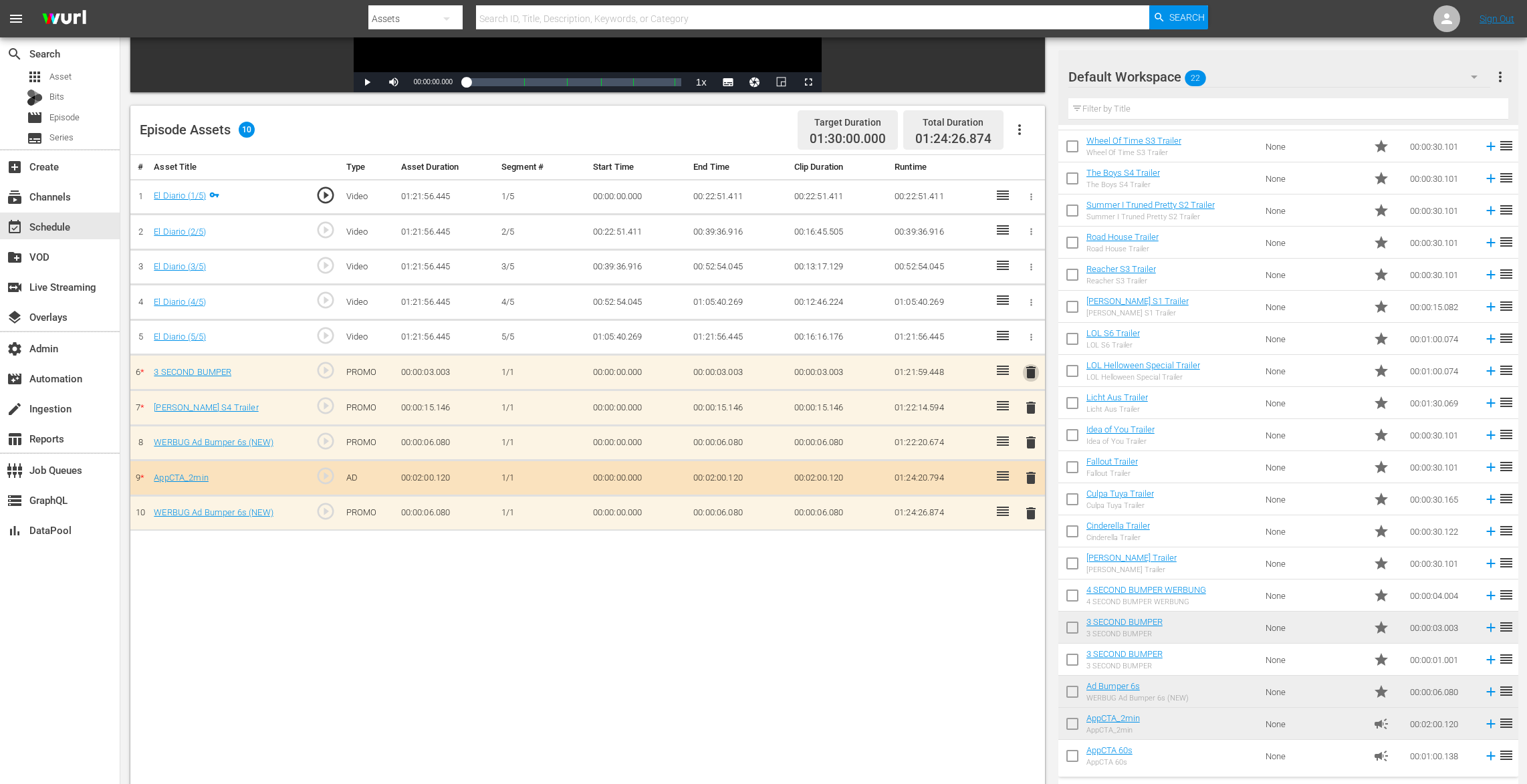
click at [1030, 371] on span "delete" at bounding box center [1030, 372] width 16 height 16
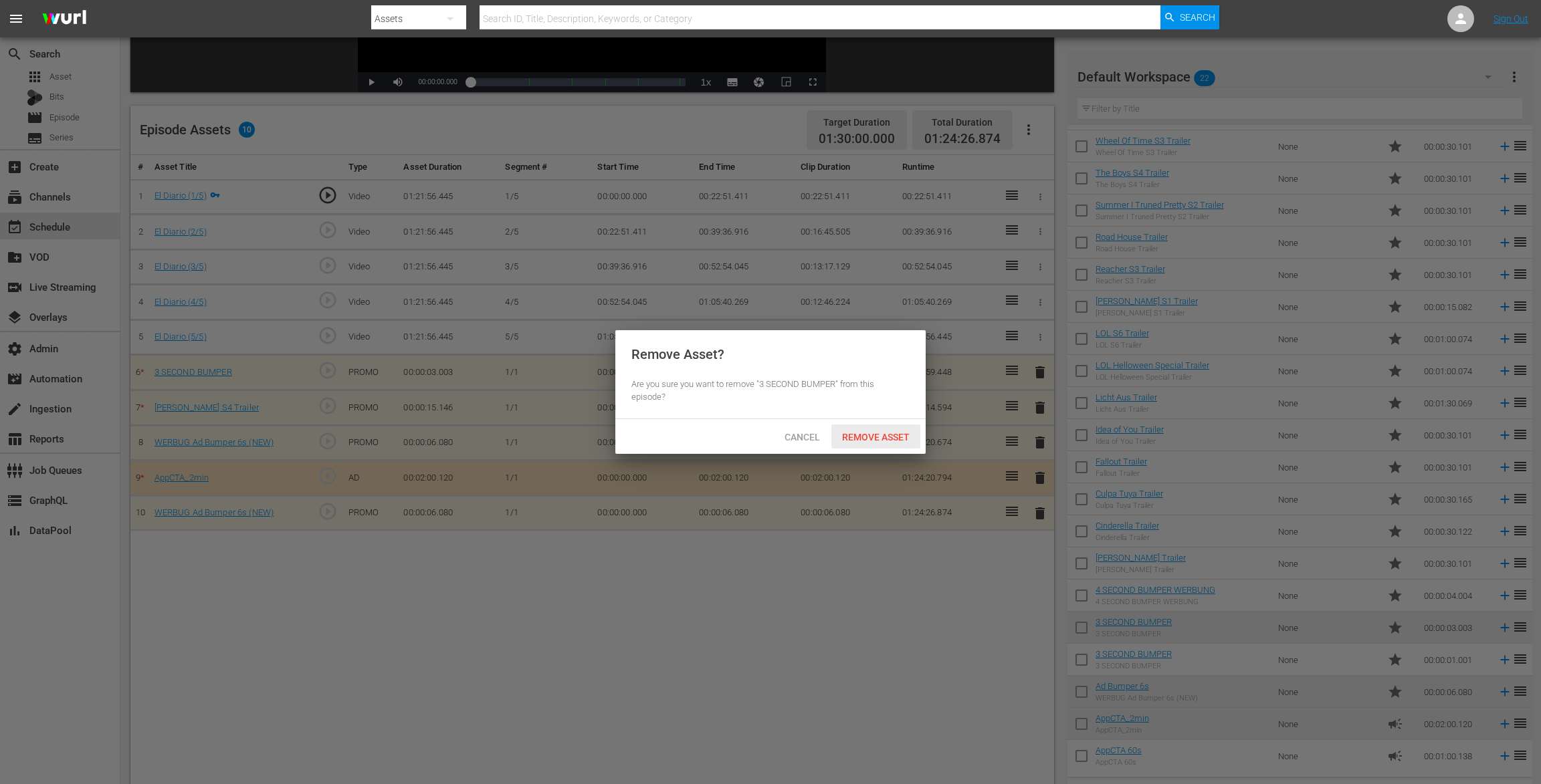
click at [868, 437] on span "Remove Asset" at bounding box center [875, 437] width 89 height 11
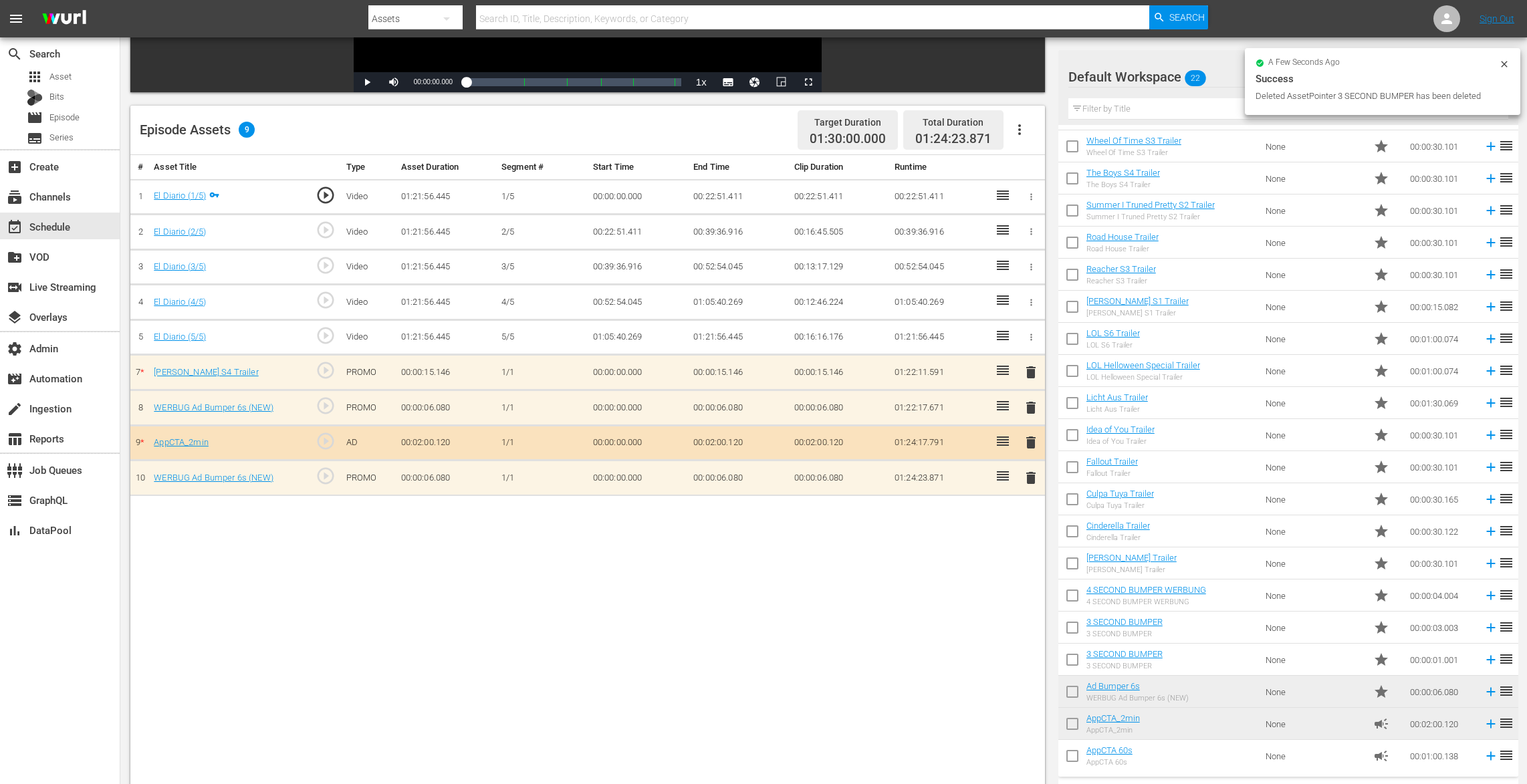
click at [1029, 369] on span "delete" at bounding box center [1030, 372] width 16 height 16
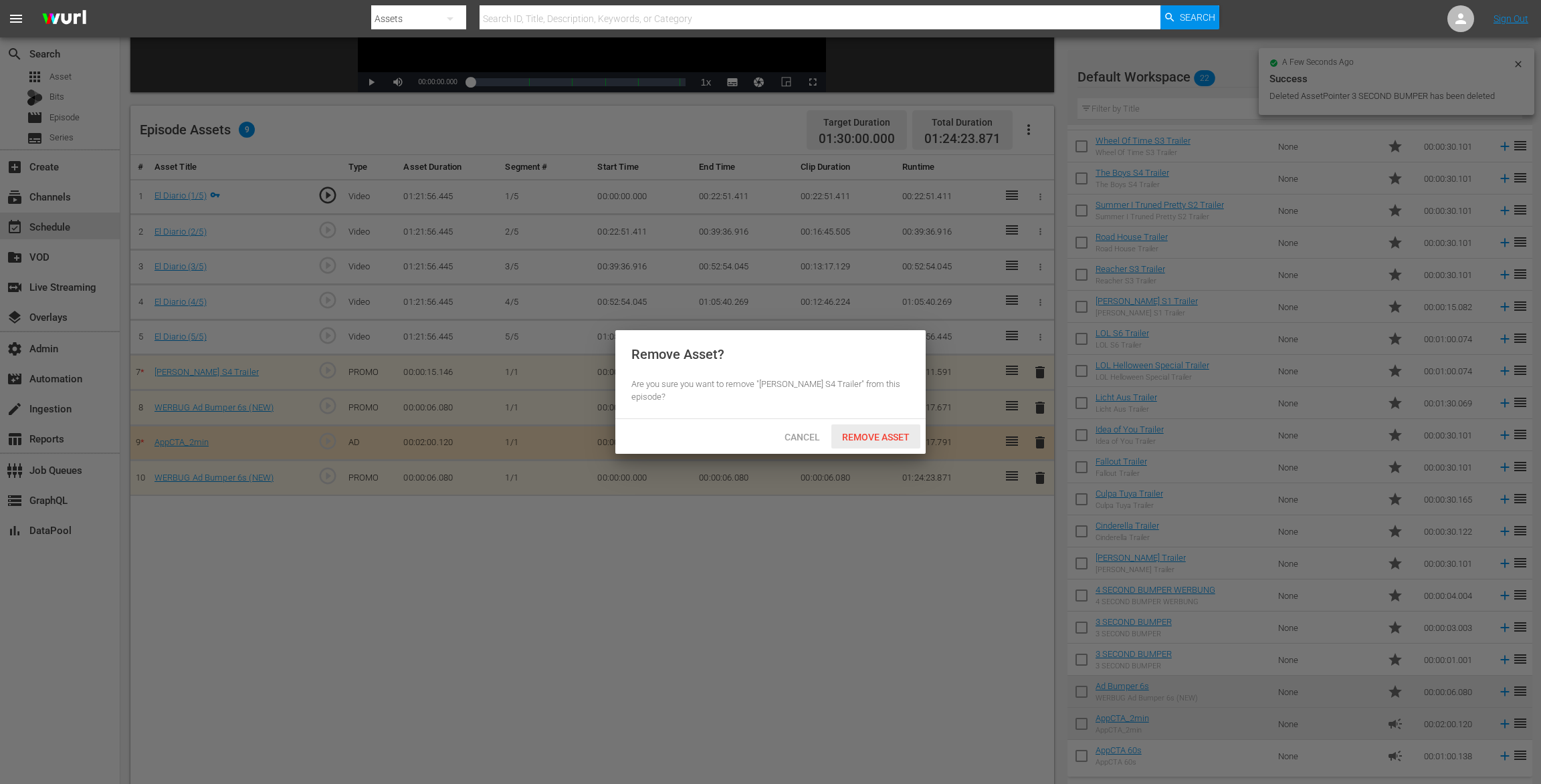
click at [911, 438] on span "Remove Asset" at bounding box center [875, 437] width 89 height 11
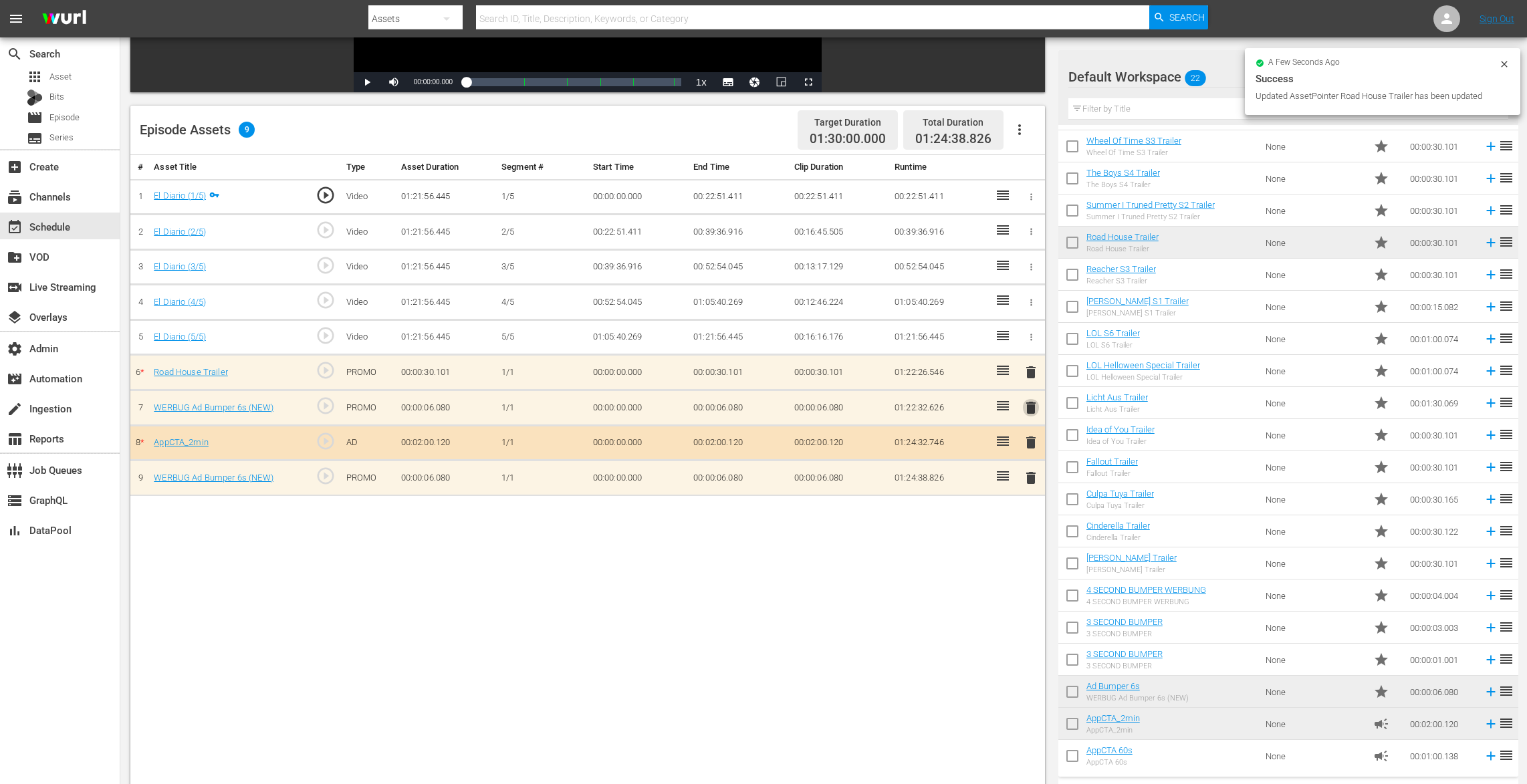
click at [1029, 400] on span "delete" at bounding box center [1030, 407] width 16 height 16
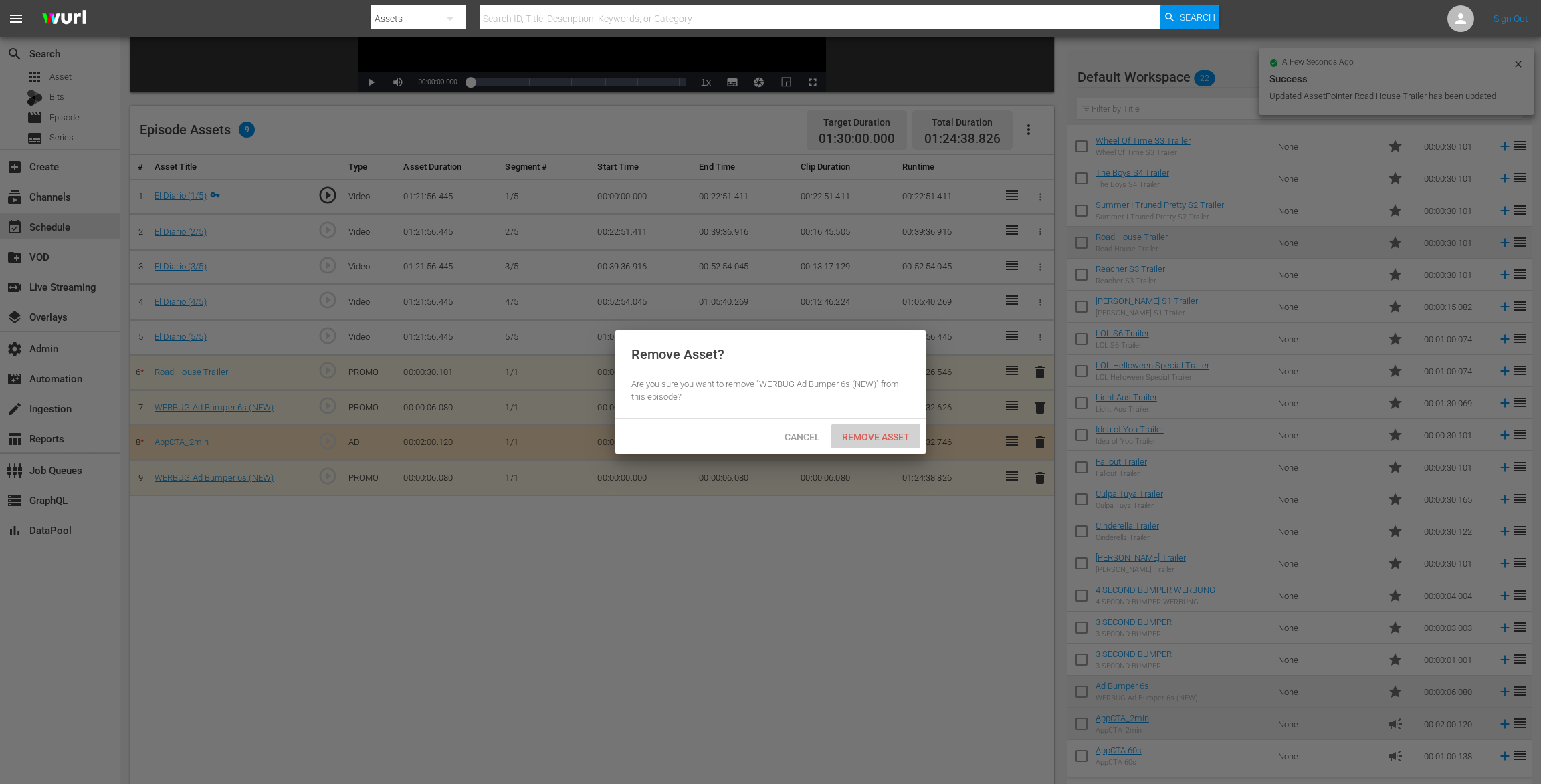
click at [879, 433] on span "Remove Asset" at bounding box center [875, 437] width 89 height 11
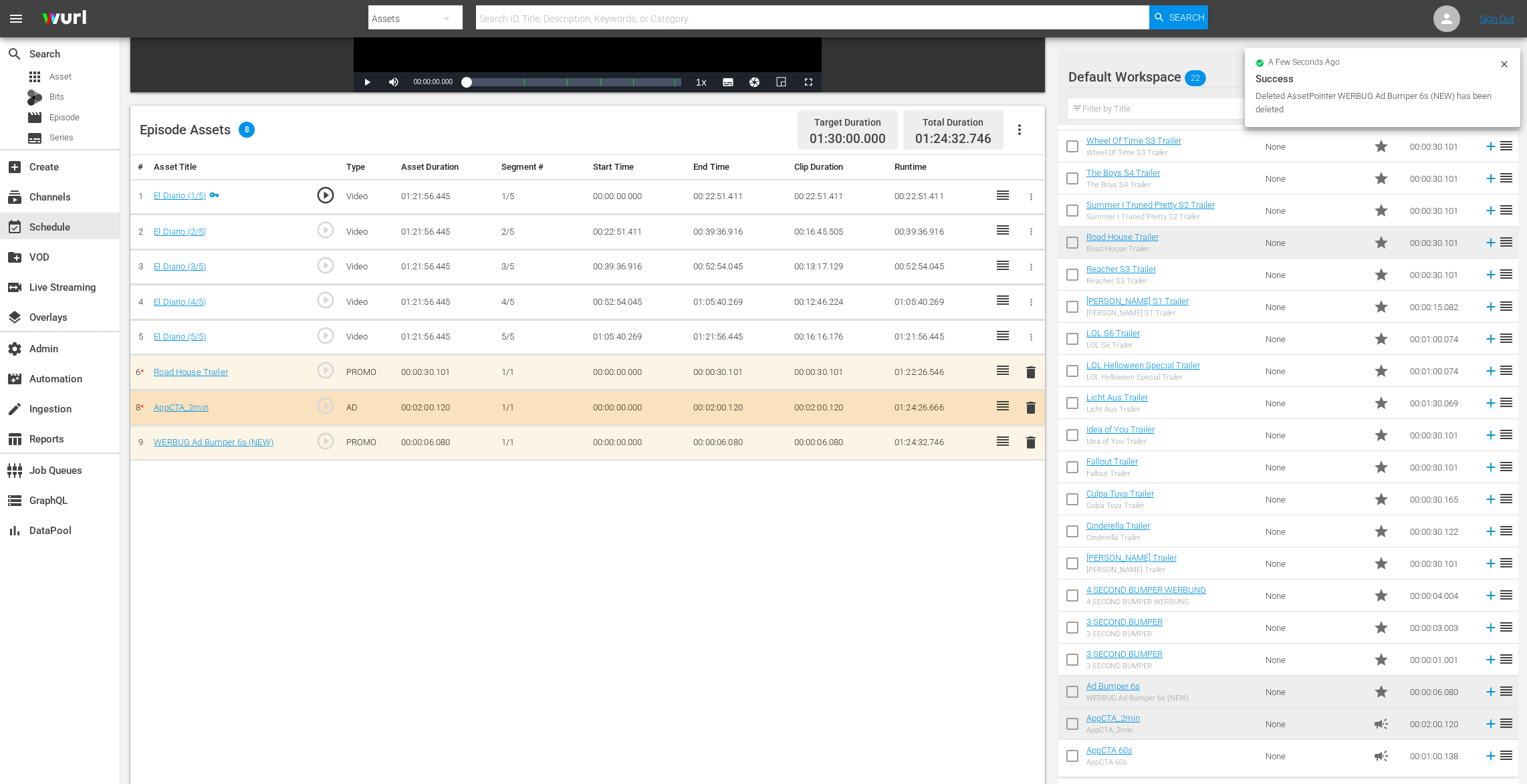
click at [1030, 445] on span "delete" at bounding box center [1030, 442] width 16 height 16
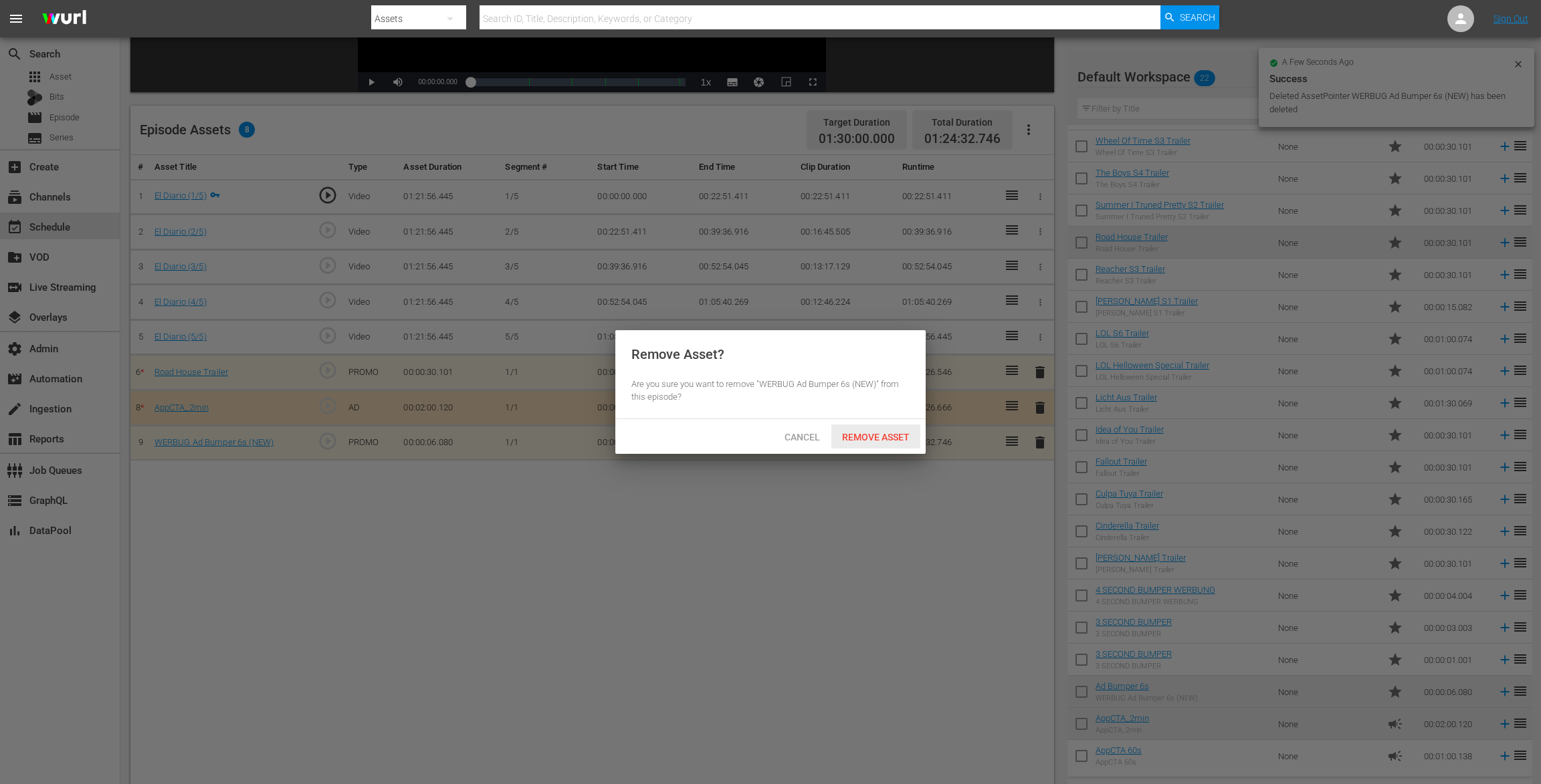
click at [879, 437] on span "Remove Asset" at bounding box center [875, 437] width 89 height 11
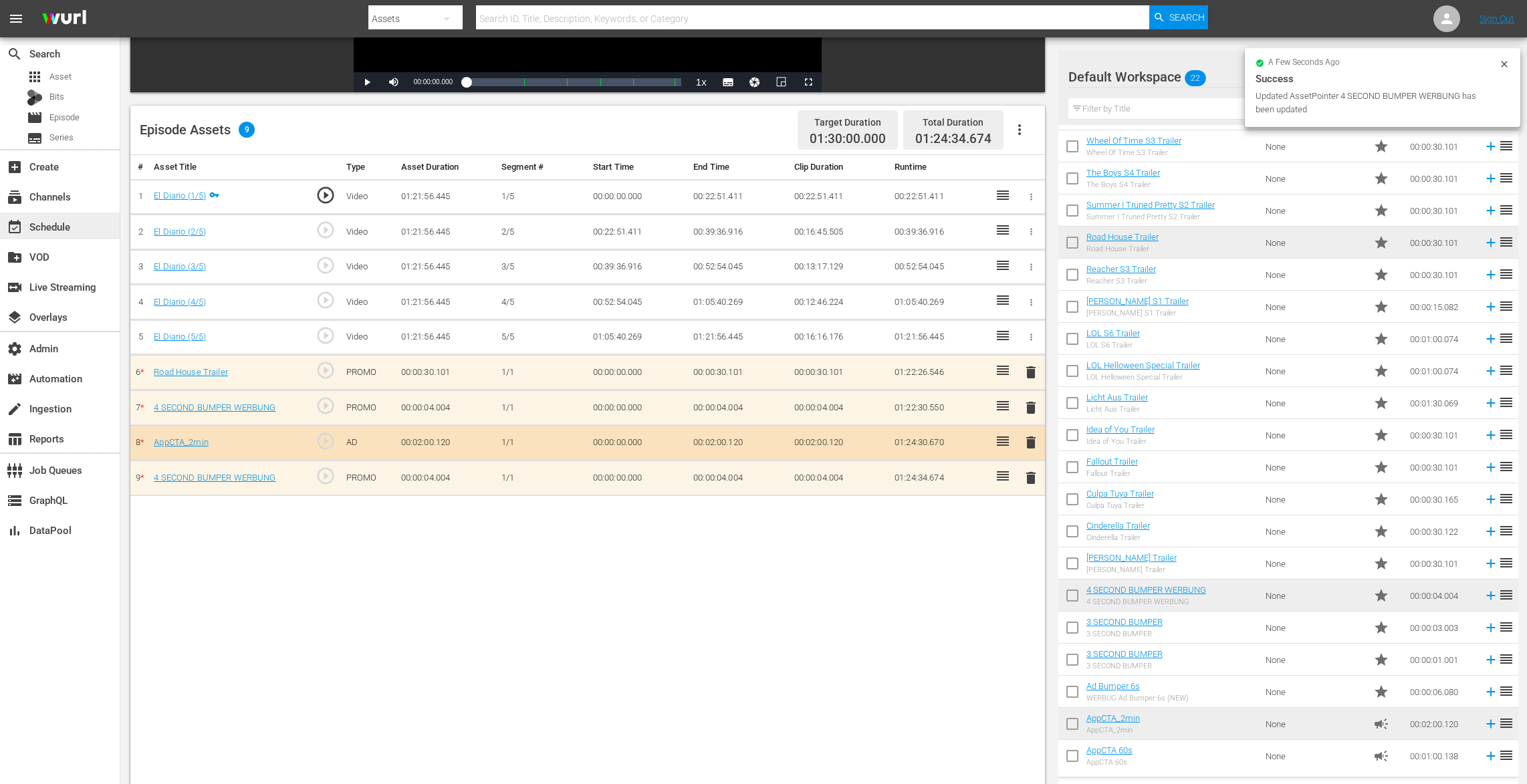
click at [63, 226] on div "event_available Schedule" at bounding box center [37, 224] width 75 height 12
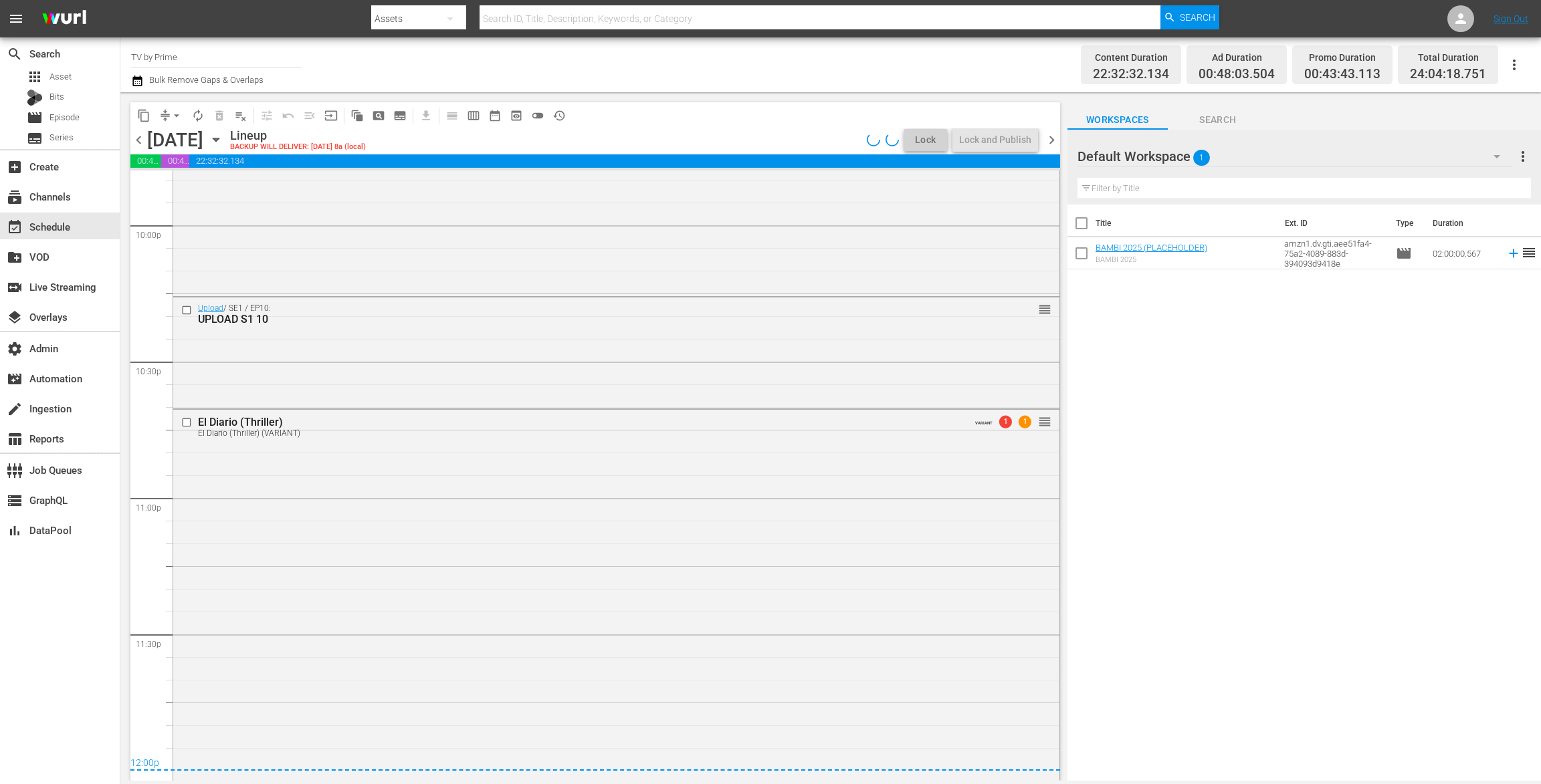
scroll to position [5957, 0]
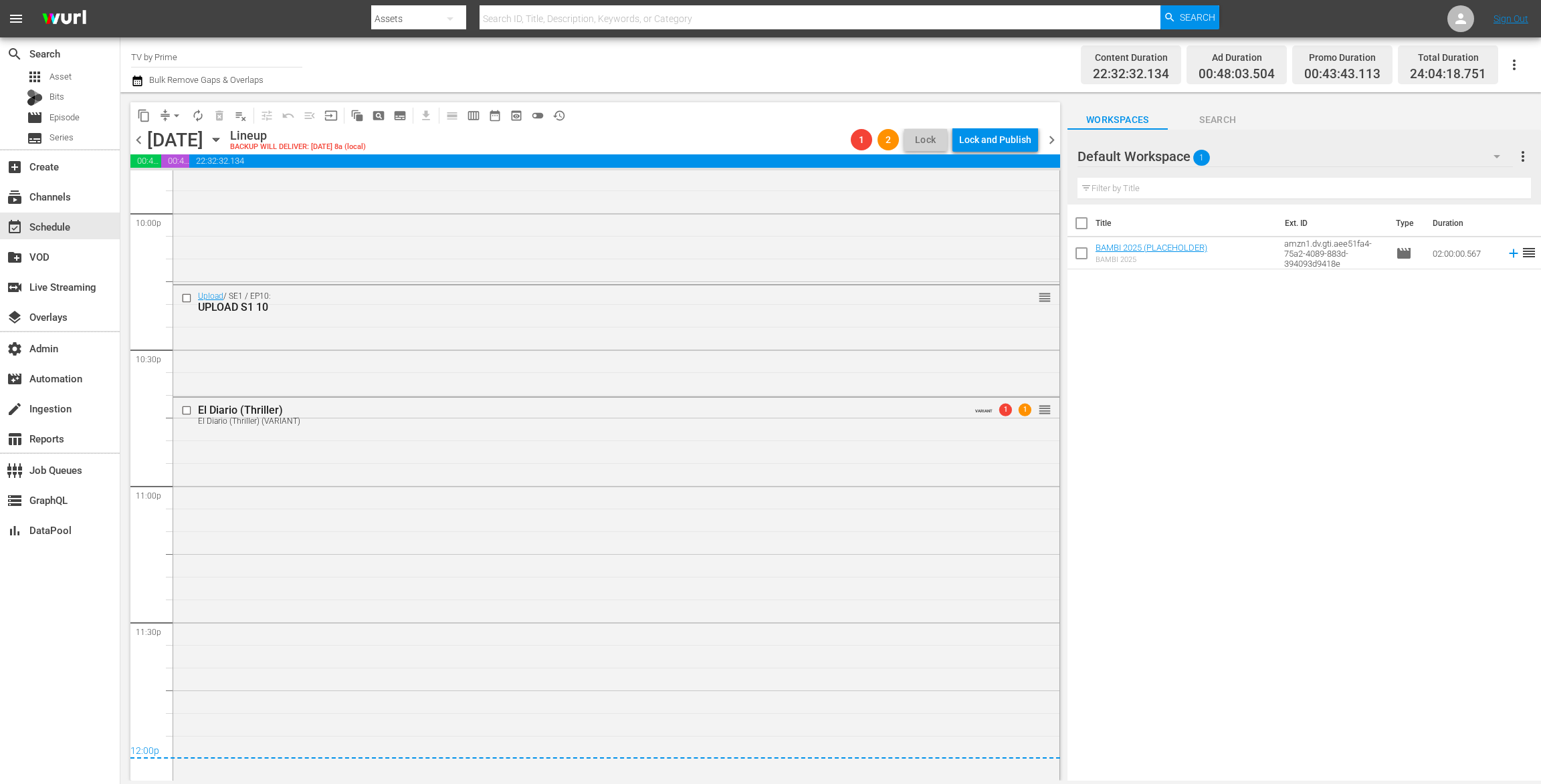
click at [473, 509] on div "El Diario (Thriller) El Diario (Thriller) (VARIANT) VARIANT 1 1 reorder" at bounding box center [616, 588] width 886 height 381
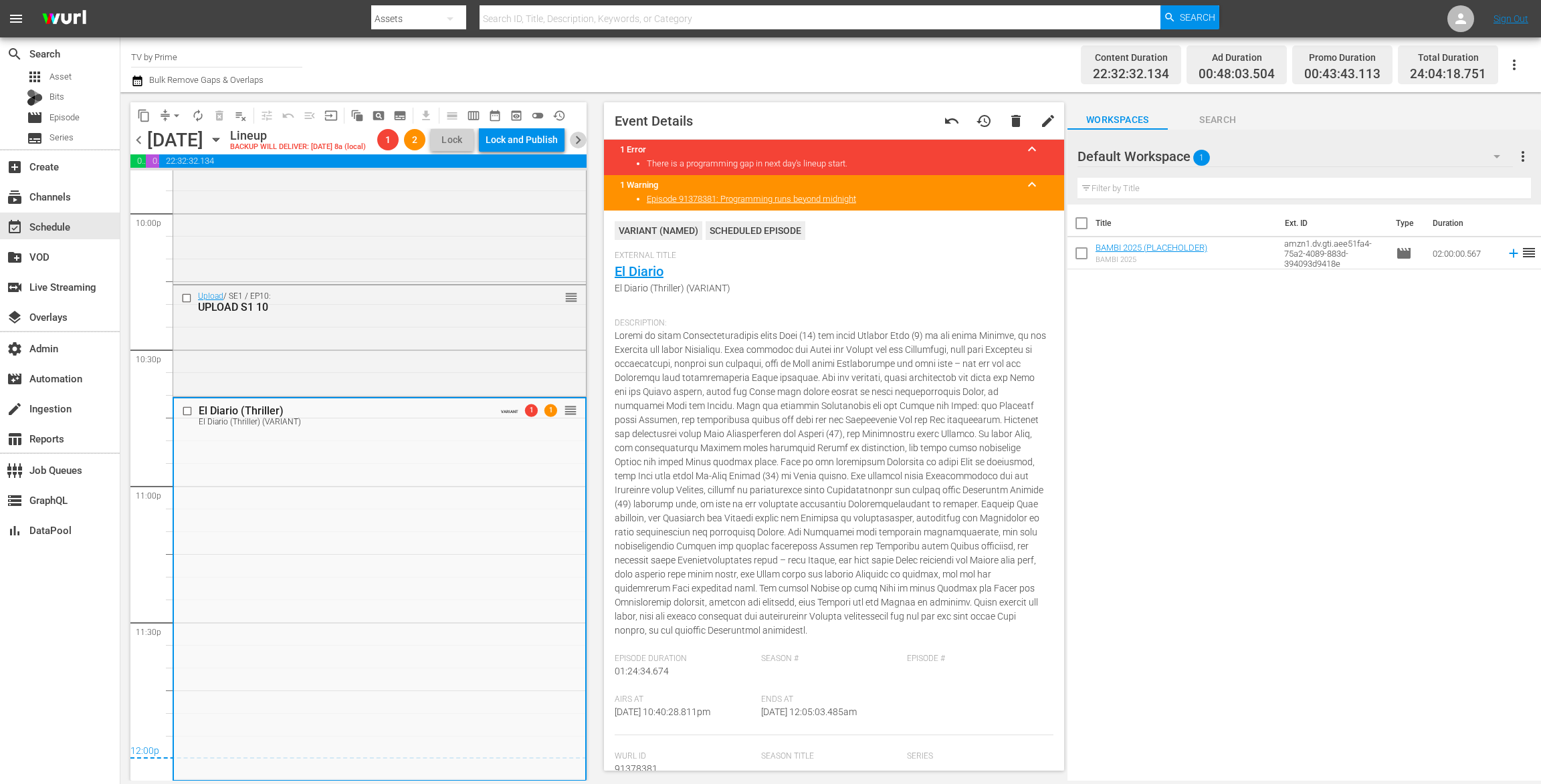
click at [584, 148] on span "chevron_right" at bounding box center [577, 140] width 17 height 17
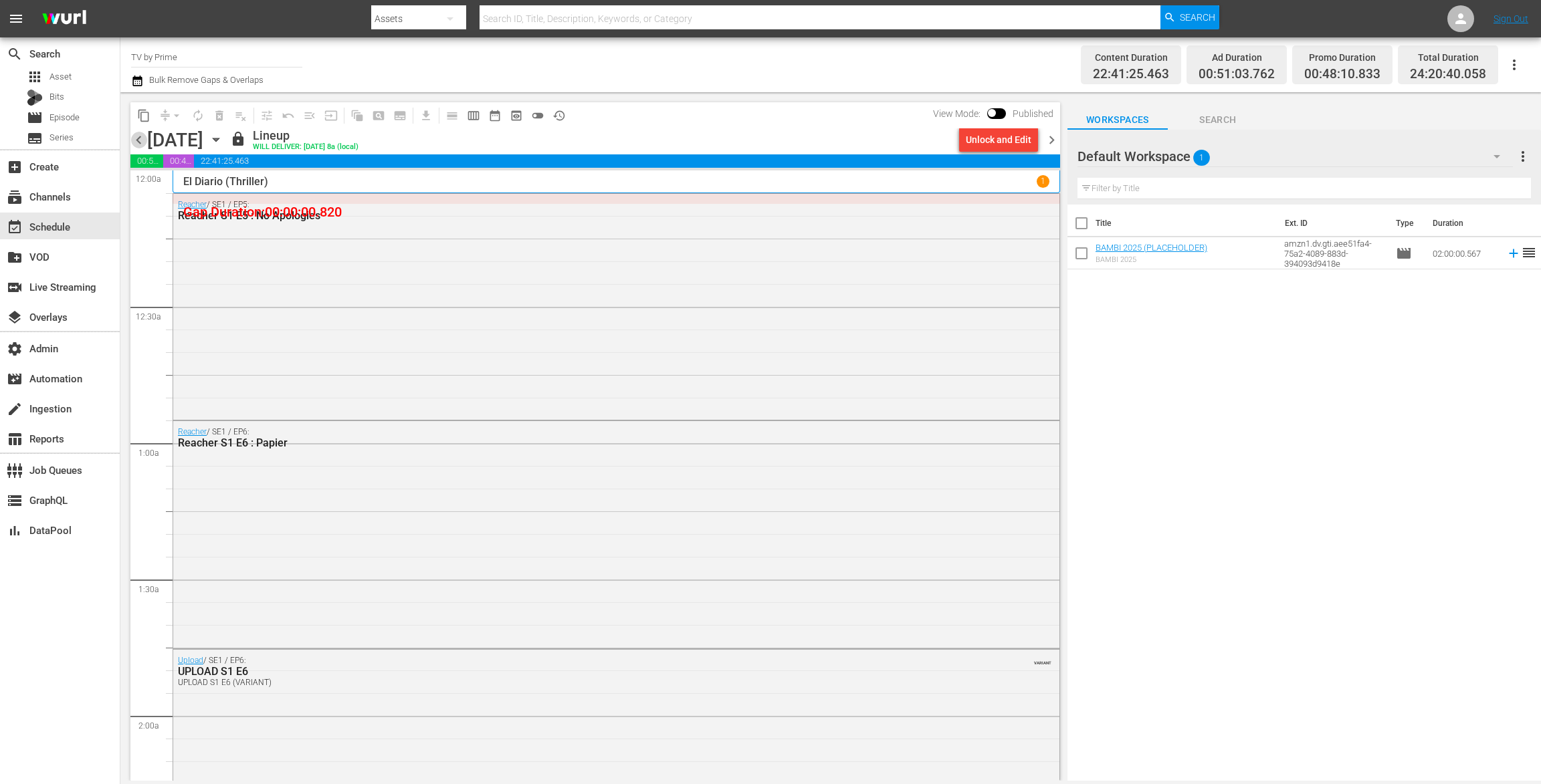
click at [141, 138] on span "chevron_left" at bounding box center [138, 140] width 17 height 17
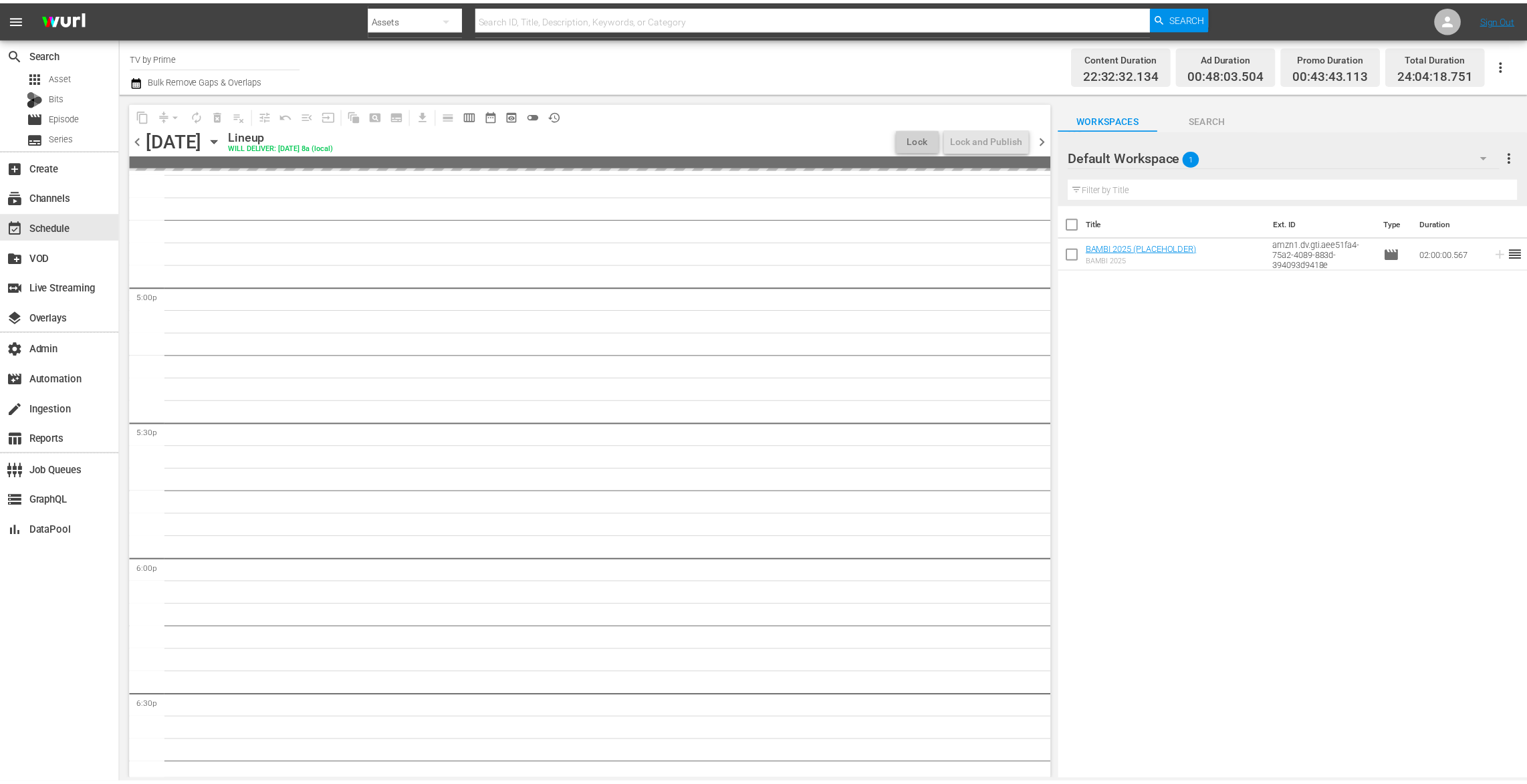
scroll to position [5957, 0]
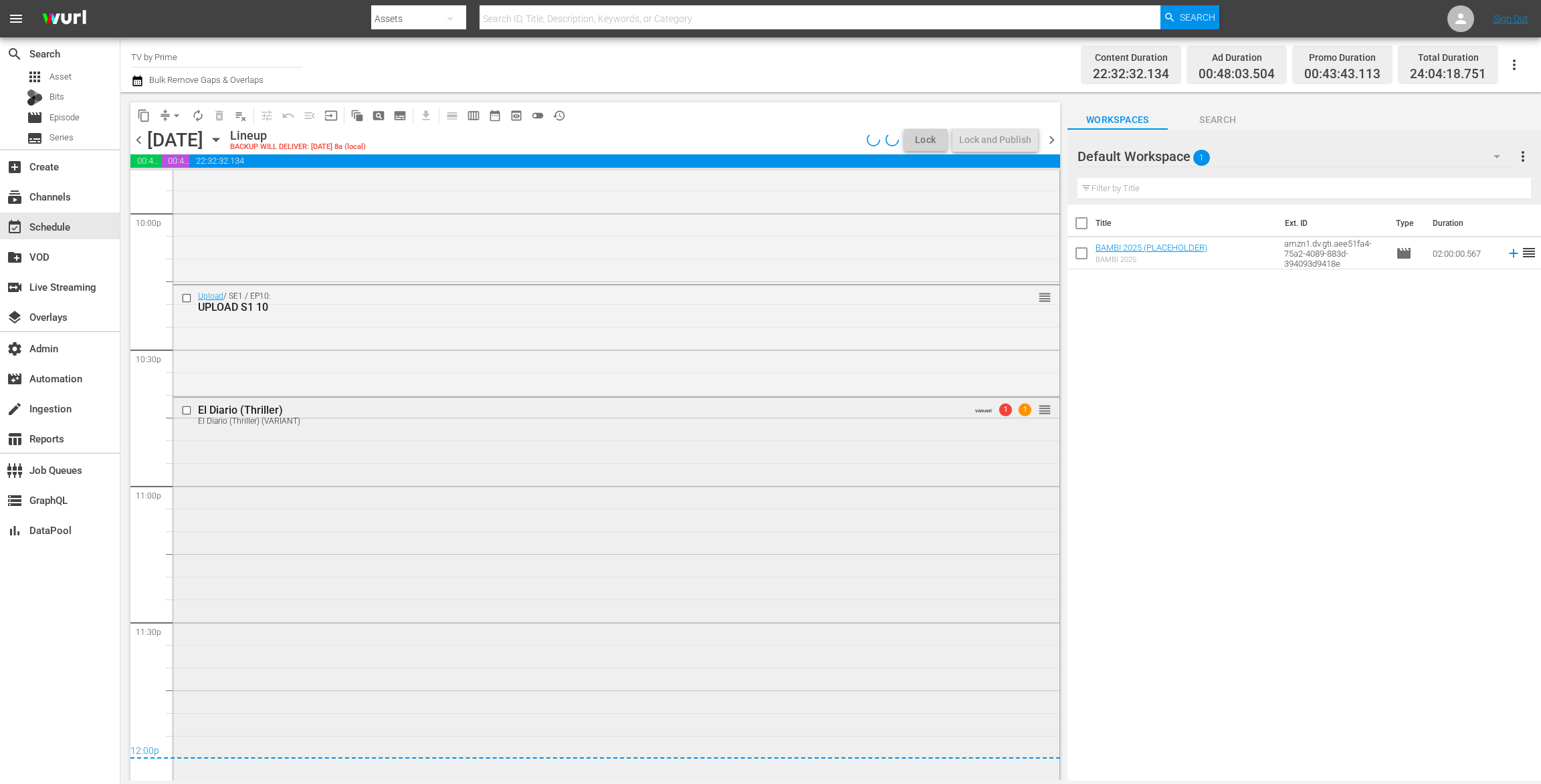
click at [551, 519] on div "El Diario (Thriller) El Diario (Thriller) (VARIANT) VARIANT 1 1 reorder" at bounding box center [616, 588] width 886 height 381
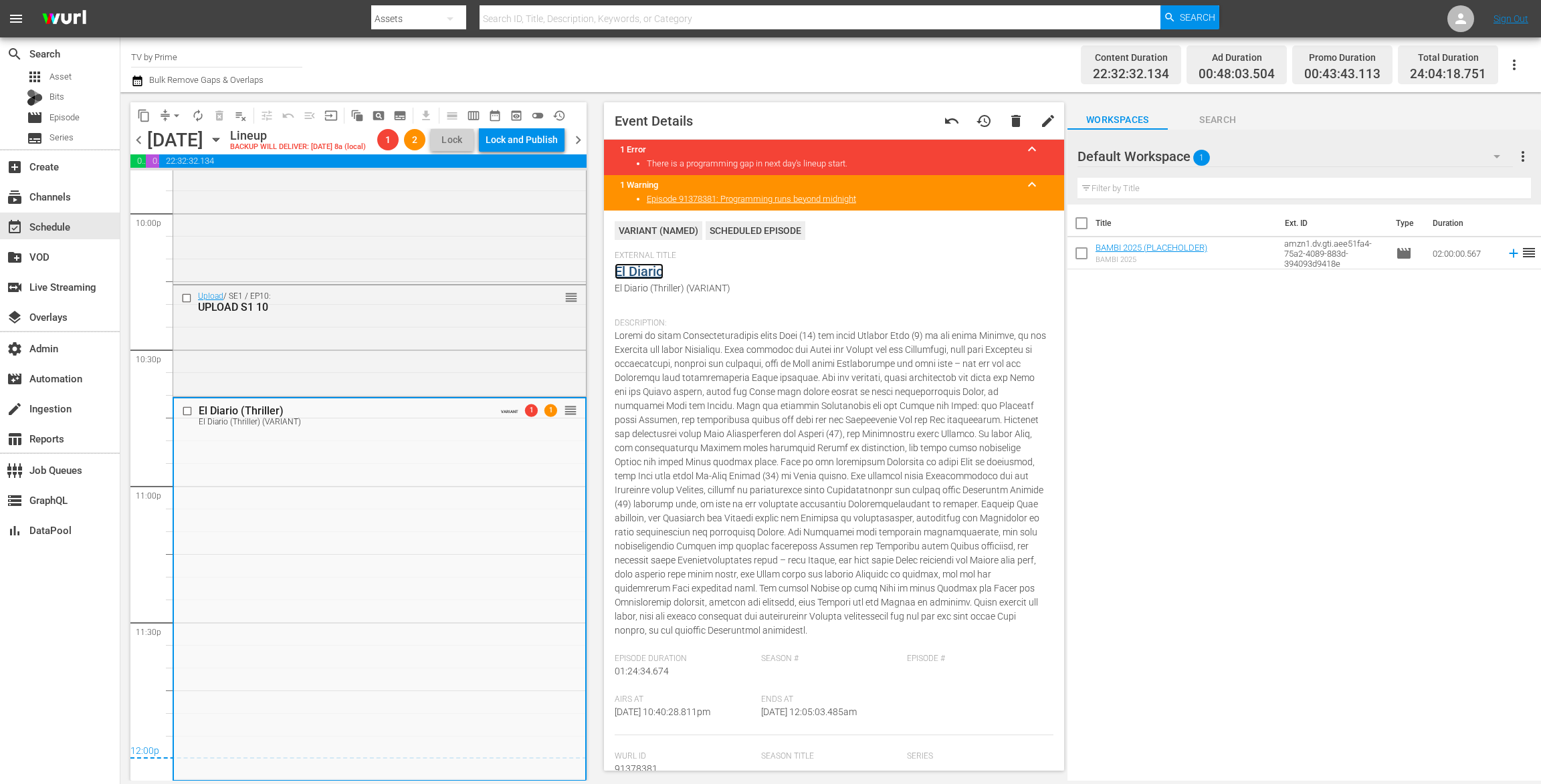
click at [630, 271] on link "El Diario" at bounding box center [639, 272] width 49 height 16
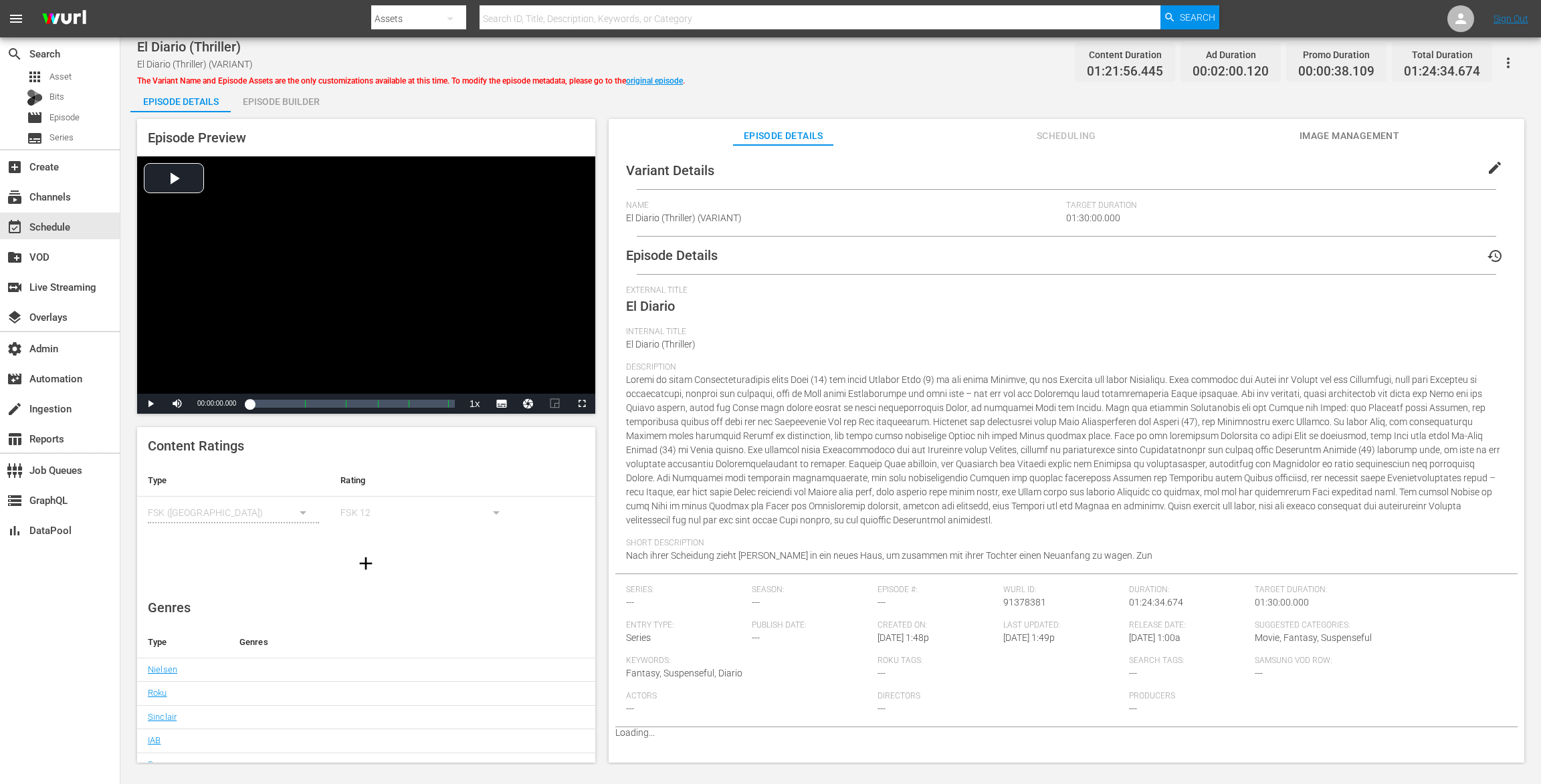
click at [282, 98] on div "Episode Builder" at bounding box center [280, 101] width 100 height 32
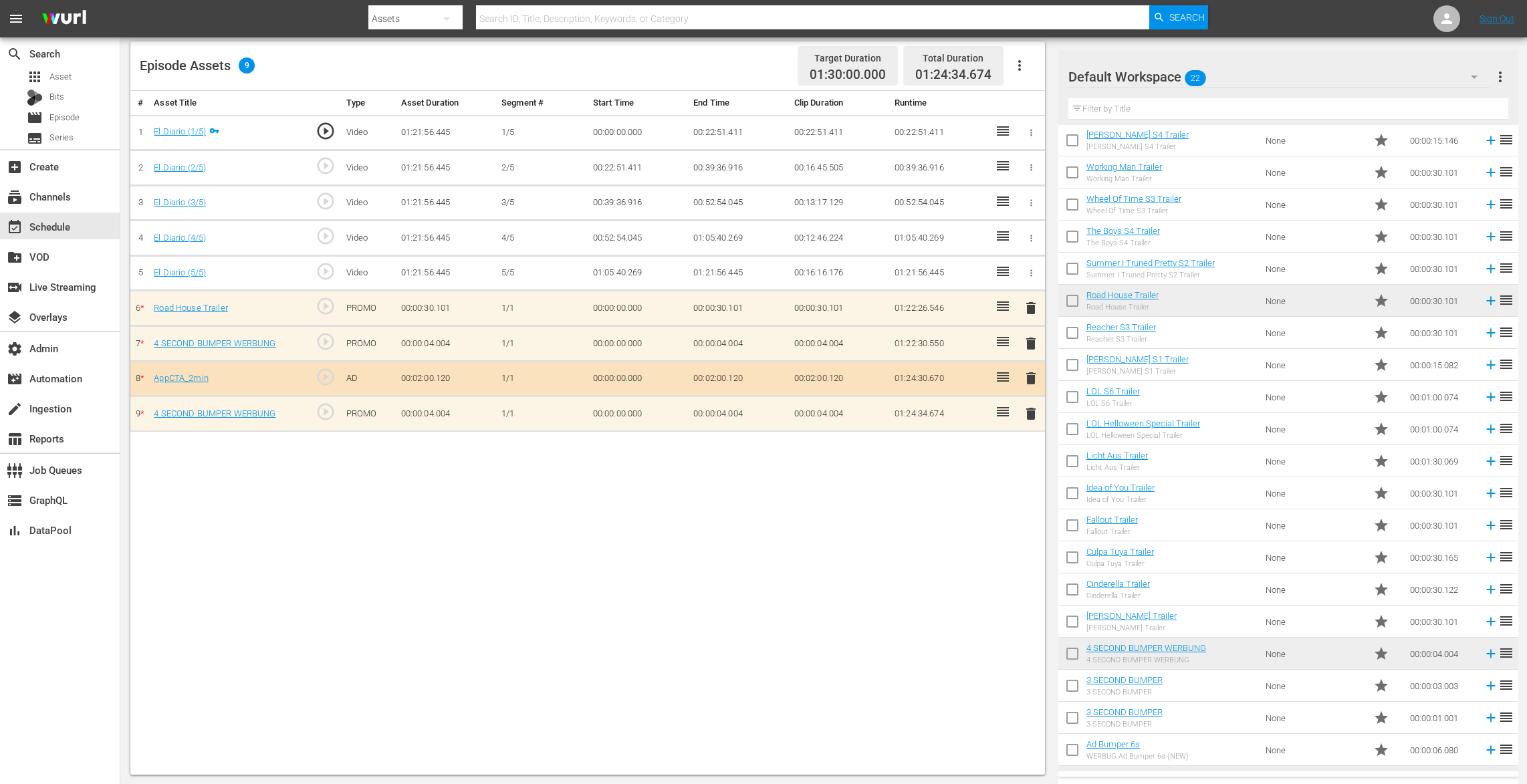
scroll to position [57, 0]
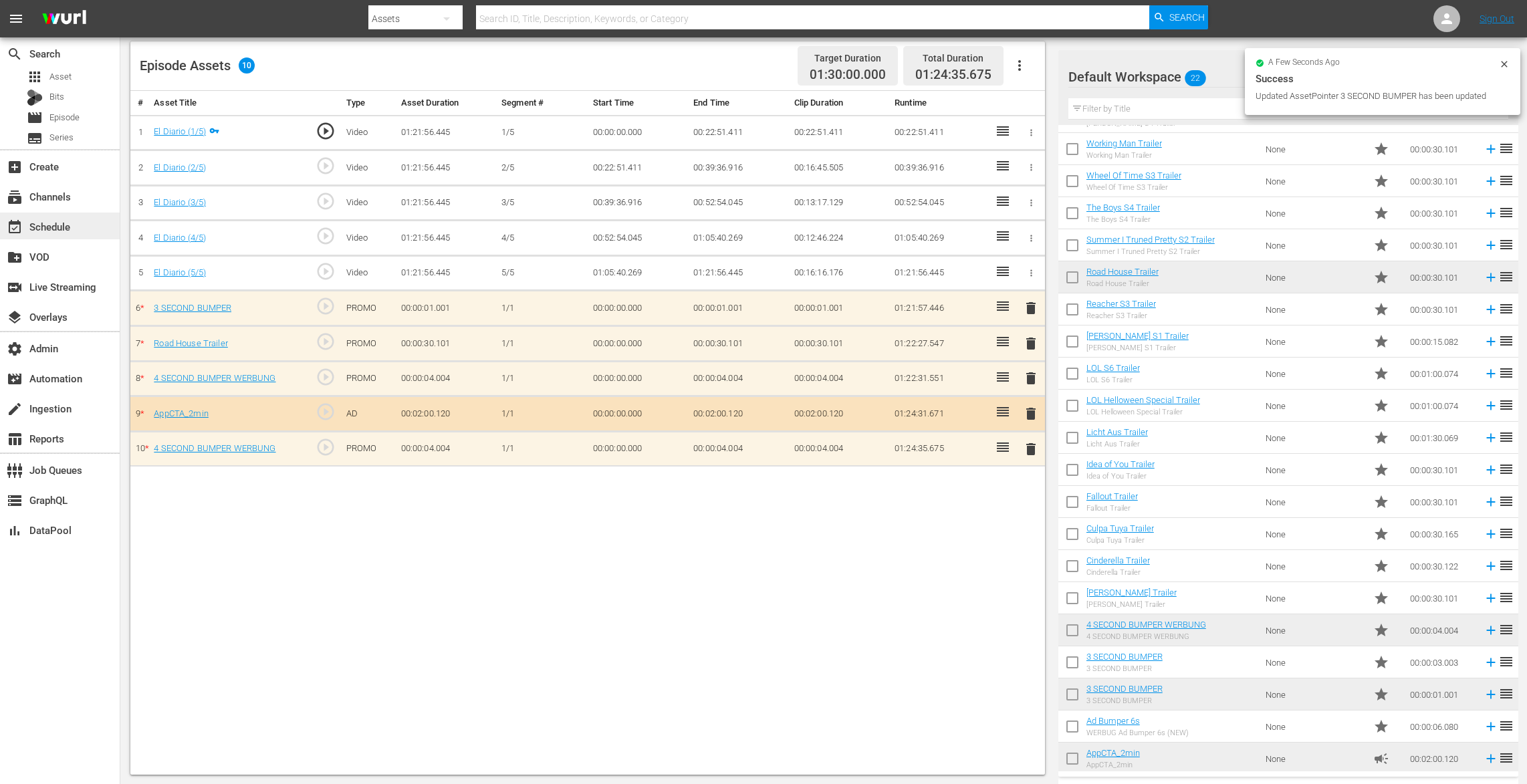
click at [51, 227] on div "event_available Schedule" at bounding box center [37, 224] width 75 height 12
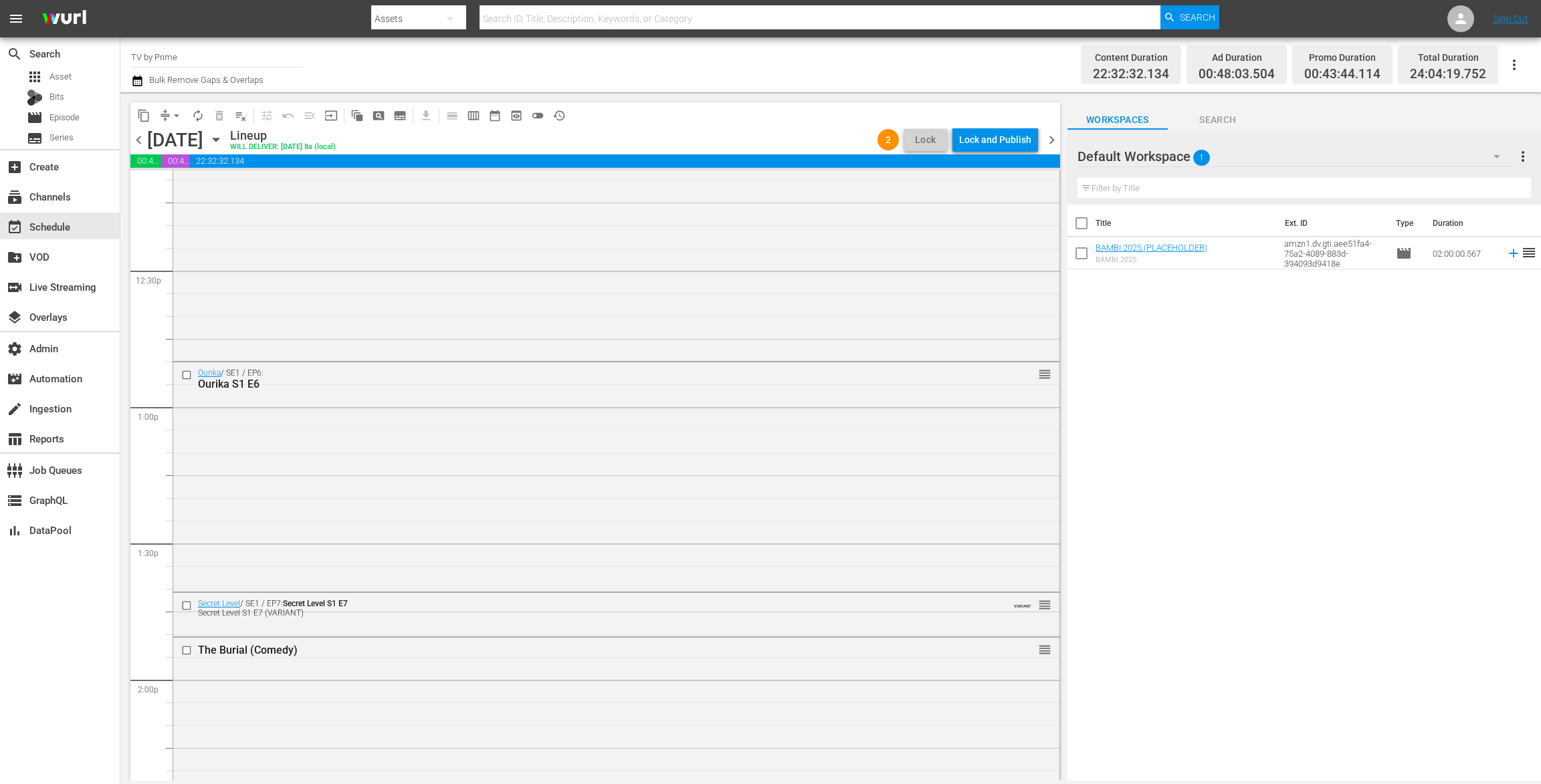
scroll to position [5957, 0]
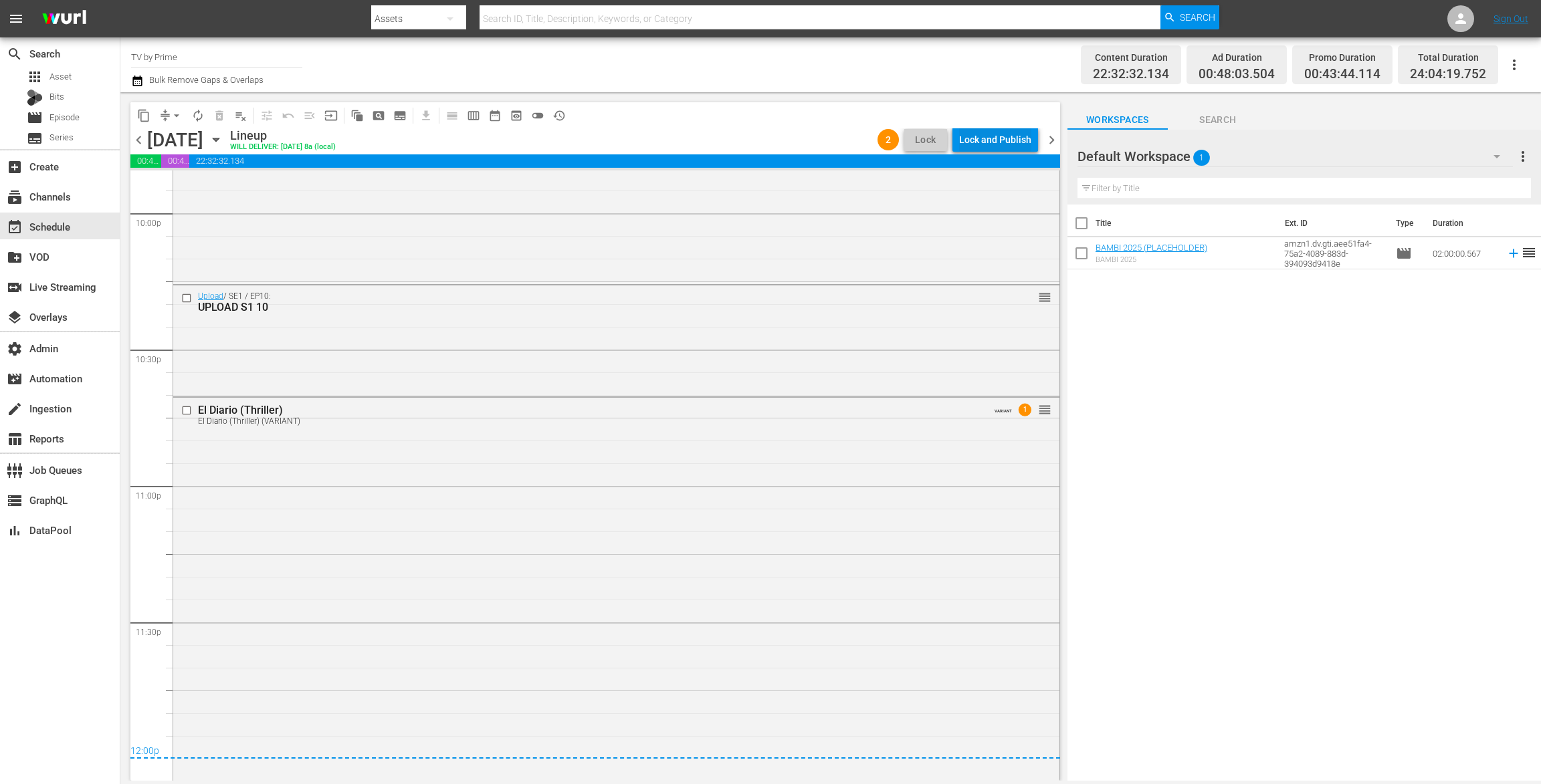
click at [983, 137] on div "Lock and Publish" at bounding box center [994, 140] width 72 height 24
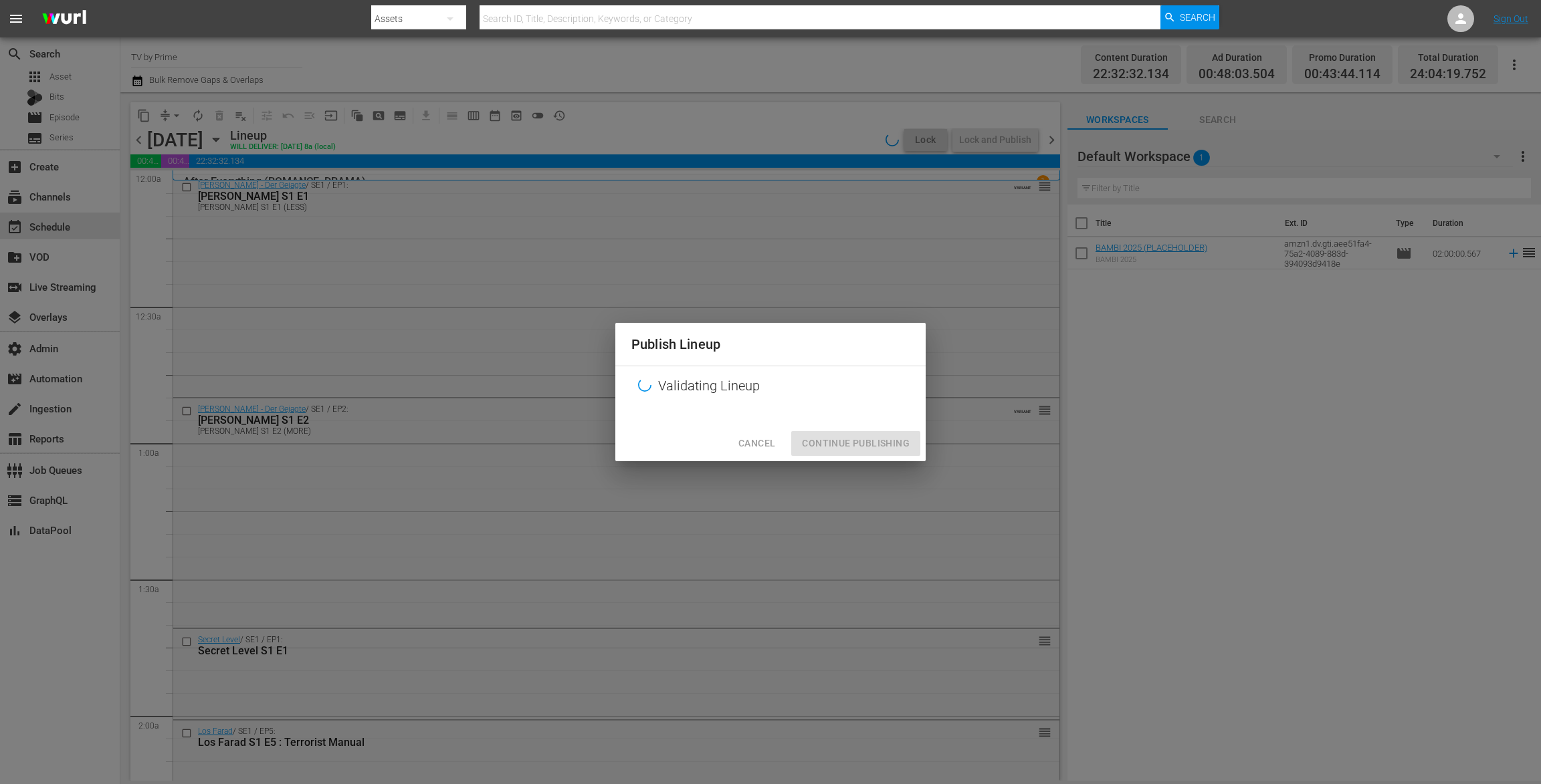
scroll to position [5957, 0]
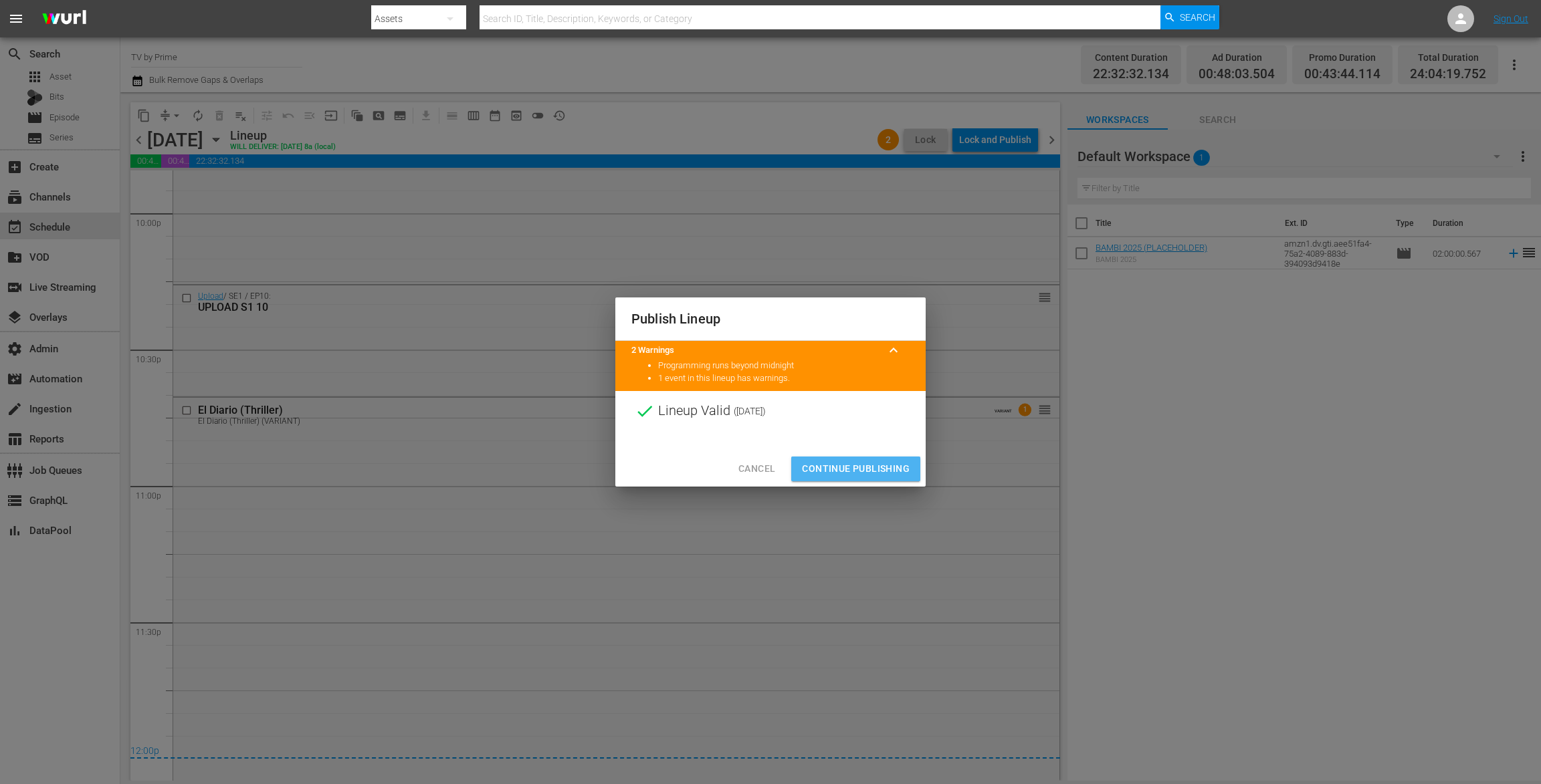
click at [867, 467] on span "Continue Publishing" at bounding box center [855, 468] width 107 height 17
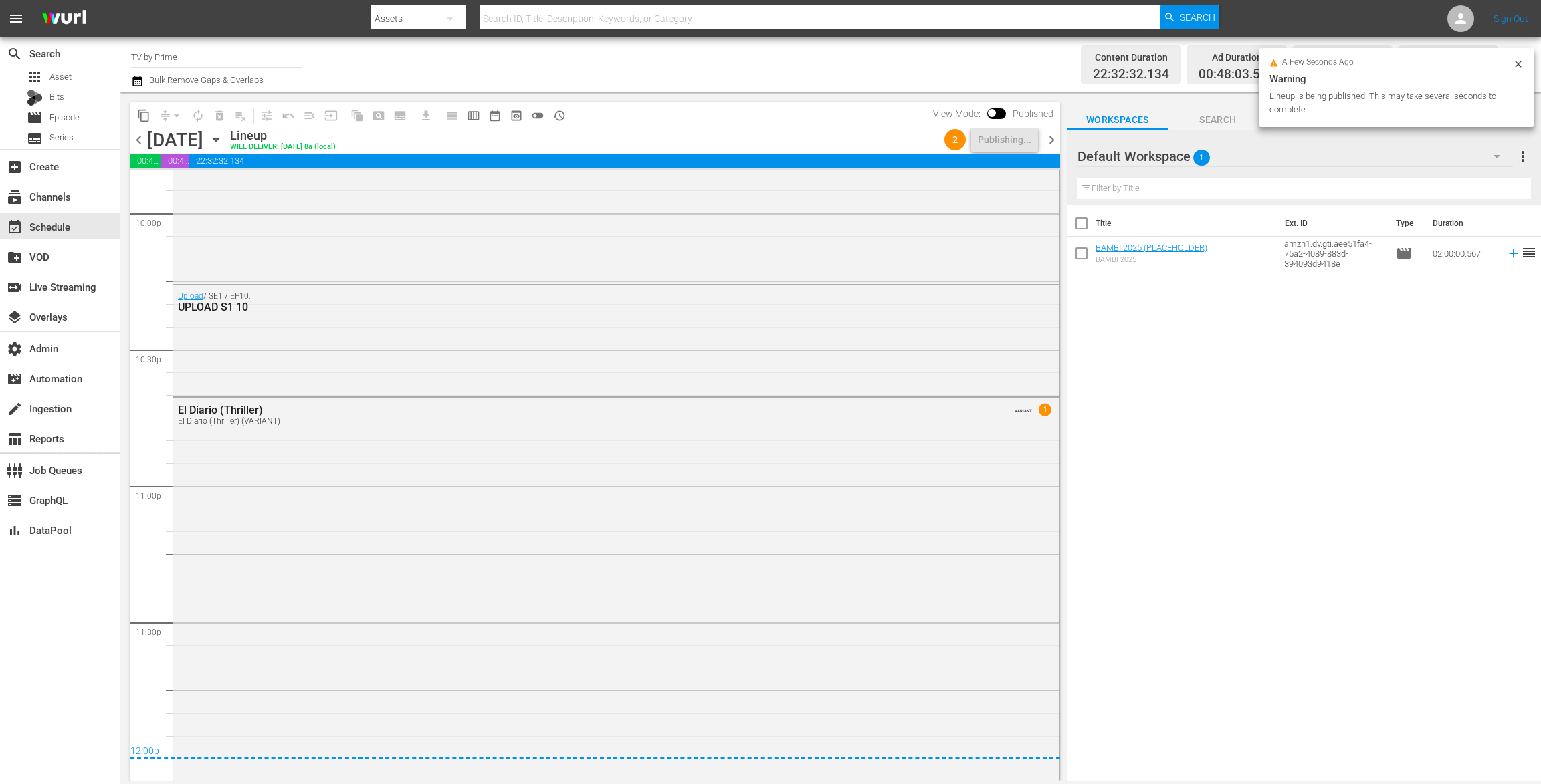
click at [219, 141] on icon "button" at bounding box center [216, 140] width 6 height 3
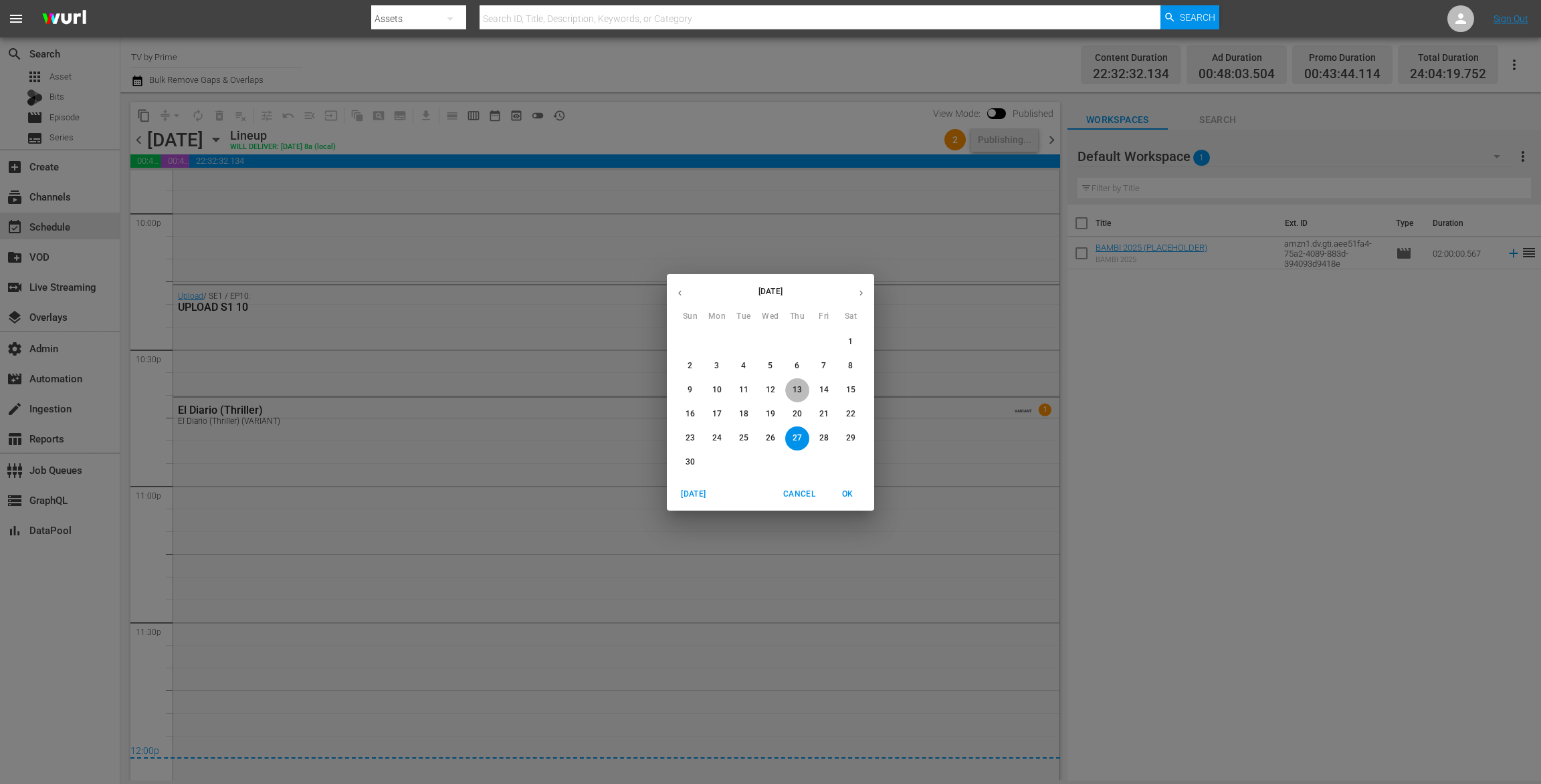
click at [800, 390] on p "13" at bounding box center [797, 390] width 9 height 11
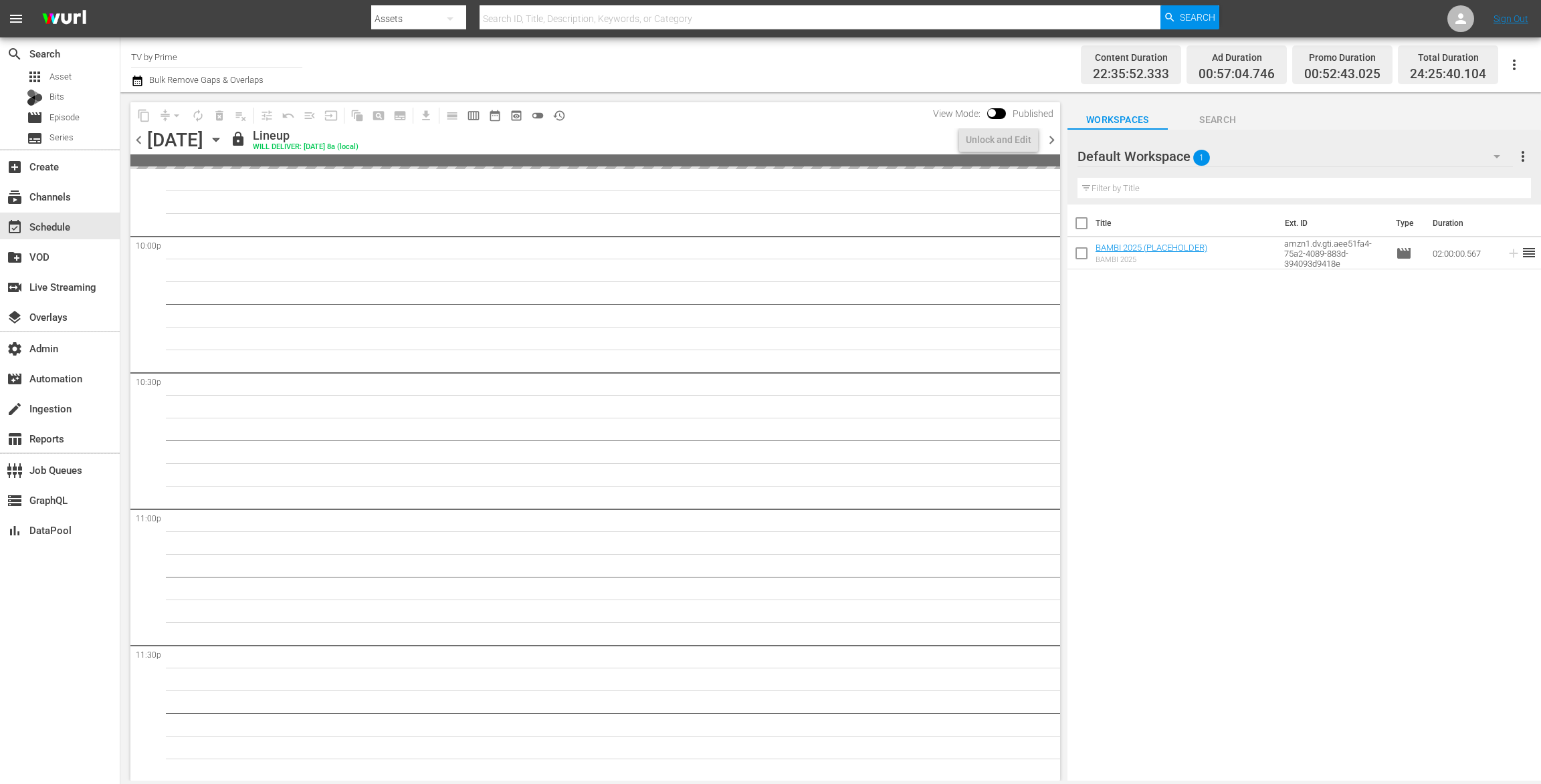
scroll to position [5821, 0]
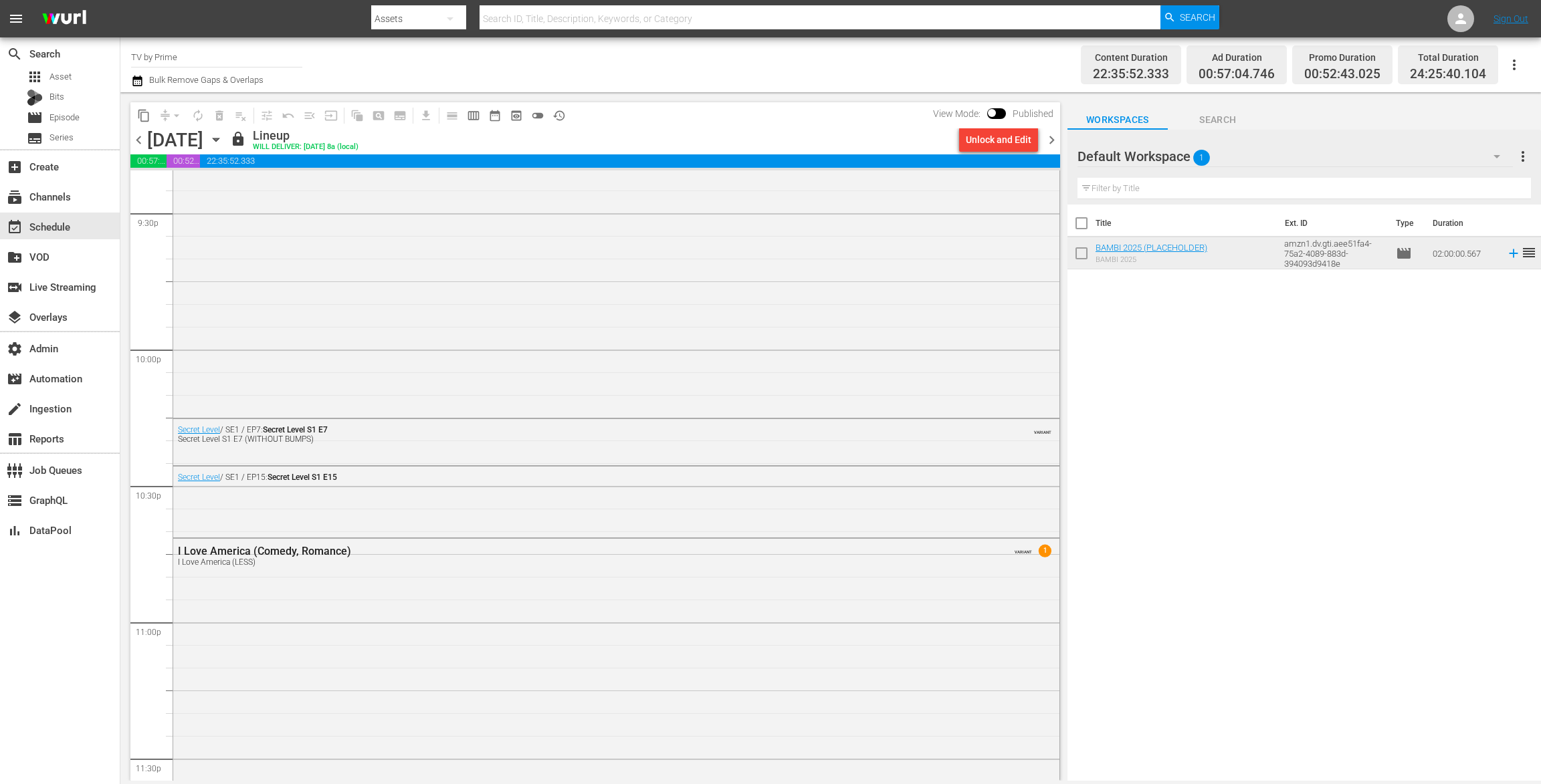
click at [224, 137] on icon "button" at bounding box center [216, 140] width 15 height 15
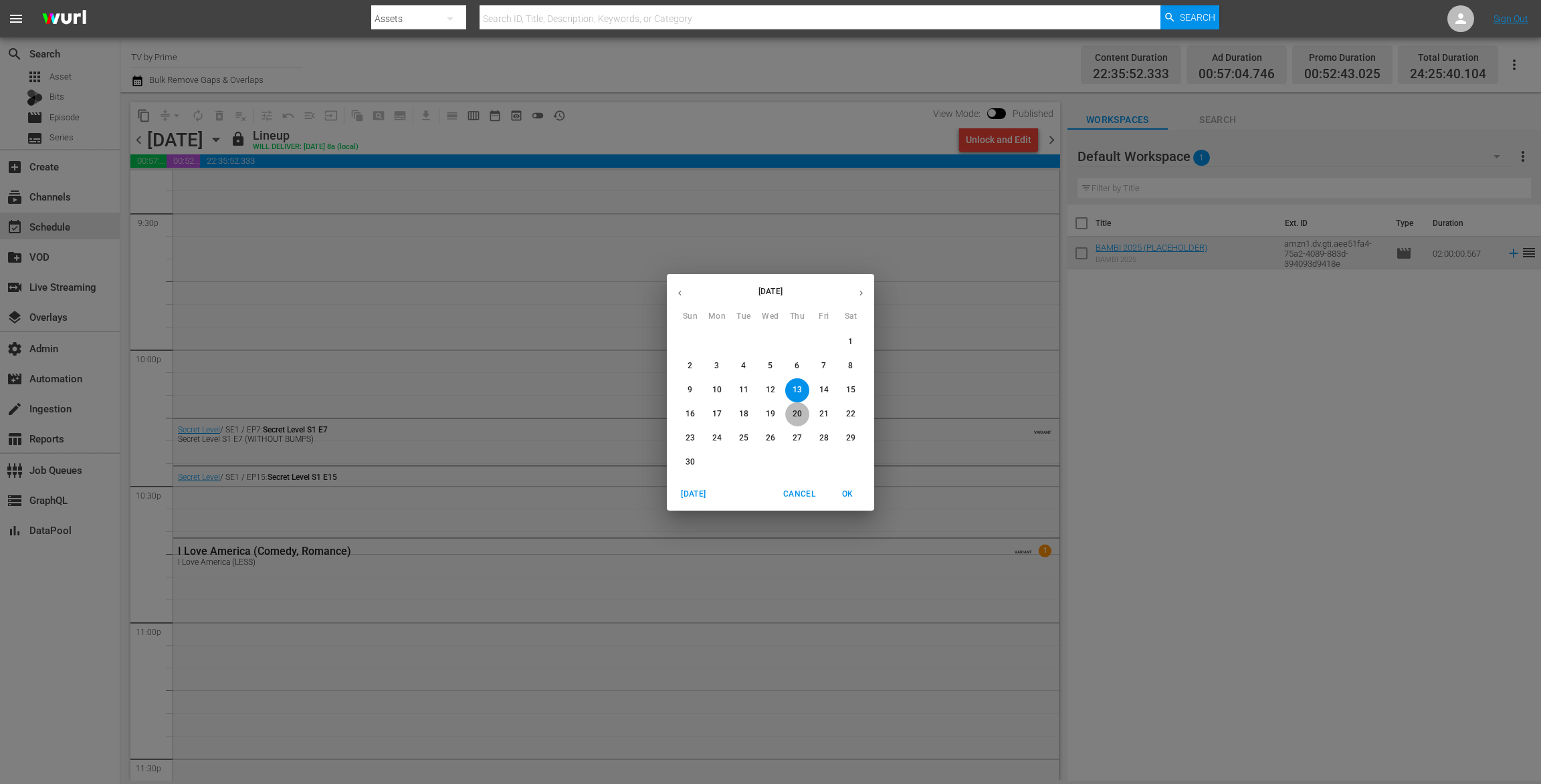
click at [798, 416] on p "20" at bounding box center [797, 414] width 9 height 11
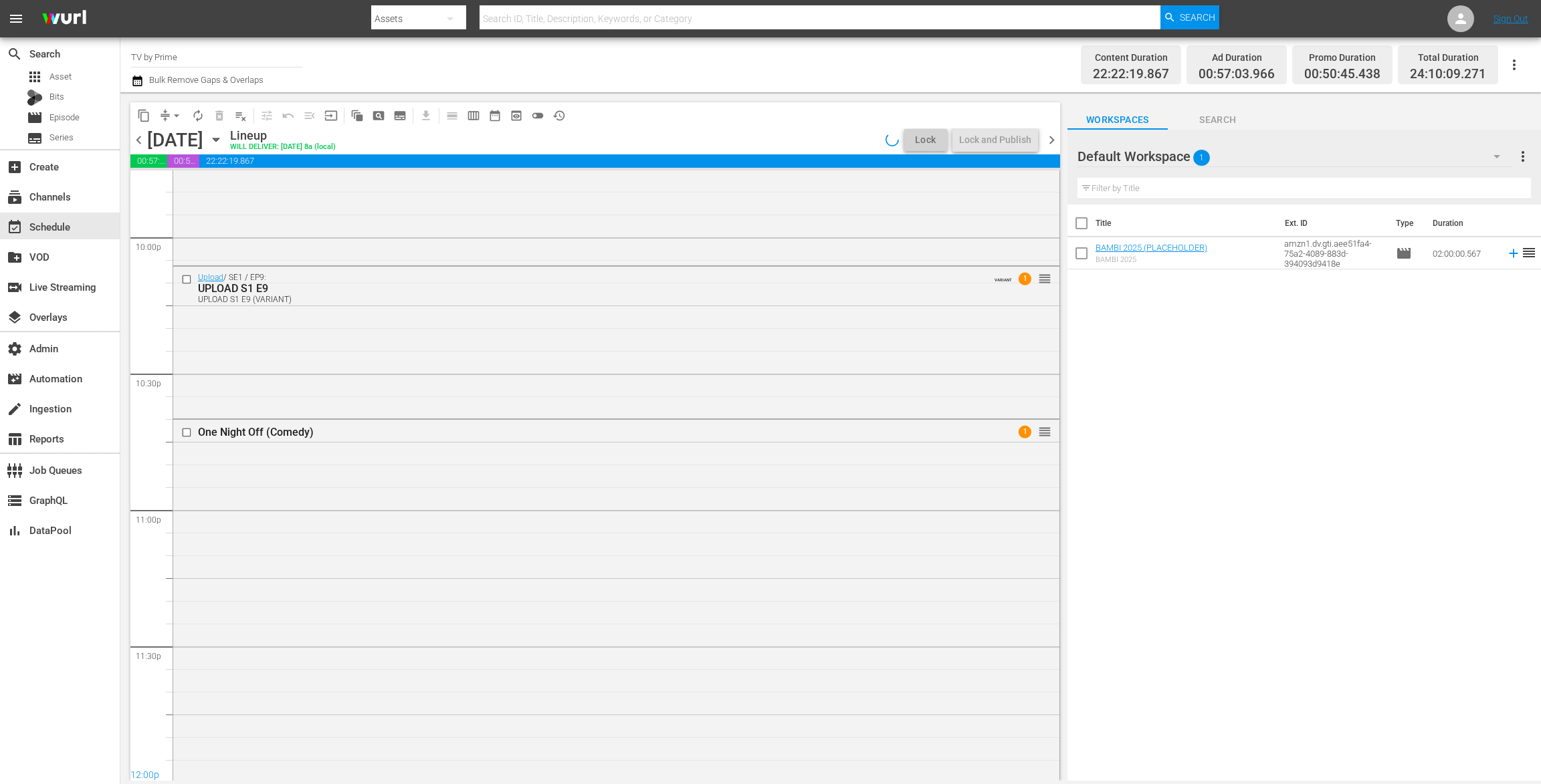
scroll to position [5980, 0]
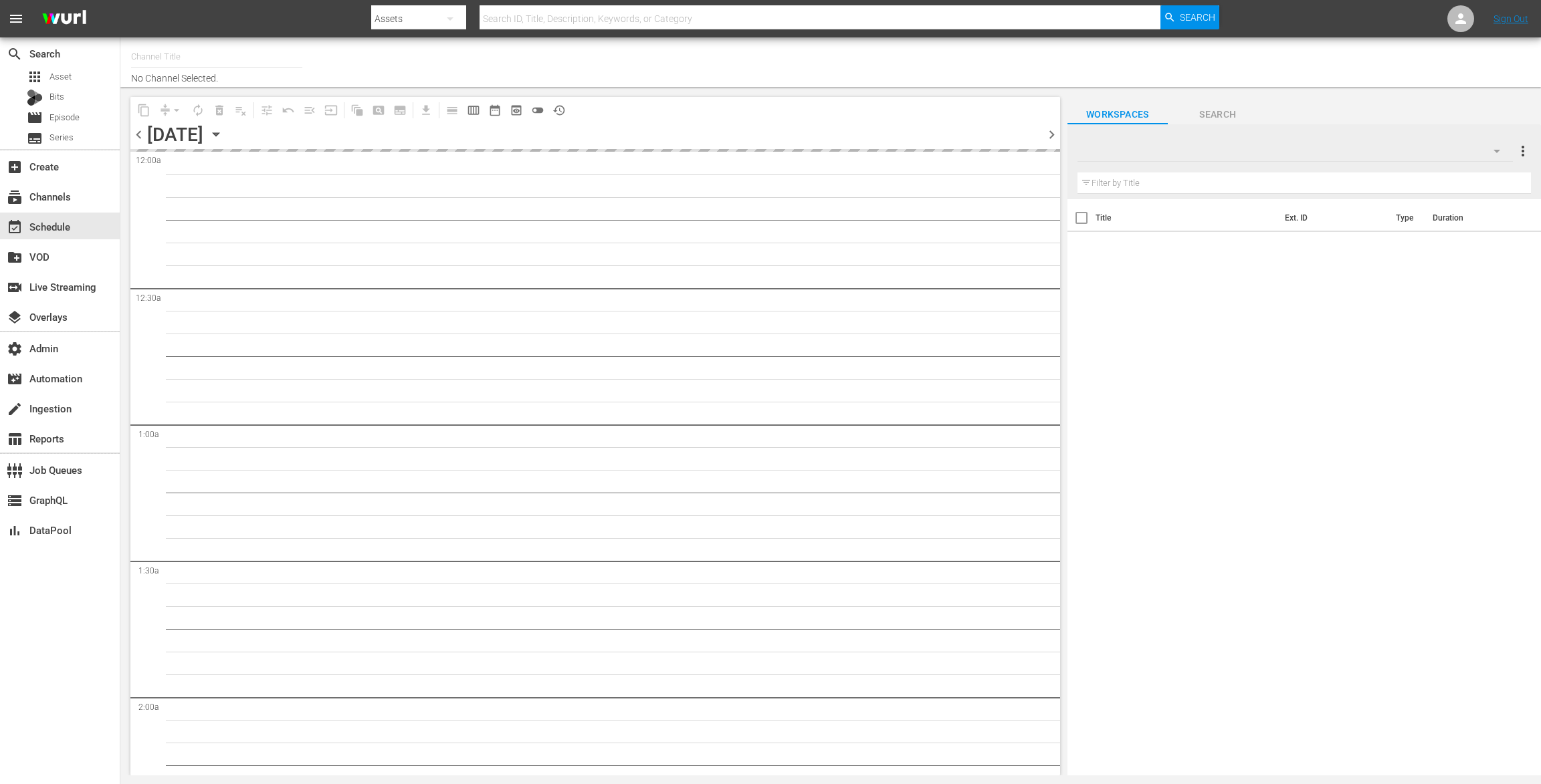
type input "TV by Prime (1990)"
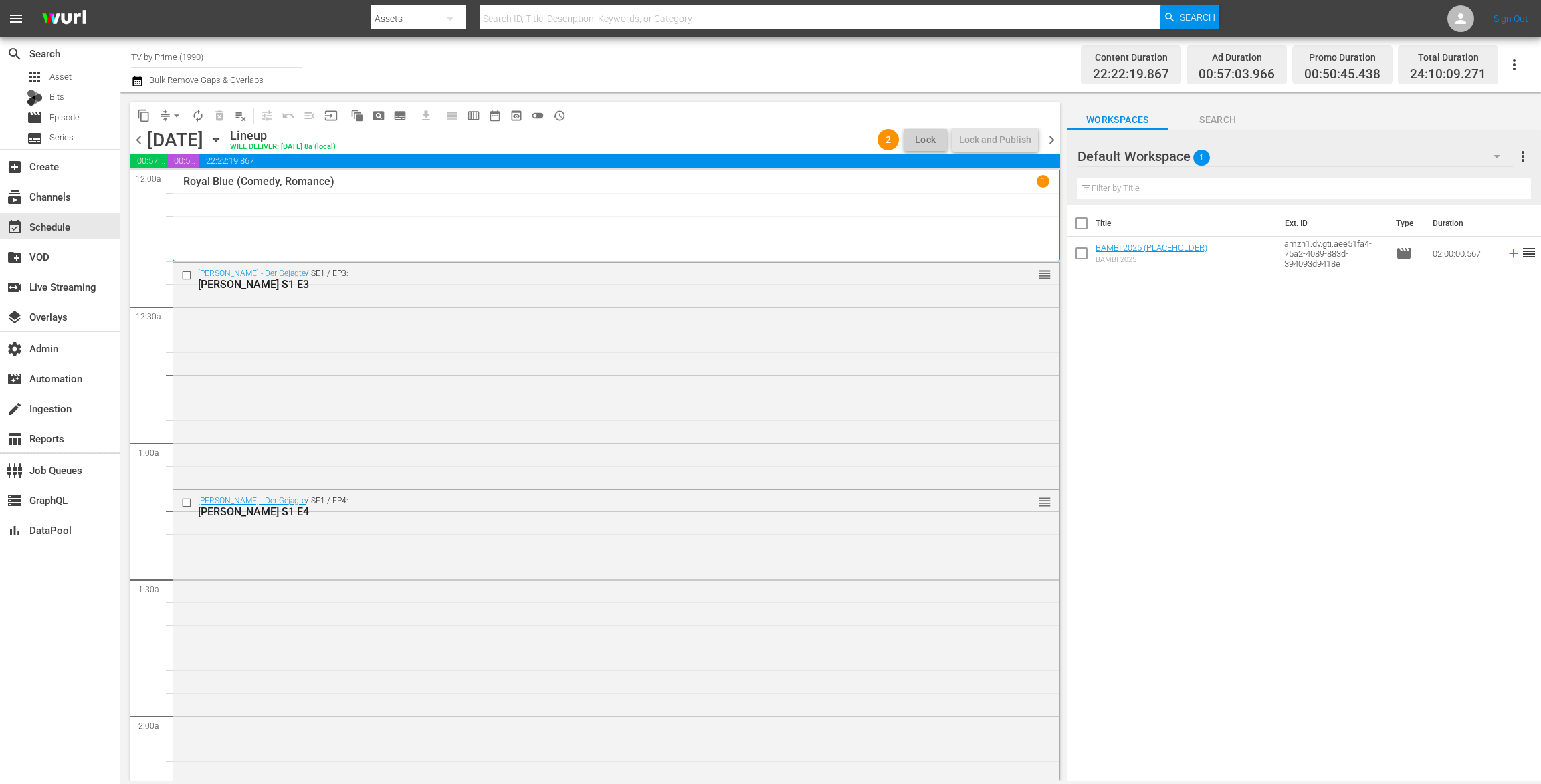
click at [130, 75] on div "Channel Title TV by Prime (1990) Bulk Remove Gaps & Overlaps Content Duration 2…" at bounding box center [830, 64] width 1420 height 54
click at [129, 81] on div "Channel Title TV by Prime (1990) Bulk Remove Gaps & Overlaps Content Duration 2…" at bounding box center [830, 64] width 1420 height 54
click at [137, 80] on icon "button" at bounding box center [137, 81] width 9 height 11
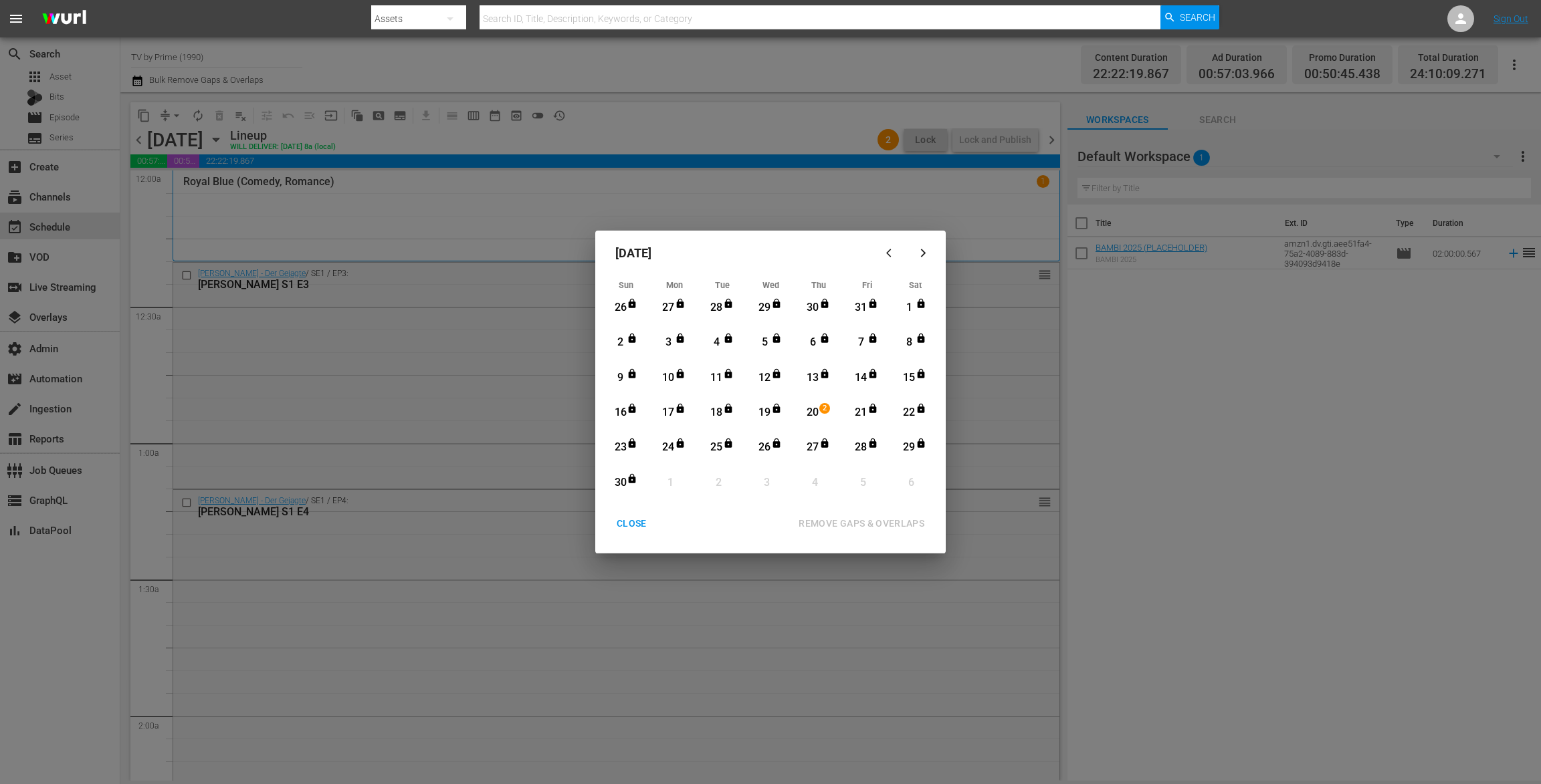
click at [630, 522] on div "CLOSE" at bounding box center [631, 523] width 51 height 17
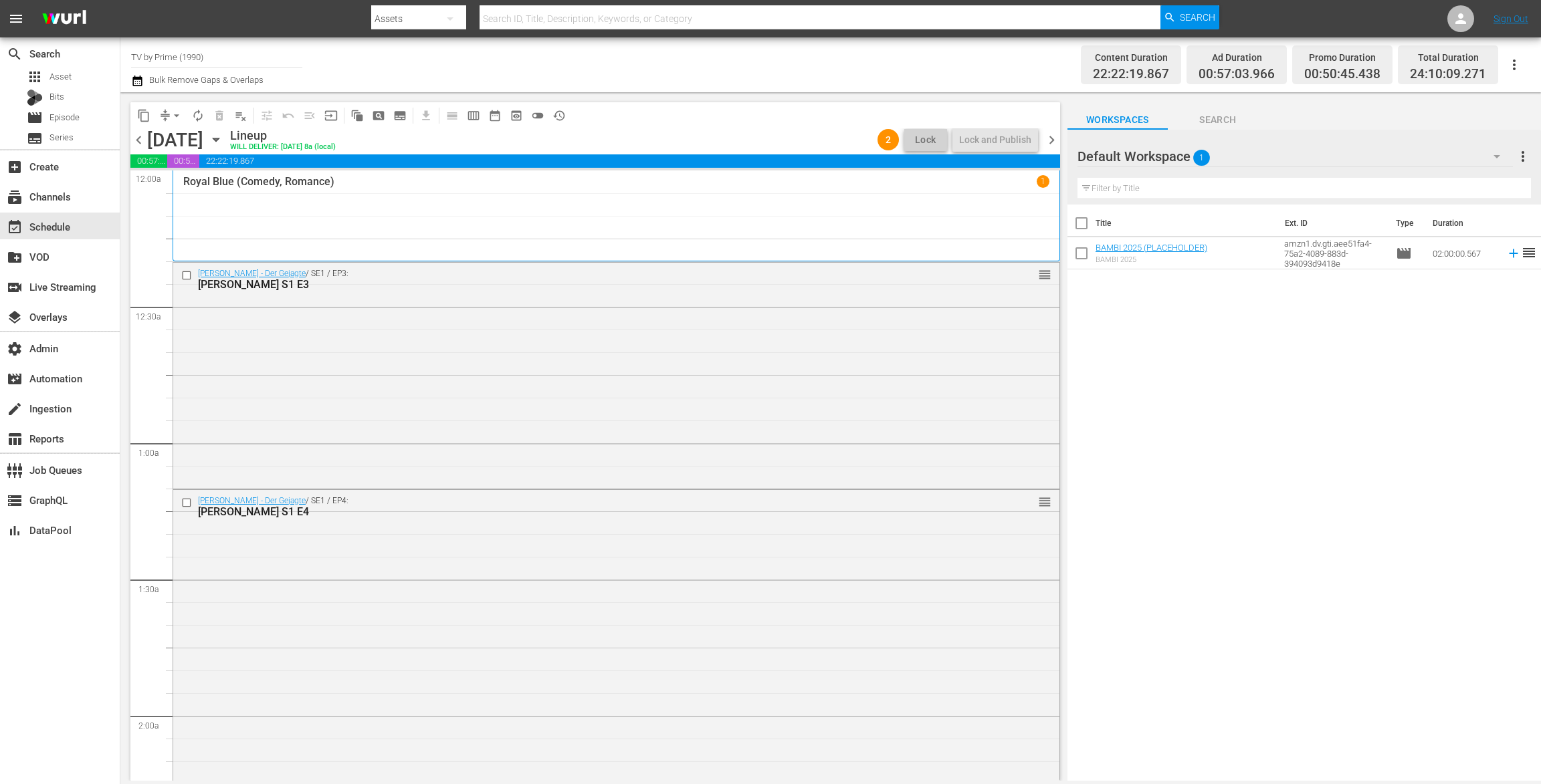
click at [1084, 255] on input "checkbox" at bounding box center [1081, 256] width 28 height 28
checkbox input "true"
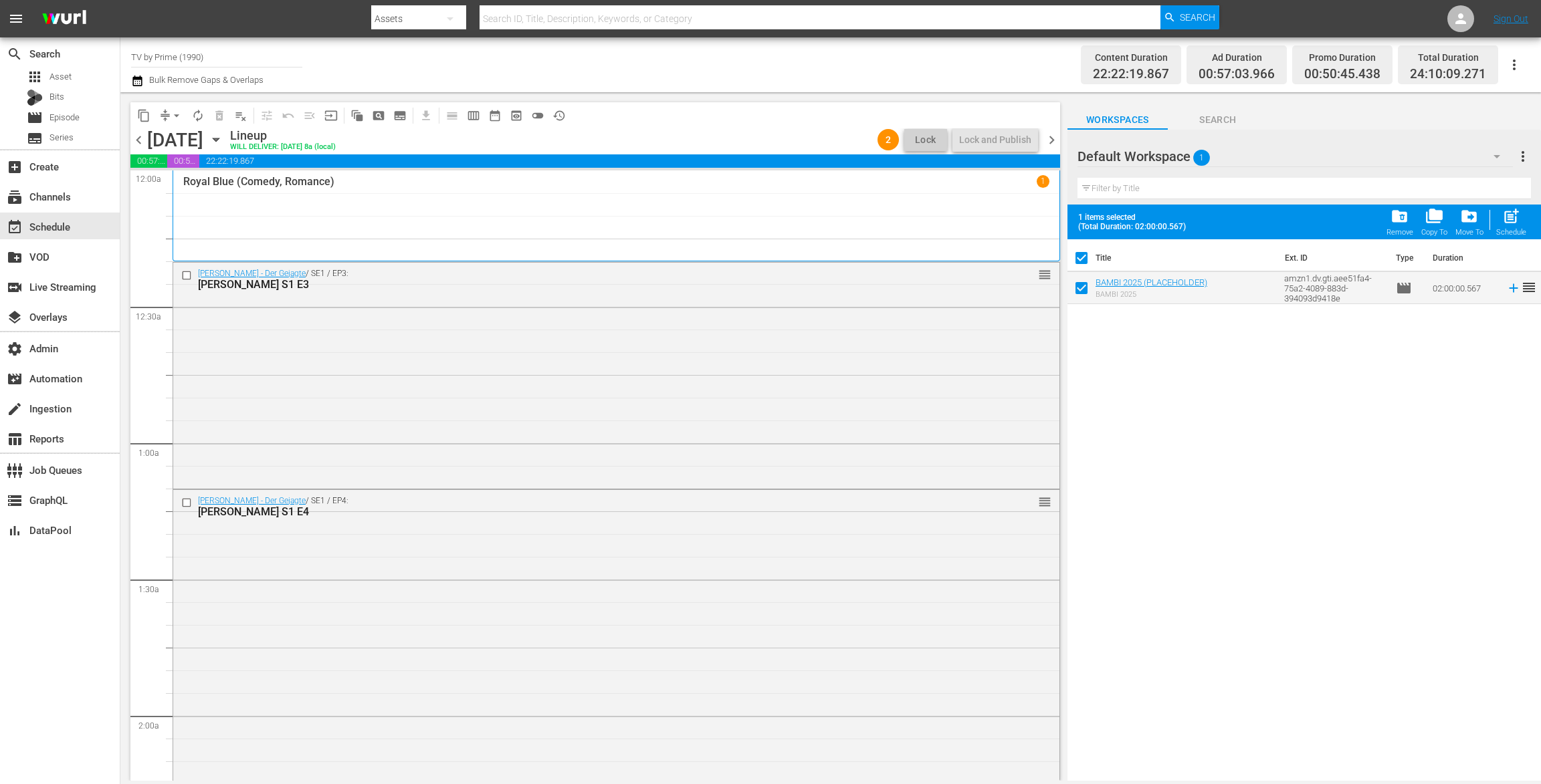
click at [1395, 215] on span "folder_delete" at bounding box center [1399, 216] width 18 height 18
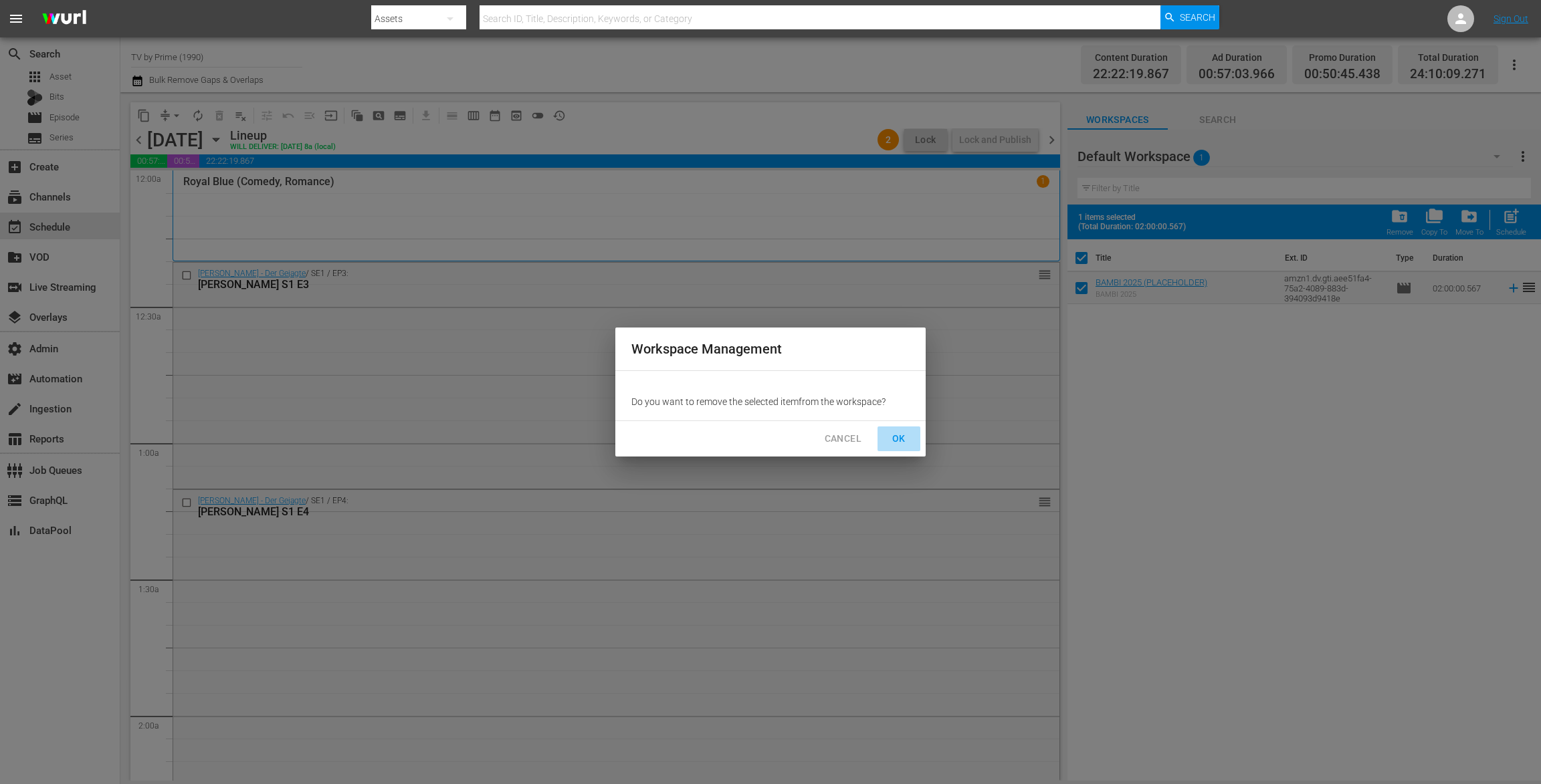
click at [898, 440] on span "OK" at bounding box center [898, 438] width 21 height 17
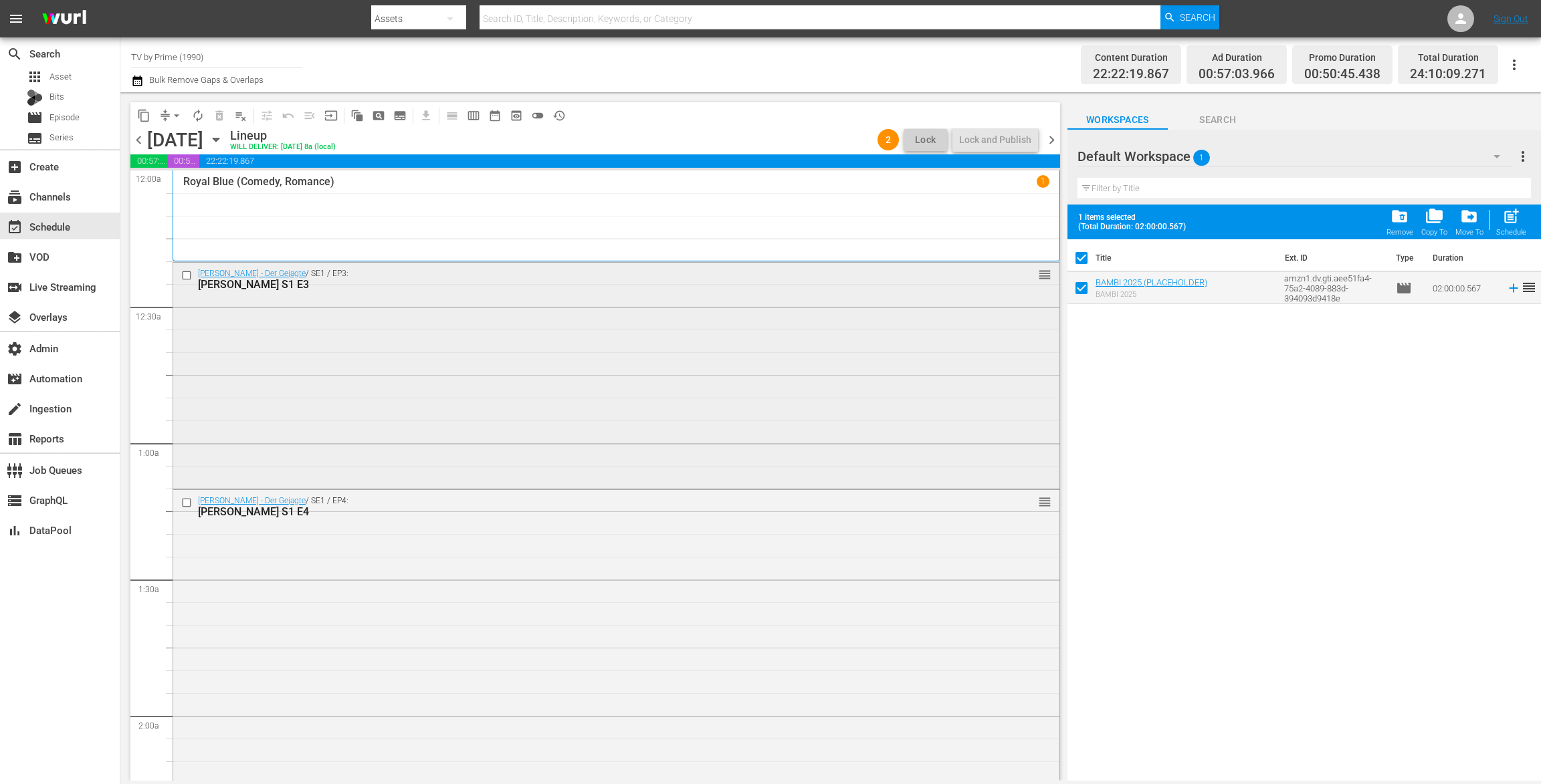
checkbox input "false"
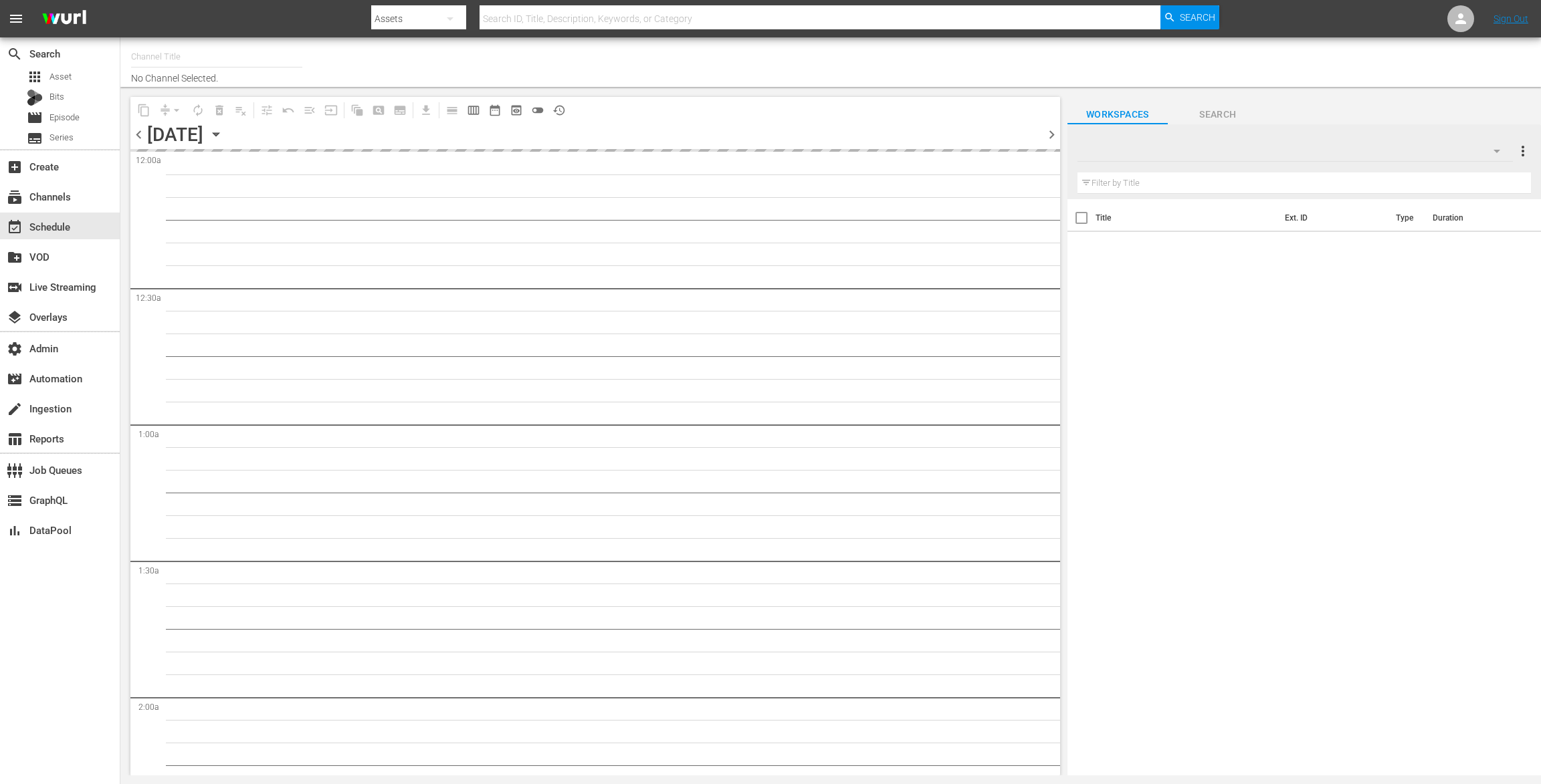
type input "TV by Prime (1990)"
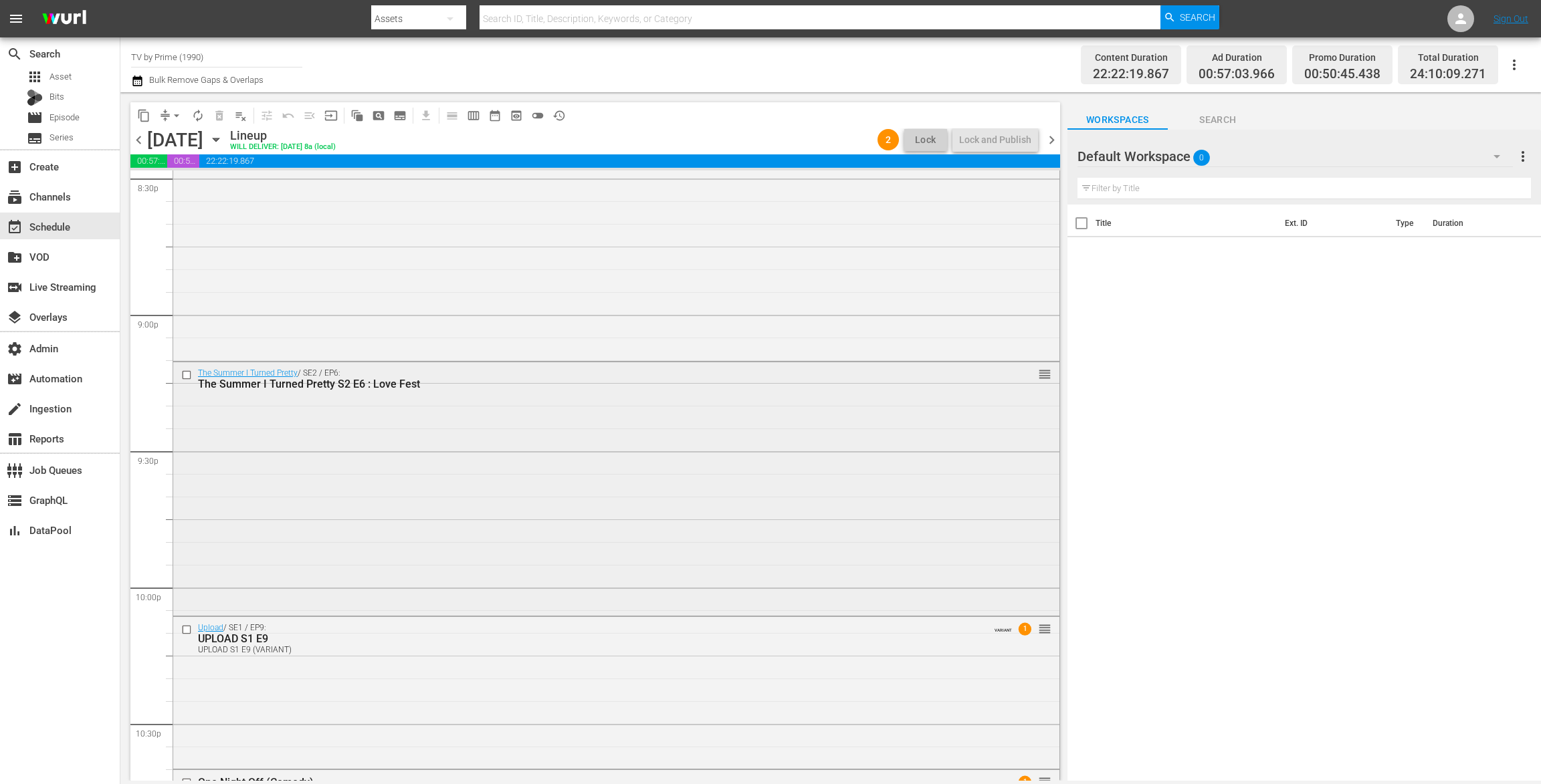
scroll to position [5960, 0]
